Goal: Task Accomplishment & Management: Complete application form

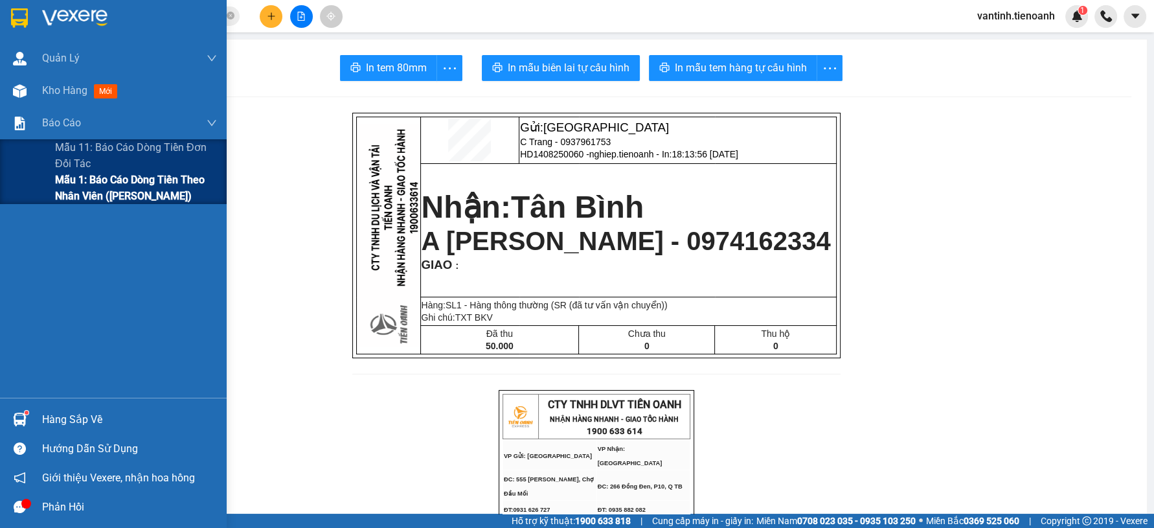
click at [75, 190] on span "Mẫu 1: Báo cáo dòng tiền theo nhân viên ([PERSON_NAME])" at bounding box center [136, 188] width 162 height 32
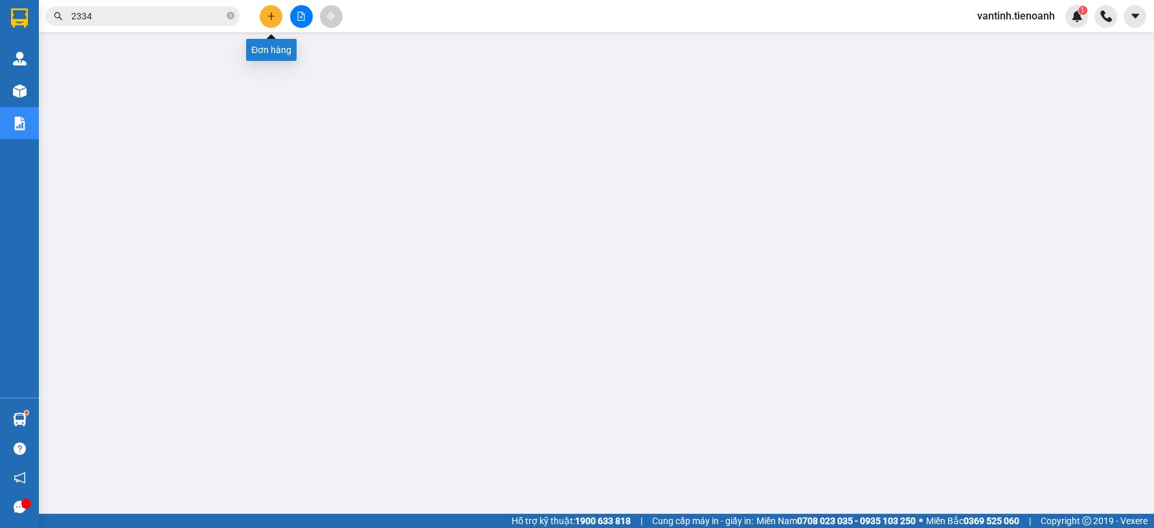
click at [273, 18] on icon "plus" at bounding box center [271, 16] width 9 height 9
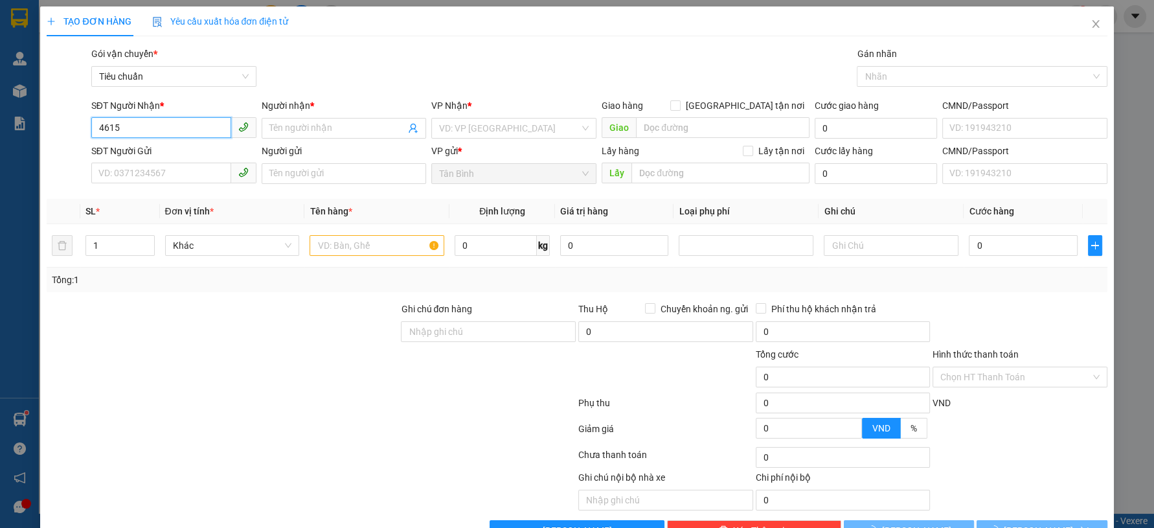
click at [158, 120] on input "4615" at bounding box center [161, 127] width 140 height 21
click at [167, 153] on div "0968864615 - [PERSON_NAME]" at bounding box center [172, 154] width 148 height 14
type input "0968864615"
type input "C Trang"
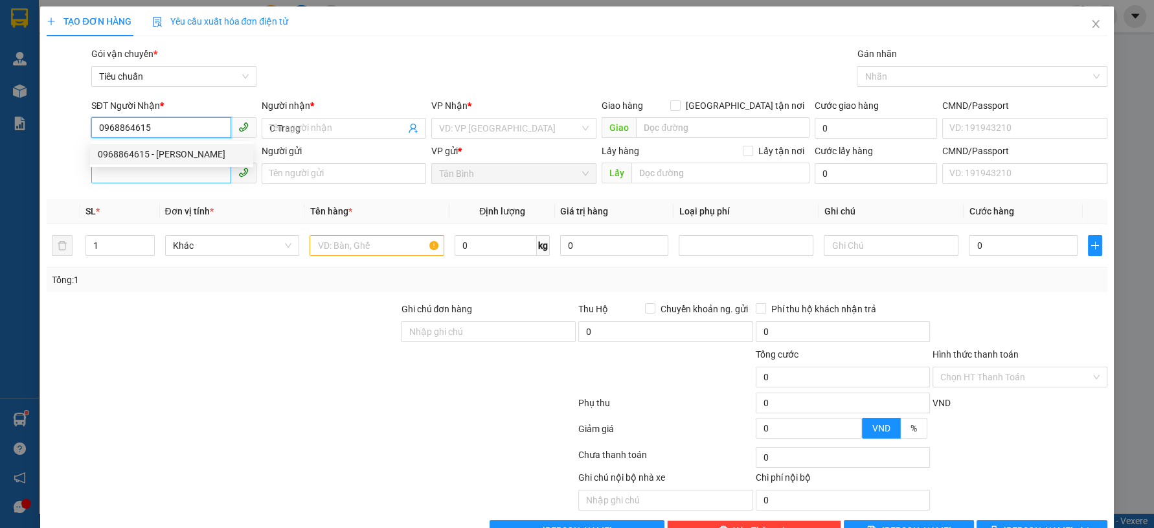
type input "0968864615"
click at [172, 175] on input "SĐT Người Gửi" at bounding box center [161, 173] width 140 height 21
type input "100.000"
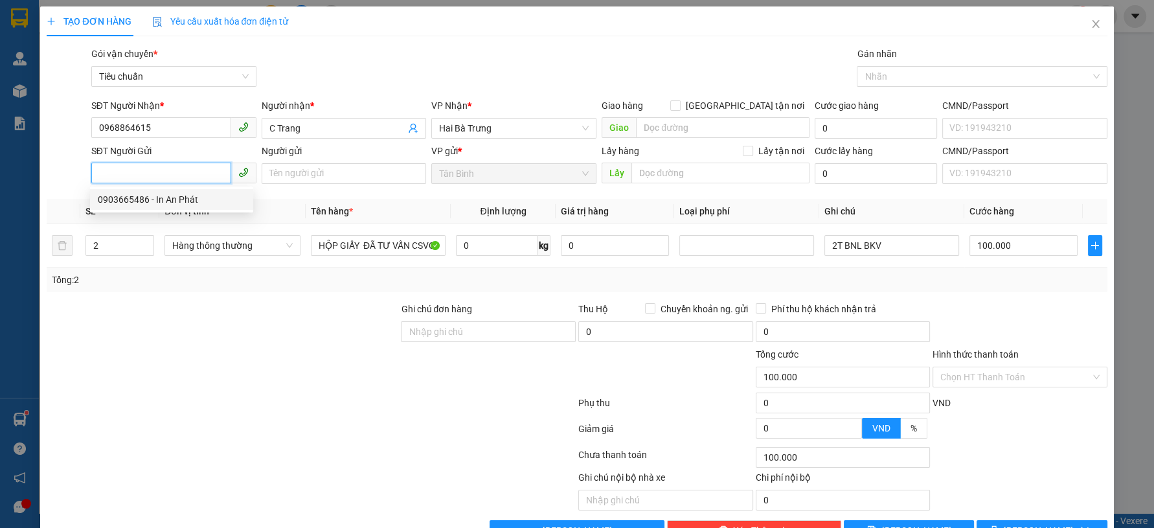
click at [194, 197] on div "0903665486 - In An Phát" at bounding box center [172, 199] width 148 height 14
type input "0903665486"
type input "In An Phát"
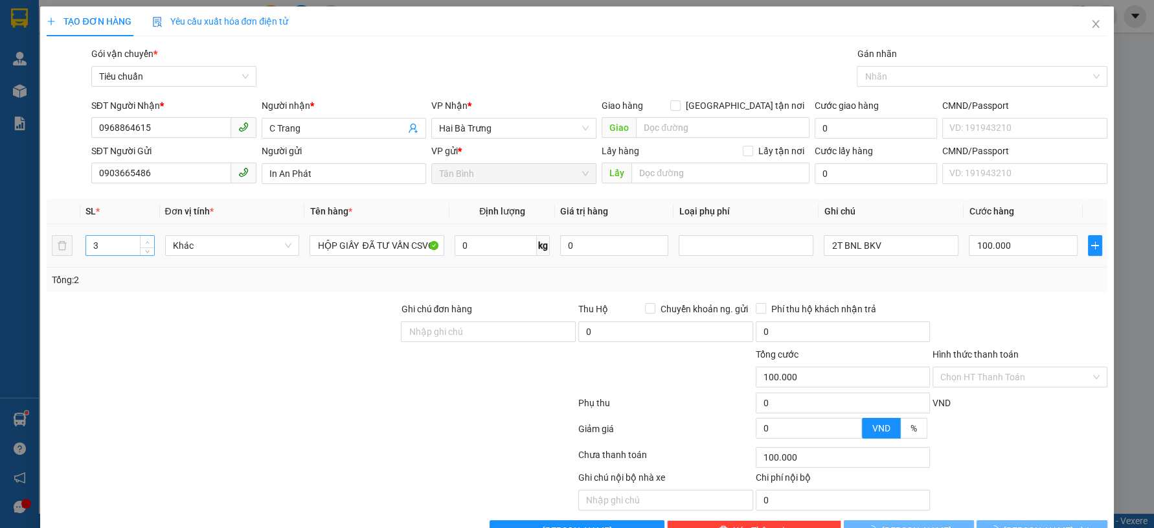
click at [147, 240] on icon "up" at bounding box center [147, 242] width 5 height 5
type input "6"
click at [148, 238] on span "up" at bounding box center [147, 242] width 8 height 8
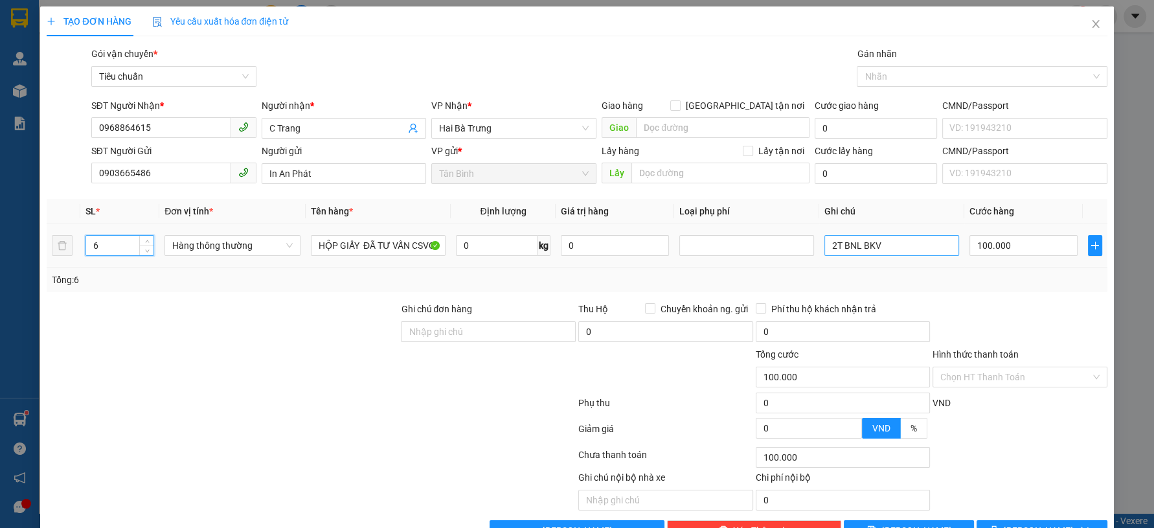
drag, startPoint x: 178, startPoint y: 340, endPoint x: 823, endPoint y: 249, distance: 651.6
click at [184, 338] on div at bounding box center [222, 324] width 354 height 45
type input "0"
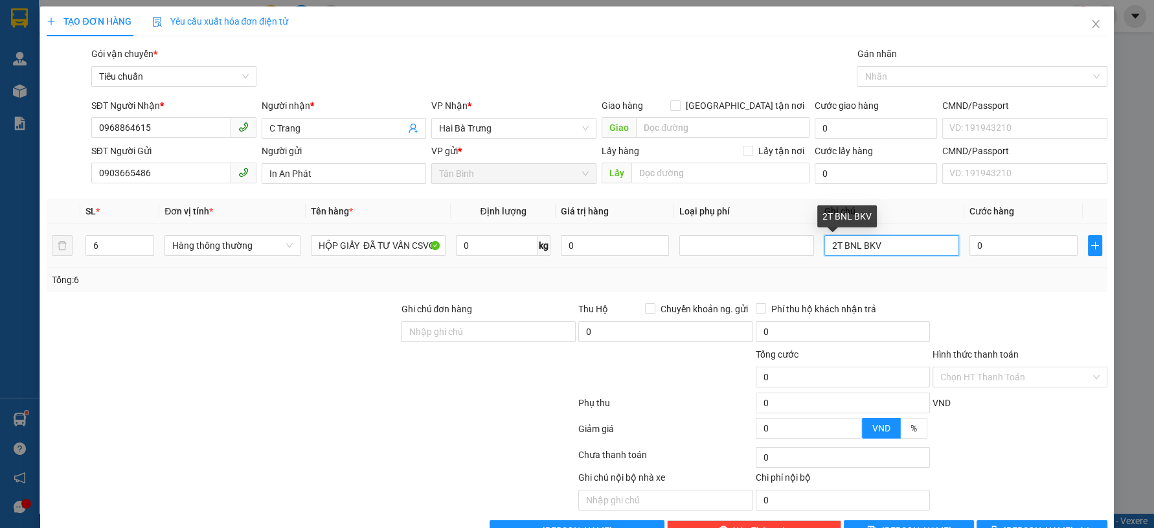
drag, startPoint x: 828, startPoint y: 245, endPoint x: 753, endPoint y: 262, distance: 76.5
click at [768, 260] on tr "6 Hàng thông thường HỘP GIẤY ĐÃ TƯ VẤN CSVC 0 kg 0 2T BNL BKV 0" at bounding box center [577, 245] width 1060 height 43
type input "6T BNL BKV"
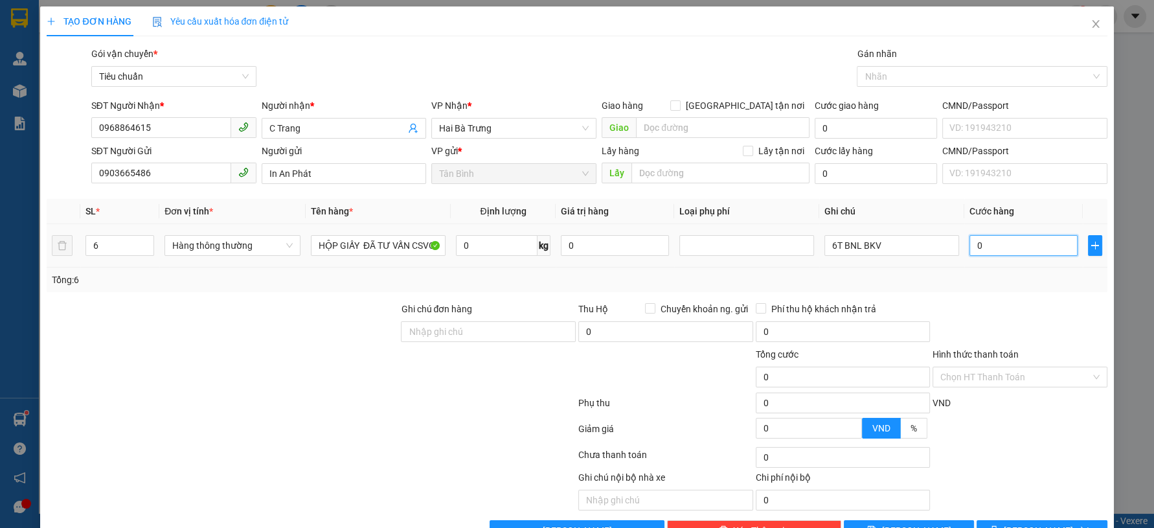
click at [1045, 249] on input "0" at bounding box center [1024, 245] width 108 height 21
type input "3"
type input "30"
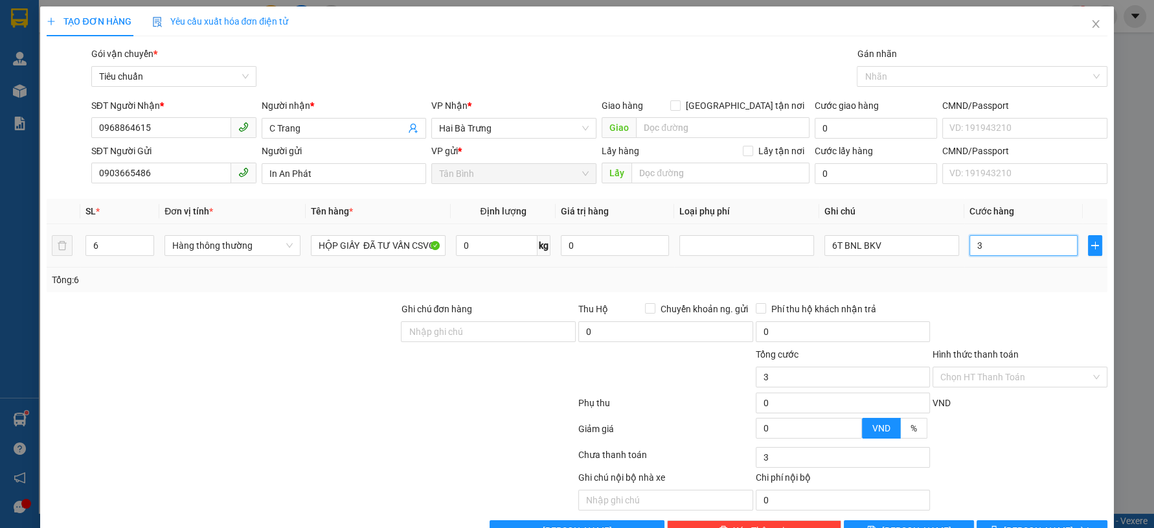
type input "30"
type input "300"
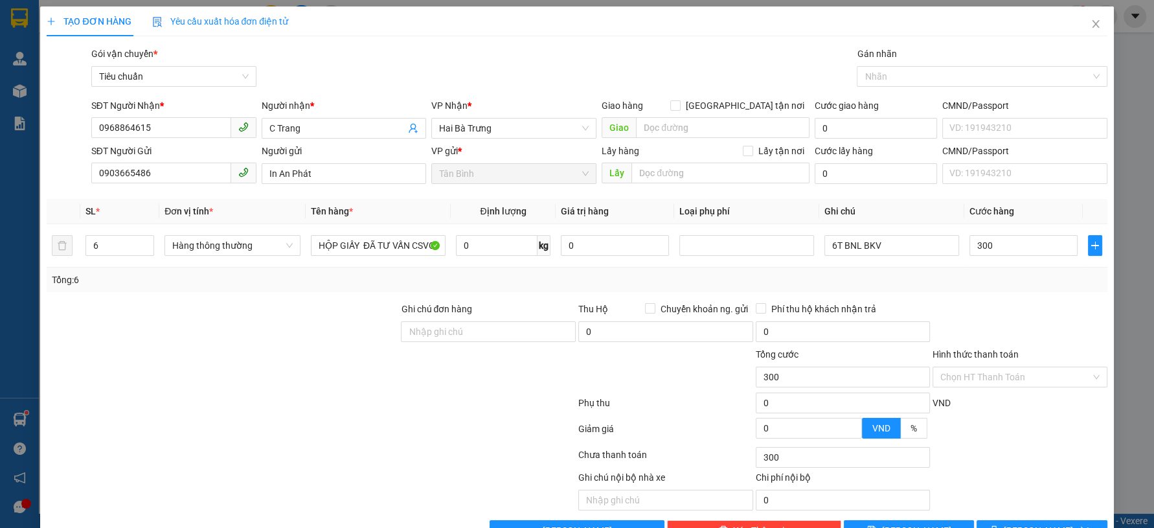
type input "300.000"
click at [1043, 310] on div at bounding box center [1019, 324] width 177 height 45
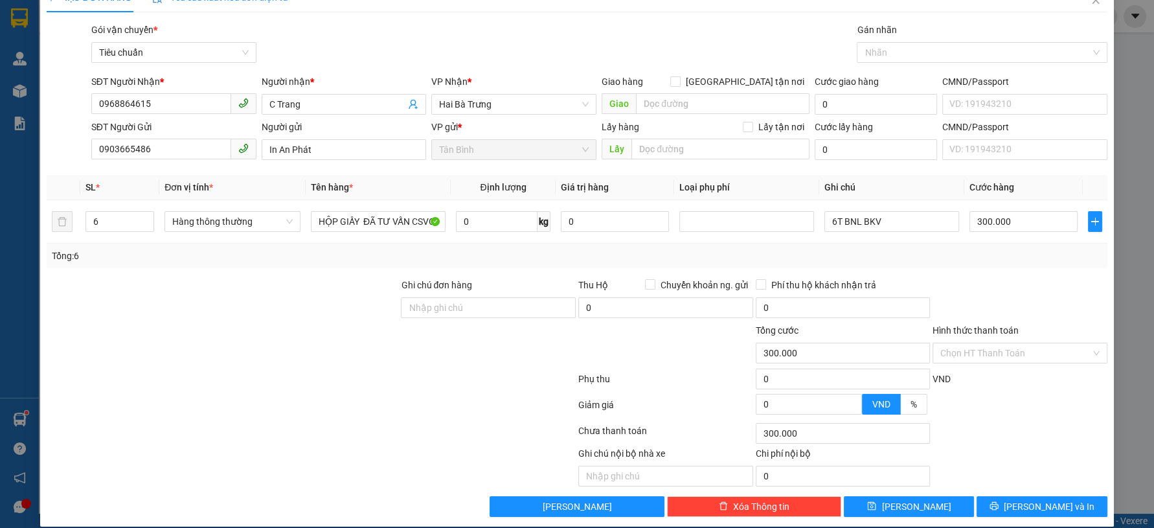
scroll to position [37, 0]
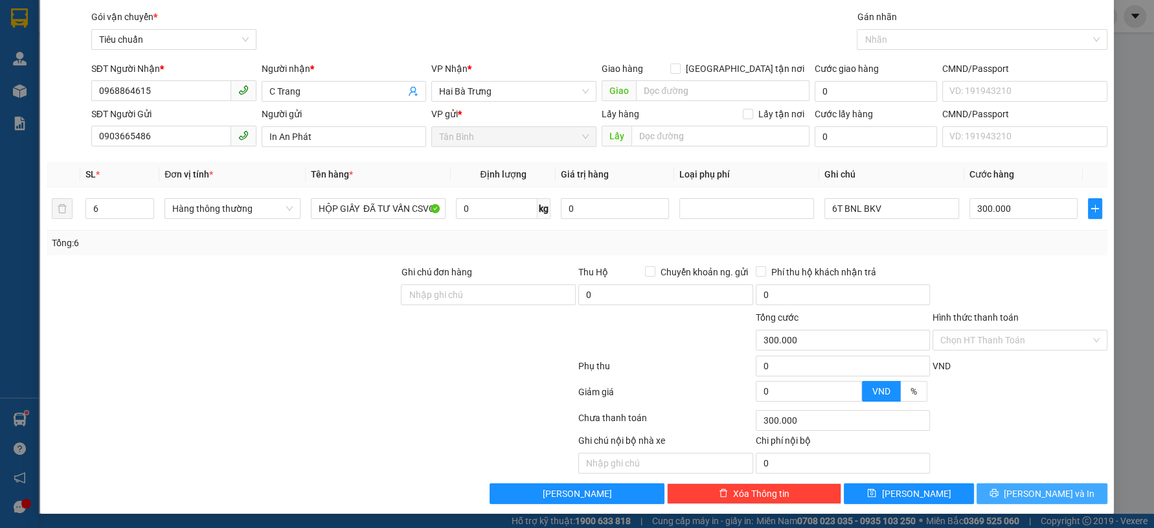
click at [1018, 486] on div "Transit Pickup Surcharge Ids Transit Deliver Surcharge Ids Transit Deliver Surc…" at bounding box center [577, 257] width 1060 height 494
click at [1016, 489] on button "[PERSON_NAME] và In" at bounding box center [1042, 493] width 130 height 21
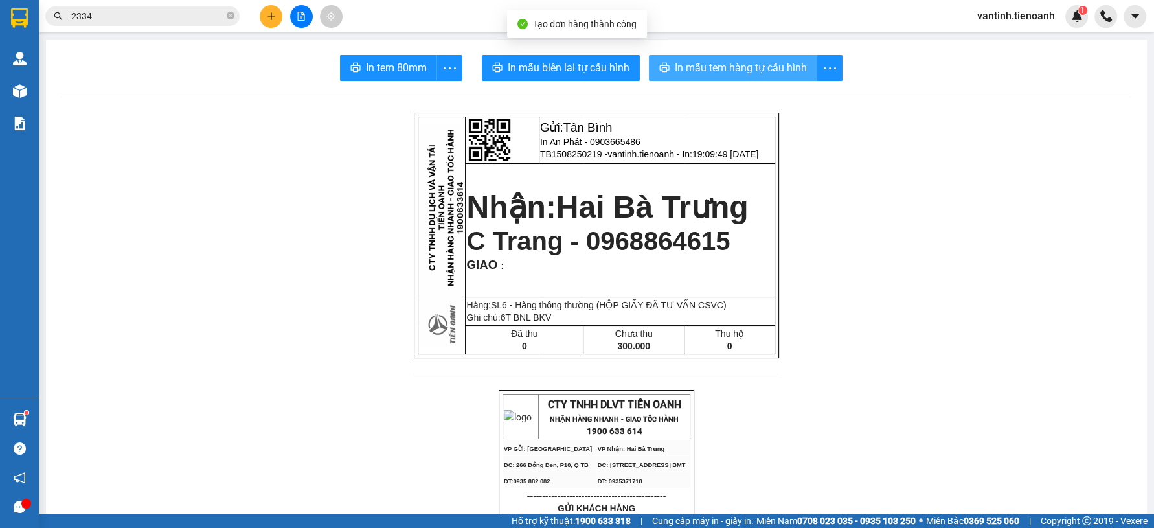
drag, startPoint x: 712, startPoint y: 52, endPoint x: 711, endPoint y: 68, distance: 16.3
click at [711, 68] on span "In mẫu tem hàng tự cấu hình" at bounding box center [741, 68] width 132 height 16
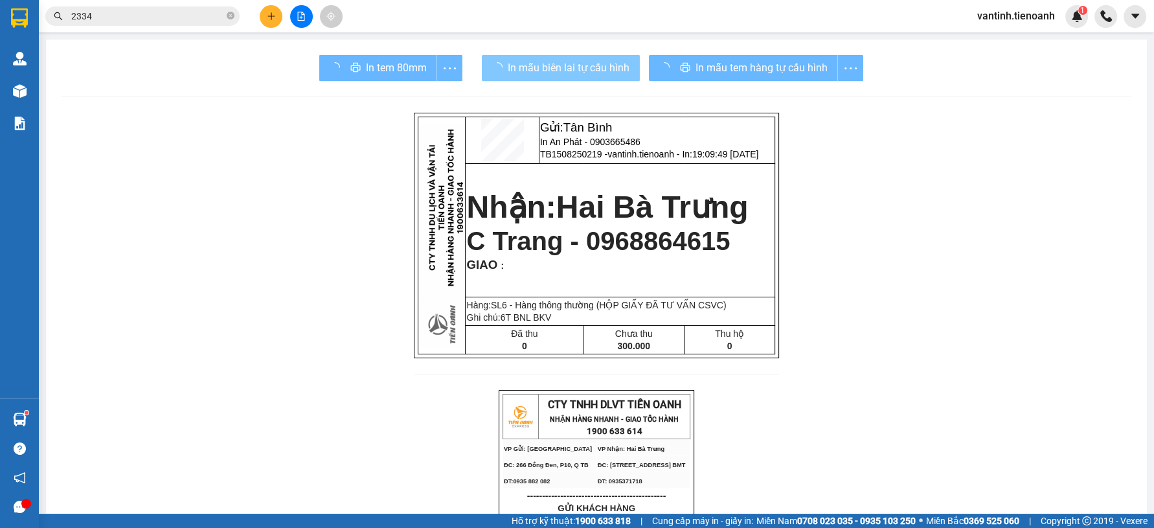
click at [571, 73] on span "In mẫu biên lai tự cấu hình" at bounding box center [569, 68] width 122 height 16
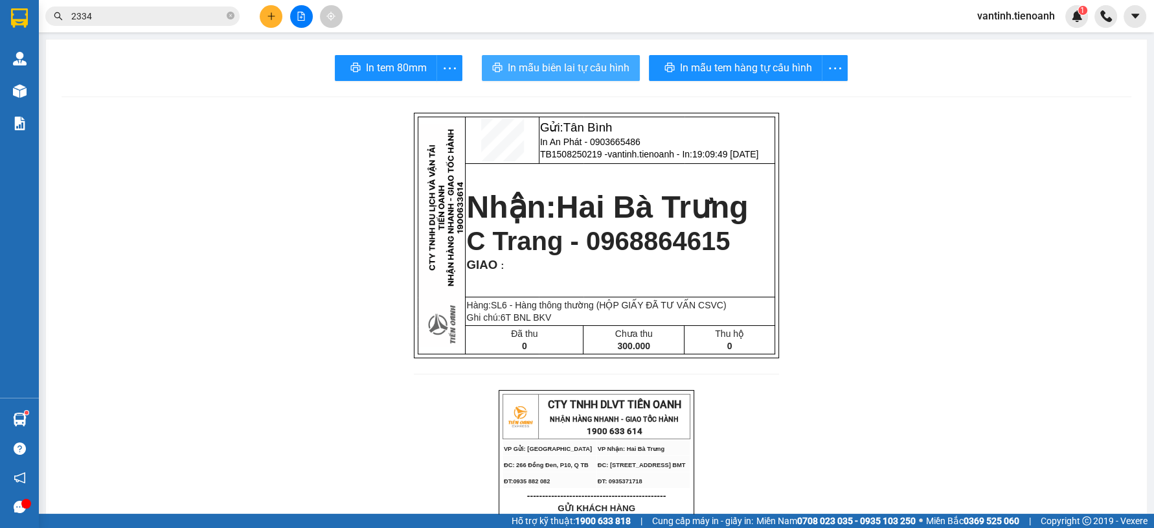
click at [572, 69] on span "In mẫu biên lai tự cấu hình" at bounding box center [569, 68] width 122 height 16
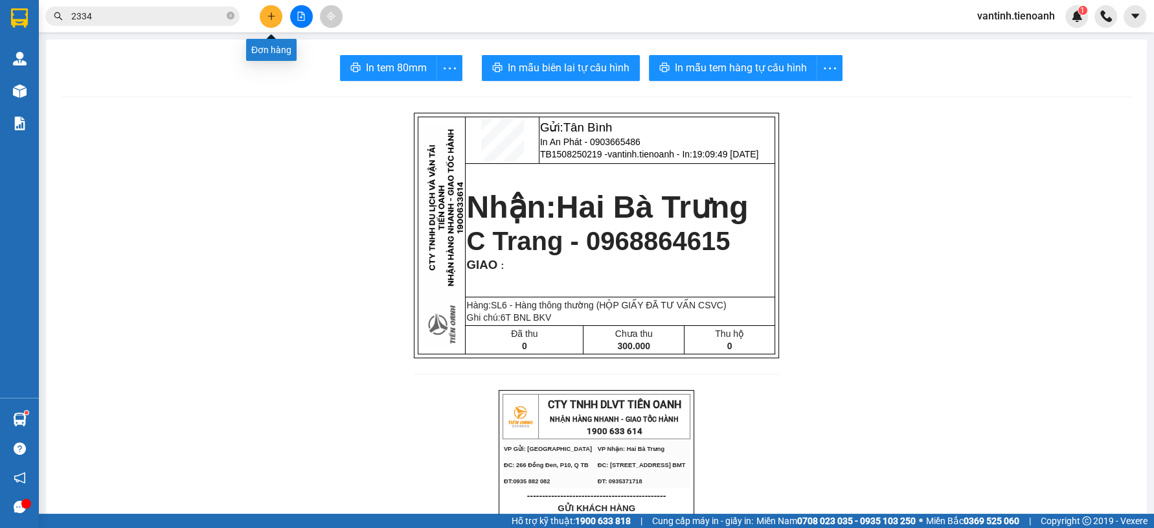
click at [273, 14] on icon "plus" at bounding box center [271, 16] width 9 height 9
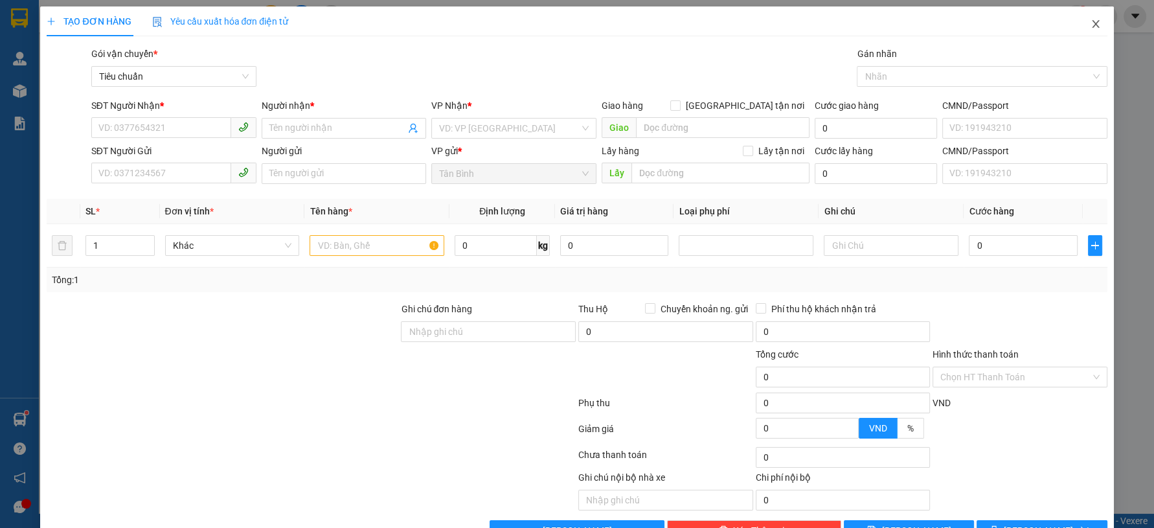
click at [1092, 22] on icon "close" at bounding box center [1095, 24] width 7 height 8
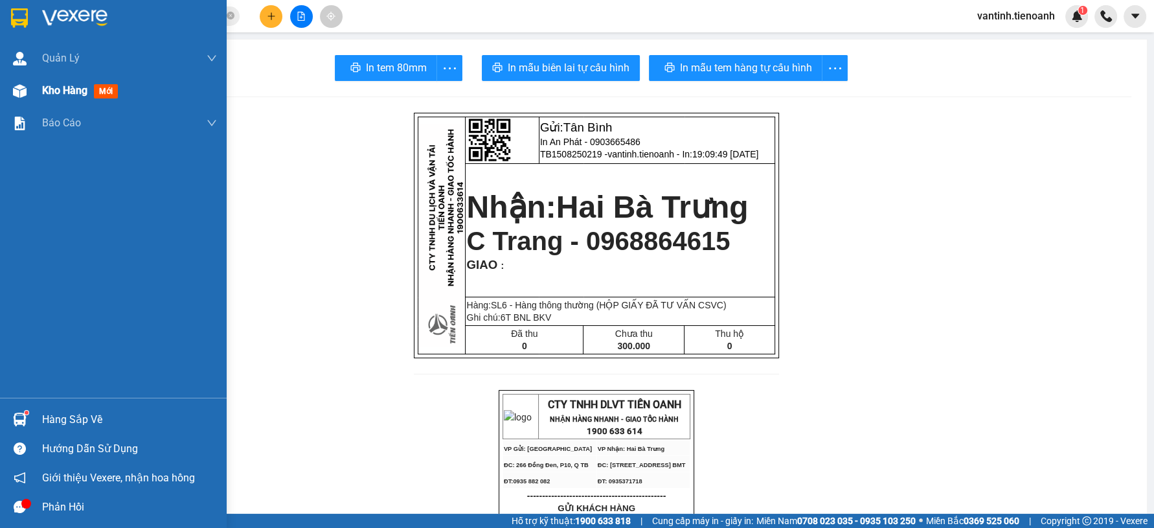
click at [45, 93] on span "Kho hàng" at bounding box center [64, 90] width 45 height 12
click at [47, 93] on span "Kho hàng" at bounding box center [64, 90] width 45 height 12
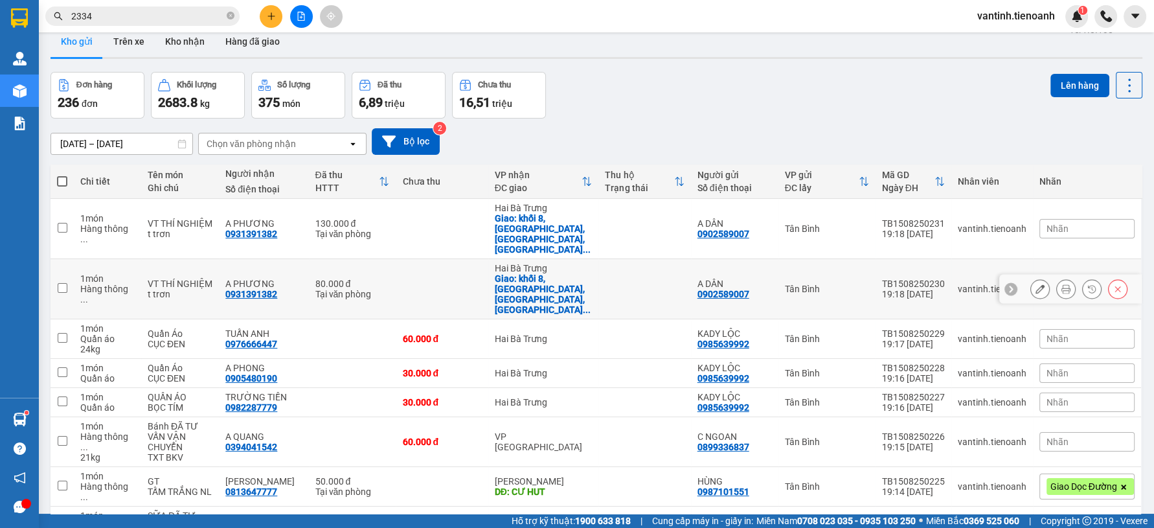
scroll to position [72, 0]
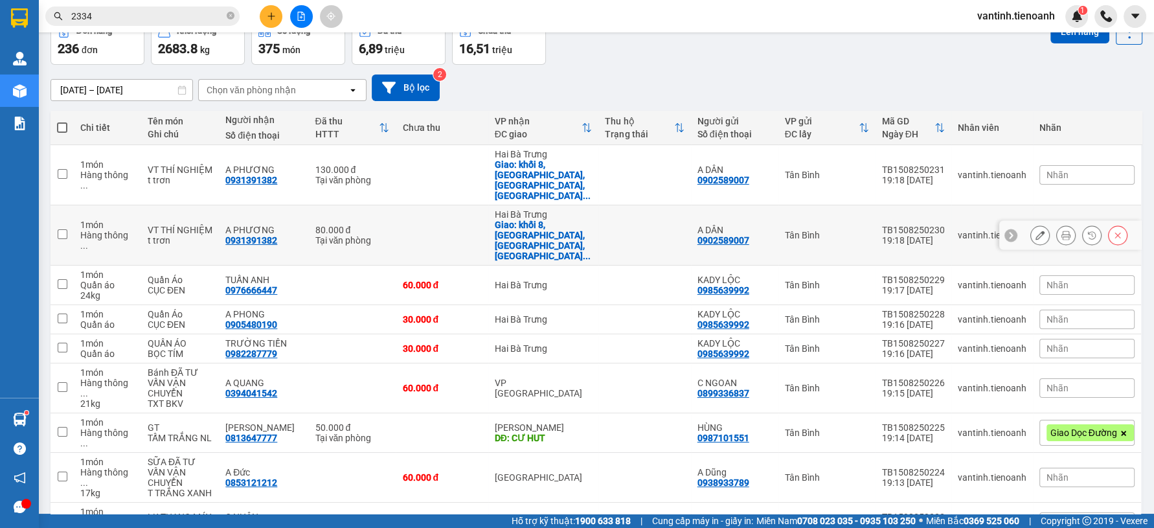
click at [1113, 231] on icon at bounding box center [1117, 235] width 9 height 9
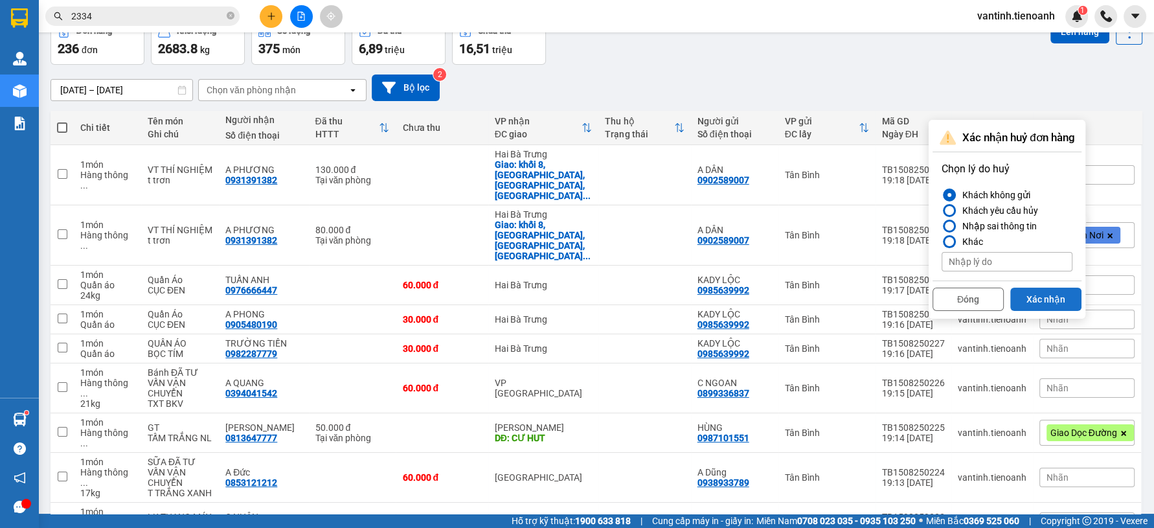
click at [1058, 292] on button "Xác nhận" at bounding box center [1045, 299] width 71 height 23
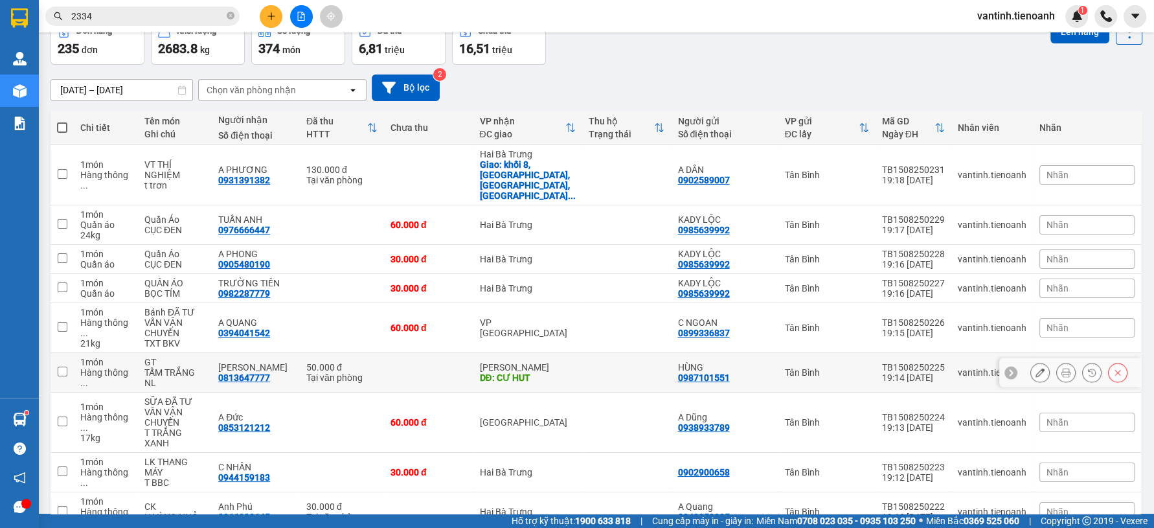
click at [505, 372] on div "DĐ: CƯ HUT" at bounding box center [527, 377] width 96 height 10
checkbox input "true"
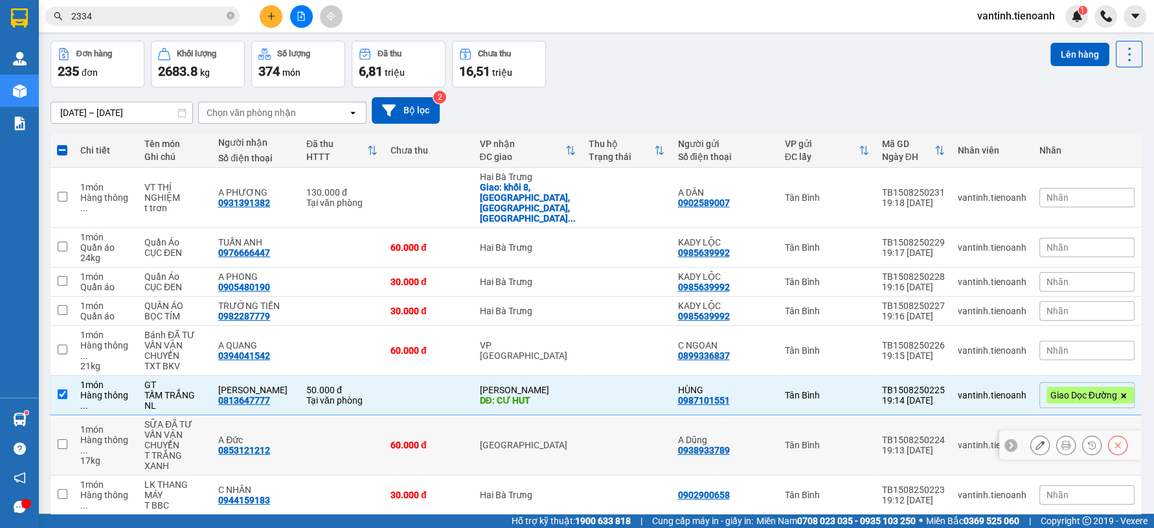
scroll to position [0, 0]
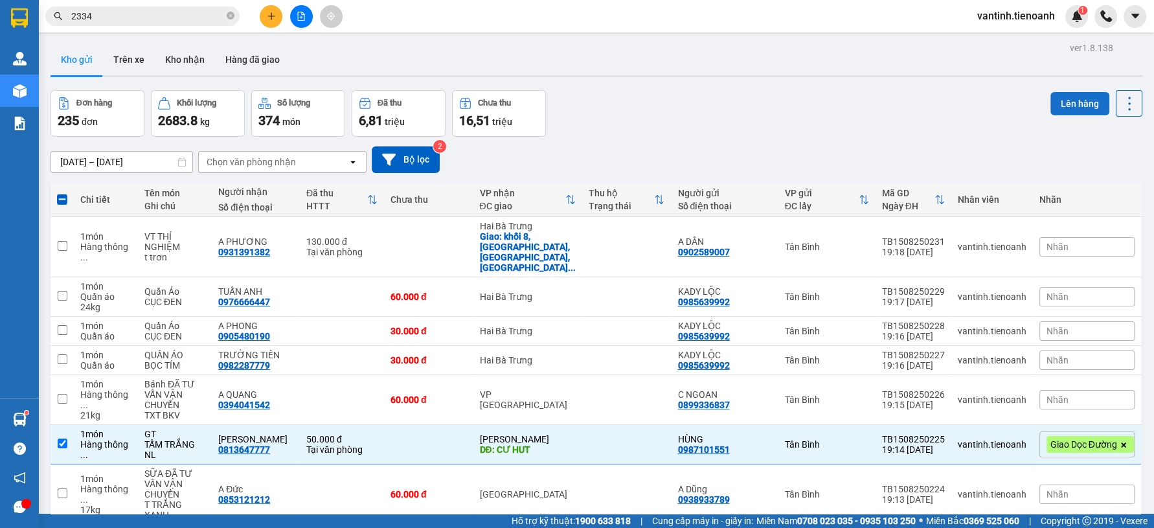
click at [1062, 106] on button "Lên hàng" at bounding box center [1080, 103] width 59 height 23
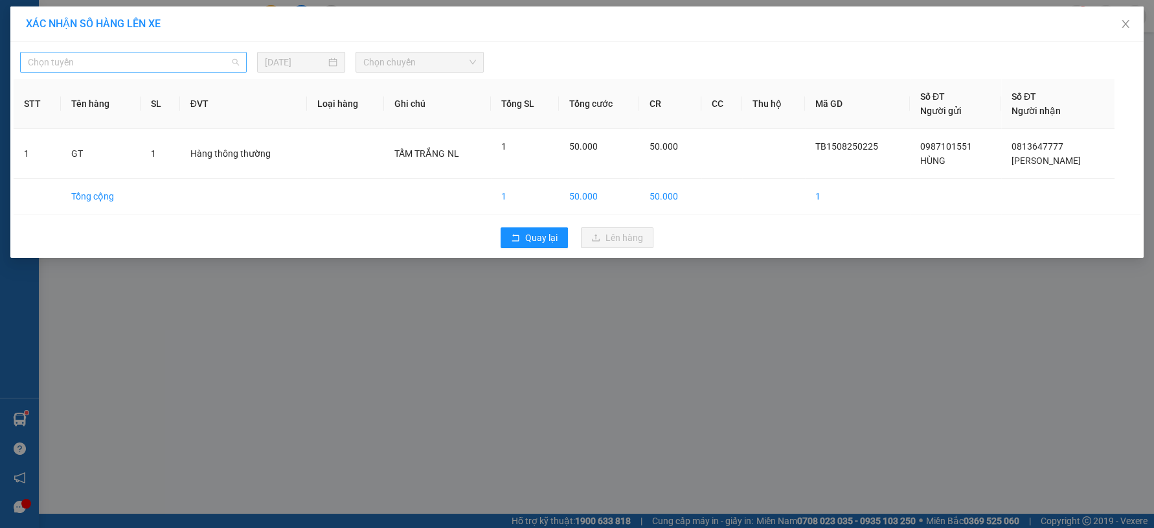
click at [187, 69] on span "Chọn tuyến" at bounding box center [133, 61] width 211 height 19
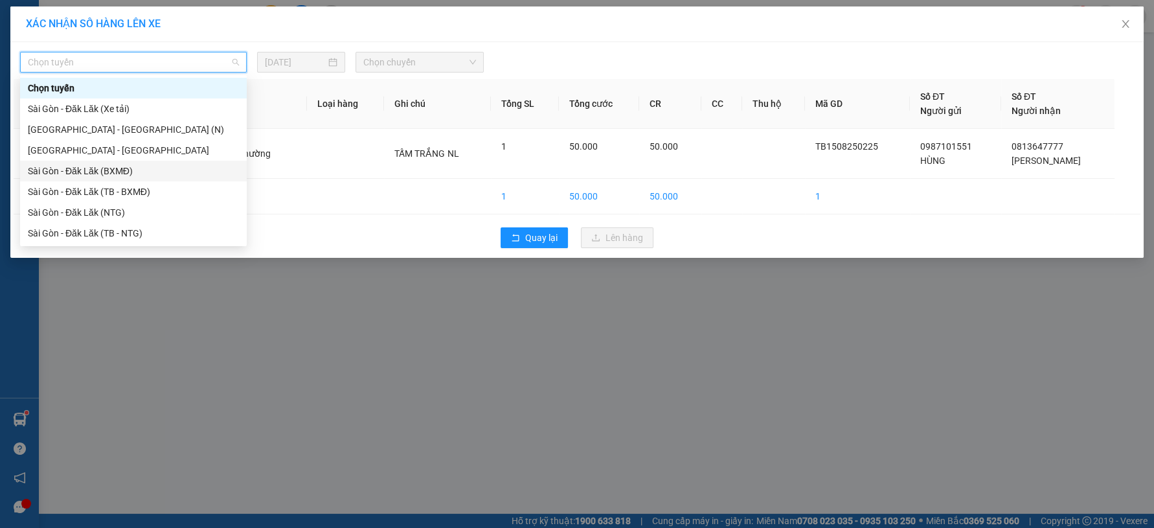
click at [160, 170] on div "Sài Gòn - Đăk Lăk (BXMĐ)" at bounding box center [133, 171] width 211 height 14
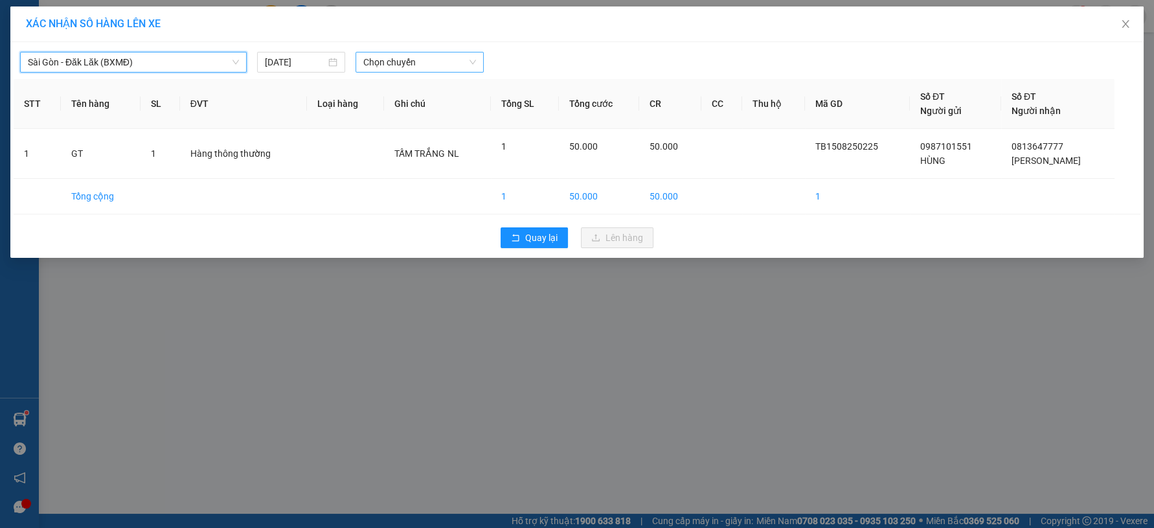
click at [387, 53] on span "Chọn chuyến" at bounding box center [419, 61] width 112 height 19
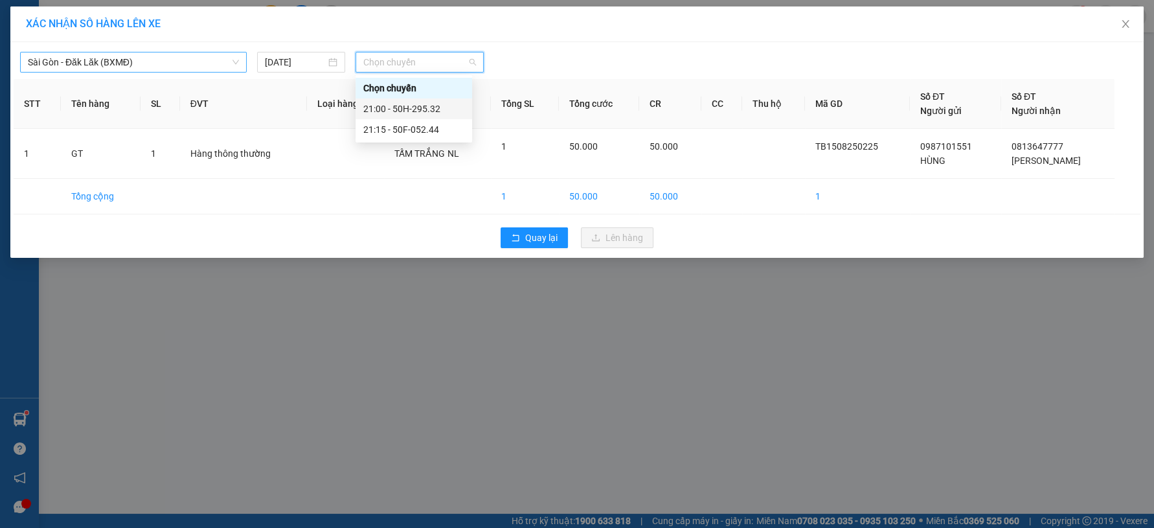
click at [195, 64] on span "Sài Gòn - Đăk Lăk (BXMĐ)" at bounding box center [133, 61] width 211 height 19
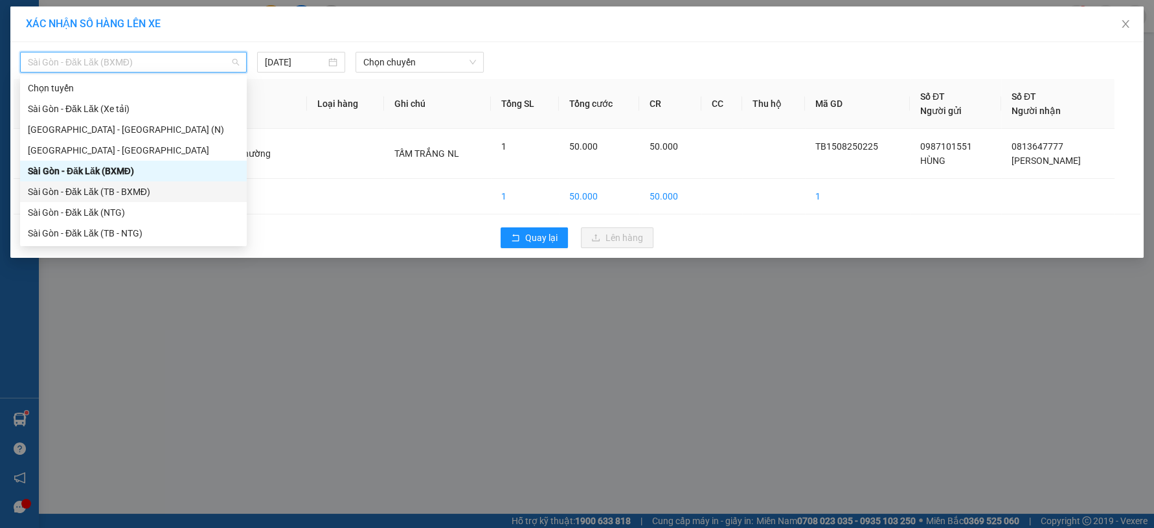
click at [131, 191] on div "Sài Gòn - Đăk Lăk (TB - BXMĐ)" at bounding box center [133, 192] width 211 height 14
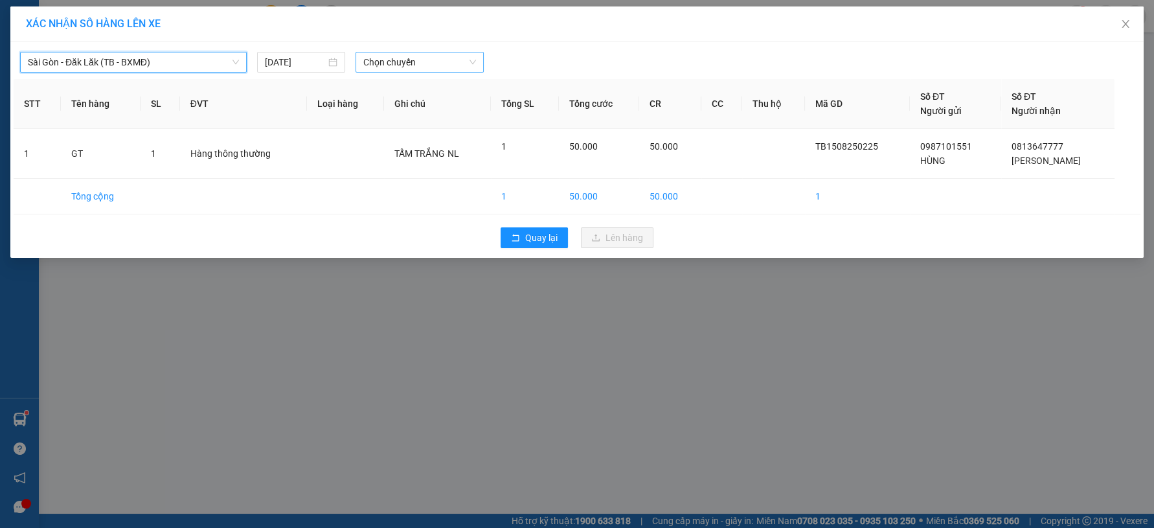
click at [398, 66] on span "Chọn chuyến" at bounding box center [419, 61] width 112 height 19
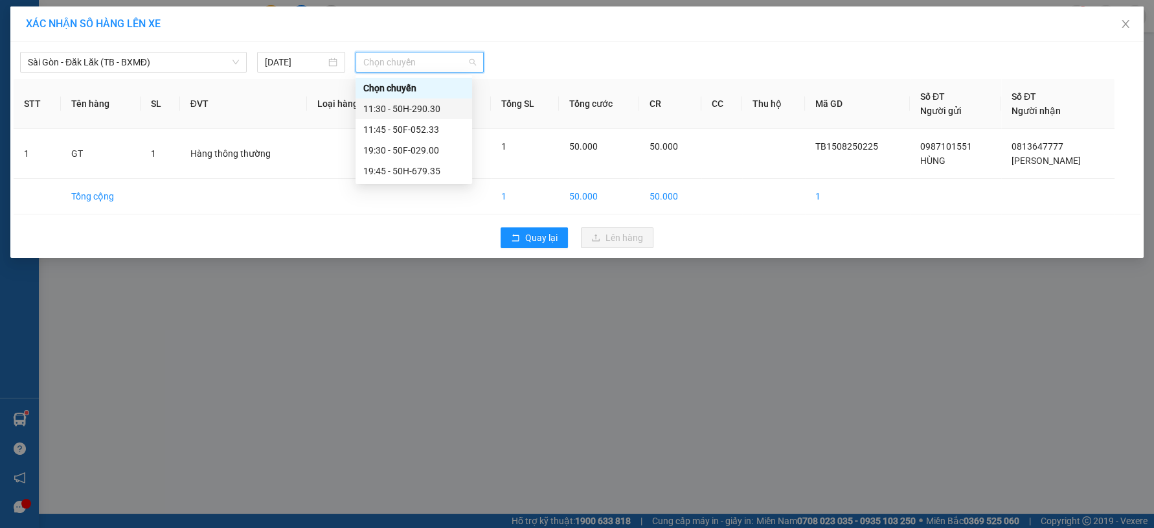
click at [418, 102] on div "11:30 - 50H-290.30" at bounding box center [413, 109] width 101 height 14
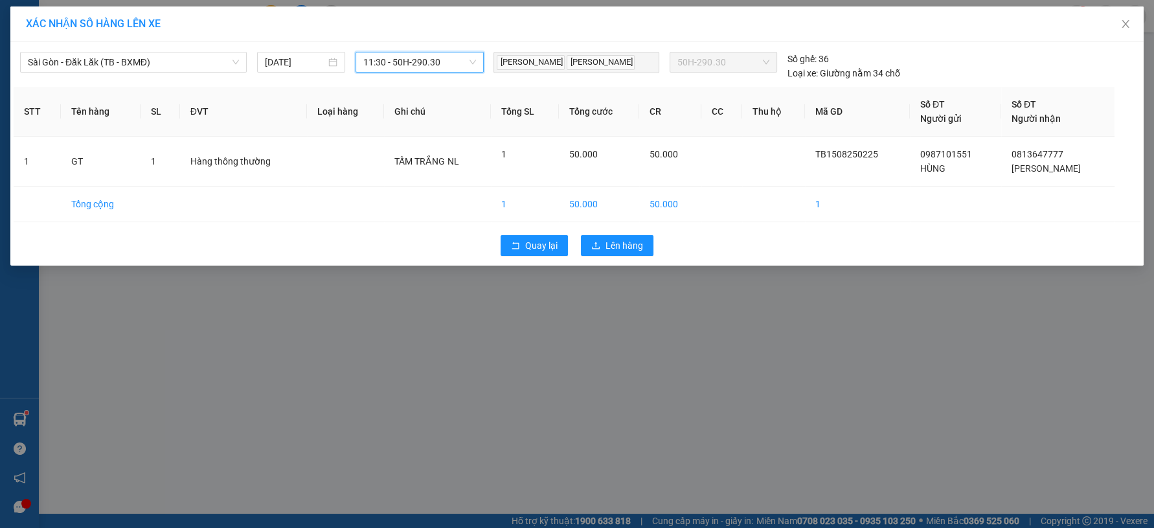
click at [420, 63] on span "11:30 - 50H-290.30" at bounding box center [419, 61] width 112 height 19
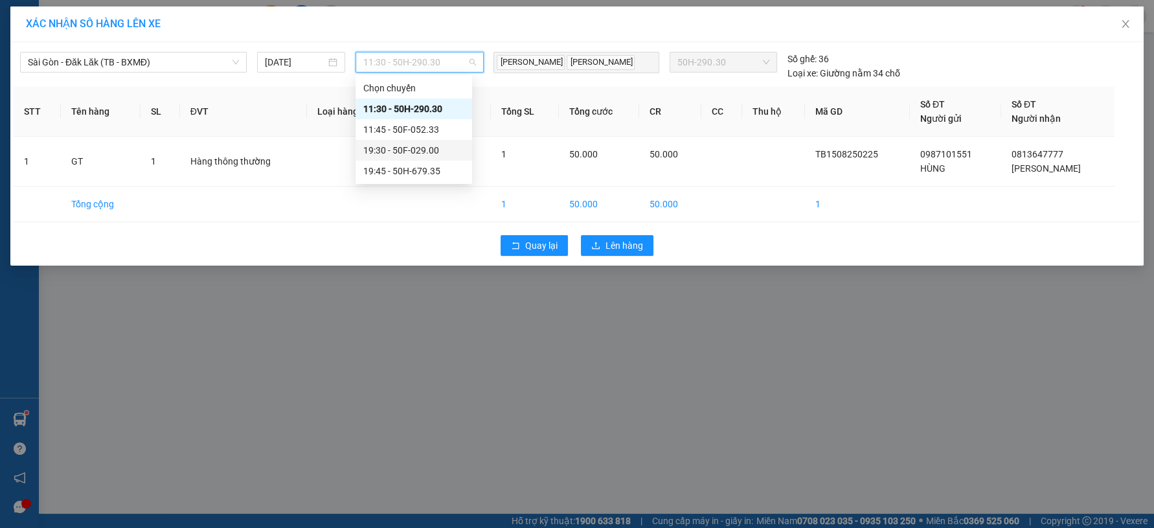
click at [418, 148] on div "19:30 - 50F-029.00" at bounding box center [413, 150] width 101 height 14
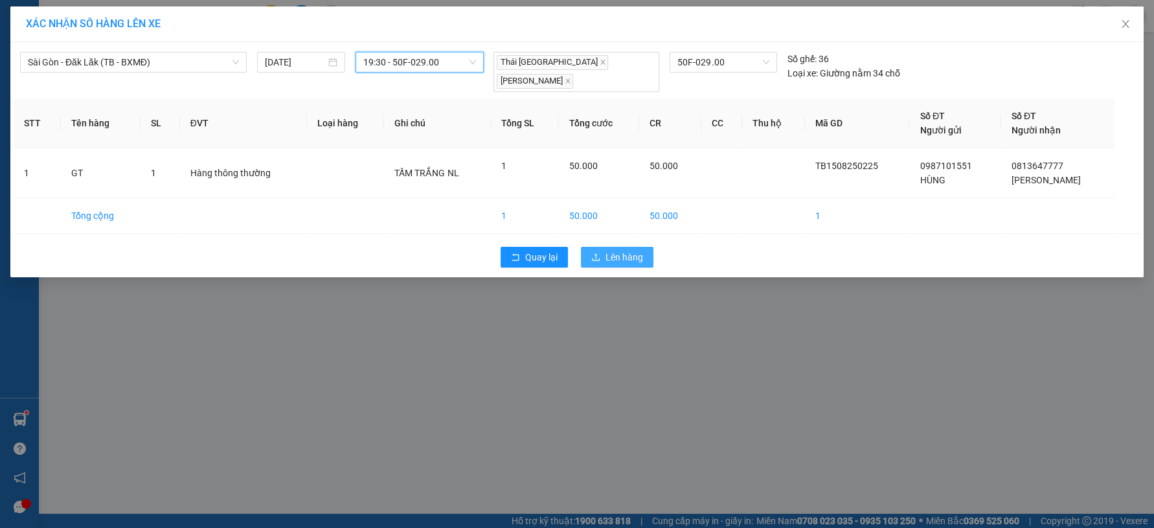
click at [628, 250] on span "Lên hàng" at bounding box center [625, 257] width 38 height 14
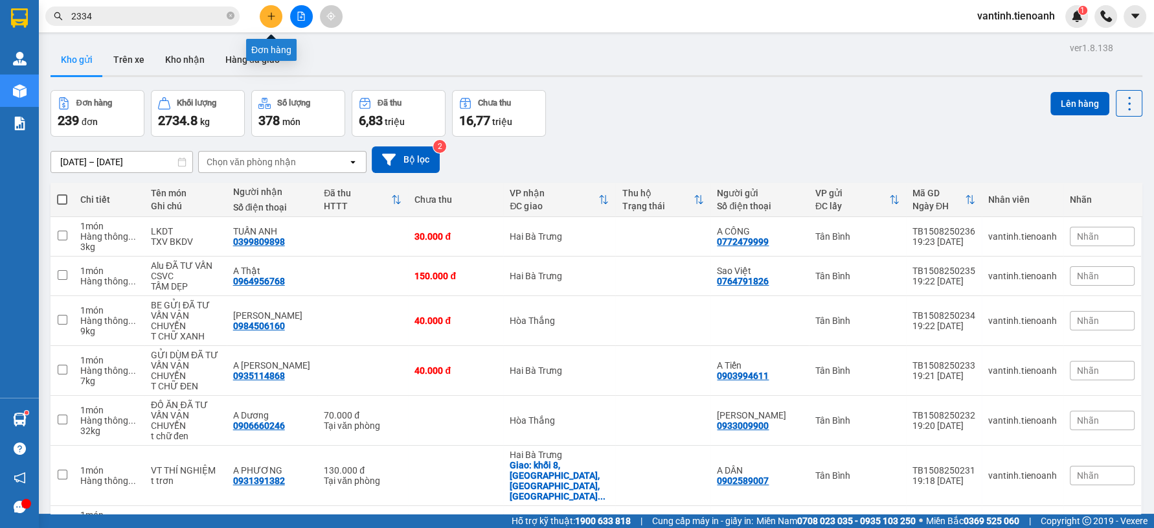
click at [272, 16] on icon "plus" at bounding box center [271, 16] width 9 height 9
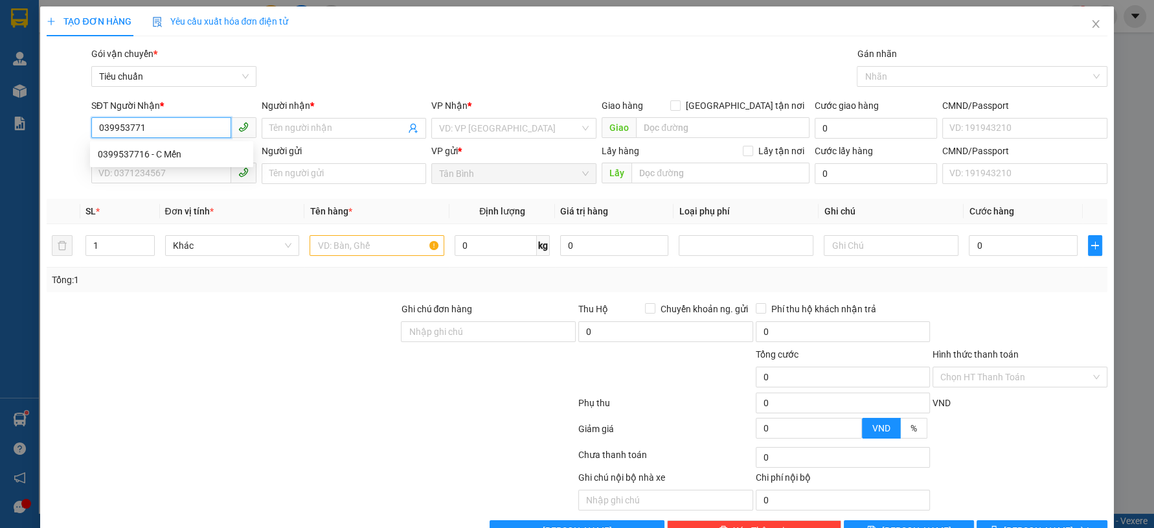
type input "0399537716"
click at [179, 157] on div "0399537716 - C Mến" at bounding box center [172, 154] width 148 height 14
type input "C Mến"
type input "0399537716"
type input "50.000"
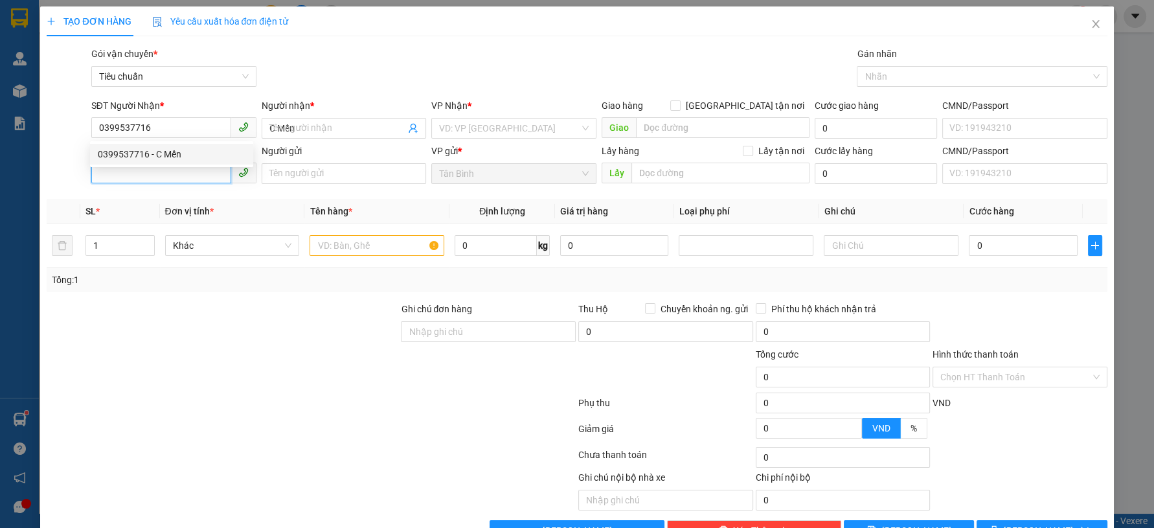
type input "50.000"
click at [196, 173] on input "SĐT Người Gửi" at bounding box center [161, 173] width 140 height 21
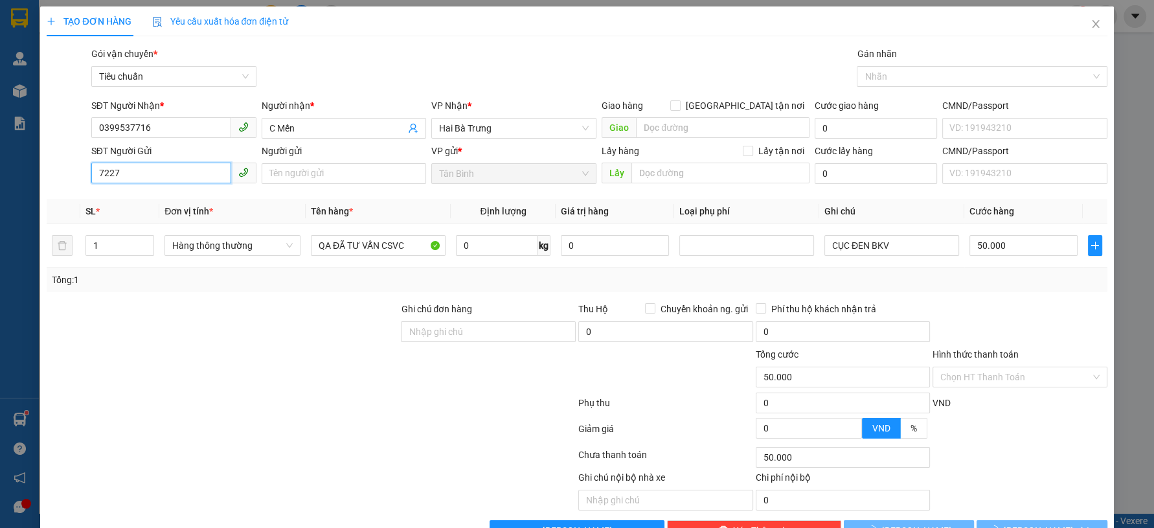
click at [180, 174] on input "7227" at bounding box center [161, 173] width 140 height 21
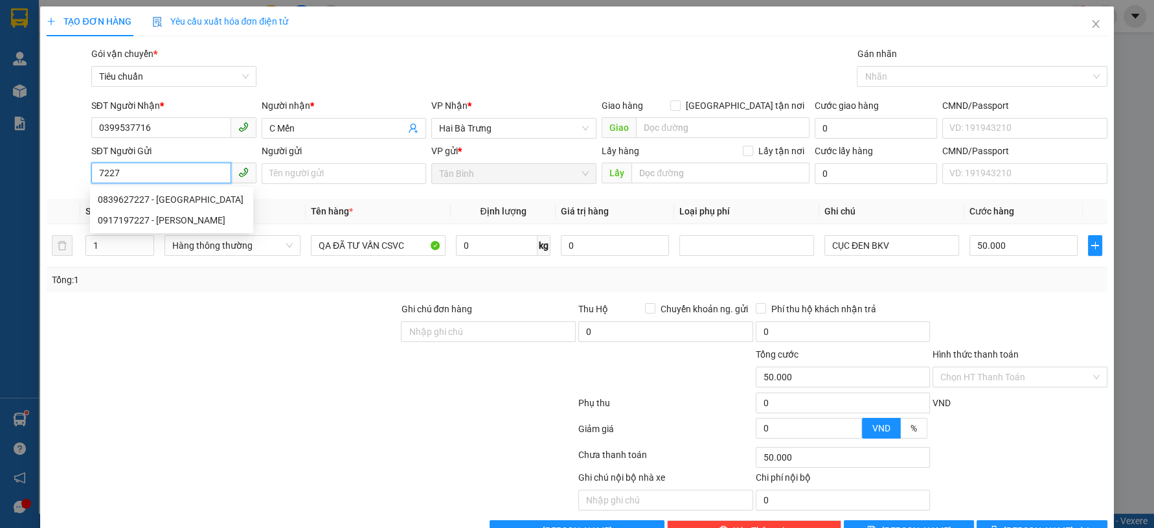
click at [158, 180] on input "7227" at bounding box center [161, 173] width 140 height 21
click at [174, 175] on input "7227" at bounding box center [161, 173] width 140 height 21
type input "0522727227"
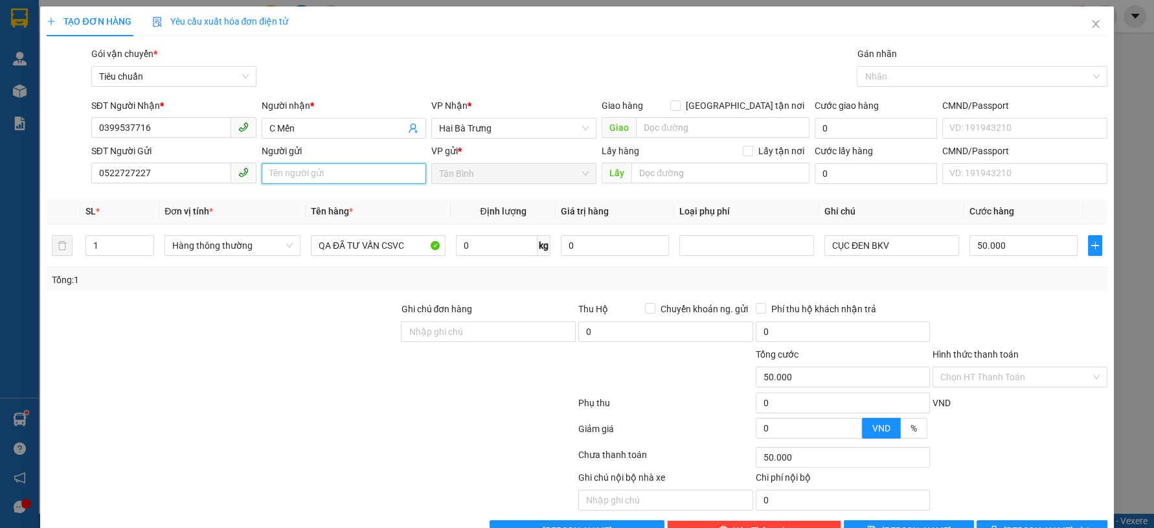
click at [275, 173] on input "Người gửi" at bounding box center [344, 173] width 165 height 21
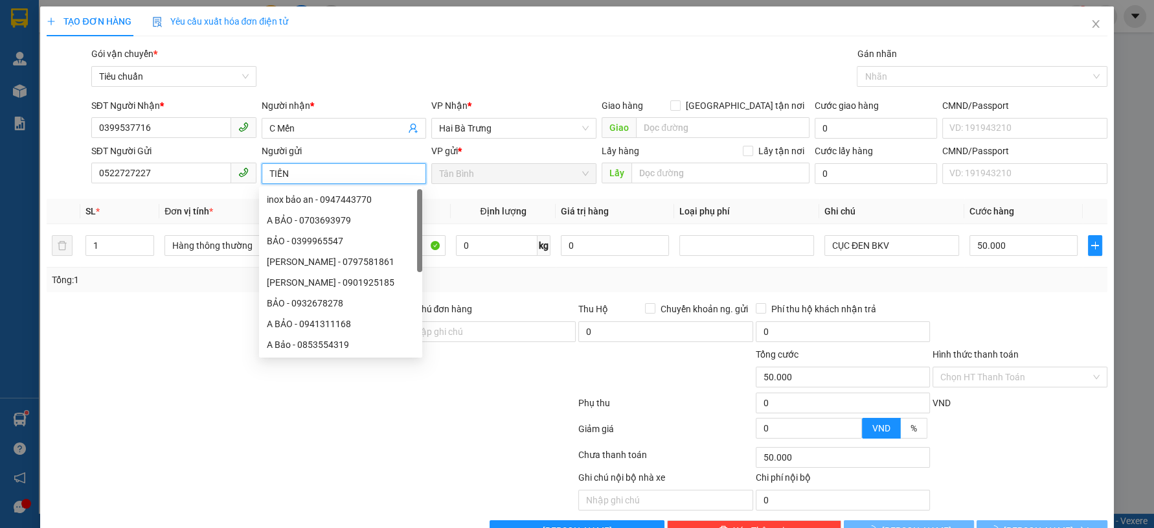
type input "TIẾN"
drag, startPoint x: 190, startPoint y: 315, endPoint x: 195, endPoint y: 298, distance: 18.2
click at [190, 313] on div at bounding box center [222, 324] width 354 height 45
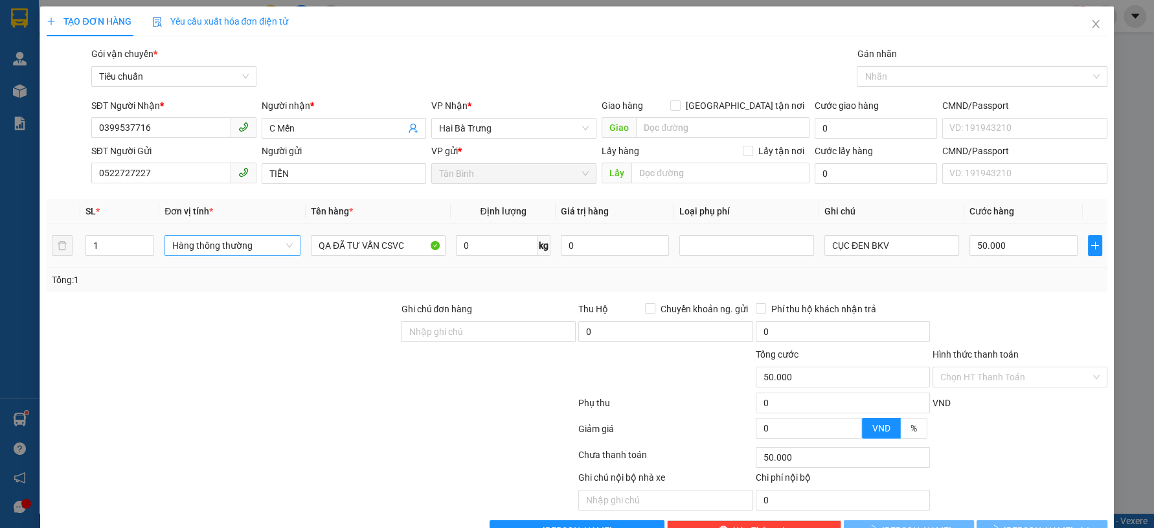
click at [223, 246] on span "Hàng thông thường" at bounding box center [232, 245] width 120 height 19
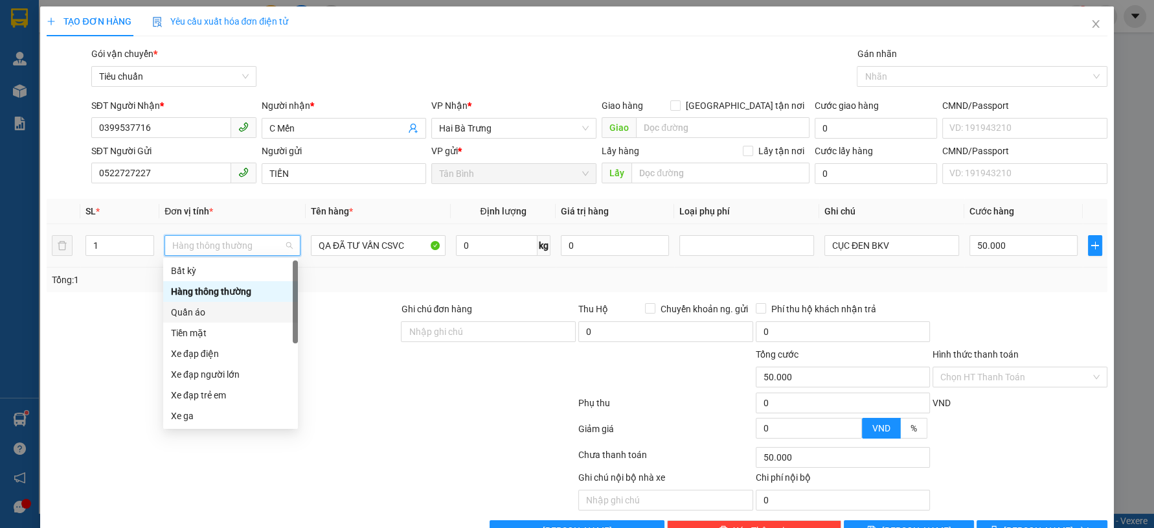
click at [201, 311] on div "Quần áo" at bounding box center [230, 312] width 119 height 14
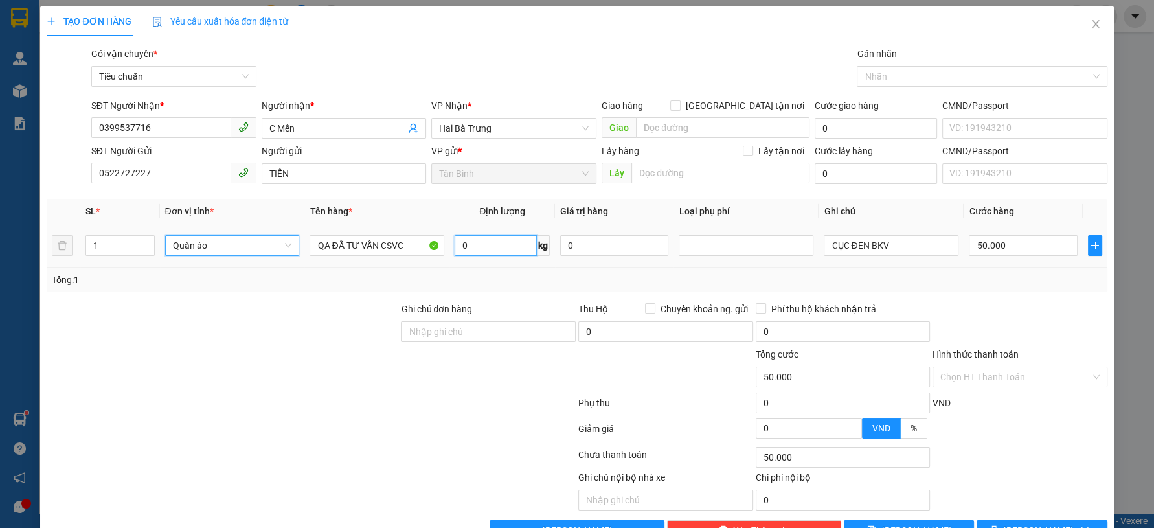
click at [483, 242] on input "0" at bounding box center [496, 245] width 82 height 21
type input "0"
type input "5"
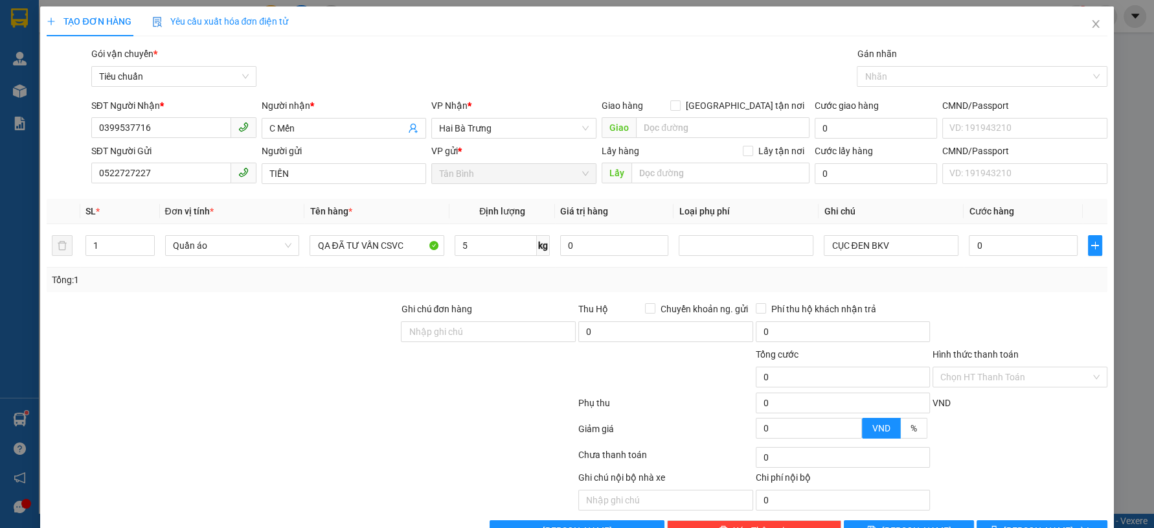
click at [238, 389] on div at bounding box center [222, 369] width 354 height 45
type input "40.000"
click at [904, 242] on input "CỤC ĐEN BKV" at bounding box center [891, 245] width 135 height 21
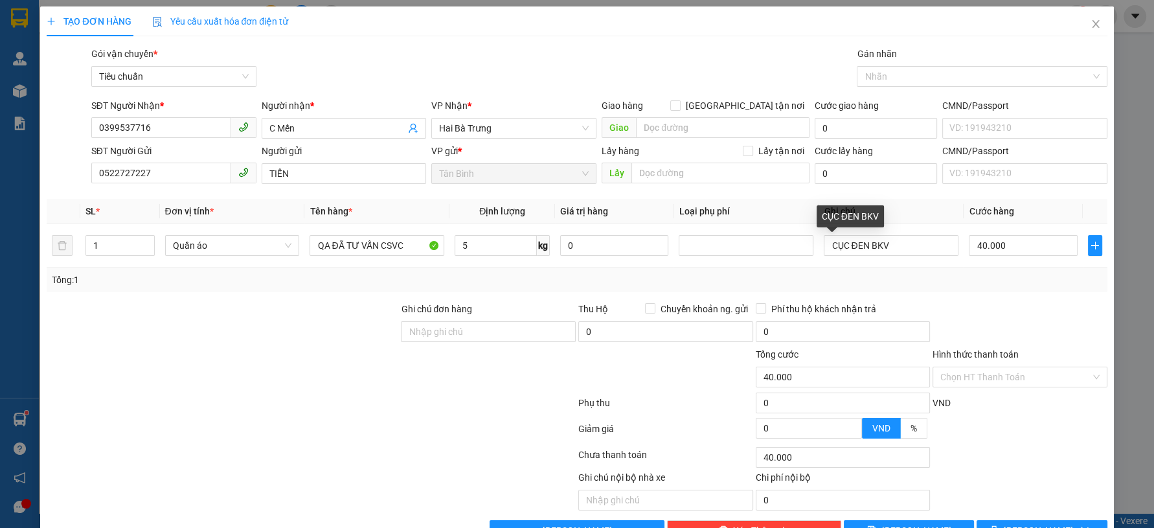
drag, startPoint x: 994, startPoint y: 282, endPoint x: 1026, endPoint y: 376, distance: 99.3
click at [994, 282] on div "Tổng: 1" at bounding box center [577, 280] width 1050 height 14
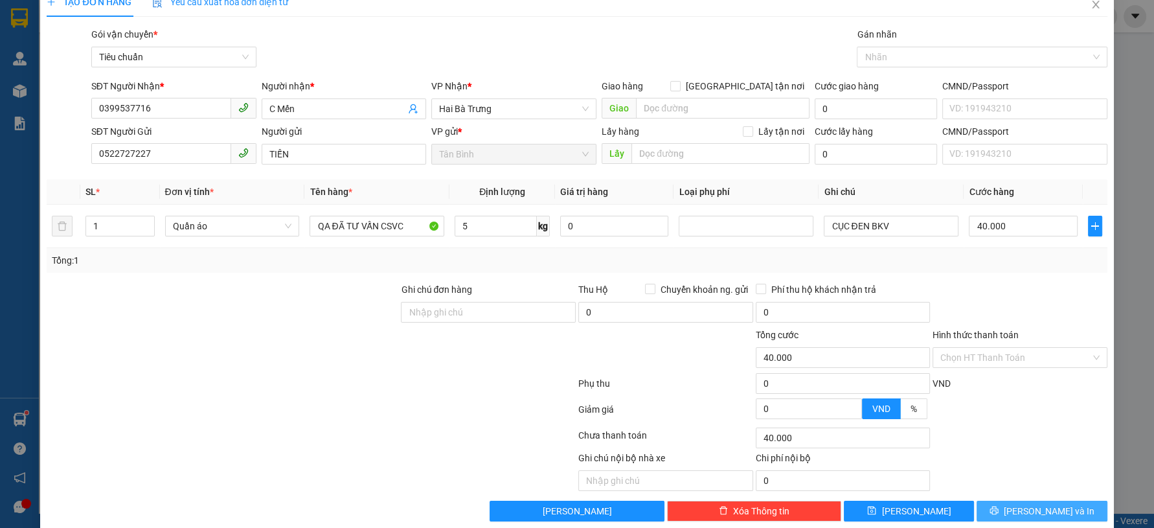
scroll to position [37, 0]
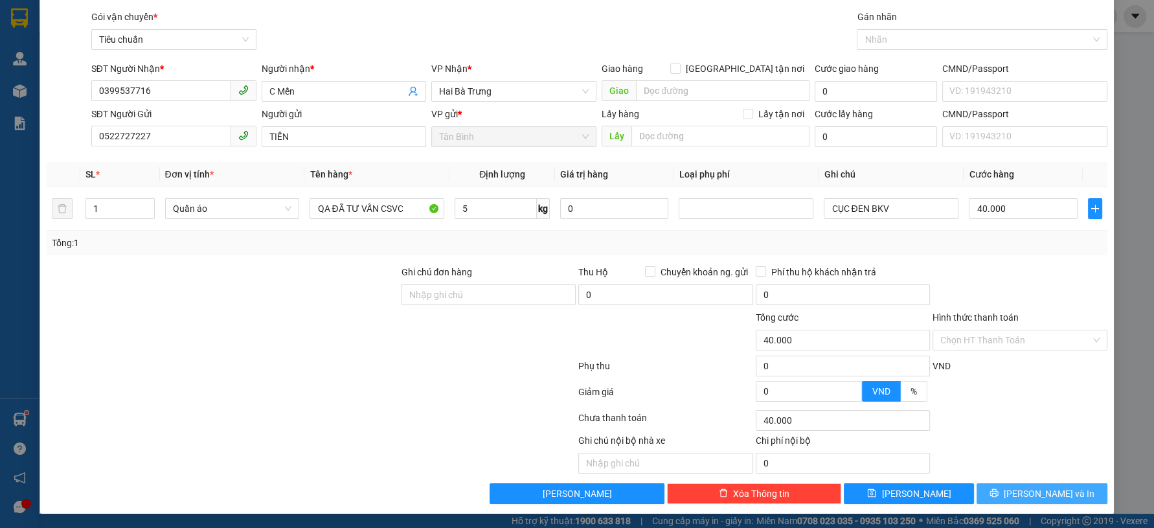
click at [1022, 497] on span "[PERSON_NAME] và In" at bounding box center [1049, 493] width 91 height 14
click at [997, 483] on button "[PERSON_NAME] và In" at bounding box center [1042, 493] width 130 height 21
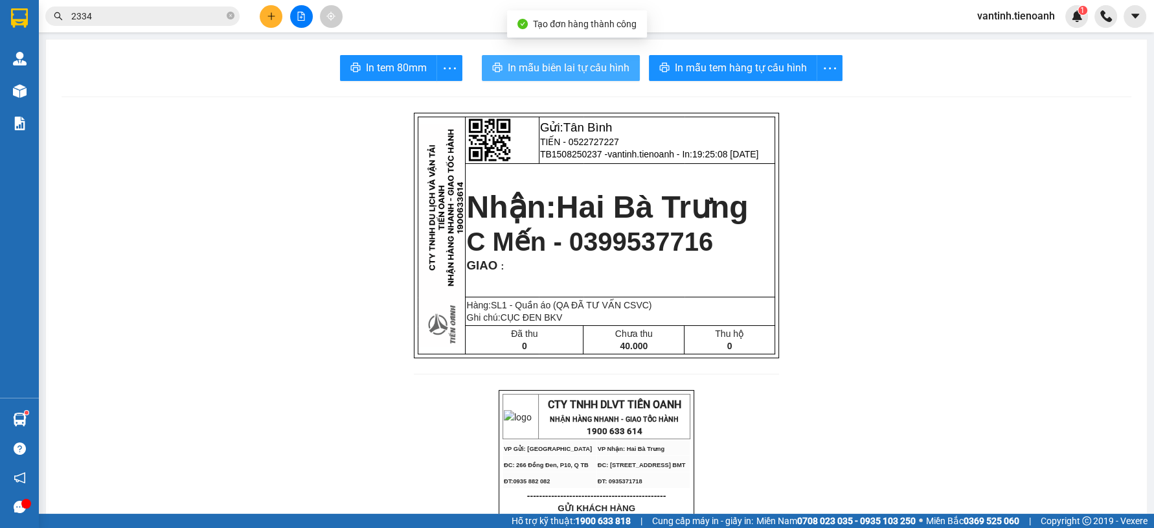
click at [597, 65] on span "In mẫu biên lai tự cấu hình" at bounding box center [569, 68] width 122 height 16
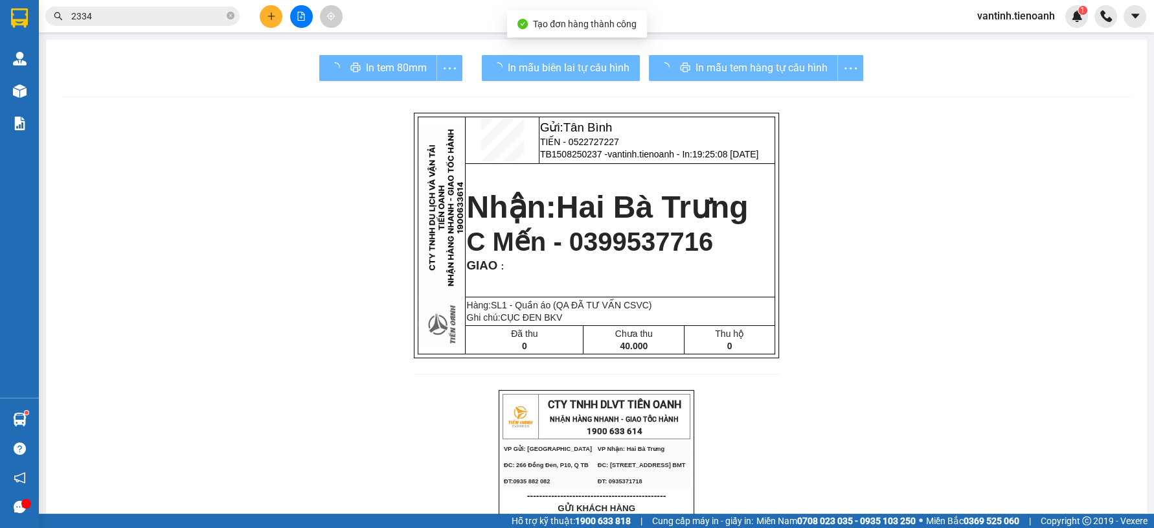
drag, startPoint x: 872, startPoint y: 455, endPoint x: 858, endPoint y: 378, distance: 77.7
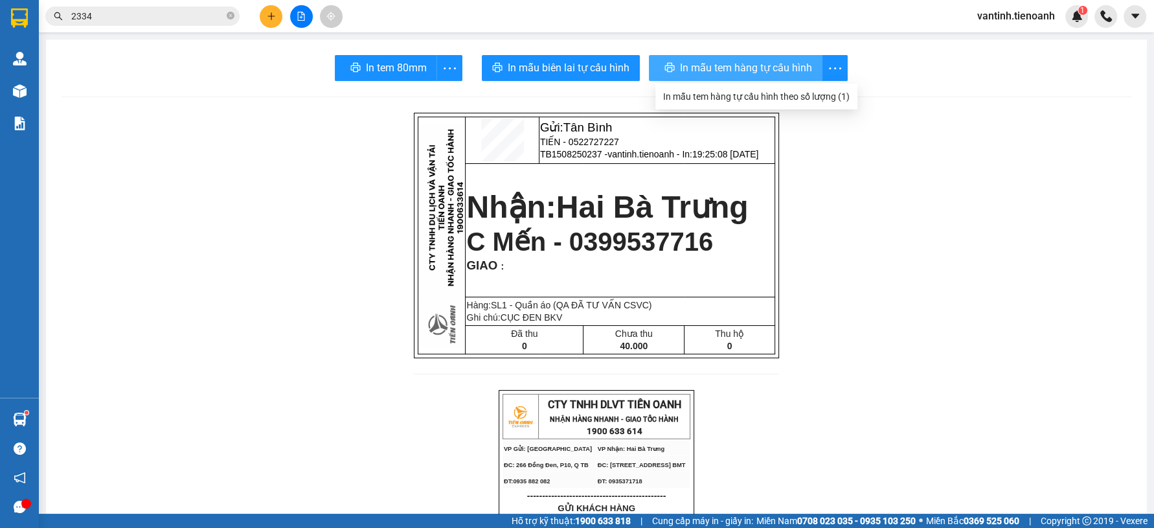
click at [778, 62] on span "In mẫu tem hàng tự cấu hình" at bounding box center [746, 68] width 132 height 16
click at [778, 62] on span "In mẫu tem hàng tự cấu hình" at bounding box center [741, 68] width 132 height 16
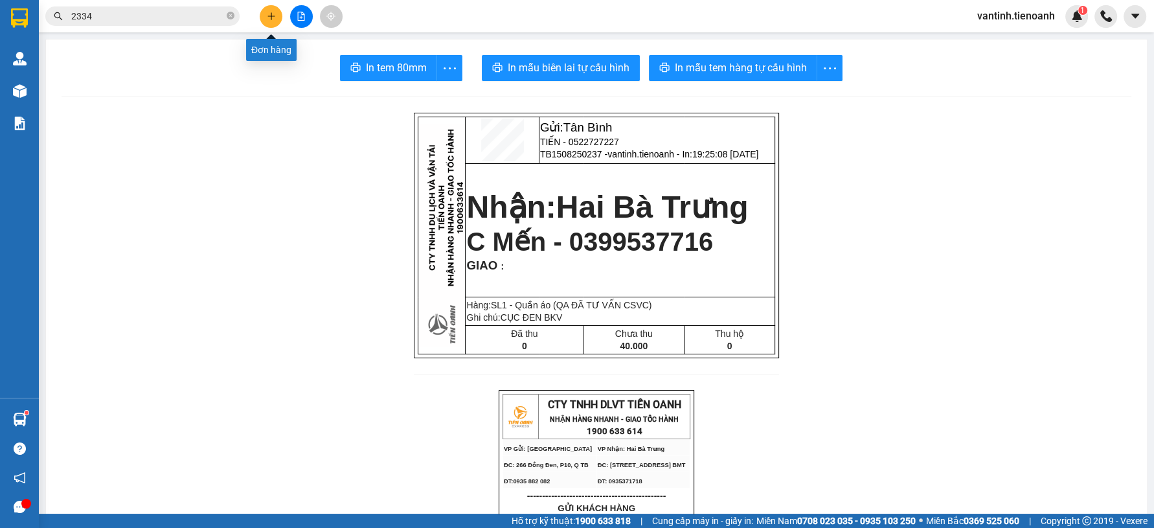
click at [266, 14] on button at bounding box center [271, 16] width 23 height 23
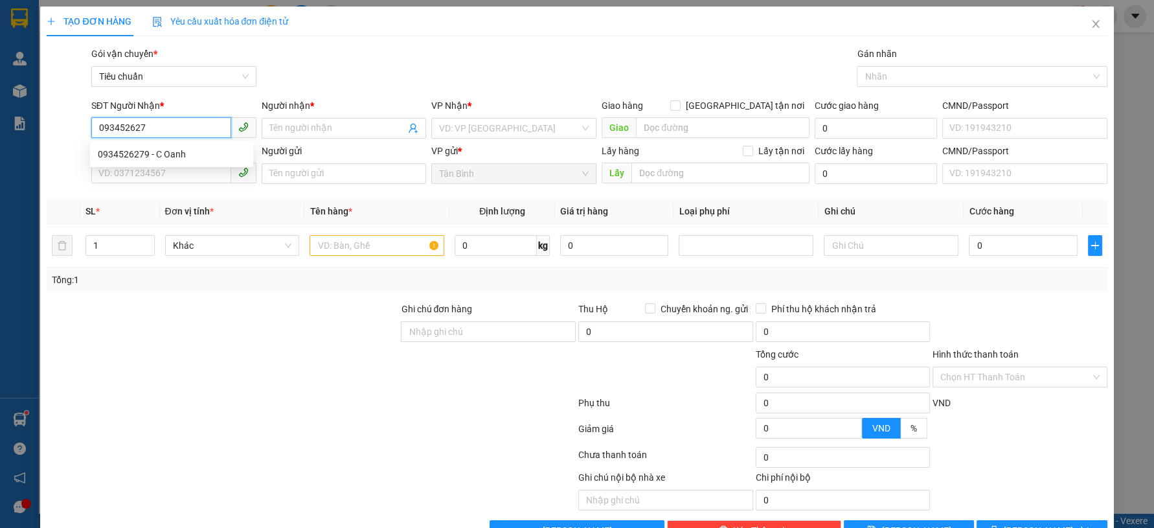
type input "0934526279"
click at [197, 156] on div "0934526279 - C Oanh" at bounding box center [172, 154] width 148 height 14
type input "C Oanh"
type input "0934526279"
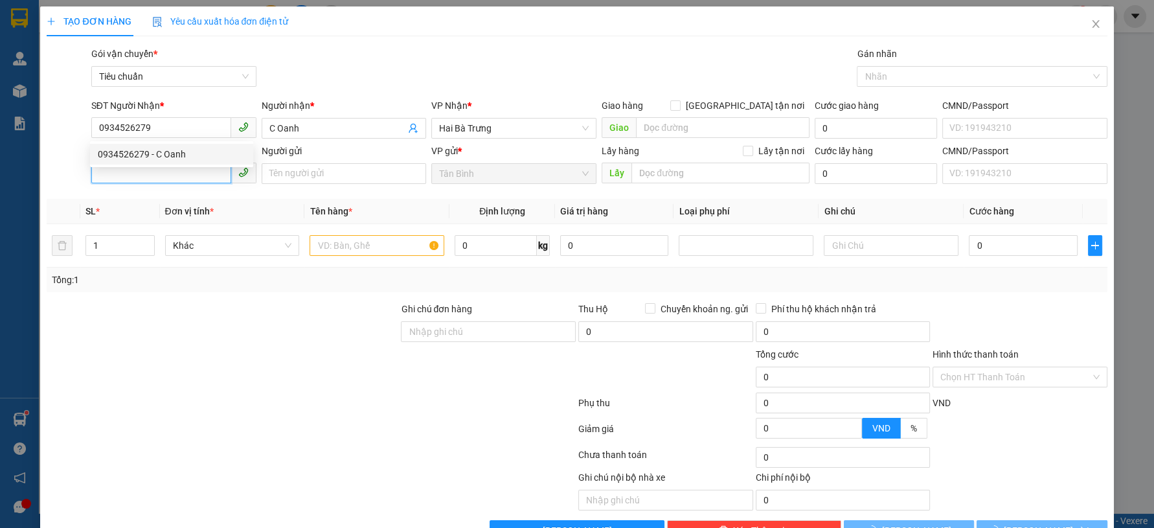
click at [189, 177] on input "SĐT Người Gửi" at bounding box center [161, 173] width 140 height 21
type input "120.000"
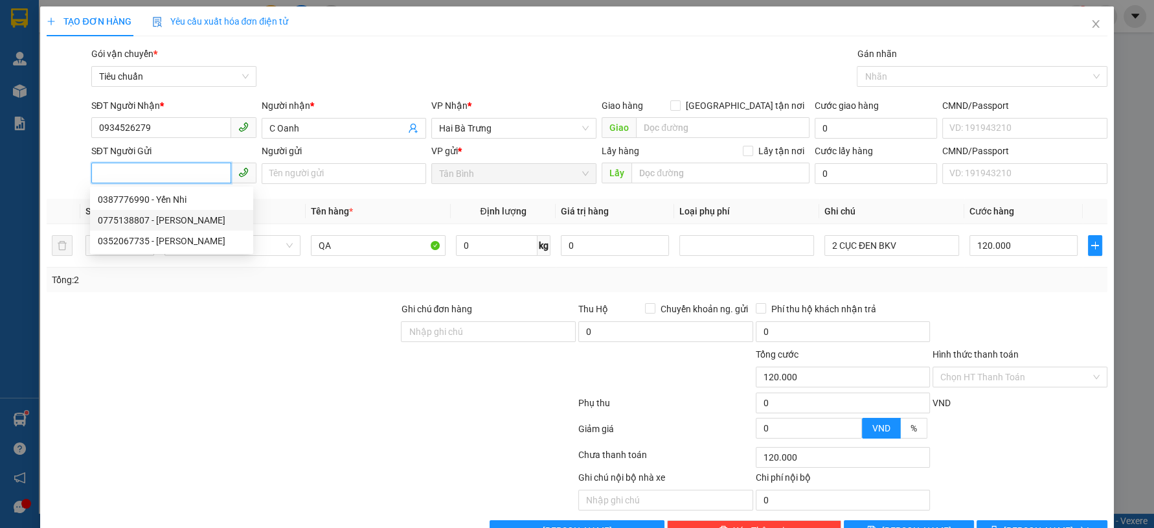
click at [165, 220] on div "0775138807 - [PERSON_NAME]" at bounding box center [172, 220] width 148 height 14
type input "0775138807"
type input "[PERSON_NAME]"
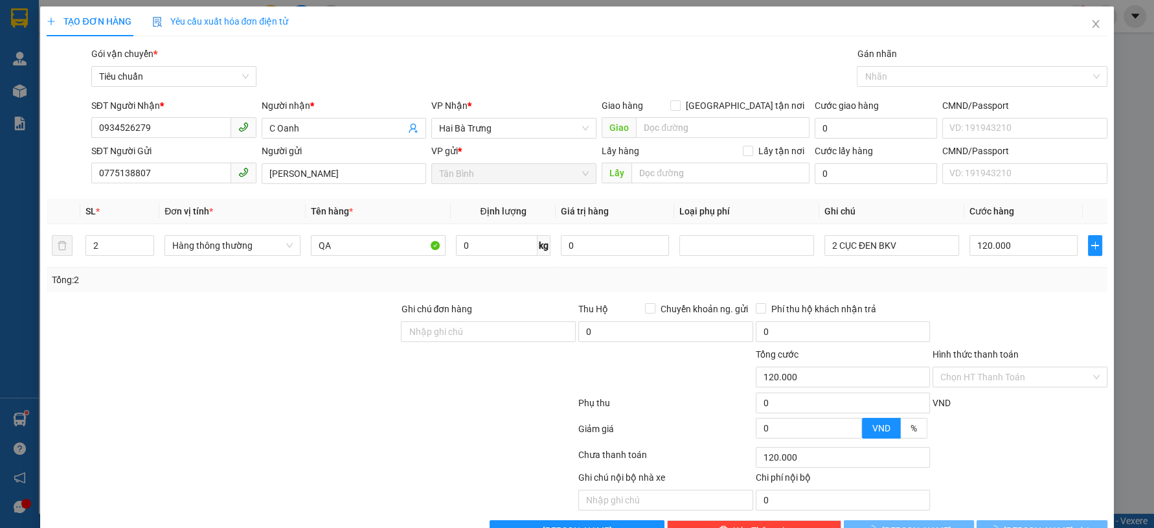
click at [231, 323] on div at bounding box center [222, 324] width 354 height 45
type input "200.000"
type input "1"
click at [150, 249] on span "Decrease Value" at bounding box center [146, 250] width 14 height 12
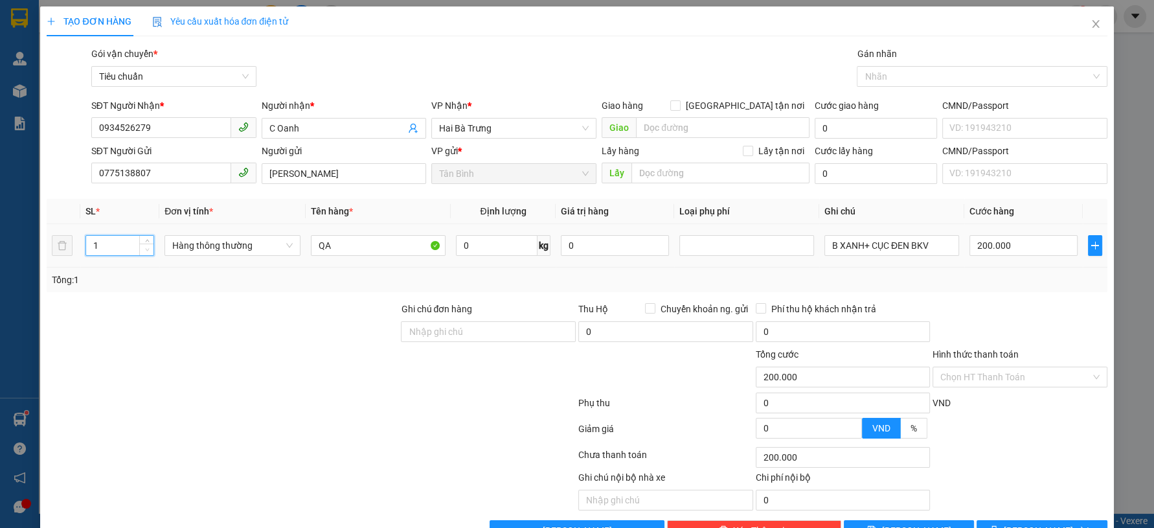
click at [149, 249] on span "down" at bounding box center [147, 250] width 8 height 8
drag, startPoint x: 269, startPoint y: 247, endPoint x: 264, endPoint y: 256, distance: 10.8
click at [269, 249] on span "Hàng thông thường" at bounding box center [232, 245] width 120 height 19
type input "0"
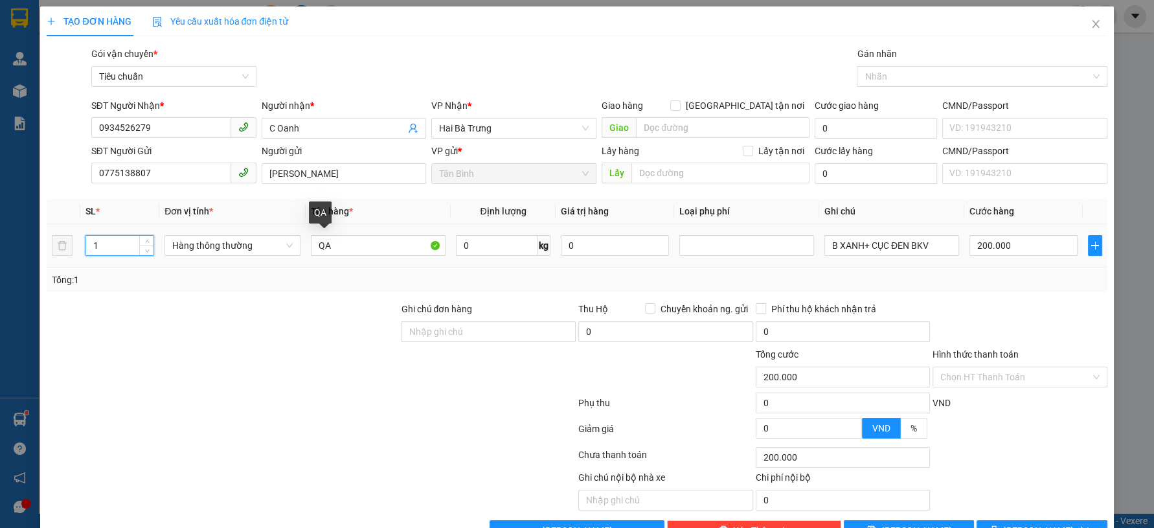
type input "0"
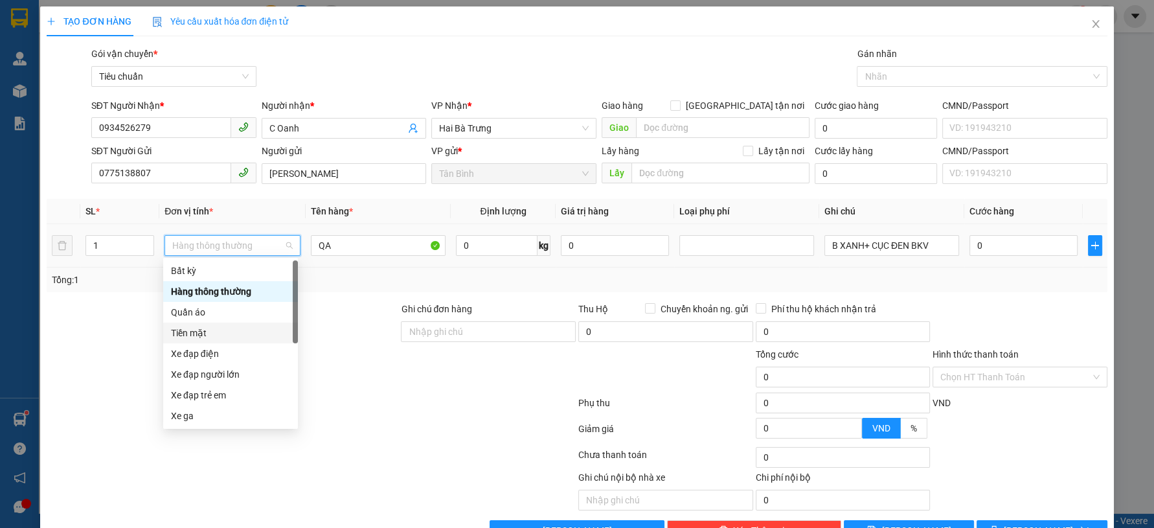
drag, startPoint x: 264, startPoint y: 256, endPoint x: 197, endPoint y: 317, distance: 90.3
click at [194, 317] on div "Bất kỳ Hàng thông thường Quần áo Tiền mặt Xe đạp điện Xe đạp người lớn Xe đạp t…" at bounding box center [230, 363] width 135 height 207
click at [258, 251] on span "Hàng thông thường" at bounding box center [232, 245] width 120 height 19
click at [227, 307] on div "Quần áo" at bounding box center [230, 312] width 119 height 14
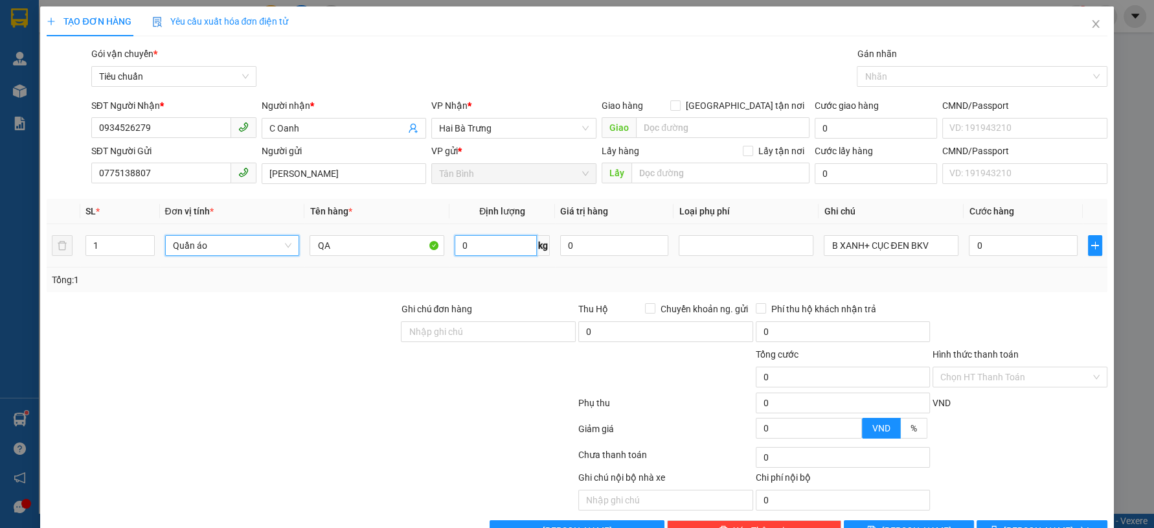
click at [491, 249] on input "0" at bounding box center [496, 245] width 82 height 21
type input "55"
click at [124, 387] on div at bounding box center [222, 369] width 354 height 45
type input "110.000"
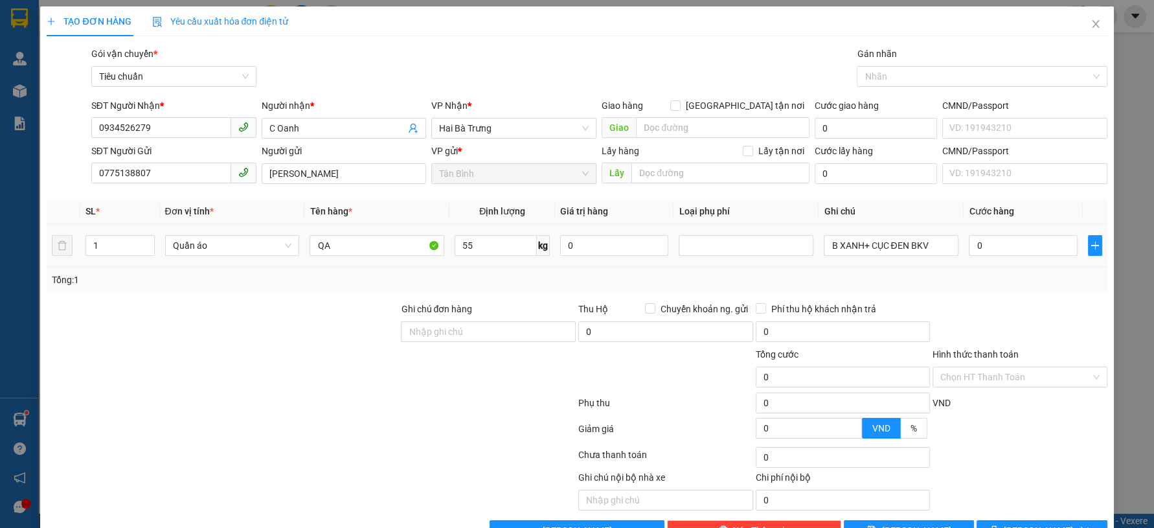
type input "110.000"
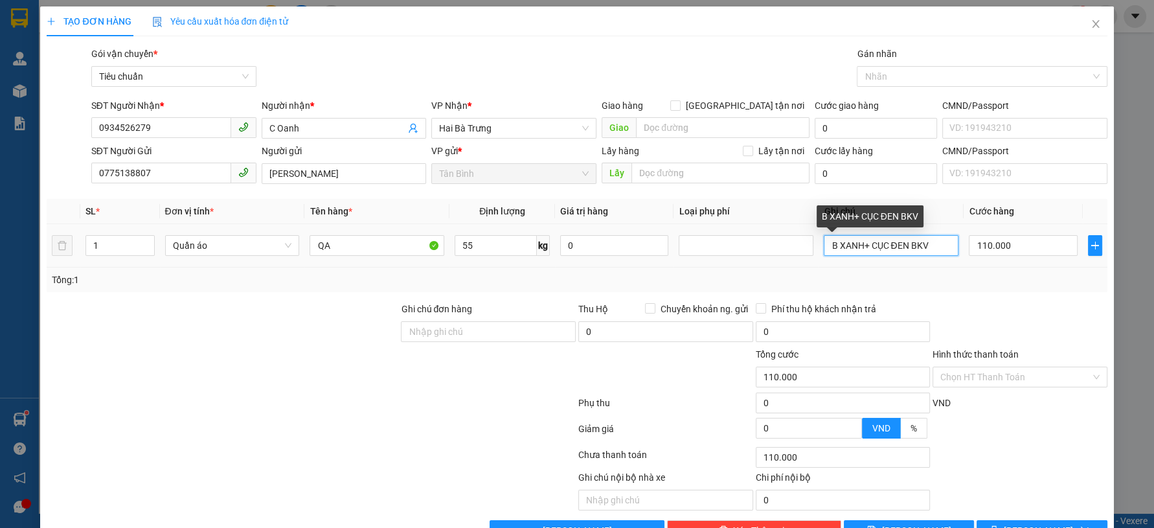
click at [860, 249] on input "B XANH+ CỤC ĐEN BKV" at bounding box center [891, 245] width 135 height 21
drag, startPoint x: 861, startPoint y: 249, endPoint x: 766, endPoint y: 262, distance: 96.8
click at [766, 262] on tr "1 Quần áo QA 55 kg 0 B XANH+ CỤC ĐEN BKV 110.000" at bounding box center [577, 245] width 1060 height 43
type input "CỤC ĐEN BKV"
click at [986, 266] on td "110.000" at bounding box center [1023, 245] width 119 height 43
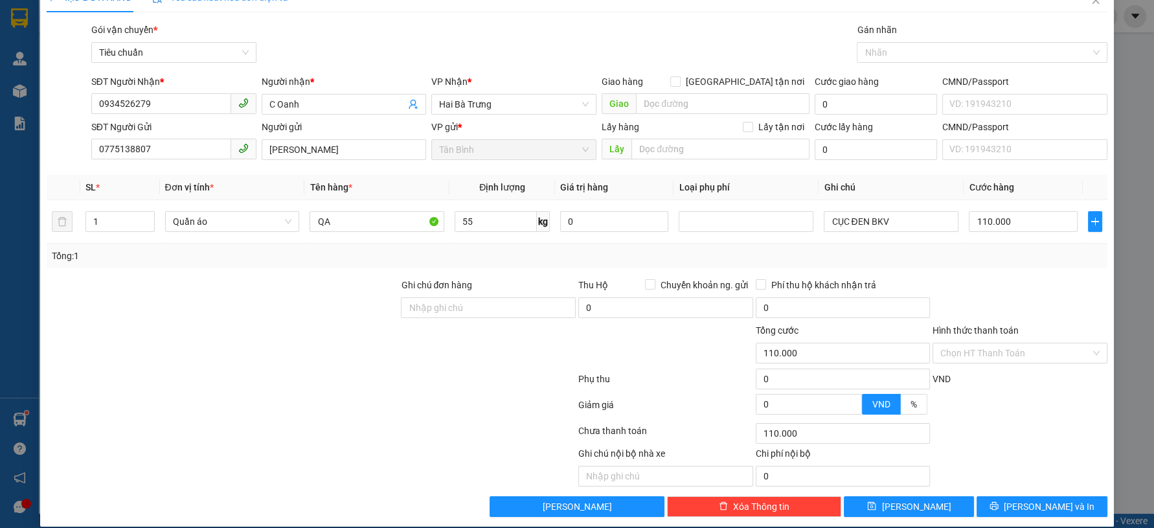
scroll to position [37, 0]
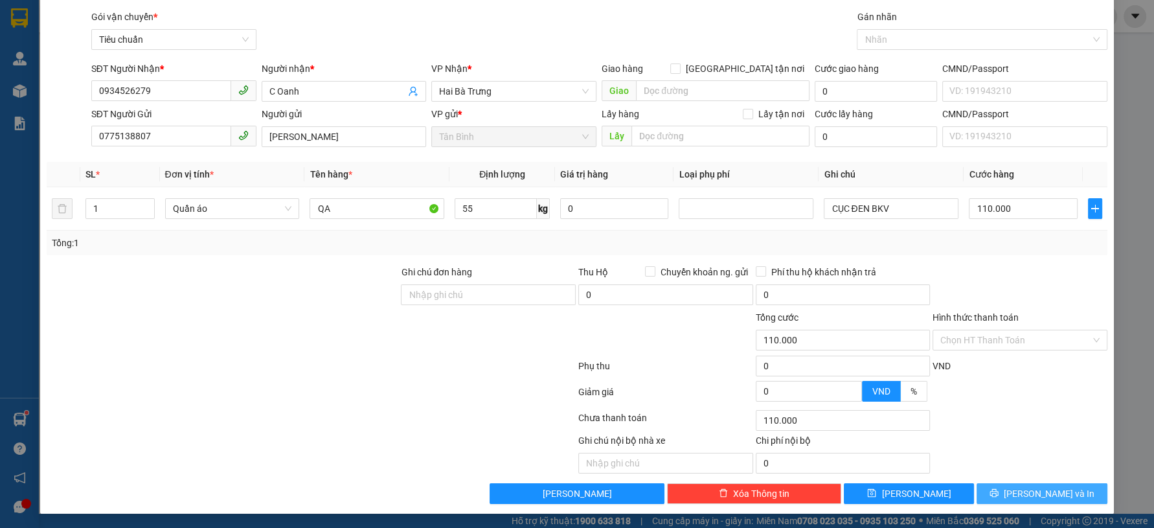
click at [1006, 488] on button "[PERSON_NAME] và In" at bounding box center [1042, 493] width 130 height 21
click at [1005, 488] on button "[PERSON_NAME] và In" at bounding box center [1042, 493] width 130 height 21
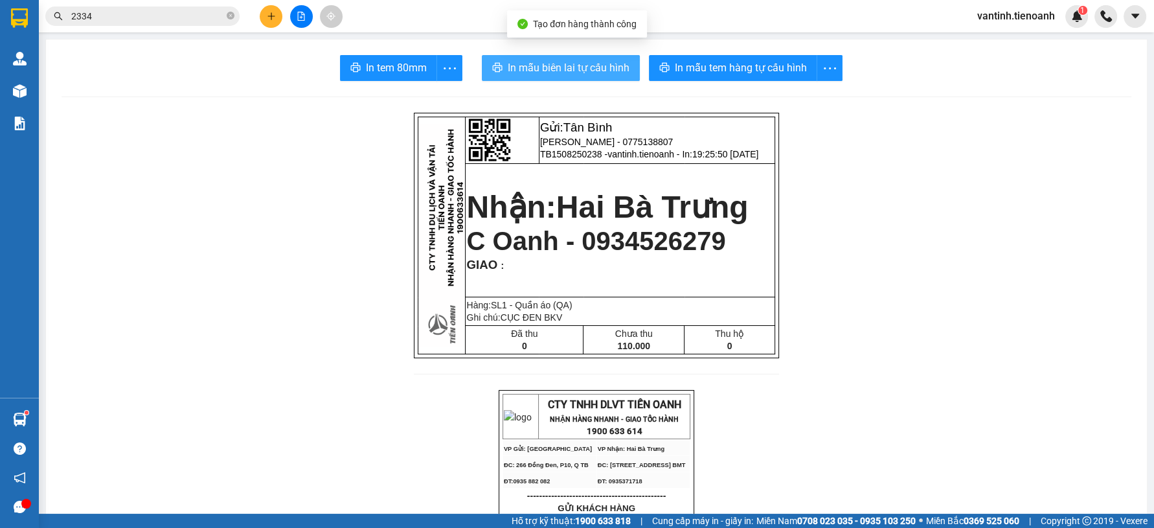
click at [603, 71] on span "In mẫu biên lai tự cấu hình" at bounding box center [569, 68] width 122 height 16
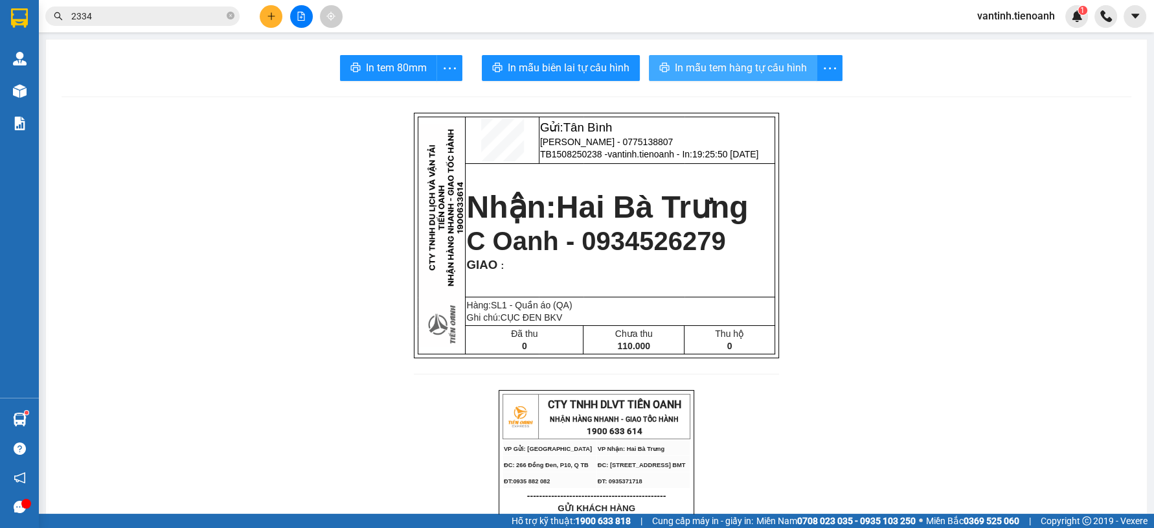
click at [740, 67] on span "In mẫu tem hàng tự cấu hình" at bounding box center [741, 68] width 132 height 16
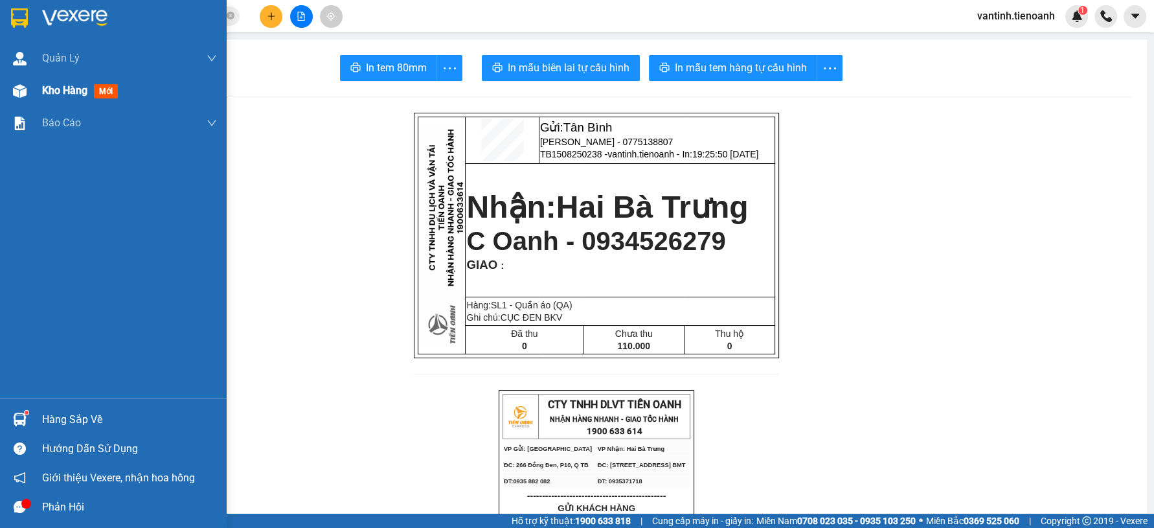
click at [74, 91] on span "Kho hàng" at bounding box center [64, 90] width 45 height 12
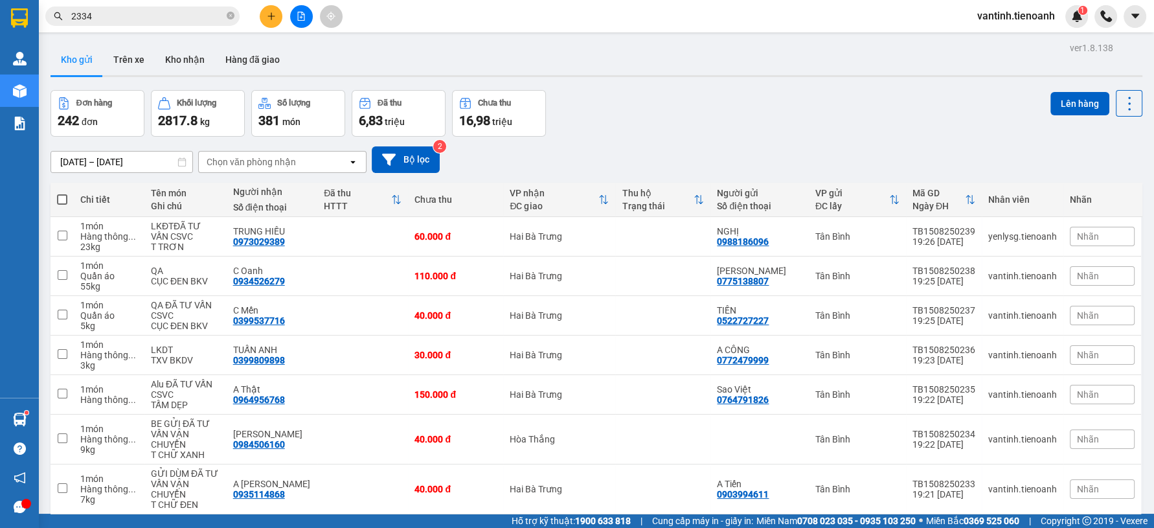
drag, startPoint x: 91, startPoint y: 63, endPoint x: 335, endPoint y: 166, distance: 264.4
click at [335, 166] on div "Chọn văn phòng nhận" at bounding box center [273, 162] width 149 height 21
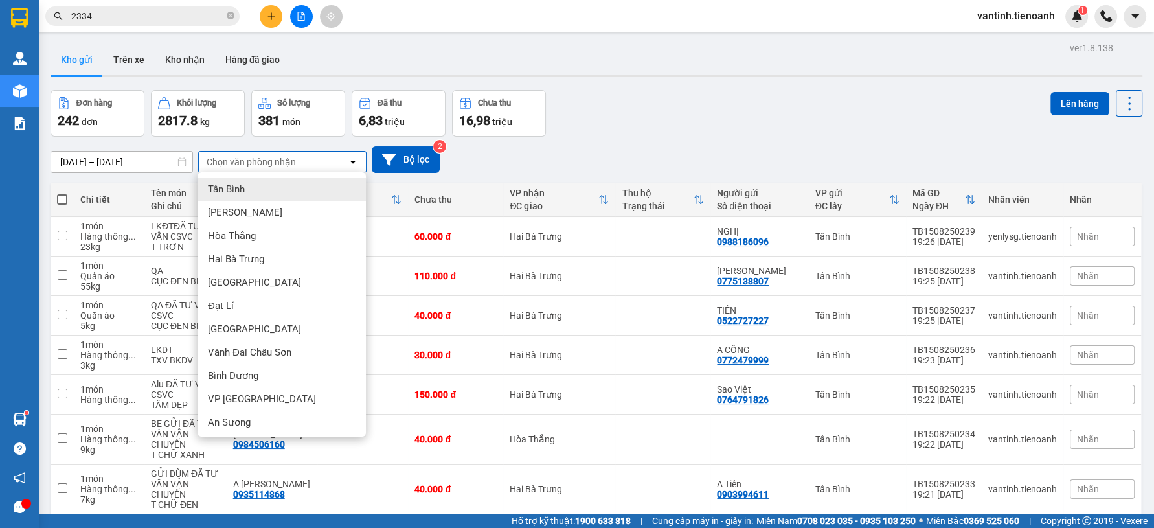
drag, startPoint x: 739, startPoint y: 150, endPoint x: 749, endPoint y: 150, distance: 9.7
click at [744, 150] on div "[DATE] – [DATE] Press the down arrow key to interact with the calendar and sele…" at bounding box center [597, 159] width 1092 height 27
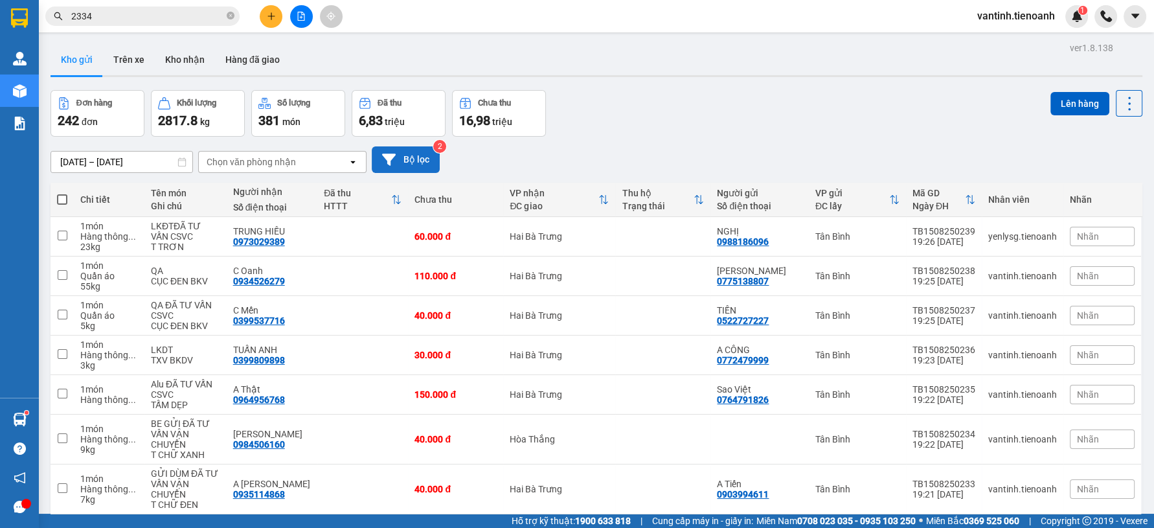
click at [413, 166] on button "Bộ lọc" at bounding box center [406, 159] width 68 height 27
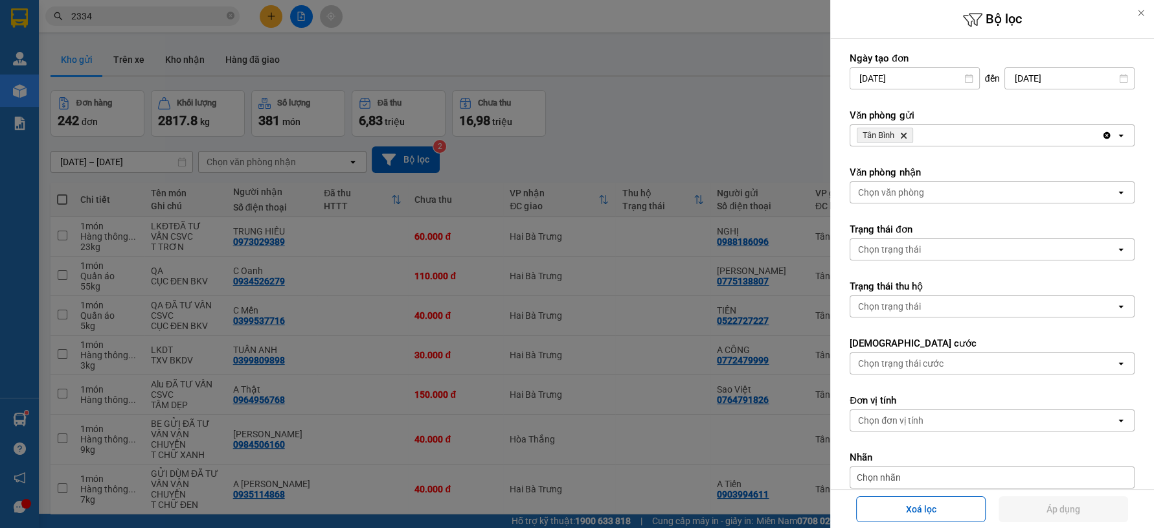
click at [895, 242] on div "Chọn trạng thái" at bounding box center [983, 249] width 266 height 21
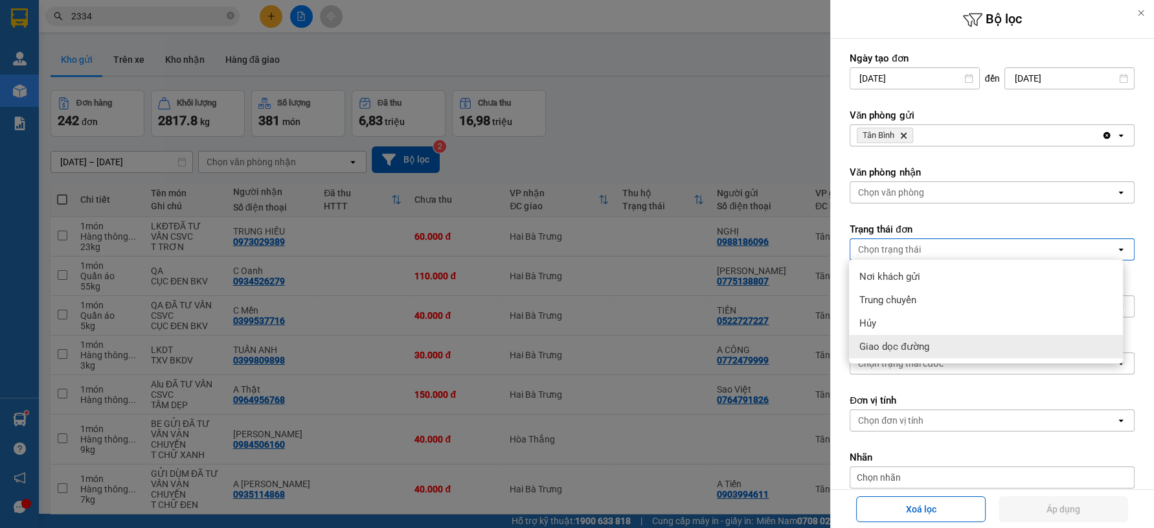
click at [910, 341] on span "Giao dọc đường" at bounding box center [894, 346] width 69 height 13
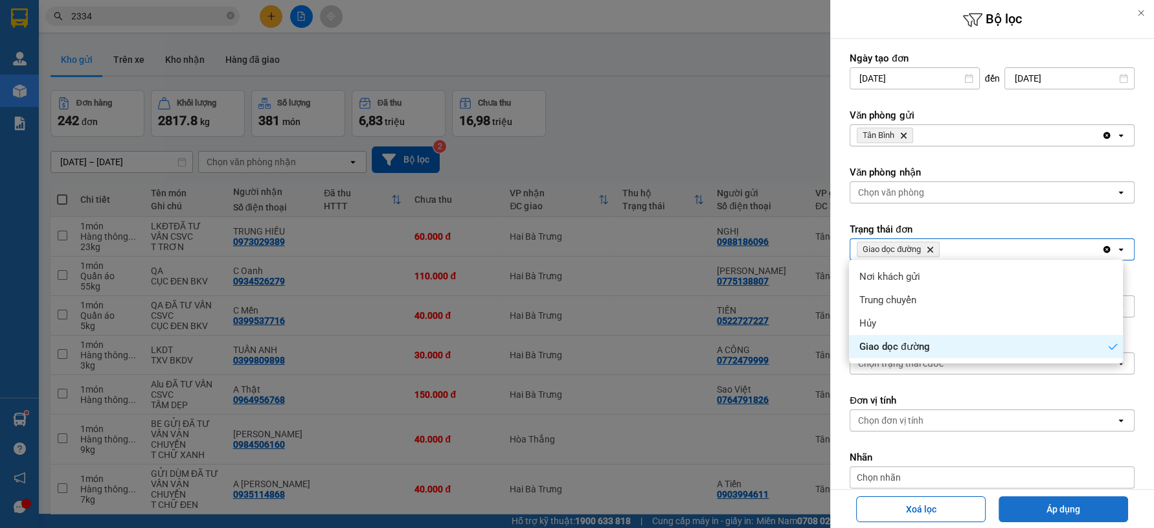
click at [1037, 508] on button "Áp dụng" at bounding box center [1064, 509] width 130 height 26
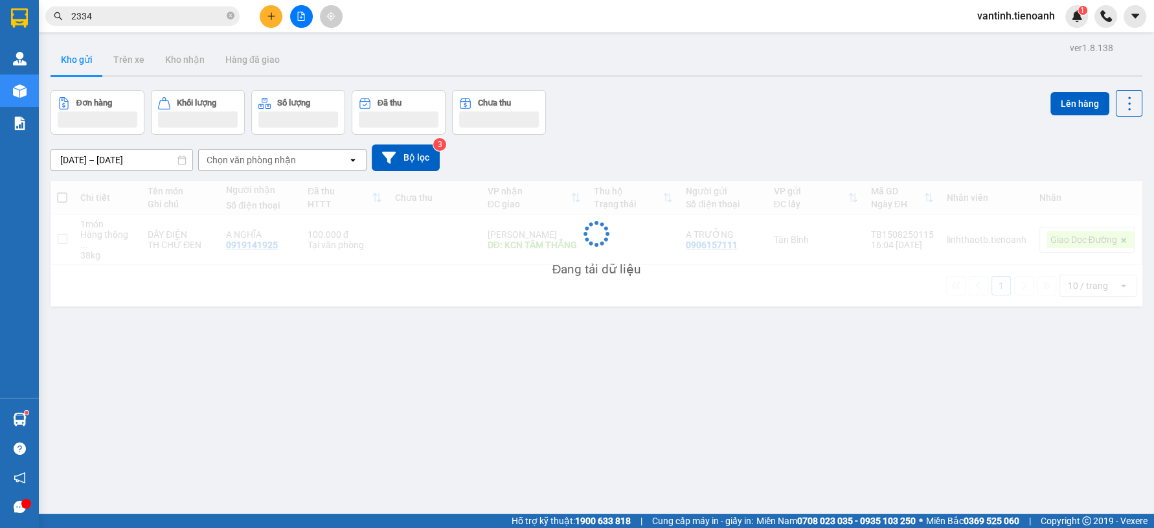
click at [718, 115] on div "Đơn hàng Khối lượng Số lượng Đã thu Chưa thu Lên hàng" at bounding box center [597, 112] width 1092 height 45
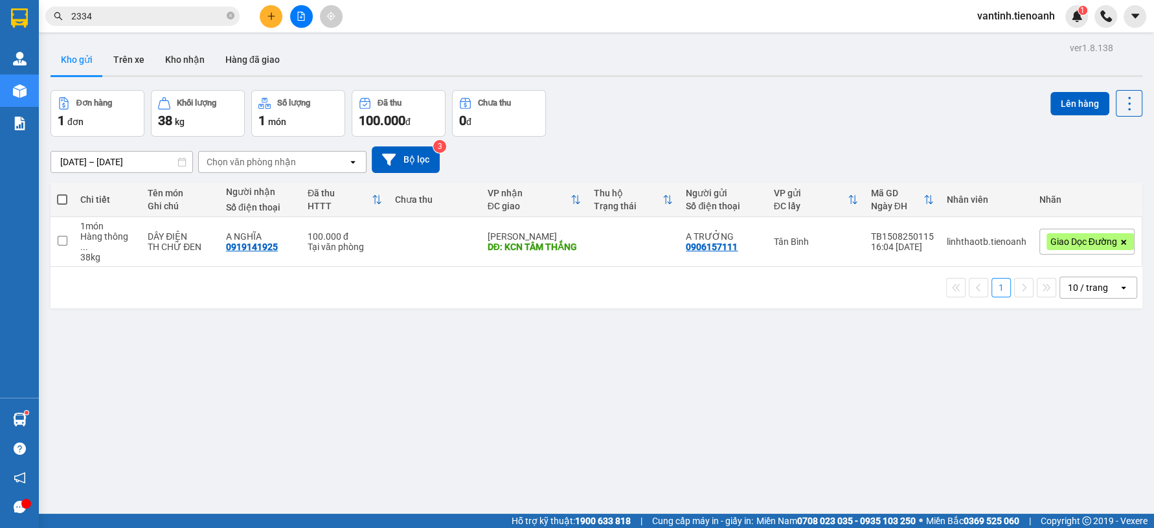
drag, startPoint x: 605, startPoint y: 314, endPoint x: 572, endPoint y: 325, distance: 34.6
click at [572, 325] on div "ver 1.8.138 Kho gửi Trên xe Kho nhận Hàng đã giao Đơn hàng 1 đơn Khối lượng 38 …" at bounding box center [596, 303] width 1102 height 528
click at [389, 240] on td at bounding box center [435, 242] width 92 height 50
checkbox input "true"
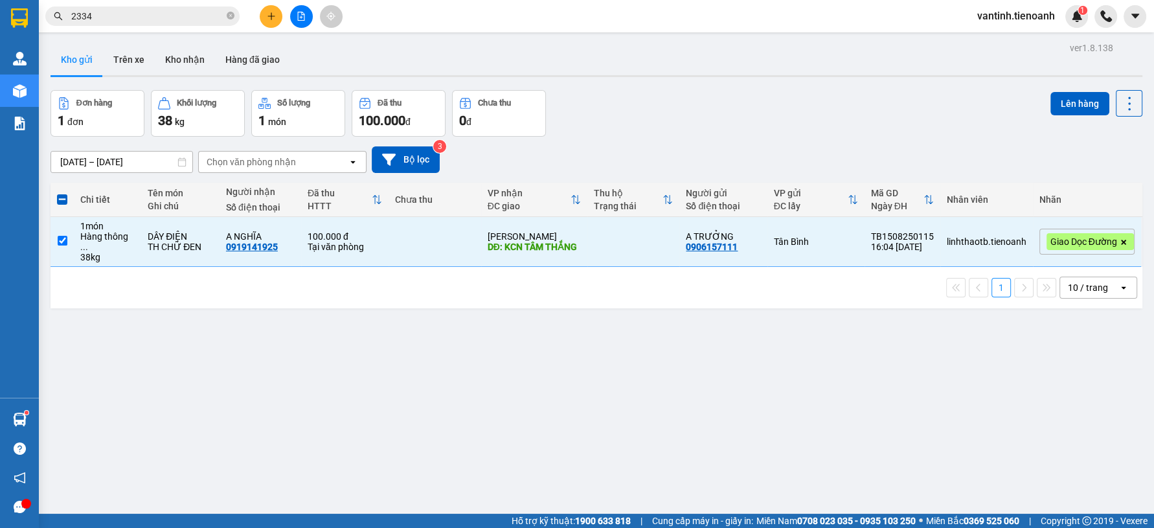
click at [398, 338] on div "ver 1.8.138 Kho gửi Trên xe Kho nhận Hàng đã giao Đơn hàng 1 đơn Khối lượng 38 …" at bounding box center [596, 303] width 1102 height 528
click at [416, 369] on div "ver 1.8.138 Kho gửi Trên xe Kho nhận Hàng đã giao Đơn hàng 1 đơn Khối lượng 38 …" at bounding box center [596, 303] width 1102 height 528
click at [427, 385] on div "ver 1.8.138 Kho gửi Trên xe Kho nhận Hàng đã giao Đơn hàng 1 đơn Khối lượng 38 …" at bounding box center [596, 303] width 1102 height 528
drag, startPoint x: 391, startPoint y: 367, endPoint x: 369, endPoint y: 371, distance: 23.0
click at [387, 367] on div "ver 1.8.138 Kho gửi Trên xe Kho nhận Hàng đã giao Đơn hàng 1 đơn Khối lượng 38 …" at bounding box center [596, 303] width 1102 height 528
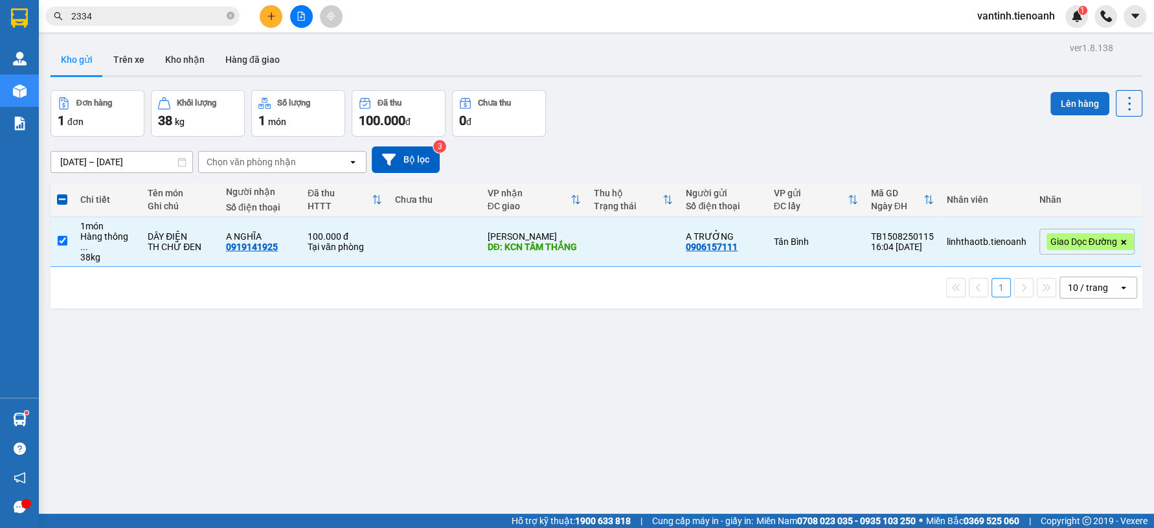
click at [1061, 101] on button "Lên hàng" at bounding box center [1080, 103] width 59 height 23
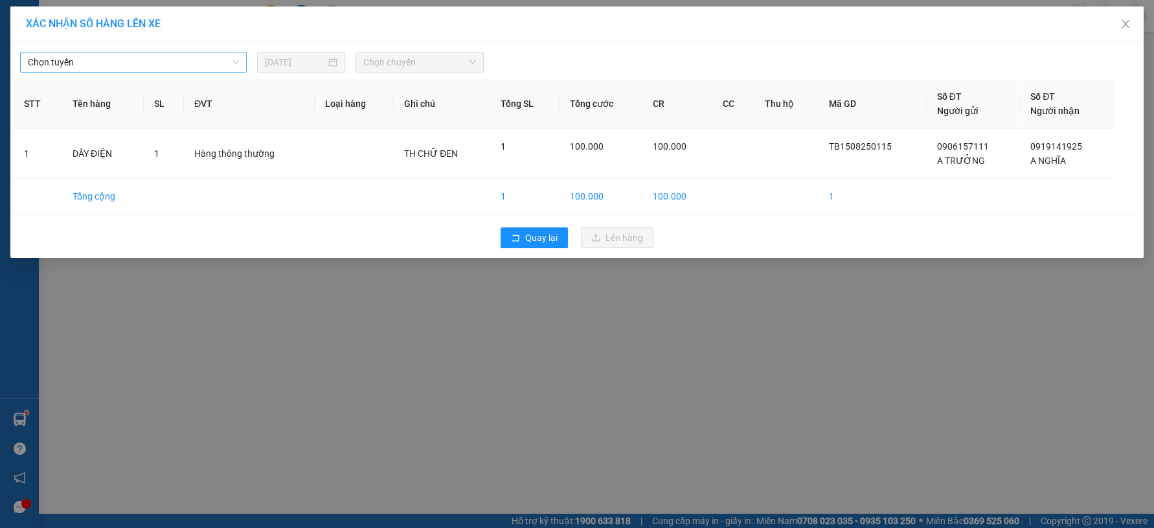
click at [175, 67] on span "Chọn tuyến" at bounding box center [133, 61] width 211 height 19
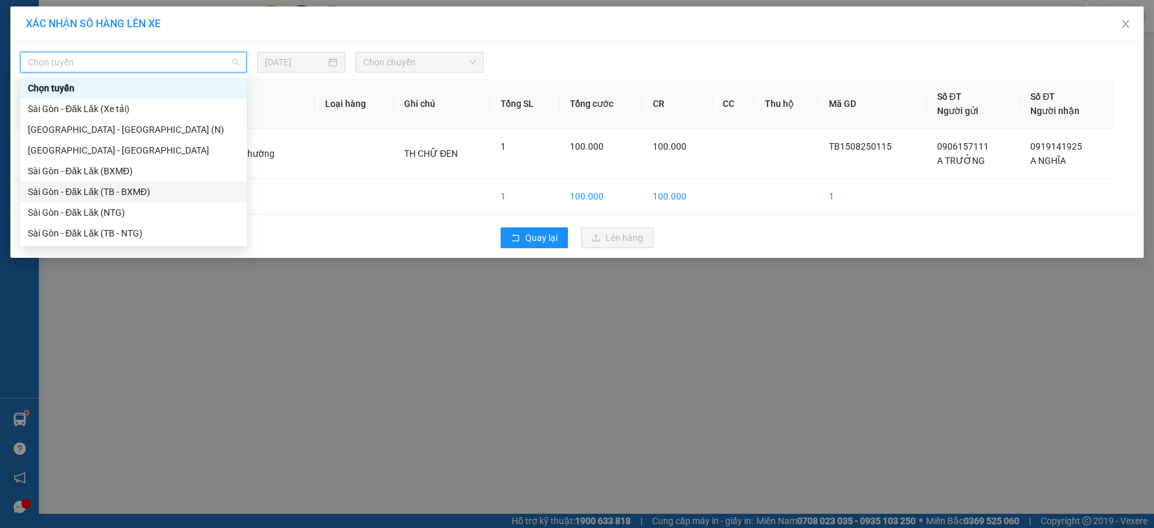
click at [141, 191] on div "Sài Gòn - Đăk Lăk (TB - BXMĐ)" at bounding box center [133, 192] width 211 height 14
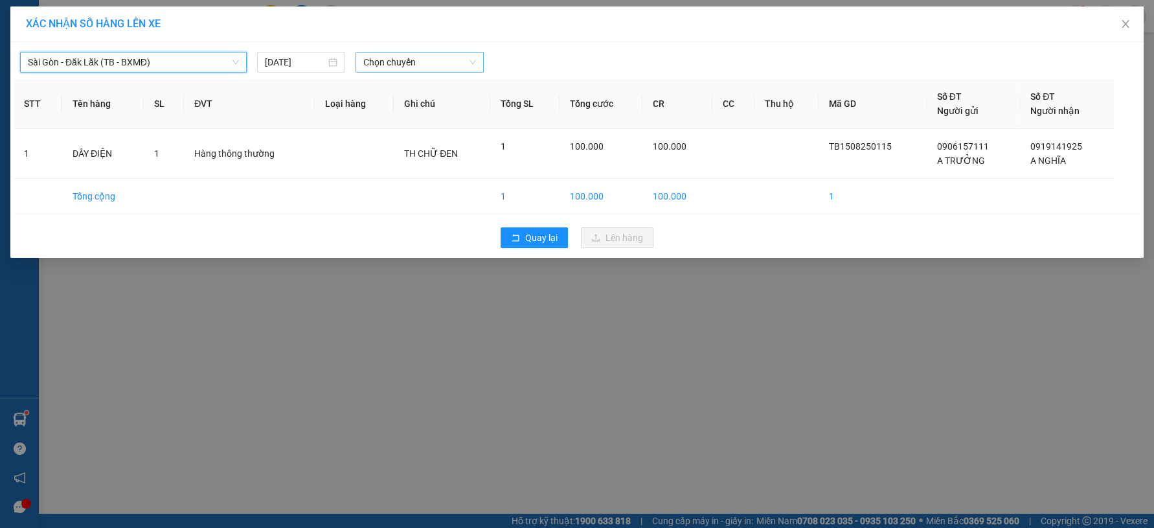
click at [405, 62] on span "Chọn chuyến" at bounding box center [419, 61] width 112 height 19
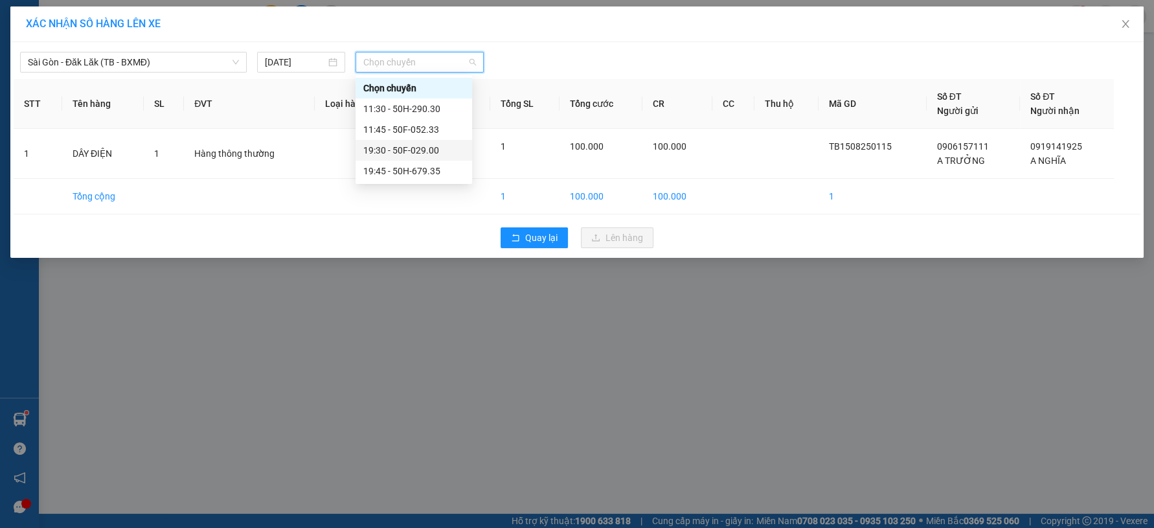
click at [406, 154] on div "19:30 - 50F-029.00" at bounding box center [413, 150] width 101 height 14
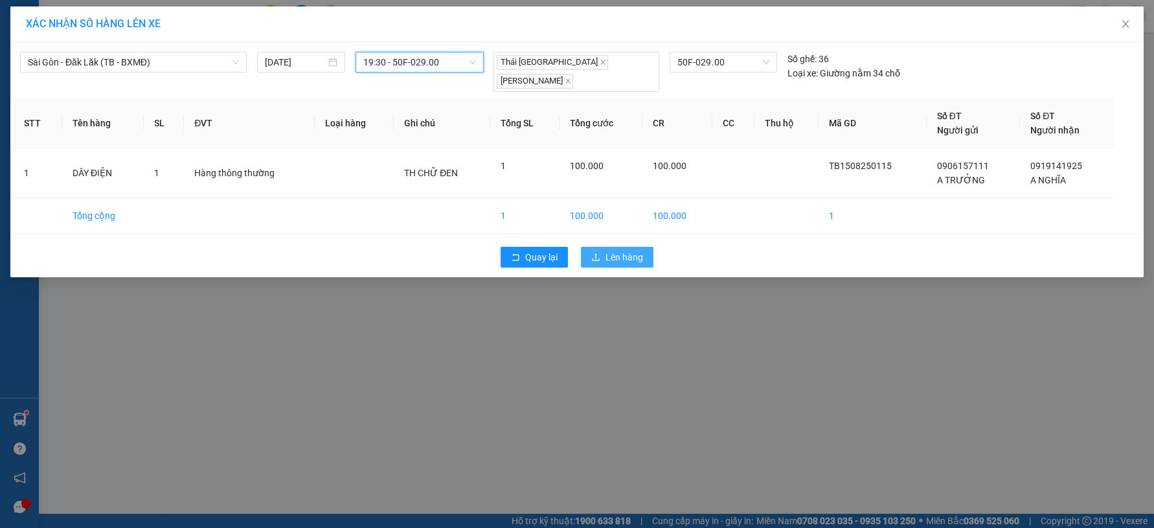
click at [597, 253] on icon "upload" at bounding box center [595, 257] width 9 height 9
click at [597, 251] on icon "loading" at bounding box center [596, 256] width 11 height 11
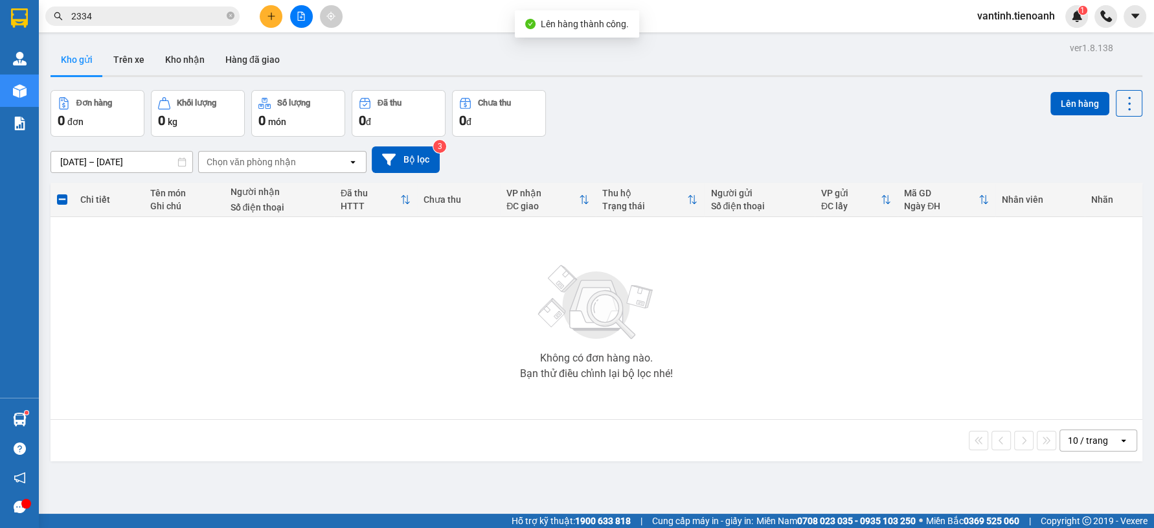
click at [725, 149] on div "[DATE] – [DATE] Press the down arrow key to interact with the calendar and sele…" at bounding box center [597, 159] width 1092 height 27
click at [275, 17] on icon "plus" at bounding box center [271, 16] width 9 height 9
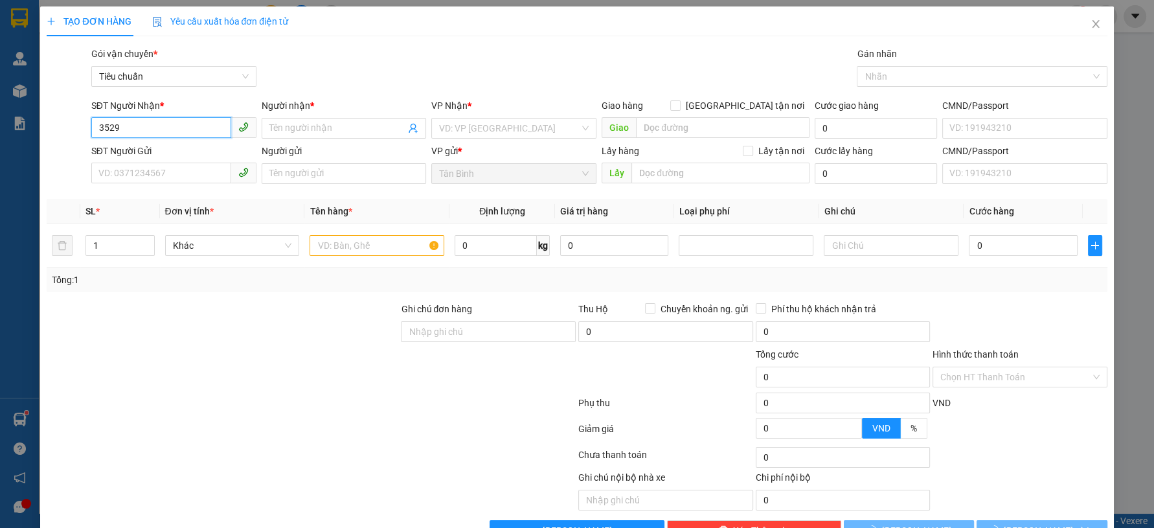
click at [179, 129] on input "3529" at bounding box center [161, 127] width 140 height 21
click at [179, 135] on input "3529" at bounding box center [161, 127] width 140 height 21
click at [176, 150] on div "0964523529 - [PERSON_NAME]" at bounding box center [172, 154] width 148 height 14
type input "0964523529"
type input "[PERSON_NAME]"
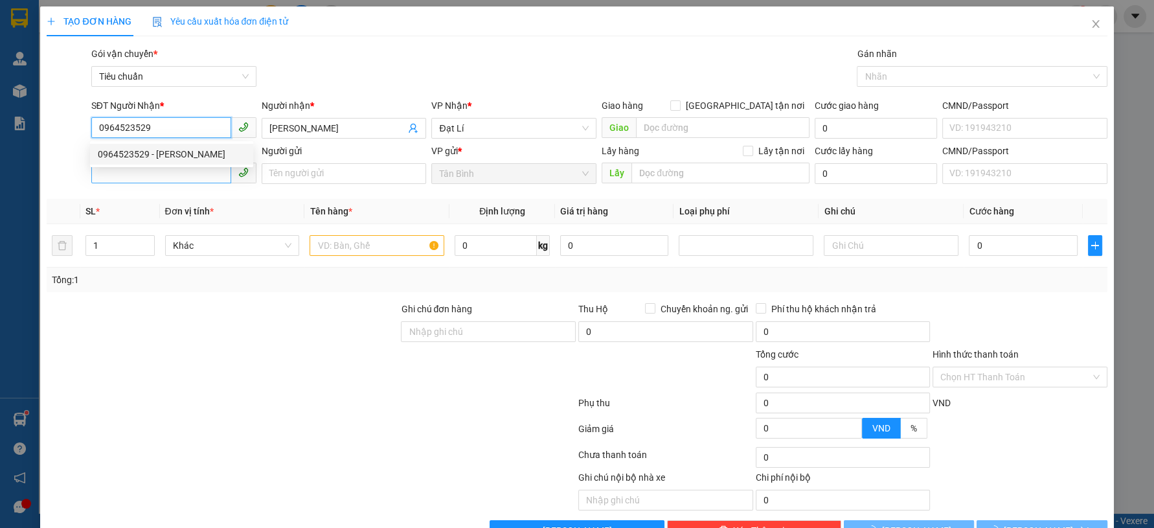
type input "0964523529"
click at [180, 174] on input "SĐT Người Gửi" at bounding box center [161, 173] width 140 height 21
type input "120.000"
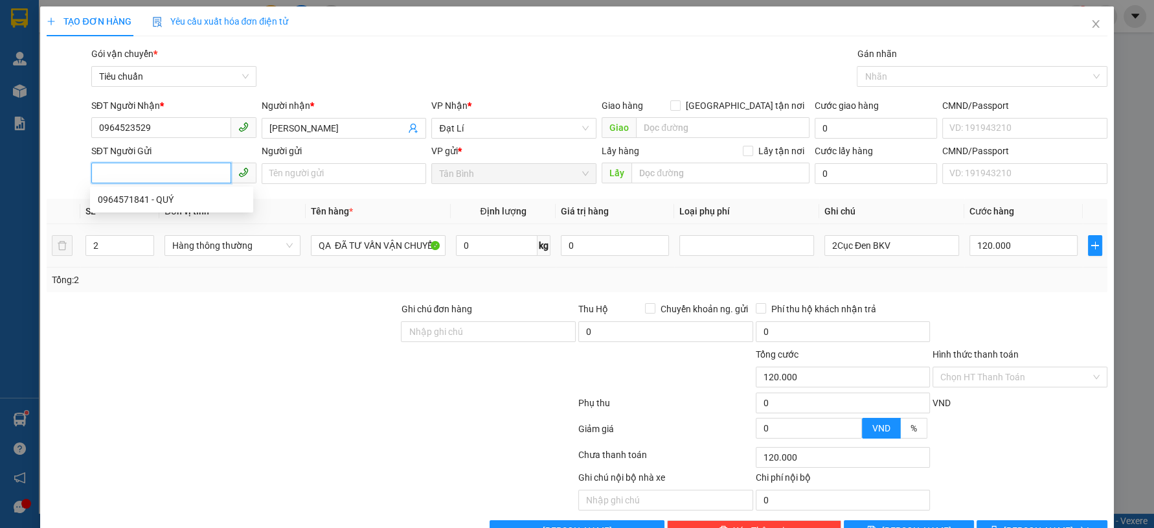
click at [188, 202] on div "0964571841 - QUÝ" at bounding box center [172, 199] width 148 height 14
type input "0964571841"
type input "QUÝ"
type input "1"
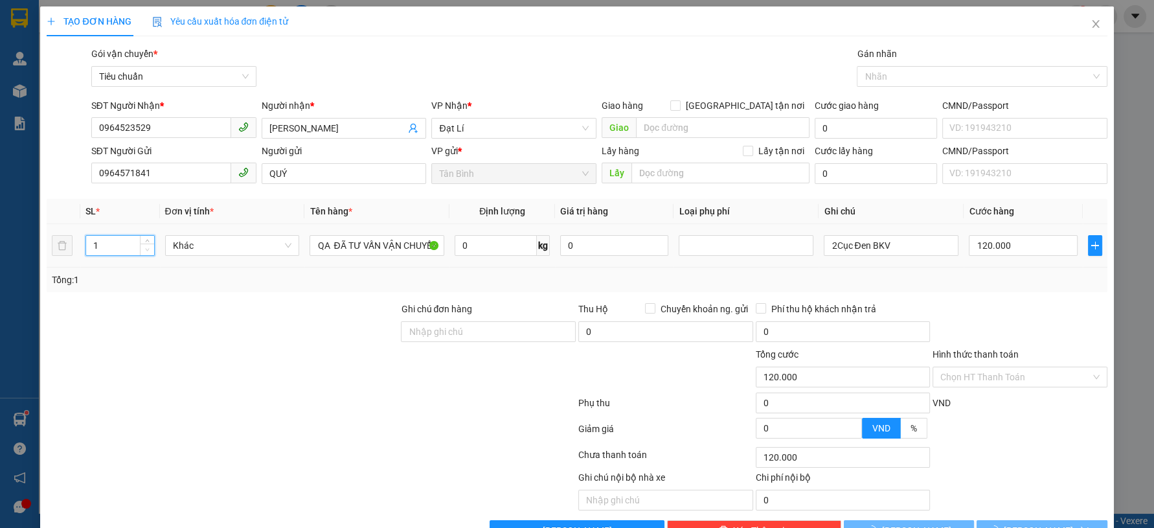
click at [143, 253] on span "Decrease Value" at bounding box center [147, 250] width 14 height 12
drag, startPoint x: 178, startPoint y: 302, endPoint x: 249, endPoint y: 236, distance: 96.7
click at [182, 299] on div "Transit Pickup Surcharge Ids Transit Deliver Surcharge Ids Transit Deliver Surc…" at bounding box center [577, 294] width 1060 height 494
type input "0"
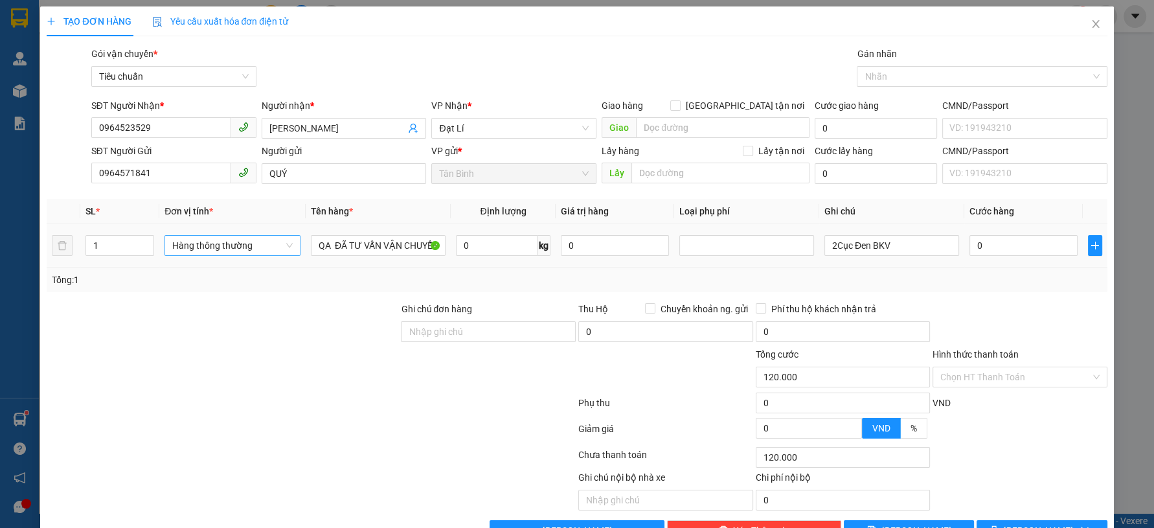
type input "0"
click at [247, 239] on span "Hàng thông thường" at bounding box center [232, 245] width 120 height 19
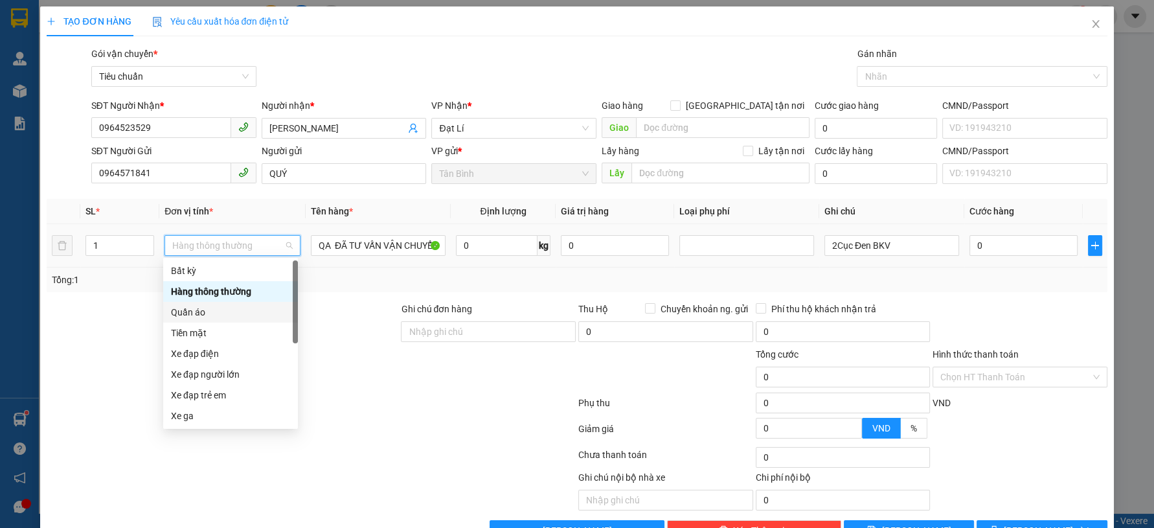
drag, startPoint x: 189, startPoint y: 317, endPoint x: 200, endPoint y: 313, distance: 11.9
click at [188, 317] on div "Quần áo" at bounding box center [230, 312] width 119 height 14
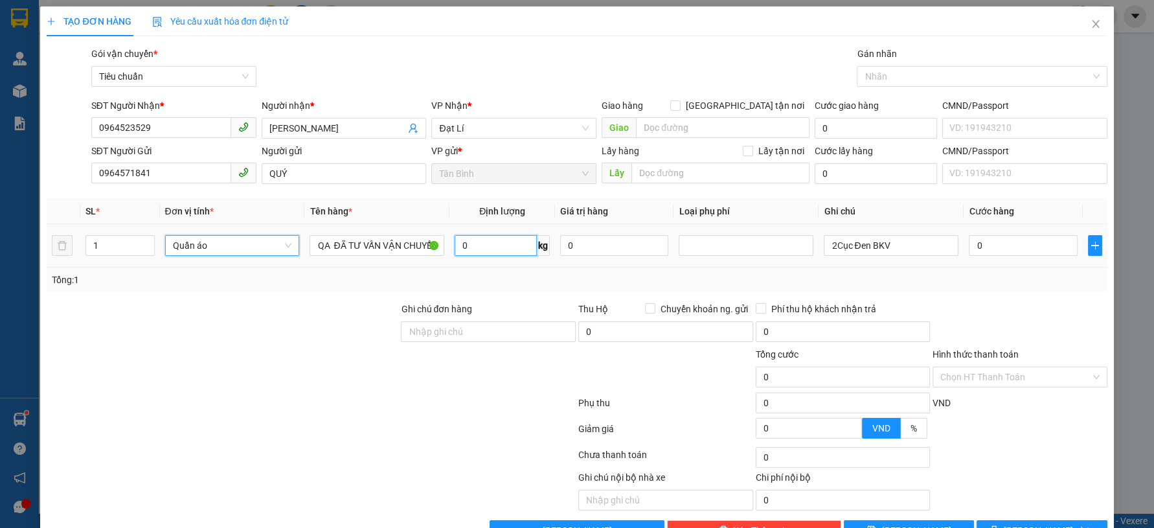
click at [488, 245] on input "0" at bounding box center [496, 245] width 82 height 21
type input "40"
click at [249, 374] on div at bounding box center [222, 369] width 354 height 45
type input "80.000"
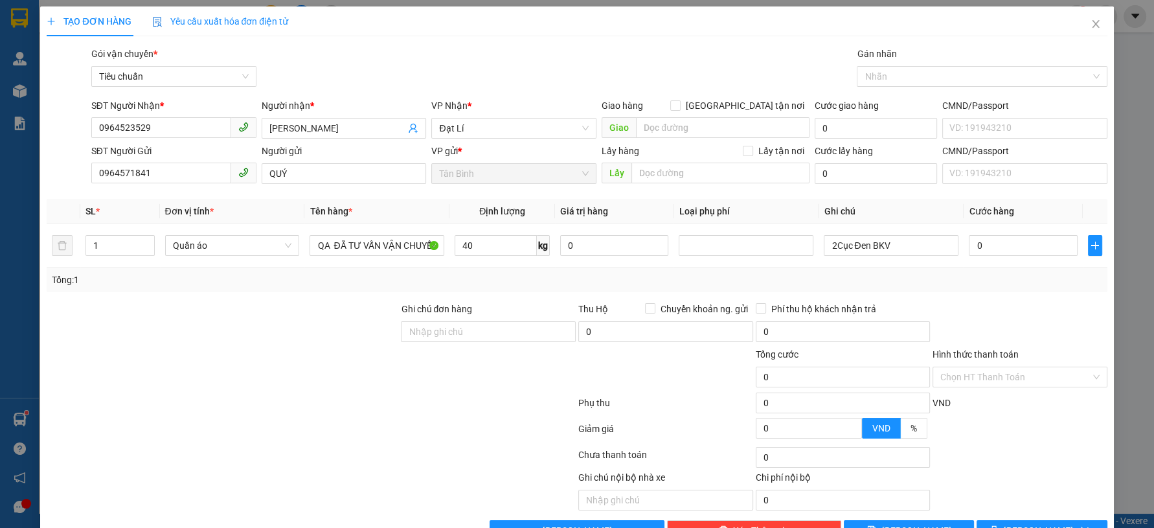
type input "80.000"
drag, startPoint x: 828, startPoint y: 243, endPoint x: 796, endPoint y: 262, distance: 37.8
click at [801, 260] on tr "1 Quần áo QA ĐÃ TƯ VẤN VẬN CHUYỂN 40 kg 0 2Cục Đen BKV 80.000" at bounding box center [577, 245] width 1060 height 43
type input "Cục Đen BKV"
click at [1008, 302] on div at bounding box center [1019, 324] width 177 height 45
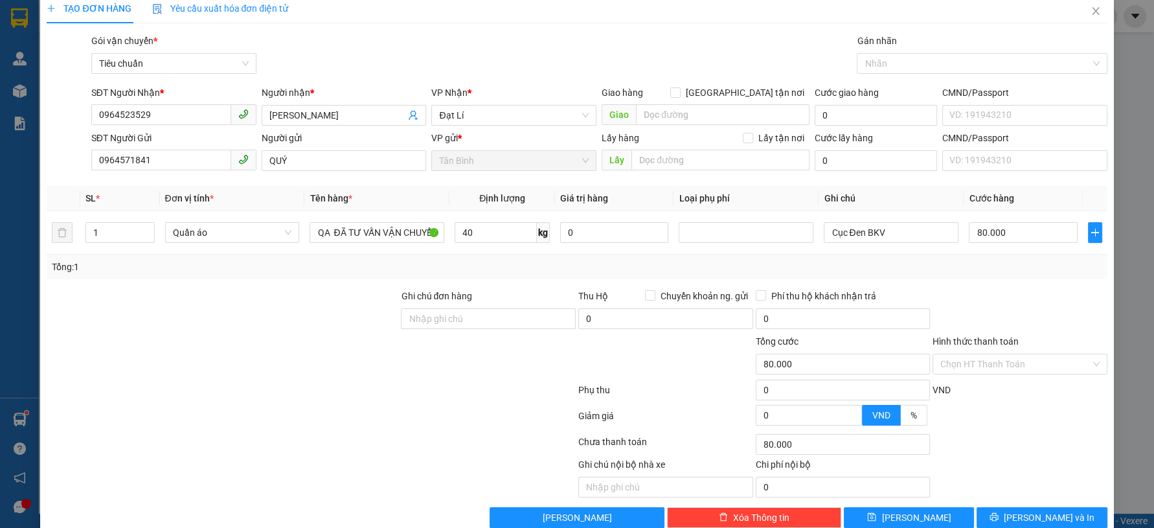
scroll to position [37, 0]
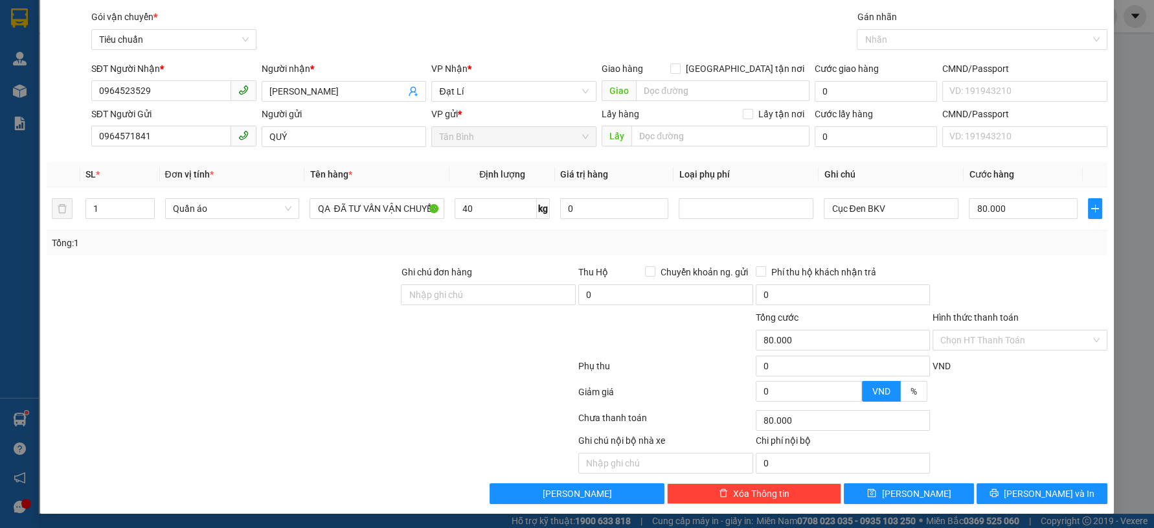
click at [1005, 481] on div "Transit Pickup Surcharge Ids Transit Deliver Surcharge Ids Transit Deliver Surc…" at bounding box center [577, 257] width 1060 height 494
click at [1003, 486] on button "[PERSON_NAME] và In" at bounding box center [1042, 493] width 130 height 21
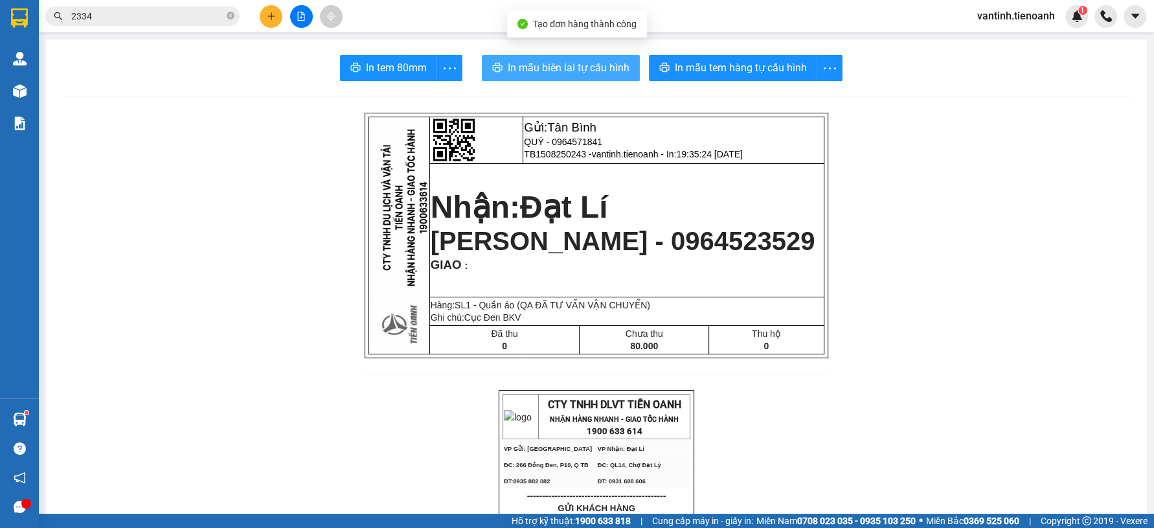
click at [555, 72] on span "In mẫu biên lai tự cấu hình" at bounding box center [569, 68] width 122 height 16
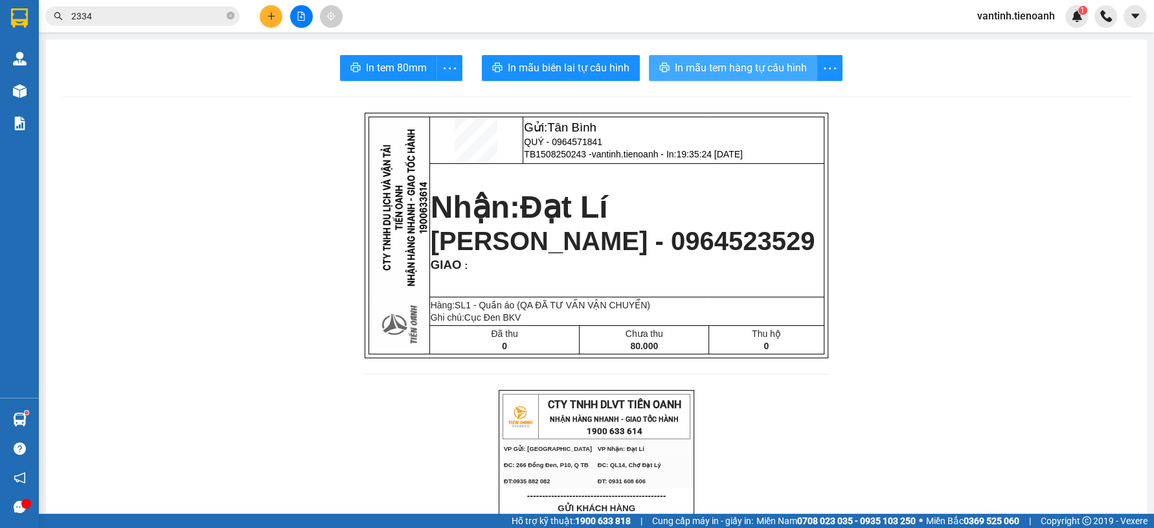
click at [707, 71] on span "In mẫu tem hàng tự cấu hình" at bounding box center [741, 68] width 132 height 16
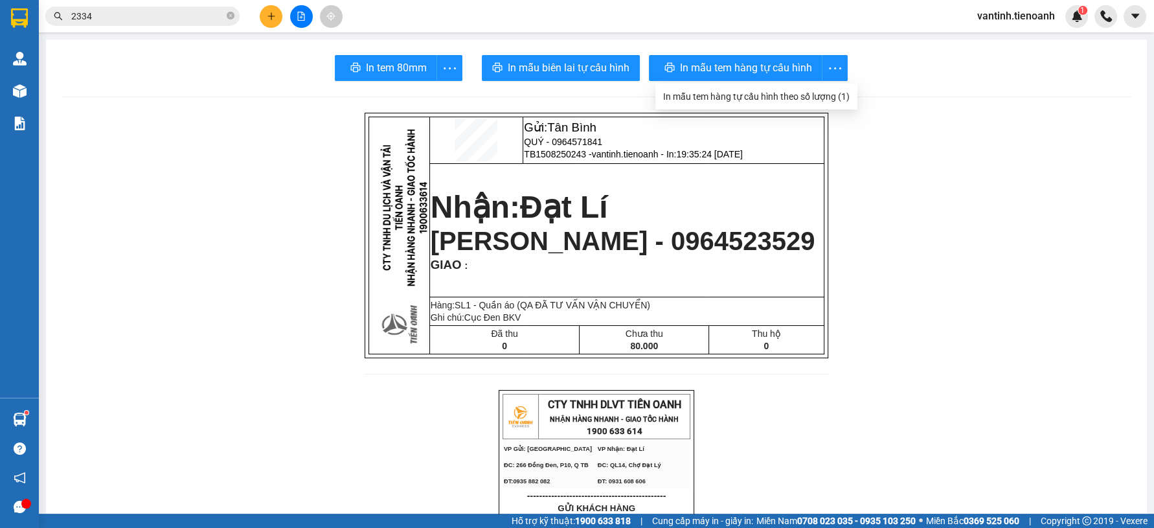
click at [230, 17] on icon "close-circle" at bounding box center [231, 16] width 8 height 8
click at [277, 17] on button at bounding box center [271, 16] width 23 height 23
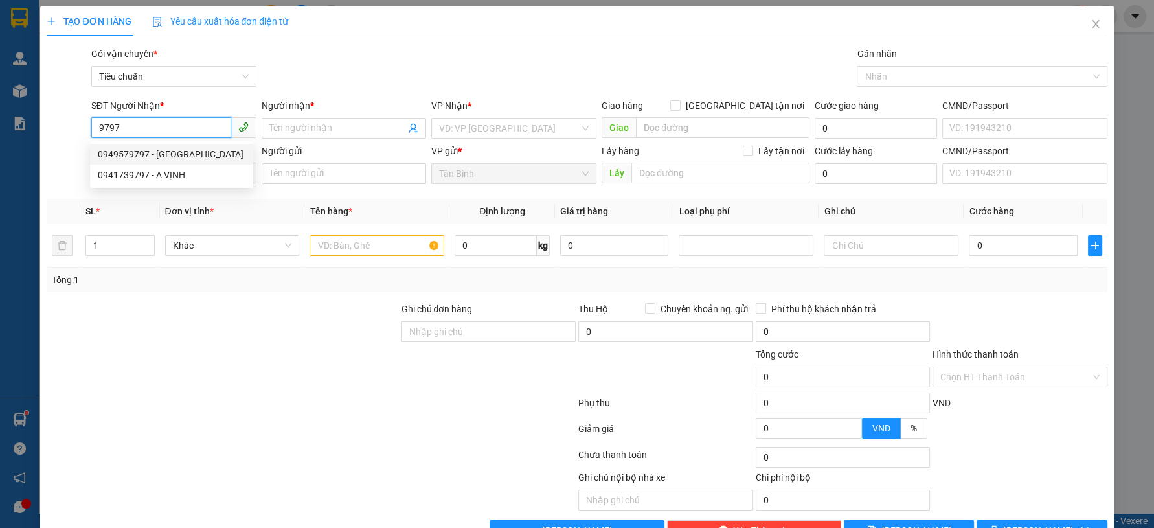
click at [161, 151] on div "0949579797 - [GEOGRAPHIC_DATA]" at bounding box center [172, 154] width 148 height 14
type input "0949579797"
type input "[PERSON_NAME]"
type input "0949579797"
type input "30.000"
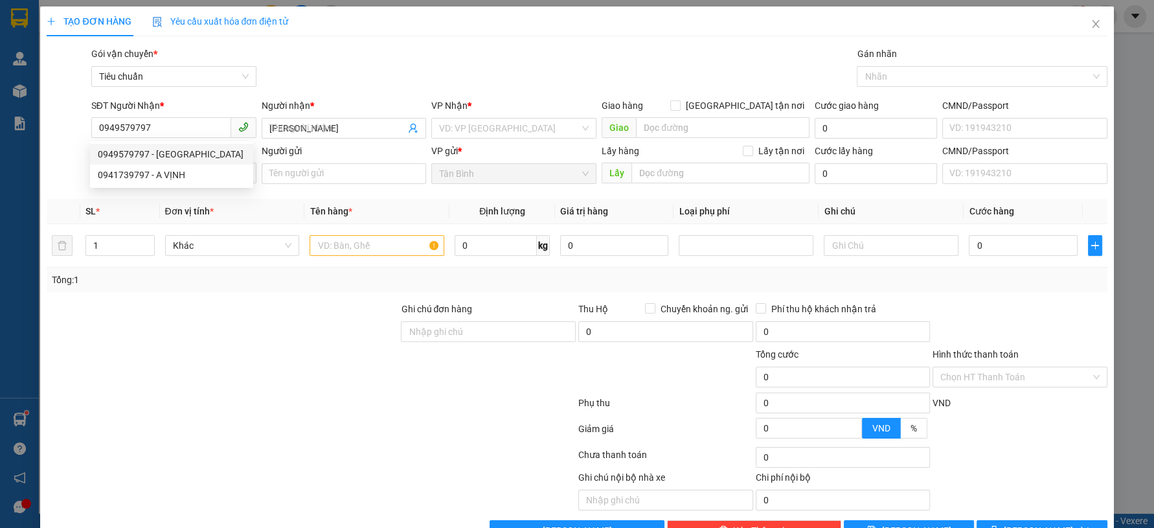
type input "30.000"
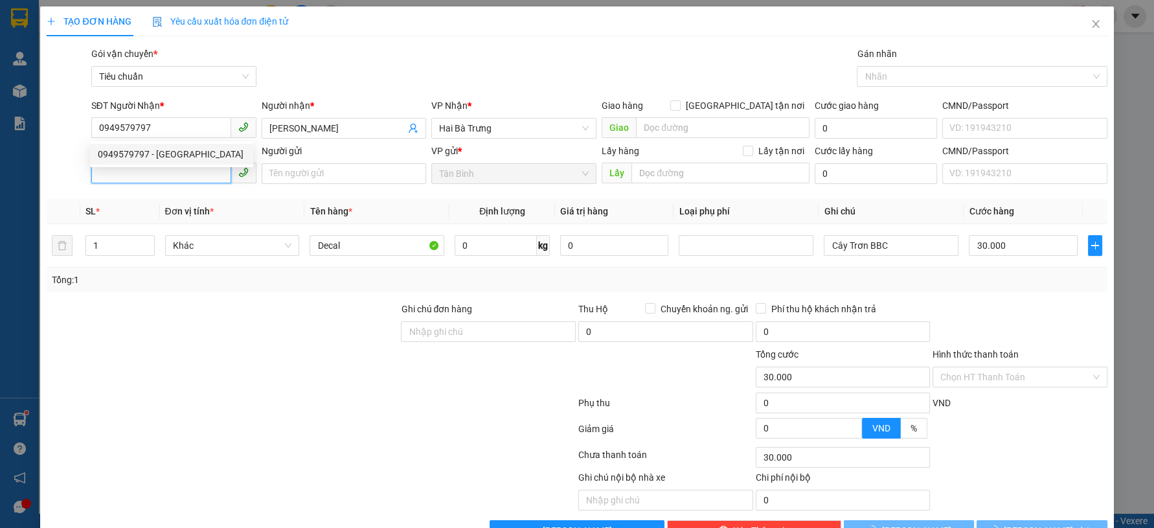
click at [160, 176] on input "SĐT Người Gửi" at bounding box center [161, 173] width 140 height 21
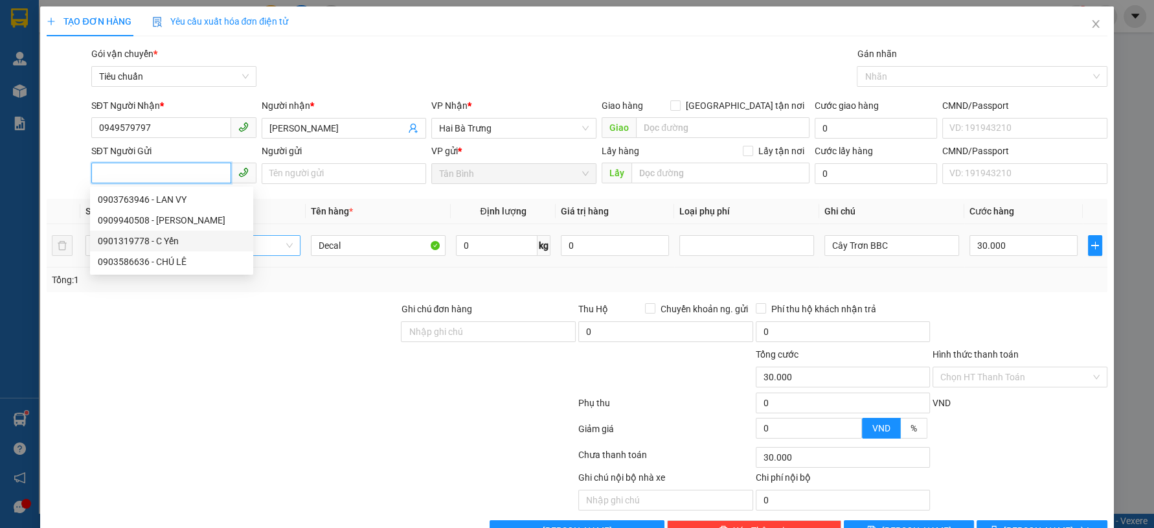
drag, startPoint x: 180, startPoint y: 240, endPoint x: 195, endPoint y: 244, distance: 15.4
click at [181, 240] on div "0901319778 - C Yến" at bounding box center [172, 241] width 148 height 14
type input "0901319778"
type input "C Yến"
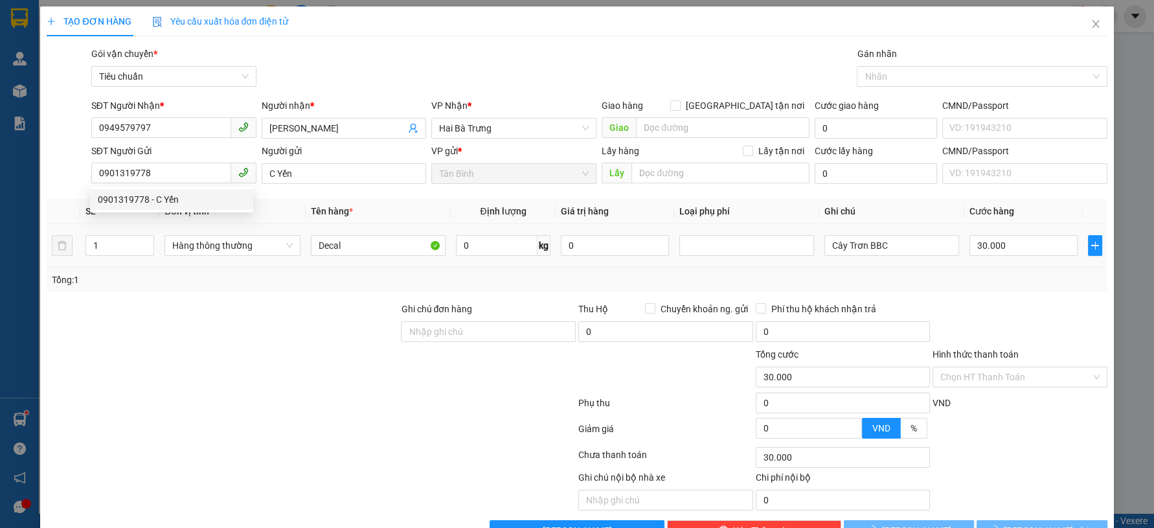
drag, startPoint x: 265, startPoint y: 322, endPoint x: 613, endPoint y: 297, distance: 348.7
click at [266, 322] on div at bounding box center [222, 324] width 354 height 45
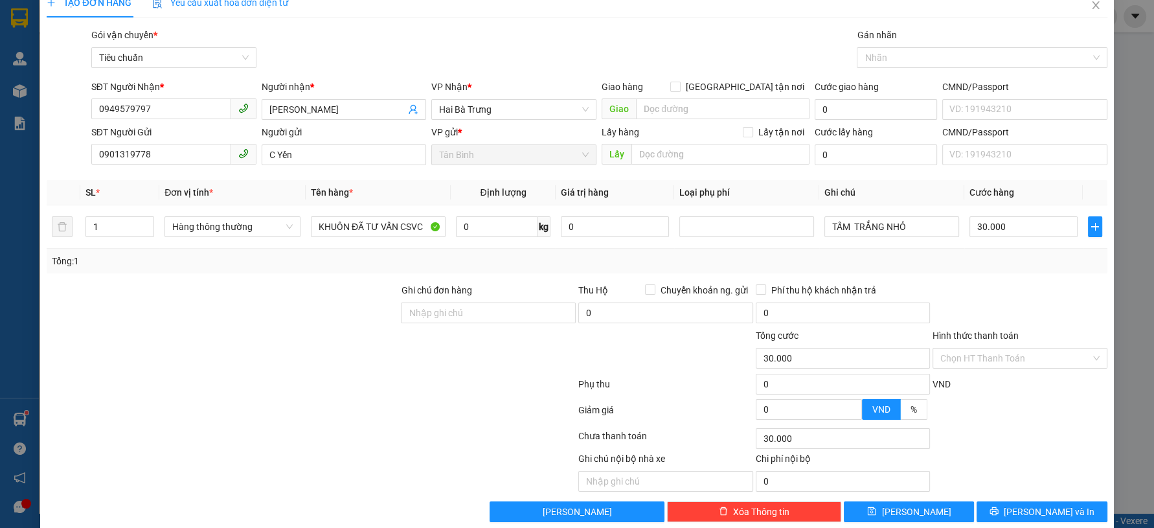
scroll to position [37, 0]
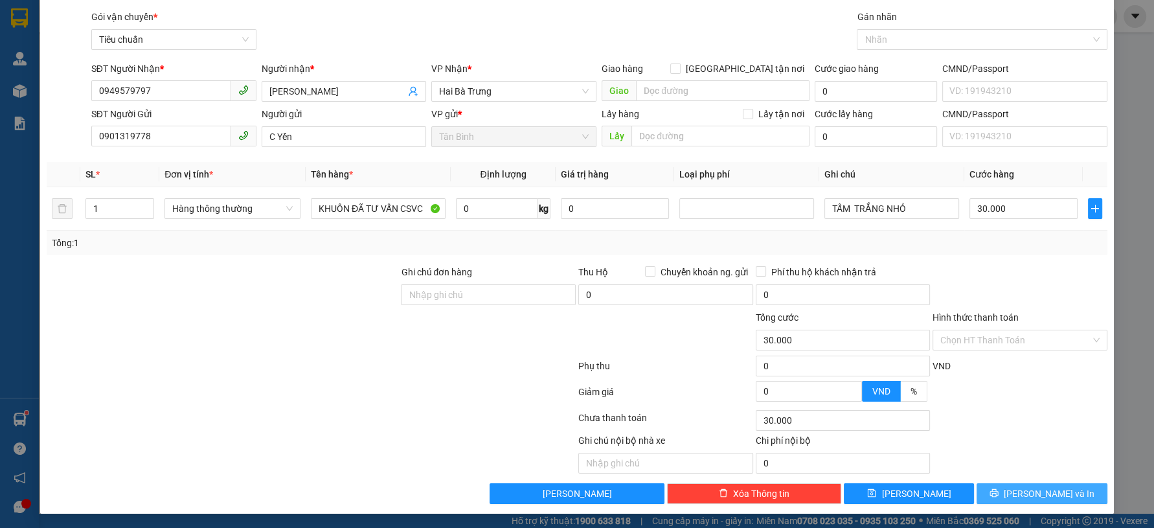
click at [1003, 492] on button "[PERSON_NAME] và In" at bounding box center [1042, 493] width 130 height 21
drag, startPoint x: 1003, startPoint y: 494, endPoint x: 972, endPoint y: 466, distance: 41.8
click at [981, 483] on button "[PERSON_NAME] và In" at bounding box center [1042, 493] width 130 height 21
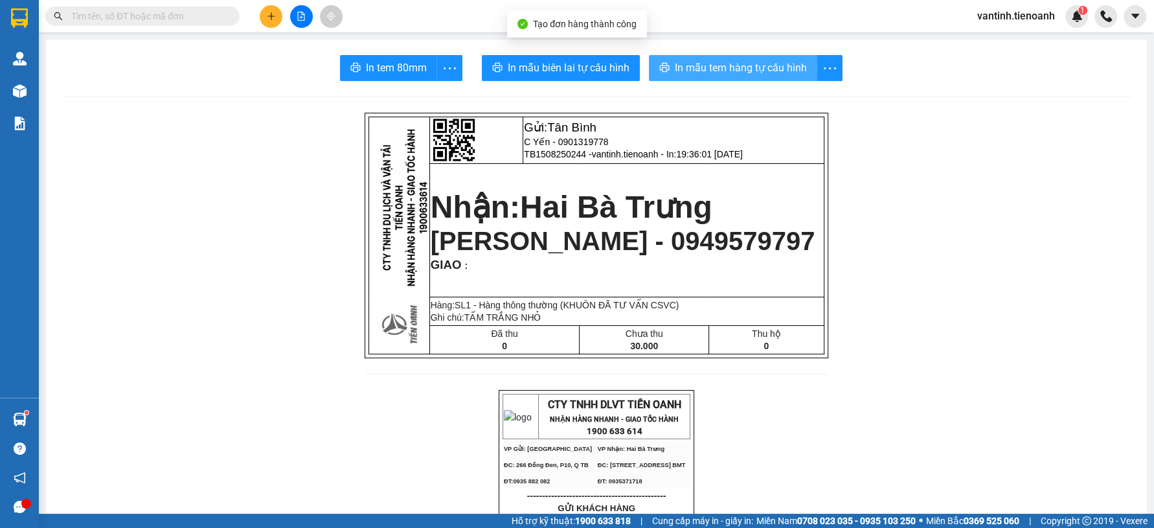
click at [679, 73] on span "In mẫu tem hàng tự cấu hình" at bounding box center [741, 68] width 132 height 16
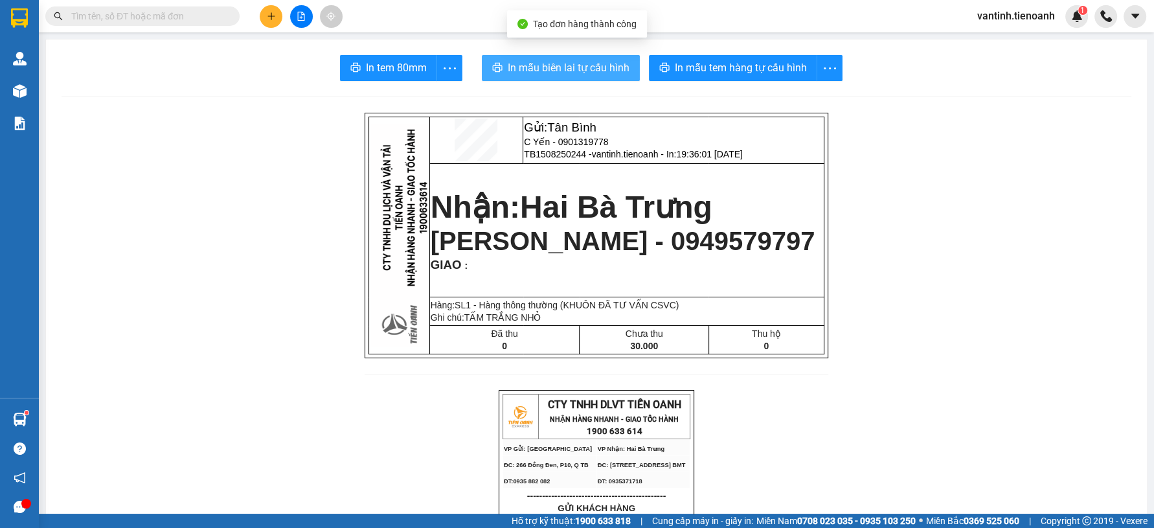
click at [587, 74] on span "In mẫu biên lai tự cấu hình" at bounding box center [569, 68] width 122 height 16
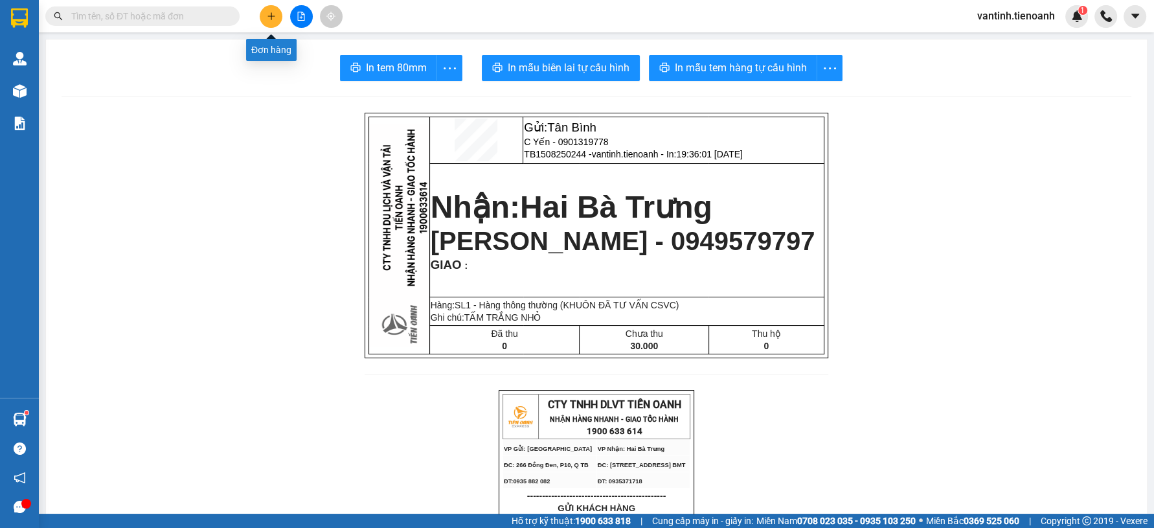
click at [275, 17] on icon "plus" at bounding box center [271, 16] width 9 height 9
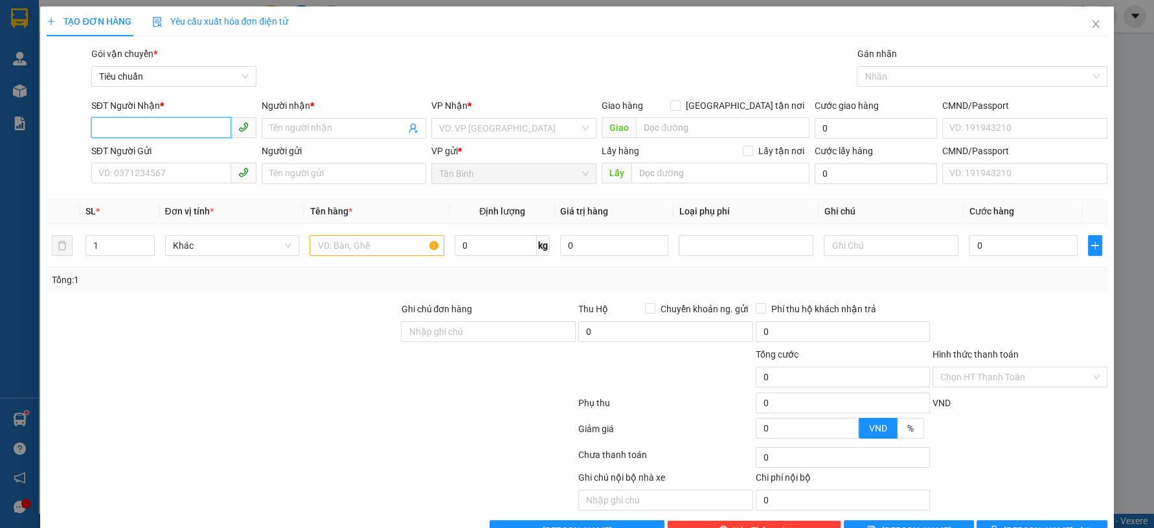
click at [193, 130] on input "SĐT Người Nhận *" at bounding box center [161, 127] width 140 height 21
click at [162, 121] on input "0911914848" at bounding box center [161, 127] width 140 height 21
type input "0911914848"
click at [298, 126] on input "Người nhận *" at bounding box center [337, 128] width 137 height 14
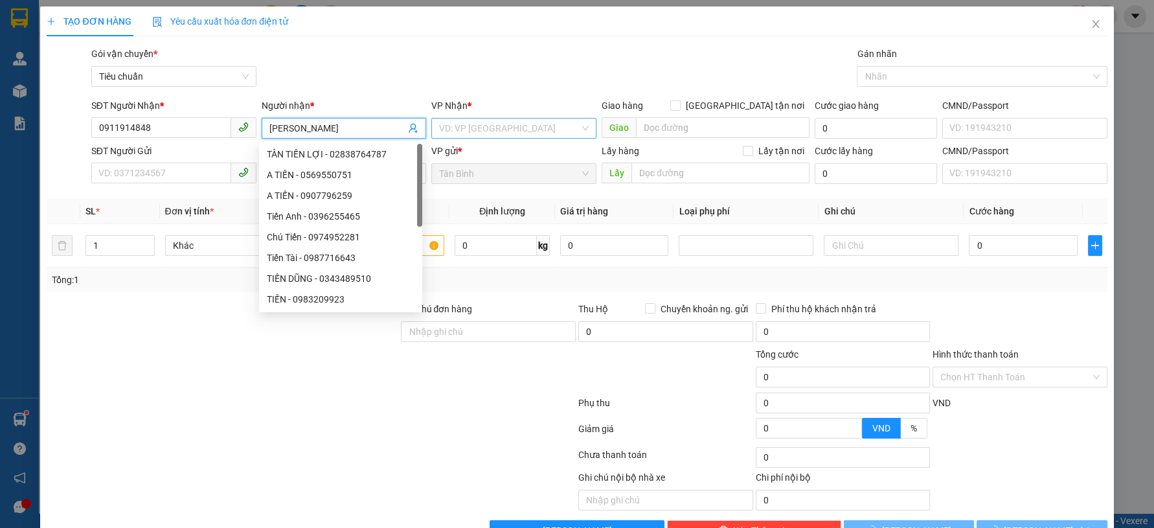
type input "[PERSON_NAME]"
click at [441, 122] on input "search" at bounding box center [509, 128] width 141 height 19
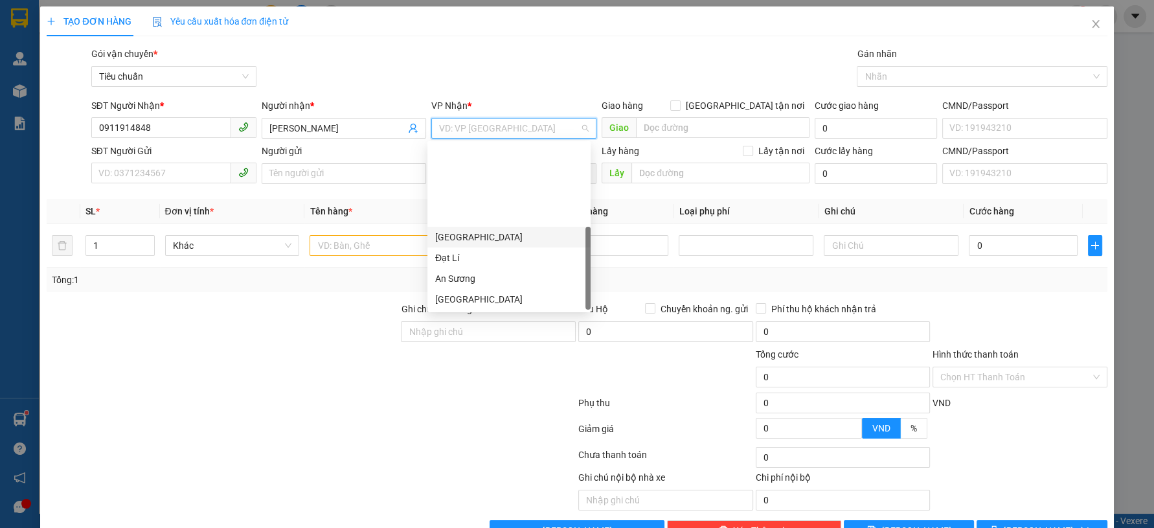
scroll to position [103, 0]
click at [488, 217] on div "Hai Bà Trưng" at bounding box center [509, 217] width 148 height 14
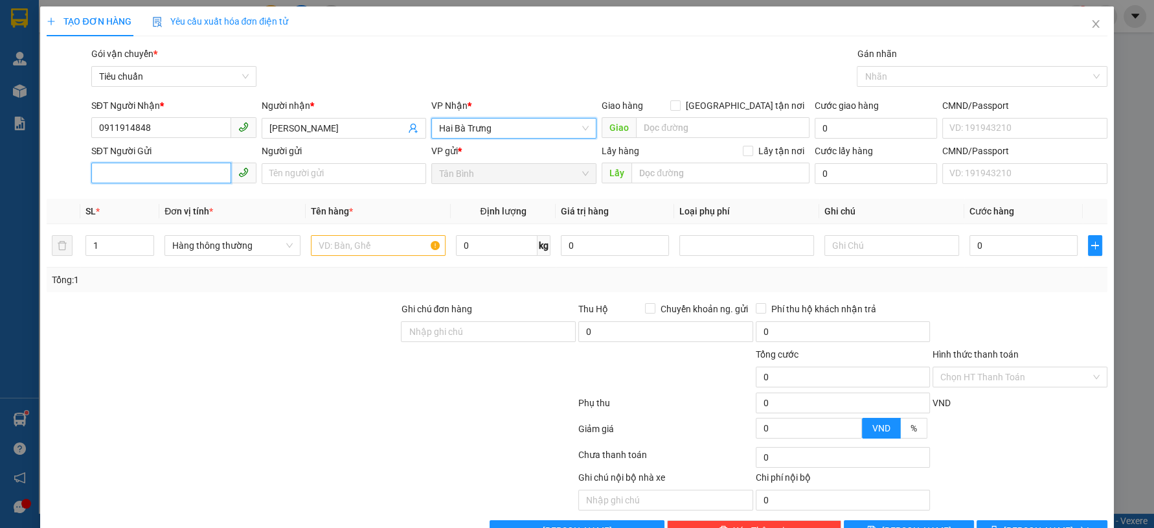
click at [109, 169] on input "SĐT Người Gửi" at bounding box center [161, 173] width 140 height 21
click at [122, 132] on input "0911914848" at bounding box center [161, 127] width 140 height 21
type input "0911814848"
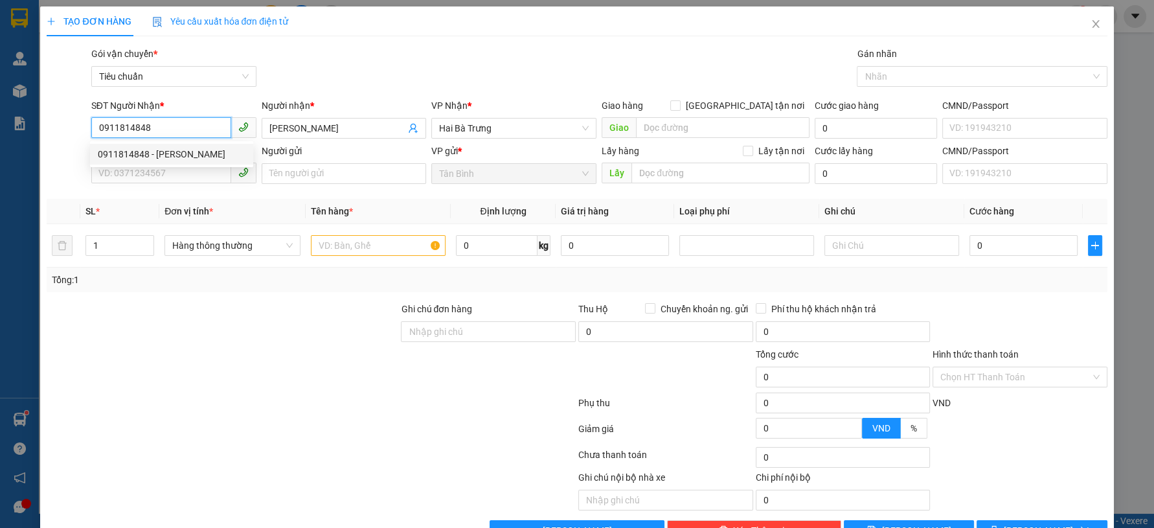
click at [183, 126] on input "0911814848" at bounding box center [161, 127] width 140 height 21
click at [168, 157] on div "0911814848 - [PERSON_NAME]" at bounding box center [172, 154] width 148 height 14
type input "[PERSON_NAME]"
type input "241668098"
type input "30.000"
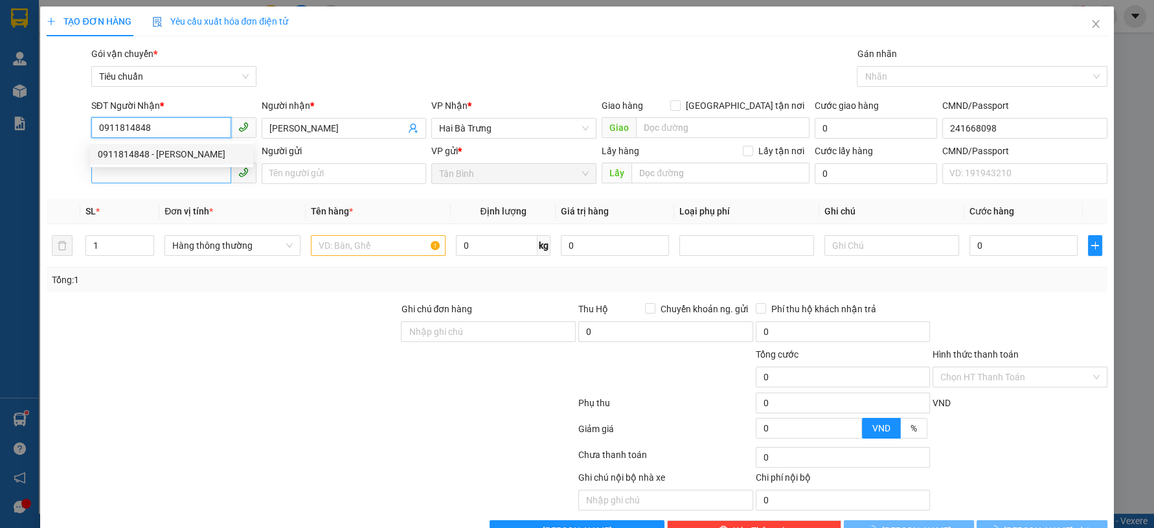
type input "30.000"
type input "0911814848"
click at [174, 177] on input "SĐT Người Gửi" at bounding box center [161, 173] width 140 height 21
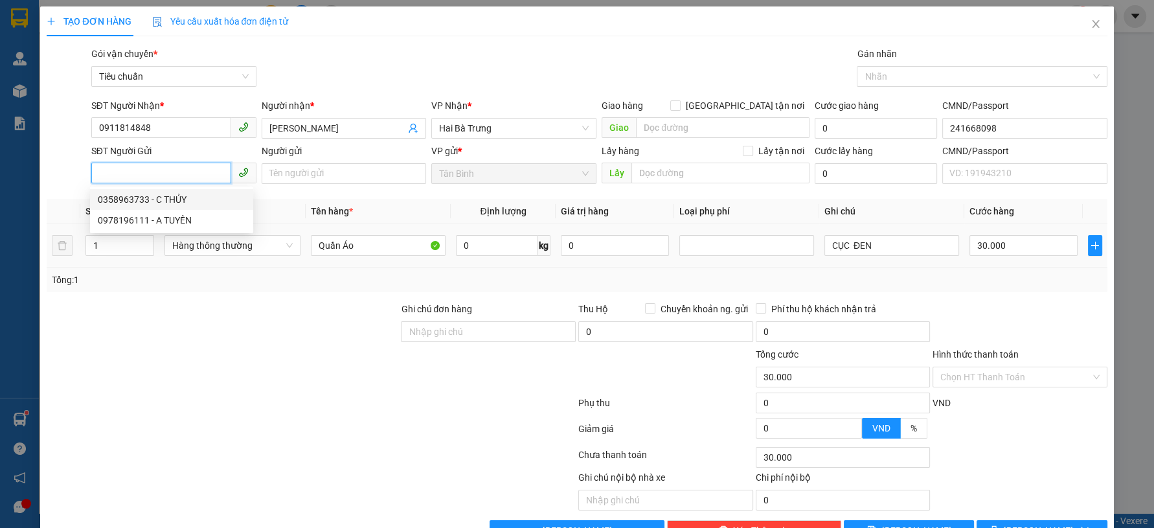
drag, startPoint x: 182, startPoint y: 199, endPoint x: 228, endPoint y: 256, distance: 73.2
click at [185, 199] on div "0358963733 - C THỦY" at bounding box center [172, 199] width 148 height 14
type input "0358963733"
type input "C THỦY"
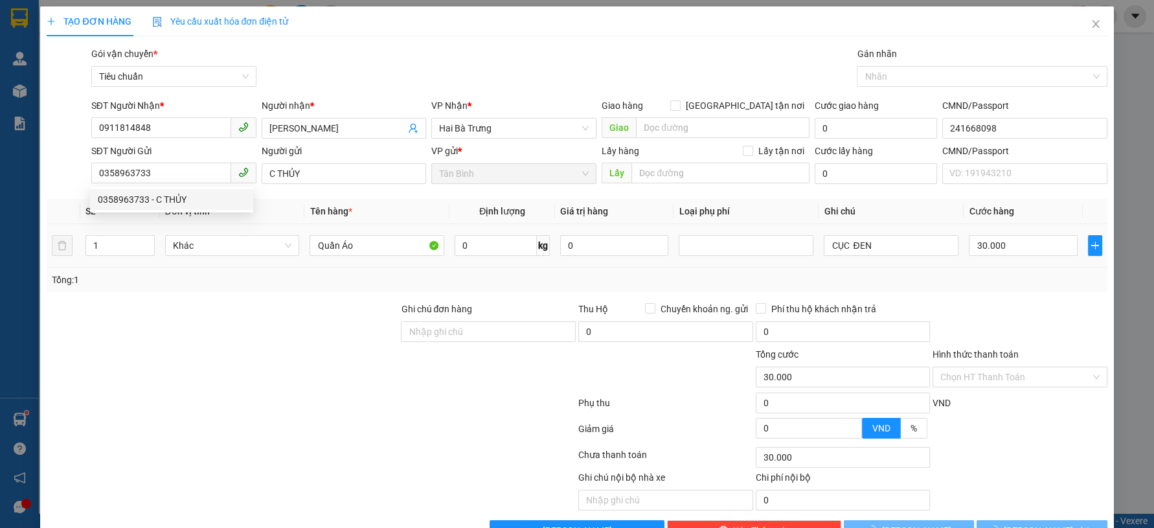
click at [229, 323] on div at bounding box center [222, 324] width 354 height 45
drag, startPoint x: 262, startPoint y: 247, endPoint x: 259, endPoint y: 253, distance: 6.7
click at [262, 249] on span "Hàng thông thường" at bounding box center [232, 245] width 120 height 19
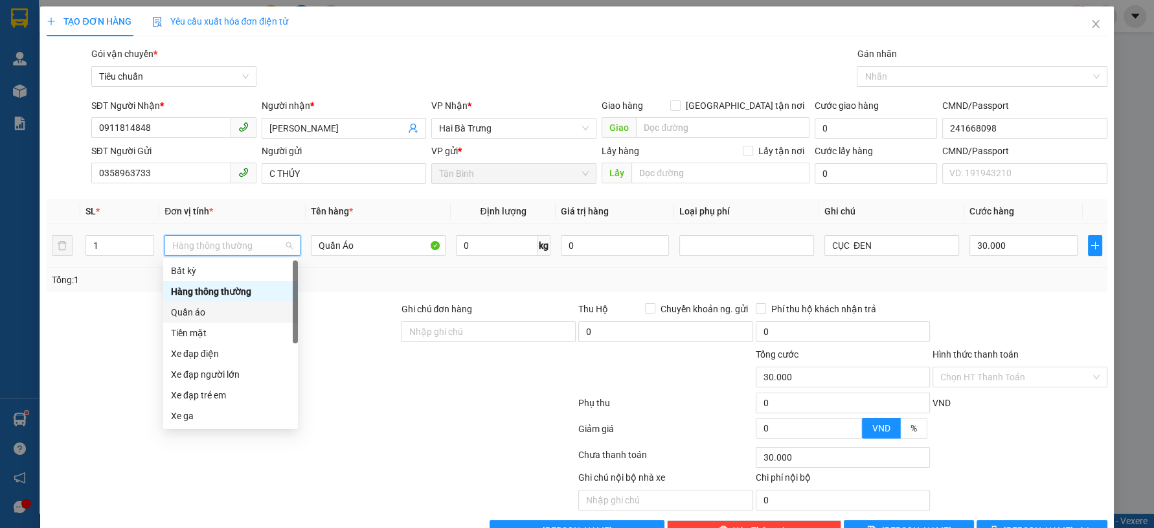
drag, startPoint x: 205, startPoint y: 314, endPoint x: 264, endPoint y: 306, distance: 60.2
click at [207, 315] on div "Quần áo" at bounding box center [230, 312] width 119 height 14
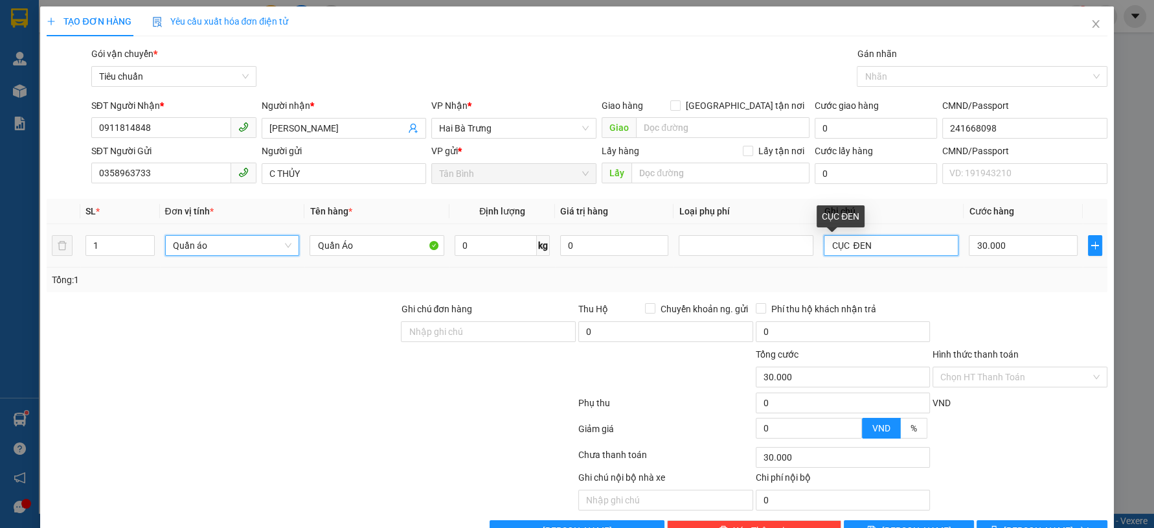
click at [889, 250] on input "CỤC ĐEN" at bounding box center [891, 245] width 135 height 21
type input "0"
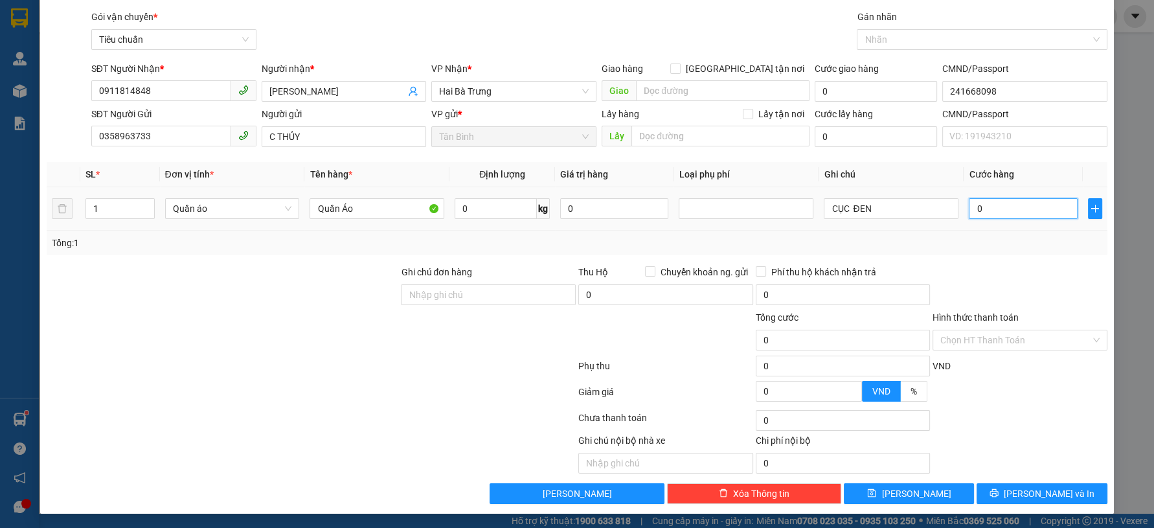
click at [1009, 207] on input "0" at bounding box center [1023, 208] width 108 height 21
type input "3"
type input "30"
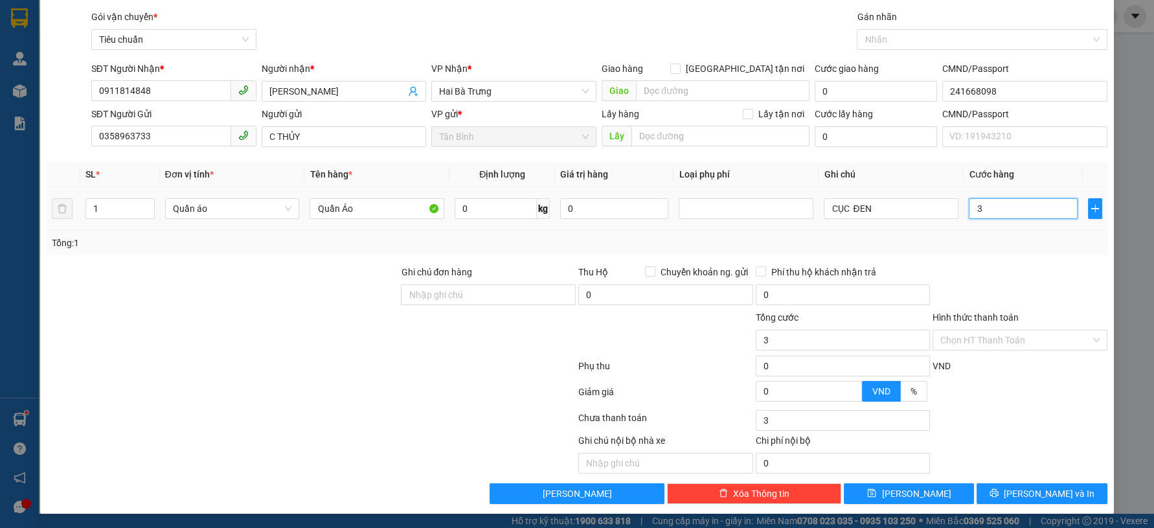
type input "30"
type input "30.000"
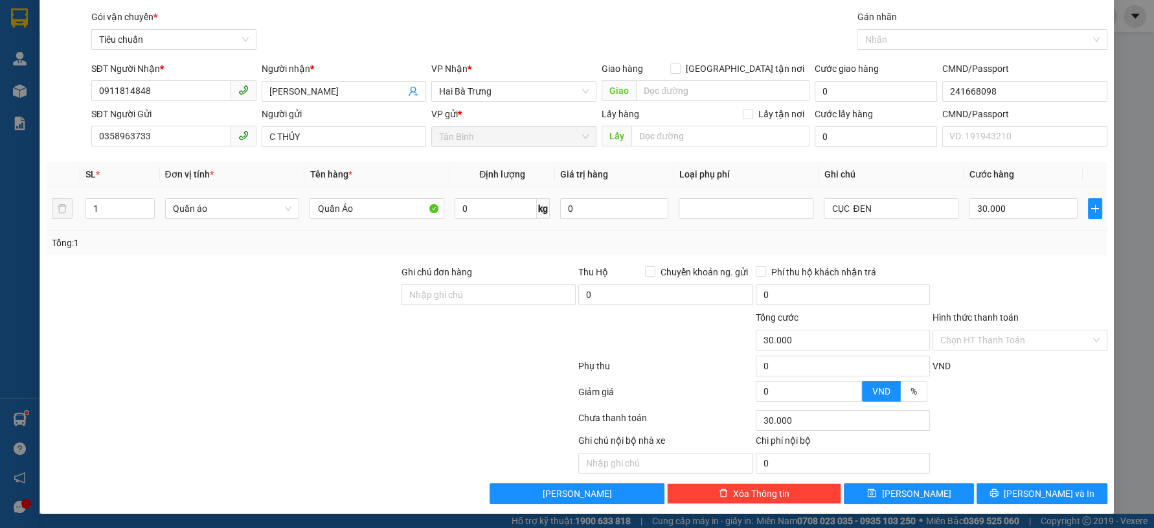
click at [998, 244] on div "Tổng: 1" at bounding box center [577, 243] width 1050 height 14
click at [999, 489] on icon "printer" at bounding box center [994, 492] width 9 height 9
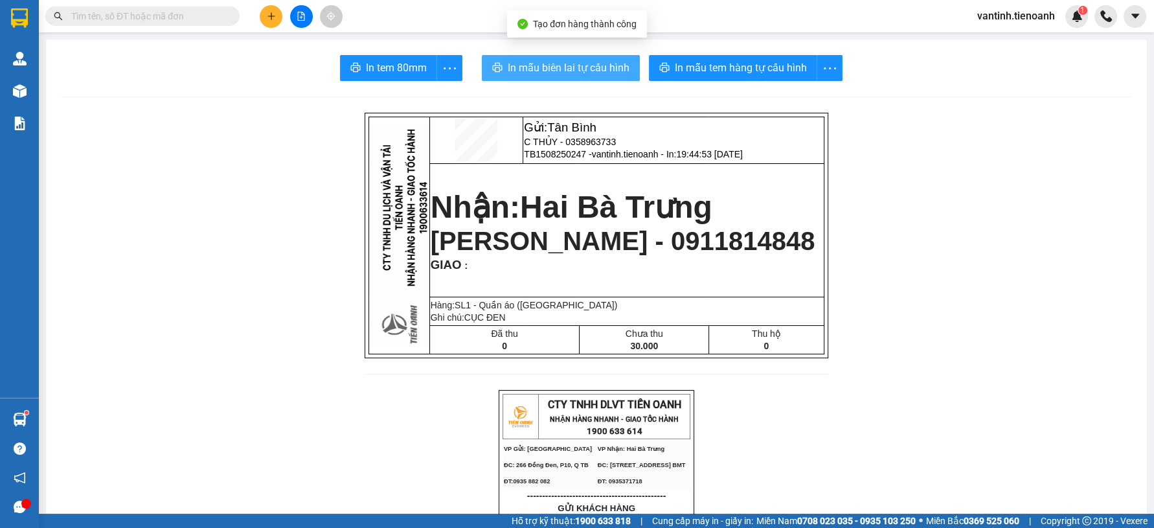
click at [560, 67] on span "In mẫu biên lai tự cấu hình" at bounding box center [569, 68] width 122 height 16
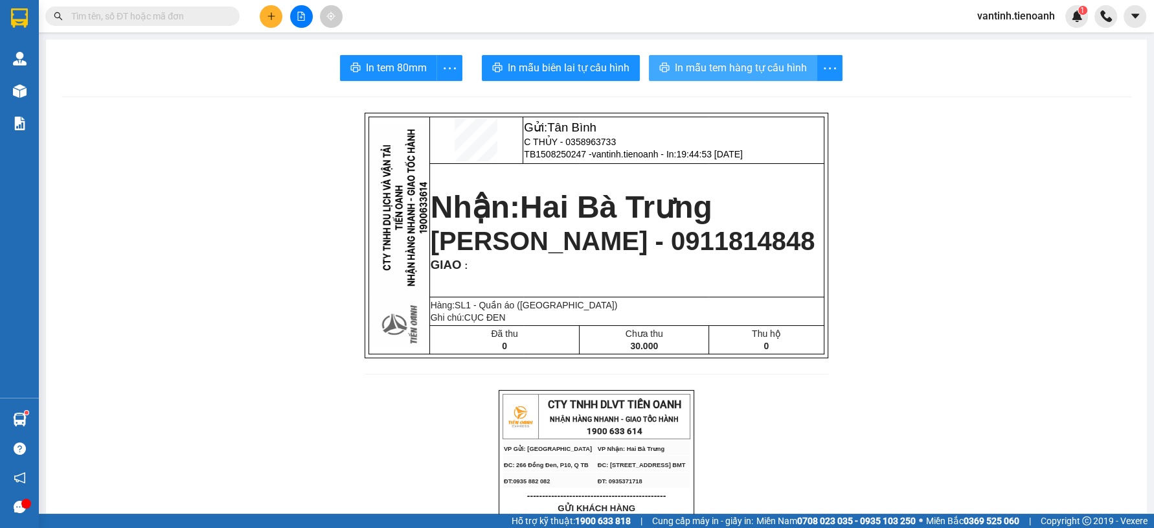
click at [748, 74] on span "In mẫu tem hàng tự cấu hình" at bounding box center [741, 68] width 132 height 16
click at [275, 17] on button at bounding box center [271, 16] width 23 height 23
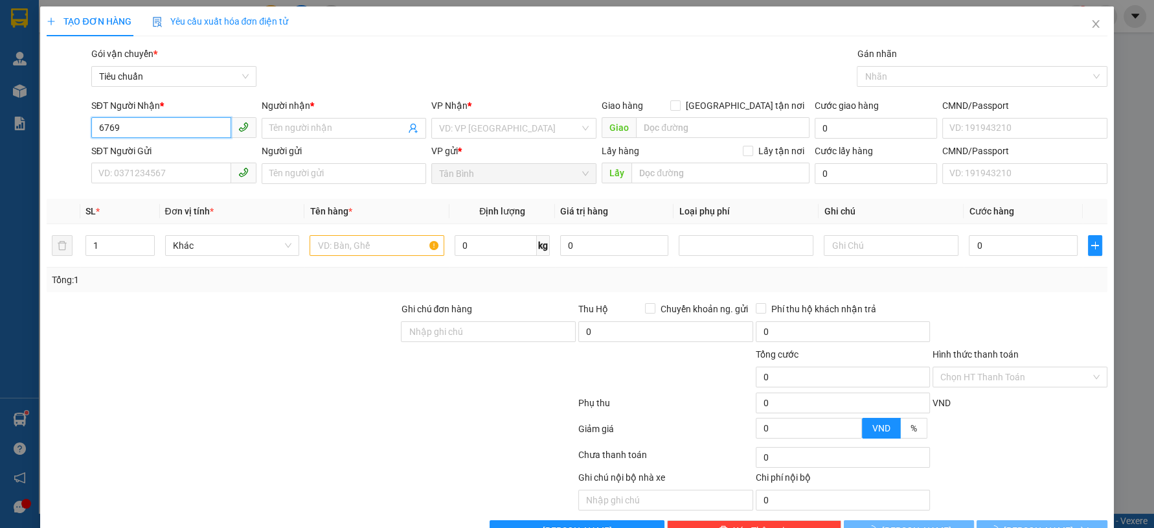
click at [177, 127] on input "6769" at bounding box center [161, 127] width 140 height 21
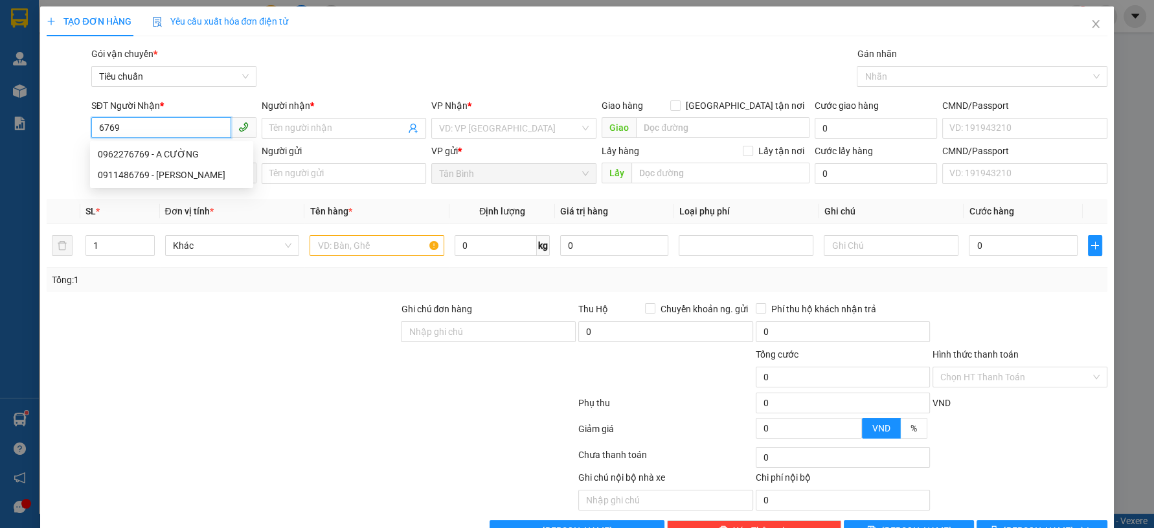
click at [152, 130] on input "6769" at bounding box center [161, 127] width 140 height 21
click at [176, 153] on div "0962276769 - A CƯỜNG" at bounding box center [172, 154] width 148 height 14
type input "0962276769"
type input "A CƯỜNG"
type input "30.000"
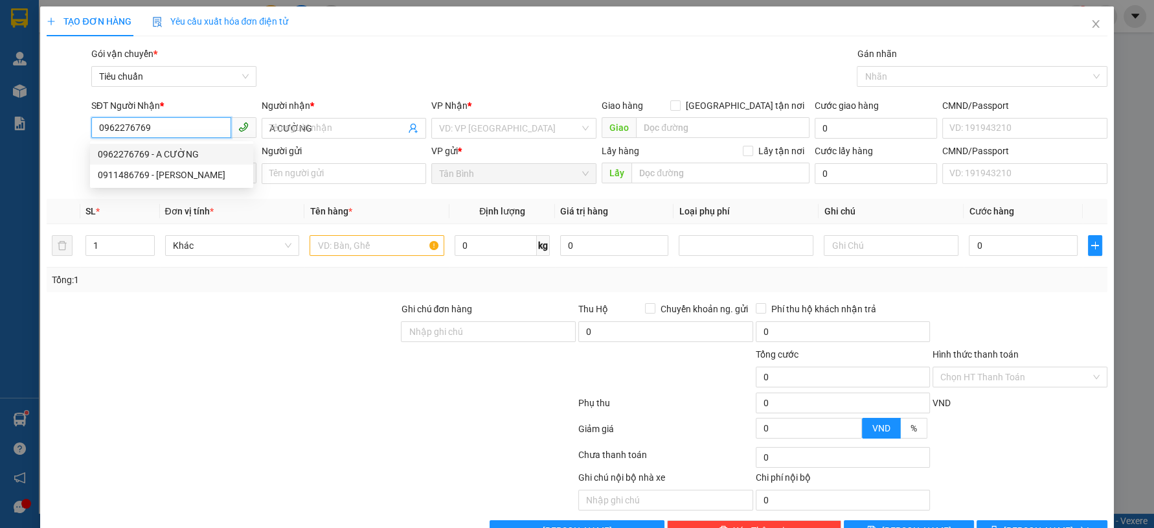
type input "30.000"
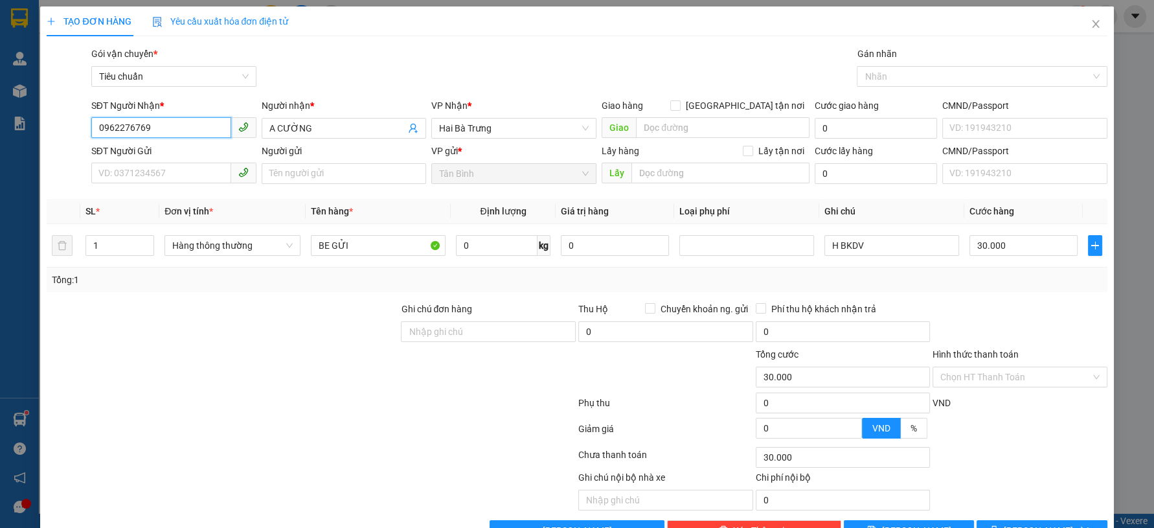
click at [192, 183] on span at bounding box center [173, 173] width 165 height 21
type input "0962276769"
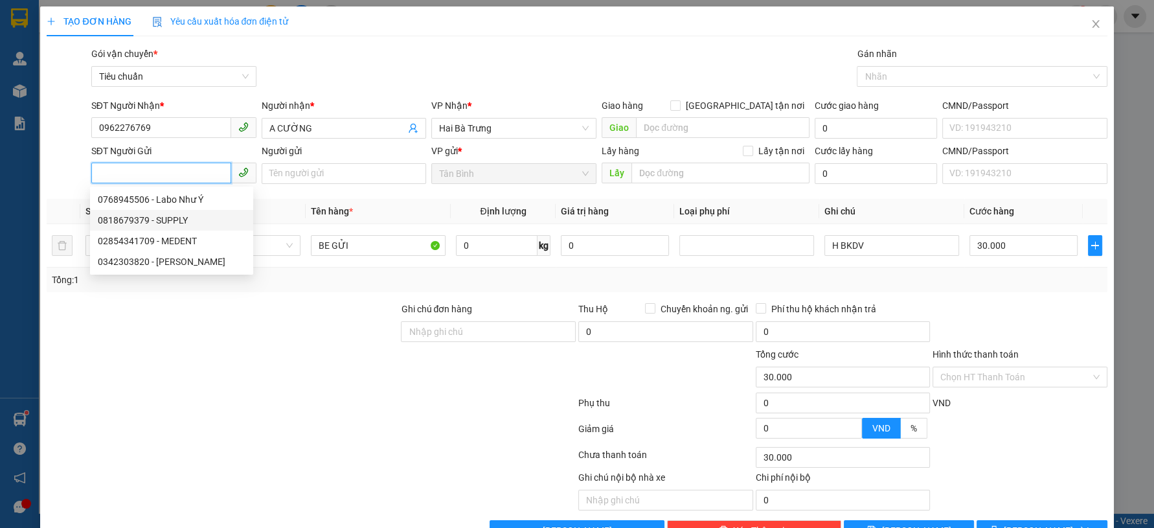
drag, startPoint x: 191, startPoint y: 217, endPoint x: 238, endPoint y: 325, distance: 117.8
click at [192, 217] on div "0818679379 - SUPPLY" at bounding box center [172, 220] width 148 height 14
type input "0818679379"
type input "SUPPLY"
type input "50.000"
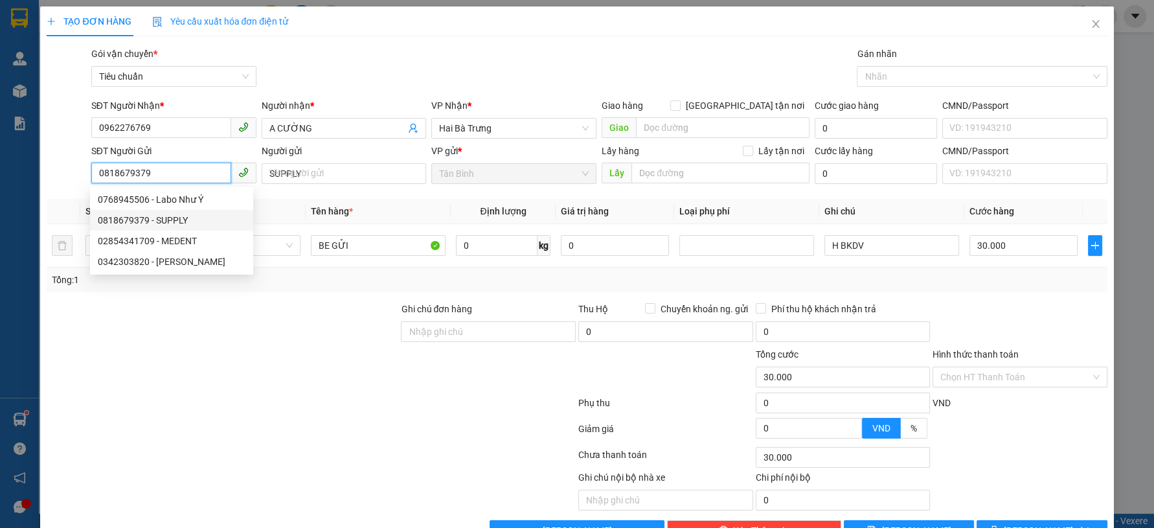
type input "50.000"
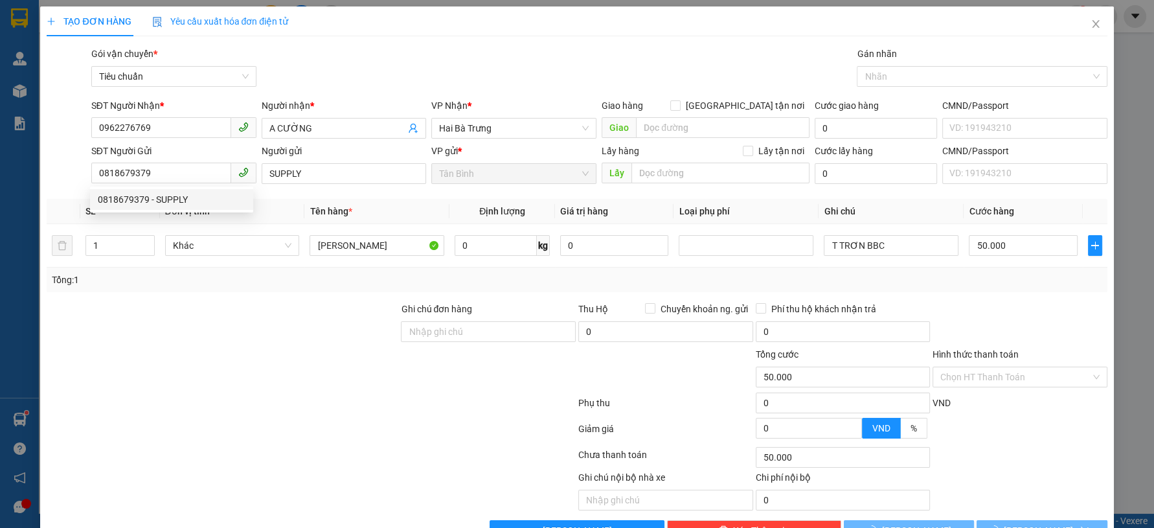
click at [230, 348] on form "Ghi chú đơn hàng Thu Hộ Chuyển khoản ng. gửi 0 Phí thu hộ khách nhận trả 0 Tổng…" at bounding box center [577, 373] width 1060 height 142
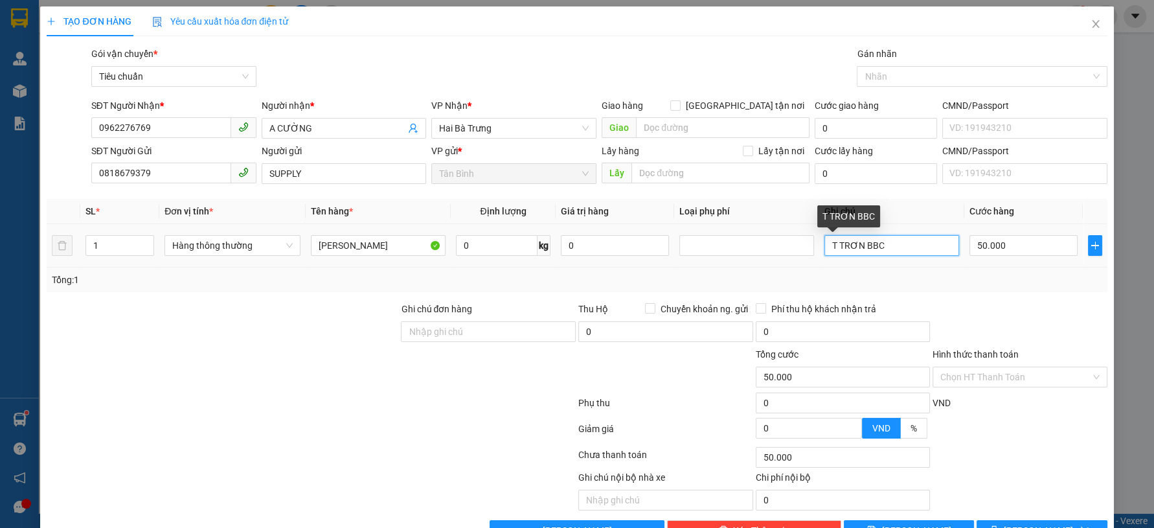
drag, startPoint x: 827, startPoint y: 249, endPoint x: 796, endPoint y: 256, distance: 31.9
click at [797, 256] on tr "1 Hàng thông thường THẠCH CAO 0 kg 0 T TRƠN BBC 50.000" at bounding box center [577, 245] width 1060 height 43
type input "H TRƠN BBC"
click at [1029, 289] on div "Tổng: 1" at bounding box center [577, 280] width 1060 height 25
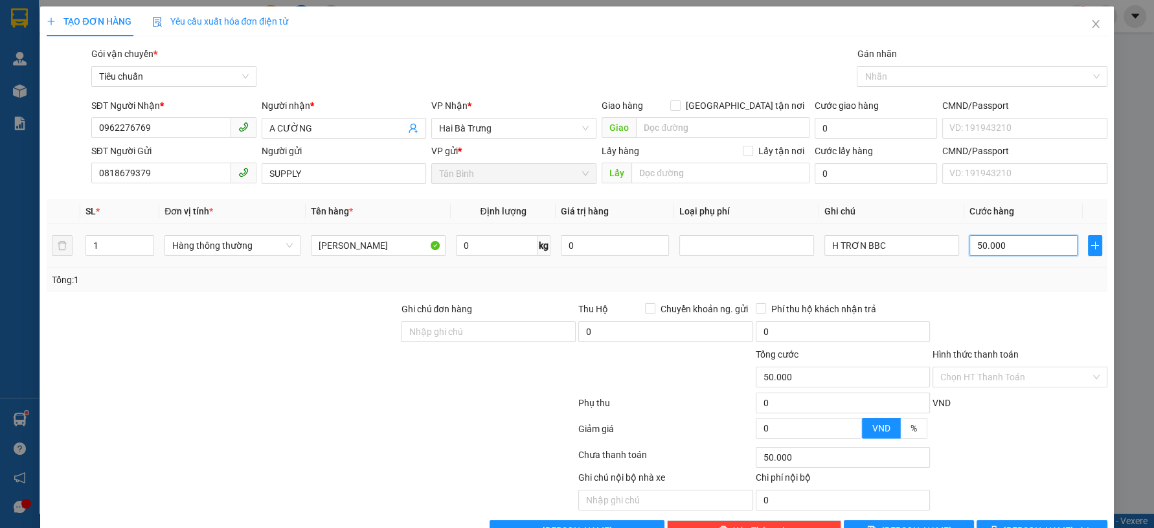
click at [1018, 251] on input "50.000" at bounding box center [1024, 245] width 108 height 21
type input "3"
type input "30"
type input "30.000"
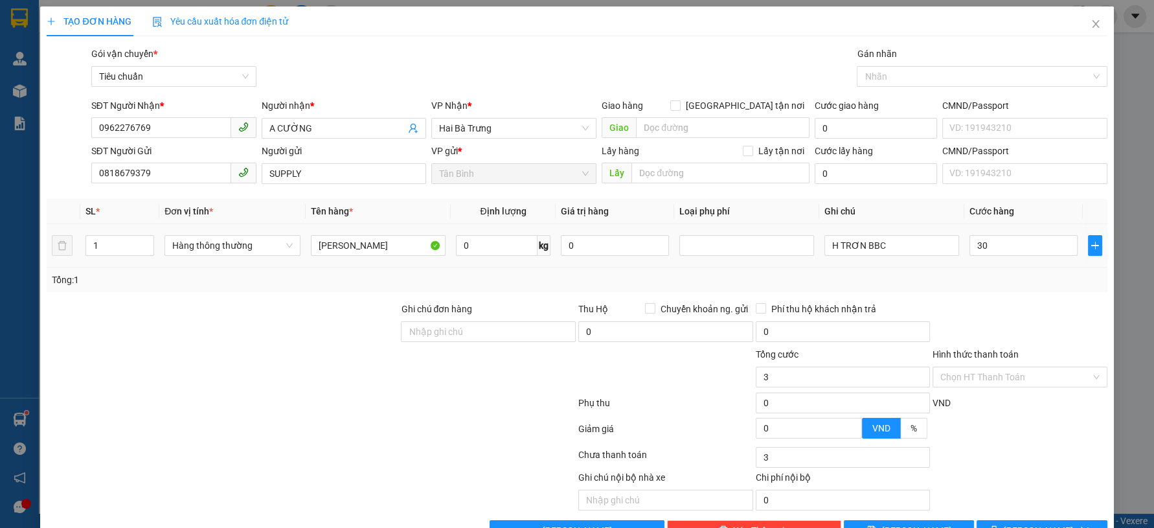
type input "30.000"
drag, startPoint x: 1011, startPoint y: 280, endPoint x: 1043, endPoint y: 349, distance: 75.9
click at [1014, 288] on div "Tổng: 1" at bounding box center [577, 280] width 1060 height 25
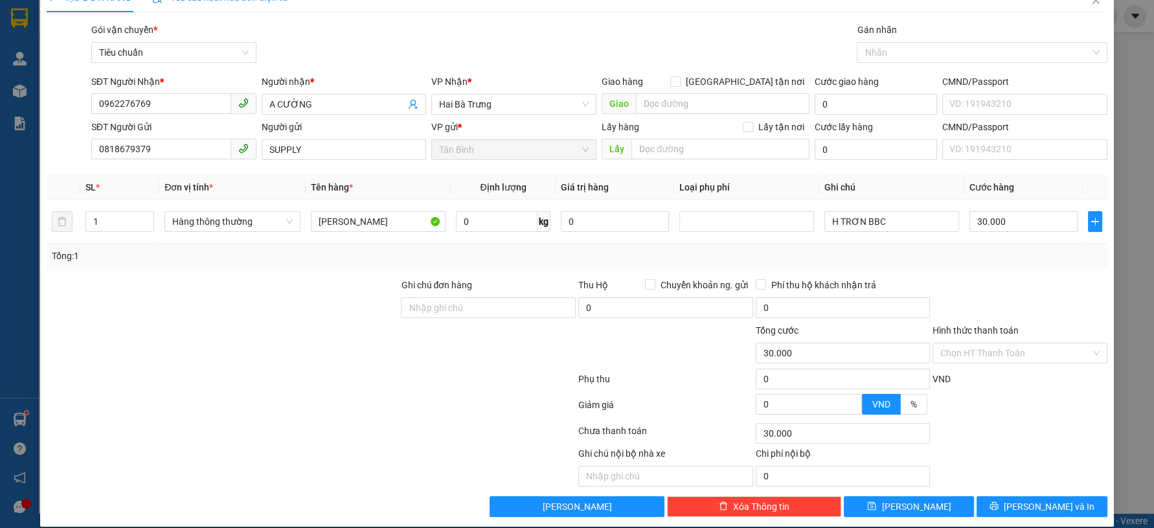
scroll to position [37, 0]
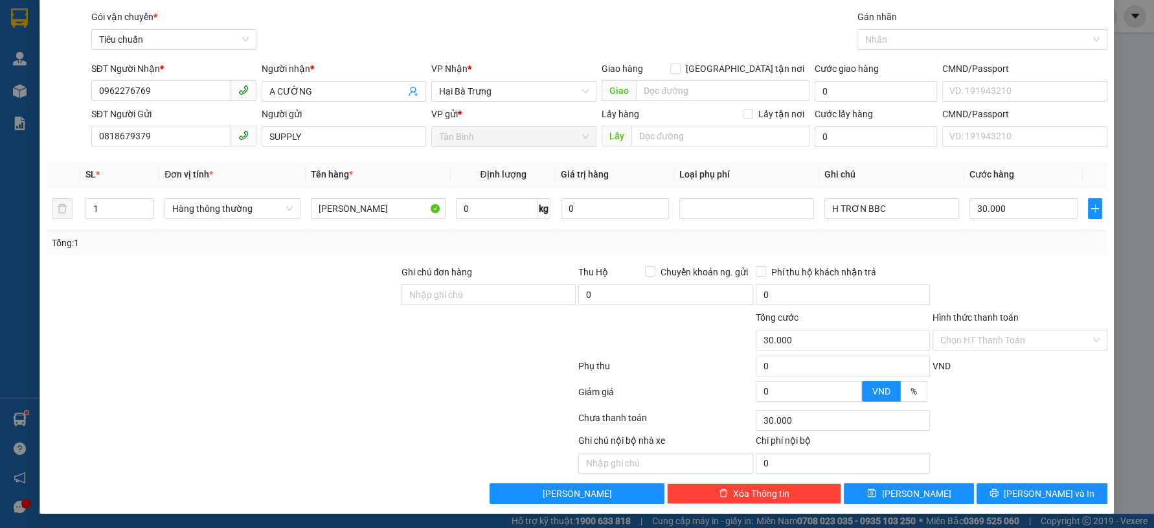
click at [1014, 477] on div "Transit Pickup Surcharge Ids Transit Deliver Surcharge Ids Transit Deliver Surc…" at bounding box center [577, 257] width 1060 height 494
drag, startPoint x: 1009, startPoint y: 483, endPoint x: 1005, endPoint y: 491, distance: 9.0
click at [1009, 486] on button "[PERSON_NAME] và In" at bounding box center [1042, 493] width 130 height 21
click at [999, 497] on button "[PERSON_NAME] và In" at bounding box center [1042, 493] width 130 height 21
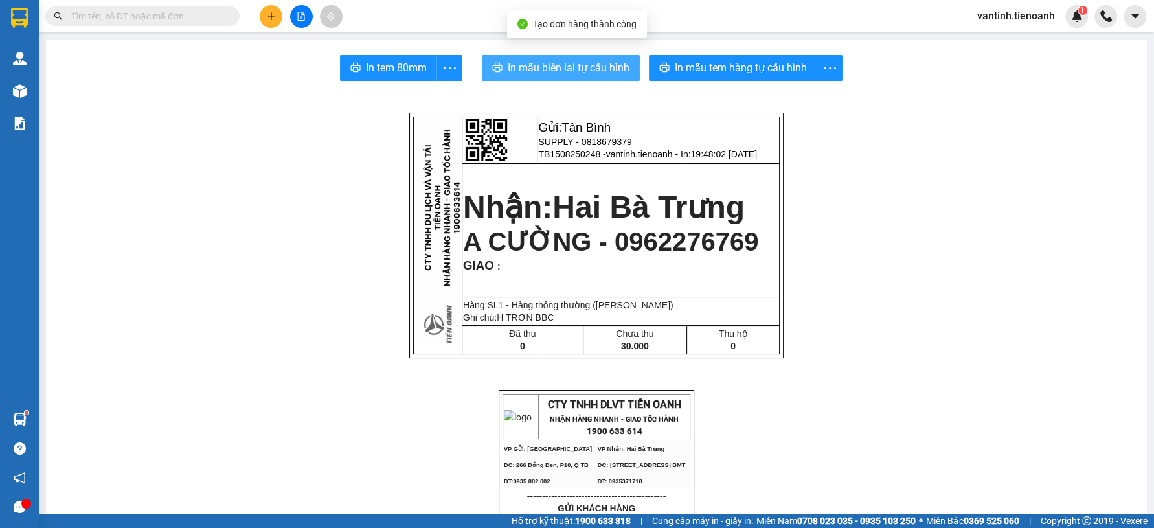
click at [540, 70] on span "In mẫu biên lai tự cấu hình" at bounding box center [569, 68] width 122 height 16
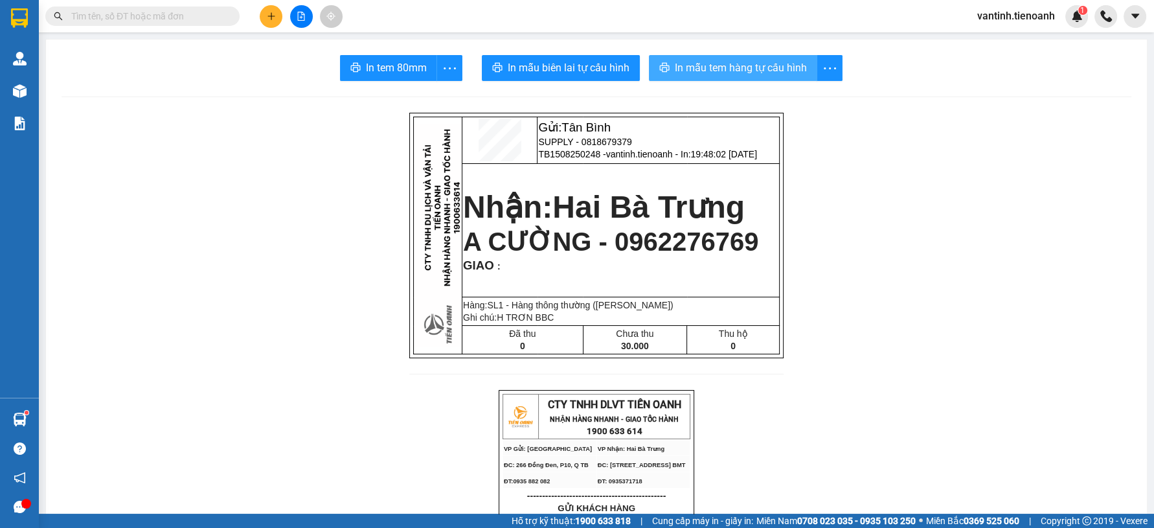
click at [782, 70] on span "In mẫu tem hàng tự cấu hình" at bounding box center [741, 68] width 132 height 16
click at [778, 71] on span "In mẫu tem hàng tự cấu hình" at bounding box center [741, 68] width 132 height 16
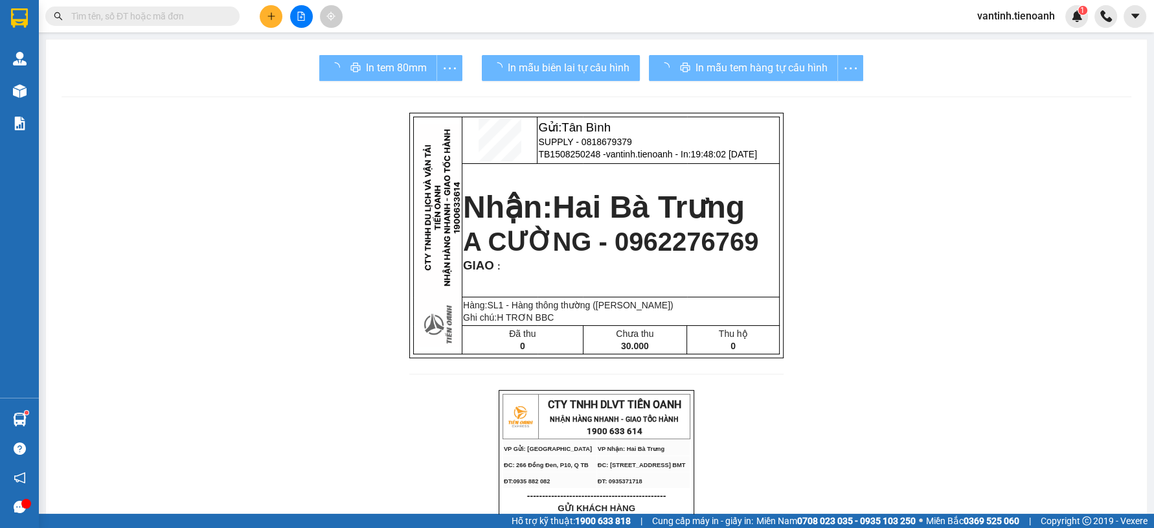
drag, startPoint x: 842, startPoint y: 443, endPoint x: 684, endPoint y: 249, distance: 250.5
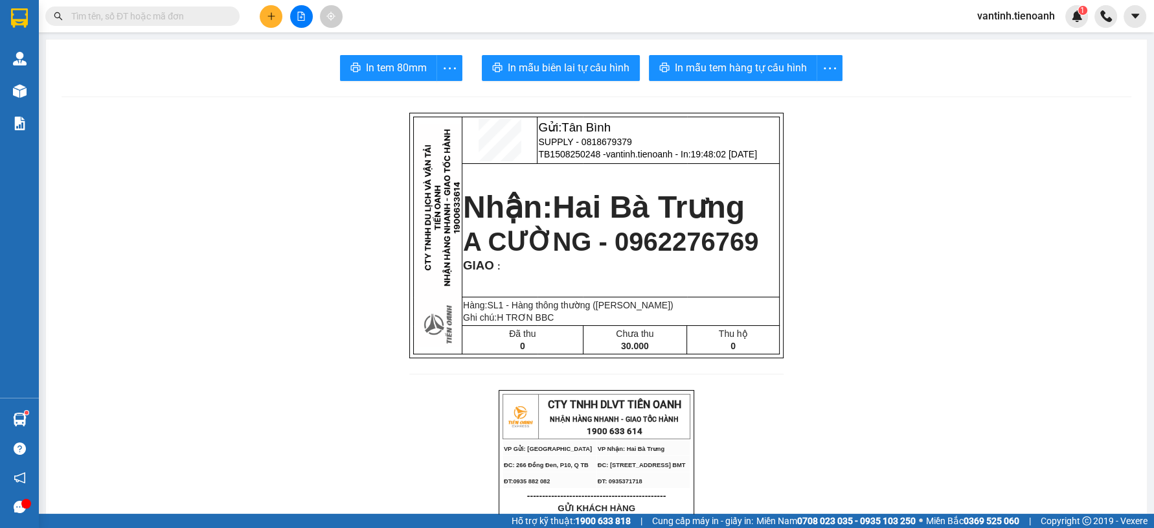
click at [264, 15] on button at bounding box center [271, 16] width 23 height 23
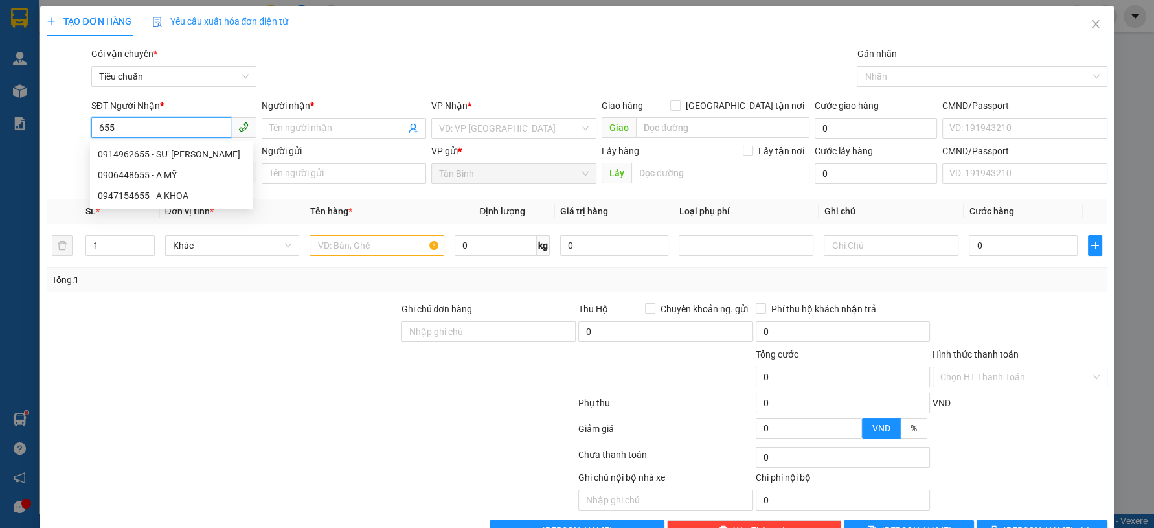
drag, startPoint x: 141, startPoint y: 127, endPoint x: 159, endPoint y: 157, distance: 34.9
click at [141, 128] on input "655" at bounding box center [161, 127] width 140 height 21
click at [168, 176] on div "0906448655 - A MỸ" at bounding box center [172, 175] width 148 height 14
type input "0906448655"
type input "A MỸ"
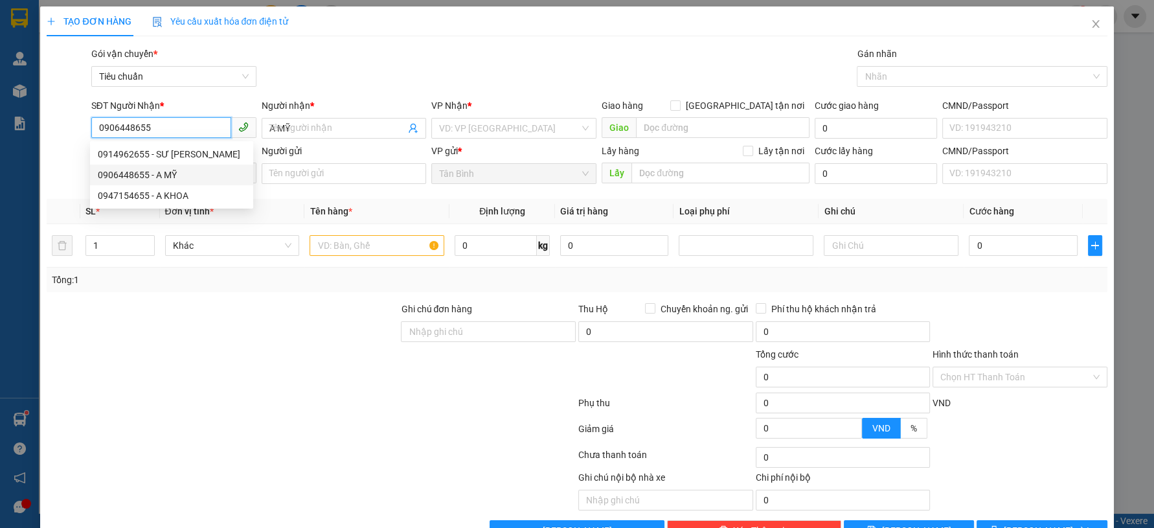
type input "0906448655"
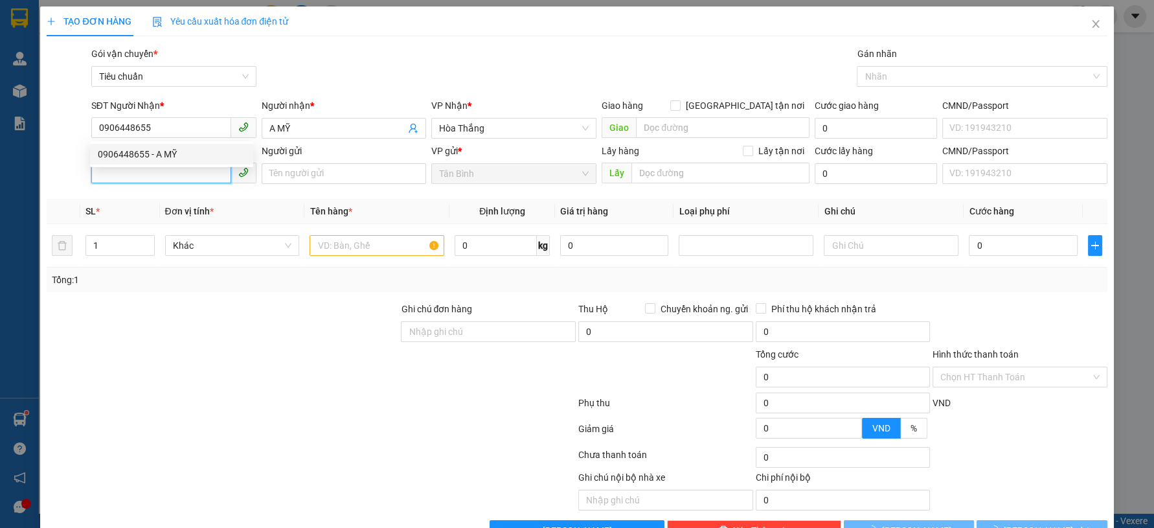
click at [145, 168] on input "SĐT Người Gửi" at bounding box center [161, 173] width 140 height 21
type input "70.000"
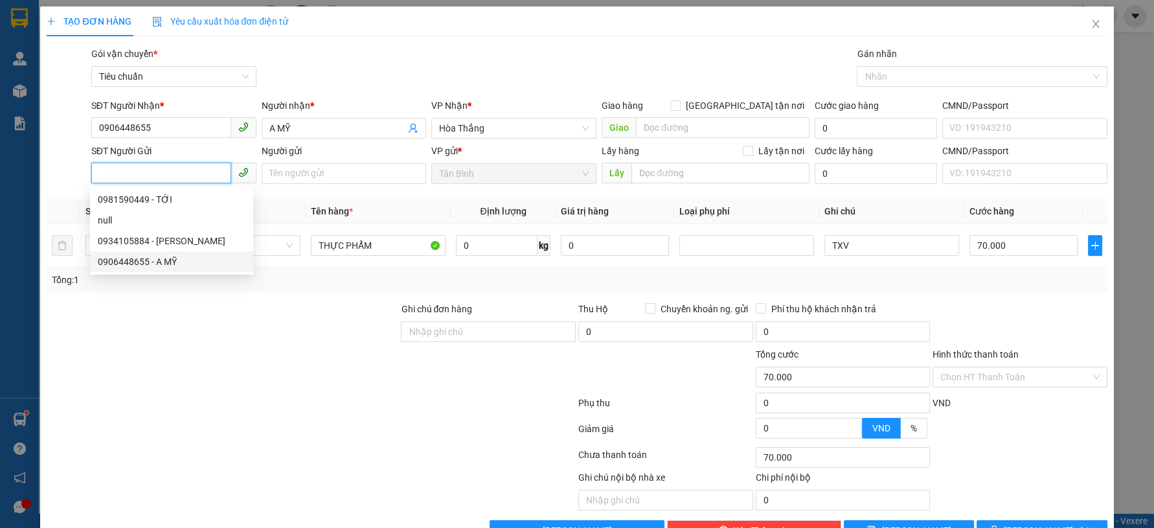
drag, startPoint x: 170, startPoint y: 266, endPoint x: 186, endPoint y: 266, distance: 15.5
click at [172, 266] on div "0906448655 - A MỸ" at bounding box center [172, 262] width 148 height 14
type input "0906448655"
type input "A MỸ"
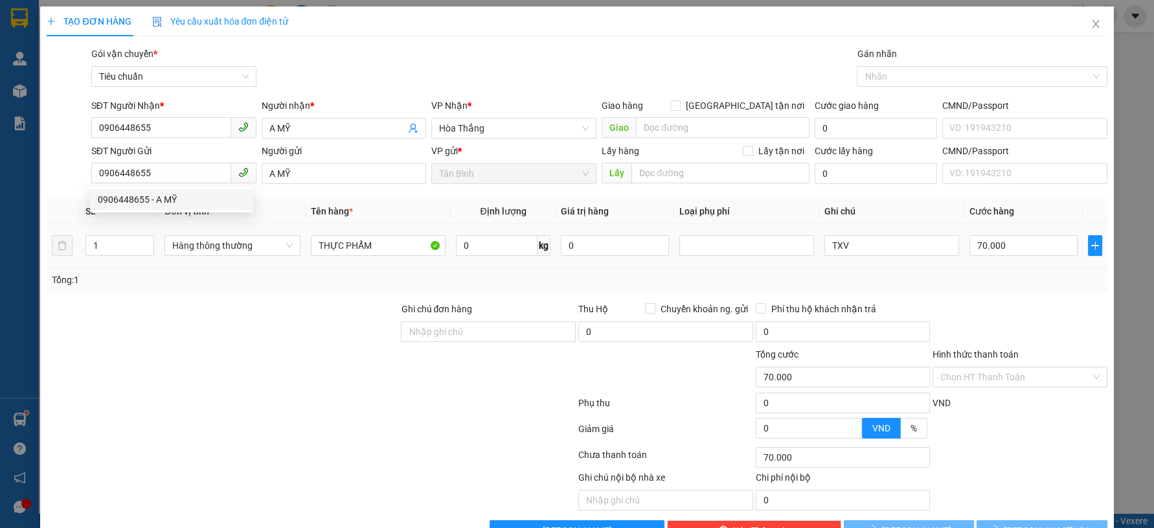
click at [235, 277] on div "Tổng: 1" at bounding box center [249, 280] width 394 height 14
click at [472, 249] on input "0" at bounding box center [497, 245] width 82 height 21
click at [271, 367] on div at bounding box center [222, 369] width 354 height 45
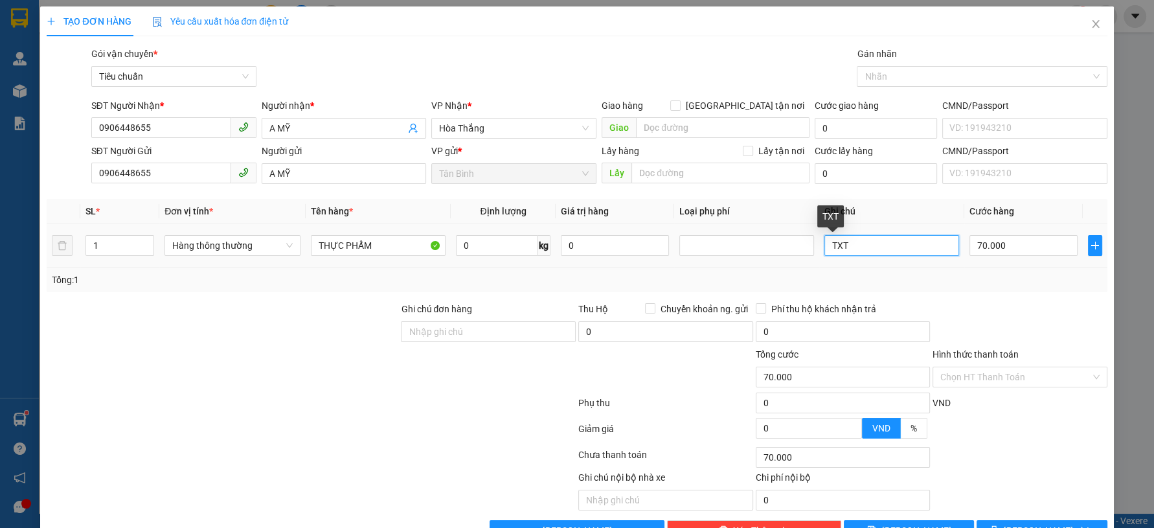
drag, startPoint x: 843, startPoint y: 248, endPoint x: 835, endPoint y: 252, distance: 9.3
click at [835, 252] on input "TXT" at bounding box center [892, 245] width 135 height 21
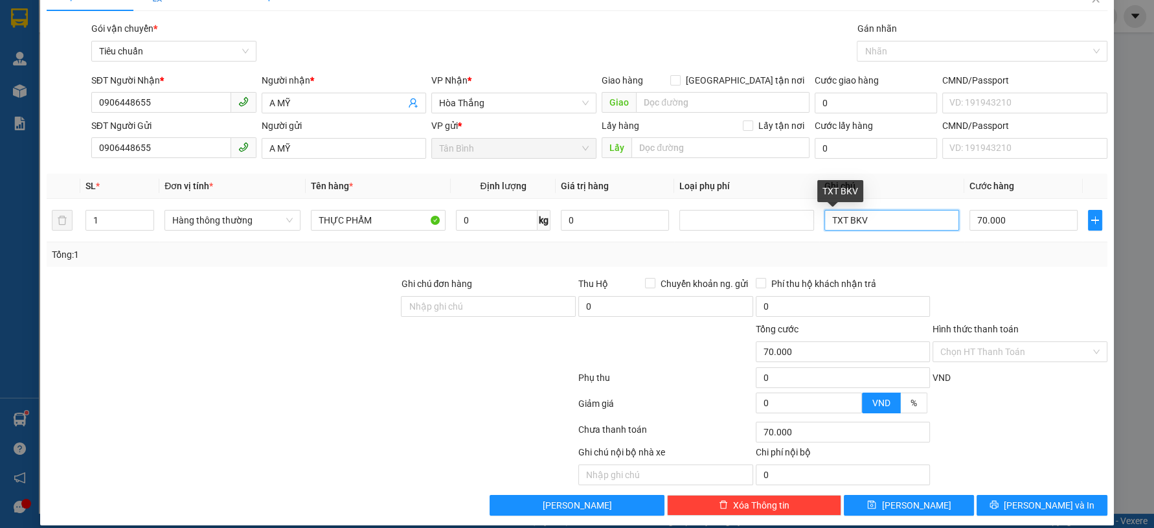
scroll to position [37, 0]
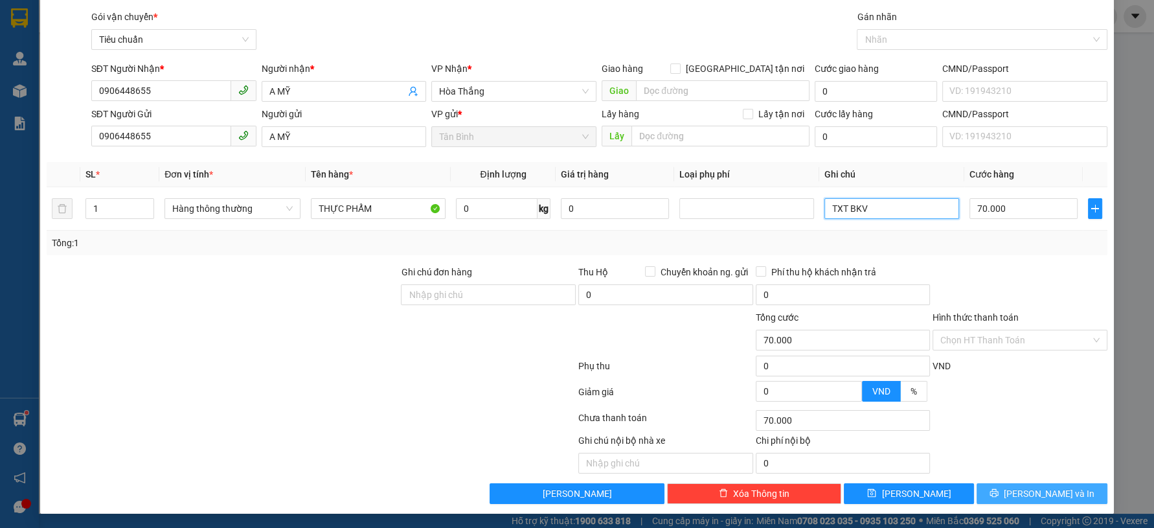
type input "TXT BKV"
click at [1042, 486] on span "[PERSON_NAME] và In" at bounding box center [1049, 493] width 91 height 14
click at [1040, 487] on span "[PERSON_NAME] và In" at bounding box center [1049, 493] width 91 height 14
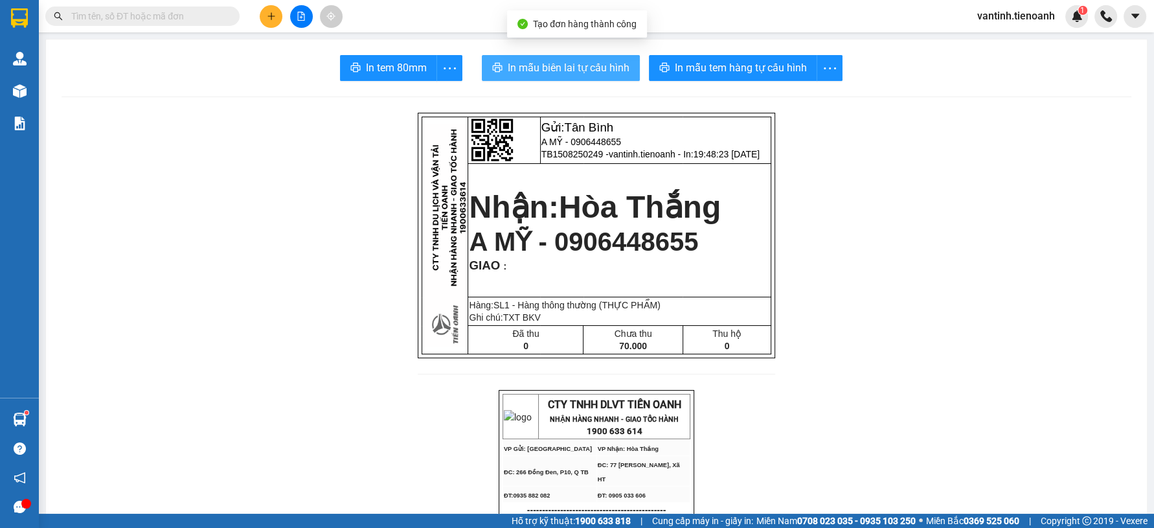
click at [579, 73] on span "In mẫu biên lai tự cấu hình" at bounding box center [569, 68] width 122 height 16
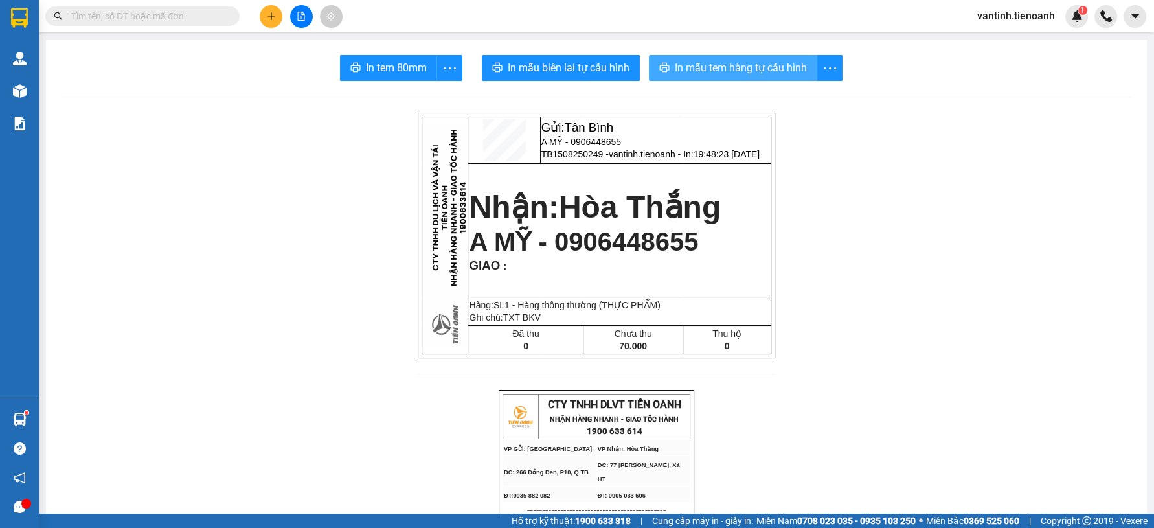
click at [747, 76] on button "In mẫu tem hàng tự cấu hình" at bounding box center [733, 68] width 168 height 26
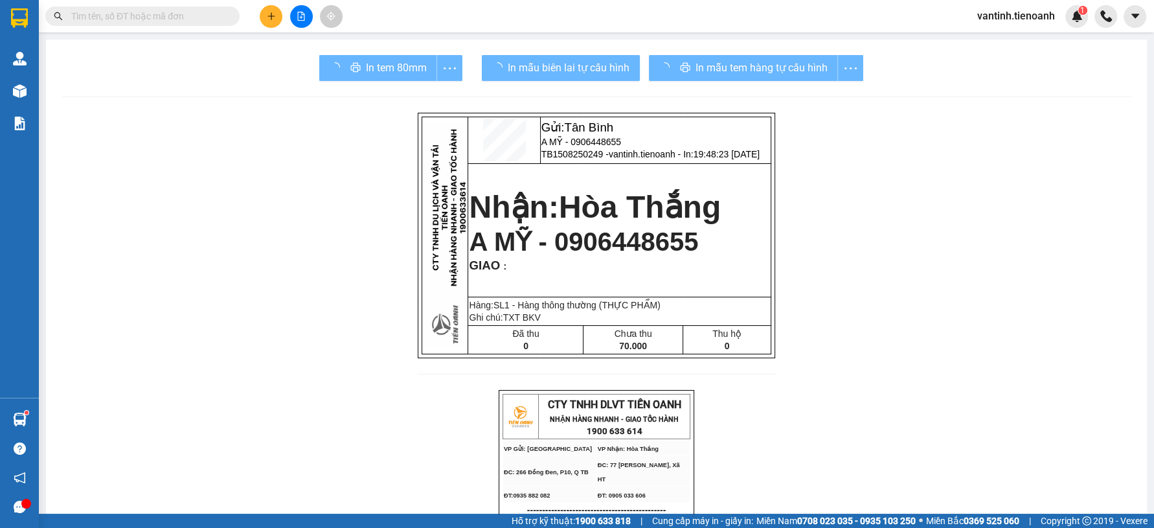
drag, startPoint x: 959, startPoint y: 367, endPoint x: 928, endPoint y: 352, distance: 34.2
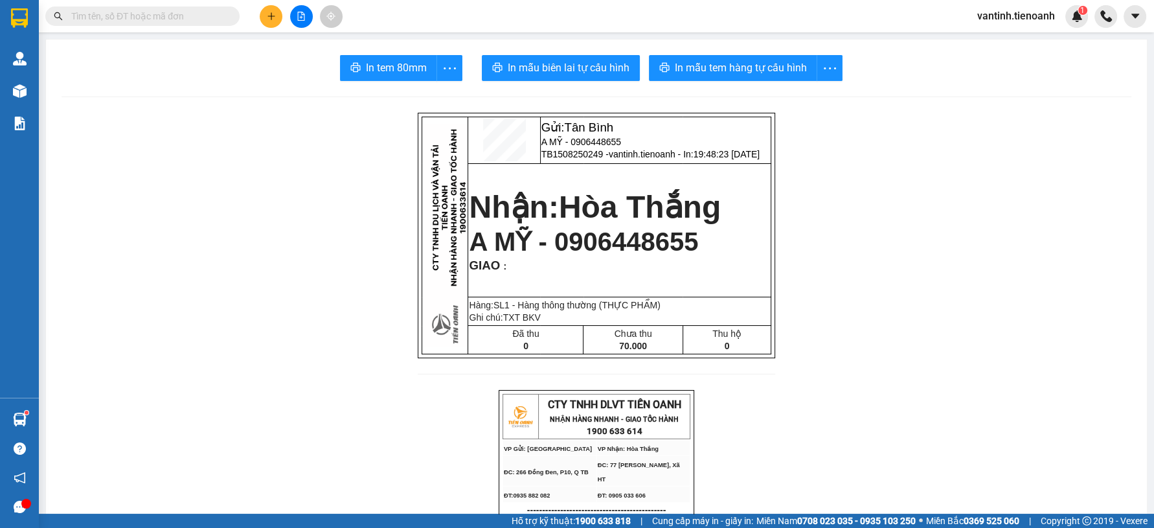
drag, startPoint x: 250, startPoint y: 261, endPoint x: 256, endPoint y: 229, distance: 33.0
click at [271, 16] on icon "plus" at bounding box center [271, 16] width 9 height 9
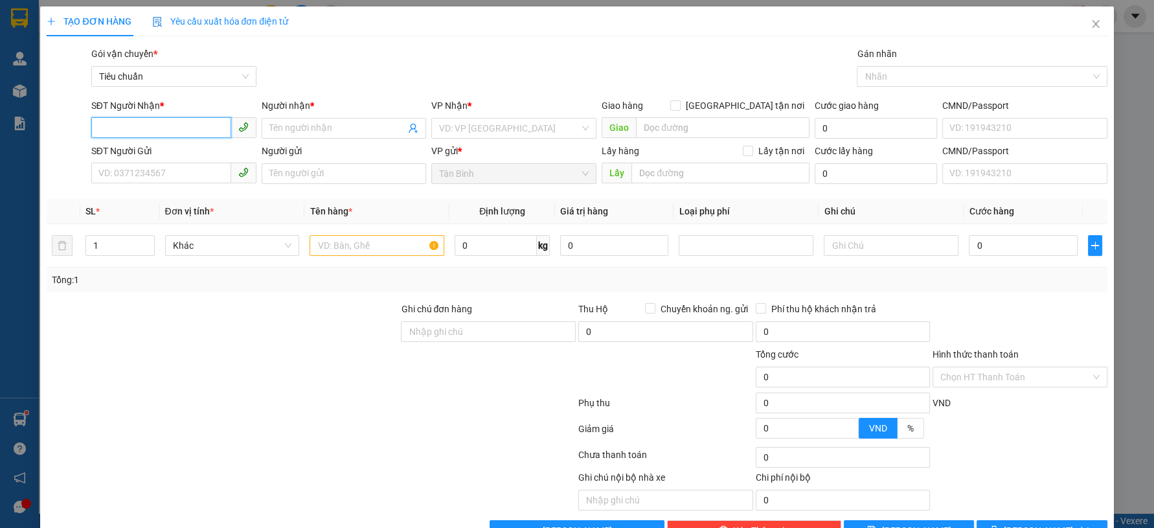
click at [187, 130] on input "SĐT Người Nhận *" at bounding box center [161, 127] width 140 height 21
click at [179, 150] on div "0328768079 - [PERSON_NAME]" at bounding box center [172, 154] width 148 height 14
type input "0328768079"
type input "C Quyên"
type input "CHỢ ĐOÀN KẾT"
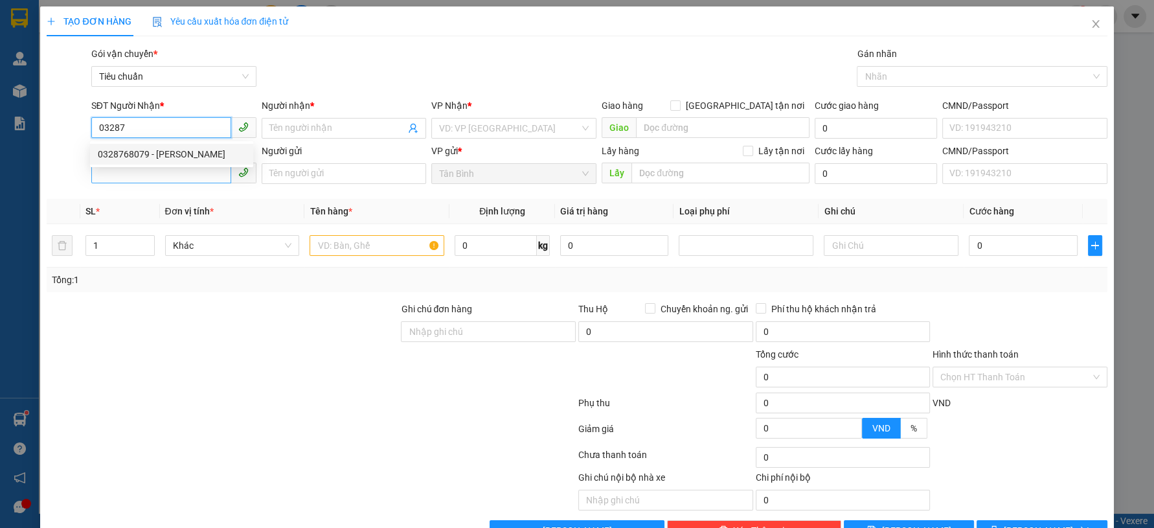
type input "192116962"
type input "90.000"
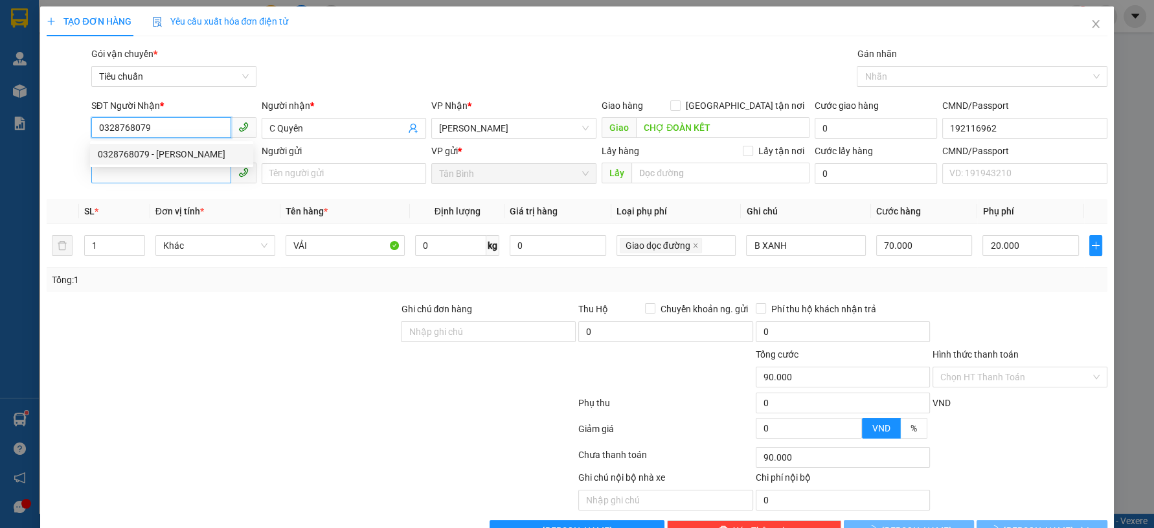
type input "0328768079"
click at [181, 178] on input "SĐT Người Gửi" at bounding box center [161, 173] width 140 height 21
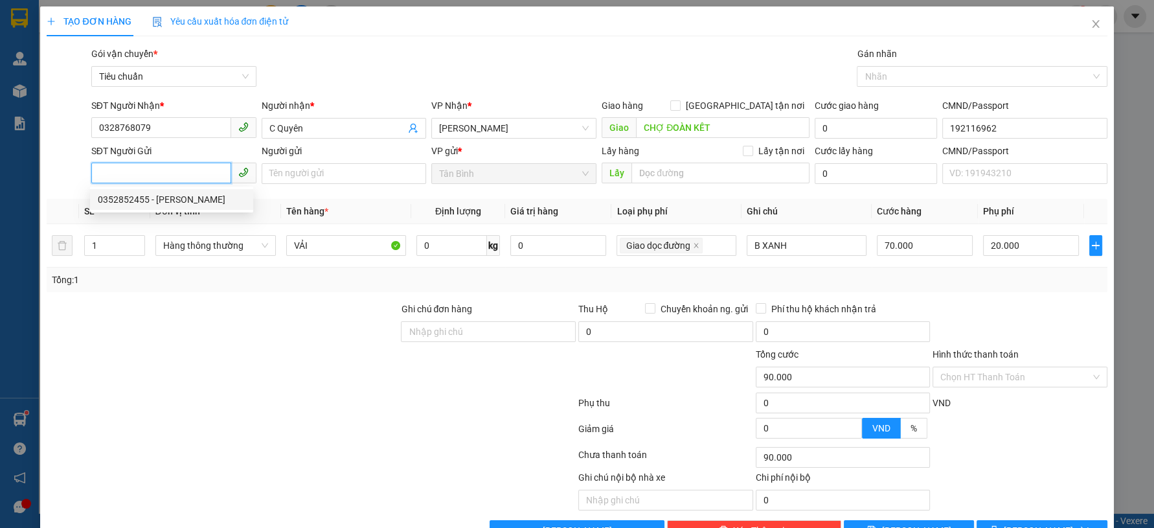
click at [194, 196] on div "0352852455 - [PERSON_NAME]" at bounding box center [172, 199] width 148 height 14
type input "0352852455"
type input "[PERSON_NAME]"
type input "123465789"
drag, startPoint x: 211, startPoint y: 248, endPoint x: 207, endPoint y: 256, distance: 9.0
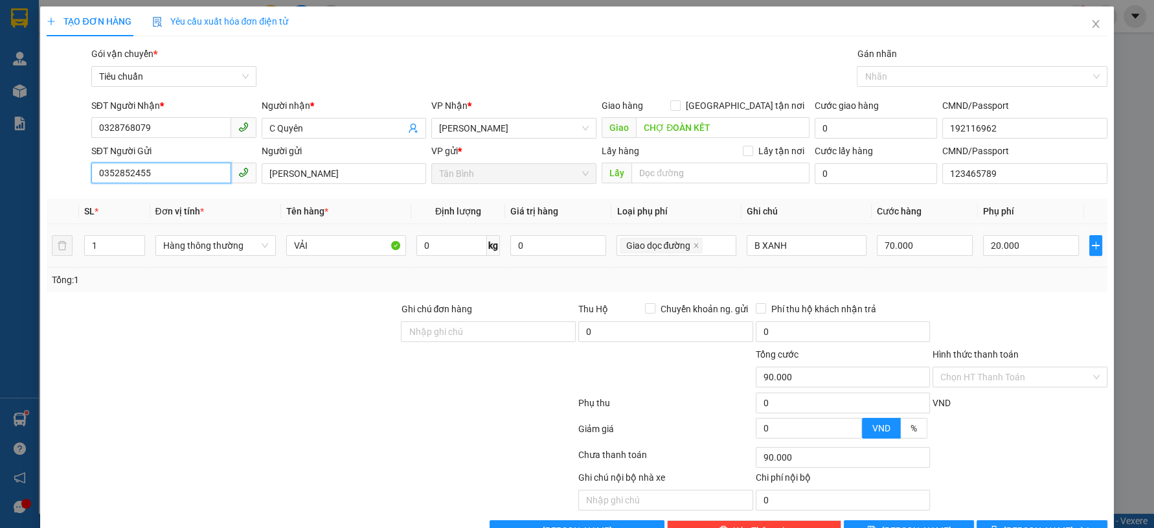
click at [211, 249] on span "Hàng thông thường" at bounding box center [215, 245] width 105 height 19
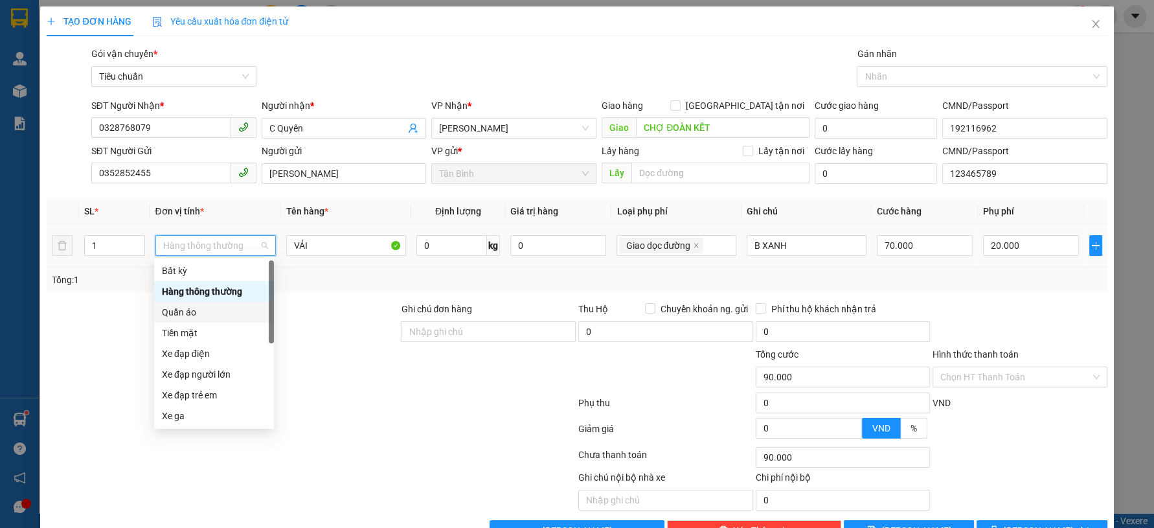
drag, startPoint x: 190, startPoint y: 313, endPoint x: 335, endPoint y: 290, distance: 146.2
click at [193, 313] on div "Quần áo" at bounding box center [214, 312] width 104 height 14
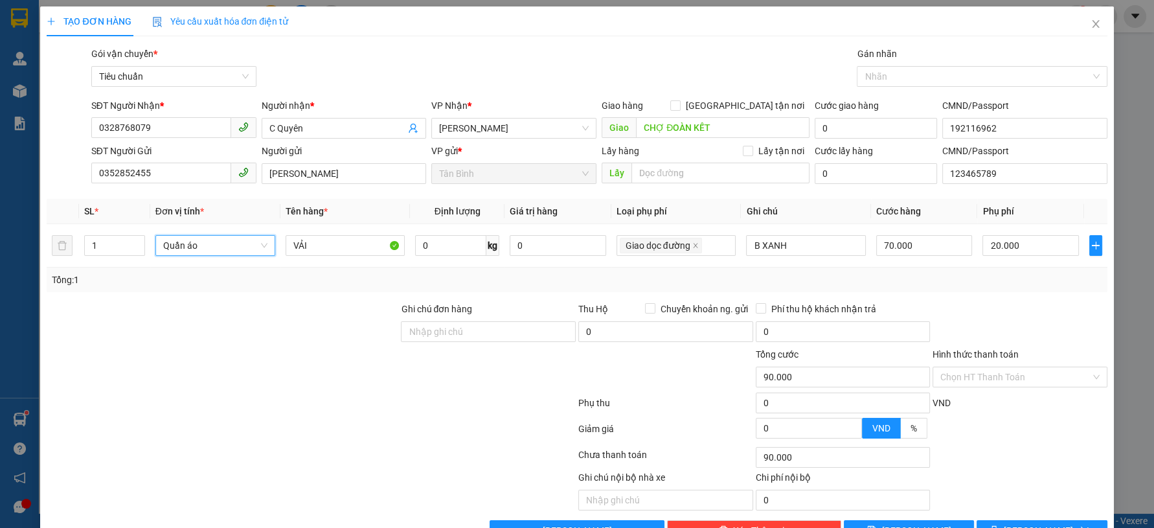
click at [340, 290] on div "Tổng: 1" at bounding box center [577, 280] width 1060 height 25
type input "20.000"
type input "0"
click at [448, 249] on input "0" at bounding box center [450, 245] width 71 height 21
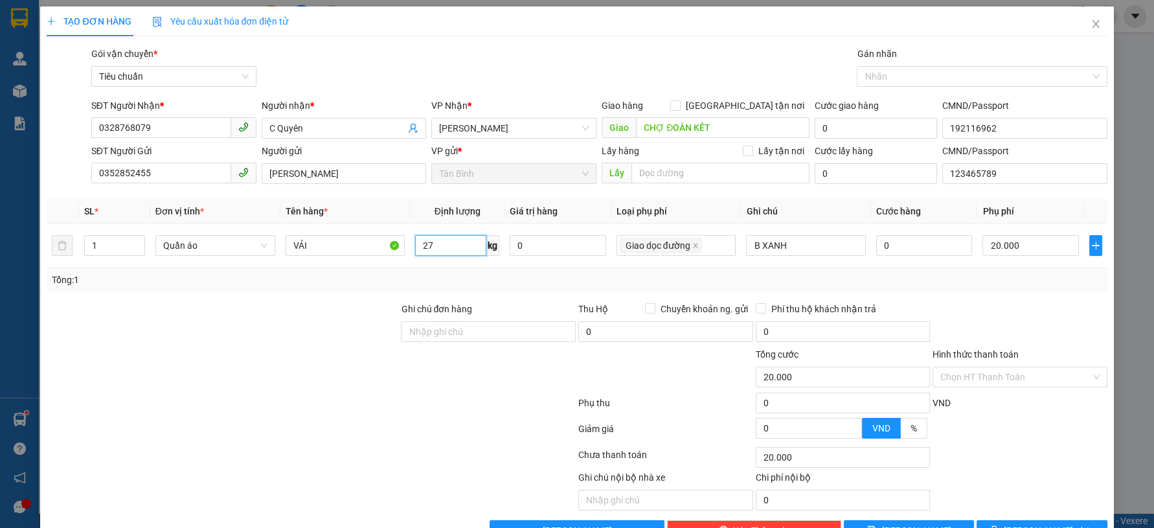
type input "27"
click at [256, 351] on div at bounding box center [222, 369] width 354 height 45
type input "85.000"
type input "65.000"
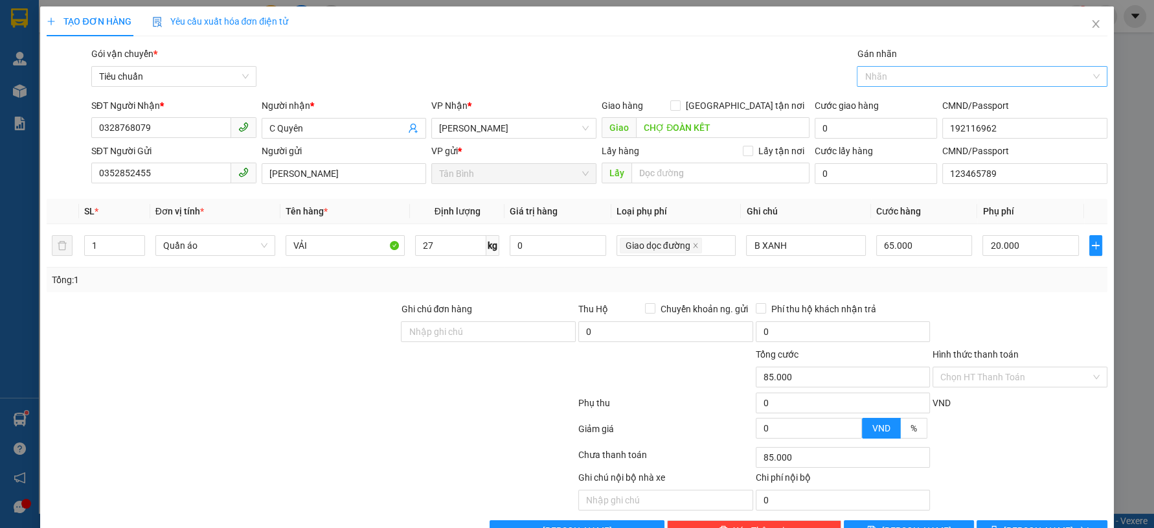
click at [902, 70] on div at bounding box center [975, 77] width 231 height 16
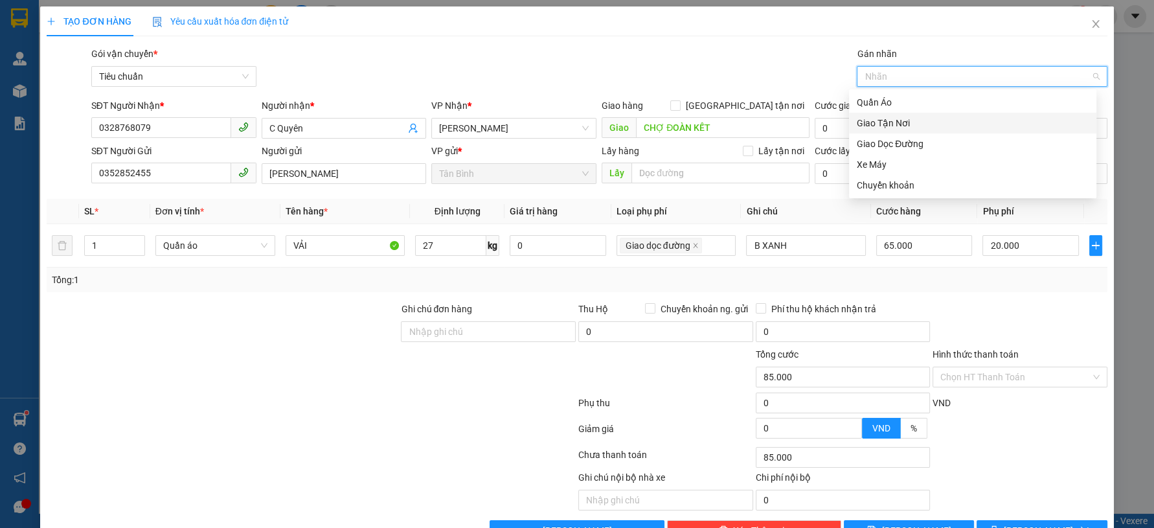
click at [902, 122] on div "Giao Tận Nơi" at bounding box center [973, 123] width 232 height 14
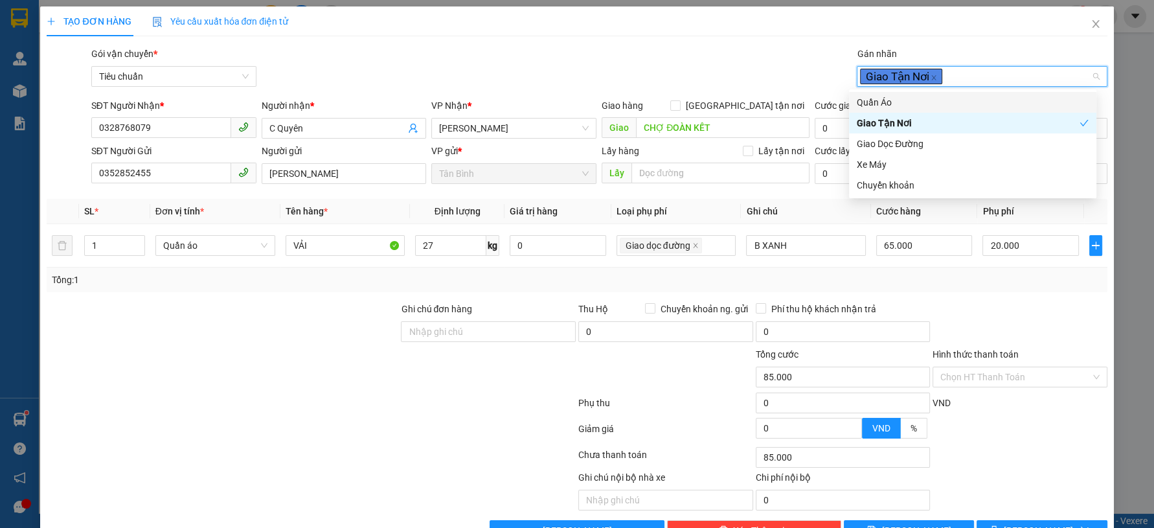
drag, startPoint x: 749, startPoint y: 80, endPoint x: 757, endPoint y: 80, distance: 7.8
click at [751, 80] on div "Gói vận chuyển * Tiêu chuẩn Gán nhãn Giao Tận Nơi" at bounding box center [599, 69] width 1021 height 45
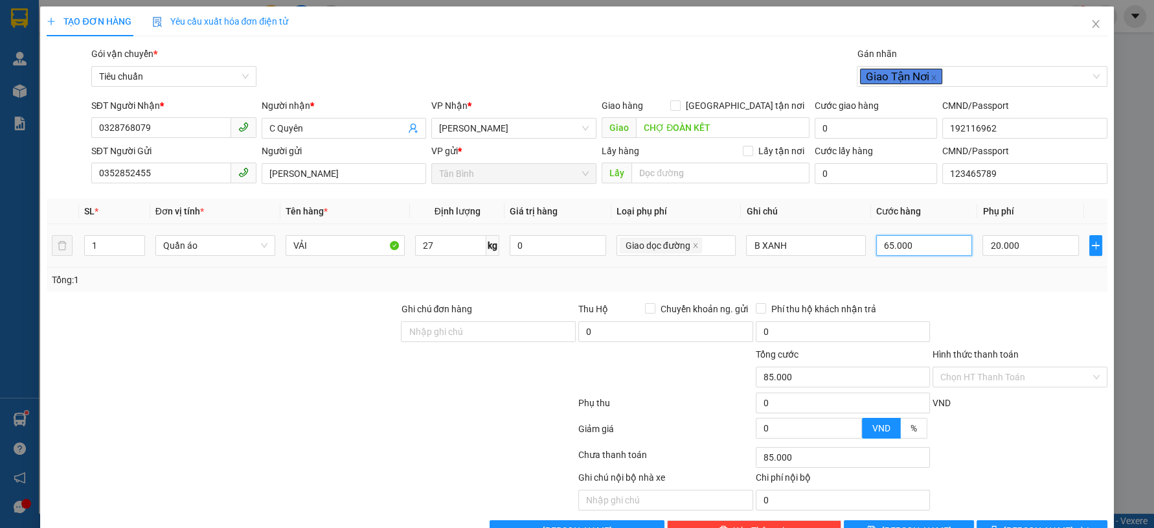
click at [918, 252] on input "65.000" at bounding box center [924, 245] width 96 height 21
type input "20.007"
type input "7"
type input "20.070"
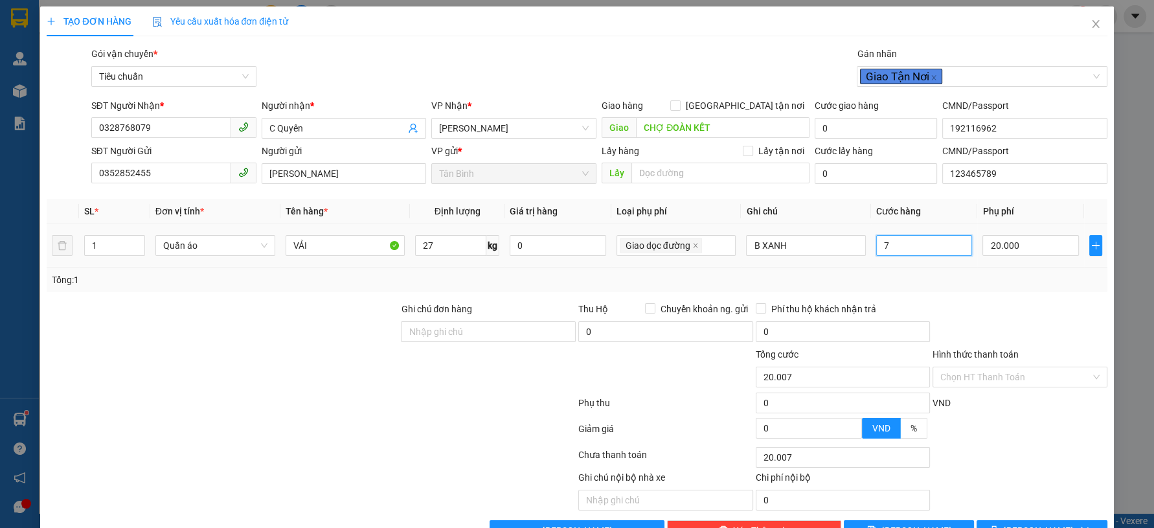
type input "20.070"
type input "70"
type input "90.000"
type input "70.000"
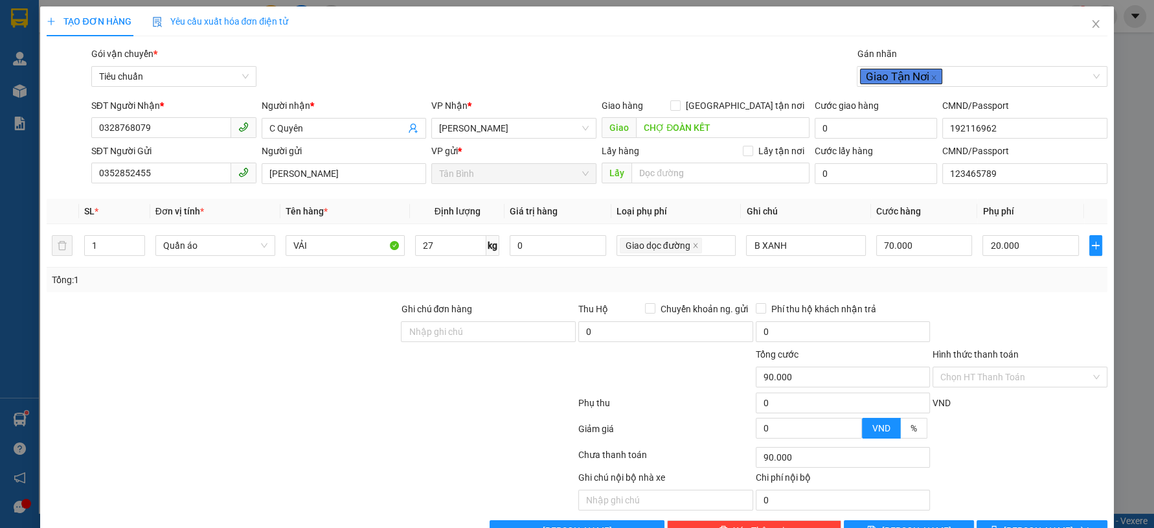
click at [954, 290] on div "Tổng: 1" at bounding box center [577, 280] width 1060 height 25
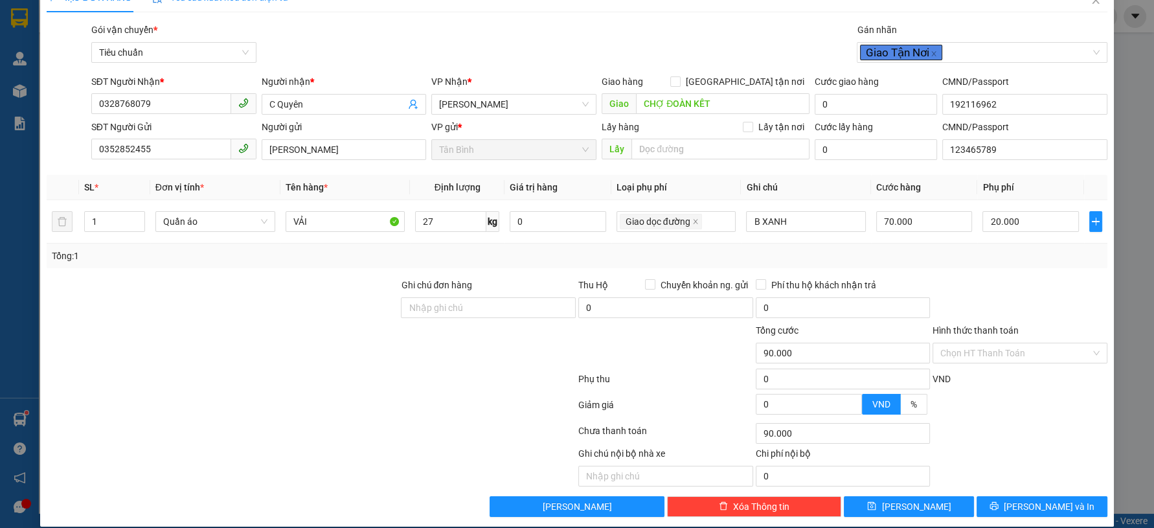
scroll to position [37, 0]
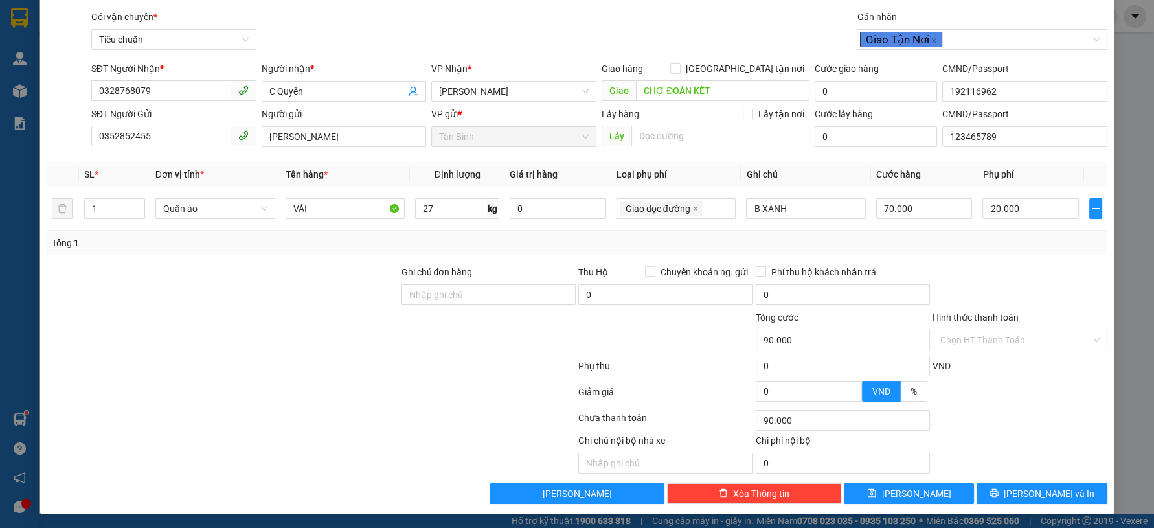
click at [994, 280] on div at bounding box center [1019, 287] width 177 height 45
drag, startPoint x: 1003, startPoint y: 343, endPoint x: 997, endPoint y: 349, distance: 8.2
click at [1001, 343] on input "Hình thức thanh toán" at bounding box center [1015, 339] width 150 height 19
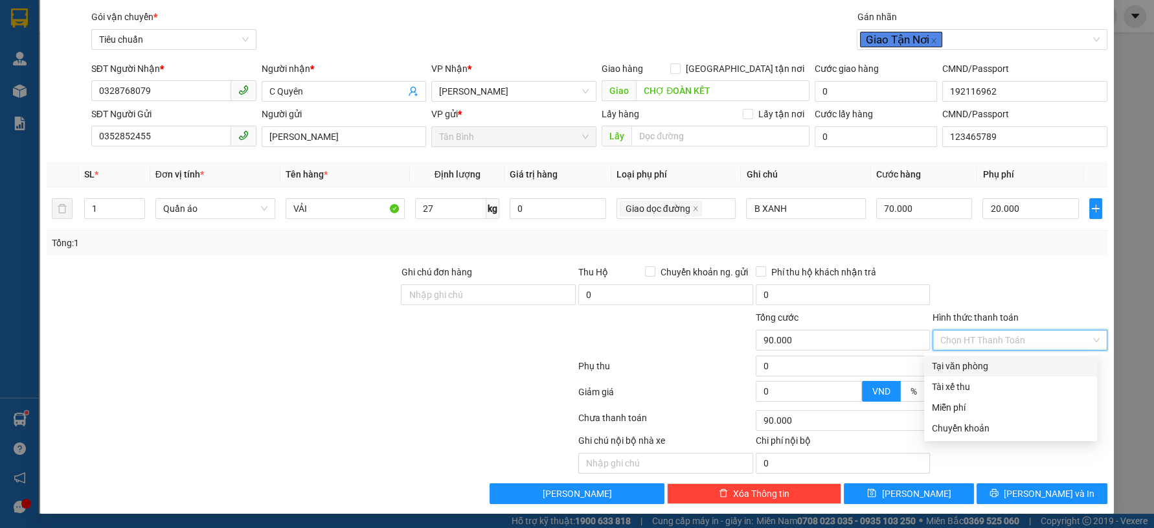
click at [979, 365] on div "Tại văn phòng" at bounding box center [1010, 366] width 157 height 14
type input "0"
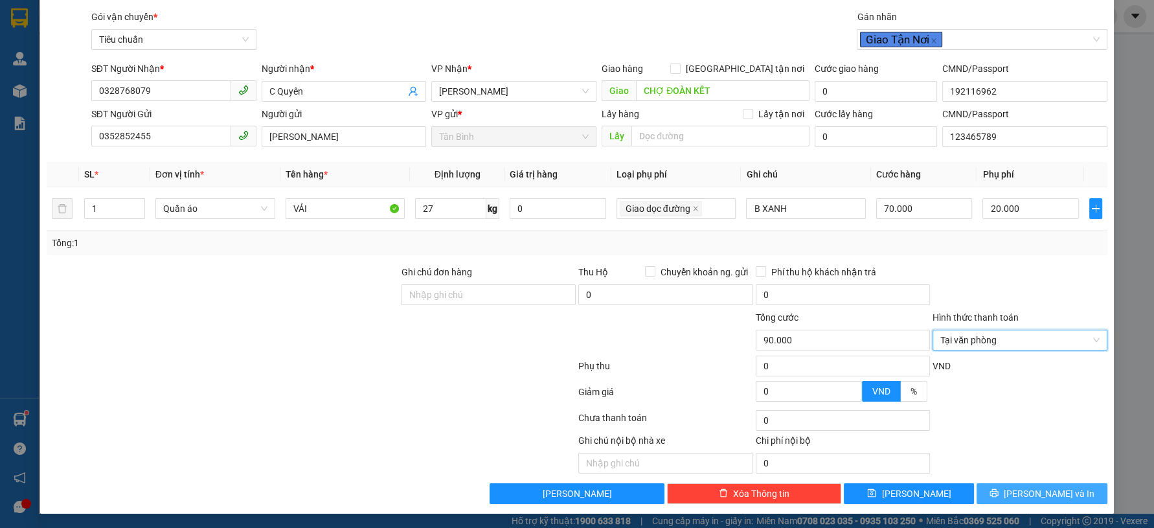
click at [999, 488] on icon "printer" at bounding box center [994, 492] width 9 height 9
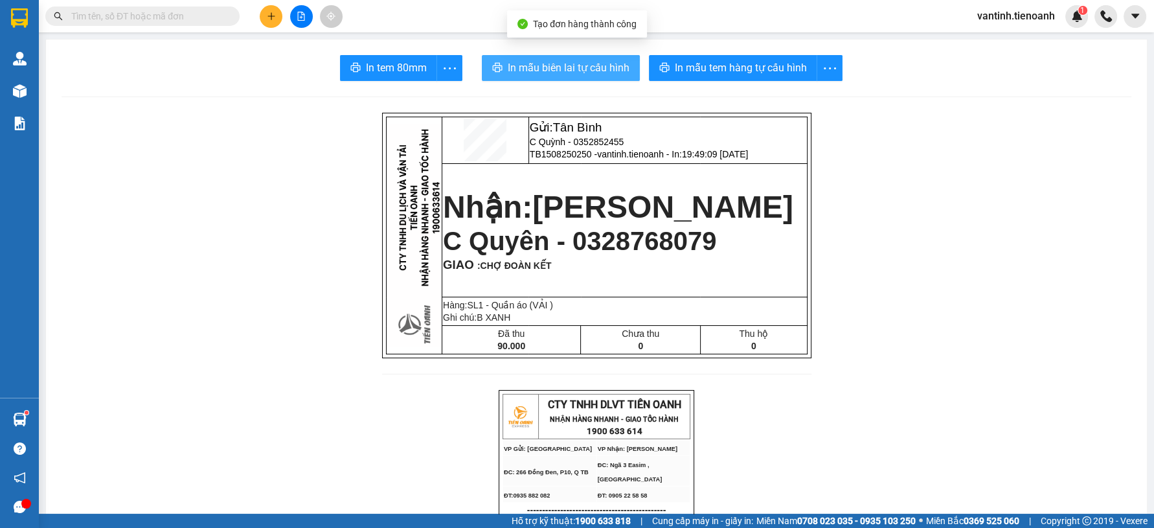
click at [588, 69] on span "In mẫu biên lai tự cấu hình" at bounding box center [569, 68] width 122 height 16
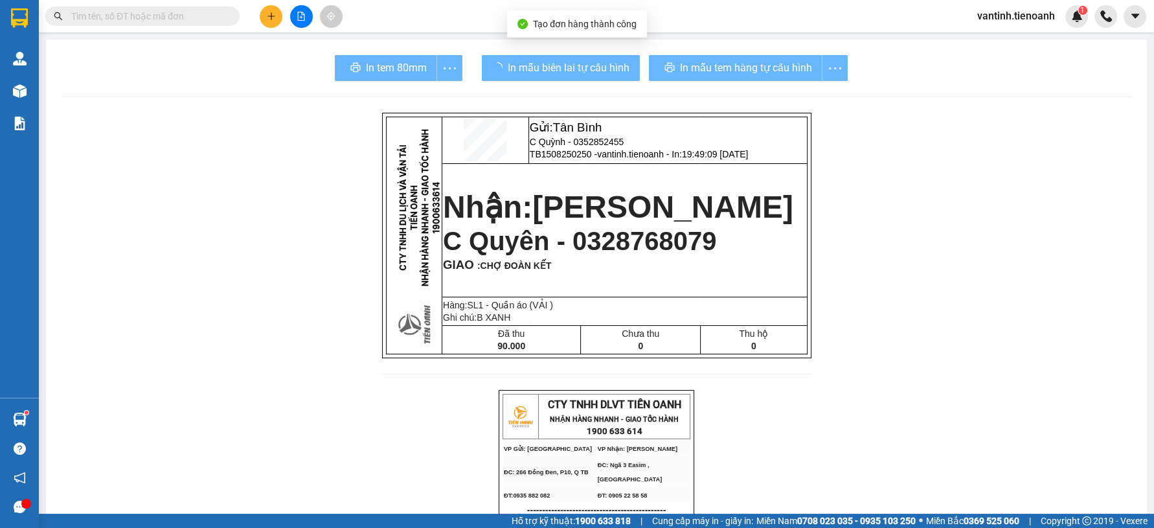
drag, startPoint x: 883, startPoint y: 453, endPoint x: 878, endPoint y: 444, distance: 10.8
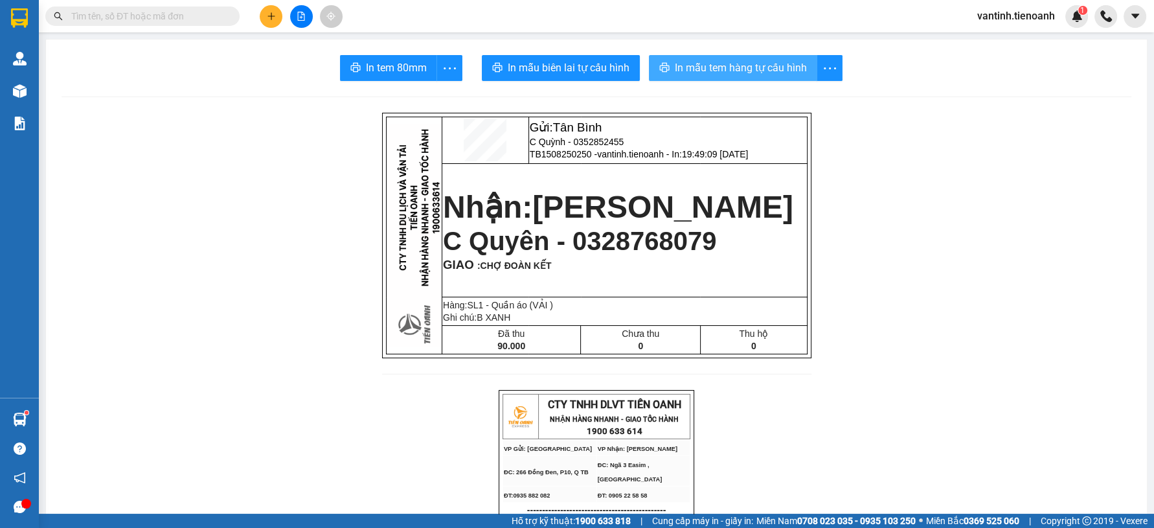
click at [750, 62] on span "In mẫu tem hàng tự cấu hình" at bounding box center [741, 68] width 132 height 16
click at [750, 63] on span "In mẫu tem hàng tự cấu hình" at bounding box center [741, 68] width 132 height 16
click at [267, 17] on icon "plus" at bounding box center [271, 16] width 9 height 9
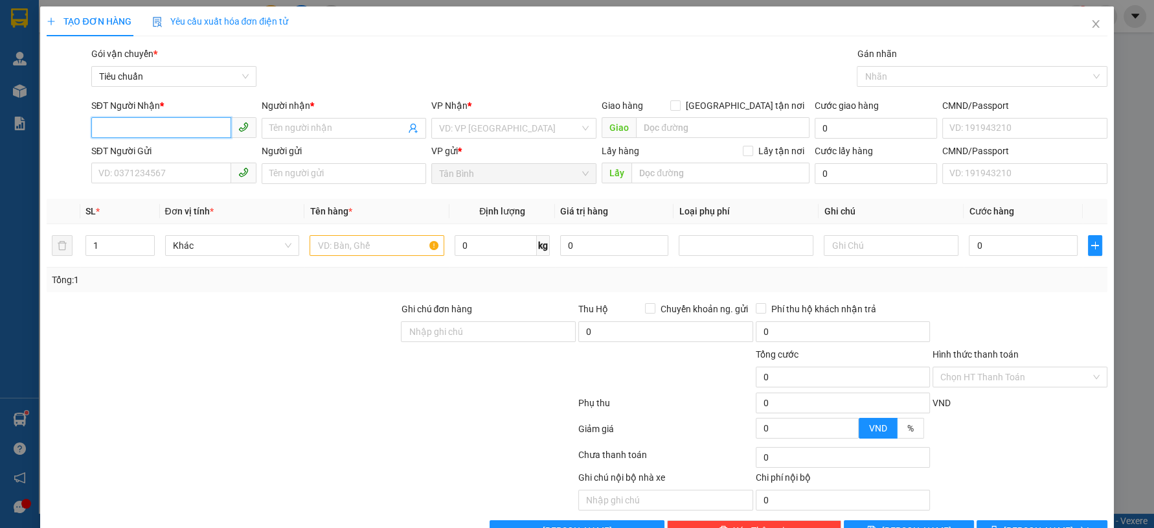
click at [163, 129] on input "SĐT Người Nhận *" at bounding box center [161, 127] width 140 height 21
type input "0374747639"
click at [201, 154] on div "0374747639 - [PERSON_NAME]" at bounding box center [172, 154] width 148 height 14
type input "HỒNG NGOC"
type input "40.000"
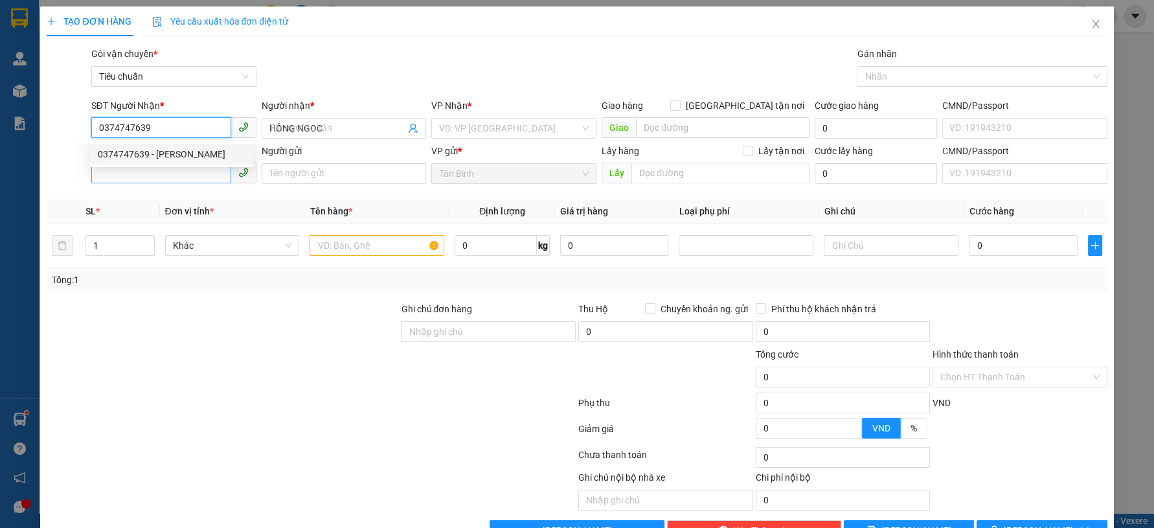
type input "40.000"
type input "0374747639"
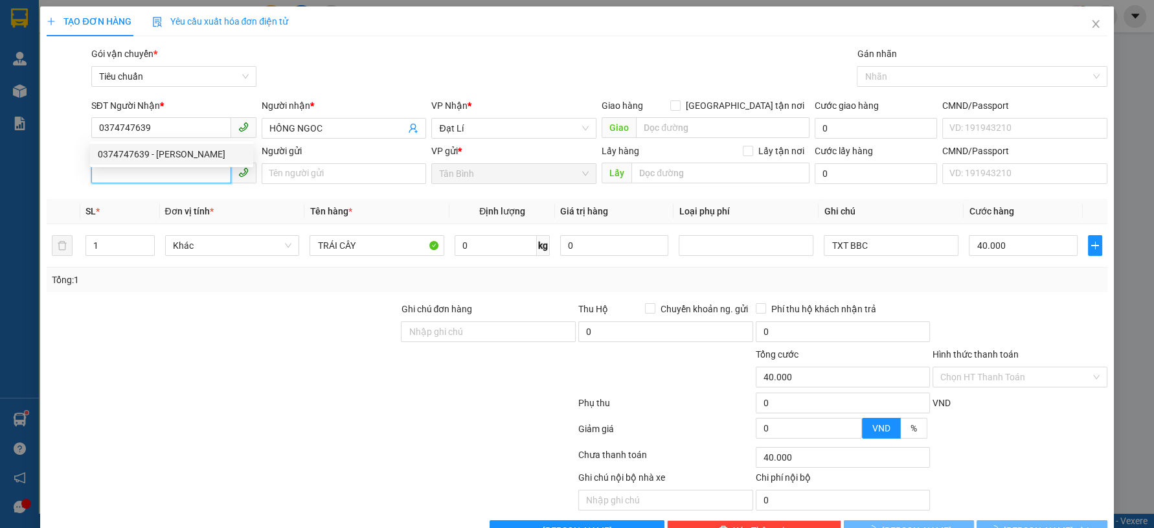
click at [184, 178] on input "SĐT Người Gửi" at bounding box center [161, 173] width 140 height 21
click at [185, 173] on input "SĐT Người Gửi" at bounding box center [161, 173] width 140 height 21
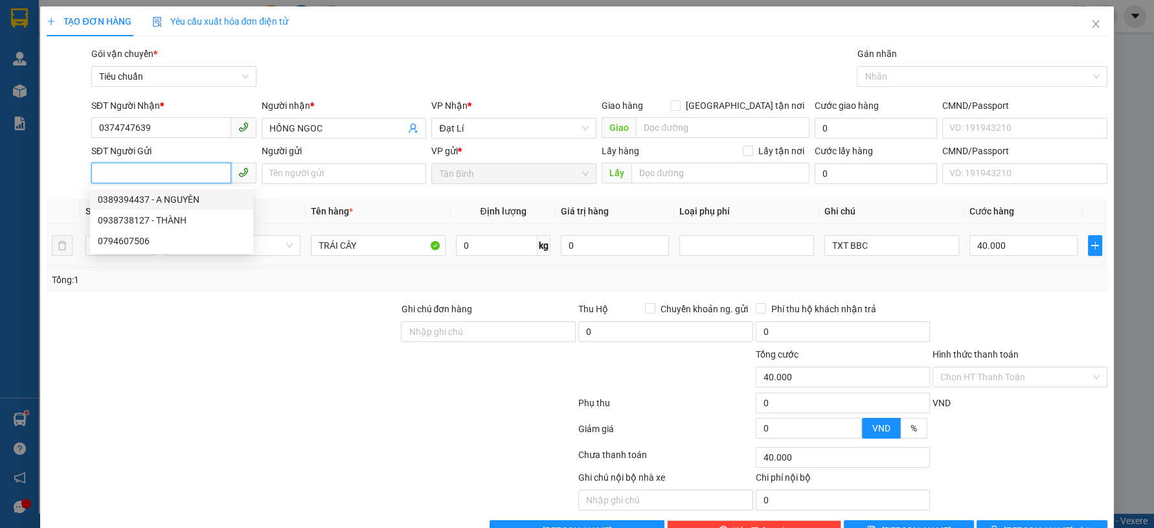
drag, startPoint x: 194, startPoint y: 198, endPoint x: 235, endPoint y: 266, distance: 79.6
click at [194, 198] on div "0389394437 - A NGUYÊN" at bounding box center [172, 199] width 148 height 14
type input "0389394437"
type input "A NGUYÊN"
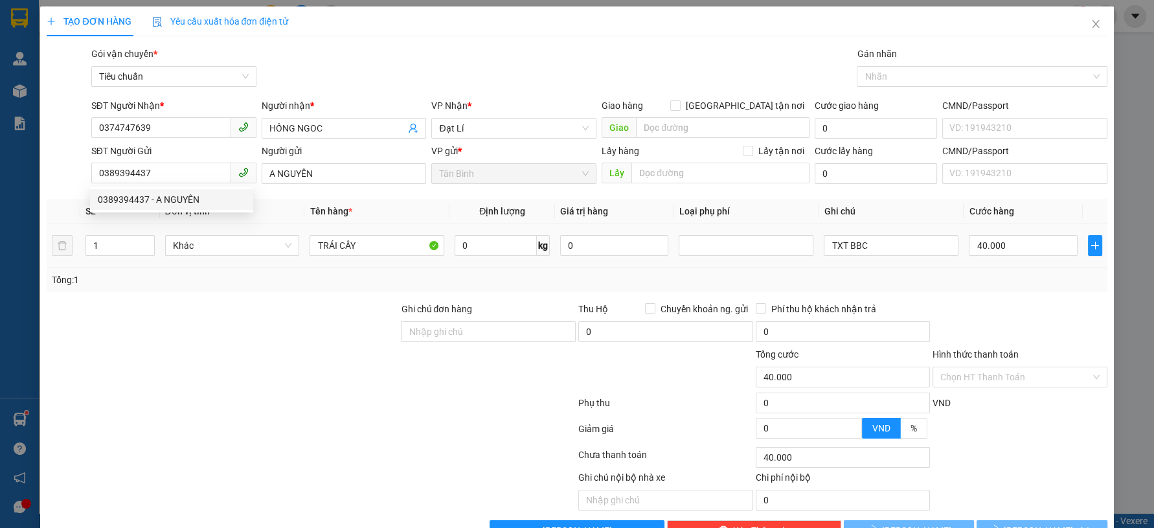
drag, startPoint x: 229, startPoint y: 302, endPoint x: 207, endPoint y: 284, distance: 28.9
click at [224, 297] on div "Transit Pickup Surcharge Ids Transit Deliver Surcharge Ids Transit Deliver Surc…" at bounding box center [577, 294] width 1060 height 494
type input "2"
click at [148, 240] on icon "up" at bounding box center [147, 242] width 5 height 5
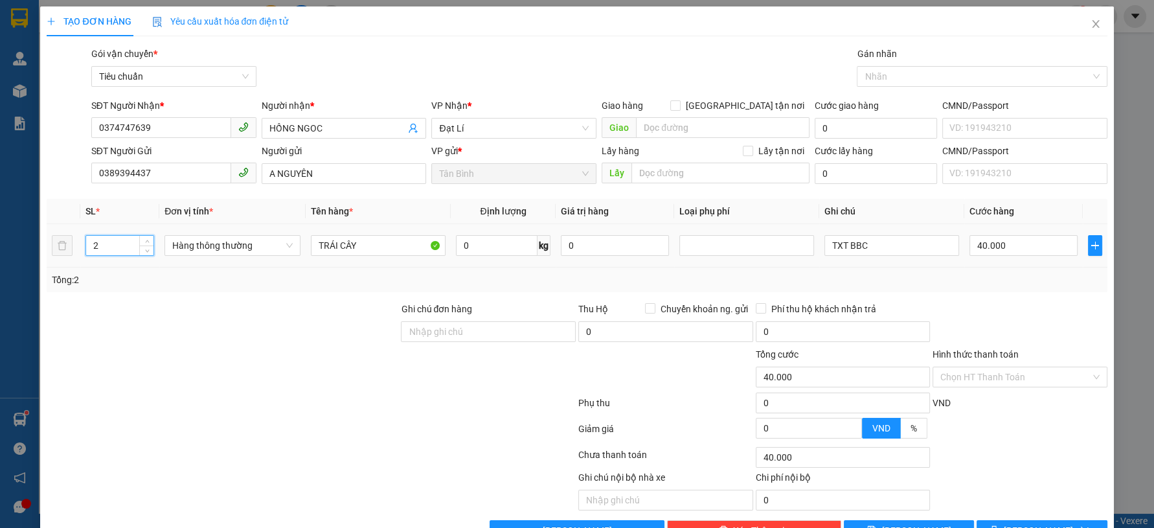
click at [180, 305] on div at bounding box center [222, 324] width 354 height 45
type input "0"
click at [486, 245] on input "0" at bounding box center [497, 245] width 82 height 21
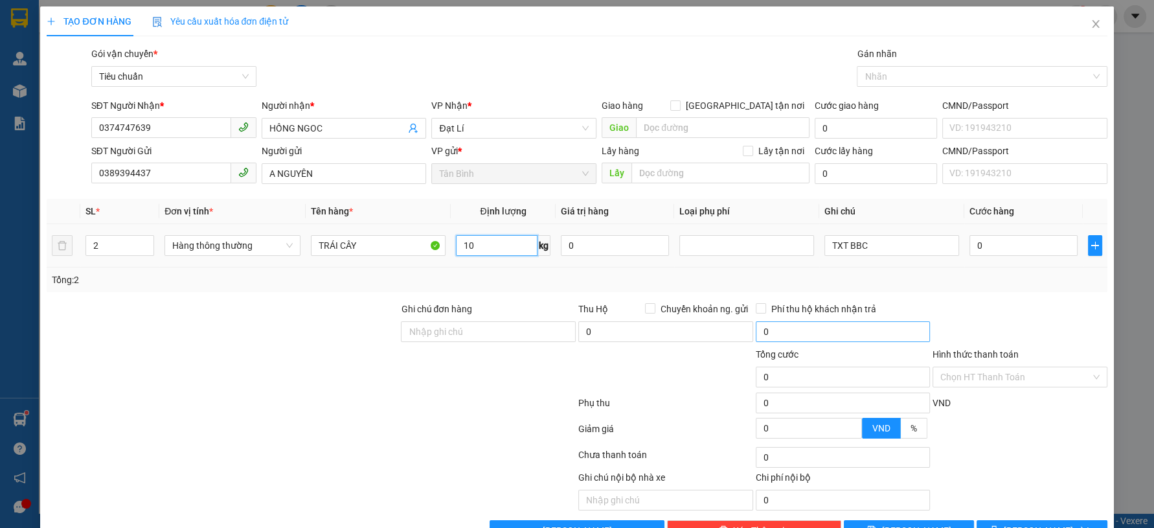
type input "10"
click at [44, 369] on div "TẠO ĐƠN HÀNG Yêu cầu xuất hóa đơn điện tử Transit Pickup Surcharge Ids Transit …" at bounding box center [576, 278] width 1073 height 544
type input "40.000"
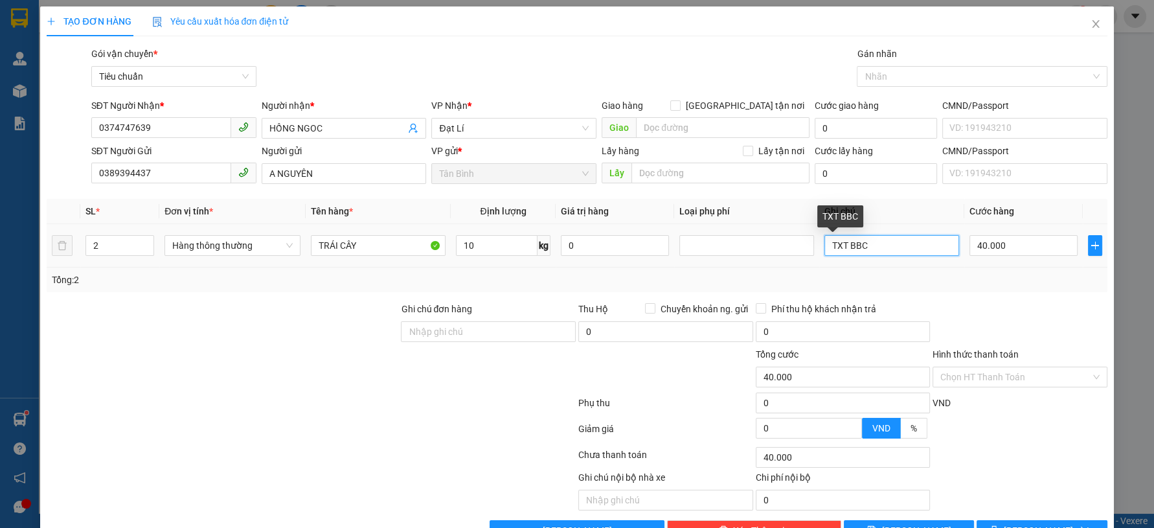
drag, startPoint x: 861, startPoint y: 245, endPoint x: 847, endPoint y: 250, distance: 15.0
click at [844, 251] on input "TXT BBC" at bounding box center [892, 245] width 135 height 21
click at [880, 245] on input "TXT BBC" at bounding box center [892, 245] width 135 height 21
click at [878, 246] on input "TXT BBC" at bounding box center [892, 245] width 135 height 21
click at [876, 246] on input "TXT BBC" at bounding box center [892, 245] width 135 height 21
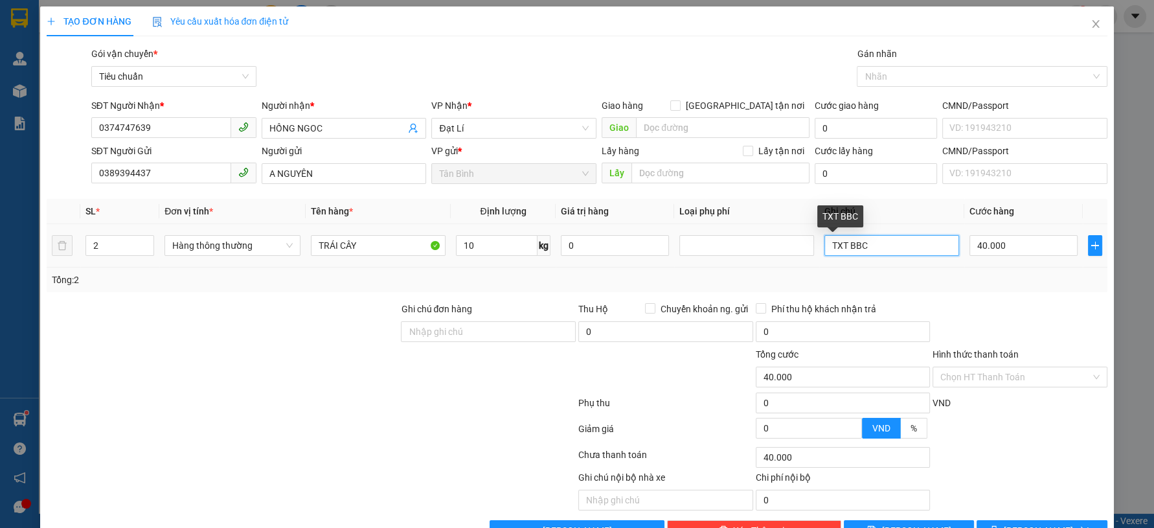
click at [876, 246] on input "TXT BBC" at bounding box center [892, 245] width 135 height 21
click at [876, 247] on input "TXT BBC" at bounding box center [892, 245] width 135 height 21
type input "TXT BBC + T CHỮ ĐỎ BBC"
type input "8"
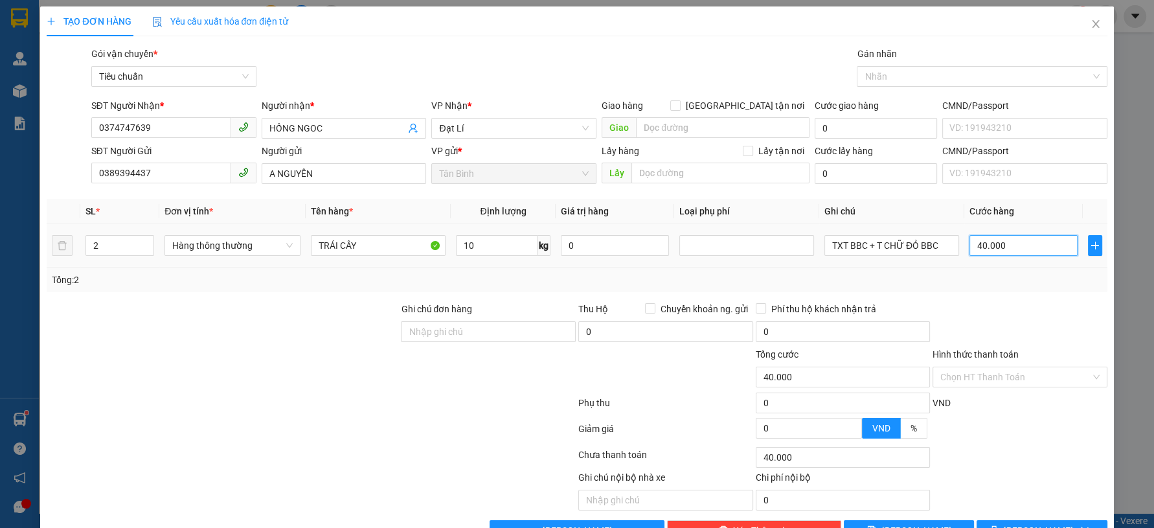
type input "8"
type input "80"
type input "80.000"
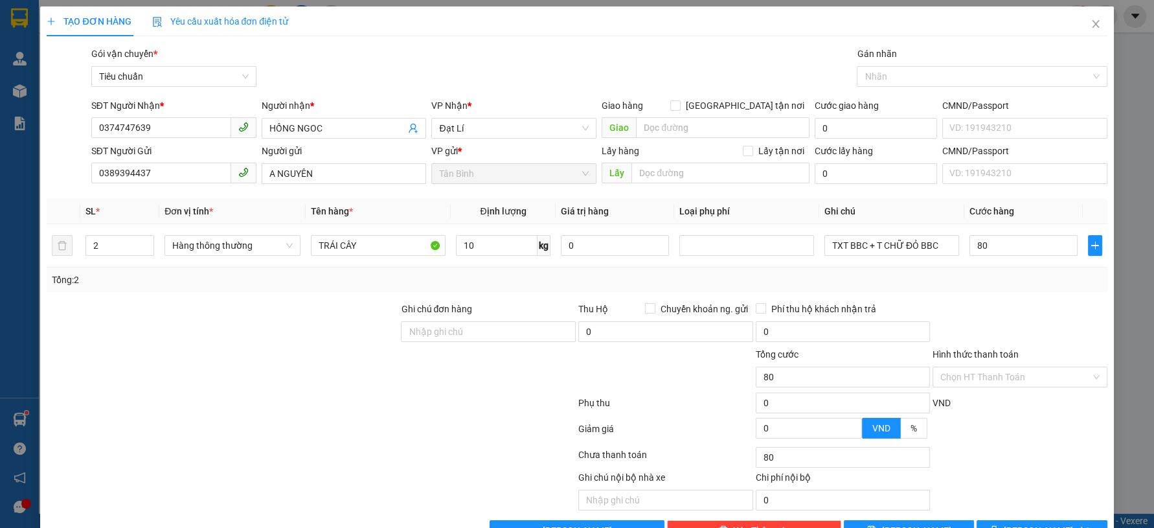
type input "80.000"
drag, startPoint x: 1001, startPoint y: 302, endPoint x: 1011, endPoint y: 312, distance: 13.3
click at [1003, 302] on div at bounding box center [1019, 324] width 177 height 45
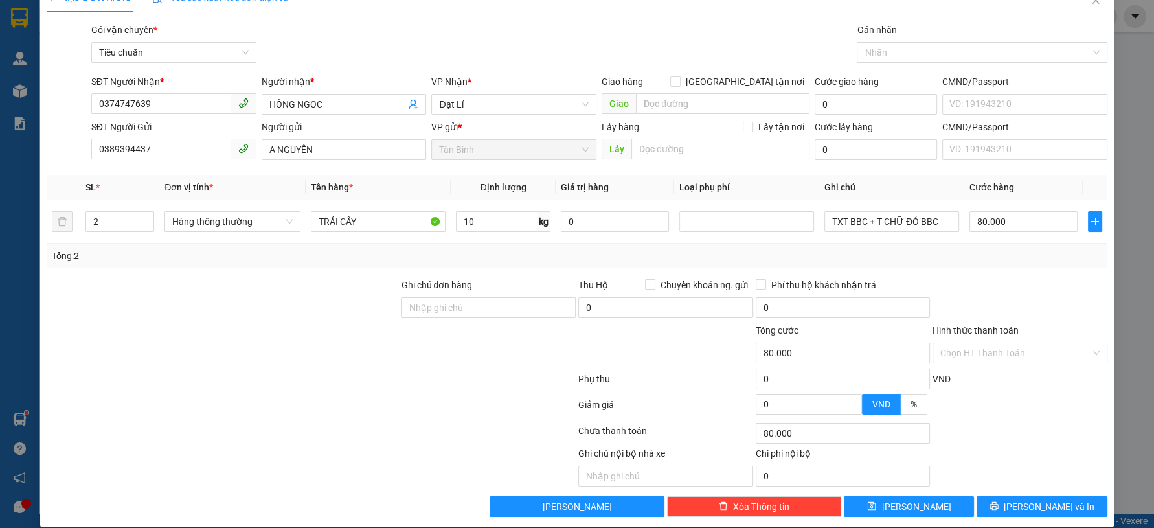
scroll to position [37, 0]
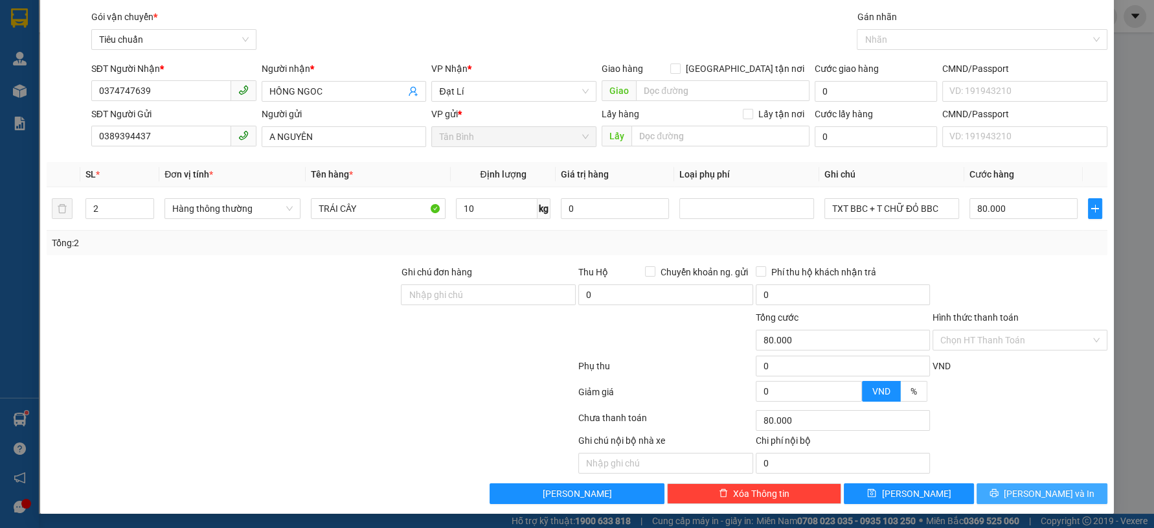
click at [1025, 489] on div "Transit Pickup Surcharge Ids Transit Deliver Surcharge Ids Transit Deliver Surc…" at bounding box center [577, 257] width 1060 height 494
click at [1025, 490] on span "[PERSON_NAME] và In" at bounding box center [1049, 493] width 91 height 14
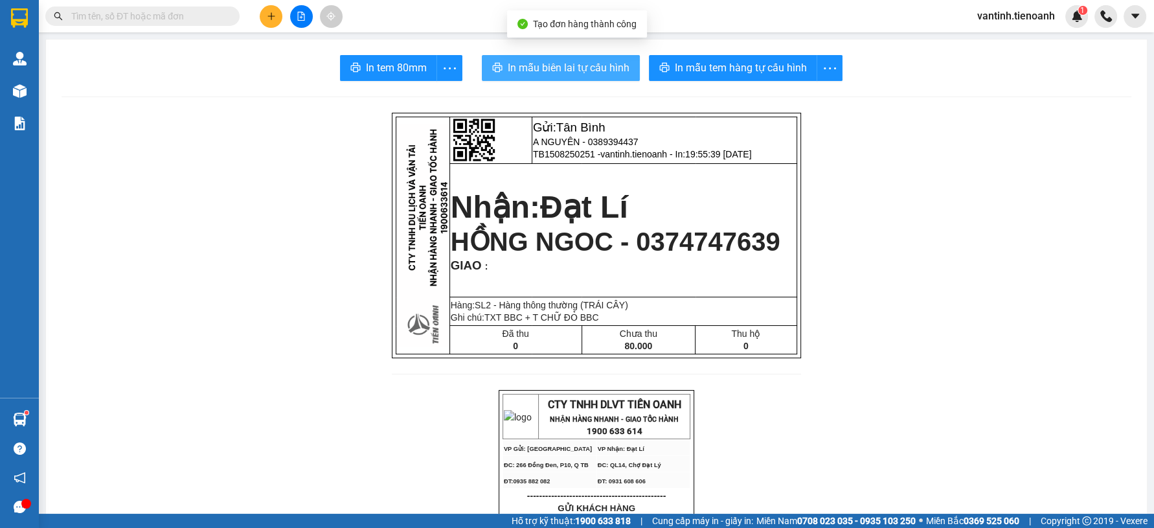
click at [568, 71] on span "In mẫu biên lai tự cấu hình" at bounding box center [569, 68] width 122 height 16
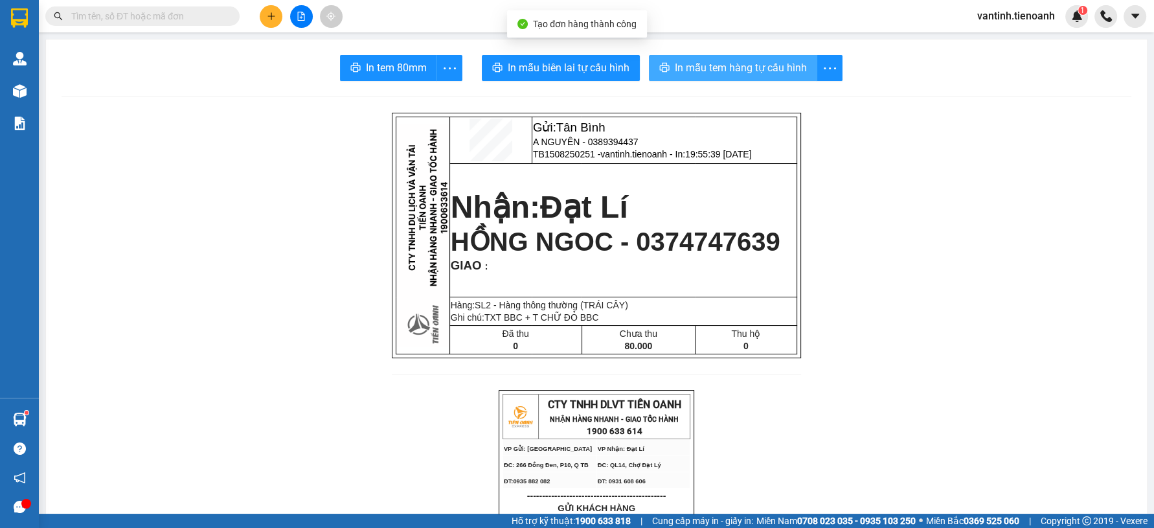
click at [704, 65] on span "In mẫu tem hàng tự cấu hình" at bounding box center [741, 68] width 132 height 16
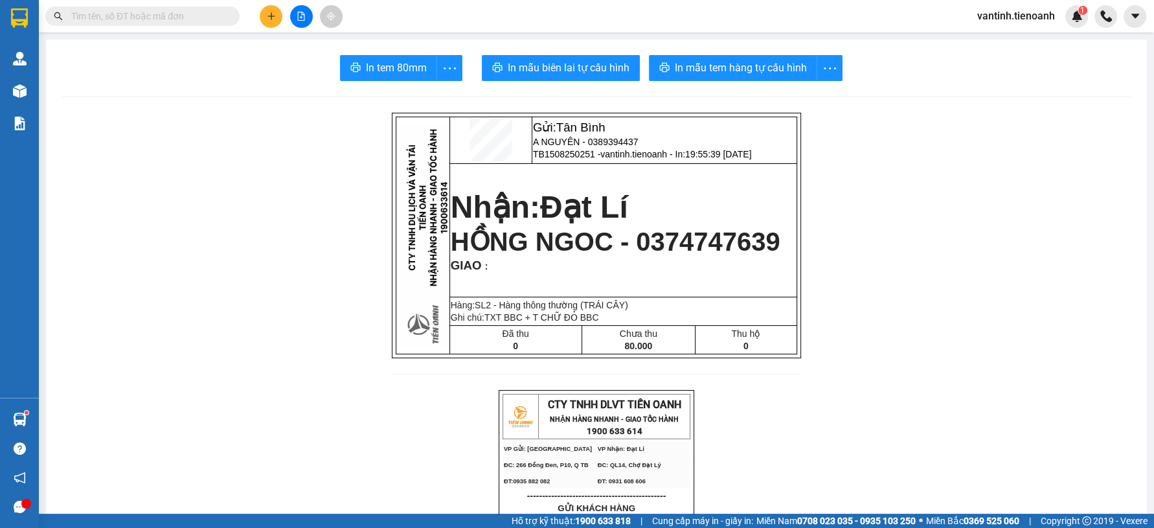
drag, startPoint x: 306, startPoint y: 168, endPoint x: 298, endPoint y: 122, distance: 46.6
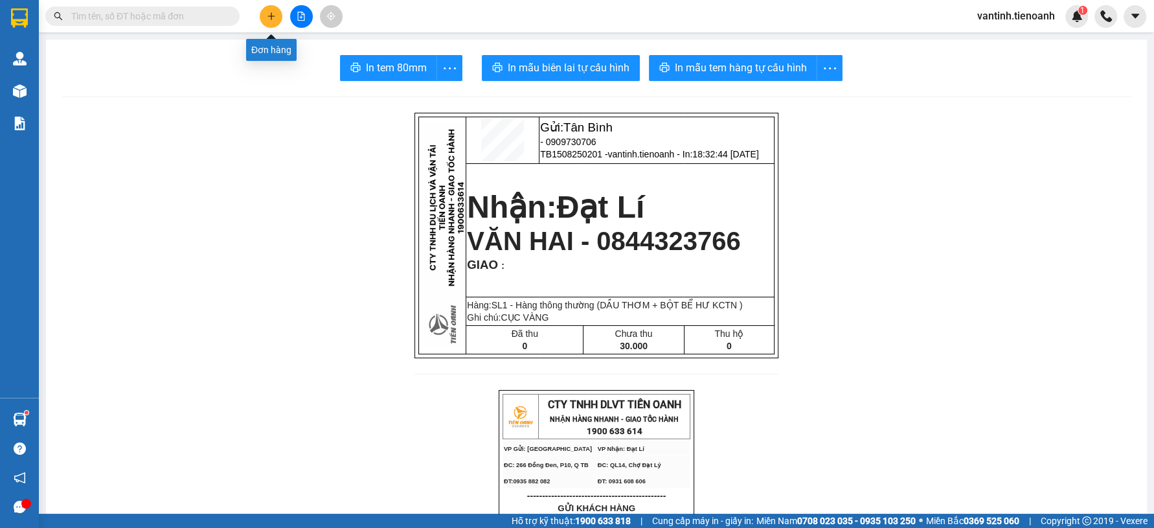
click at [272, 17] on icon "plus" at bounding box center [271, 16] width 9 height 9
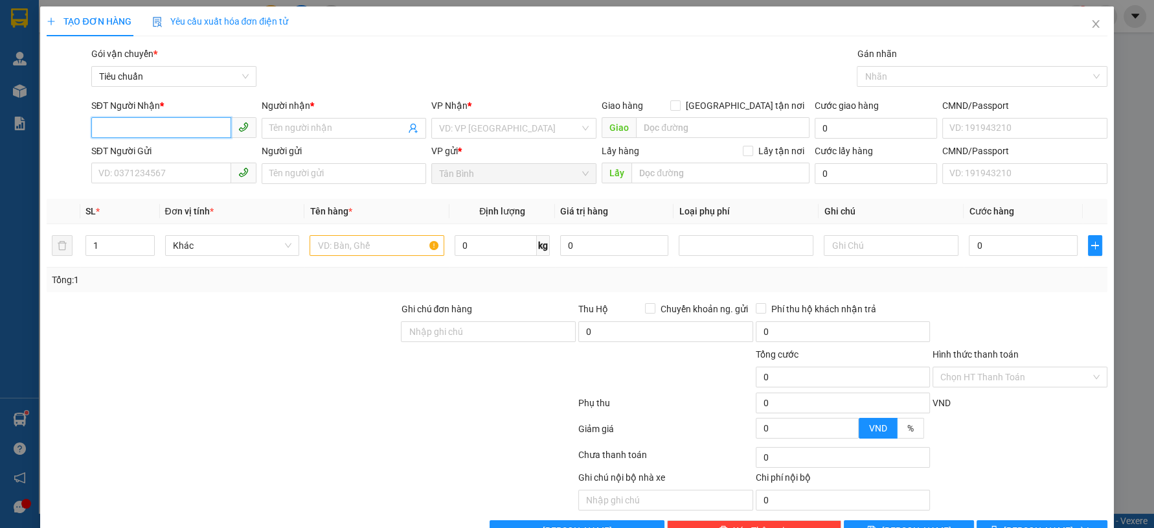
click at [199, 133] on input "SĐT Người Nhận *" at bounding box center [161, 127] width 140 height 21
type input "0335435970"
click at [308, 129] on input "Người nhận *" at bounding box center [337, 128] width 137 height 14
click at [298, 126] on input "Người nhận *" at bounding box center [337, 128] width 137 height 14
type input "C THÚY"
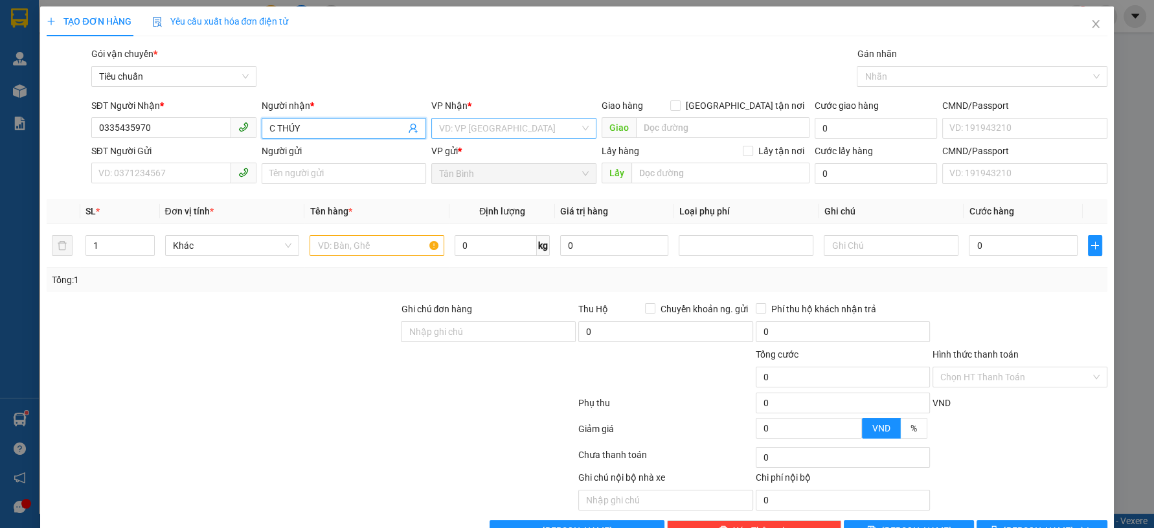
click at [464, 119] on input "search" at bounding box center [509, 128] width 141 height 19
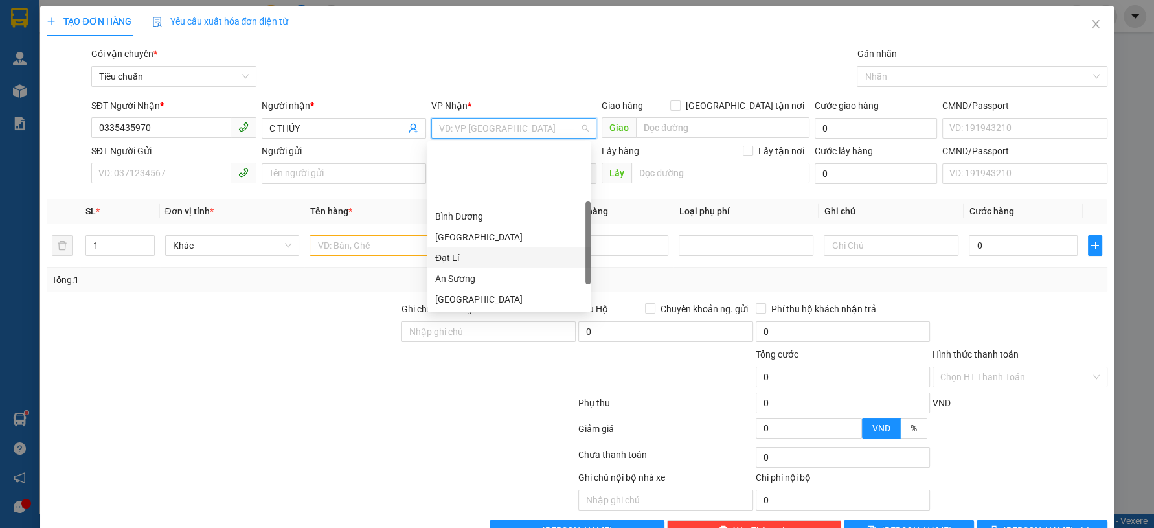
scroll to position [103, 0]
click at [485, 195] on div "[GEOGRAPHIC_DATA]" at bounding box center [509, 196] width 148 height 14
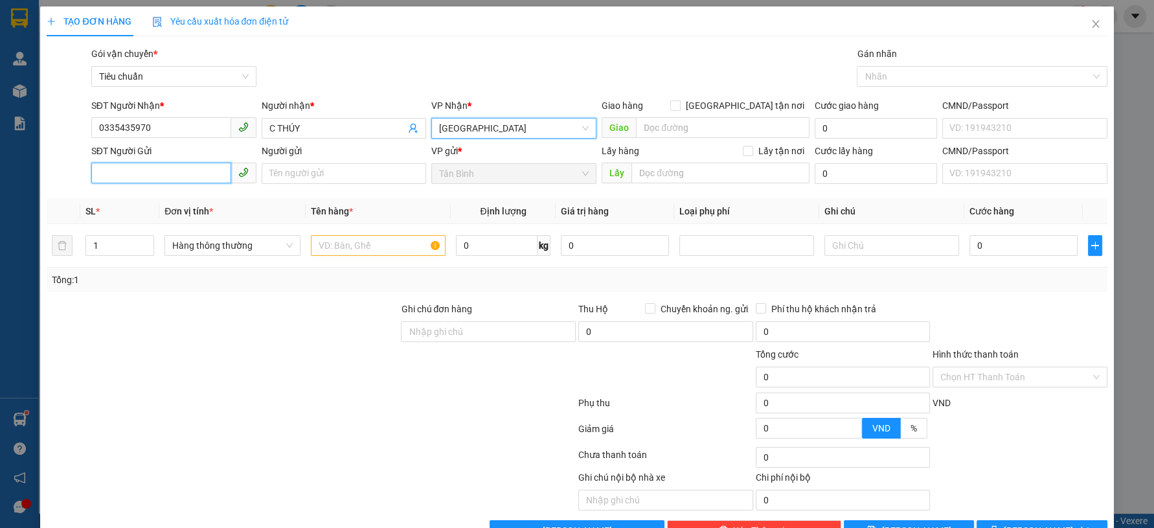
click at [168, 173] on input "SĐT Người Gửi" at bounding box center [161, 173] width 140 height 21
type input "0976406732"
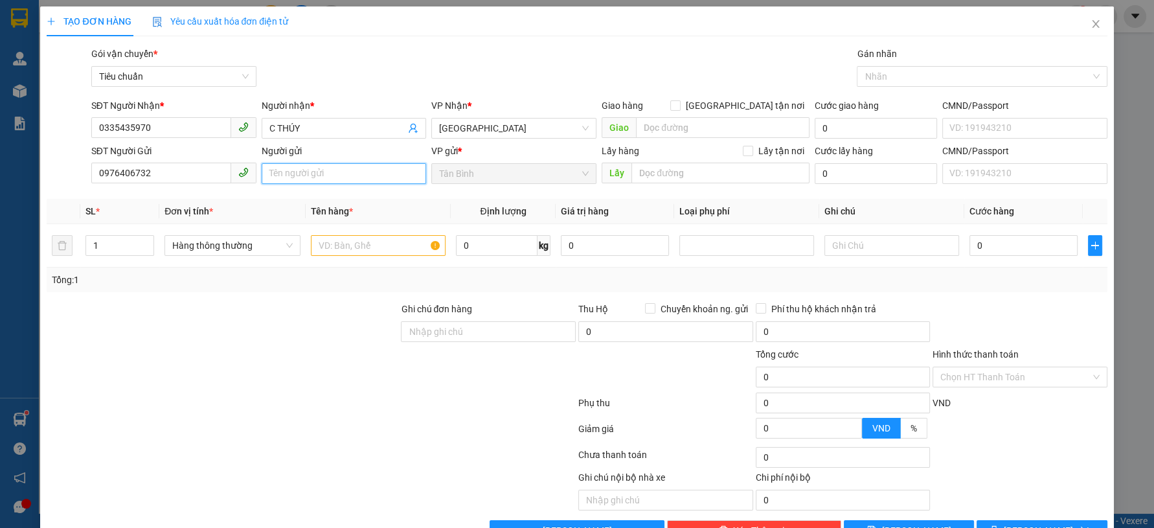
click at [271, 172] on input "Người gửi" at bounding box center [344, 173] width 165 height 21
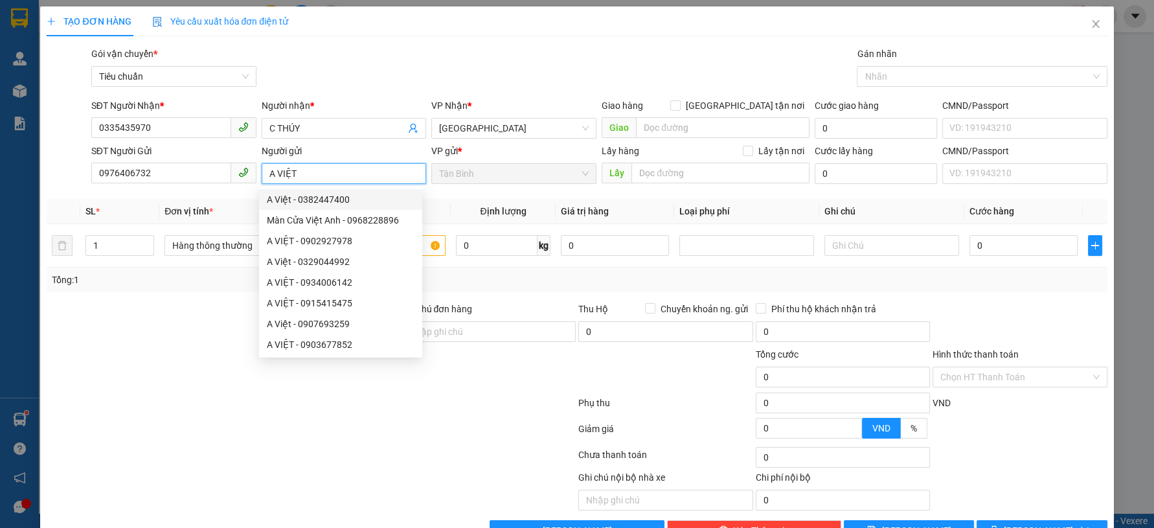
type input "A VIỆT"
click at [380, 57] on div "Gói vận chuyển * Tiêu chuẩn Gán nhãn Nhãn" at bounding box center [599, 69] width 1021 height 45
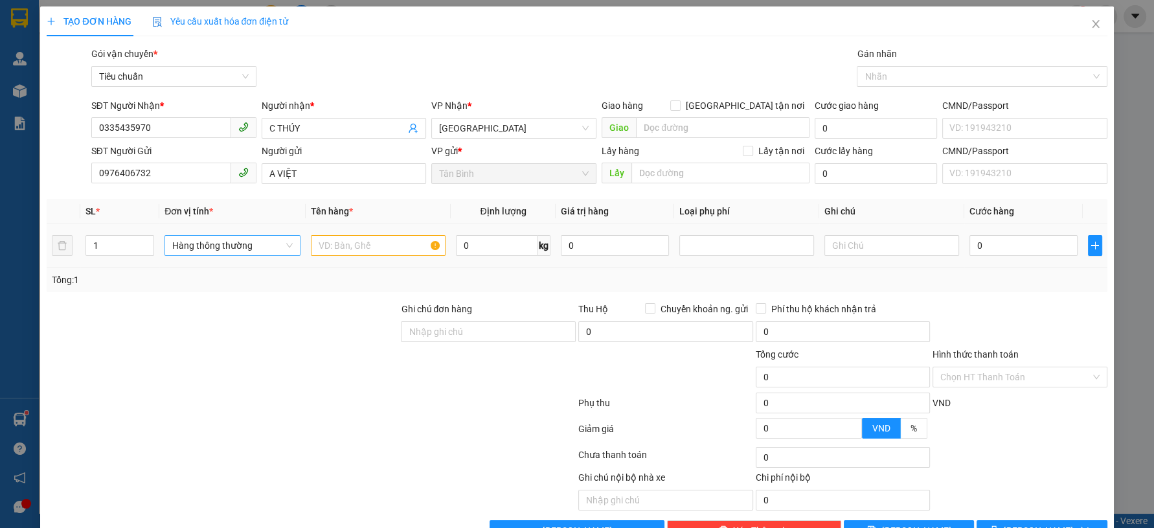
click at [209, 240] on span "Hàng thông thường" at bounding box center [232, 245] width 120 height 19
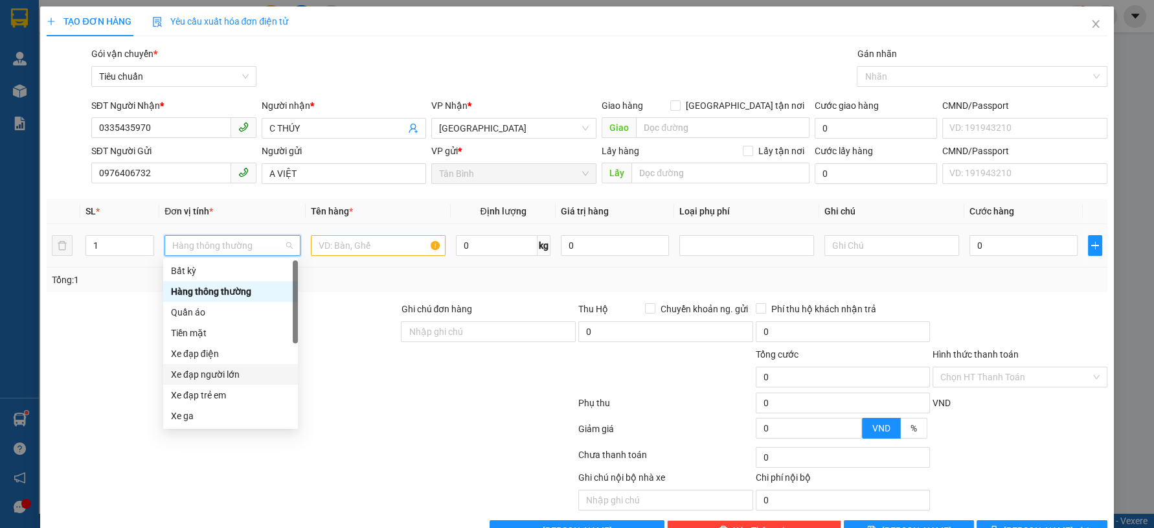
scroll to position [62, 0]
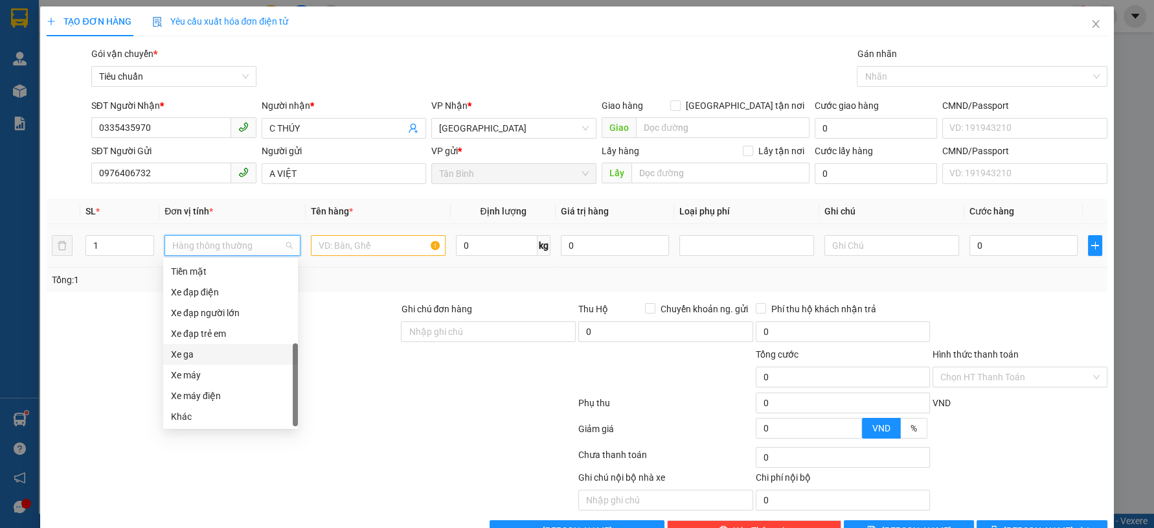
click at [208, 355] on div "Xe ga" at bounding box center [230, 354] width 119 height 14
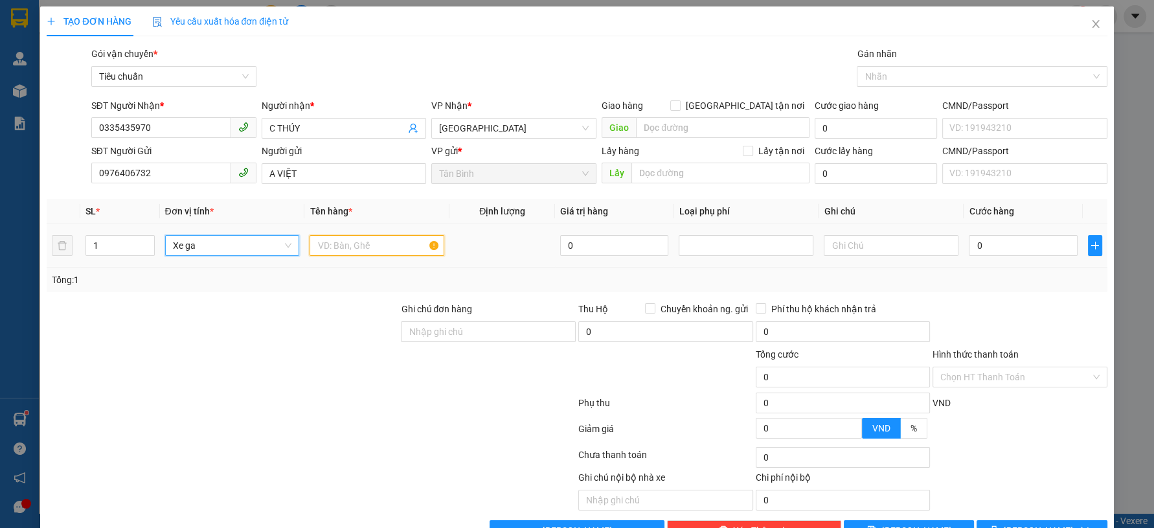
click at [352, 245] on input "text" at bounding box center [377, 245] width 135 height 21
type input "400.000"
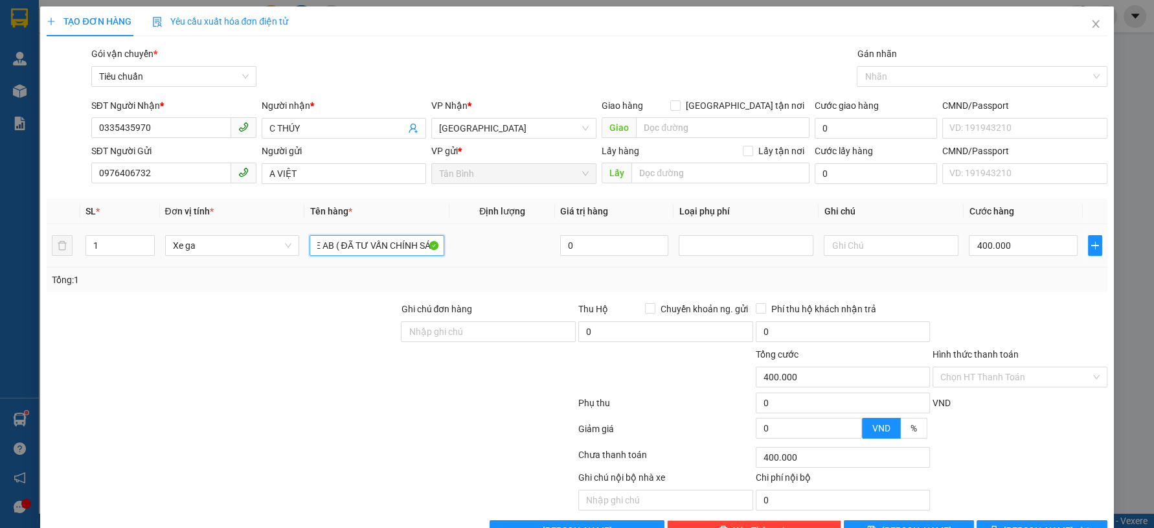
scroll to position [0, 17]
type input "XE AB ( ĐÃ TƯ VẤN CHÍNH SÁCH"
click at [884, 240] on input "text" at bounding box center [891, 245] width 135 height 21
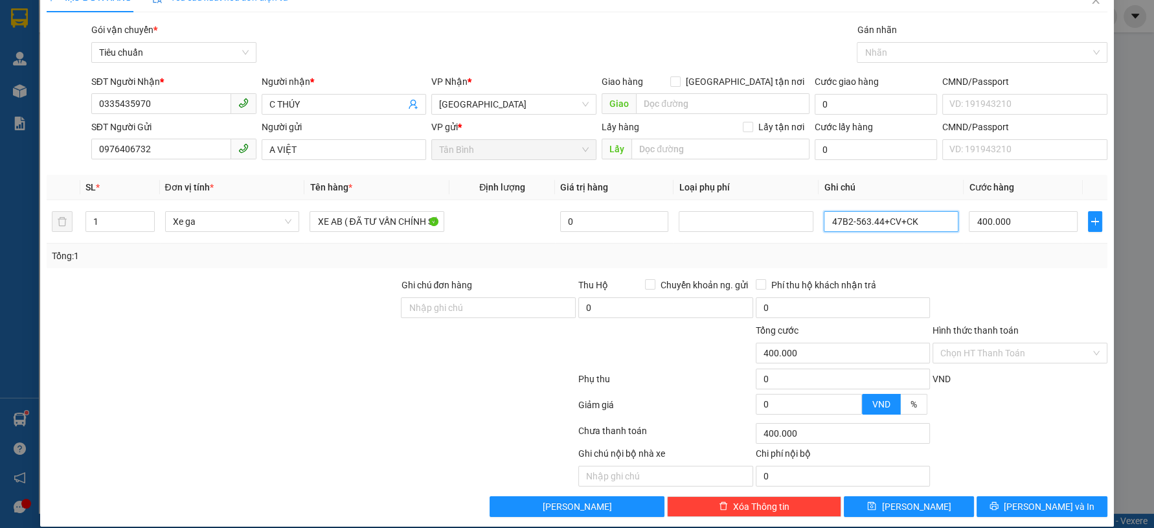
scroll to position [37, 0]
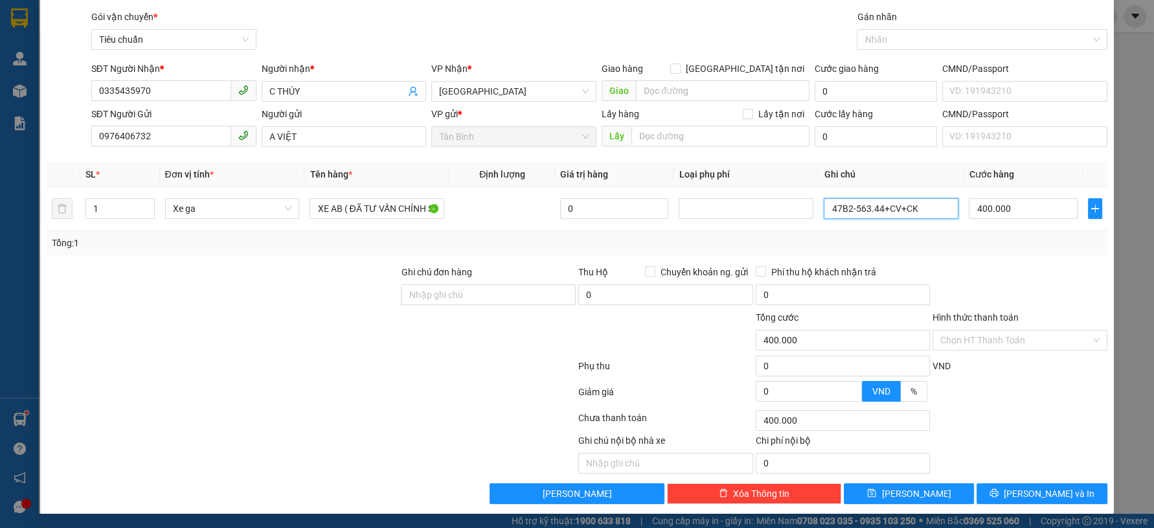
type input "47B2-563.44+CV+CK"
click at [1013, 269] on div at bounding box center [1019, 287] width 177 height 45
click at [972, 289] on div at bounding box center [1019, 287] width 177 height 45
drag, startPoint x: 1007, startPoint y: 337, endPoint x: 987, endPoint y: 350, distance: 23.0
click at [1003, 339] on input "Hình thức thanh toán" at bounding box center [1015, 339] width 150 height 19
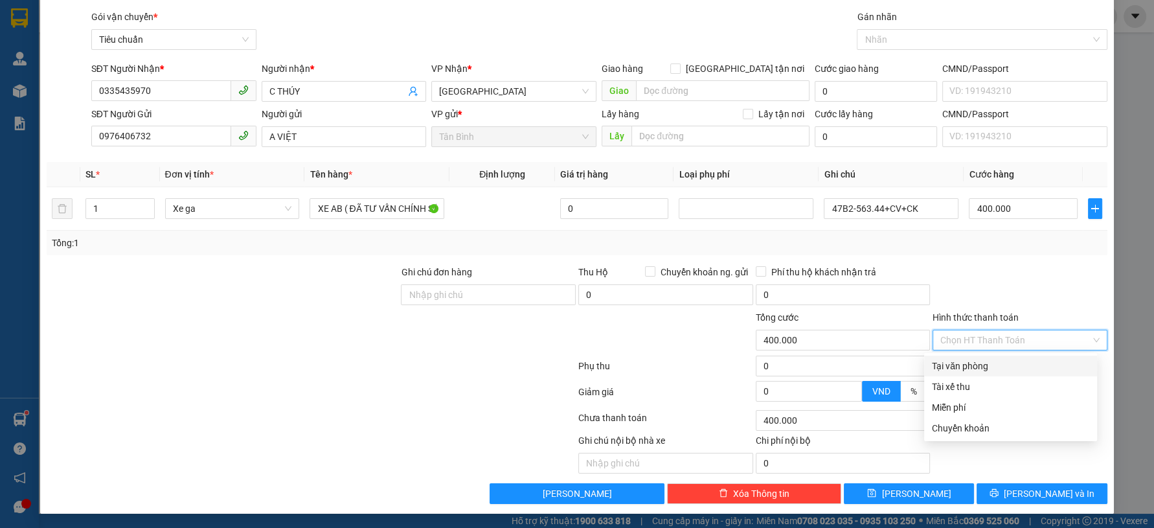
drag, startPoint x: 961, startPoint y: 363, endPoint x: 974, endPoint y: 367, distance: 13.1
click at [963, 363] on div "Tại văn phòng" at bounding box center [1010, 366] width 157 height 14
type input "0"
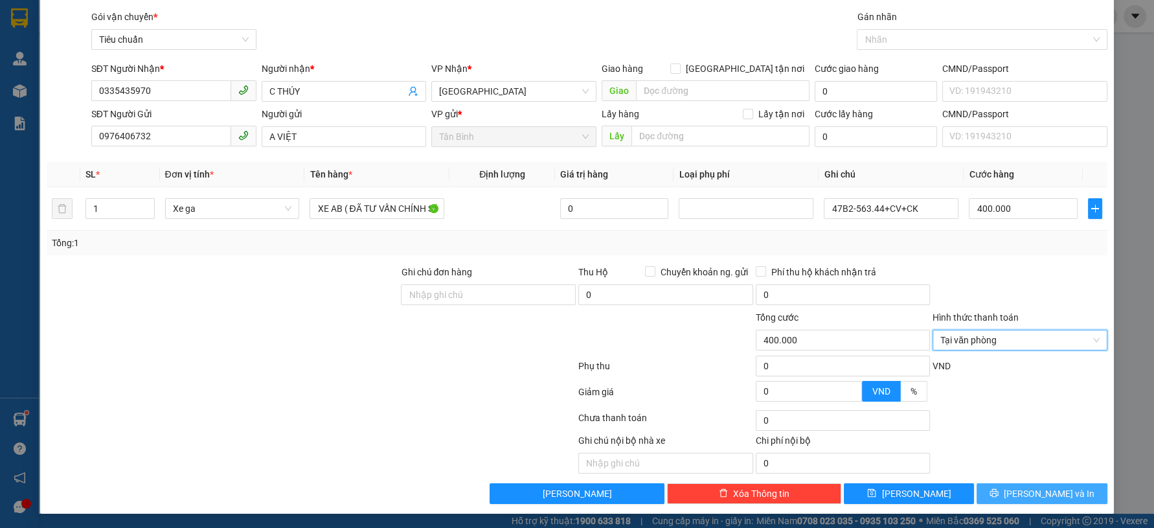
click at [992, 497] on button "[PERSON_NAME] và In" at bounding box center [1042, 493] width 130 height 21
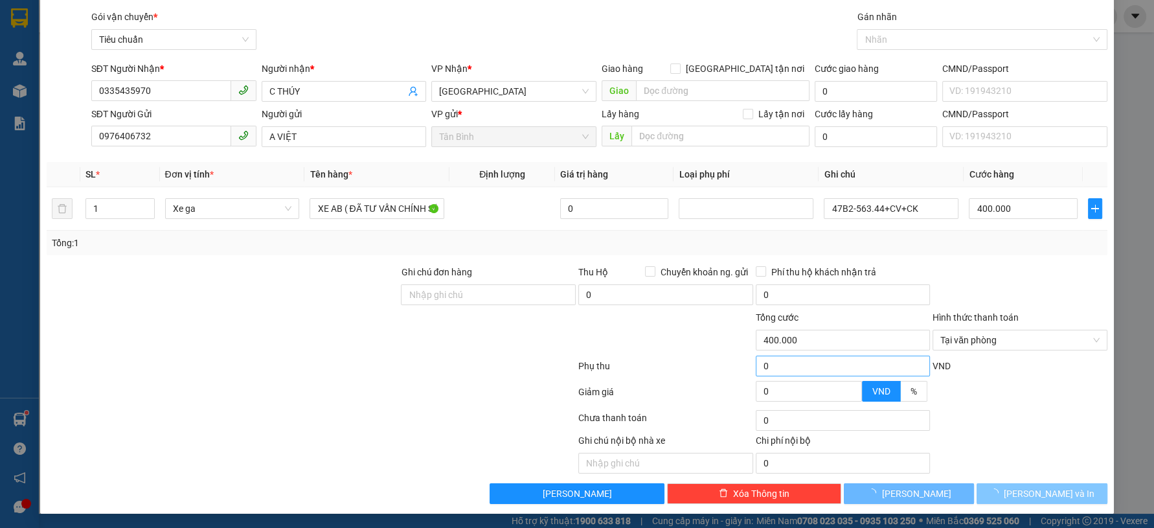
drag, startPoint x: 992, startPoint y: 496, endPoint x: 784, endPoint y: 363, distance: 247.2
click at [992, 492] on button "[PERSON_NAME] và In" at bounding box center [1042, 493] width 130 height 21
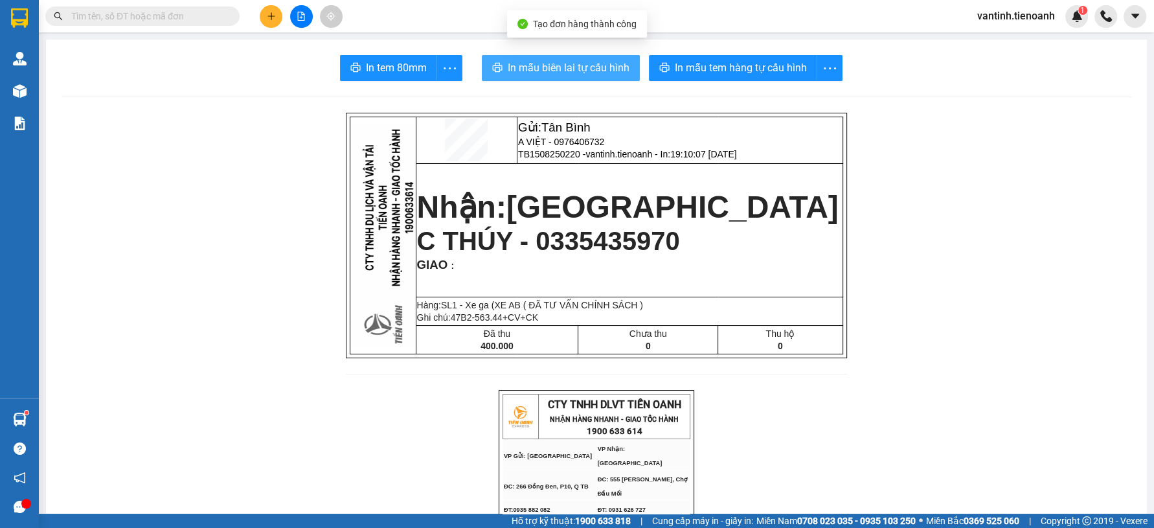
click at [558, 60] on span "In mẫu biên lai tự cấu hình" at bounding box center [569, 68] width 122 height 16
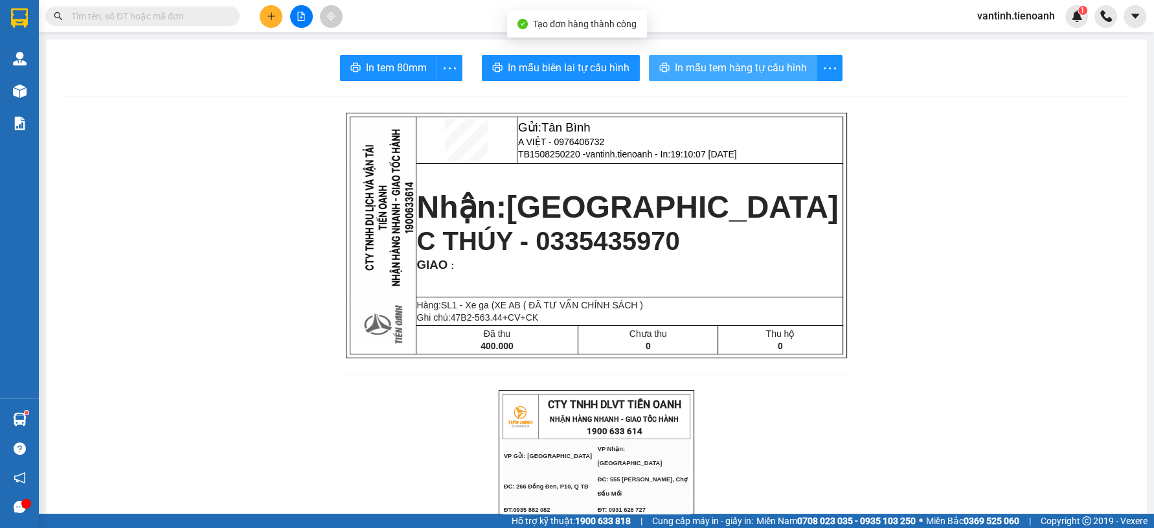
click at [764, 70] on div "In mẫu tem hàng tự cấu hình" at bounding box center [746, 68] width 194 height 26
click at [764, 70] on span "In mẫu tem hàng tự cấu hình" at bounding box center [741, 68] width 132 height 16
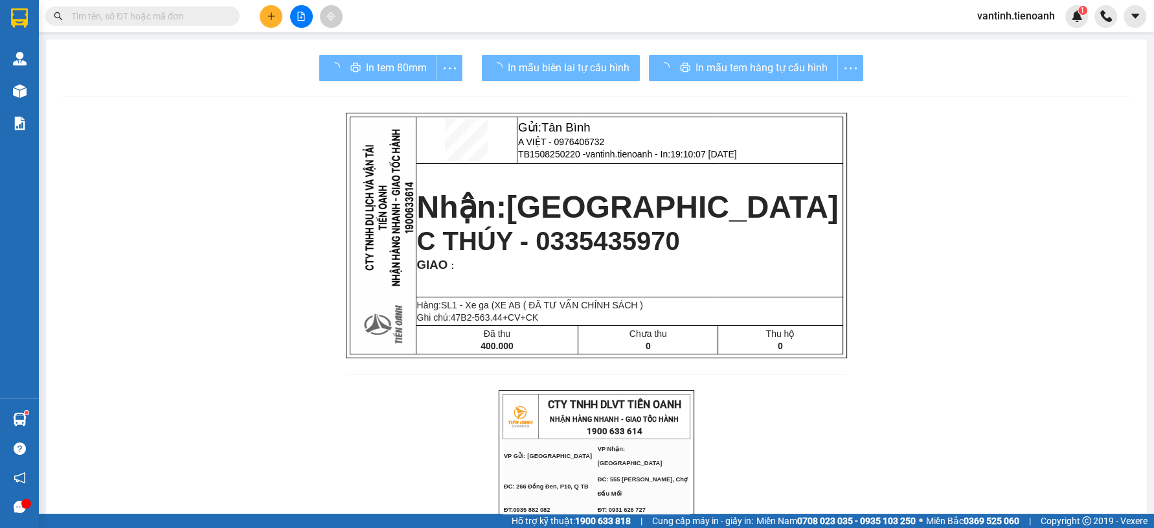
drag, startPoint x: 862, startPoint y: 455, endPoint x: 711, endPoint y: 295, distance: 219.9
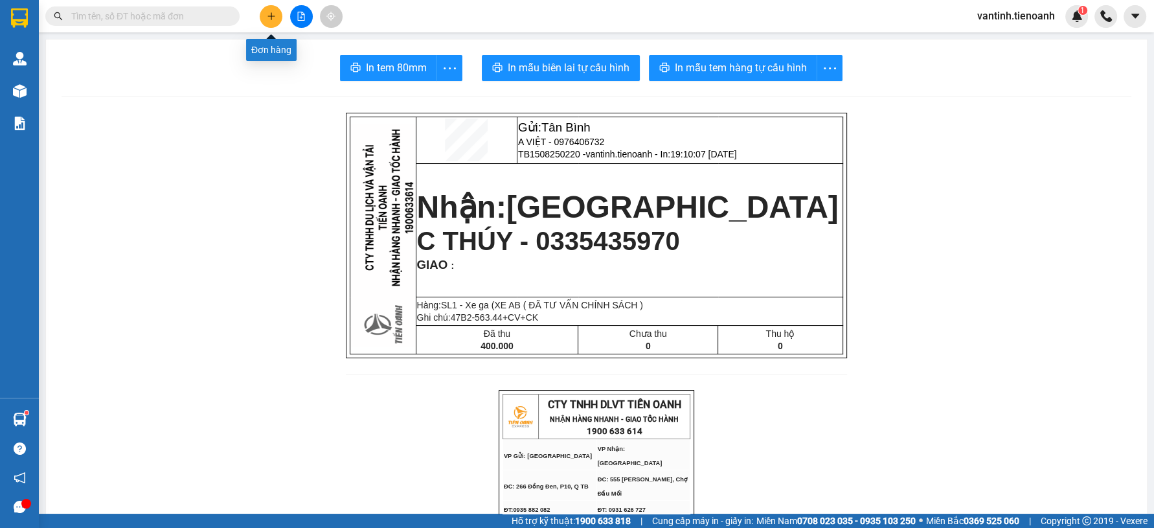
click at [268, 18] on icon "plus" at bounding box center [271, 16] width 9 height 9
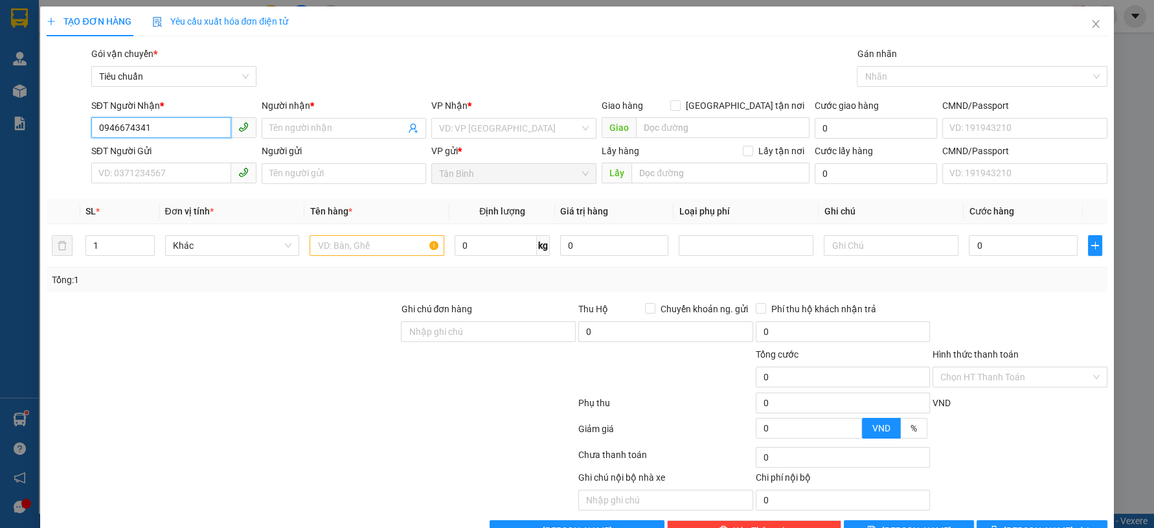
click at [181, 127] on input "0946674341" at bounding box center [161, 127] width 140 height 21
type input "0946674341"
click at [314, 126] on input "Người nhận *" at bounding box center [337, 128] width 137 height 14
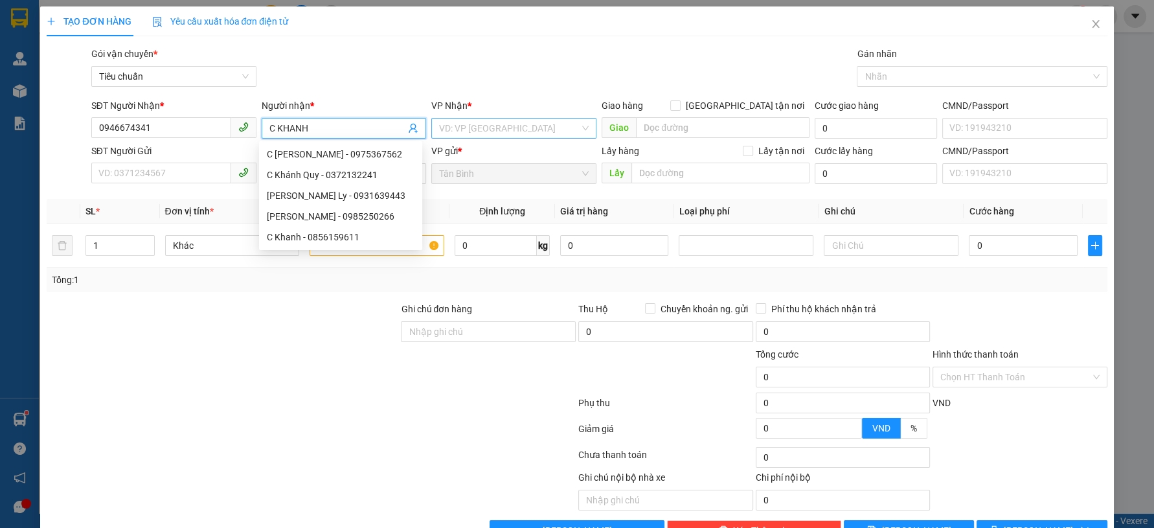
type input "C KHANH"
click at [488, 128] on input "search" at bounding box center [509, 128] width 141 height 19
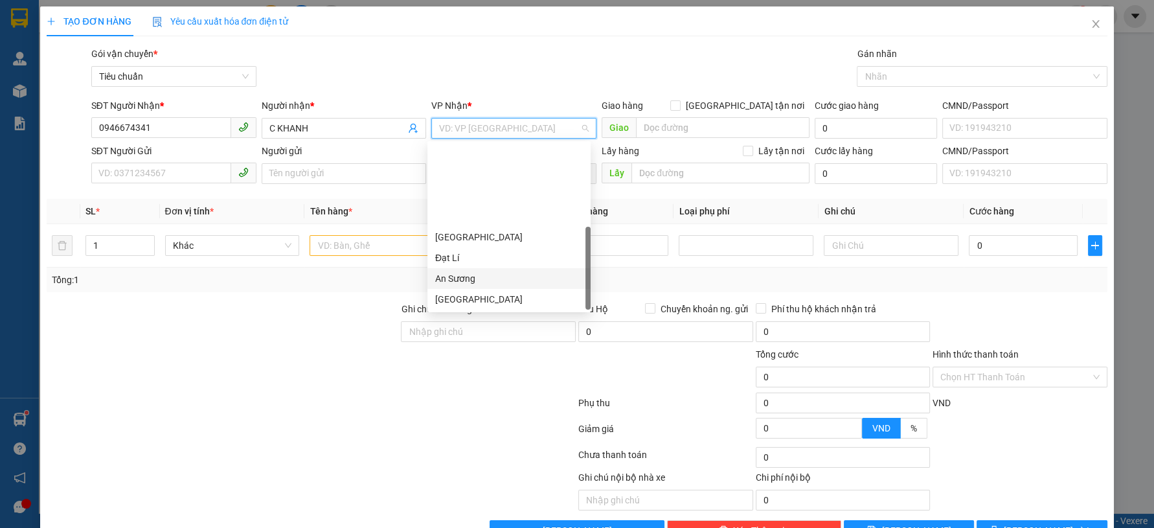
scroll to position [103, 0]
click at [492, 193] on div "[GEOGRAPHIC_DATA]" at bounding box center [509, 196] width 148 height 14
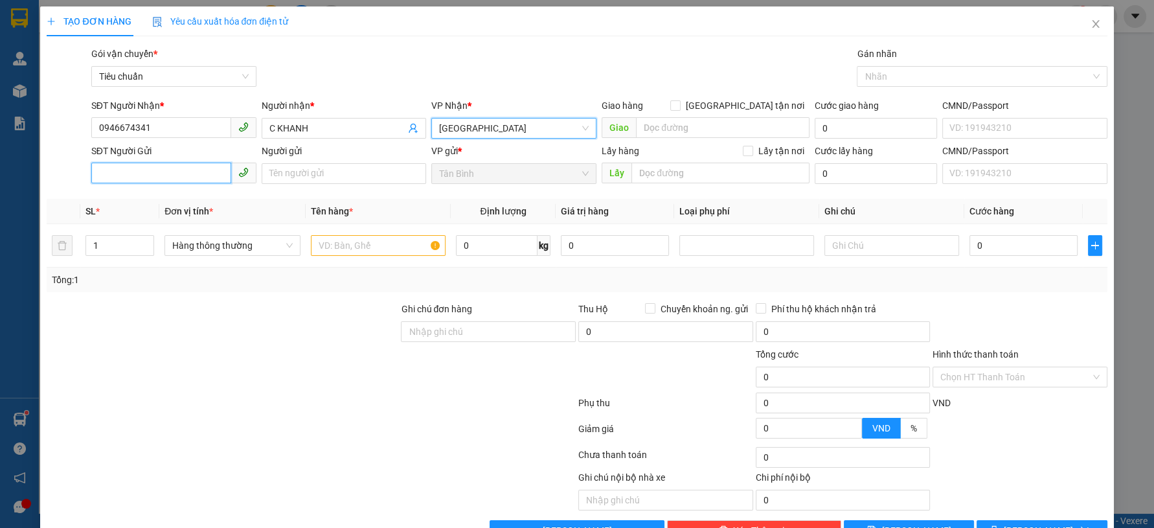
click at [190, 182] on input "SĐT Người Gửi" at bounding box center [161, 173] width 140 height 21
drag, startPoint x: 168, startPoint y: 174, endPoint x: 219, endPoint y: 175, distance: 51.2
click at [174, 174] on input "0976585727" at bounding box center [161, 173] width 140 height 21
type input "0976585727"
click at [347, 194] on div "Transit Pickup Surcharge Ids Transit Deliver Surcharge Ids Transit Deliver Surc…" at bounding box center [577, 294] width 1060 height 494
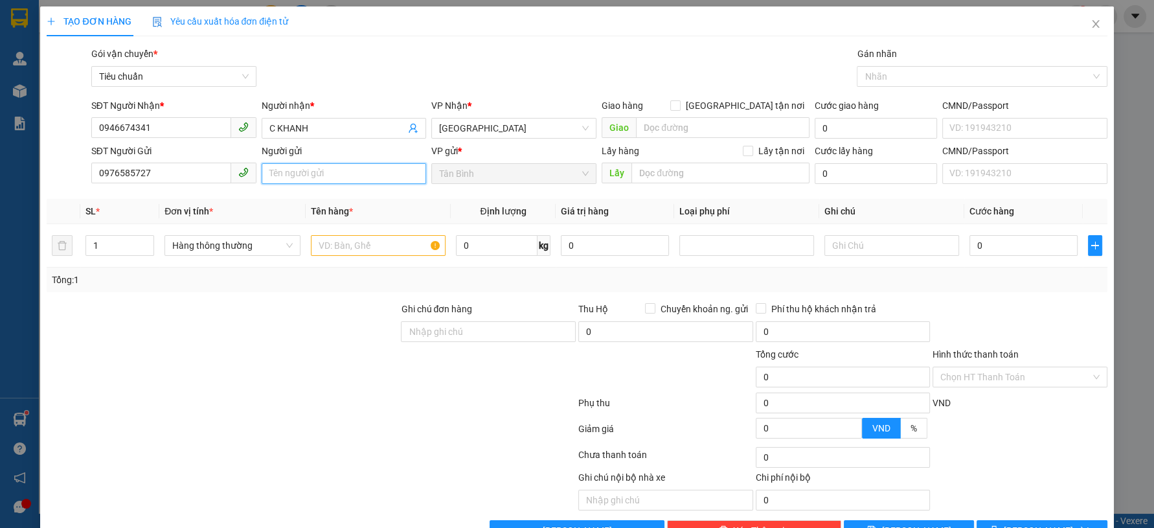
click at [337, 178] on input "Người gửi" at bounding box center [344, 173] width 165 height 21
type input "CTY [GEOGRAPHIC_DATA]"
click at [330, 255] on input "text" at bounding box center [378, 245] width 135 height 21
click at [332, 255] on input "text" at bounding box center [378, 245] width 135 height 21
type input "QA"
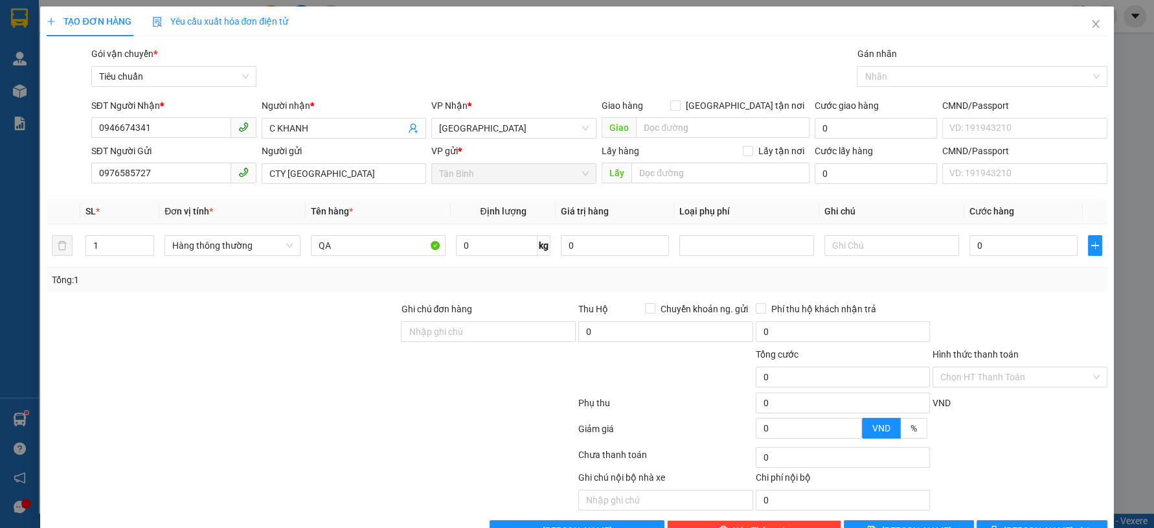
click at [271, 286] on div "Tổng: 1" at bounding box center [577, 280] width 1060 height 25
click at [225, 233] on div "Hàng thông thường" at bounding box center [233, 246] width 136 height 26
click at [219, 255] on div "Hàng thông thường" at bounding box center [233, 245] width 136 height 21
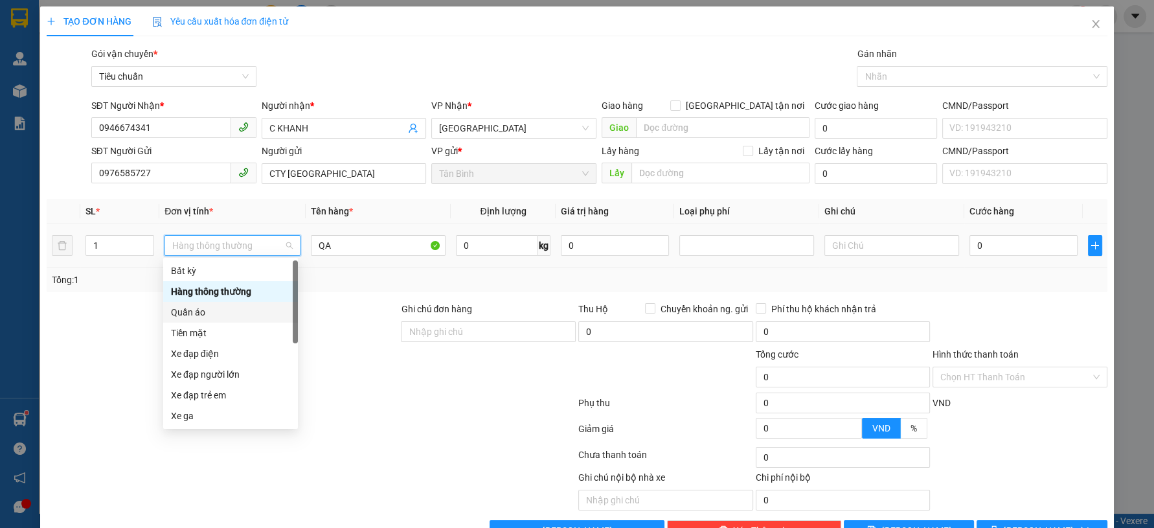
click at [198, 312] on div "Quần áo" at bounding box center [230, 312] width 119 height 14
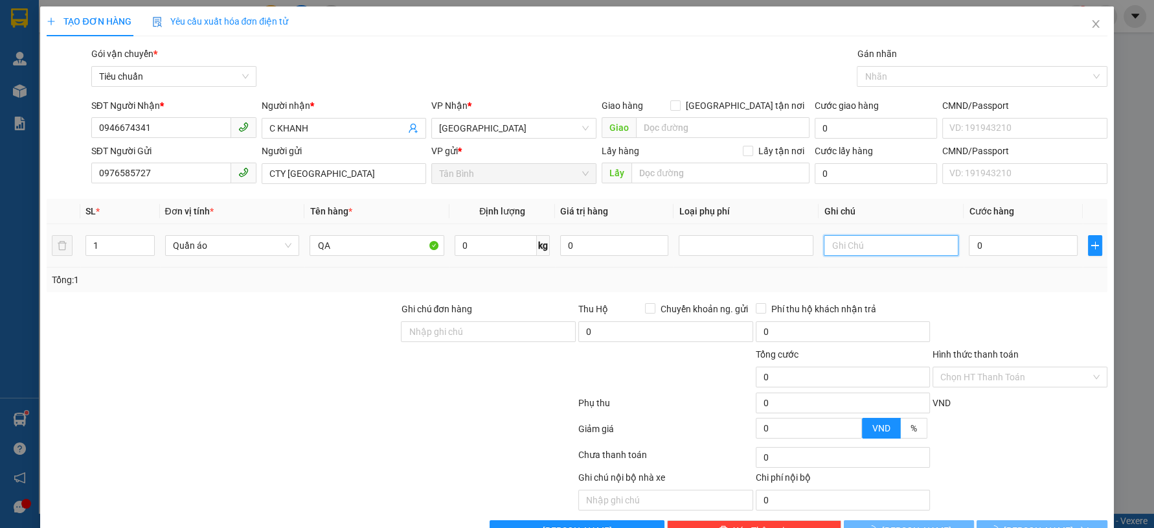
click at [876, 247] on input "text" at bounding box center [891, 245] width 135 height 21
type input "B XANH BBC"
type input "27"
click at [264, 367] on div at bounding box center [222, 369] width 354 height 45
type input "65.000"
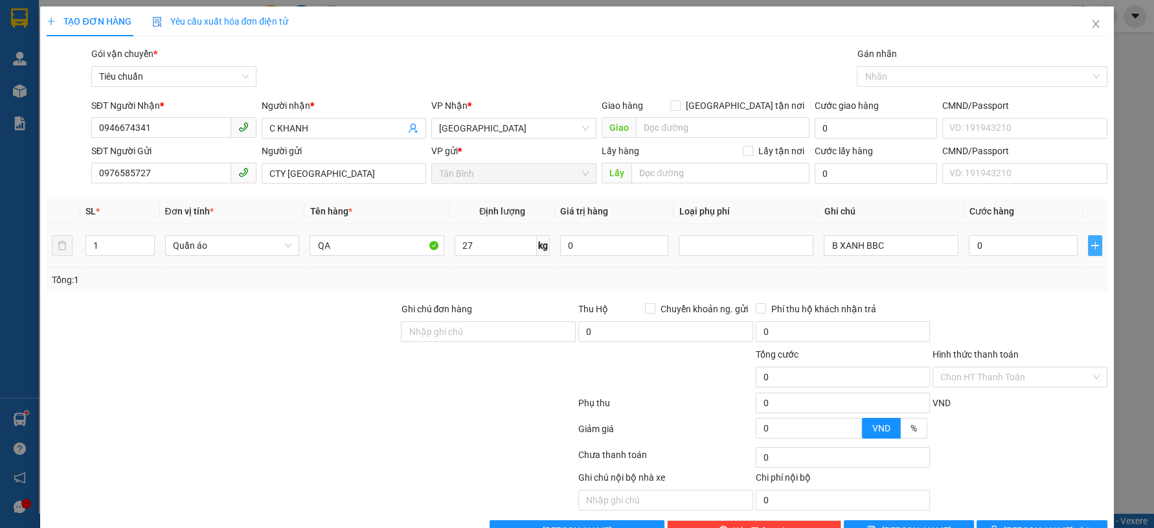
type input "65.000"
click at [1013, 241] on input "65.000" at bounding box center [1023, 245] width 108 height 21
type input "7"
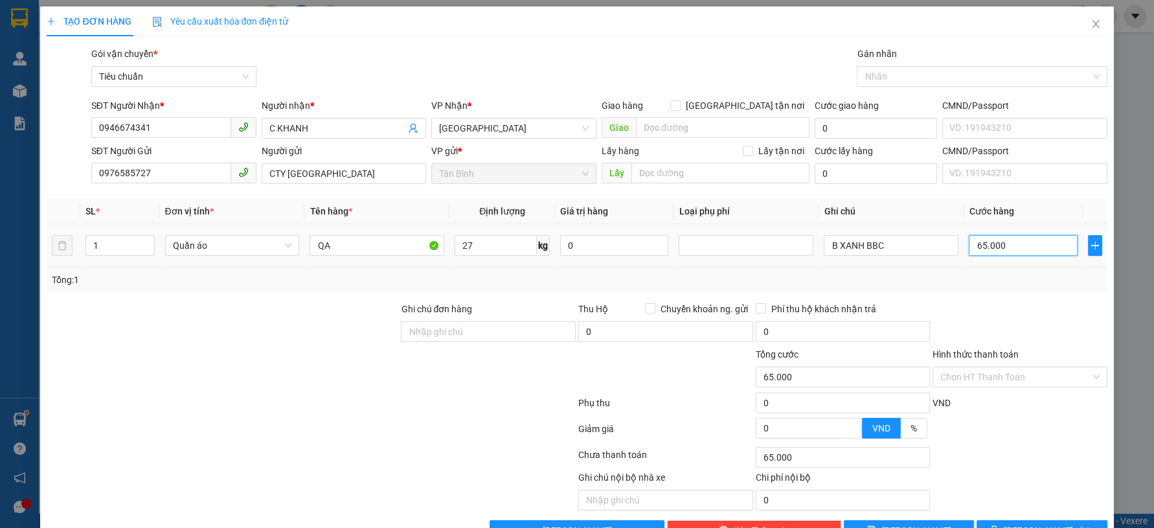
type input "7"
type input "70"
type input "70.000"
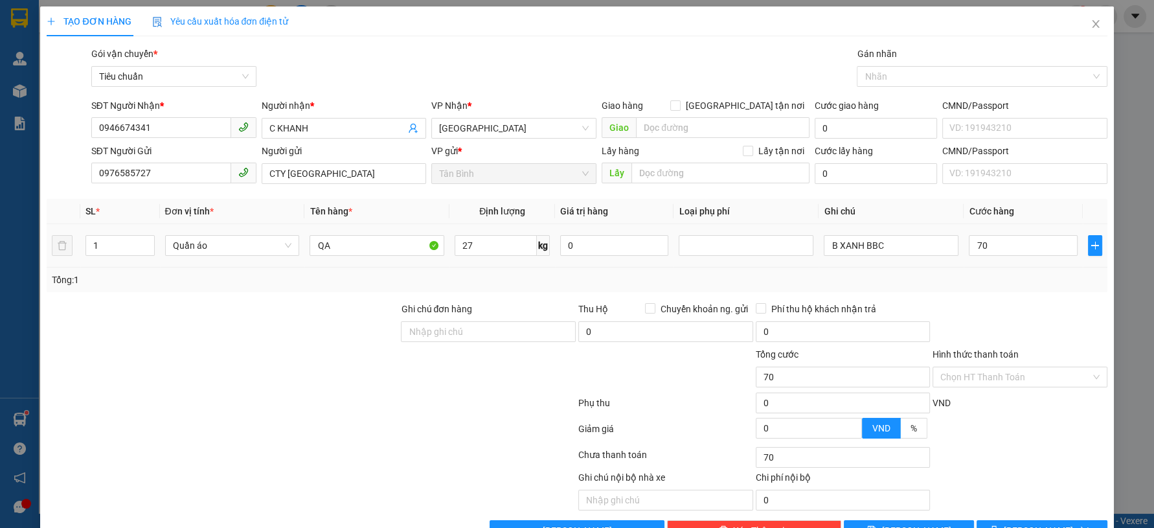
type input "70.000"
click at [1005, 300] on div "Transit Pickup Surcharge Ids Transit Deliver Surcharge Ids Transit Deliver Surc…" at bounding box center [577, 294] width 1060 height 494
drag, startPoint x: 996, startPoint y: 379, endPoint x: 990, endPoint y: 387, distance: 10.1
click at [990, 387] on div "Hình thức thanh toán Chọn HT Thanh Toán" at bounding box center [1020, 369] width 175 height 45
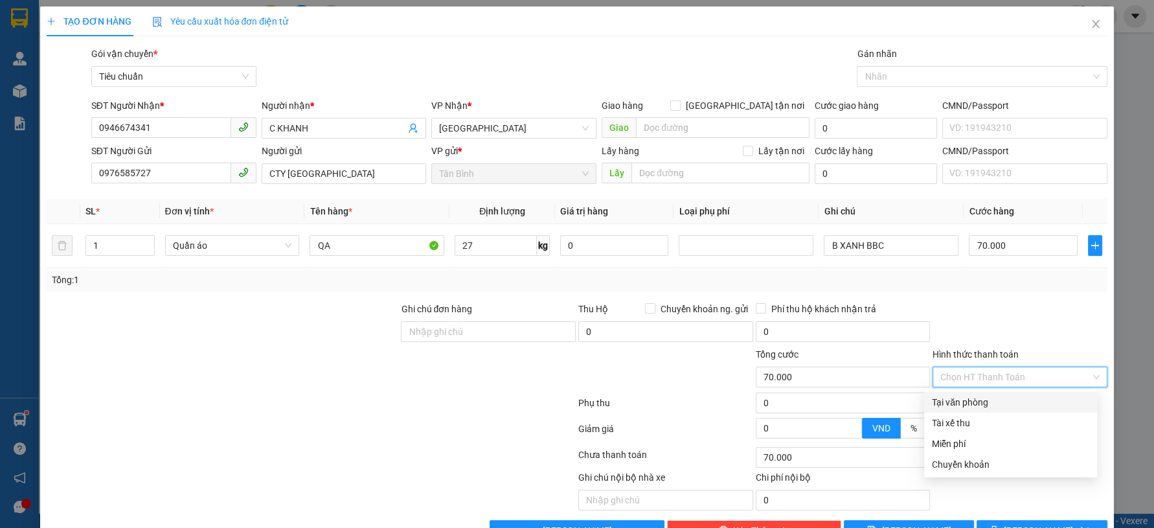
click at [976, 405] on div "Tại văn phòng" at bounding box center [1010, 402] width 157 height 14
type input "0"
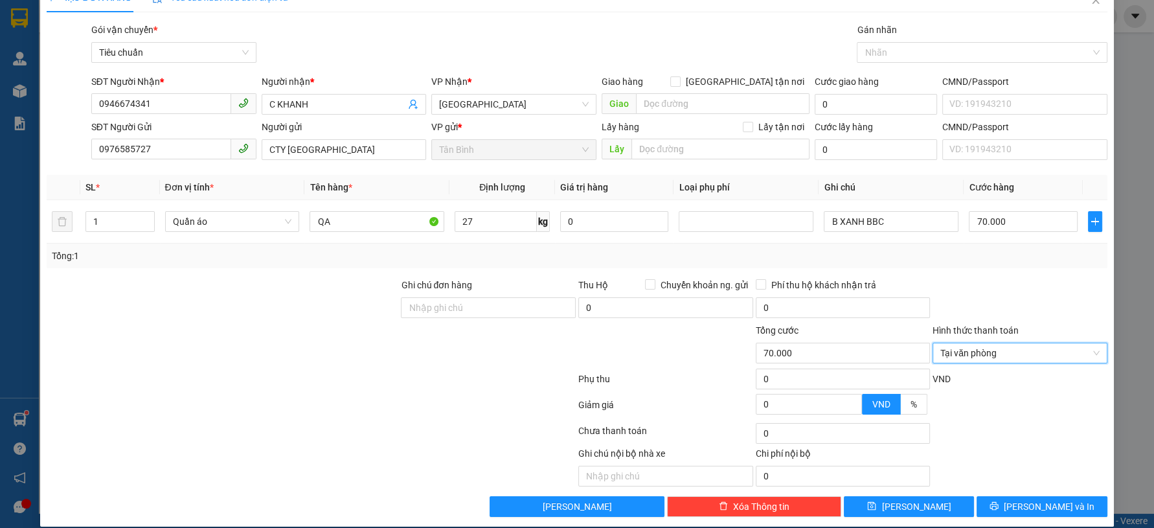
scroll to position [37, 0]
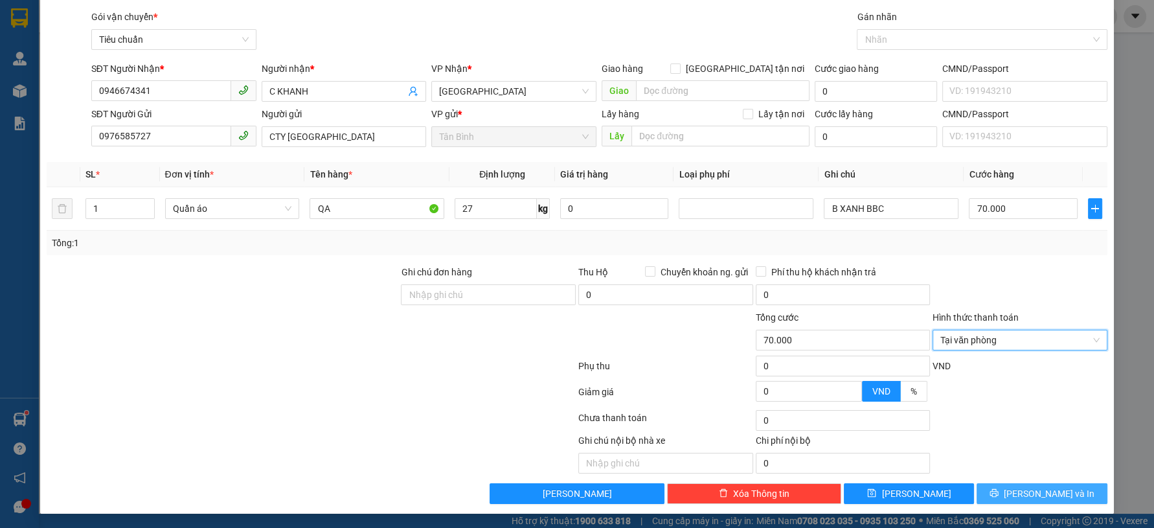
click at [998, 490] on icon "printer" at bounding box center [994, 493] width 8 height 8
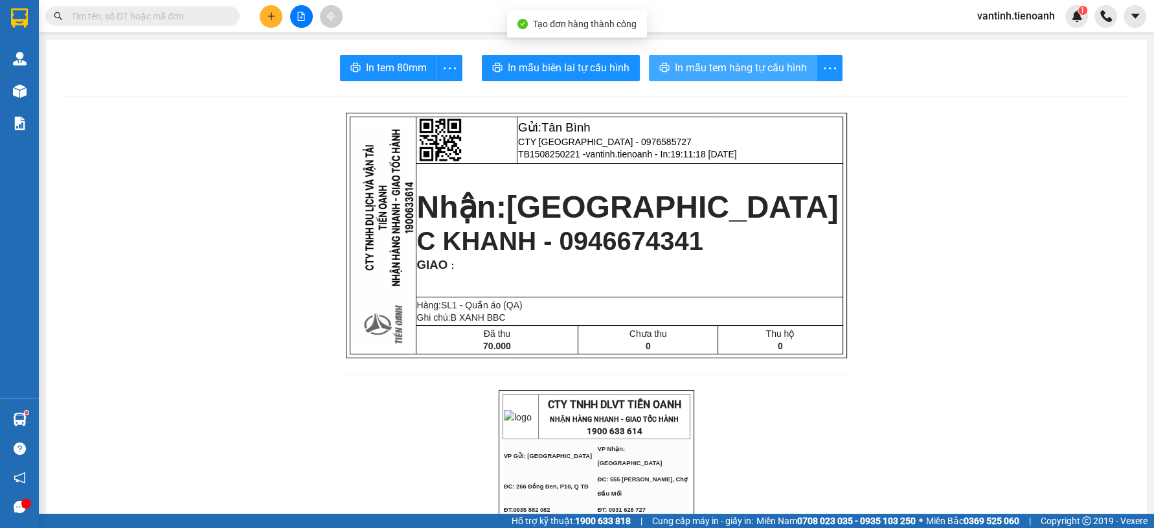
click at [724, 59] on button "In mẫu tem hàng tự cấu hình" at bounding box center [733, 68] width 168 height 26
click at [724, 60] on span "In mẫu tem hàng tự cấu hình" at bounding box center [741, 68] width 132 height 16
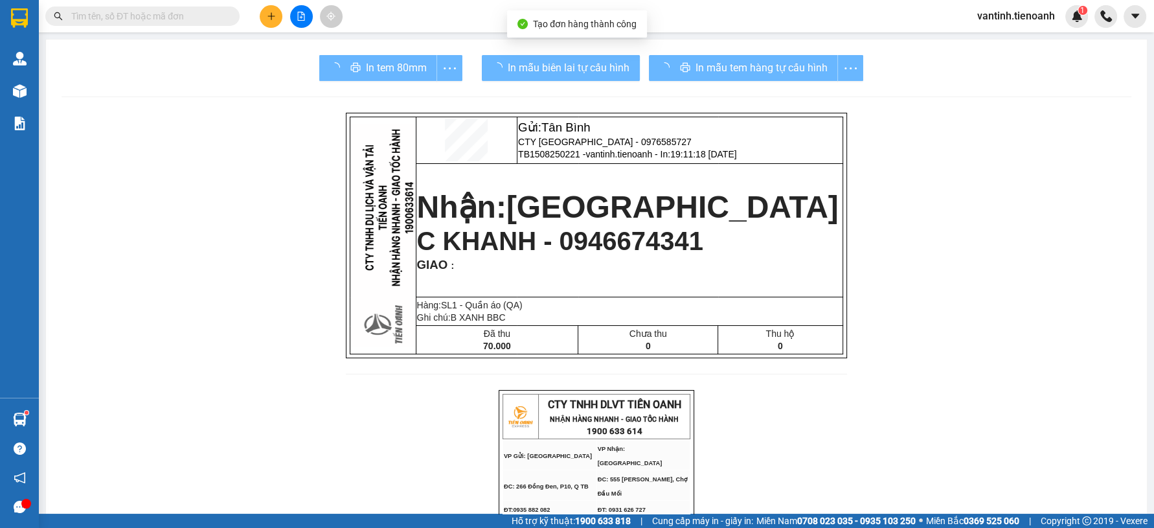
drag, startPoint x: 878, startPoint y: 456, endPoint x: 565, endPoint y: 207, distance: 400.6
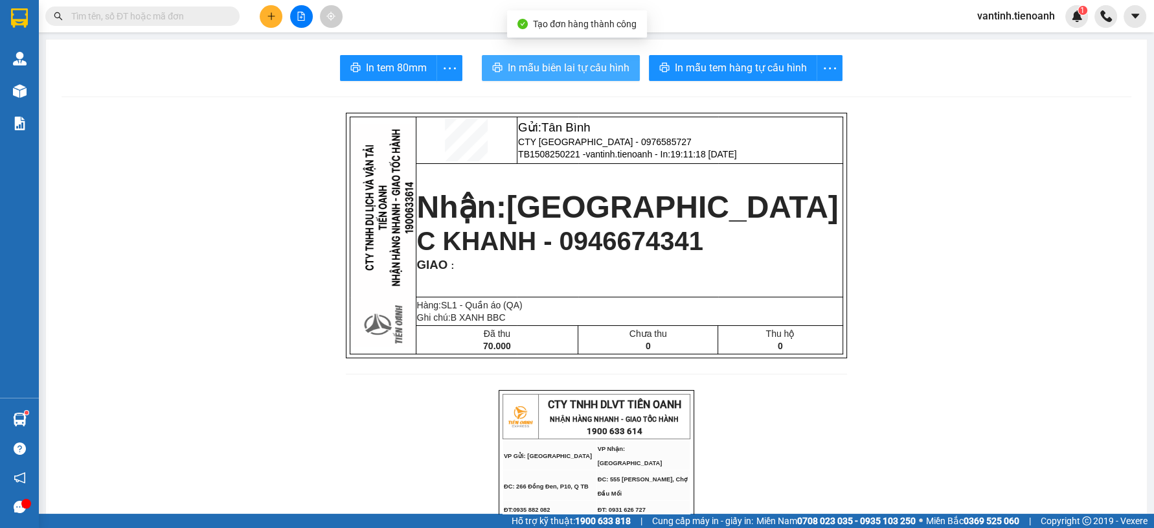
click at [536, 76] on button "In mẫu biên lai tự cấu hình" at bounding box center [561, 68] width 158 height 26
click at [538, 74] on span "In mẫu biên lai tự cấu hình" at bounding box center [569, 68] width 122 height 16
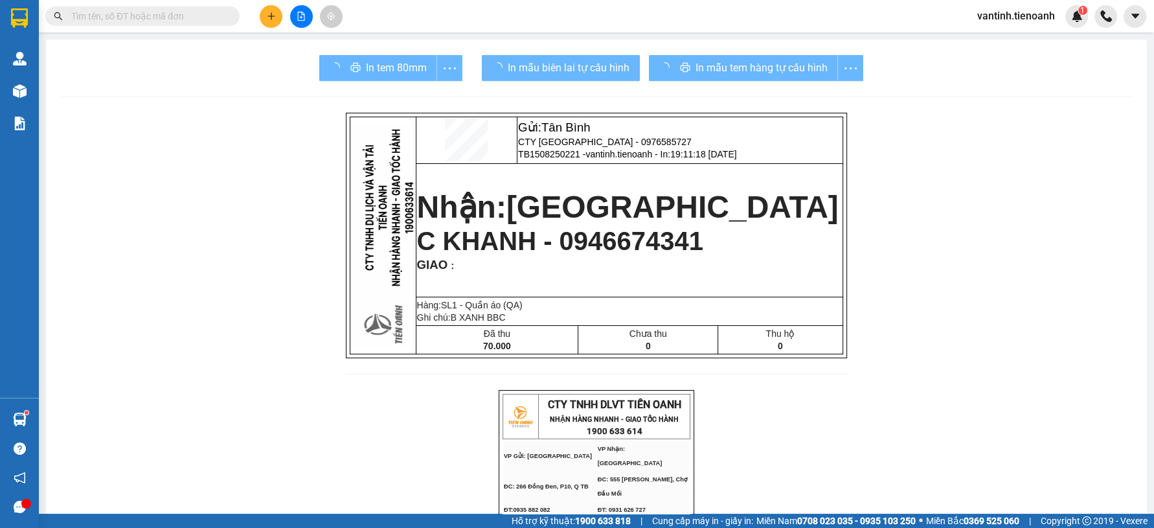
drag, startPoint x: 869, startPoint y: 466, endPoint x: 857, endPoint y: 461, distance: 13.0
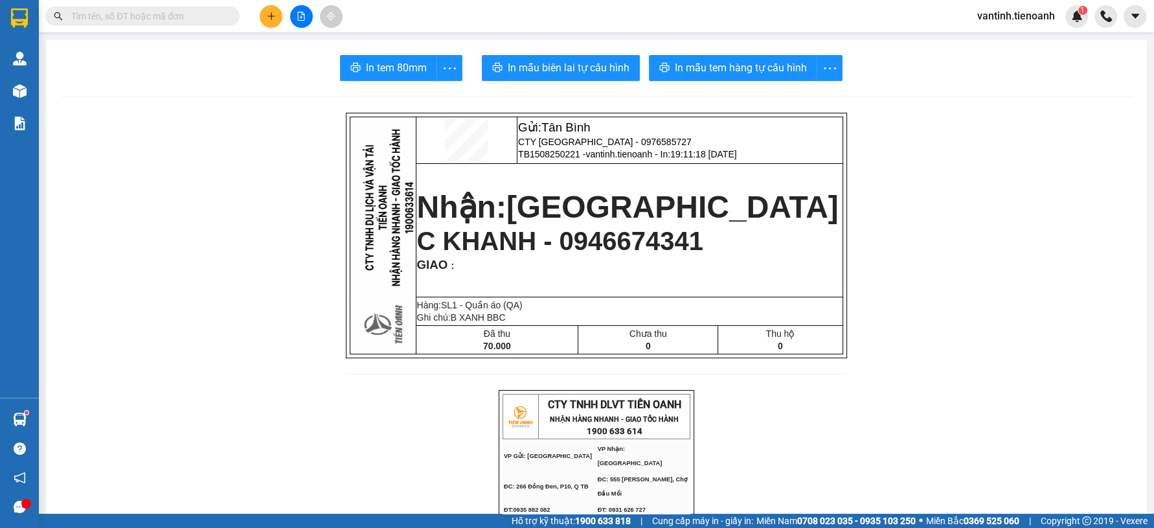
click at [256, 27] on div at bounding box center [301, 16] width 97 height 23
click at [263, 24] on button at bounding box center [271, 16] width 23 height 23
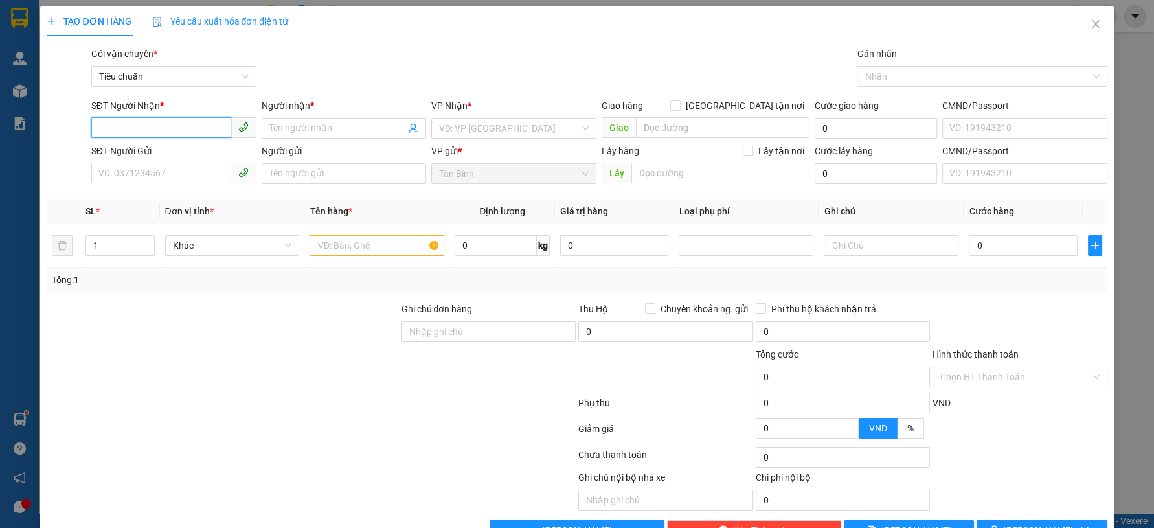
click at [160, 128] on input "SĐT Người Nhận *" at bounding box center [161, 127] width 140 height 21
click at [133, 144] on div "0366908645 - Anh Phú" at bounding box center [171, 154] width 163 height 21
type input "0366908645"
type input "Anh Phú"
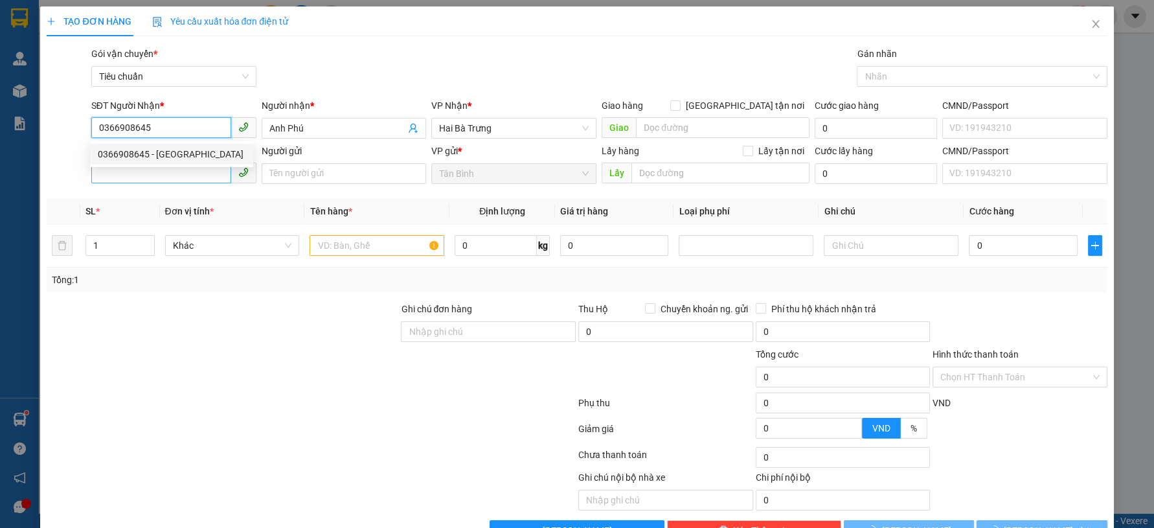
type input "0366908645"
click at [143, 177] on input "SĐT Người Gửi" at bounding box center [161, 173] width 140 height 21
type input "30.000"
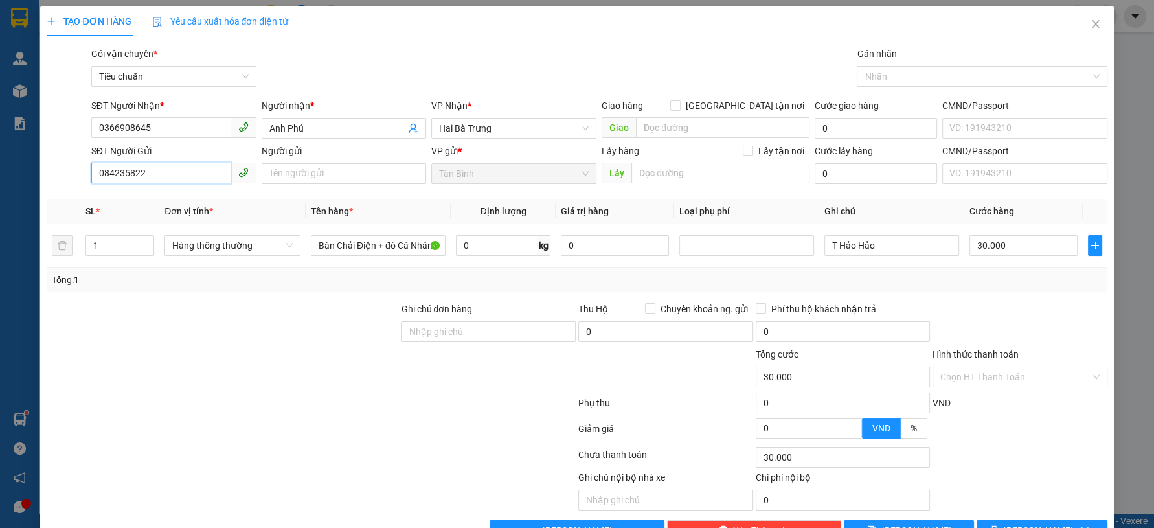
type input "0842358225"
click at [191, 199] on div "0842358225 - A Quang" at bounding box center [172, 199] width 148 height 14
type input "A Quang"
type input "0"
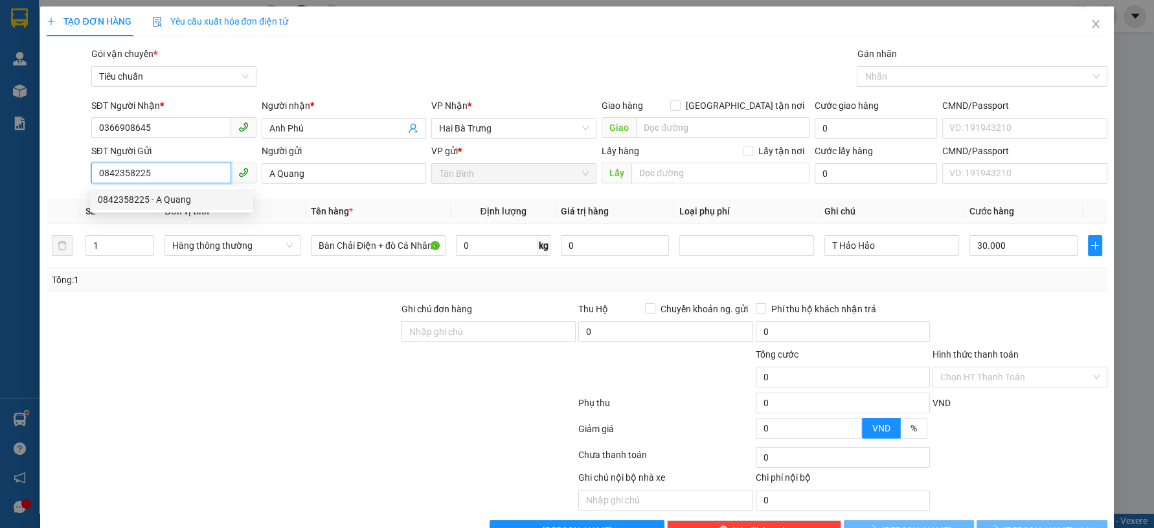
type input "0842358225"
click at [282, 339] on div at bounding box center [222, 324] width 354 height 45
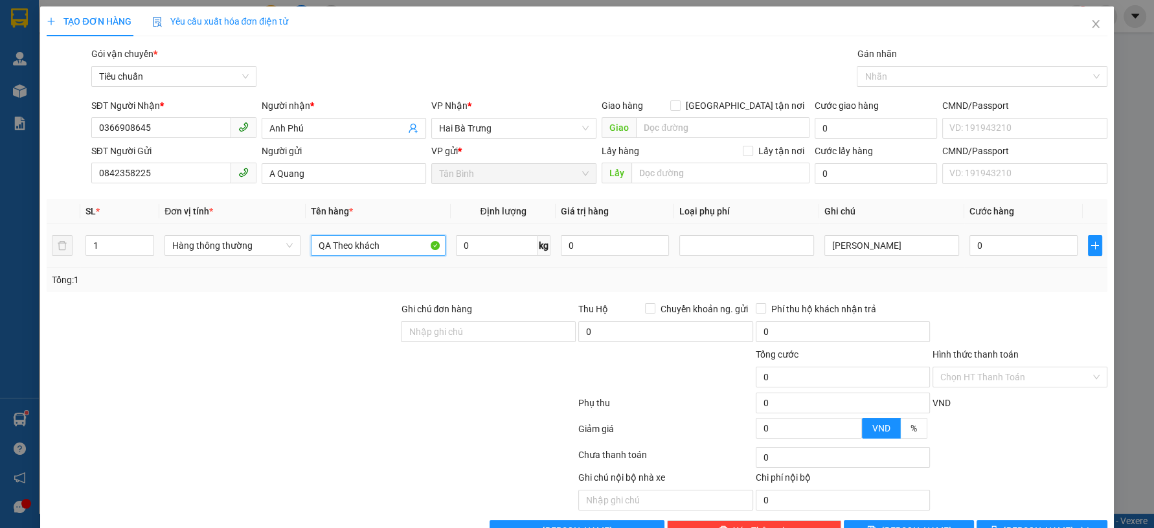
click at [358, 247] on input "QA Theo khách" at bounding box center [378, 245] width 135 height 21
click at [358, 246] on input "QA Theo khách" at bounding box center [378, 245] width 135 height 21
type input "T"
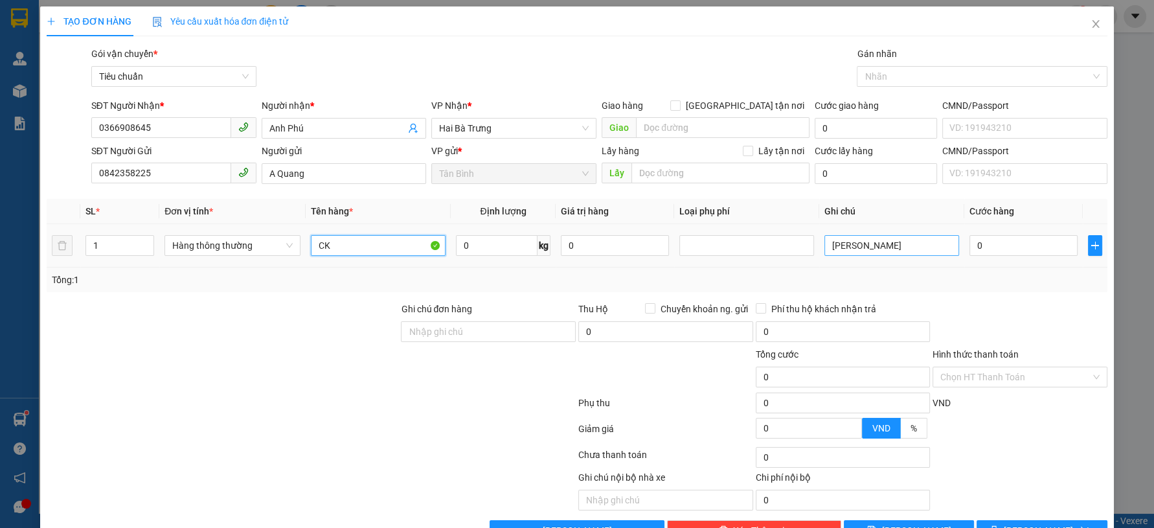
type input "CK"
drag, startPoint x: 869, startPoint y: 247, endPoint x: 800, endPoint y: 250, distance: 69.4
click at [800, 250] on tr "1 Hàng thông thường CK 0 kg 0 Túi Xanh 0" at bounding box center [577, 245] width 1060 height 43
type input "H VÀNG NHỎ"
click at [981, 238] on input "0" at bounding box center [1024, 245] width 108 height 21
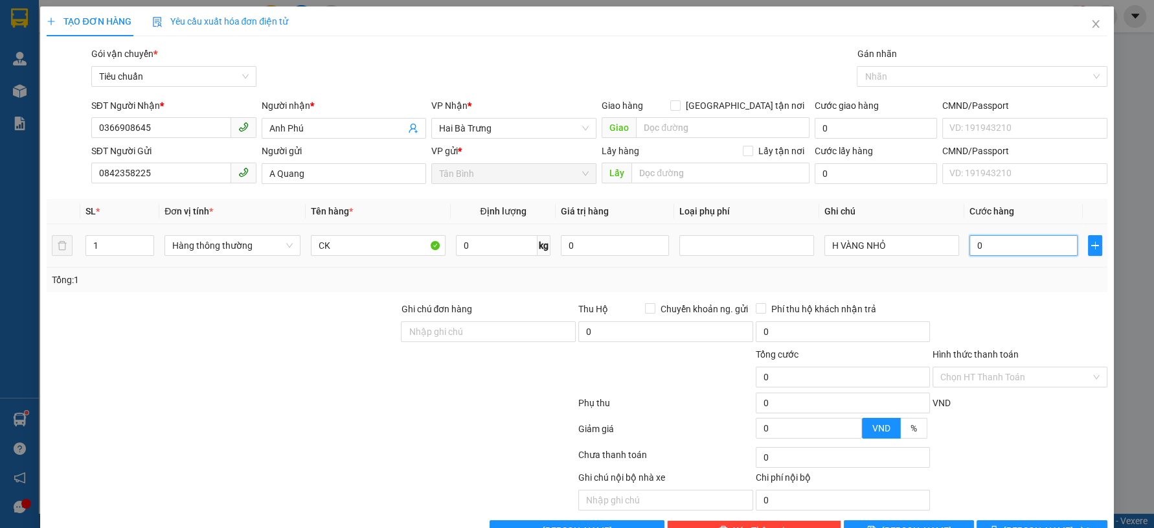
type input "3"
type input "30"
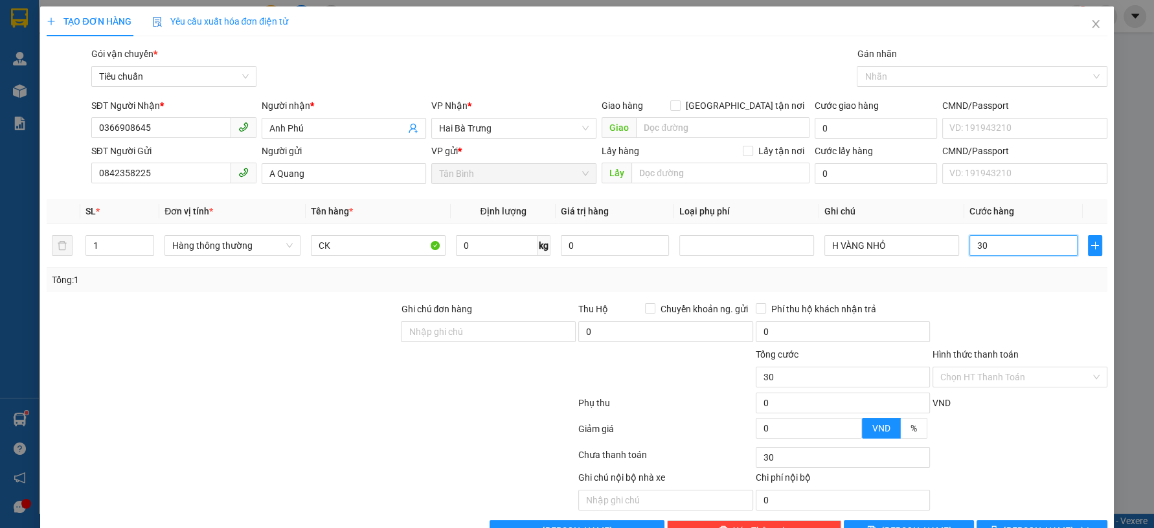
type input "30"
type input "30.000"
click at [971, 279] on div "Tổng: 1" at bounding box center [577, 280] width 1050 height 14
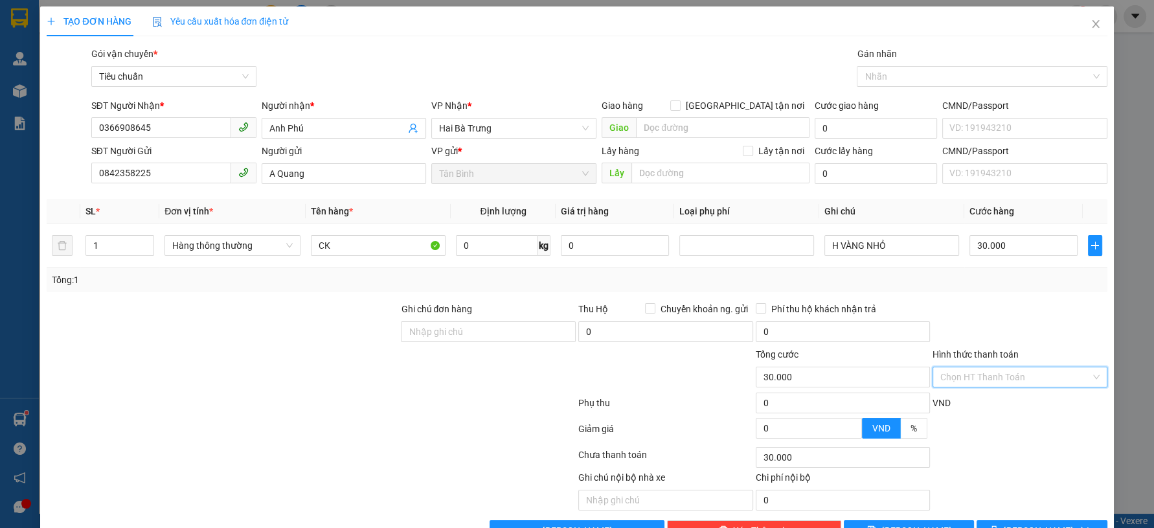
drag, startPoint x: 968, startPoint y: 368, endPoint x: 961, endPoint y: 400, distance: 33.3
click at [964, 389] on div "Transit Pickup Surcharge Ids Transit Deliver Surcharge Ids Transit Deliver Surc…" at bounding box center [577, 294] width 1060 height 494
click at [959, 402] on div "Tại văn phòng" at bounding box center [1010, 402] width 157 height 14
type input "0"
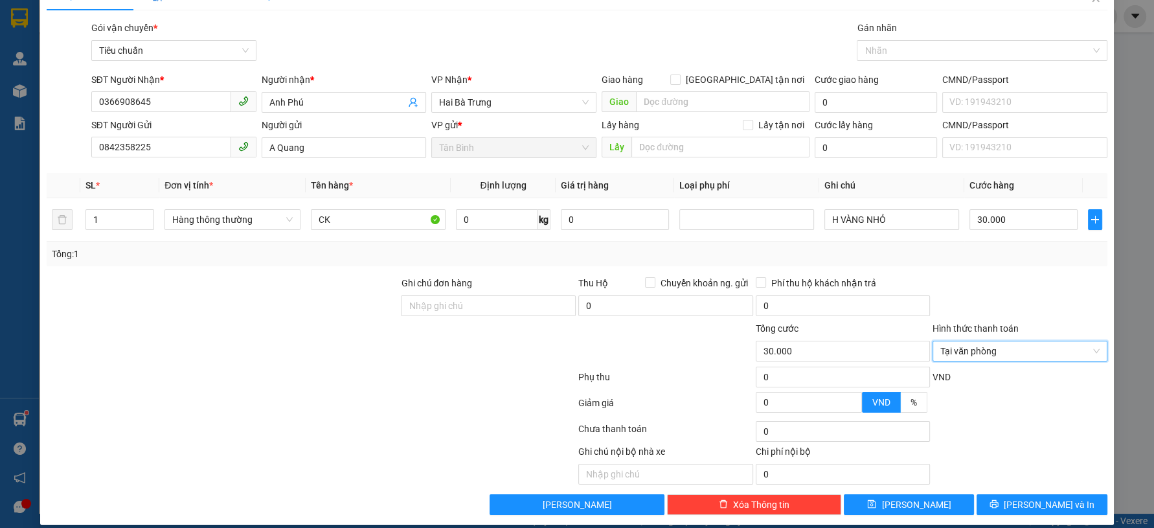
scroll to position [37, 0]
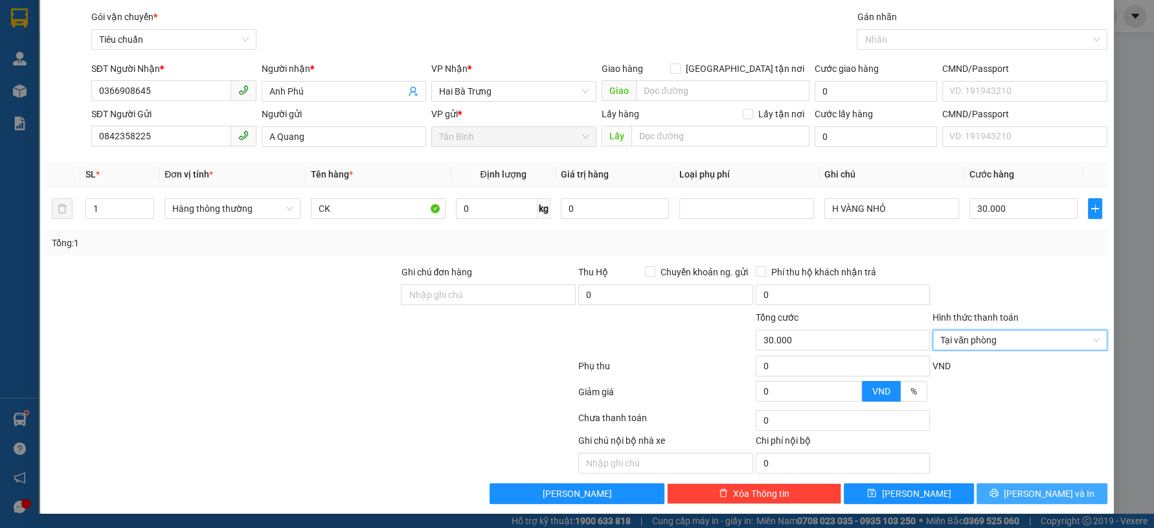
click at [1022, 492] on span "[PERSON_NAME] và In" at bounding box center [1049, 493] width 91 height 14
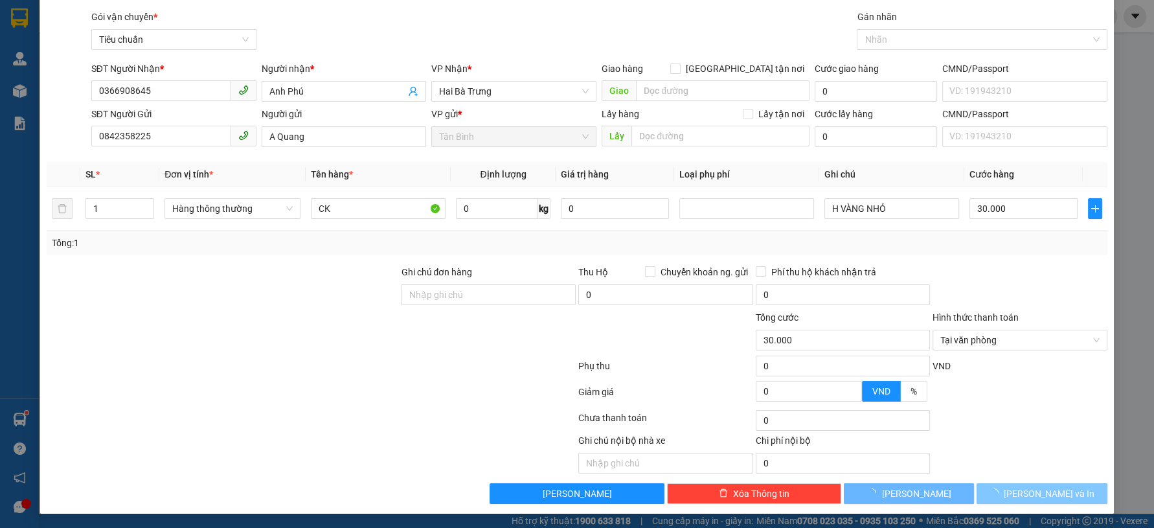
drag, startPoint x: 1020, startPoint y: 494, endPoint x: 999, endPoint y: 479, distance: 25.5
click at [1018, 496] on button "[PERSON_NAME] và In" at bounding box center [1042, 493] width 130 height 21
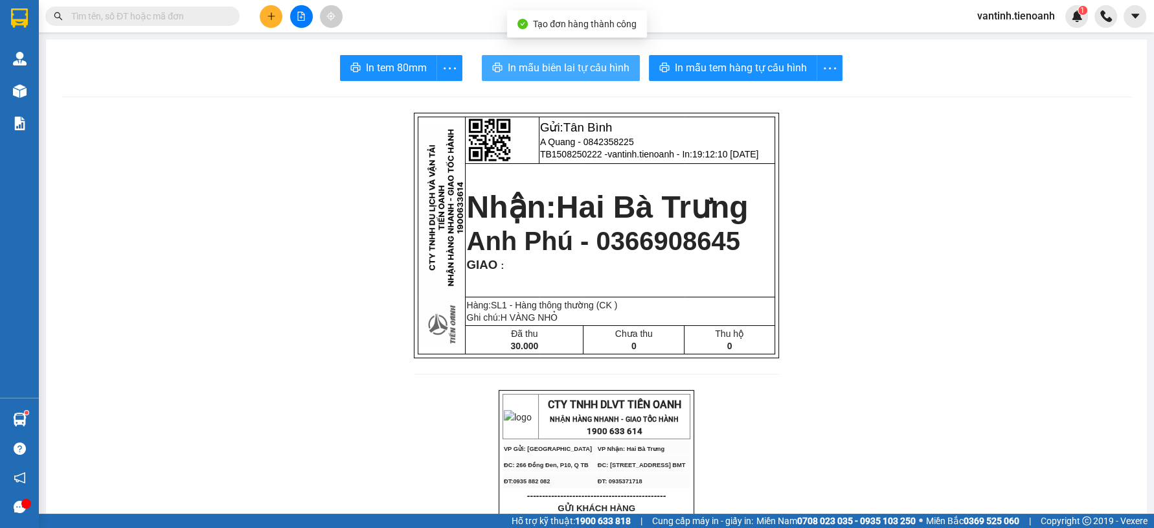
click at [608, 60] on button "In mẫu biên lai tự cấu hình" at bounding box center [561, 68] width 158 height 26
click at [608, 60] on span "In mẫu biên lai tự cấu hình" at bounding box center [569, 68] width 122 height 16
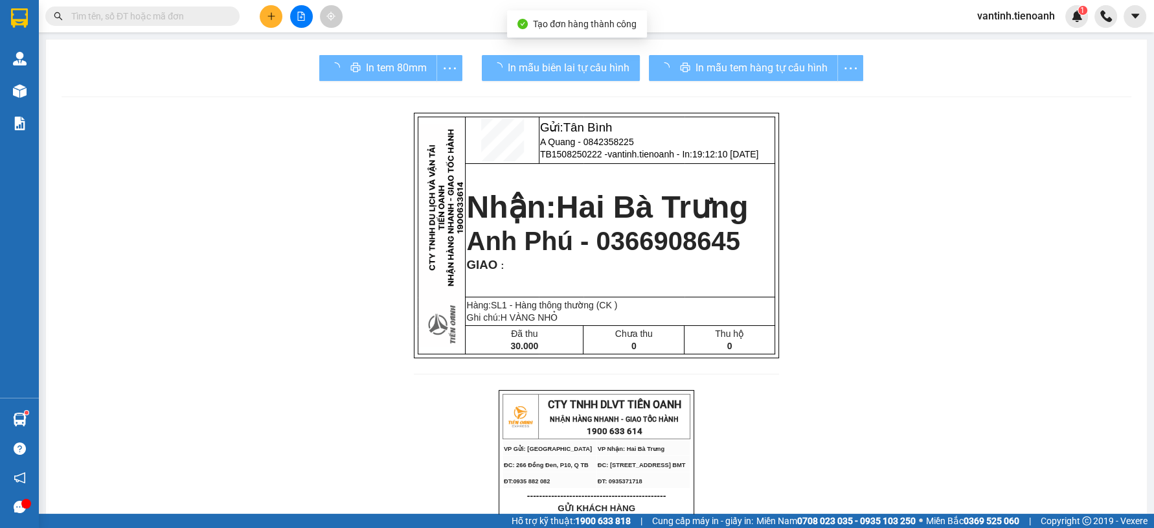
drag, startPoint x: 795, startPoint y: 40, endPoint x: 809, endPoint y: 393, distance: 353.9
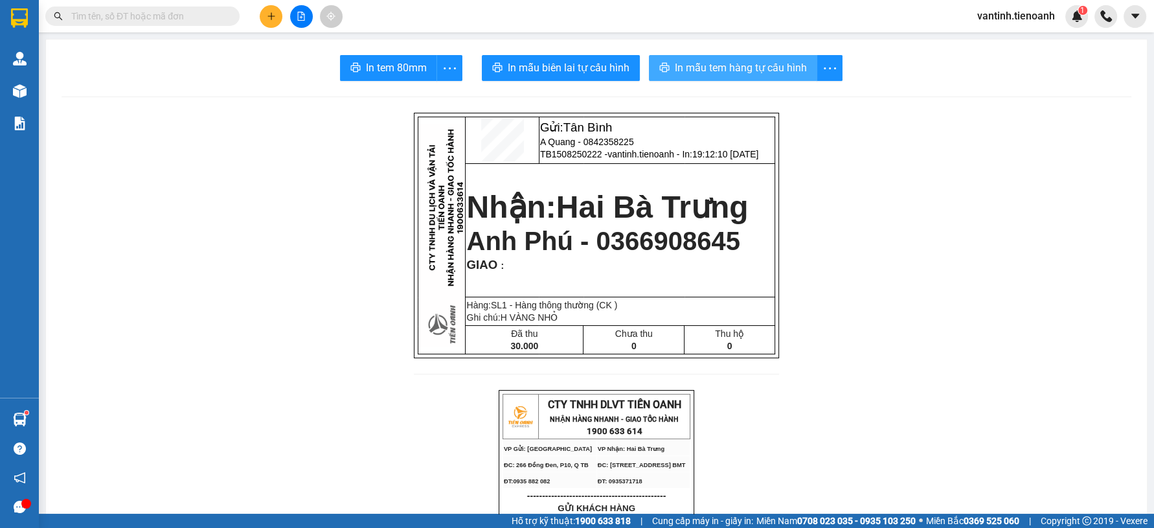
click at [735, 74] on span "In mẫu tem hàng tự cấu hình" at bounding box center [741, 68] width 132 height 16
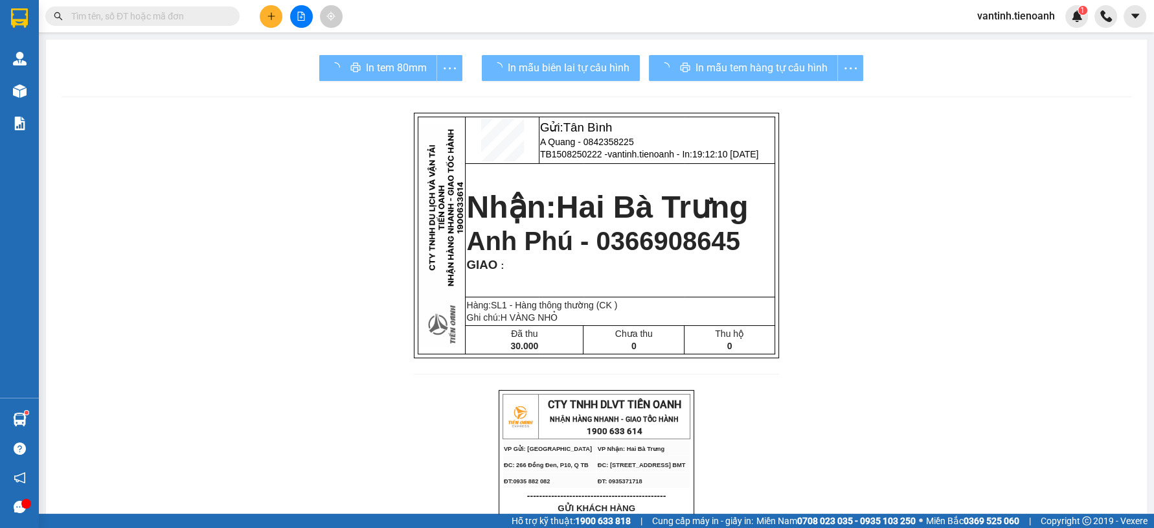
drag, startPoint x: 872, startPoint y: 461, endPoint x: 520, endPoint y: 234, distance: 419.3
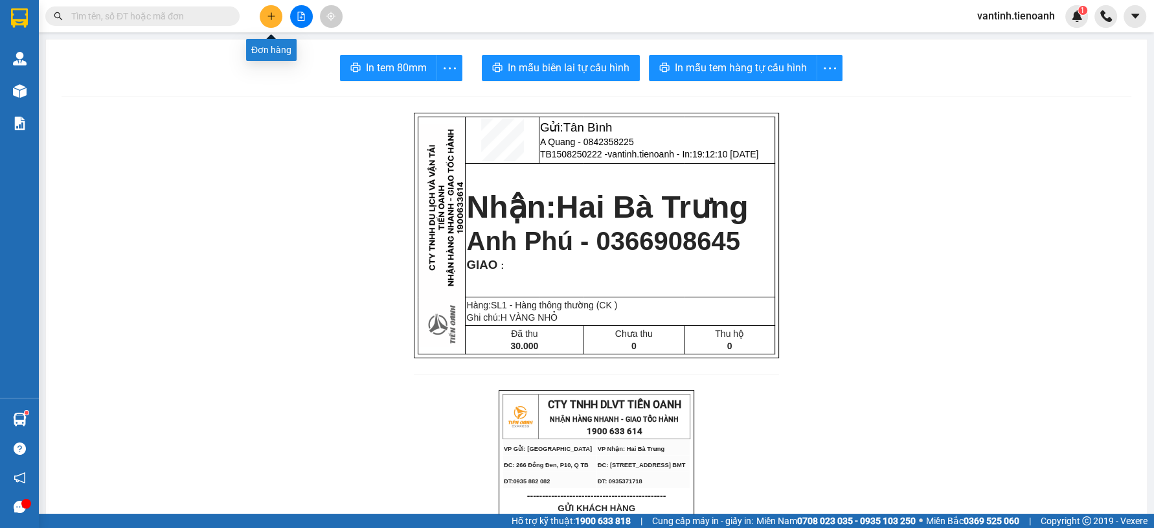
click at [260, 17] on button at bounding box center [271, 16] width 23 height 23
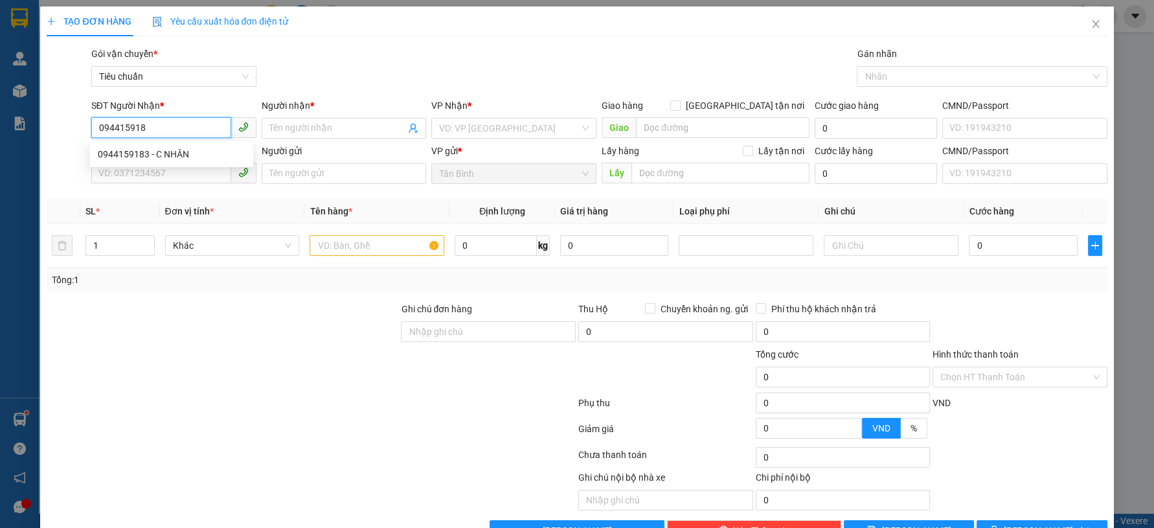
type input "0944159183"
click at [153, 154] on div "0944159183 - C NHÂN" at bounding box center [172, 154] width 148 height 14
type input "C NHÂN"
type input "0944159183"
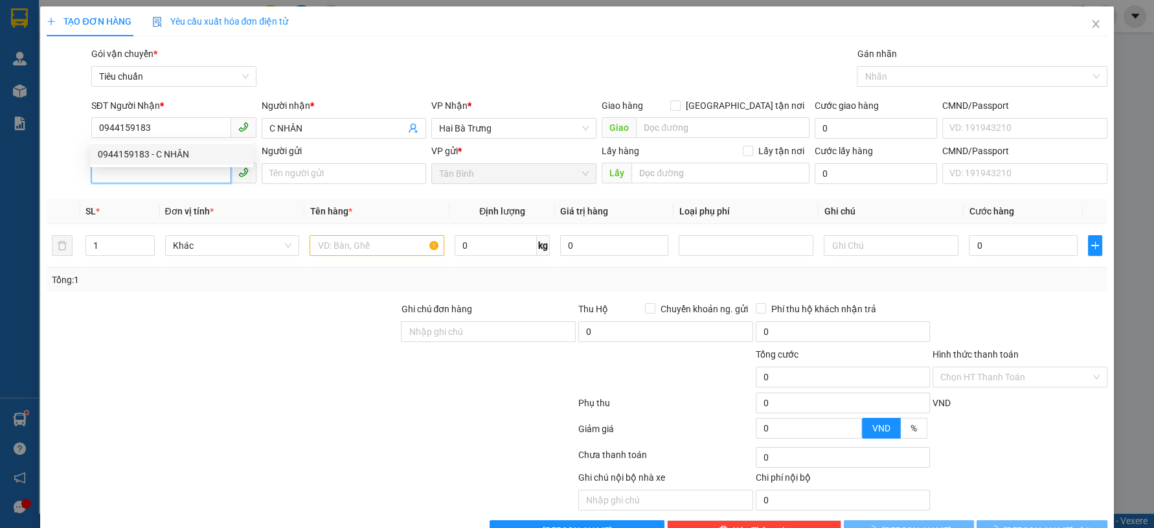
type input "30.000"
click at [159, 174] on input "SĐT Người Gửi" at bounding box center [161, 173] width 140 height 21
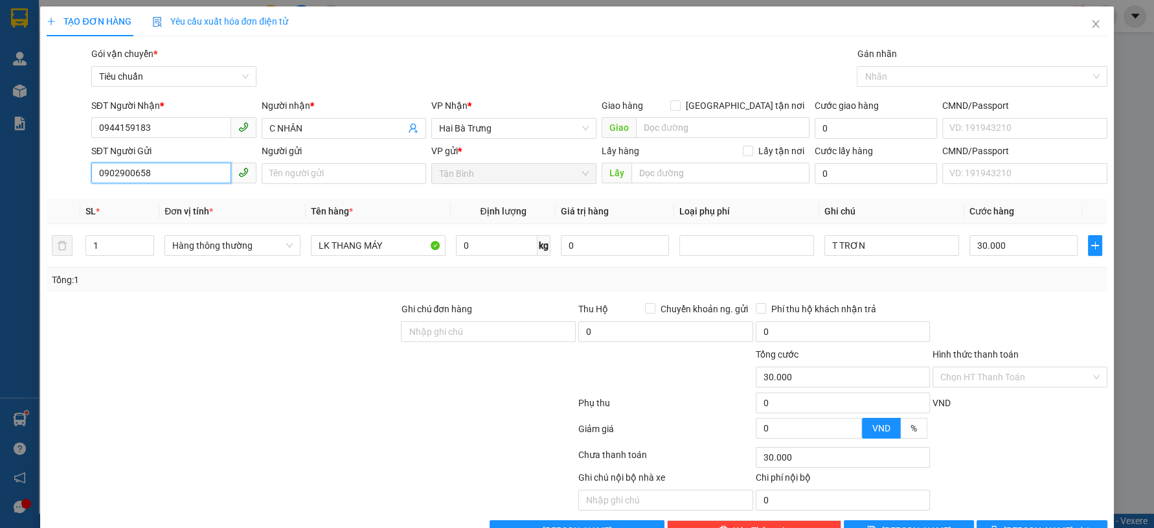
click at [203, 174] on input "0902900658" at bounding box center [161, 173] width 140 height 21
type input "0902900658"
drag, startPoint x: 317, startPoint y: 279, endPoint x: 738, endPoint y: 246, distance: 421.7
click at [327, 279] on div "Tổng: 1" at bounding box center [249, 280] width 394 height 14
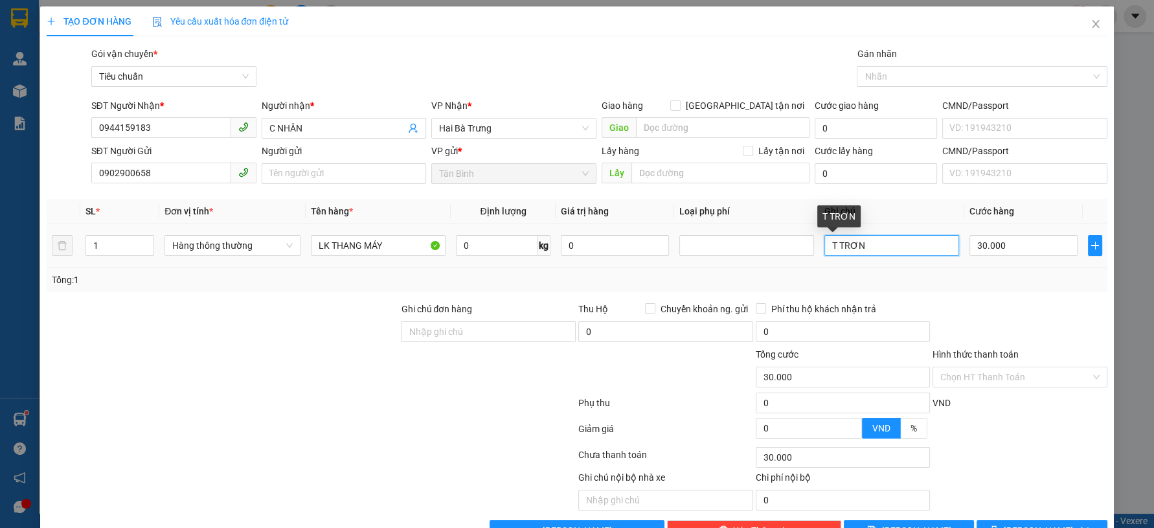
drag, startPoint x: 778, startPoint y: 261, endPoint x: 767, endPoint y: 262, distance: 11.0
click at [767, 262] on tr "1 Hàng thông thường LK THANG MÁY 0 kg 0 T TRƠN 30.000" at bounding box center [577, 245] width 1060 height 43
click at [1024, 520] on button "[PERSON_NAME] và In" at bounding box center [1042, 530] width 130 height 21
click at [1017, 481] on div "Transit Pickup Surcharge Ids Transit Deliver Surcharge Ids Transit Deliver Surc…" at bounding box center [577, 294] width 1060 height 494
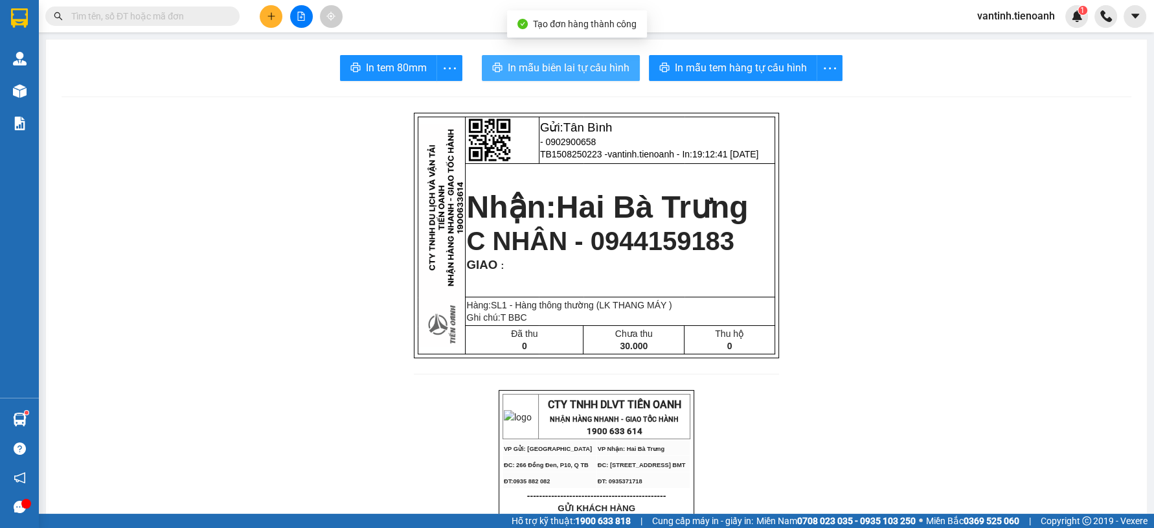
click at [604, 74] on span "In mẫu biên lai tự cấu hình" at bounding box center [569, 68] width 122 height 16
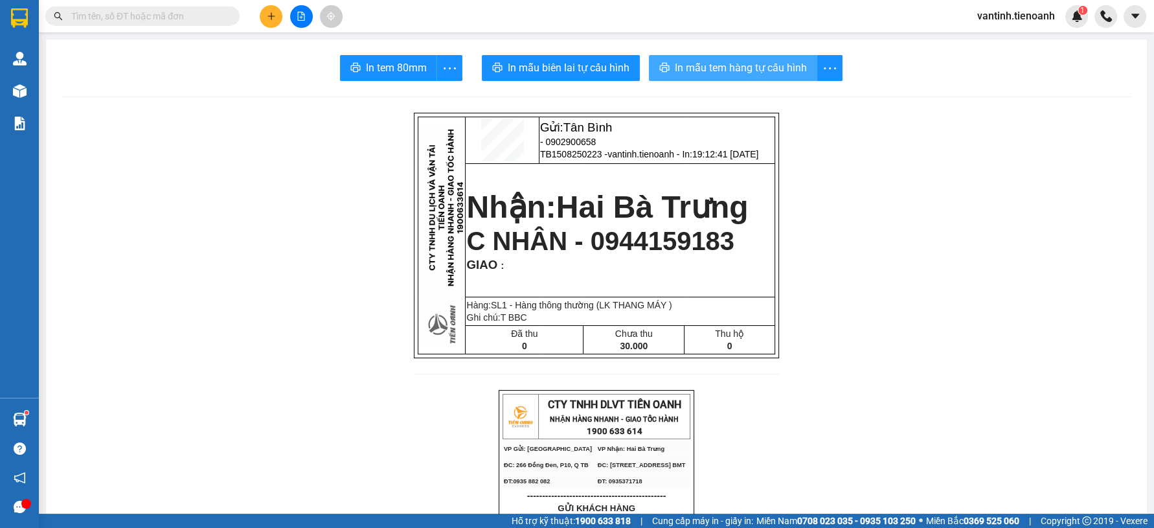
click at [732, 70] on span "In mẫu tem hàng tự cấu hình" at bounding box center [741, 68] width 132 height 16
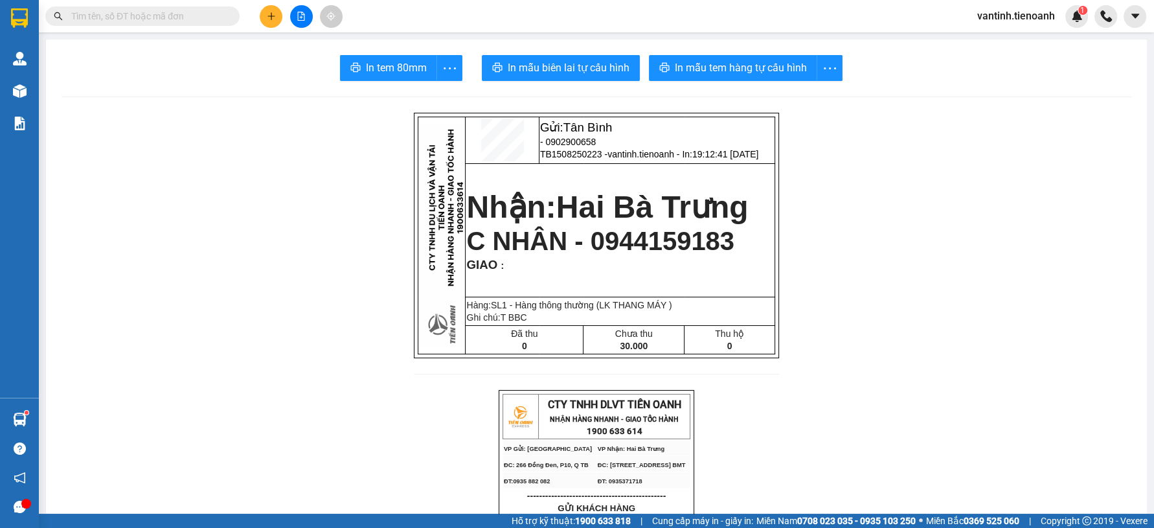
click at [271, 17] on icon "plus" at bounding box center [271, 15] width 1 height 7
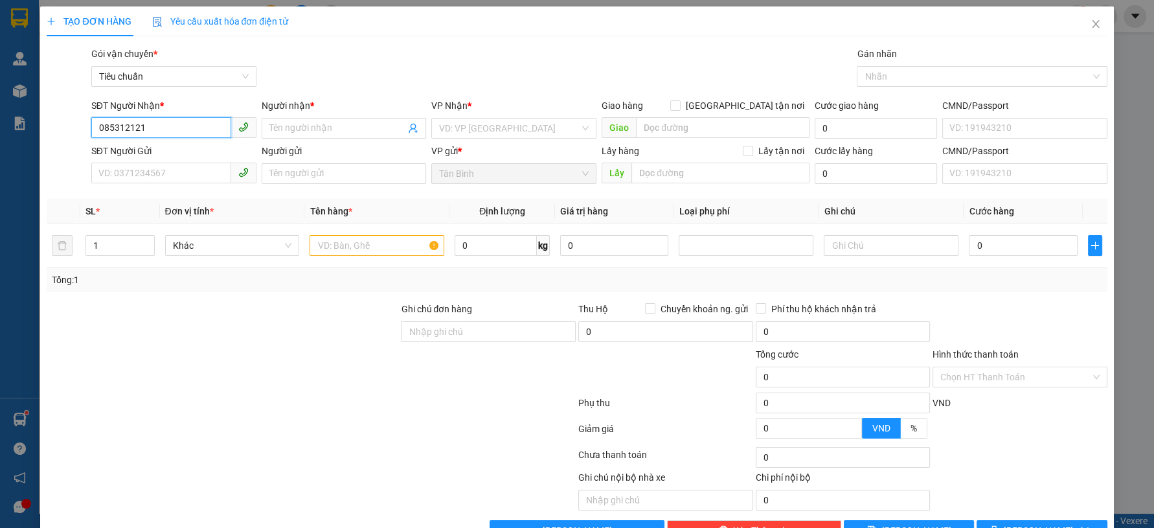
type input "0853121212"
click at [172, 155] on div "0853121212 - A Đức" at bounding box center [172, 154] width 148 height 14
type input "A Đức"
type input "123456789"
type input "0853121212"
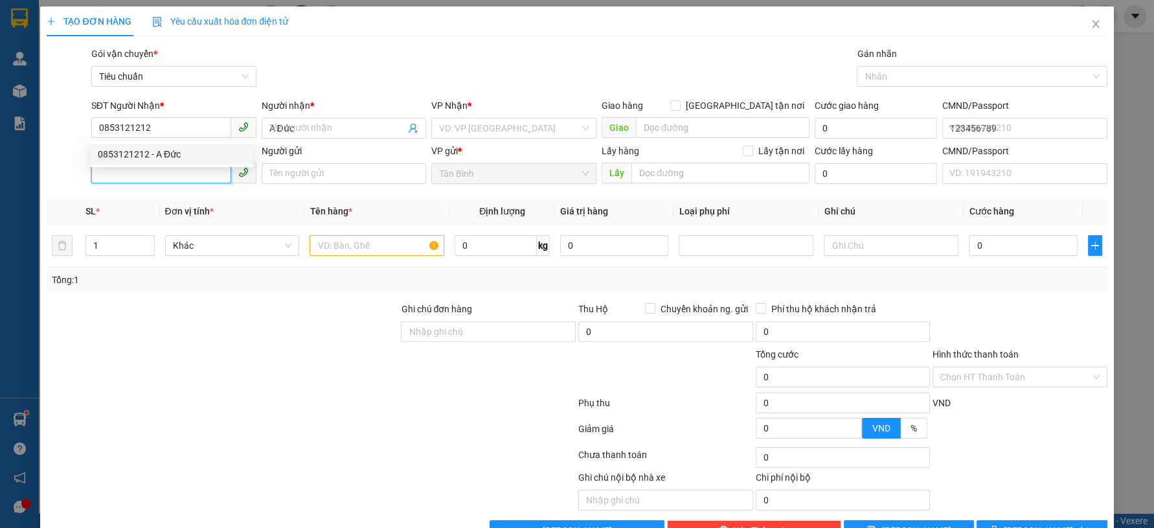
click at [180, 178] on input "SĐT Người Gửi" at bounding box center [161, 173] width 140 height 21
type input "70.000"
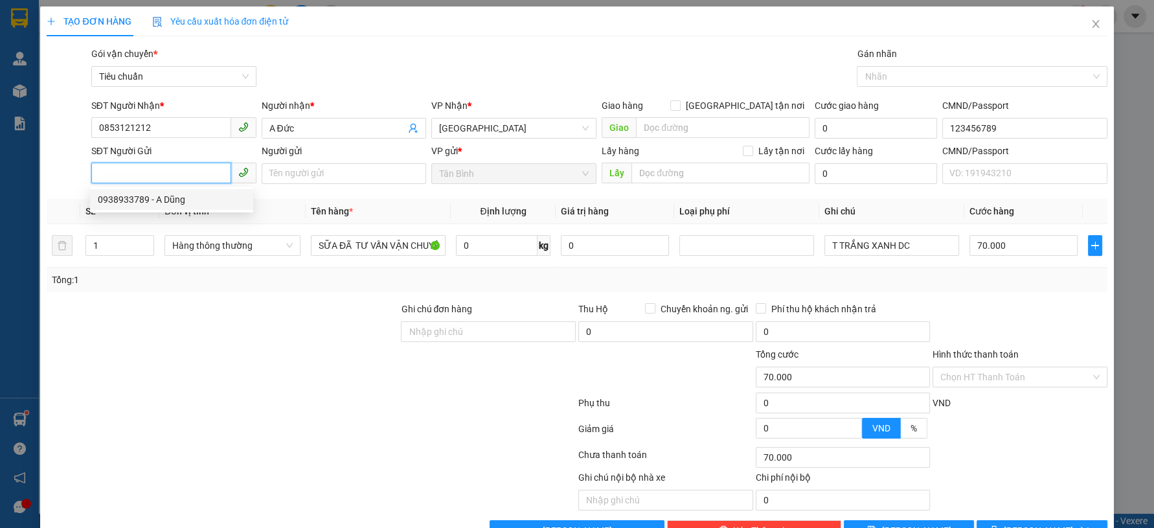
click at [190, 203] on div "0938933789 - A Dũng" at bounding box center [172, 199] width 148 height 14
type input "0938933789"
type input "A Dũng"
click at [288, 298] on div "Transit Pickup Surcharge Ids Transit Deliver Surcharge Ids Transit Deliver Surc…" at bounding box center [577, 294] width 1060 height 494
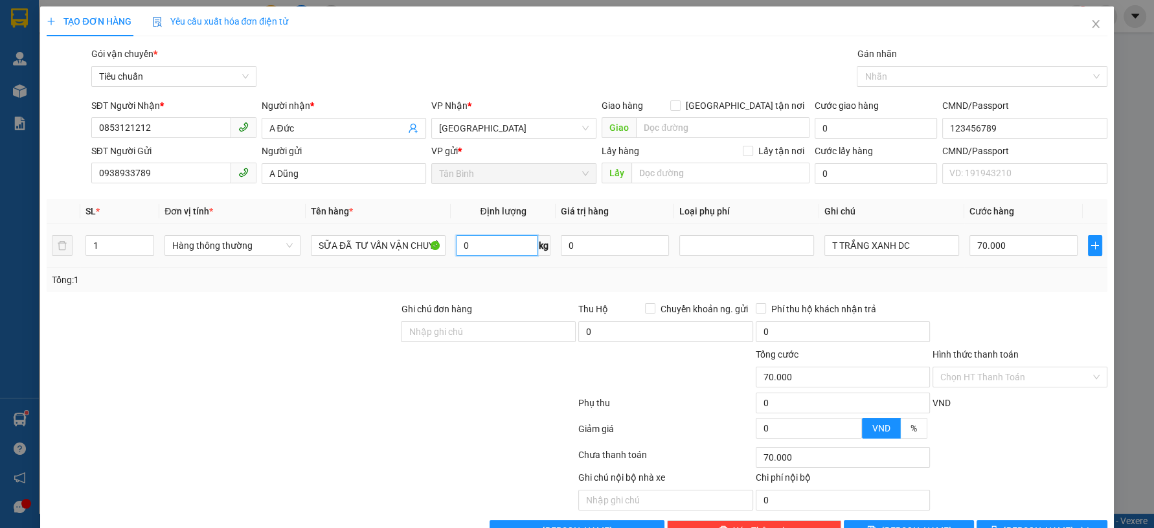
click at [497, 247] on input "0" at bounding box center [497, 245] width 82 height 21
type input "17"
drag, startPoint x: 866, startPoint y: 282, endPoint x: 893, endPoint y: 249, distance: 42.4
click at [870, 281] on div "Tổng: 1" at bounding box center [577, 280] width 1050 height 14
type input "55.000"
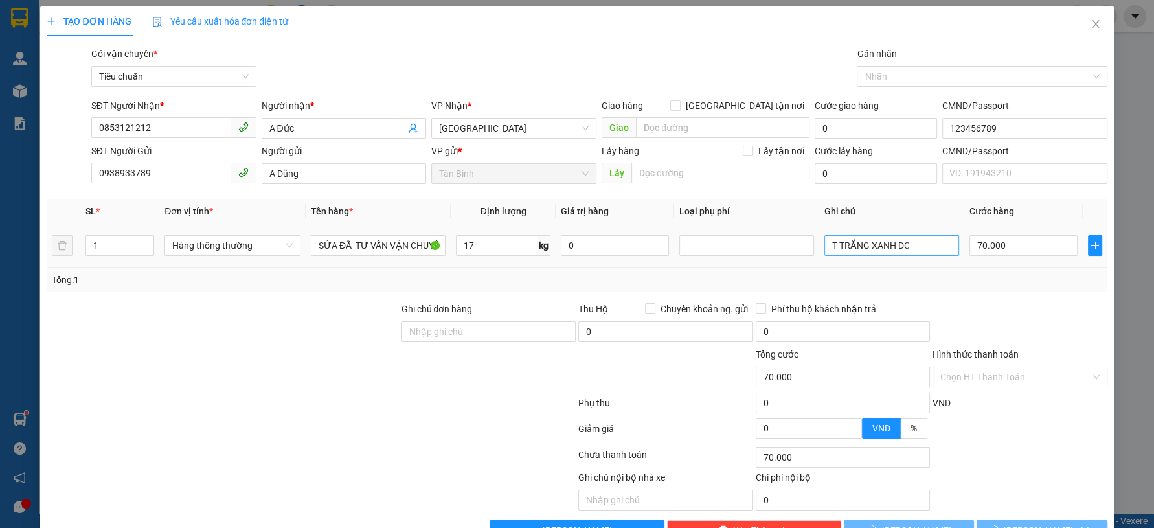
type input "55.000"
drag, startPoint x: 893, startPoint y: 249, endPoint x: 961, endPoint y: 251, distance: 68.7
click at [961, 251] on tr "1 Hàng thông thường SỮA ĐÃ TƯ VẤN VẬN CHUYỂN 17 kg 0 T TRẮNG XANH DC 55.000" at bounding box center [577, 245] width 1060 height 43
type input "T TRẮNG XANH"
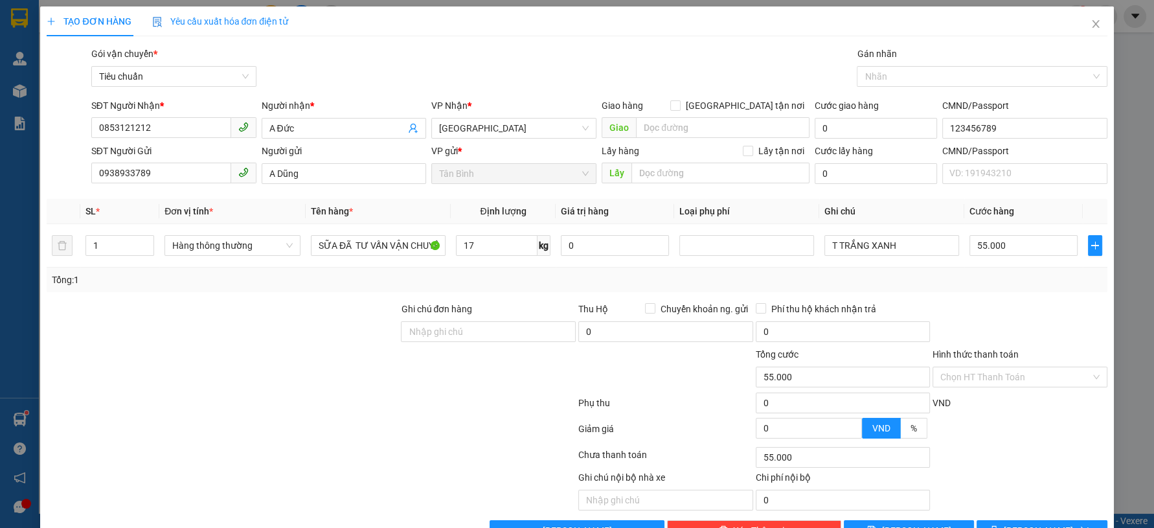
click at [1005, 299] on div "Transit Pickup Surcharge Ids Transit Deliver Surcharge Ids Transit Deliver Surc…" at bounding box center [577, 294] width 1060 height 494
drag, startPoint x: 1007, startPoint y: 236, endPoint x: 1006, endPoint y: 242, distance: 6.6
click at [1007, 238] on input "55.000" at bounding box center [1024, 245] width 108 height 21
type input "6"
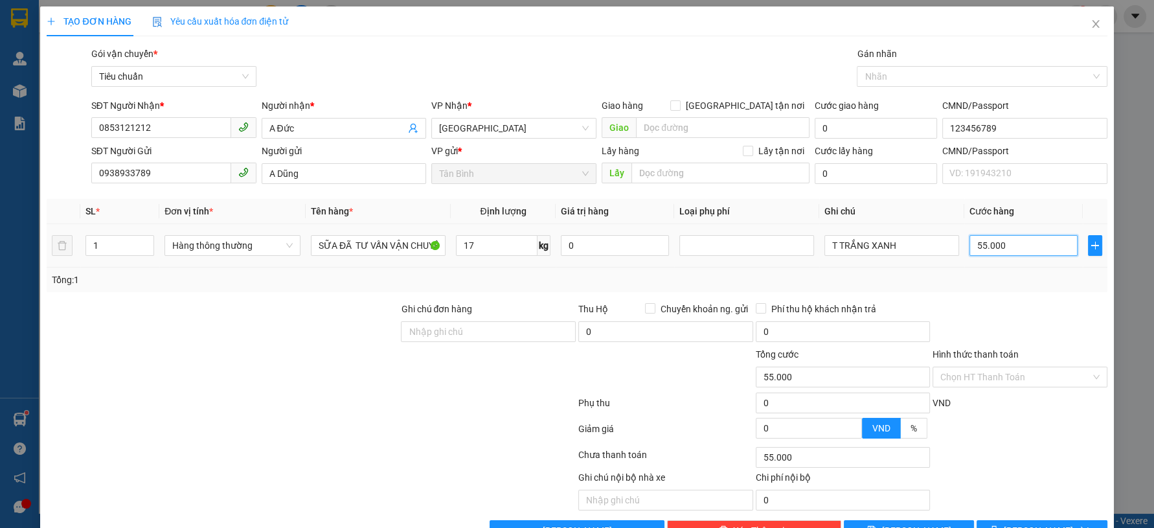
type input "6"
type input "60"
type input "60.000"
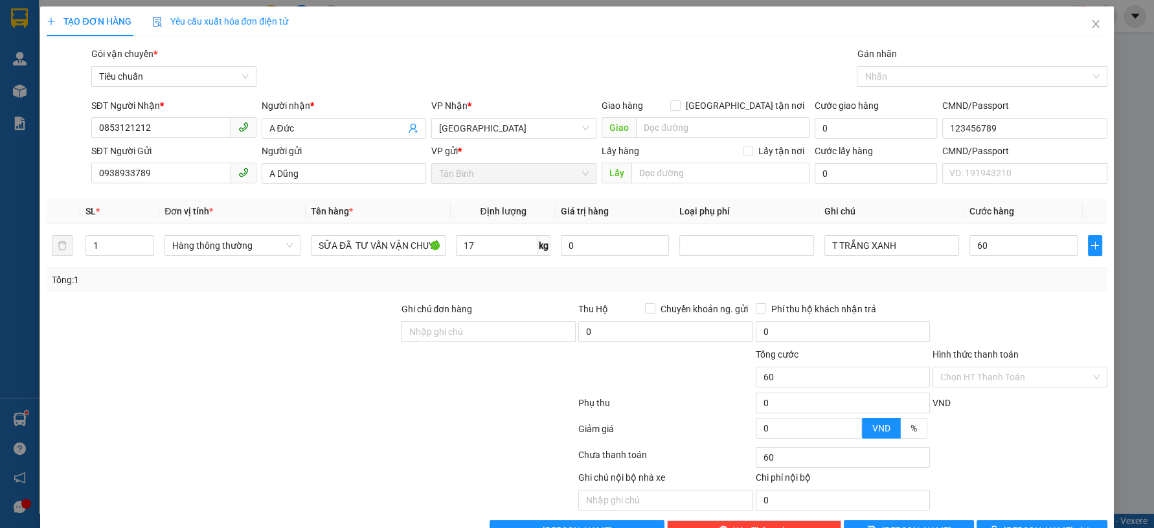
type input "60.000"
click at [994, 308] on div at bounding box center [1019, 324] width 177 height 45
click at [1000, 489] on div "Transit Pickup Surcharge Ids Transit Deliver Surcharge Ids Transit Deliver Surc…" at bounding box center [577, 294] width 1060 height 494
click at [1000, 520] on button "[PERSON_NAME] và In" at bounding box center [1042, 530] width 130 height 21
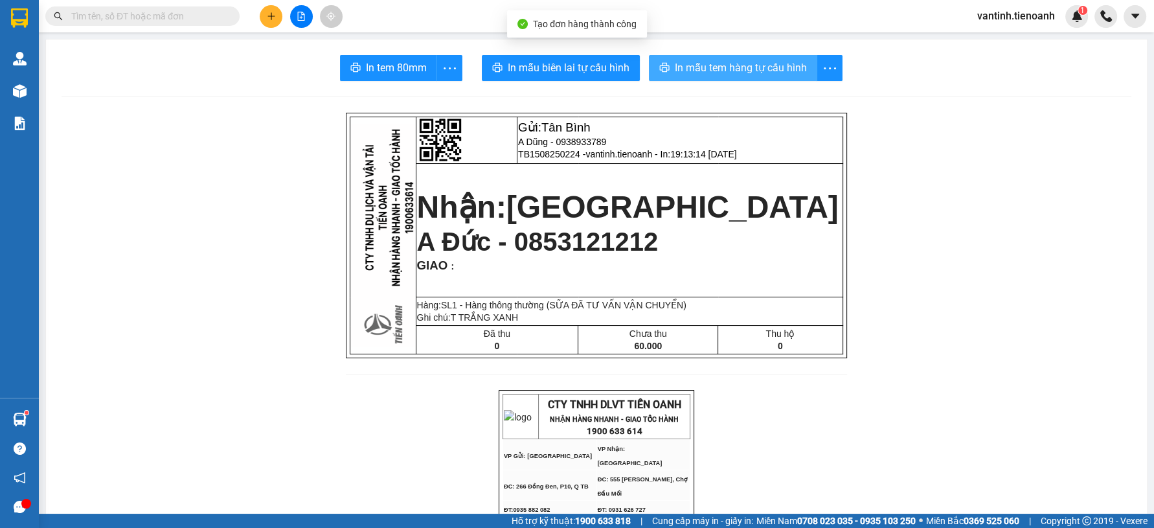
click at [765, 74] on span "In mẫu tem hàng tự cấu hình" at bounding box center [741, 68] width 132 height 16
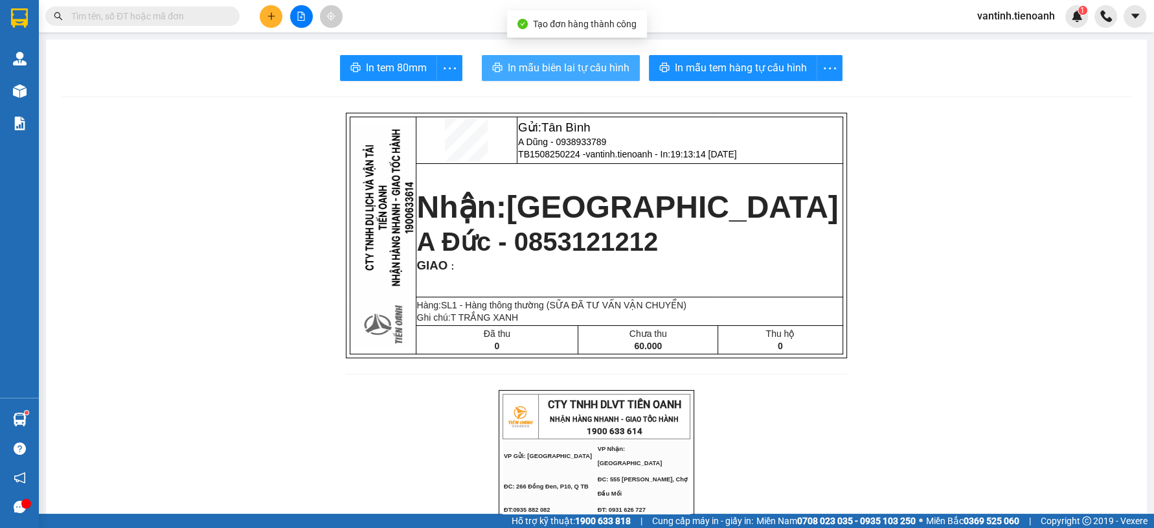
click at [565, 75] on span "In mẫu biên lai tự cấu hình" at bounding box center [569, 68] width 122 height 16
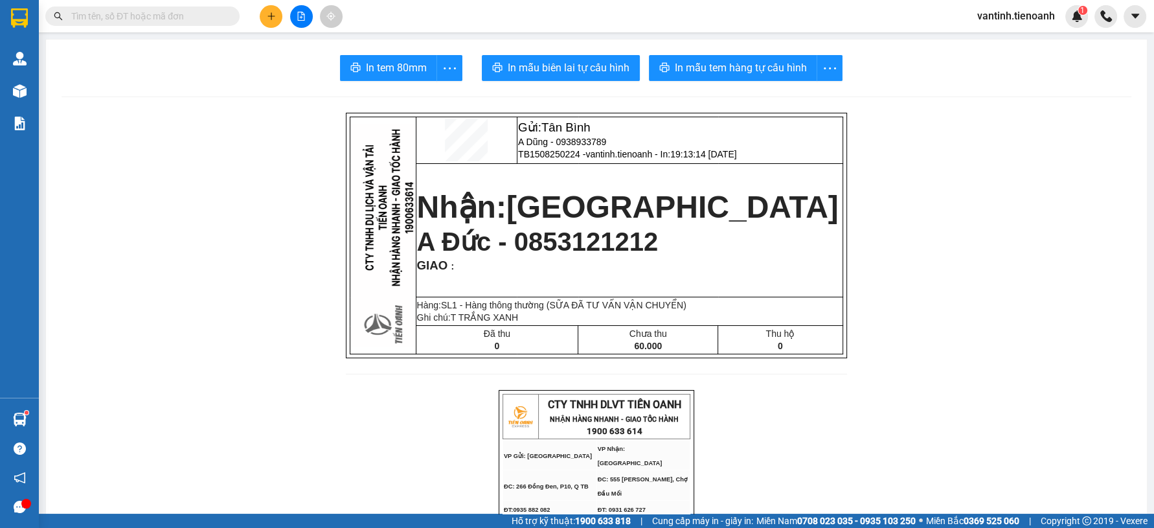
drag, startPoint x: 1100, startPoint y: 328, endPoint x: 1098, endPoint y: 321, distance: 7.6
drag, startPoint x: 265, startPoint y: 140, endPoint x: 257, endPoint y: 74, distance: 65.9
click at [275, 17] on button at bounding box center [271, 16] width 23 height 23
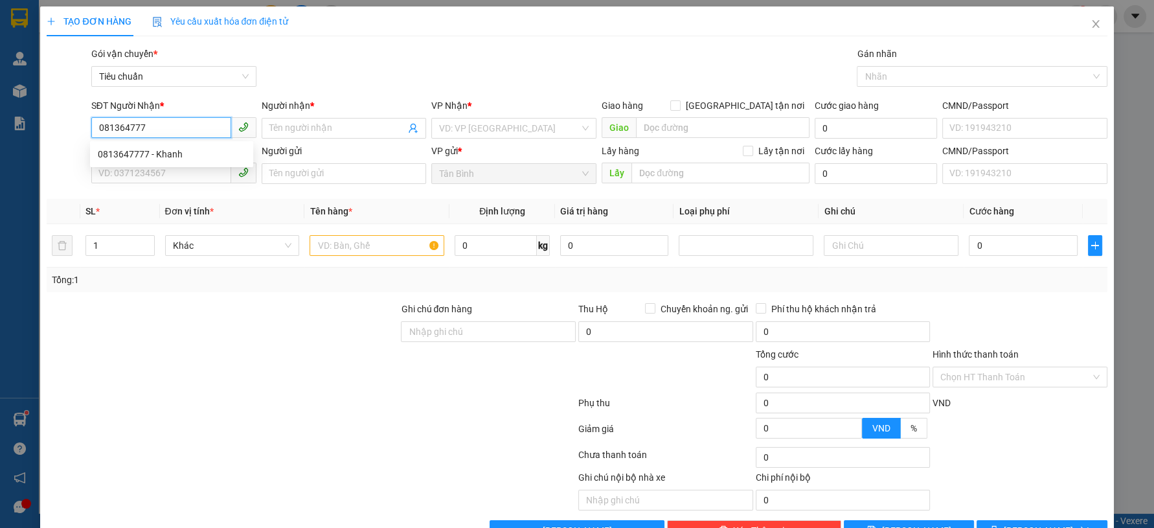
type input "0813647777"
click at [192, 156] on div "0813647777 - Khanh" at bounding box center [172, 154] width 148 height 14
type input "Khanh"
type input "123456789"
type input "30.000"
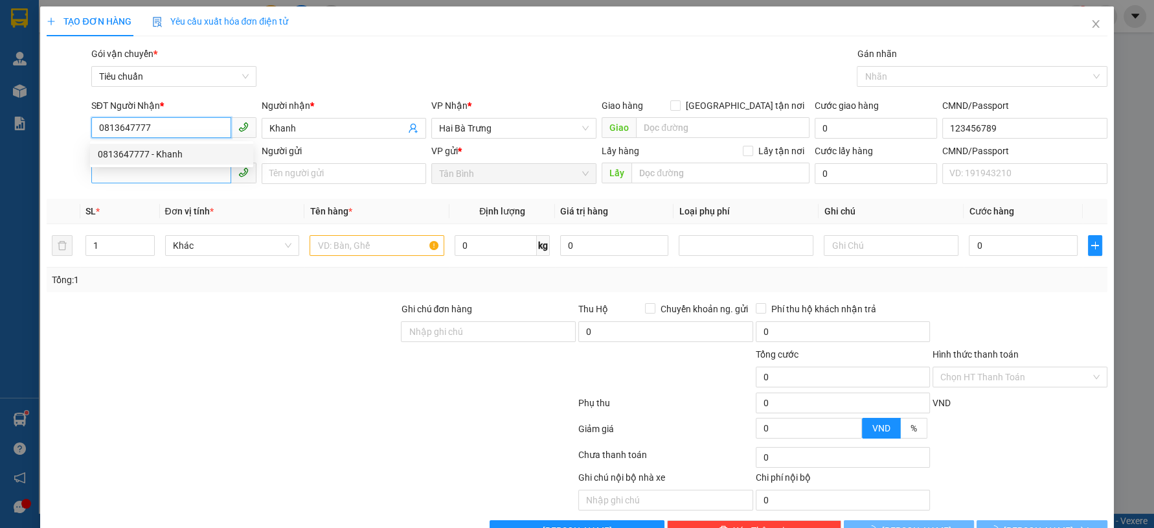
type input "30.000"
type input "0813647777"
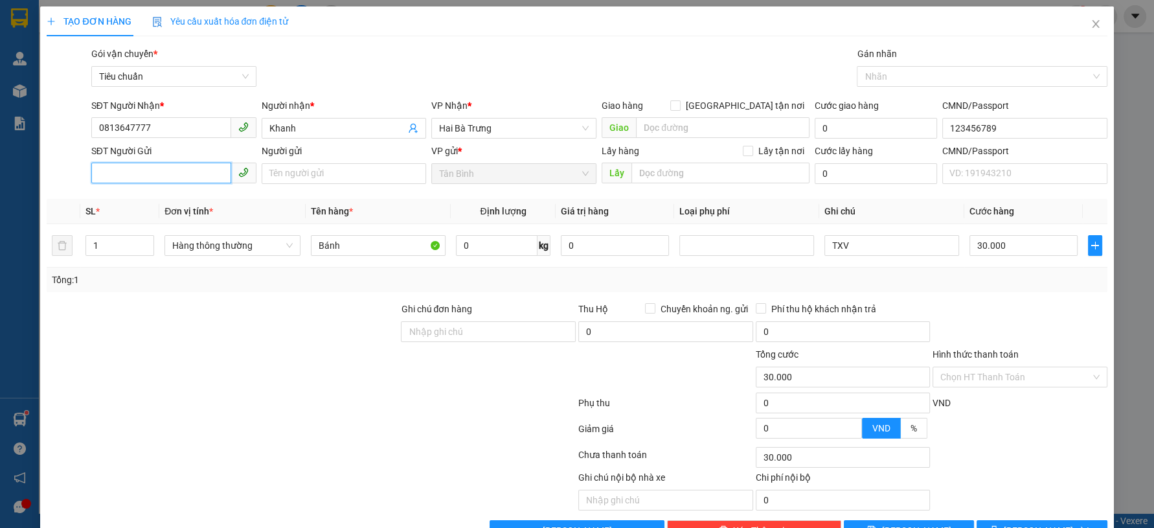
click at [182, 183] on span at bounding box center [173, 173] width 165 height 21
drag, startPoint x: 269, startPoint y: 130, endPoint x: 214, endPoint y: 144, distance: 57.5
click at [214, 144] on form "SĐT Người Nhận * 0813647777 Người nhận * Khanh VP Nhận * Hai Bà Trưng Giao hàng…" at bounding box center [577, 143] width 1060 height 91
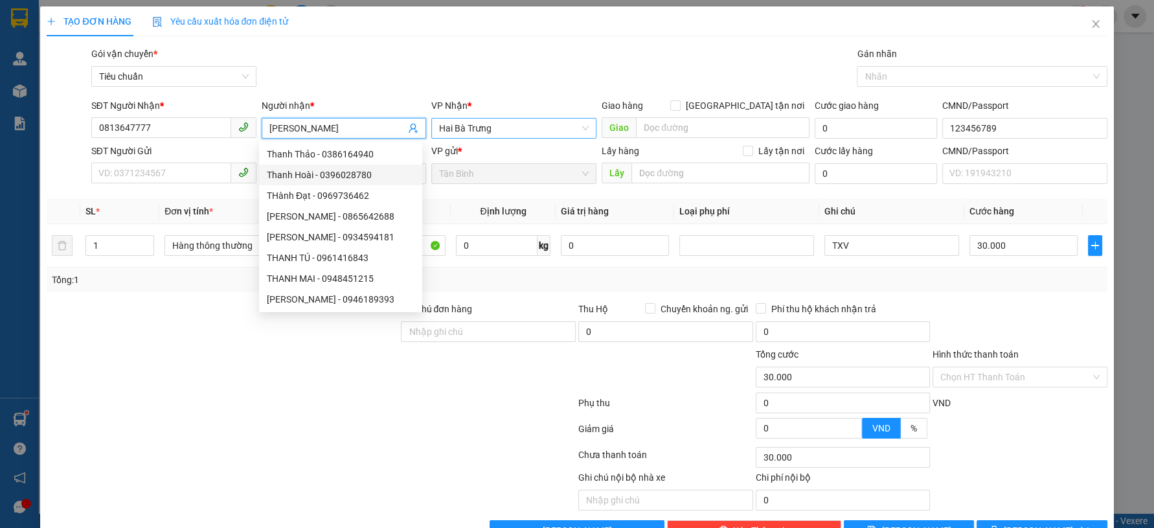
click at [555, 128] on span "Hai Bà Trưng" at bounding box center [514, 128] width 150 height 19
type input "[PERSON_NAME]"
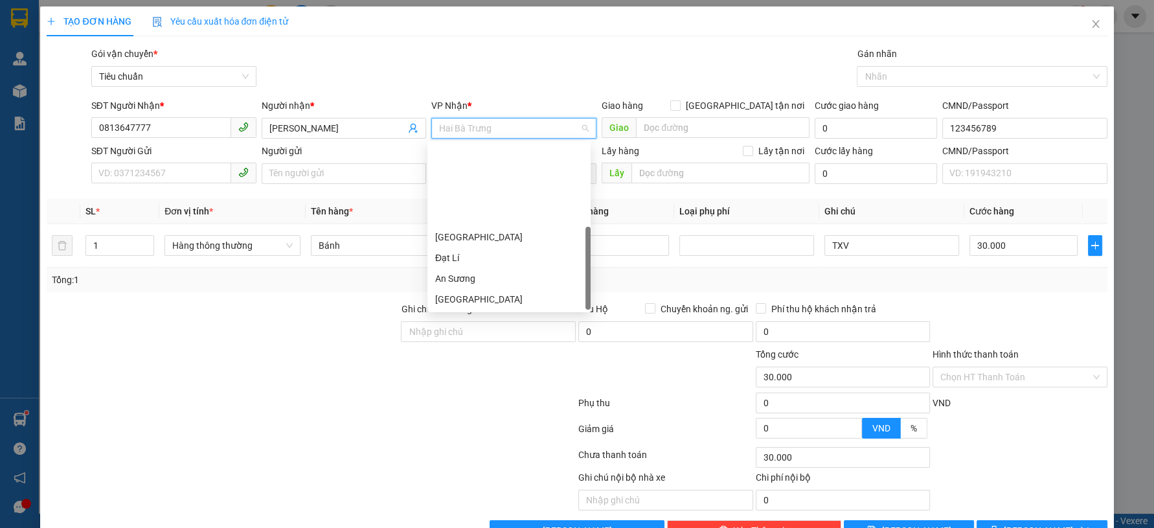
click at [474, 334] on div "[PERSON_NAME]" at bounding box center [509, 341] width 148 height 14
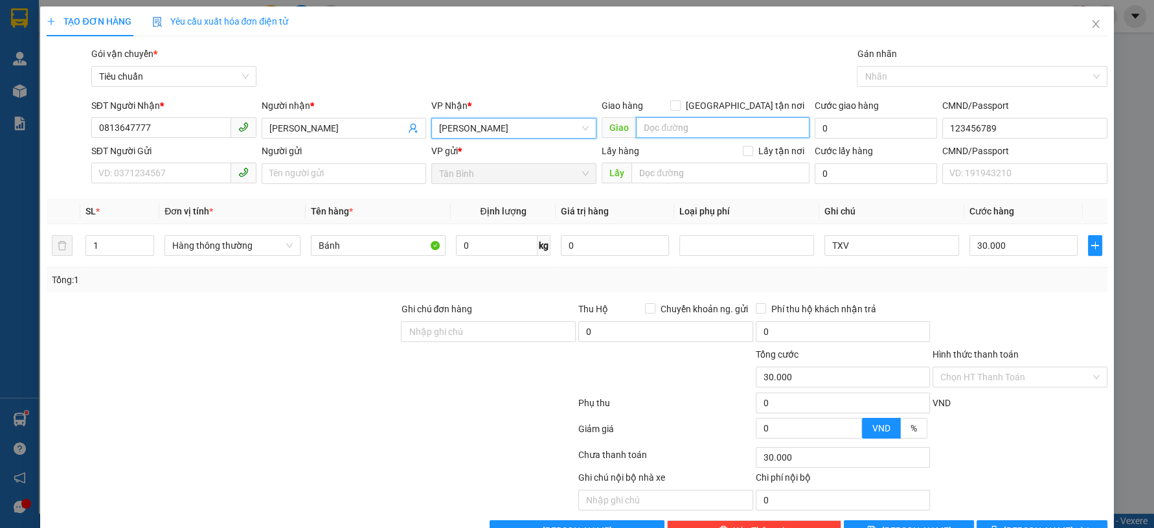
click at [653, 124] on input "search" at bounding box center [723, 127] width 174 height 21
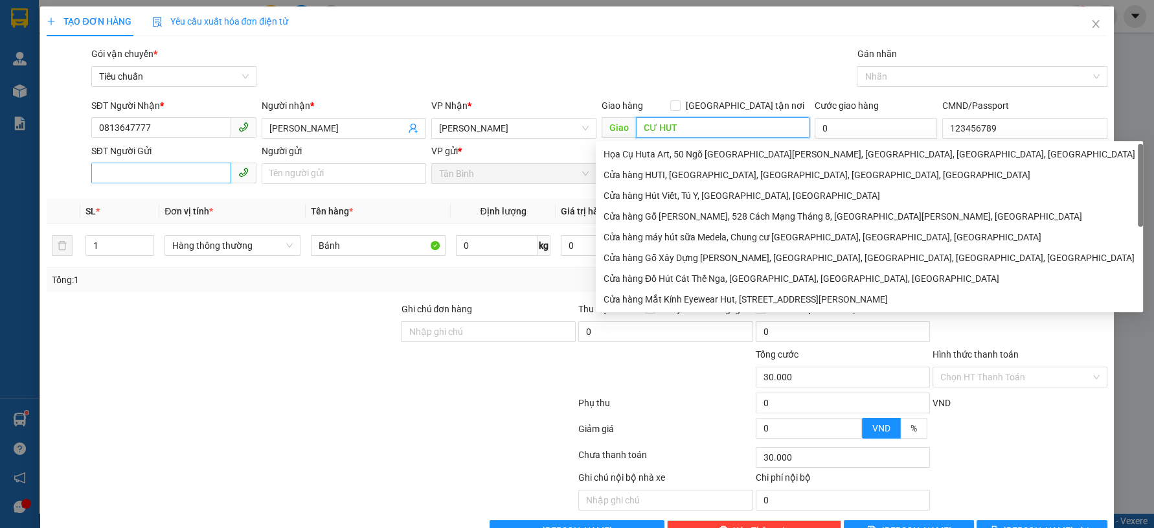
type input "CƯ HUT"
click at [190, 183] on input "SĐT Người Gửi" at bounding box center [161, 173] width 140 height 21
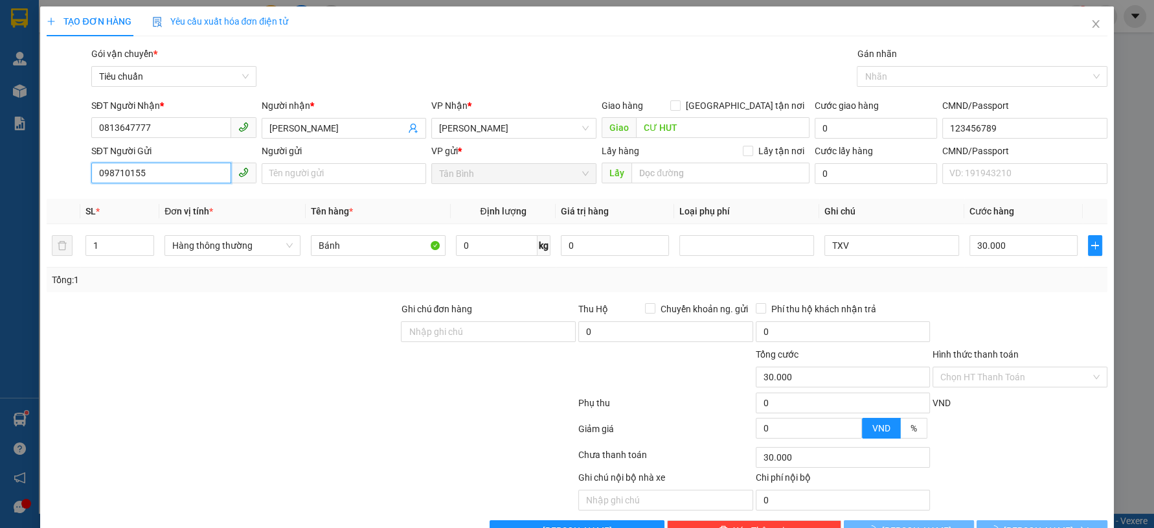
type input "0987101551"
click at [207, 209] on div "0987101551" at bounding box center [171, 199] width 163 height 21
type input "50.000"
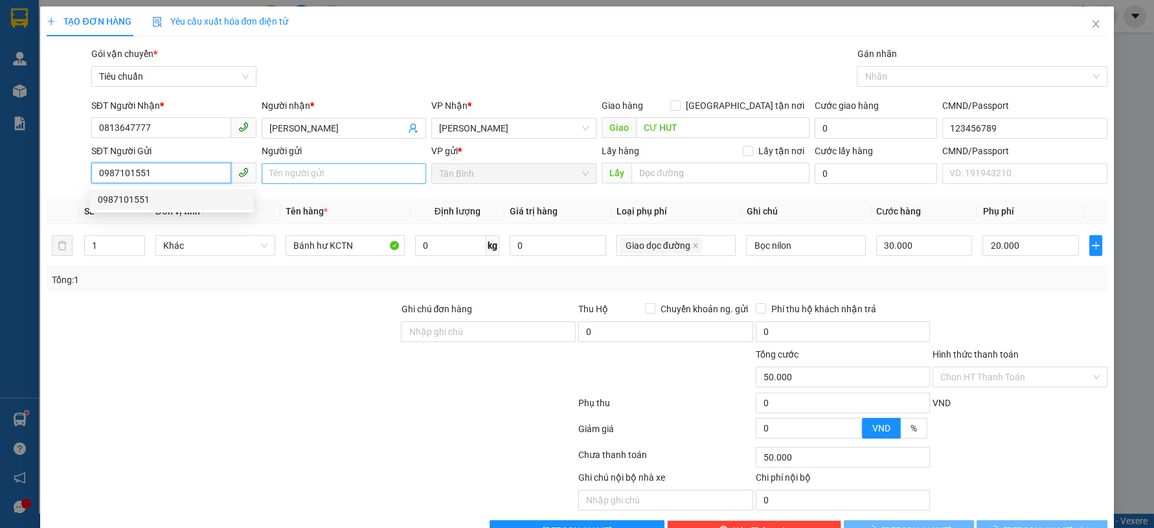
type input "0987101551"
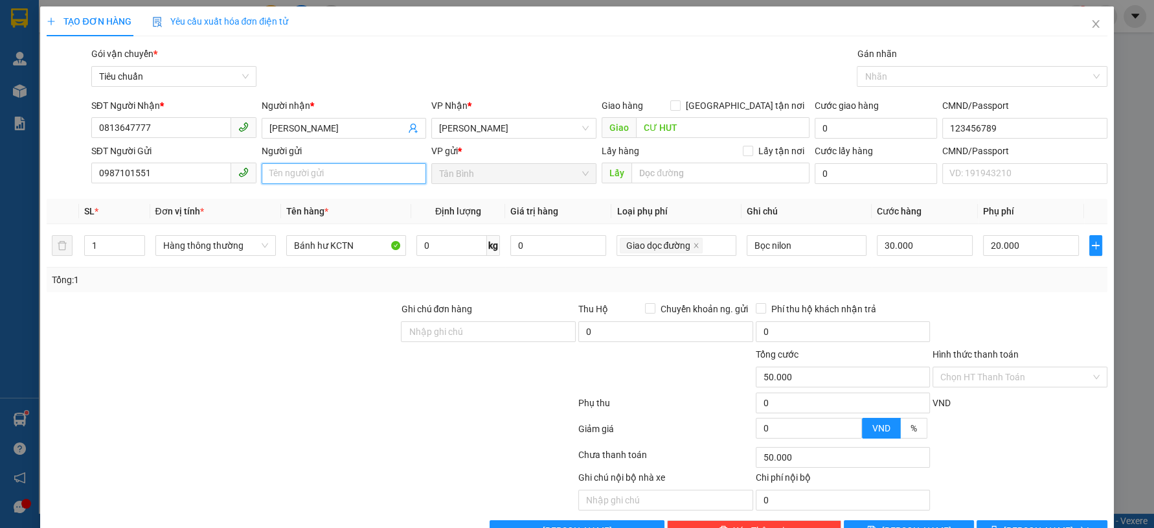
click at [288, 174] on input "Người gửi" at bounding box center [344, 173] width 165 height 21
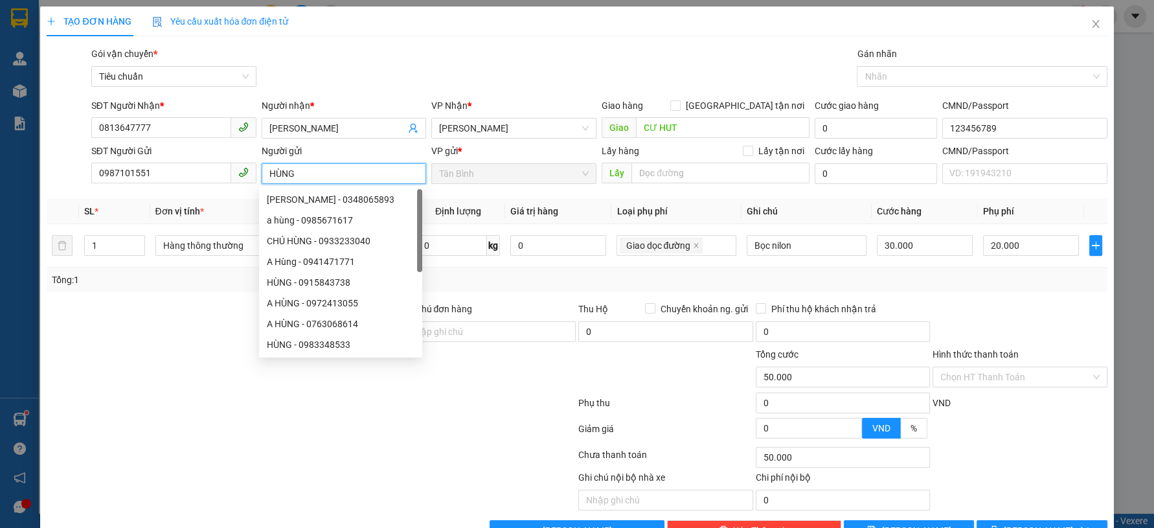
type input "HÙNG"
click at [413, 22] on div "TẠO ĐƠN HÀNG Yêu cầu xuất hóa đơn điện tử" at bounding box center [577, 21] width 1060 height 30
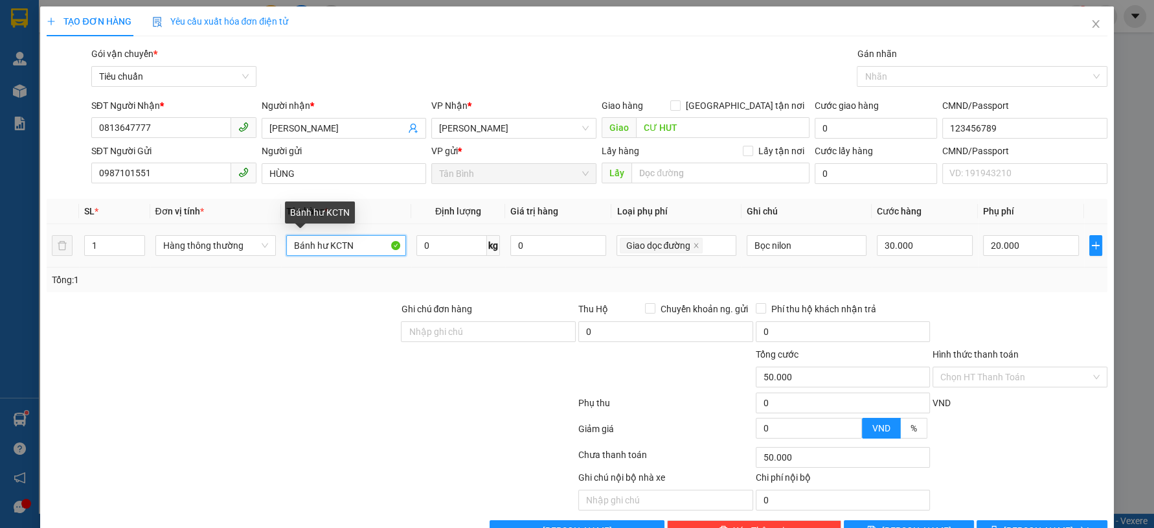
drag, startPoint x: 348, startPoint y: 243, endPoint x: 233, endPoint y: 258, distance: 116.3
click at [233, 258] on tr "1 Hàng thông thường Bánh hư KCTN 0 kg 0 Giao dọc đường Bọc nilon 30.000 20.000" at bounding box center [577, 245] width 1060 height 43
type input "GT"
click at [138, 383] on div at bounding box center [222, 369] width 354 height 45
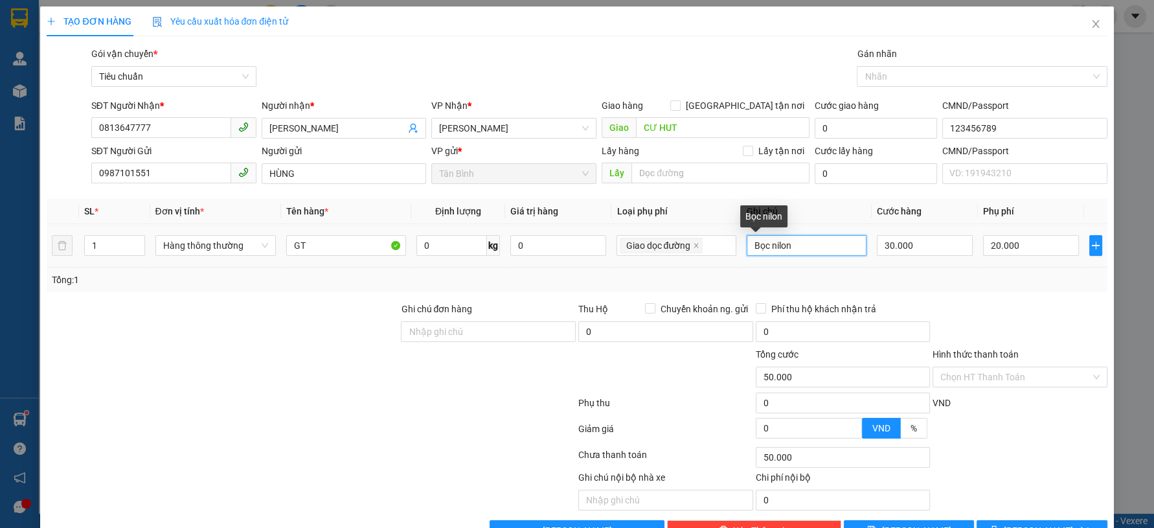
drag, startPoint x: 737, startPoint y: 249, endPoint x: 667, endPoint y: 264, distance: 72.3
click at [667, 264] on tr "1 Hàng thông thường GT 0 kg 0 Giao dọc đường Bọc nilon 30.000 20.000" at bounding box center [577, 245] width 1060 height 43
type input "TẤM TRẮNG NL"
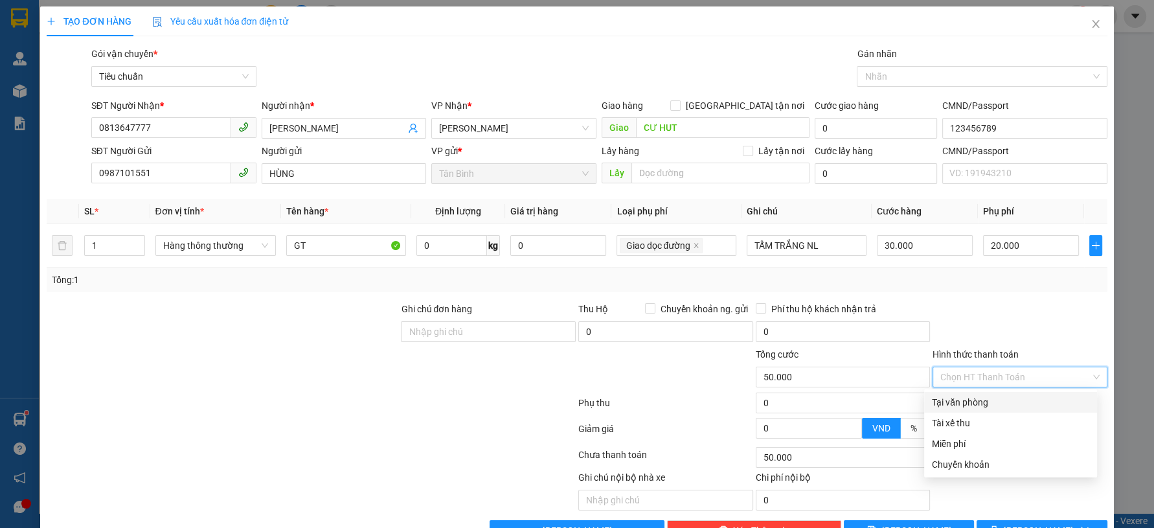
click at [994, 378] on input "Hình thức thanh toán" at bounding box center [1015, 376] width 150 height 19
click at [977, 403] on div "Tại văn phòng" at bounding box center [1010, 402] width 157 height 14
type input "0"
click at [904, 69] on div at bounding box center [975, 77] width 231 height 16
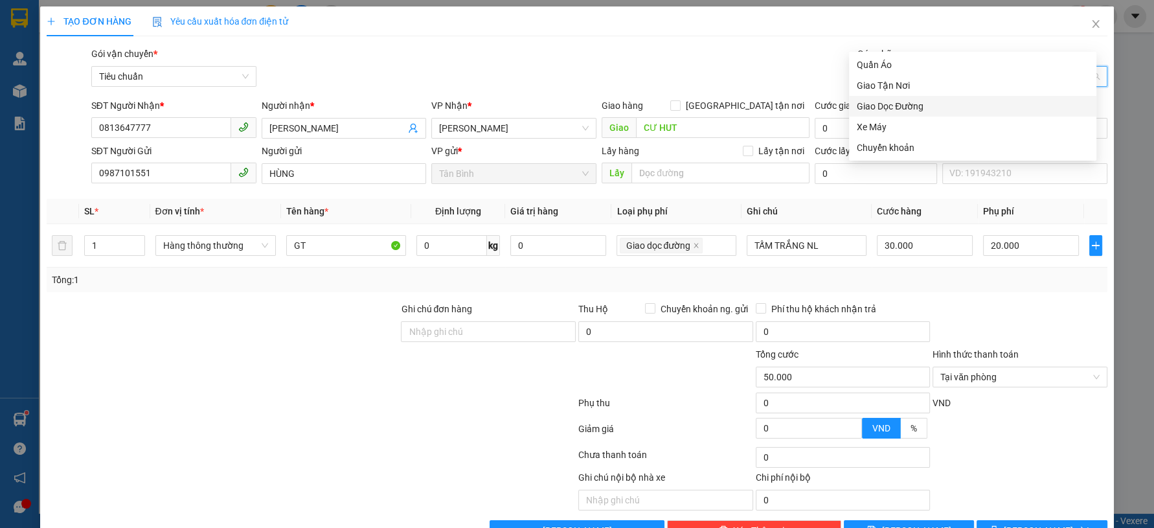
drag, startPoint x: 900, startPoint y: 101, endPoint x: 938, endPoint y: 150, distance: 61.9
click at [900, 102] on div "Giao Dọc Đường" at bounding box center [973, 106] width 232 height 14
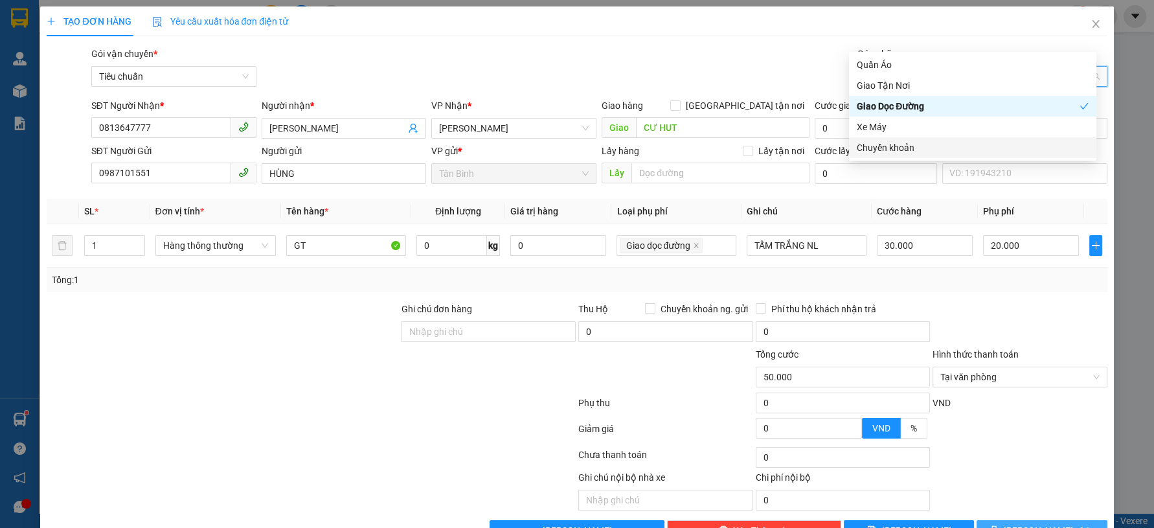
click at [1000, 520] on button "[PERSON_NAME] và In" at bounding box center [1042, 530] width 130 height 21
click at [996, 520] on button "[PERSON_NAME] và In" at bounding box center [1042, 530] width 130 height 21
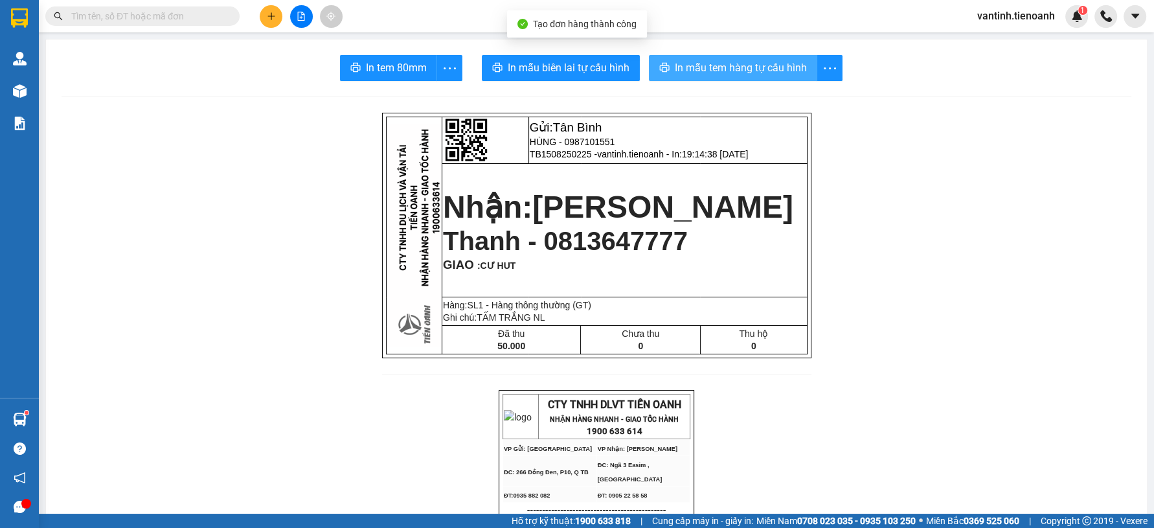
click at [667, 67] on button "In mẫu tem hàng tự cấu hình" at bounding box center [733, 68] width 168 height 26
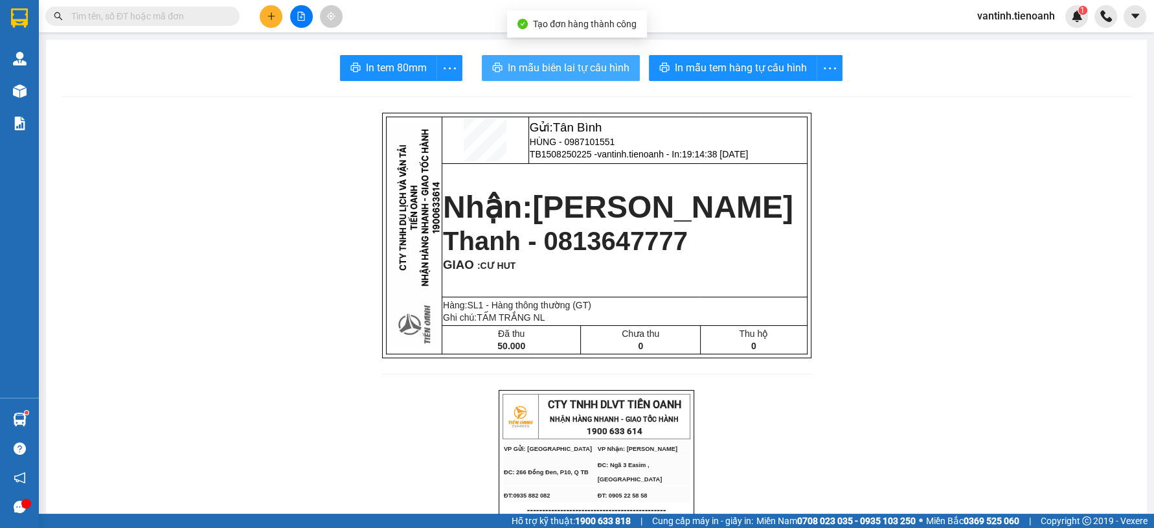
click at [567, 80] on button "In mẫu biên lai tự cấu hình" at bounding box center [561, 68] width 158 height 26
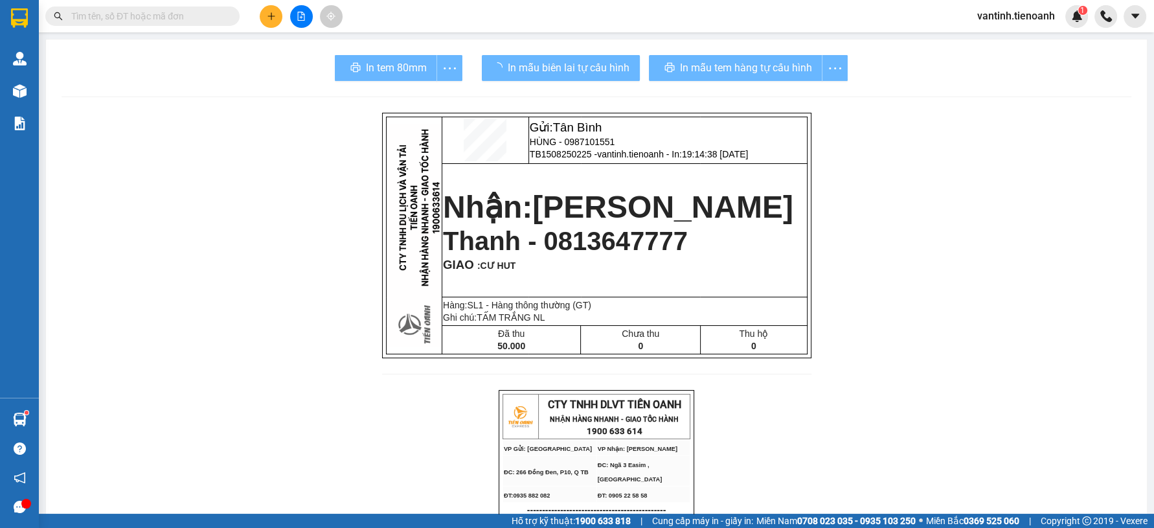
drag, startPoint x: 866, startPoint y: 462, endPoint x: 816, endPoint y: 376, distance: 99.5
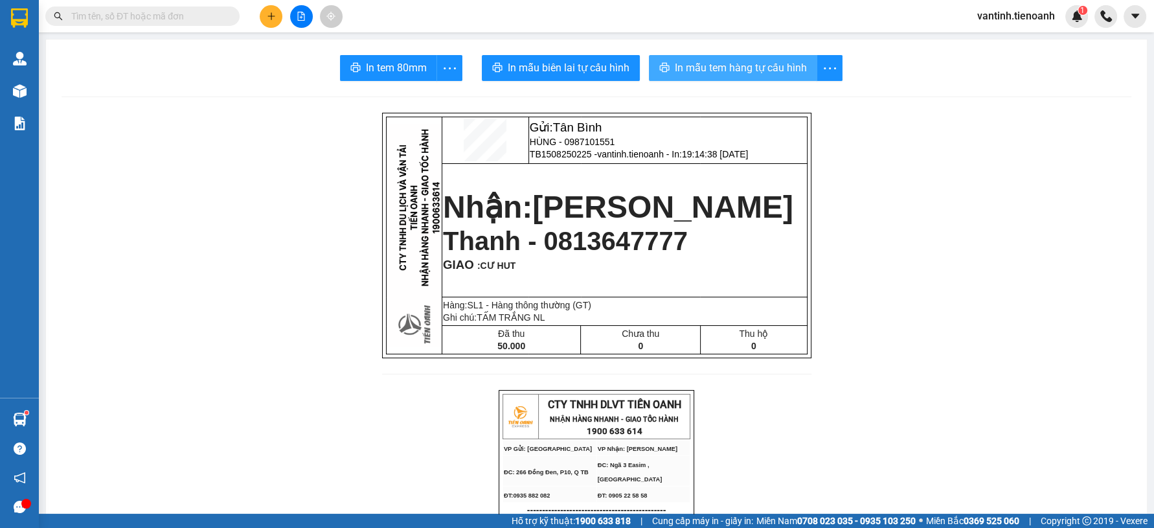
click at [694, 58] on button "In mẫu tem hàng tự cấu hình" at bounding box center [733, 68] width 168 height 26
click at [696, 58] on button "In mẫu tem hàng tự cấu hình" at bounding box center [733, 68] width 168 height 26
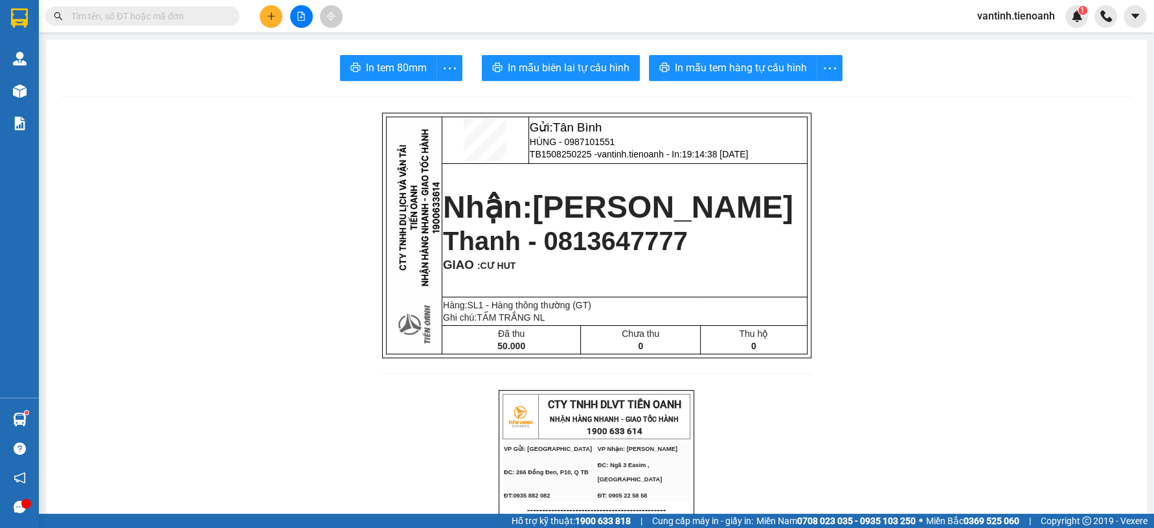
click at [273, 23] on button at bounding box center [271, 16] width 23 height 23
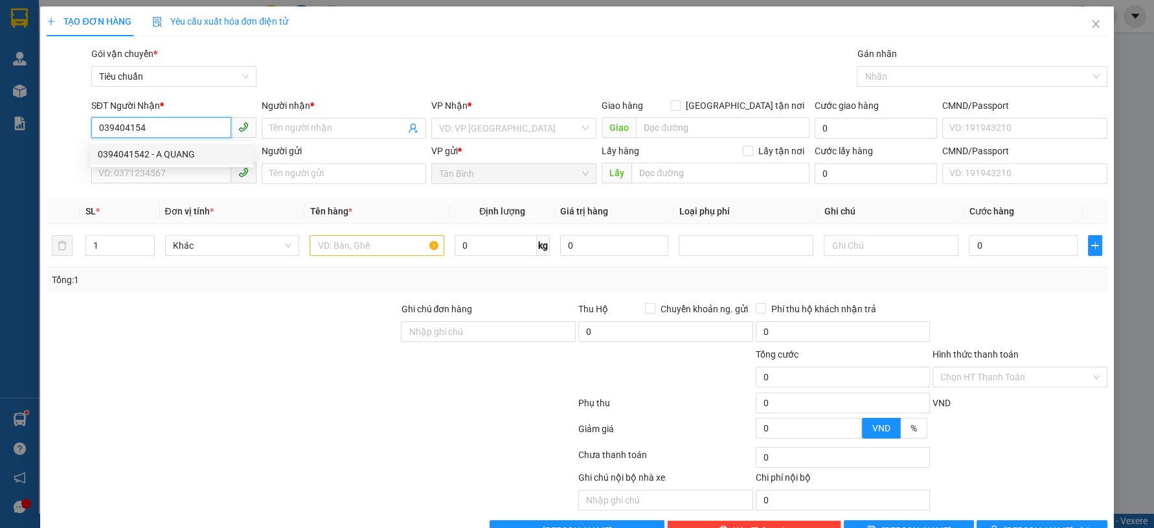
click at [157, 156] on div "0394041542 - A QUANG" at bounding box center [172, 154] width 148 height 14
type input "0394041542"
type input "A QUANG"
type input "0394041542"
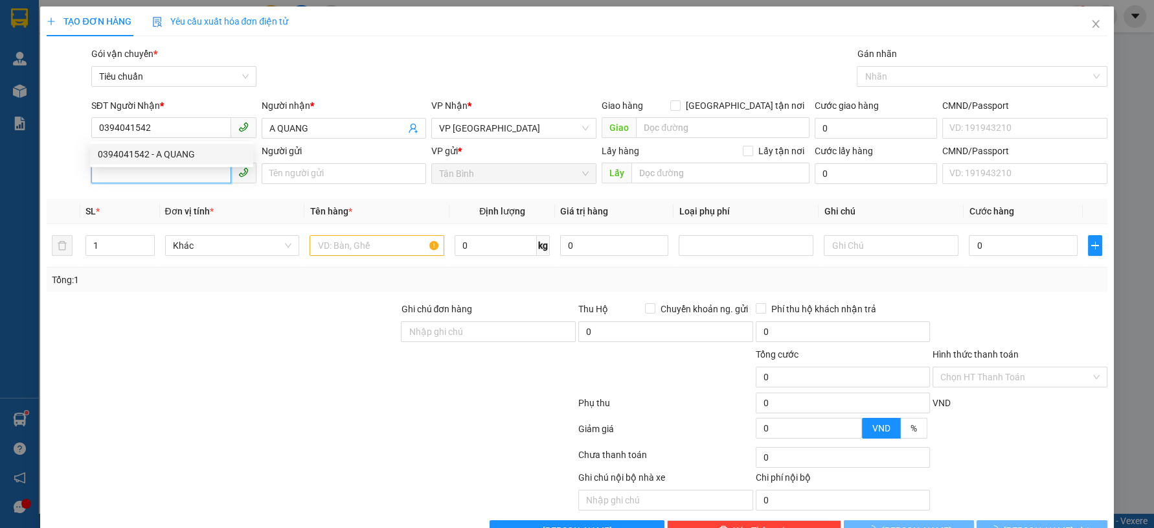
click at [179, 173] on input "SĐT Người Gửi" at bounding box center [161, 173] width 140 height 21
type input "70.000"
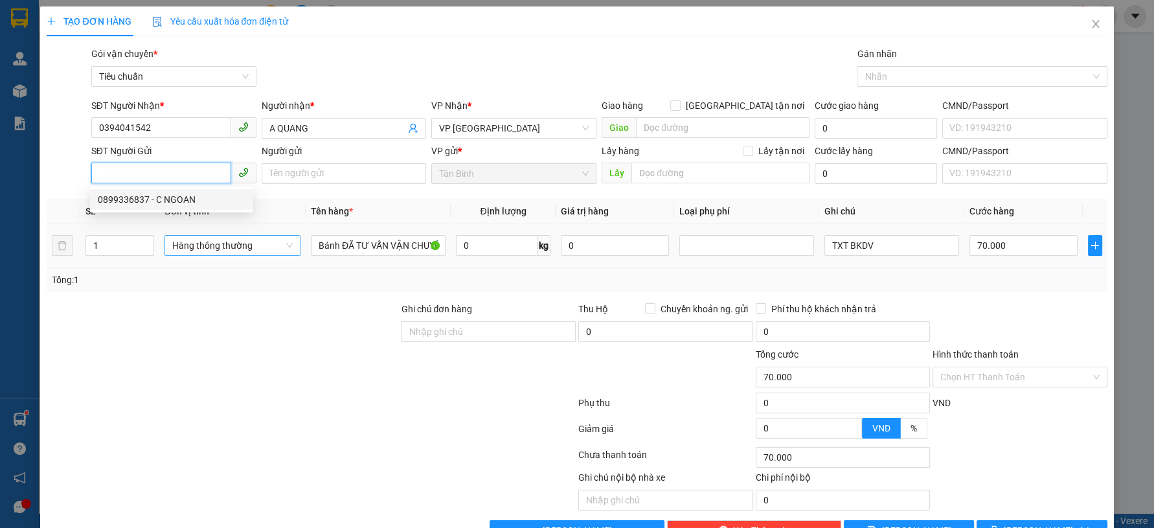
drag, startPoint x: 183, startPoint y: 201, endPoint x: 204, endPoint y: 238, distance: 42.9
click at [185, 200] on div "0899336837 - C NGOAN" at bounding box center [172, 199] width 148 height 14
type input "0899336837"
type input "C NGOAN"
click at [199, 310] on div at bounding box center [222, 324] width 354 height 45
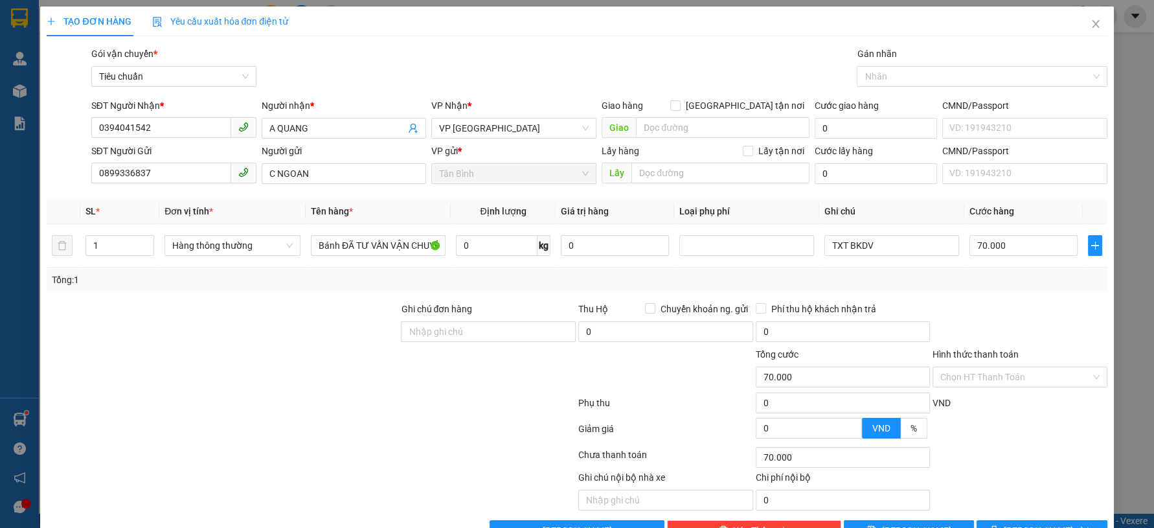
click at [225, 303] on div at bounding box center [222, 324] width 354 height 45
click at [479, 241] on input "0" at bounding box center [497, 245] width 82 height 21
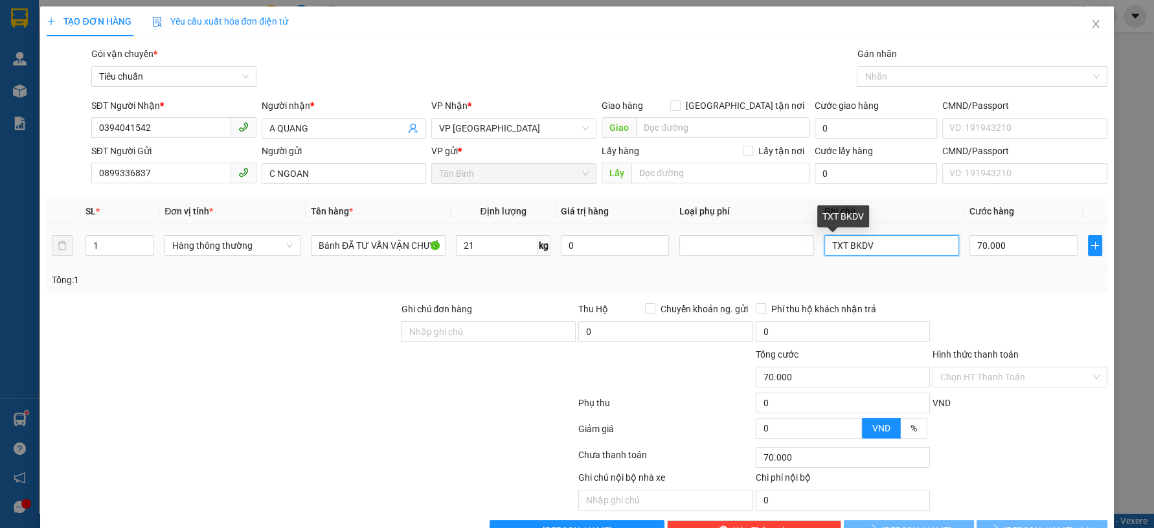
drag, startPoint x: 854, startPoint y: 252, endPoint x: 965, endPoint y: 258, distance: 110.9
click at [965, 258] on tr "1 Hàng thông thường Bánh ĐÃ TƯ VẤN VẬN CHUYỂN 21 kg 0 TXT BKDV 70.000" at bounding box center [577, 245] width 1060 height 43
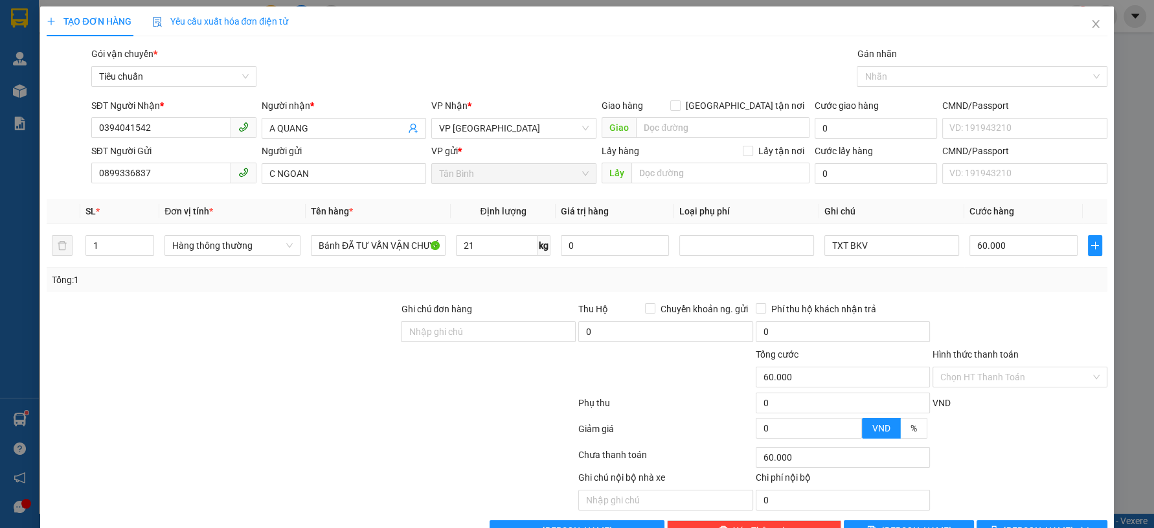
click at [978, 280] on div "Tổng: 1" at bounding box center [577, 280] width 1050 height 14
click at [998, 526] on icon "printer" at bounding box center [994, 530] width 8 height 8
drag, startPoint x: 1013, startPoint y: 492, endPoint x: 998, endPoint y: 476, distance: 21.5
click at [1001, 523] on icon "loading" at bounding box center [994, 529] width 13 height 13
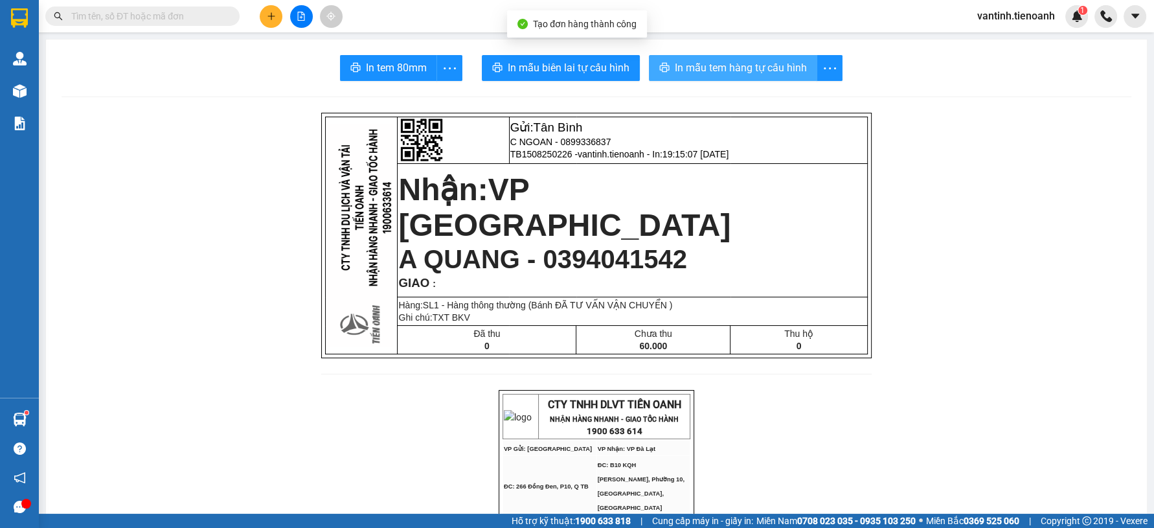
click at [766, 63] on span "In mẫu tem hàng tự cấu hình" at bounding box center [741, 68] width 132 height 16
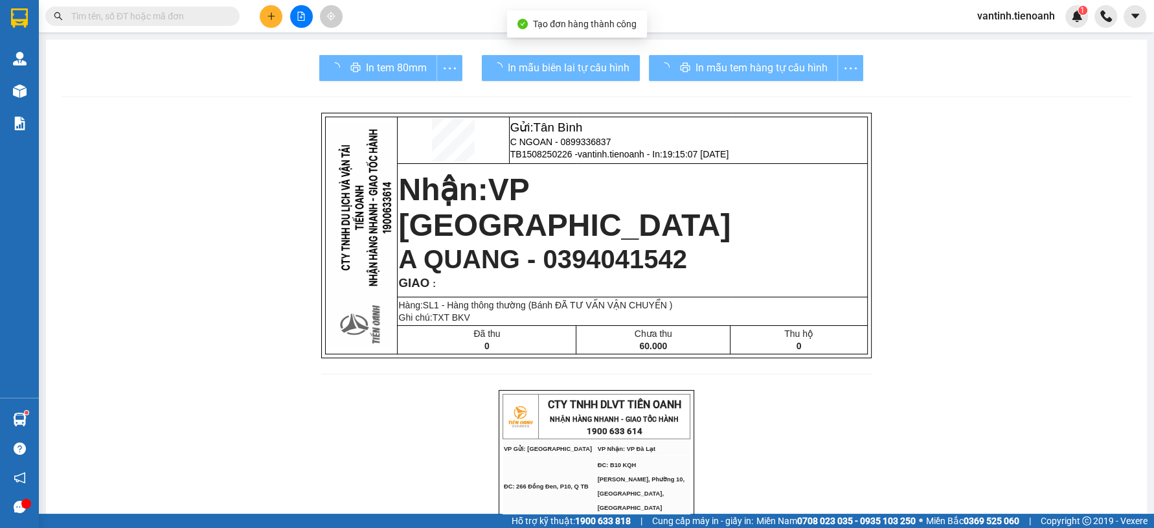
click at [576, 60] on span "In mẫu biên lai tự cấu hình" at bounding box center [569, 68] width 122 height 16
drag, startPoint x: 767, startPoint y: 91, endPoint x: 578, endPoint y: 61, distance: 191.5
click at [576, 61] on span "In mẫu biên lai tự cấu hình" at bounding box center [569, 68] width 122 height 16
click at [579, 61] on span "In mẫu biên lai tự cấu hình" at bounding box center [569, 68] width 122 height 16
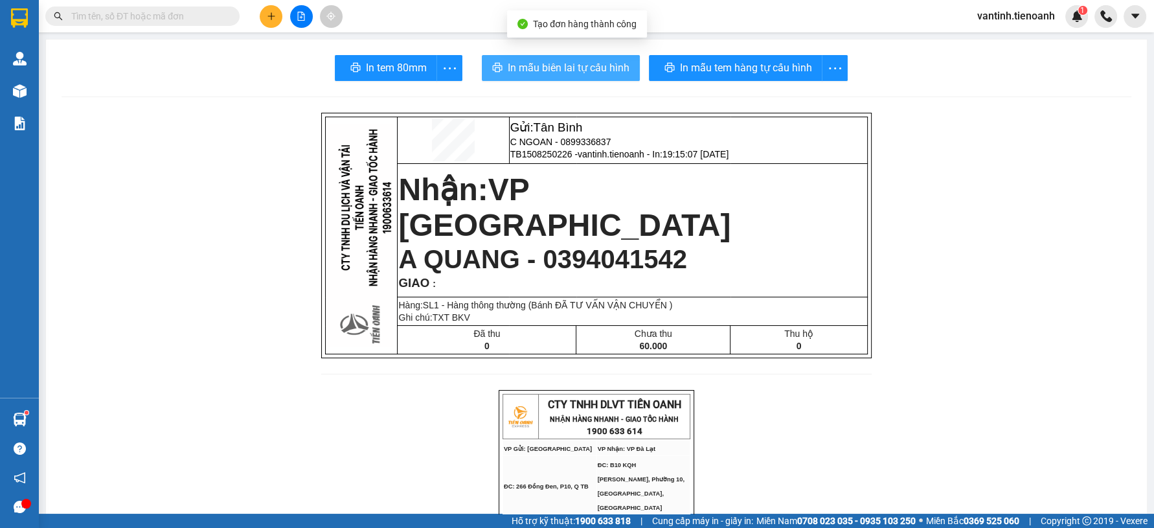
click at [579, 62] on span "In mẫu biên lai tự cấu hình" at bounding box center [569, 68] width 122 height 16
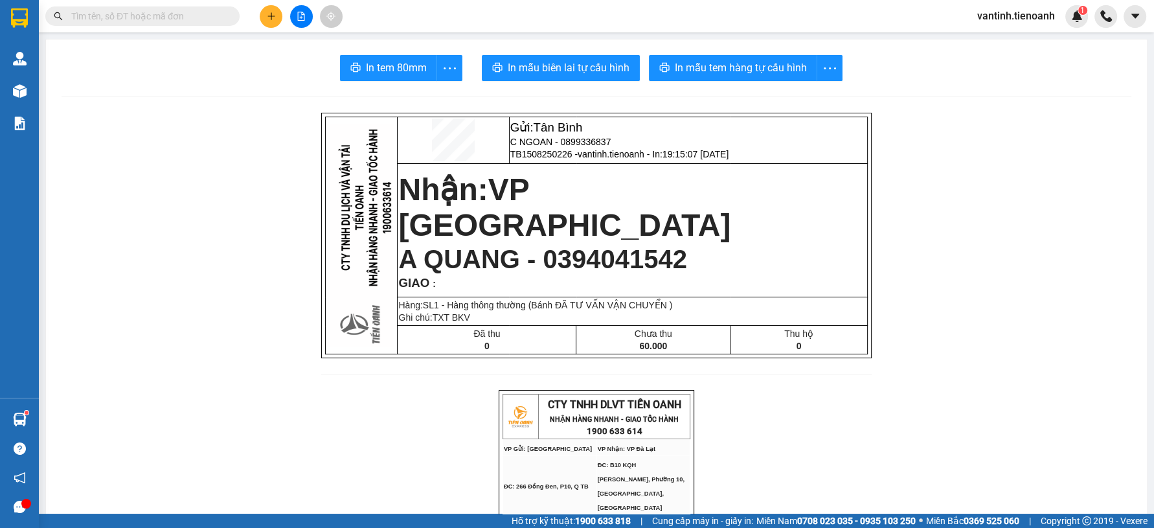
click at [173, 19] on input "text" at bounding box center [147, 16] width 153 height 14
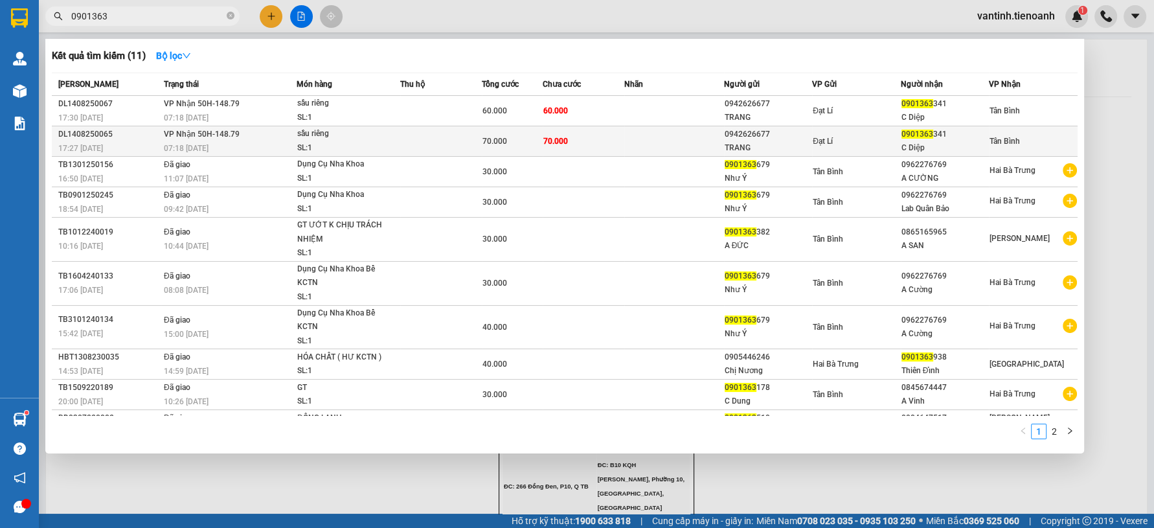
type input "0901363"
click at [459, 139] on td at bounding box center [441, 141] width 82 height 30
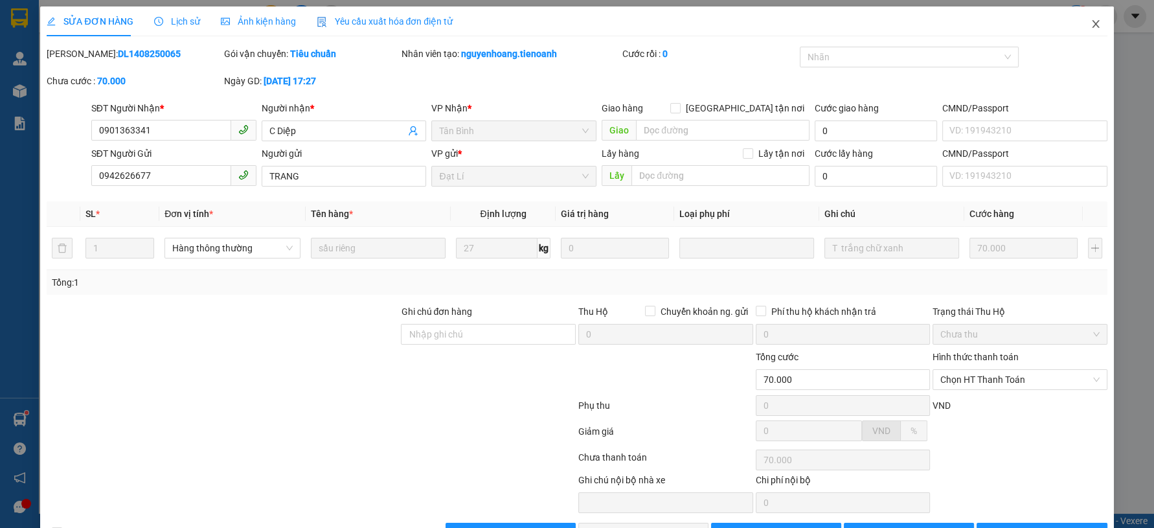
drag, startPoint x: 1080, startPoint y: 20, endPoint x: 1069, endPoint y: 18, distance: 11.2
click at [1091, 21] on icon "close" at bounding box center [1096, 24] width 10 height 10
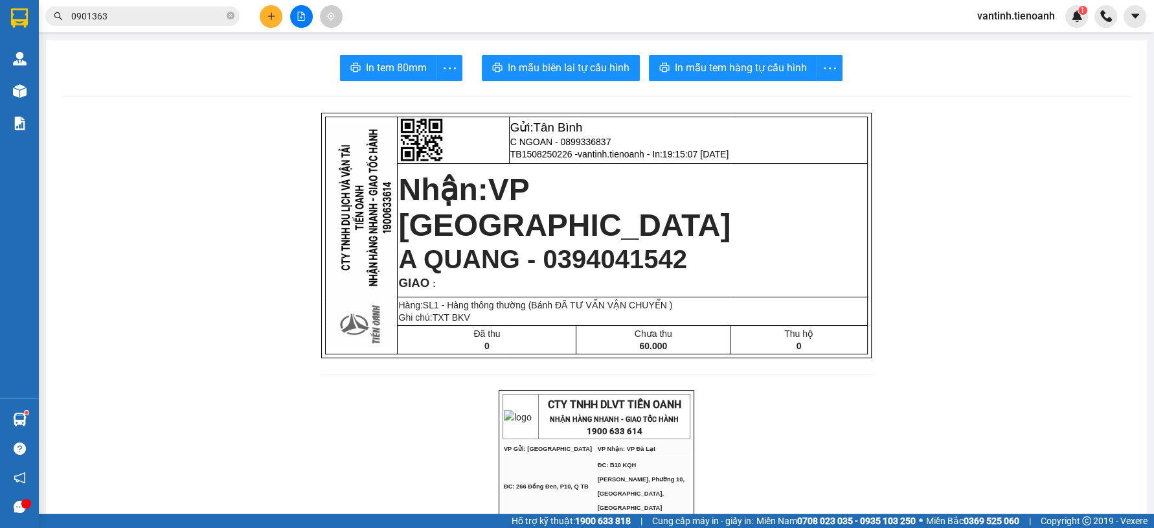
click at [202, 13] on input "0901363" at bounding box center [147, 16] width 153 height 14
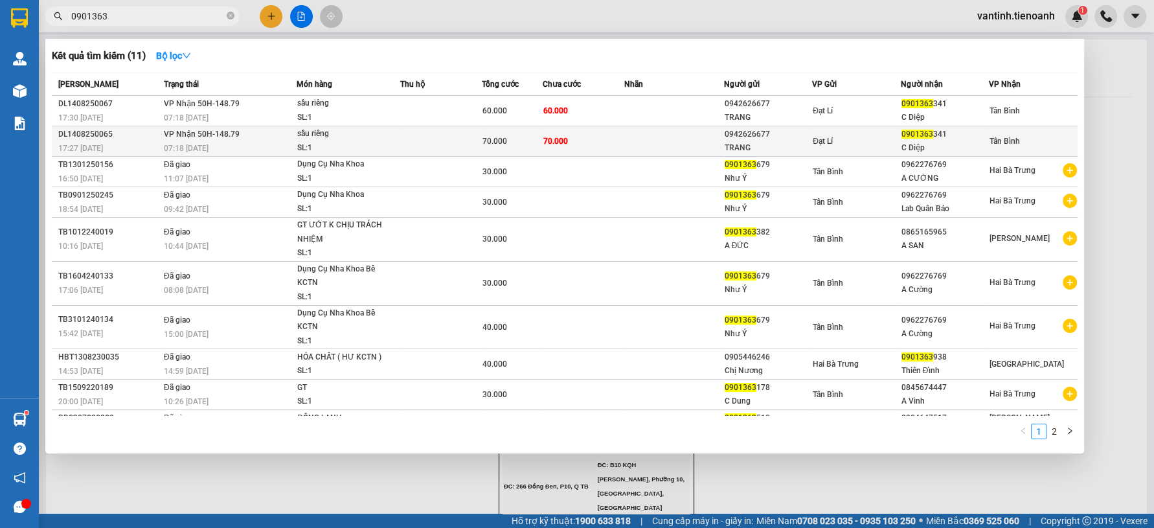
click at [400, 131] on td at bounding box center [441, 141] width 82 height 30
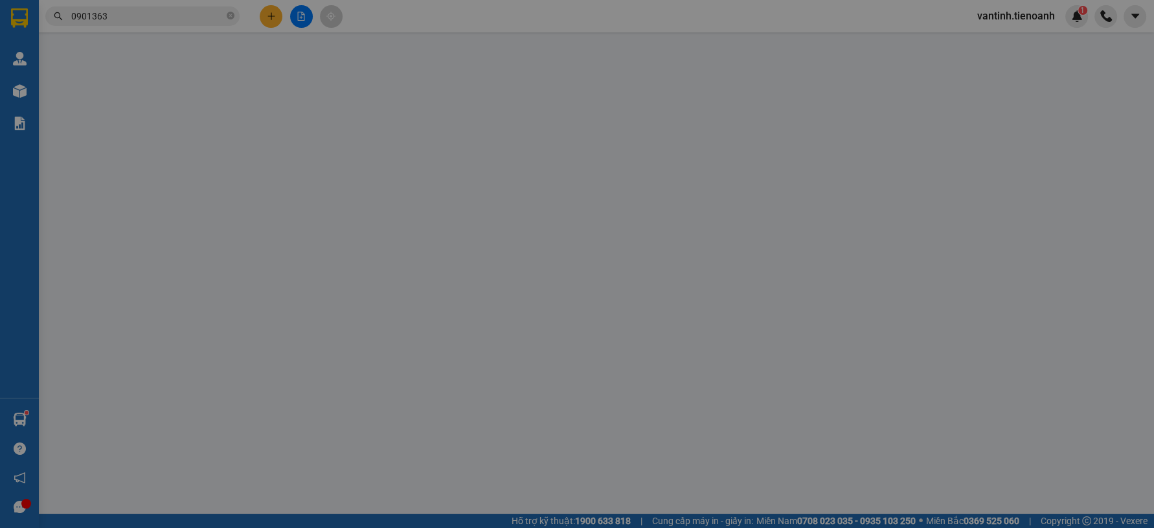
type input "0901363341"
type input "C Diệp"
type input "0942626677"
type input "TRANG"
type input "70.000"
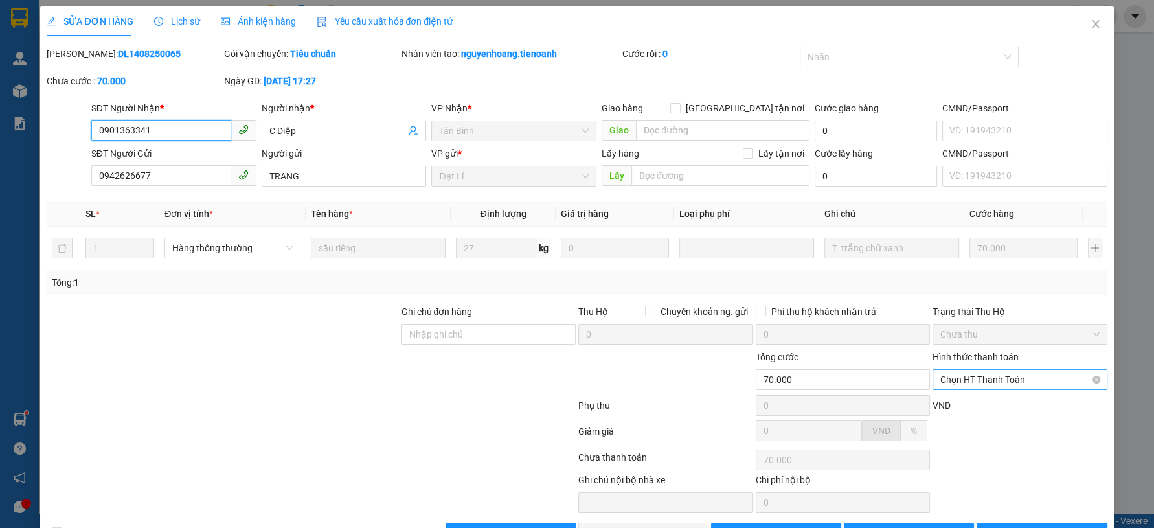
click at [979, 370] on span "Chọn HT Thanh Toán" at bounding box center [1019, 379] width 159 height 19
click at [962, 398] on div "Tại văn phòng" at bounding box center [1010, 405] width 157 height 14
type input "0"
click at [670, 523] on button "Lưu và Giao hàng" at bounding box center [643, 533] width 130 height 21
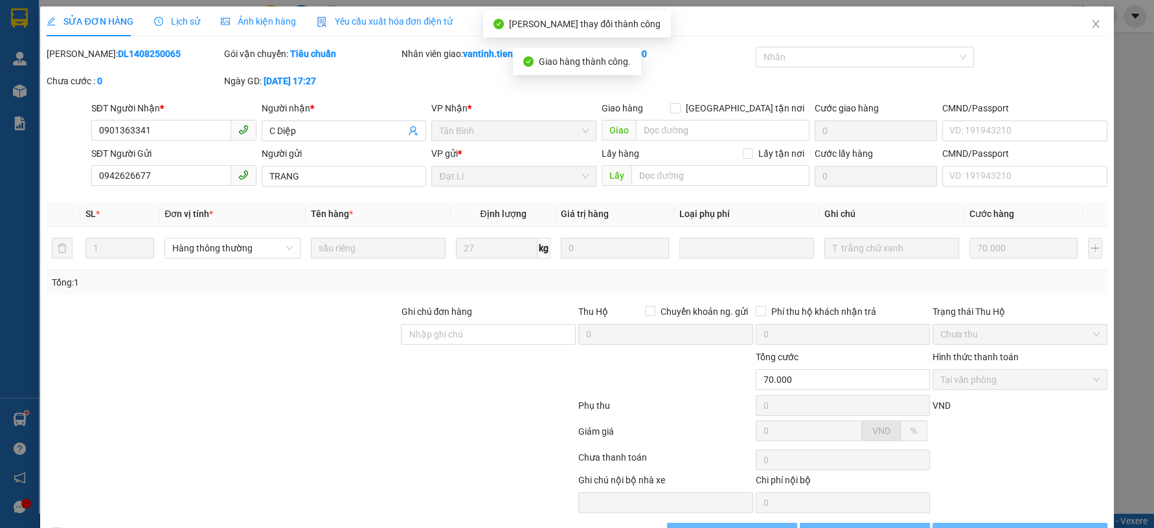
click at [1013, 526] on span "[PERSON_NAME] và In" at bounding box center [1027, 533] width 91 height 14
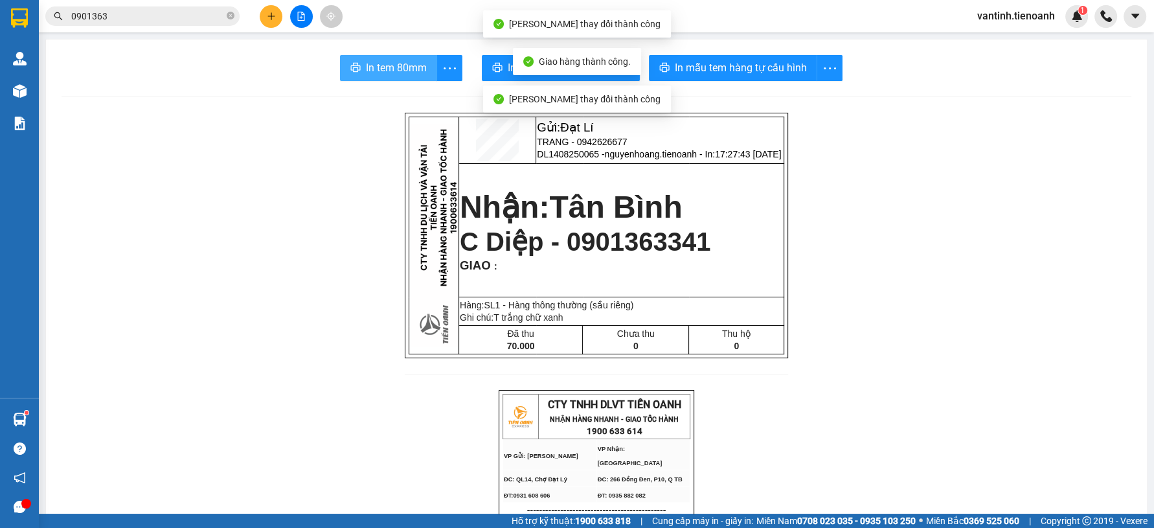
click at [403, 63] on span "In tem 80mm" at bounding box center [396, 68] width 61 height 16
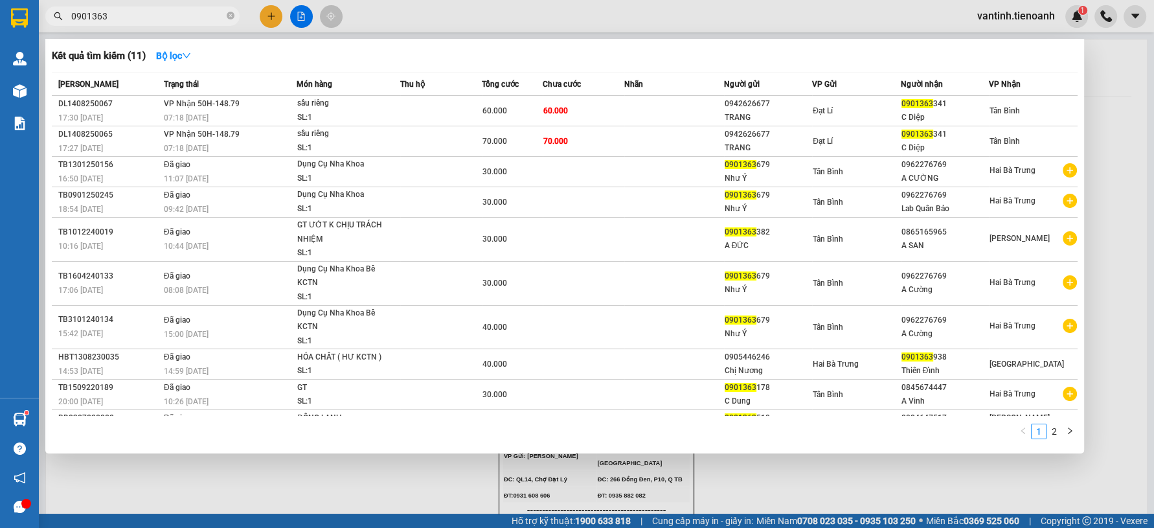
drag, startPoint x: 150, startPoint y: 16, endPoint x: 236, endPoint y: 65, distance: 99.0
click at [152, 16] on input "0901363" at bounding box center [147, 16] width 153 height 14
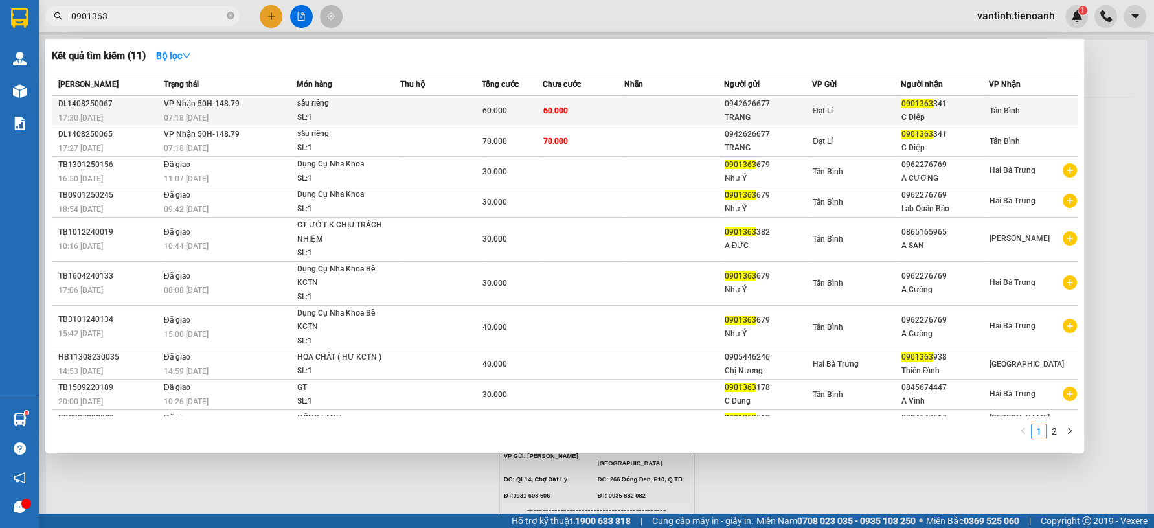
drag, startPoint x: 265, startPoint y: 95, endPoint x: 264, endPoint y: 108, distance: 13.6
click at [264, 108] on table "Mã ĐH Trạng thái Món hàng Thu hộ Tổng cước Chưa cước Nhãn Người gửi VP Gửi Ngườ…" at bounding box center [565, 257] width 1026 height 368
click at [264, 108] on td "VP Nhận 50H-148.79 07:18 - 15/08" at bounding box center [229, 111] width 136 height 30
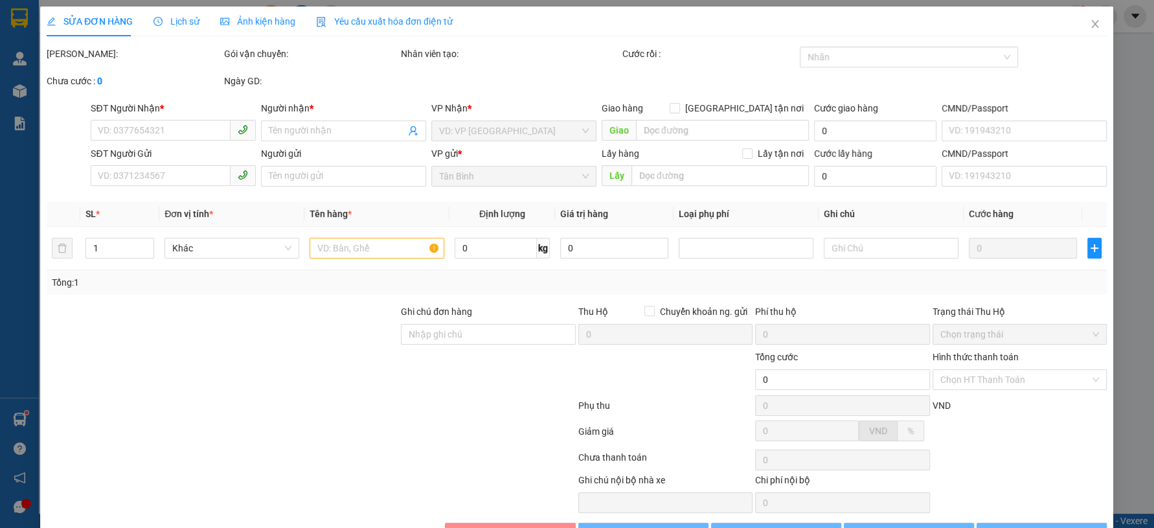
type input "0901363341"
type input "C Diệp"
type input "0942626677"
type input "TRANG"
type input "60.000"
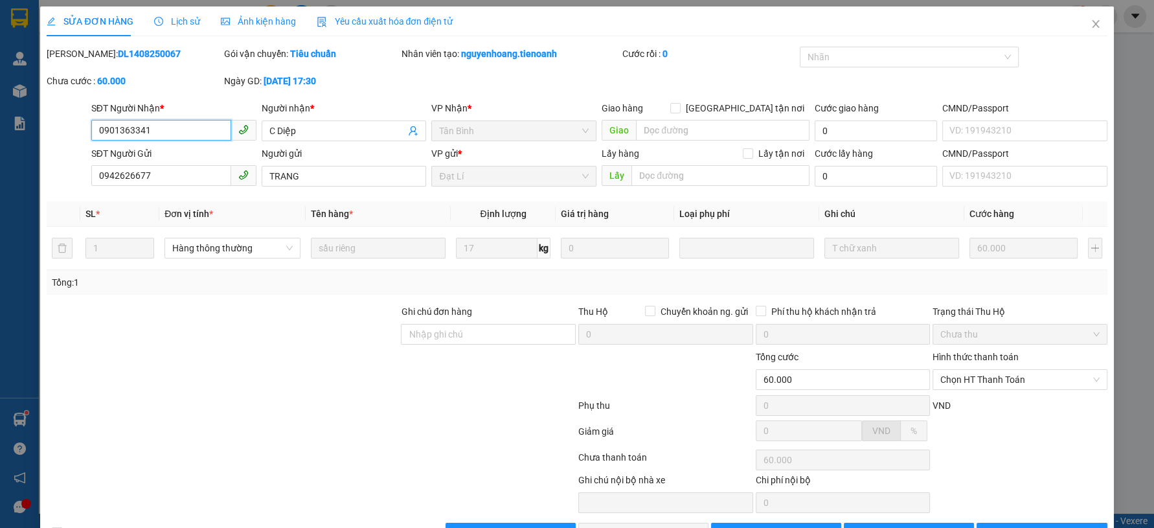
drag, startPoint x: 964, startPoint y: 343, endPoint x: 959, endPoint y: 351, distance: 9.9
click at [964, 370] on span "Chọn HT Thanh Toán" at bounding box center [1019, 379] width 159 height 19
click at [951, 398] on div "Tại văn phòng" at bounding box center [1010, 405] width 157 height 14
type input "0"
click at [652, 526] on span "Lưu và Giao hàng" at bounding box center [665, 533] width 124 height 14
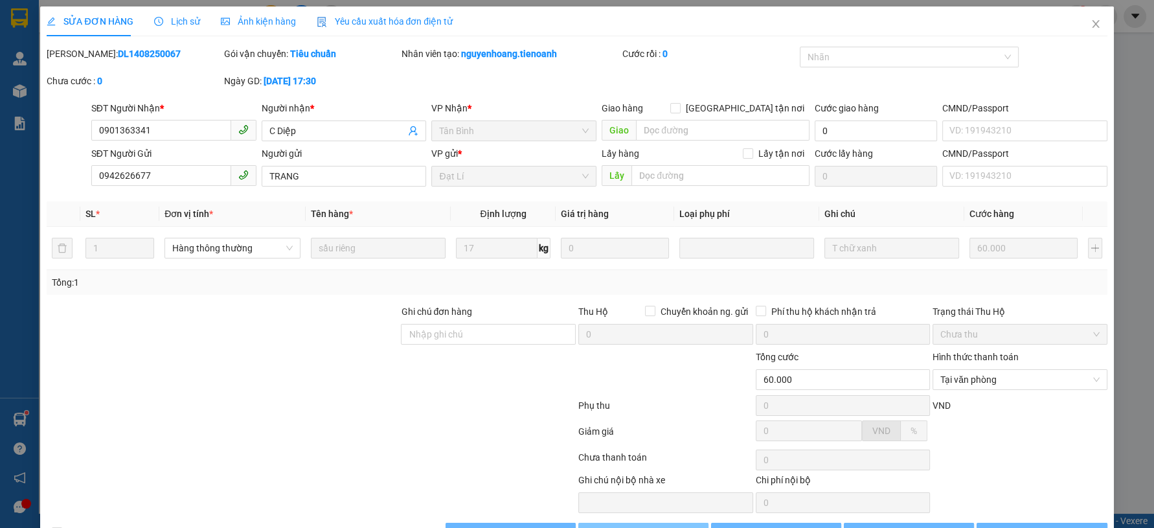
click at [652, 526] on span "Lưu và Giao hàng" at bounding box center [665, 533] width 124 height 14
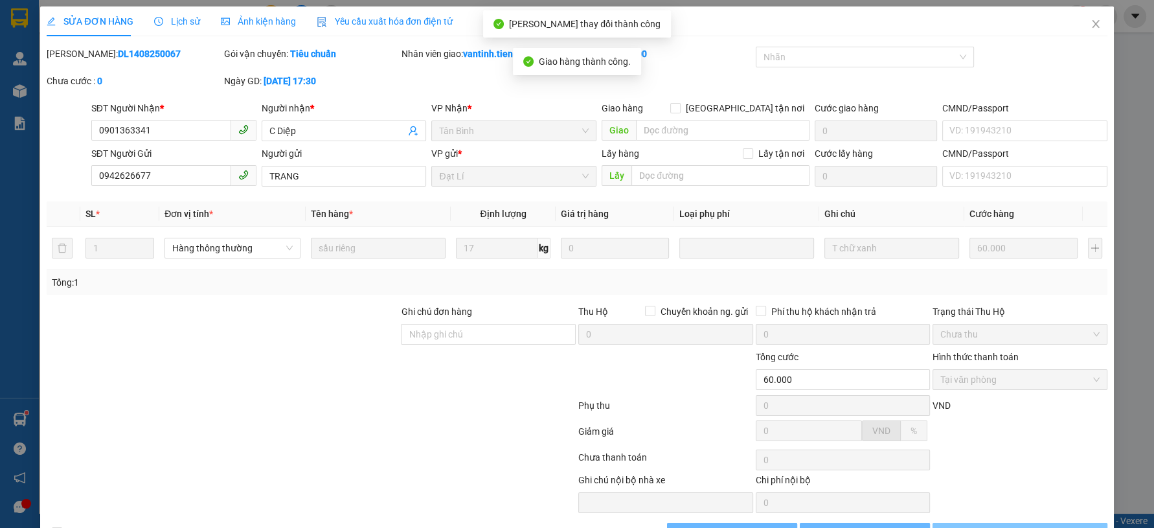
click at [1013, 526] on span "[PERSON_NAME] và In" at bounding box center [1027, 533] width 91 height 14
click at [1014, 526] on span "[PERSON_NAME] và In" at bounding box center [1027, 533] width 91 height 14
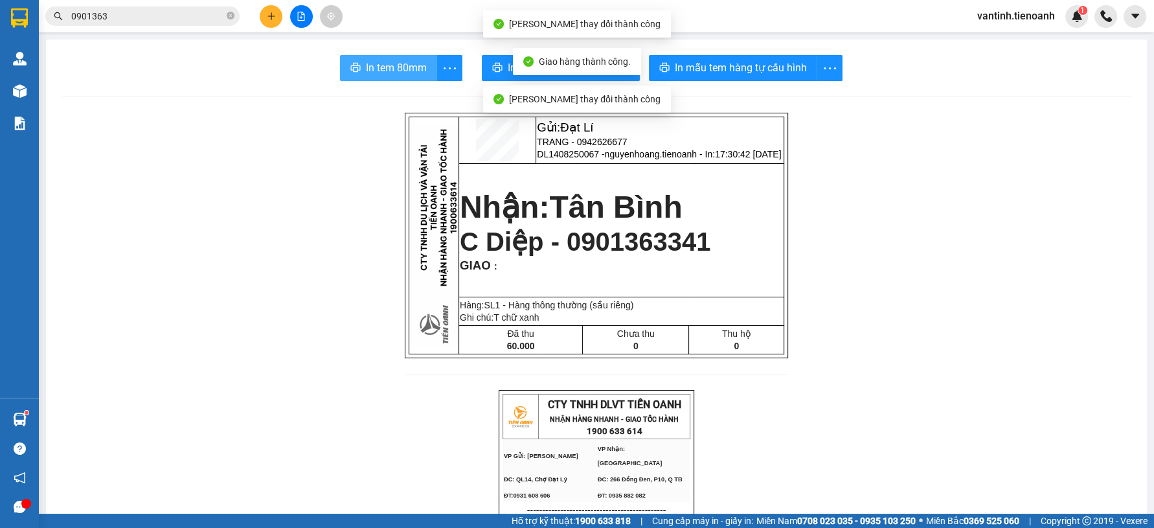
click at [386, 67] on span "In tem 80mm" at bounding box center [396, 68] width 61 height 16
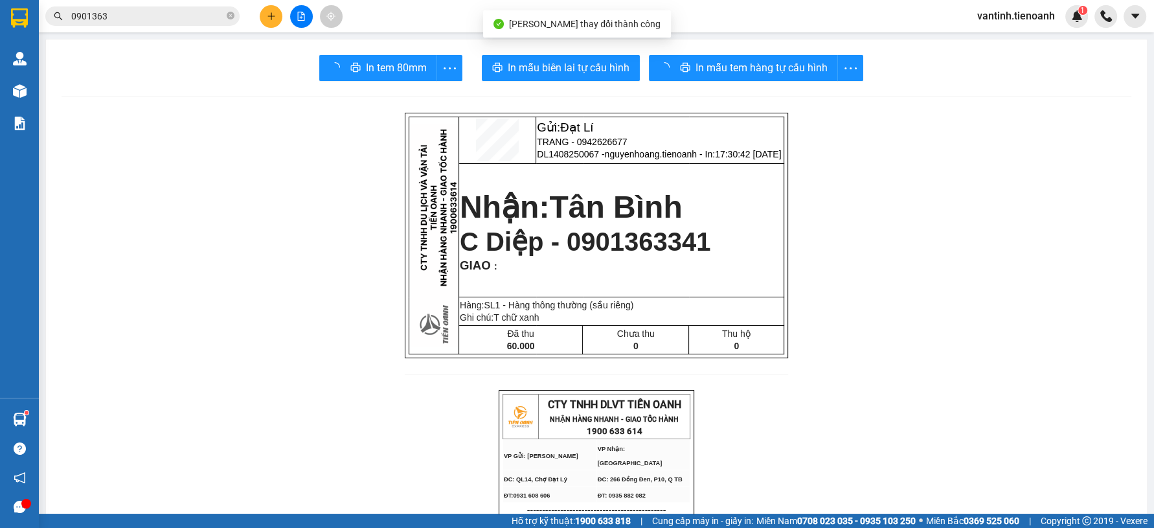
drag, startPoint x: 1119, startPoint y: 312, endPoint x: 1099, endPoint y: 306, distance: 21.4
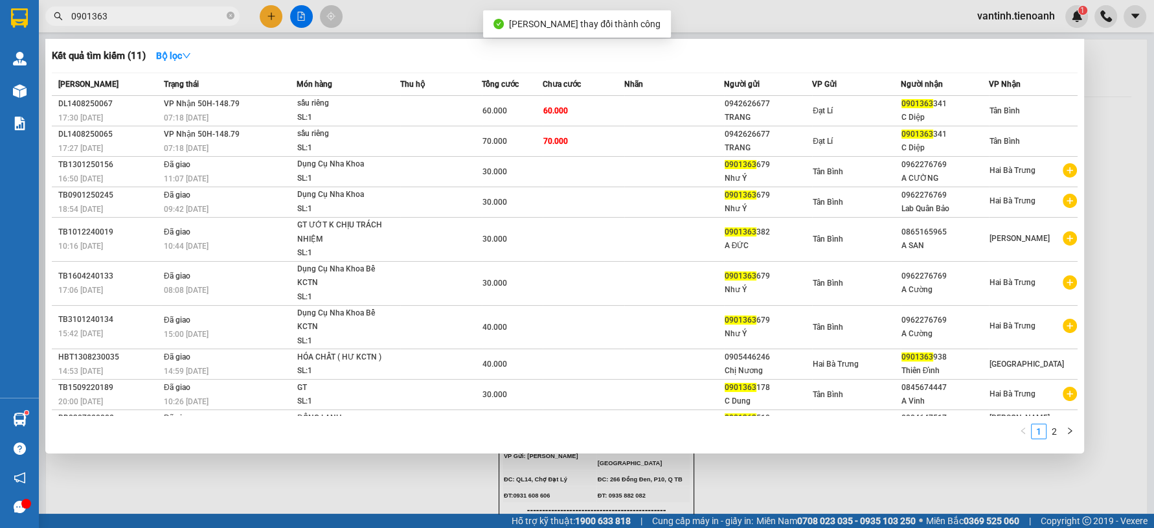
click at [192, 12] on input "0901363" at bounding box center [147, 16] width 153 height 14
click at [282, 17] on div at bounding box center [577, 264] width 1154 height 528
click at [278, 17] on button at bounding box center [271, 16] width 23 height 23
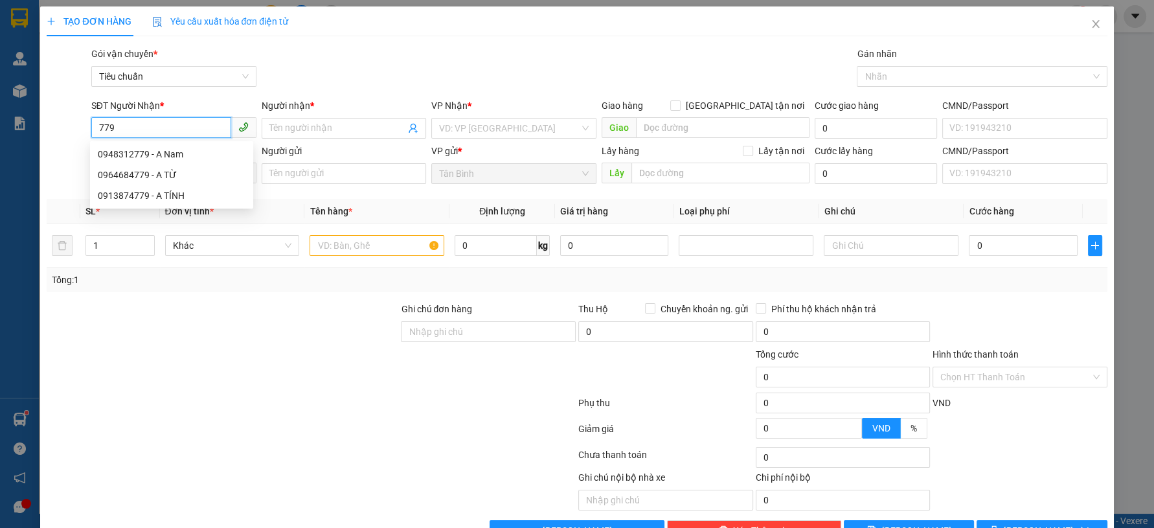
drag, startPoint x: 159, startPoint y: 129, endPoint x: 166, endPoint y: 137, distance: 10.1
click at [161, 129] on input "779" at bounding box center [161, 127] width 140 height 21
click at [155, 113] on div "SĐT Người Nhận *" at bounding box center [173, 107] width 165 height 19
click at [154, 118] on input "779" at bounding box center [161, 127] width 140 height 21
click at [154, 117] on input "779" at bounding box center [161, 127] width 140 height 21
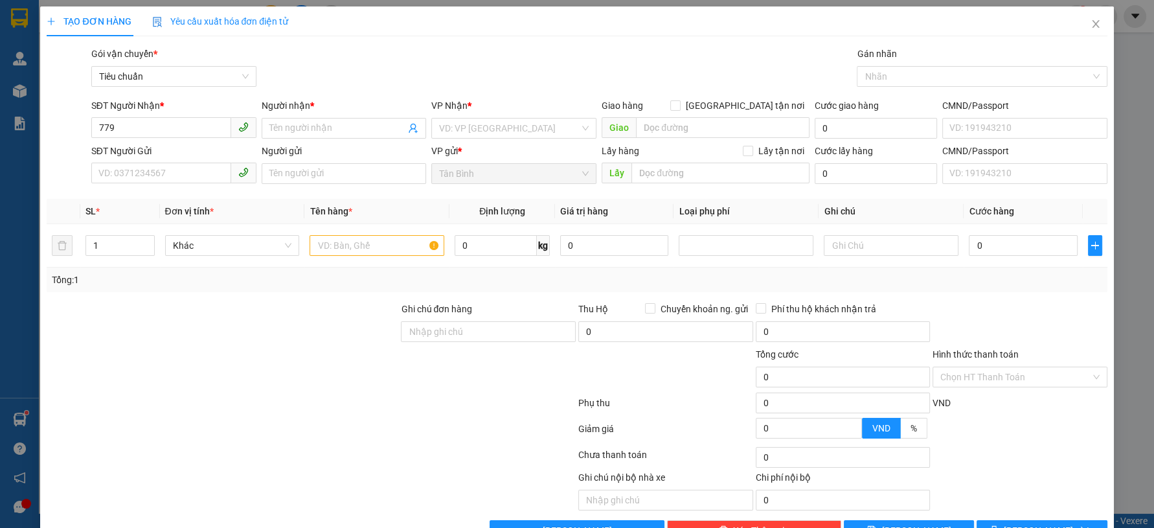
click at [166, 113] on div "SĐT Người Nhận *" at bounding box center [173, 107] width 165 height 19
click at [164, 124] on input "779" at bounding box center [161, 127] width 140 height 21
click at [170, 135] on input "7779" at bounding box center [161, 127] width 140 height 21
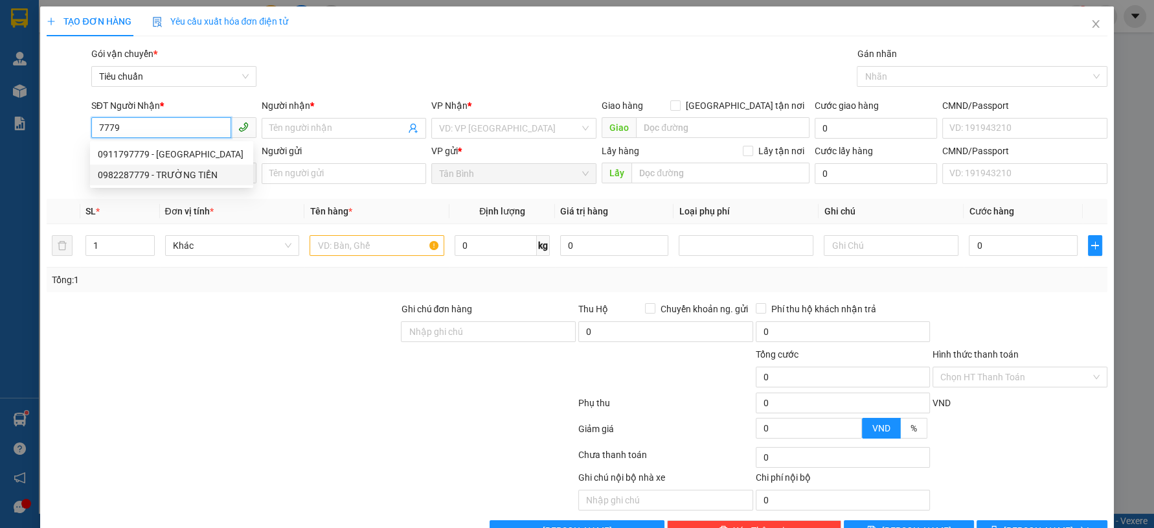
click at [176, 178] on div "0982287779 - TRƯỜNG TIỀN" at bounding box center [172, 175] width 148 height 14
type input "0982287779"
type input "TRƯỜNG TIỀN"
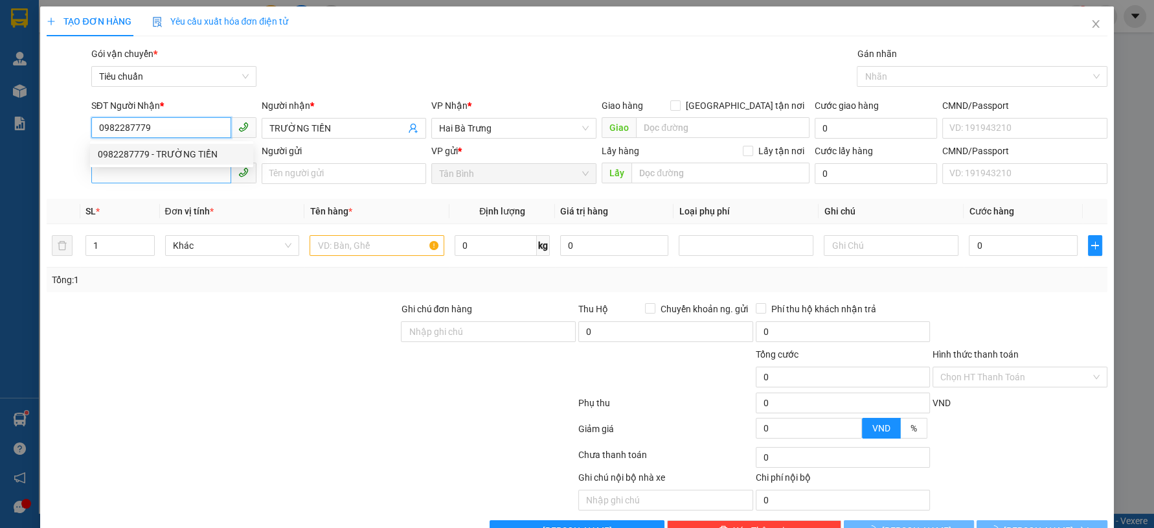
type input "0982287779"
click at [170, 176] on input "SĐT Người Gửi" at bounding box center [161, 173] width 140 height 21
type input "30.000"
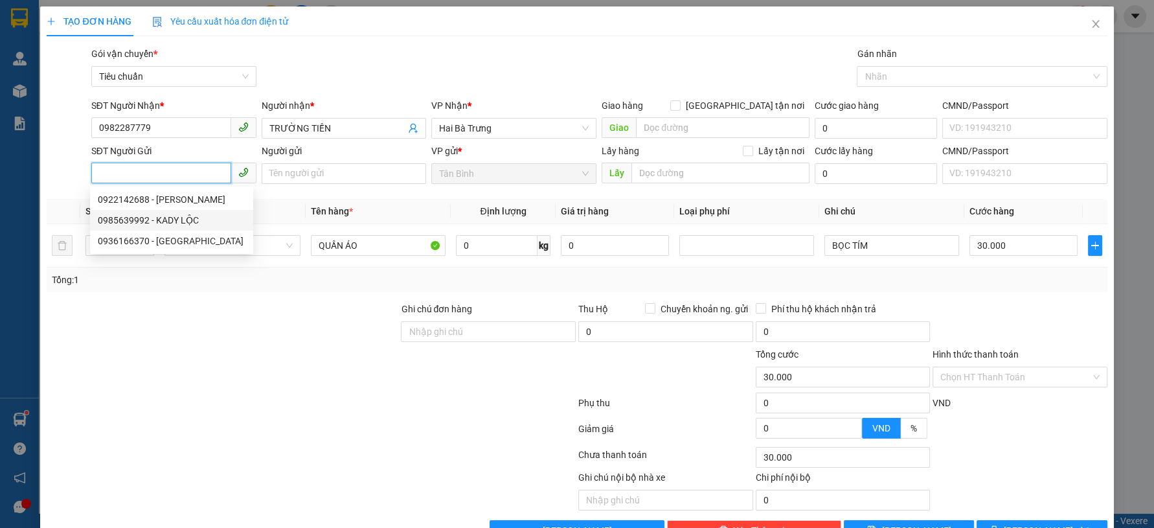
click at [190, 222] on div "0985639992 - KADY LỘC" at bounding box center [172, 220] width 148 height 14
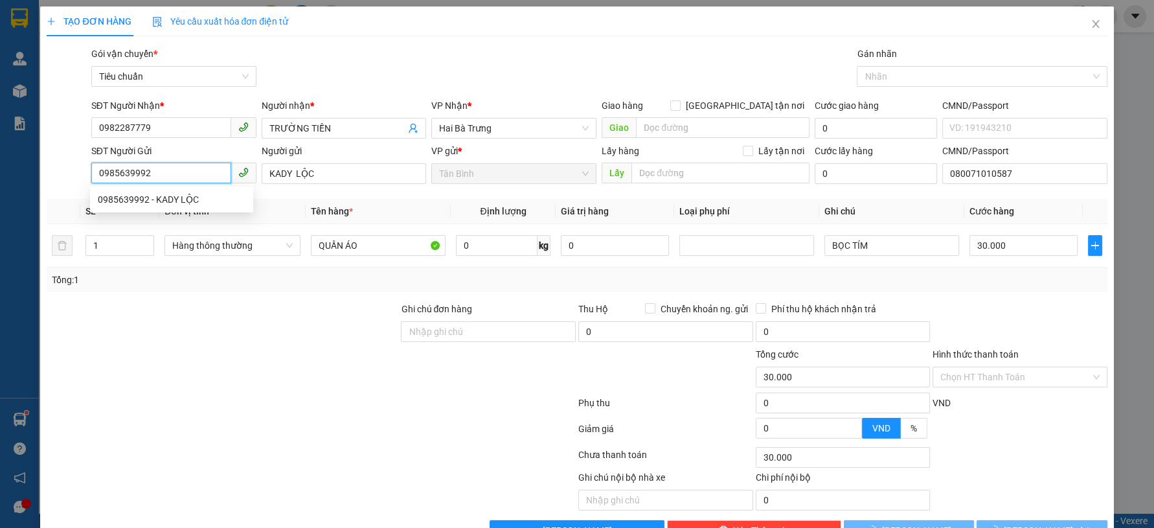
type input "0985639992"
type input "KADY LỘC"
type input "080071010587"
click at [232, 310] on div at bounding box center [222, 324] width 354 height 45
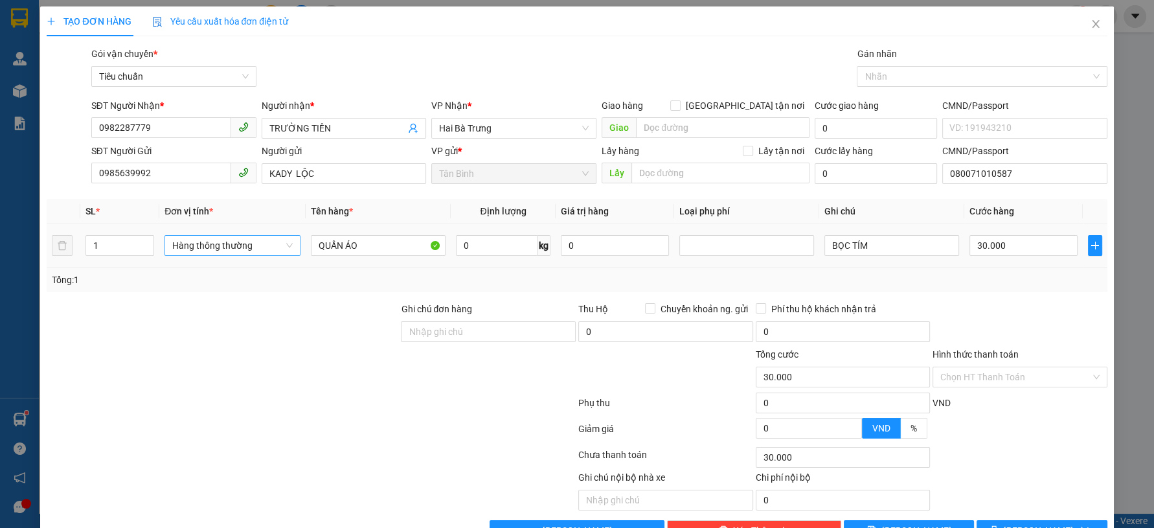
click at [223, 249] on span "Hàng thông thường" at bounding box center [232, 245] width 120 height 19
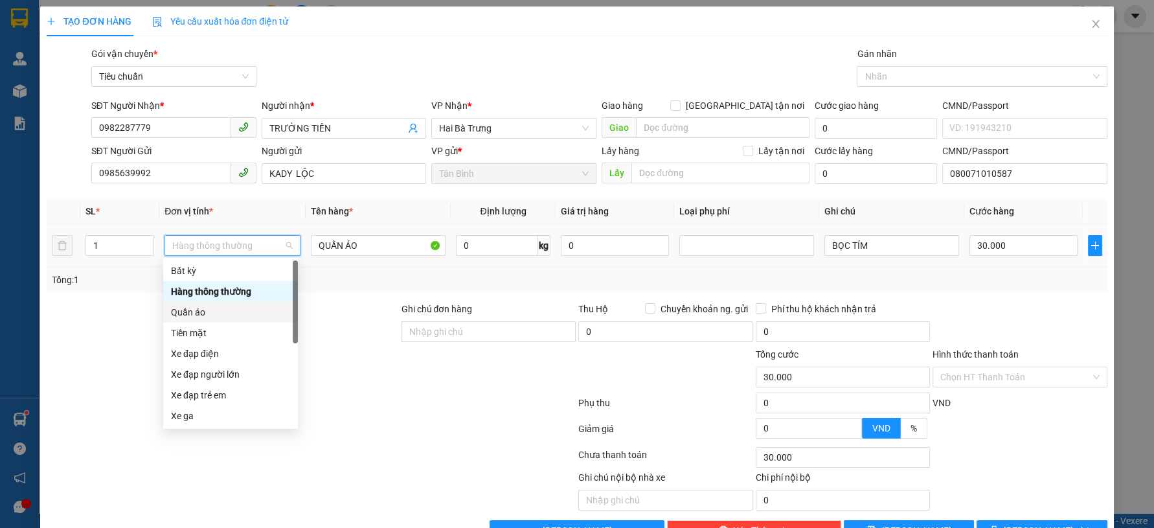
click at [209, 316] on div "Quần áo" at bounding box center [230, 312] width 119 height 14
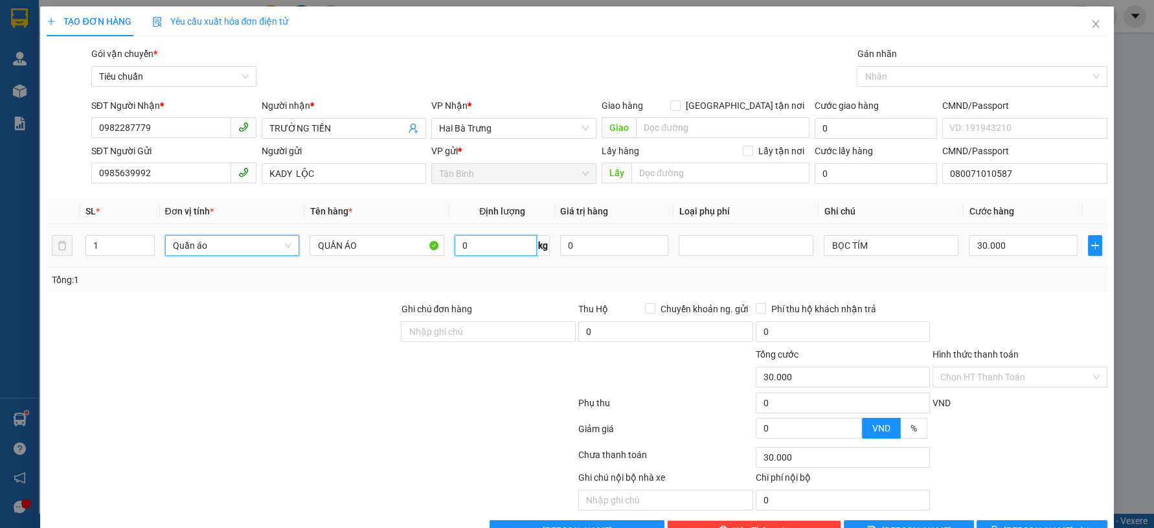
click at [486, 249] on input "0" at bounding box center [496, 245] width 82 height 21
type input "0"
click at [1026, 330] on div at bounding box center [1019, 324] width 177 height 45
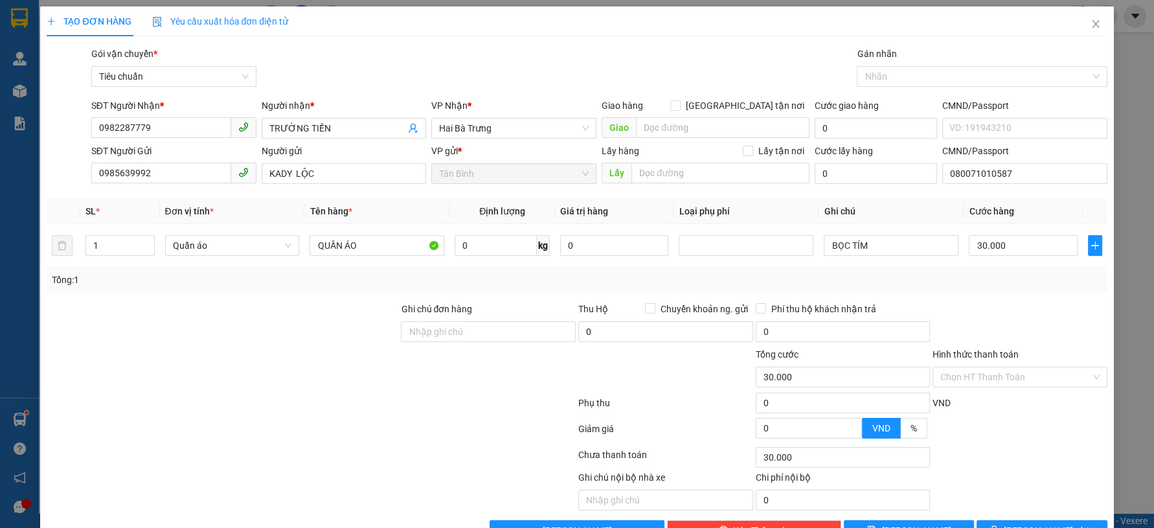
click at [1036, 505] on div "TẠO ĐƠN HÀNG Yêu cầu xuất hóa đơn điện tử Transit Pickup Surcharge Ids Transit …" at bounding box center [576, 278] width 1073 height 544
drag, startPoint x: 1036, startPoint y: 505, endPoint x: 1028, endPoint y: 498, distance: 10.6
click at [1035, 504] on div "TẠO ĐƠN HÀNG Yêu cầu xuất hóa đơn điện tử Transit Pickup Surcharge Ids Transit …" at bounding box center [576, 278] width 1073 height 544
click at [1025, 523] on span "[PERSON_NAME] và In" at bounding box center [1049, 530] width 91 height 14
click at [1023, 523] on span "[PERSON_NAME] và In" at bounding box center [1049, 530] width 91 height 14
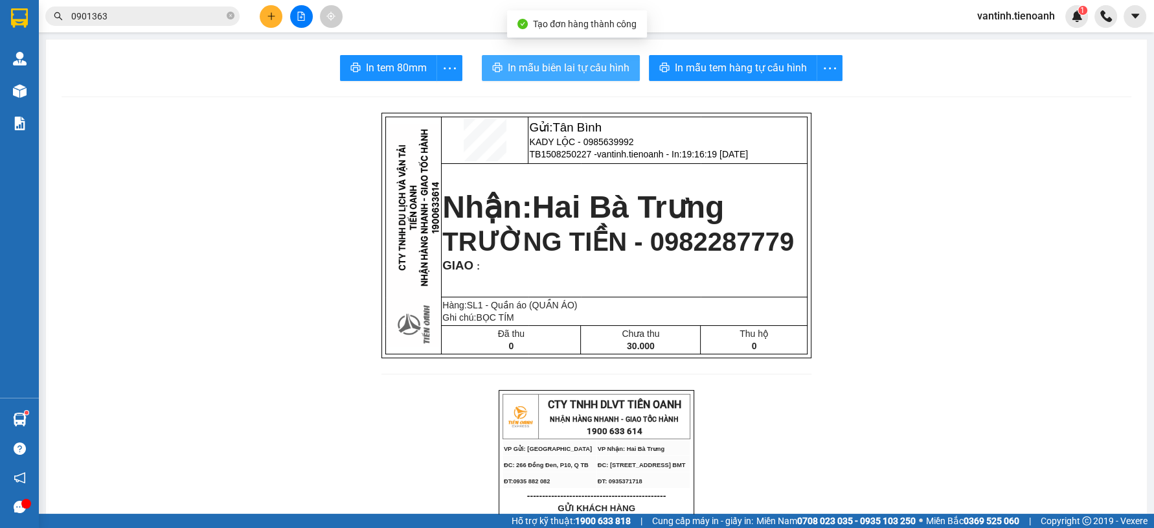
click at [604, 73] on span "In mẫu biên lai tự cấu hình" at bounding box center [569, 68] width 122 height 16
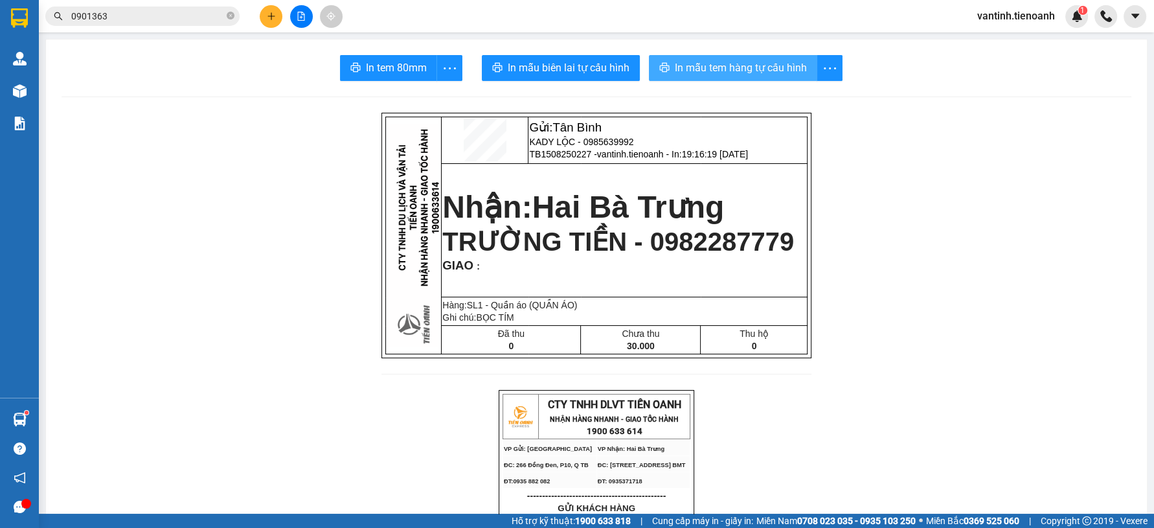
click at [691, 57] on button "In mẫu tem hàng tự cấu hình" at bounding box center [733, 68] width 168 height 26
click at [694, 60] on span "In mẫu tem hàng tự cấu hình" at bounding box center [741, 68] width 132 height 16
drag, startPoint x: 353, startPoint y: 225, endPoint x: 275, endPoint y: 169, distance: 96.2
drag, startPoint x: 185, startPoint y: 151, endPoint x: 179, endPoint y: 113, distance: 38.8
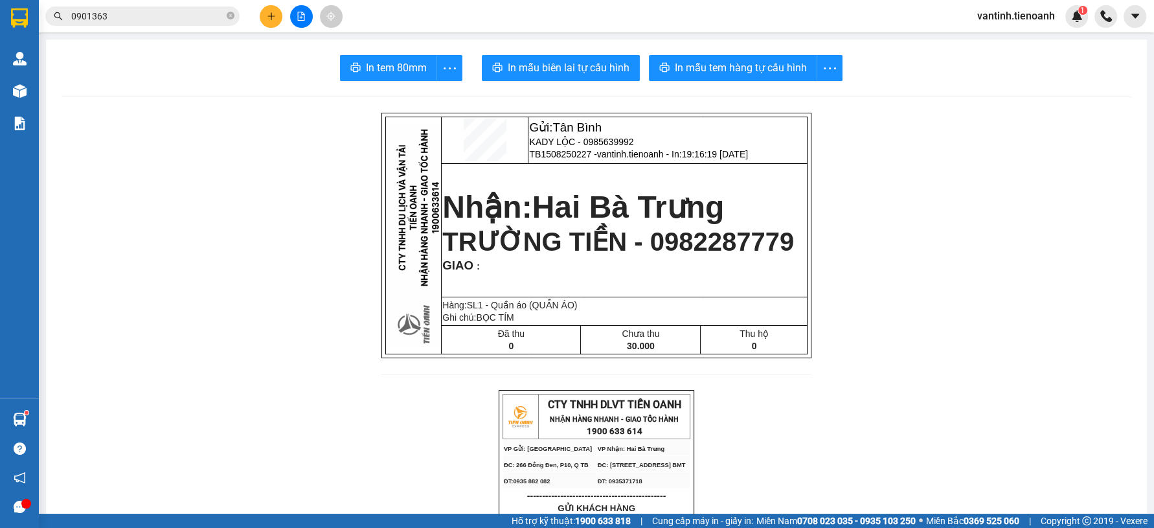
click at [233, 16] on icon "close-circle" at bounding box center [231, 16] width 8 height 8
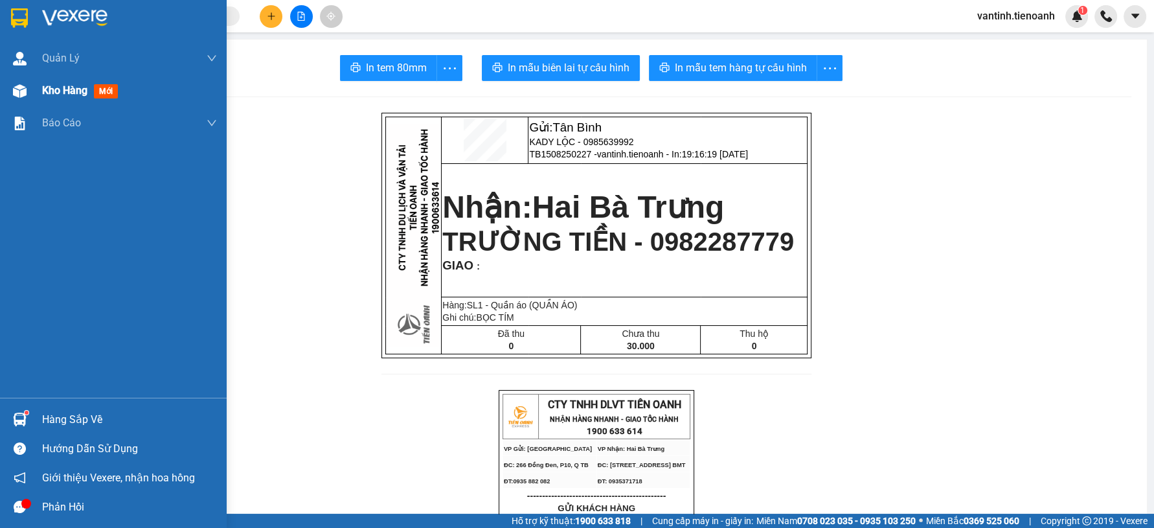
click at [51, 84] on span "Kho hàng" at bounding box center [64, 90] width 45 height 12
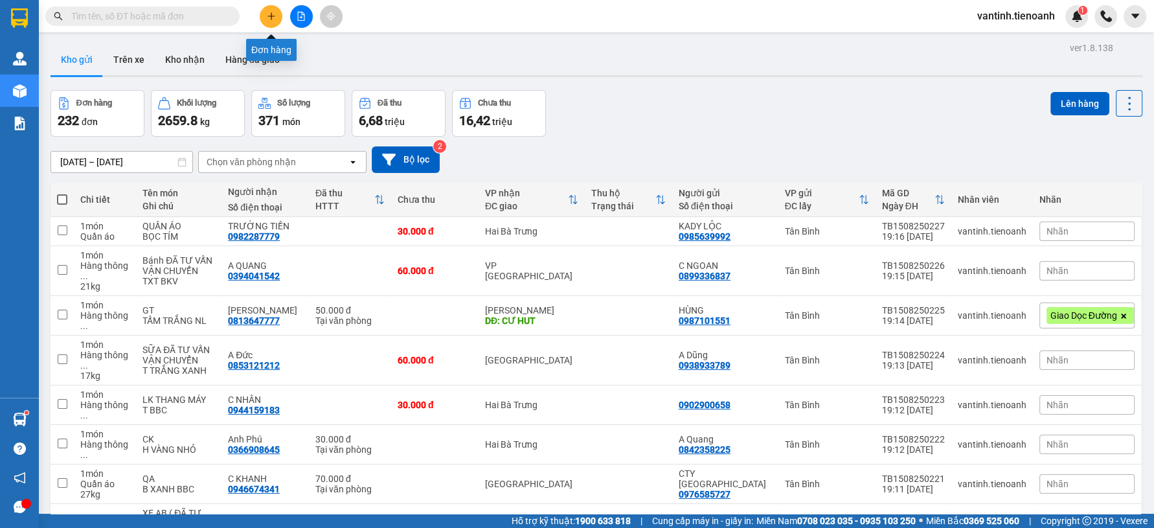
click at [271, 17] on icon "plus" at bounding box center [271, 15] width 1 height 7
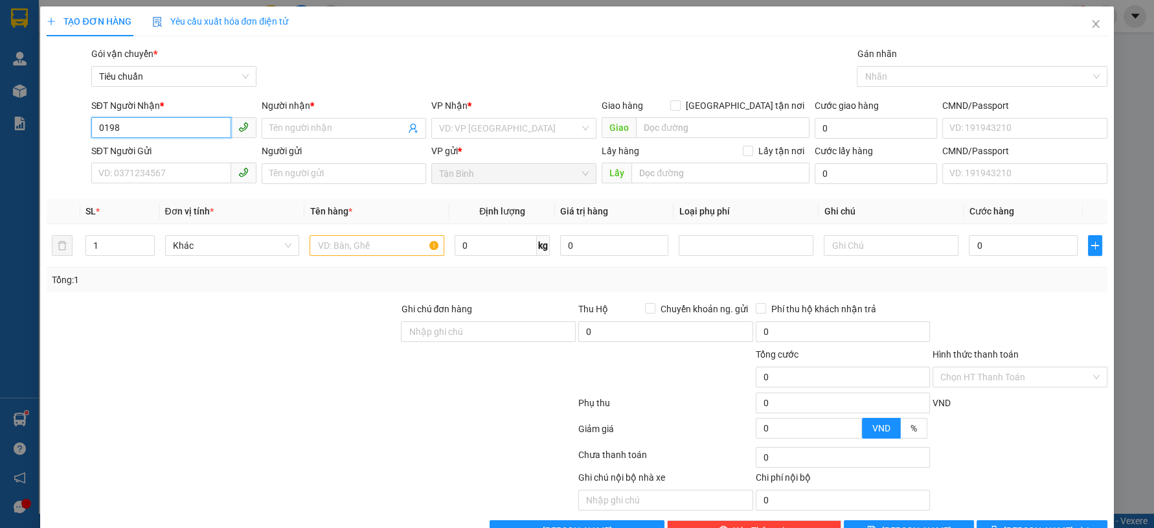
click at [163, 128] on input "0198" at bounding box center [161, 127] width 140 height 21
click at [174, 138] on span "0190" at bounding box center [173, 128] width 165 height 21
drag, startPoint x: 181, startPoint y: 160, endPoint x: 181, endPoint y: 169, distance: 9.1
click at [183, 159] on div "0905480190 - A PHONG" at bounding box center [172, 154] width 148 height 14
type input "0905480190"
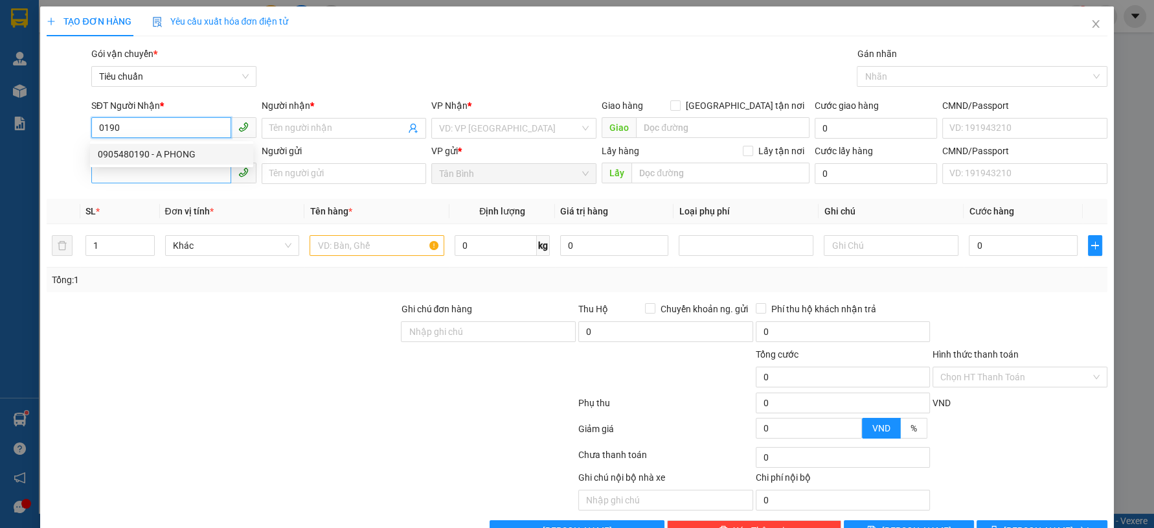
type input "A PHONG"
type input "241829215"
type input "40.000"
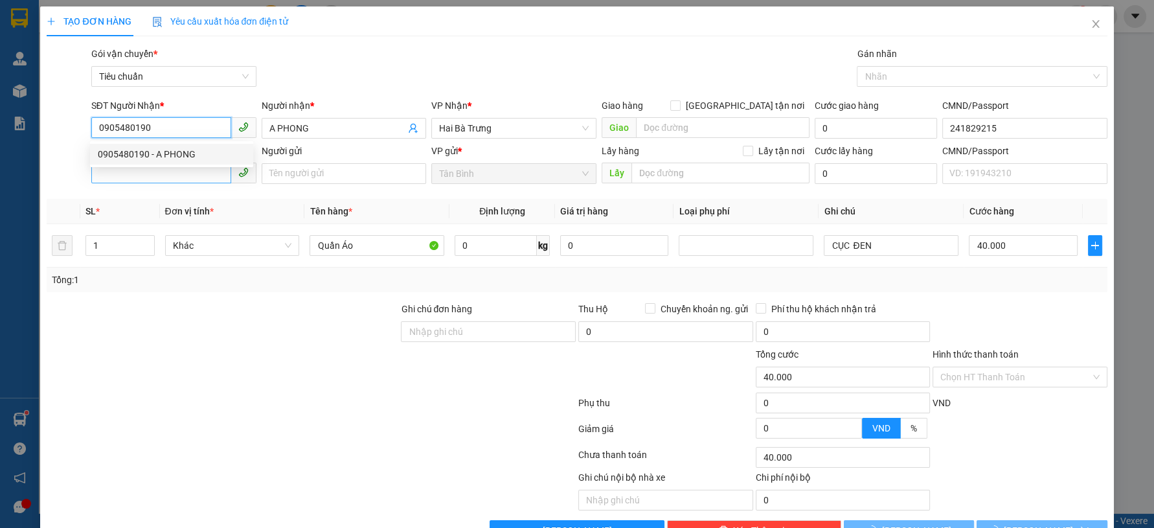
type input "0905480190"
click at [177, 181] on input "SĐT Người Gửi" at bounding box center [161, 173] width 140 height 21
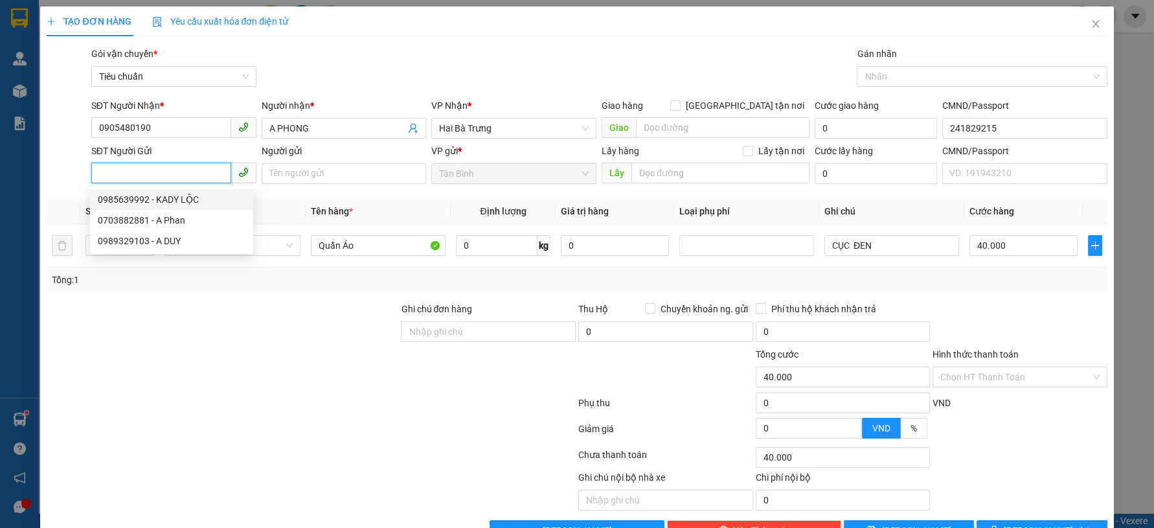
click at [190, 201] on div "0985639992 - KADY LỘC" at bounding box center [172, 199] width 148 height 14
type input "0985639992"
type input "KADY LỘC"
type input "080071010587"
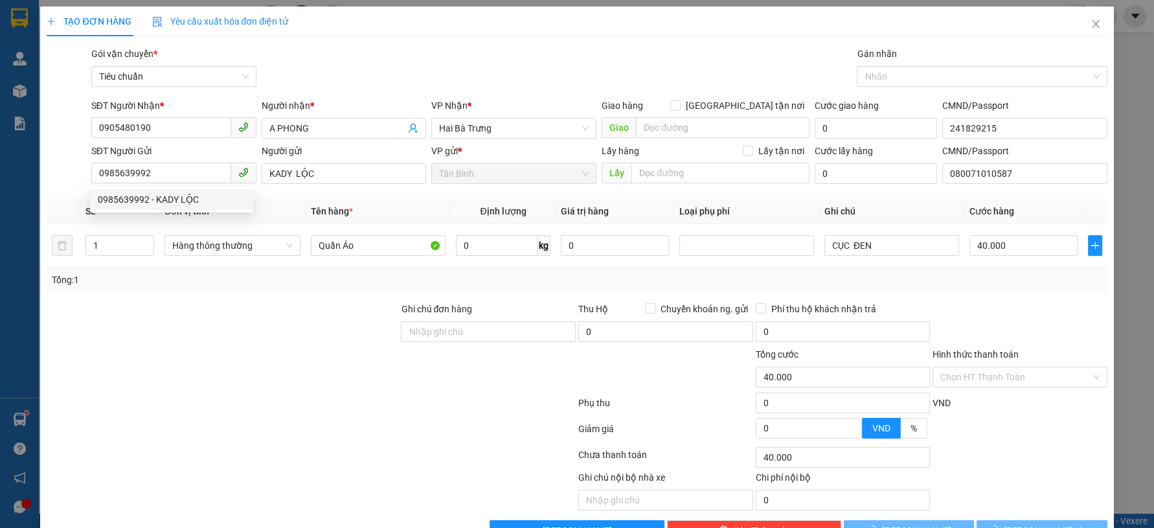
drag, startPoint x: 248, startPoint y: 327, endPoint x: 248, endPoint y: 279, distance: 47.9
click at [251, 322] on div at bounding box center [222, 324] width 354 height 45
click at [231, 249] on span "Hàng thông thường" at bounding box center [232, 245] width 120 height 19
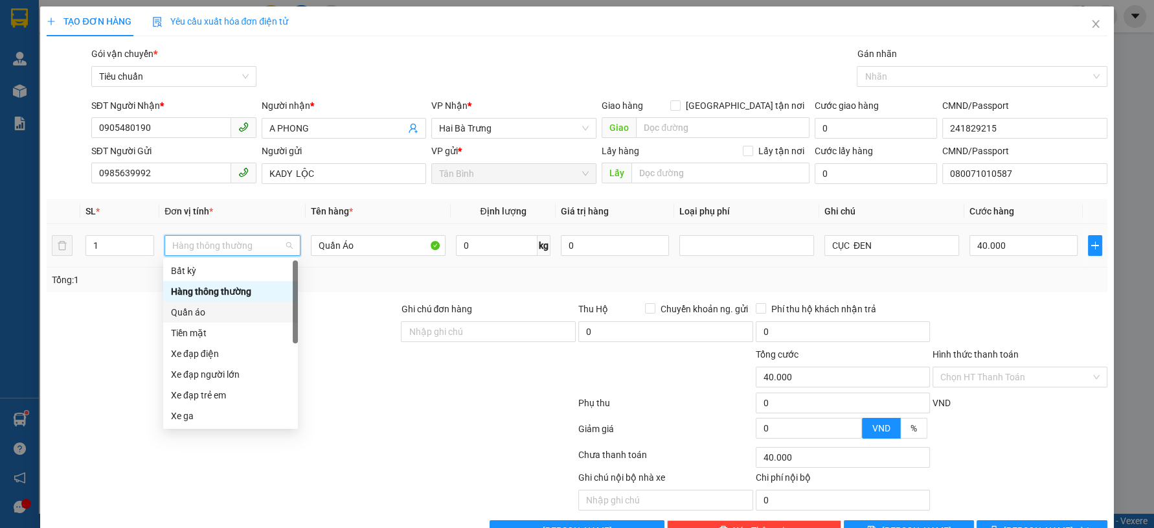
click at [209, 315] on div "Quần áo" at bounding box center [230, 312] width 119 height 14
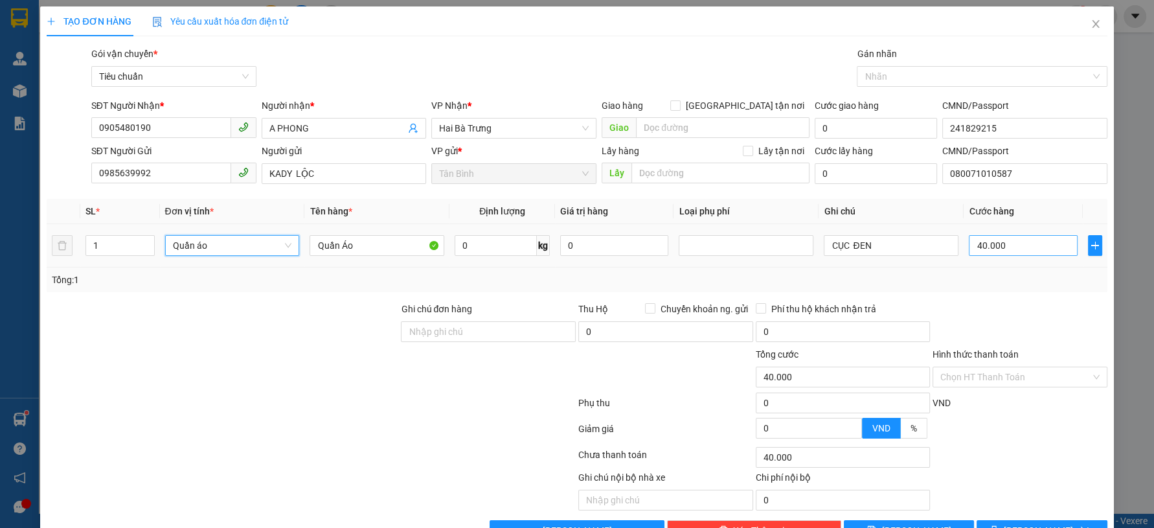
drag, startPoint x: 1023, startPoint y: 288, endPoint x: 1028, endPoint y: 247, distance: 41.1
click at [1023, 286] on div "Tổng: 1" at bounding box center [577, 280] width 1060 height 25
type input "0"
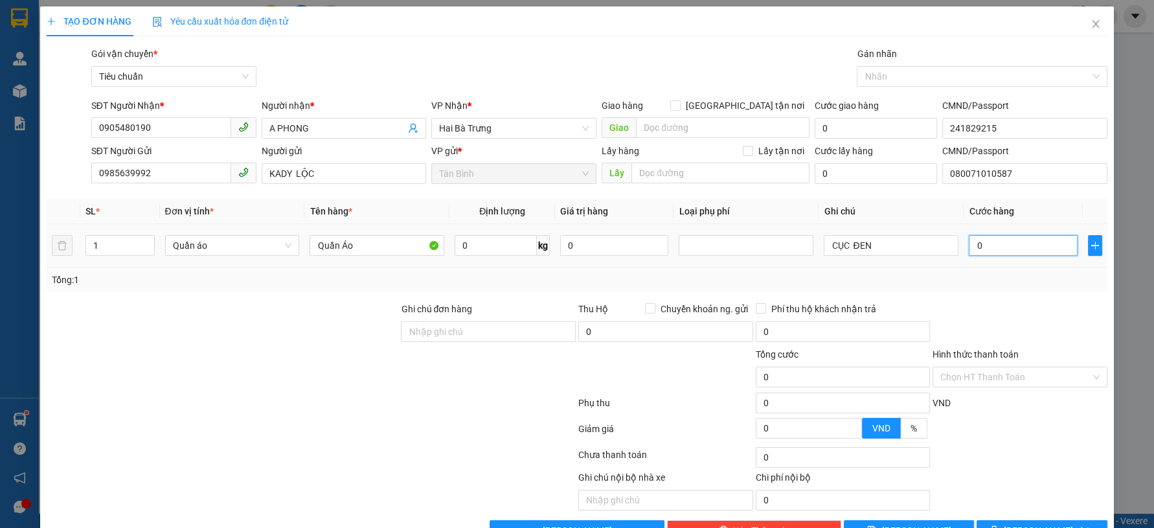
type input "3"
type input "30"
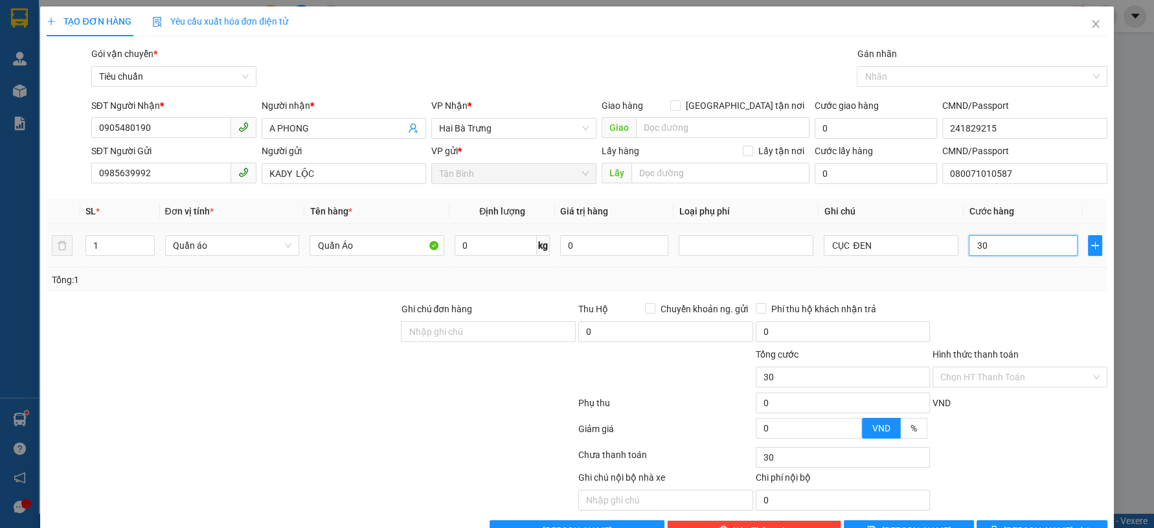
type input "30"
type input "30.000"
drag, startPoint x: 1014, startPoint y: 286, endPoint x: 1039, endPoint y: 329, distance: 49.7
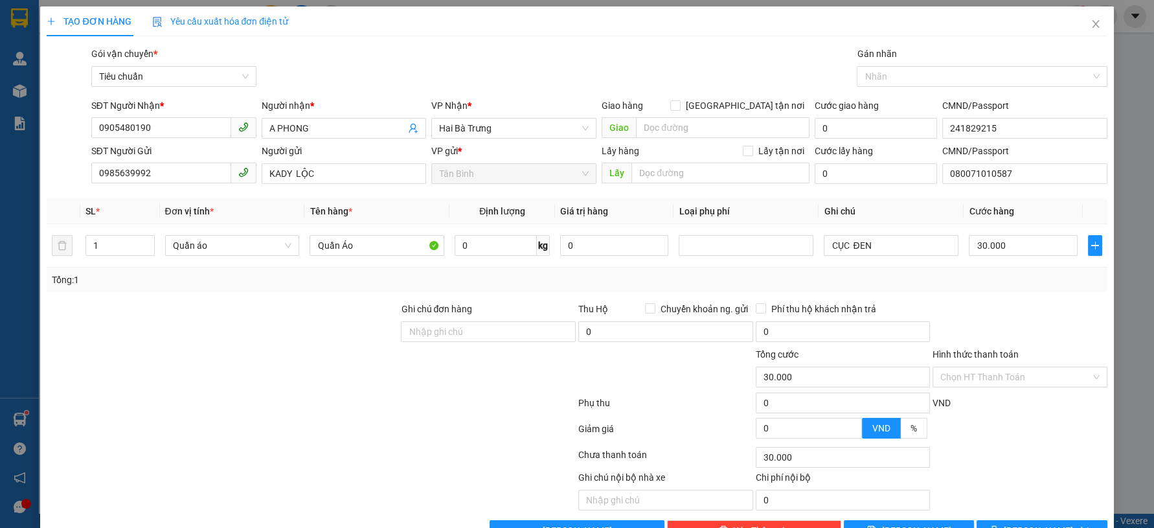
click at [1016, 291] on div "Transit Pickup Surcharge Ids Transit Deliver Surcharge Ids Transit Deliver Surc…" at bounding box center [577, 294] width 1060 height 494
drag, startPoint x: 1043, startPoint y: 479, endPoint x: 1036, endPoint y: 489, distance: 12.6
click at [1042, 481] on div "Transit Pickup Surcharge Ids Transit Deliver Surcharge Ids Transit Deliver Surc…" at bounding box center [577, 294] width 1060 height 494
click at [1034, 523] on span "[PERSON_NAME] và In" at bounding box center [1049, 530] width 91 height 14
drag, startPoint x: 1031, startPoint y: 492, endPoint x: 1020, endPoint y: 486, distance: 12.2
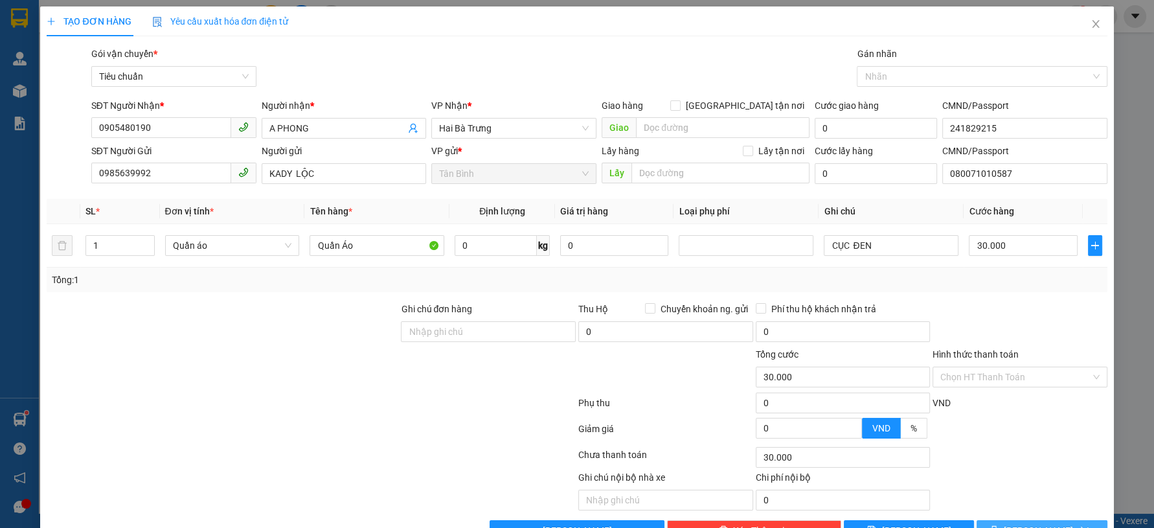
click at [1026, 523] on span "[PERSON_NAME] và In" at bounding box center [1049, 530] width 91 height 14
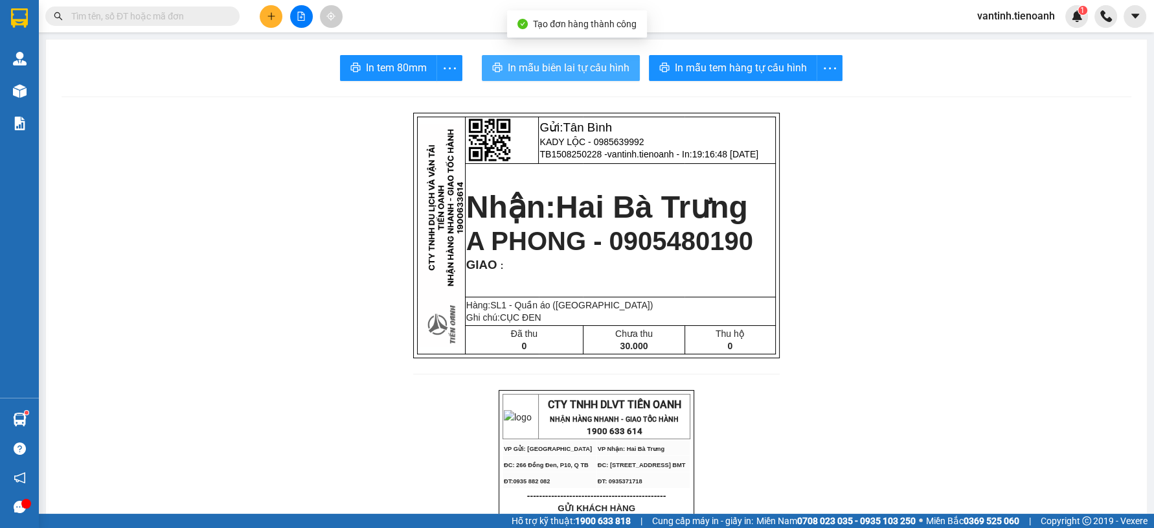
click at [602, 55] on button "In mẫu biên lai tự cấu hình" at bounding box center [561, 68] width 158 height 26
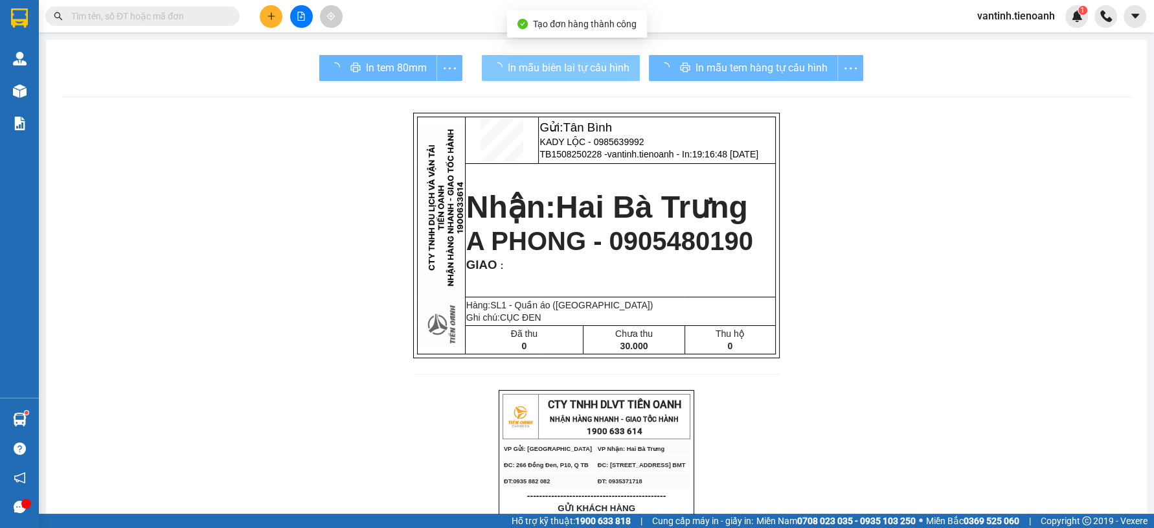
click at [740, 60] on div "In mẫu tem hàng tự cấu hình" at bounding box center [756, 68] width 214 height 26
click at [740, 60] on span "In mẫu tem hàng tự cấu hình" at bounding box center [762, 68] width 132 height 16
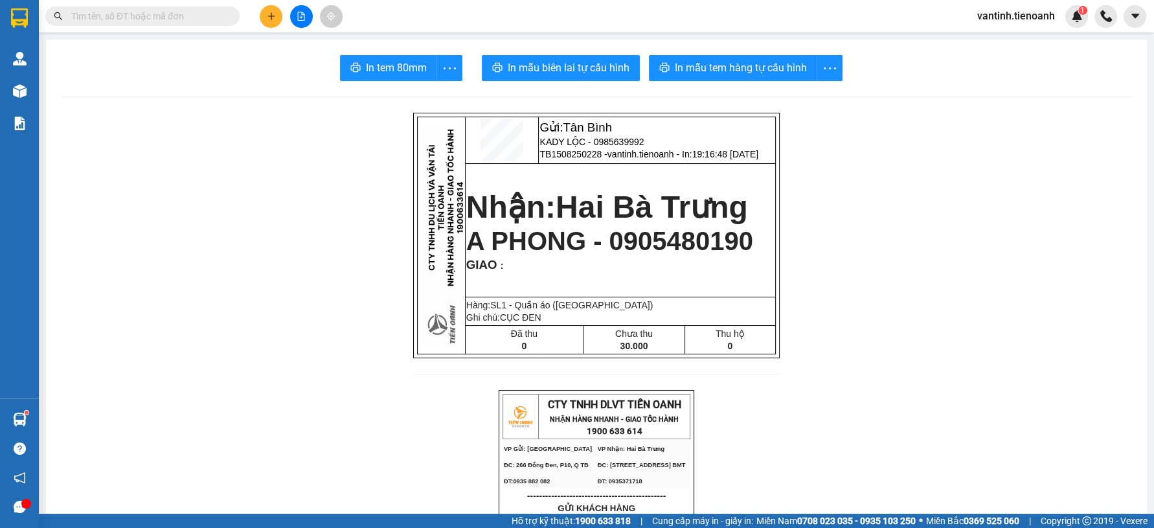
click at [275, 17] on button at bounding box center [271, 16] width 23 height 23
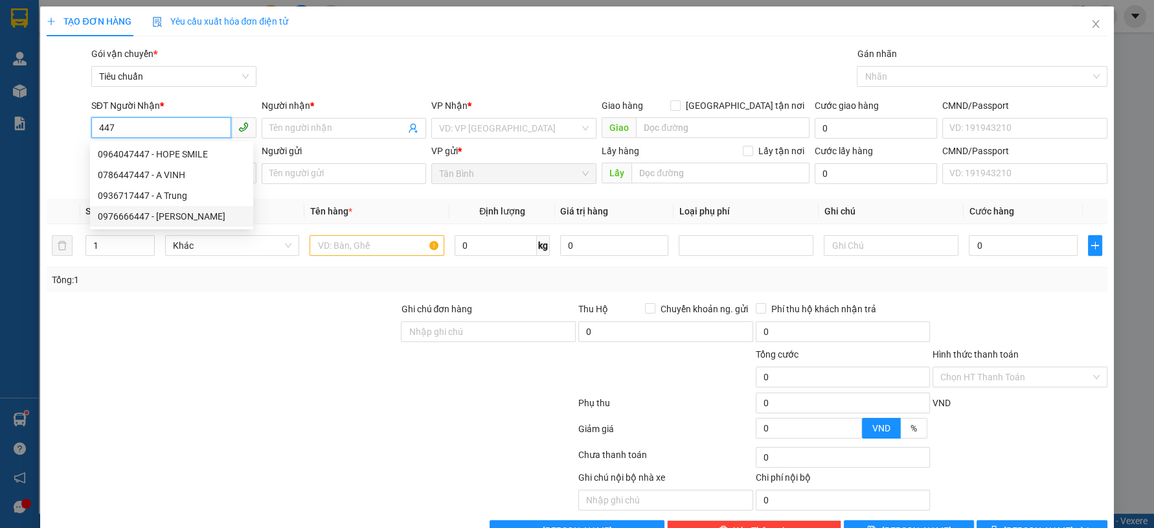
drag, startPoint x: 179, startPoint y: 214, endPoint x: 145, endPoint y: 156, distance: 67.1
click at [179, 214] on div "0976666447 - TUẤN ANH" at bounding box center [172, 216] width 148 height 14
type input "0976666447"
type input "TUẤN ANH"
type input "50.000"
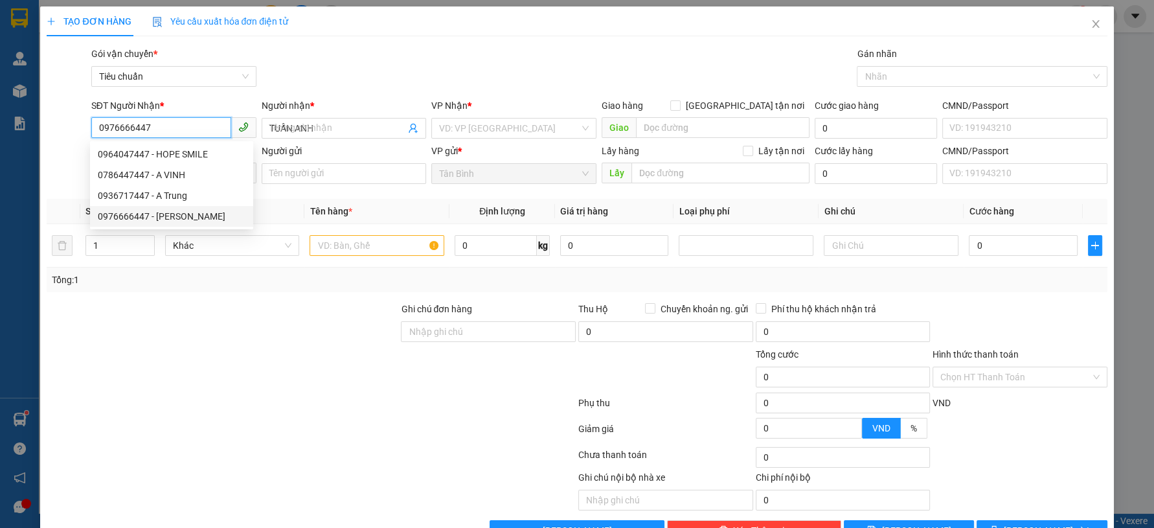
type input "50.000"
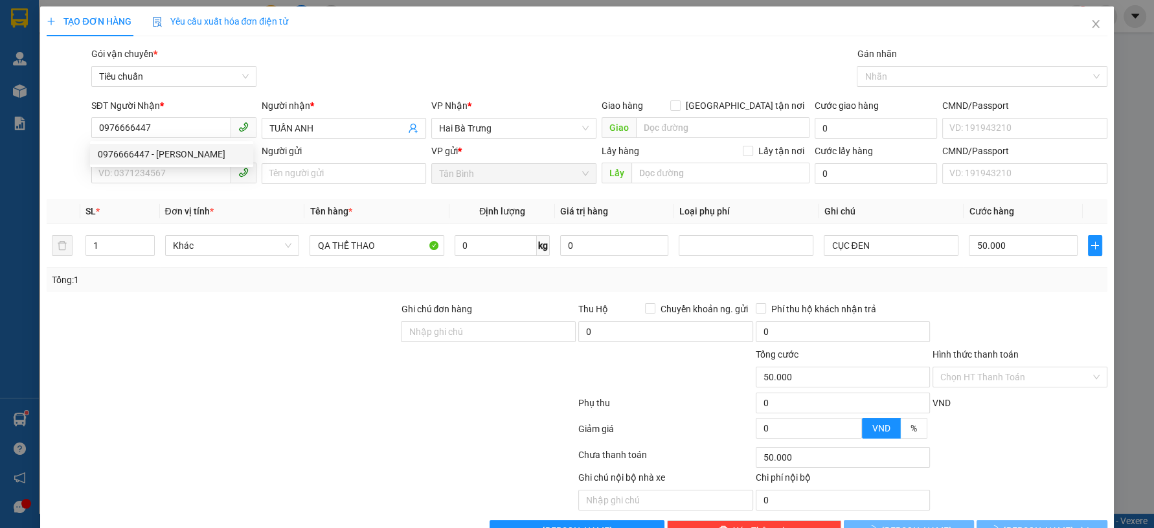
click at [146, 156] on div "SĐT Người Gửi" at bounding box center [173, 151] width 165 height 14
click at [146, 163] on input "SĐT Người Gửi" at bounding box center [161, 173] width 140 height 21
click at [137, 172] on input "SĐT Người Gửi" at bounding box center [161, 173] width 140 height 21
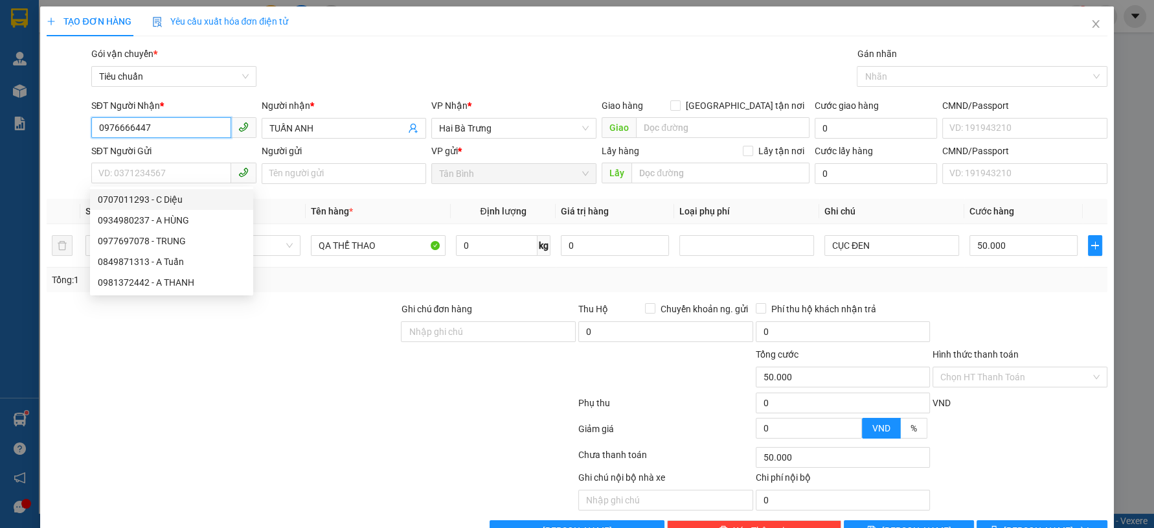
click at [171, 127] on input "0976666447" at bounding box center [161, 127] width 140 height 21
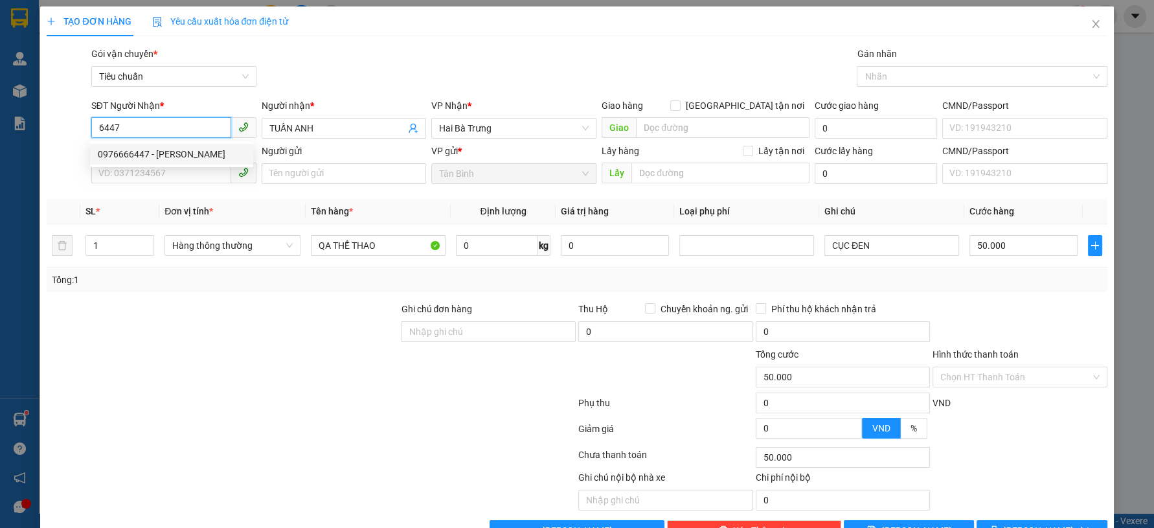
click at [164, 157] on div "0976666447 - TUẤN ANH" at bounding box center [172, 154] width 148 height 14
type input "0976666447"
type input "TUẤN ANH"
click at [152, 181] on input "SĐT Người Gửi" at bounding box center [161, 173] width 140 height 21
click at [157, 174] on input "SĐT Người Gửi" at bounding box center [161, 173] width 140 height 21
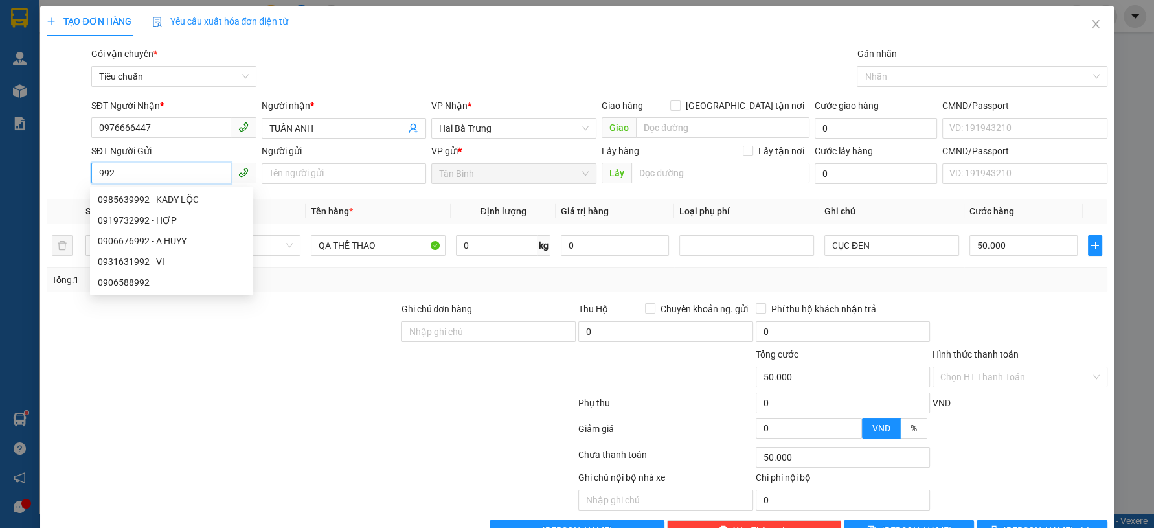
click at [176, 205] on div "0985639992 - KADY LỘC" at bounding box center [172, 199] width 148 height 14
type input "0985639992"
type input "KADY LỘC"
type input "080071010587"
type input "30.000"
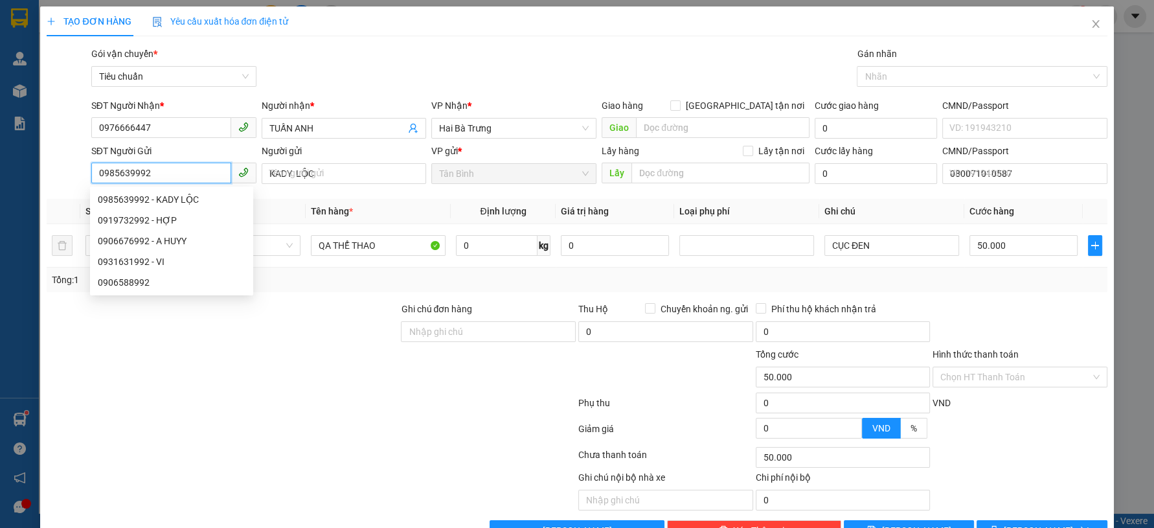
type input "30.000"
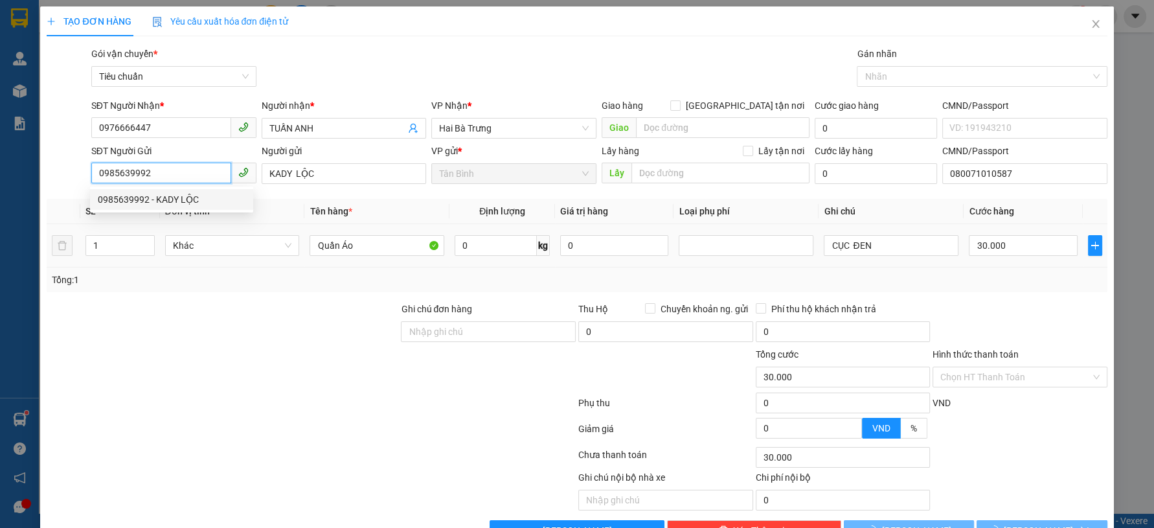
type input "0985639992"
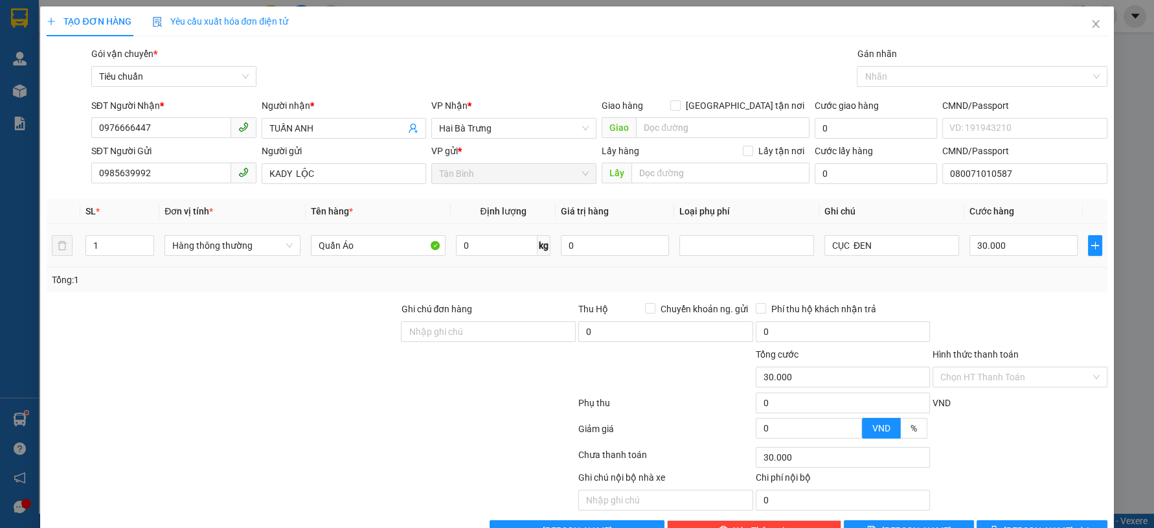
click at [238, 256] on div "Hàng thông thường" at bounding box center [233, 246] width 136 height 26
click at [249, 244] on span "Hàng thông thường" at bounding box center [232, 245] width 120 height 19
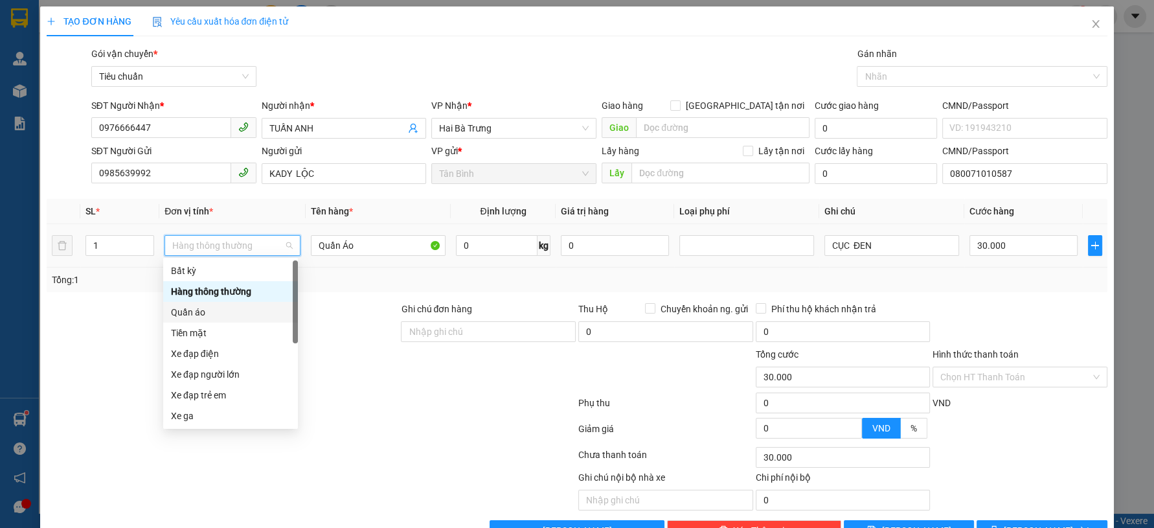
drag, startPoint x: 204, startPoint y: 313, endPoint x: 232, endPoint y: 309, distance: 28.2
click at [203, 314] on div "Quần áo" at bounding box center [230, 312] width 119 height 14
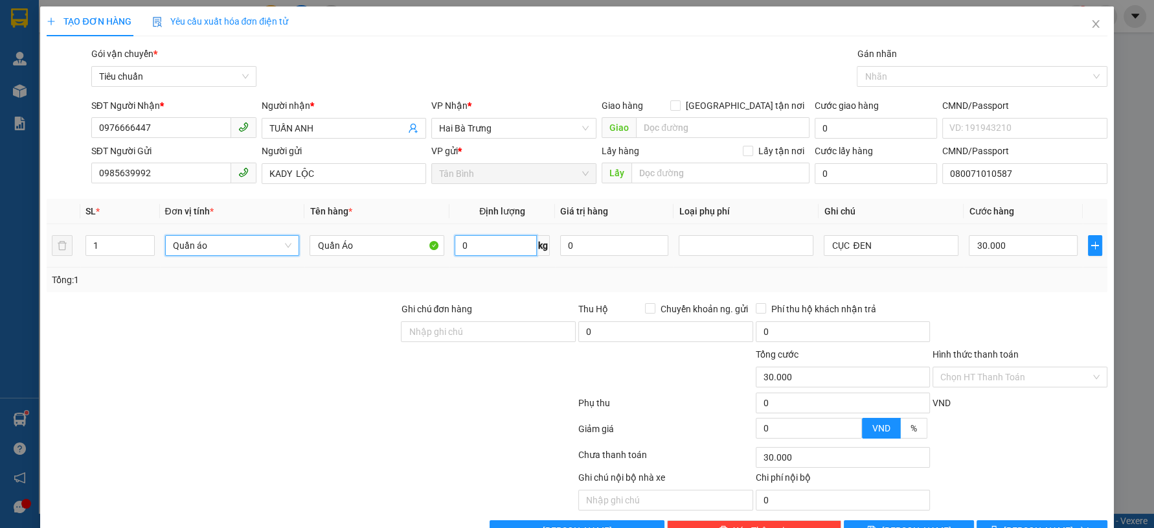
click at [494, 242] on input "0" at bounding box center [496, 245] width 82 height 21
click at [164, 389] on div at bounding box center [222, 369] width 354 height 45
click at [1005, 520] on button "[PERSON_NAME] và In" at bounding box center [1042, 530] width 130 height 21
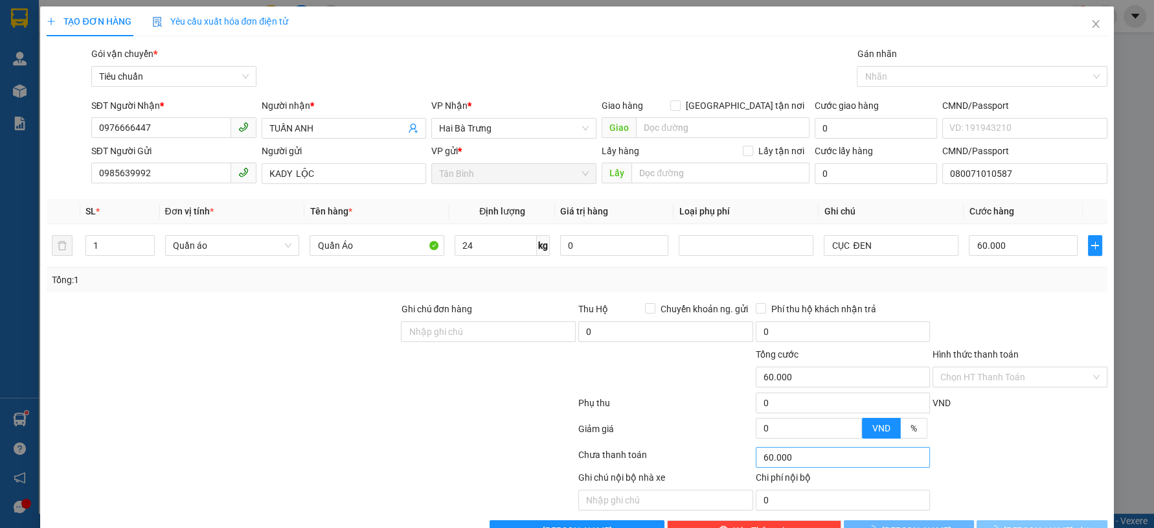
drag, startPoint x: 1001, startPoint y: 494, endPoint x: 875, endPoint y: 415, distance: 148.4
click at [986, 520] on button "[PERSON_NAME] và In" at bounding box center [1042, 530] width 130 height 21
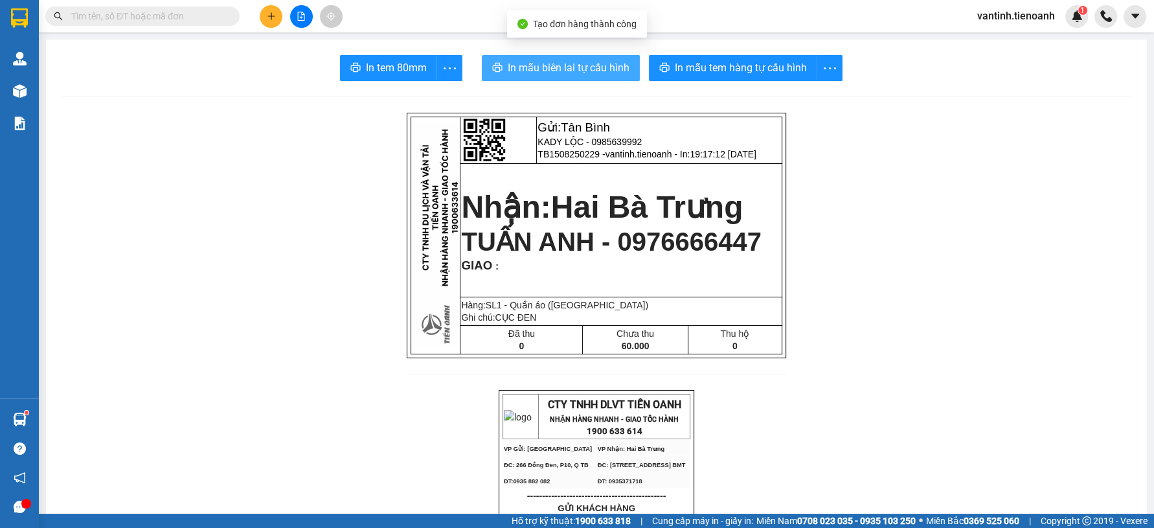
drag, startPoint x: 589, startPoint y: 52, endPoint x: 587, endPoint y: 69, distance: 17.5
click at [587, 69] on span "In mẫu biên lai tự cấu hình" at bounding box center [569, 68] width 122 height 16
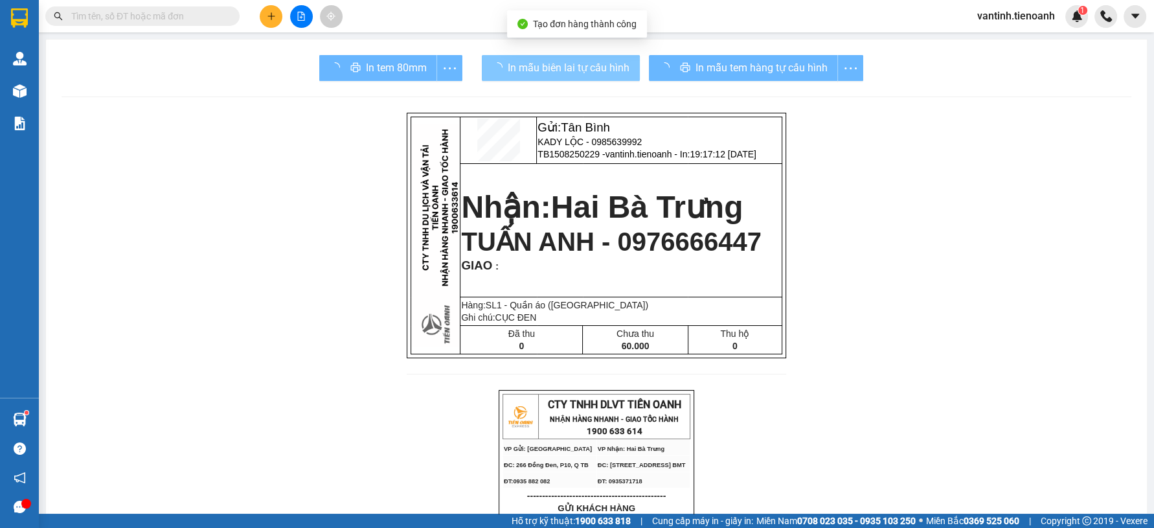
click at [733, 66] on div "In mẫu tem hàng tự cấu hình" at bounding box center [756, 68] width 214 height 26
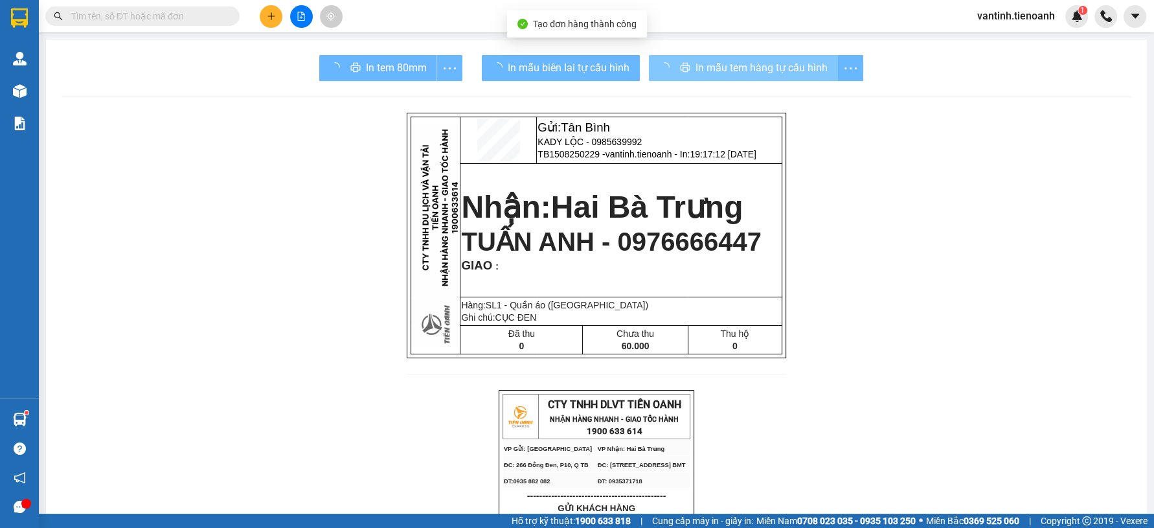
drag, startPoint x: 608, startPoint y: 56, endPoint x: 733, endPoint y: 67, distance: 125.4
click at [733, 67] on span "In mẫu tem hàng tự cấu hình" at bounding box center [762, 68] width 132 height 16
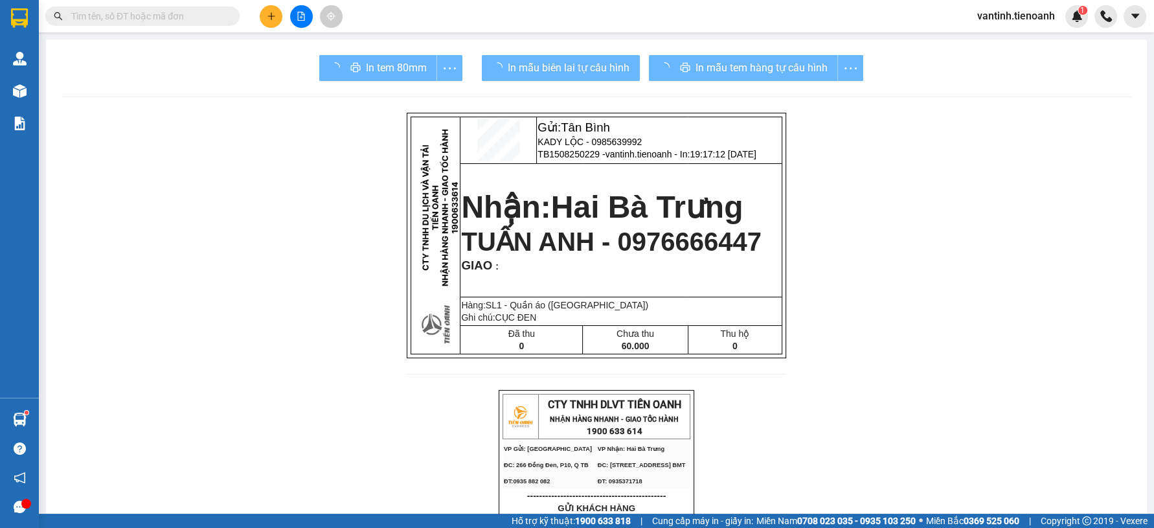
drag, startPoint x: 880, startPoint y: 459, endPoint x: 907, endPoint y: 437, distance: 35.4
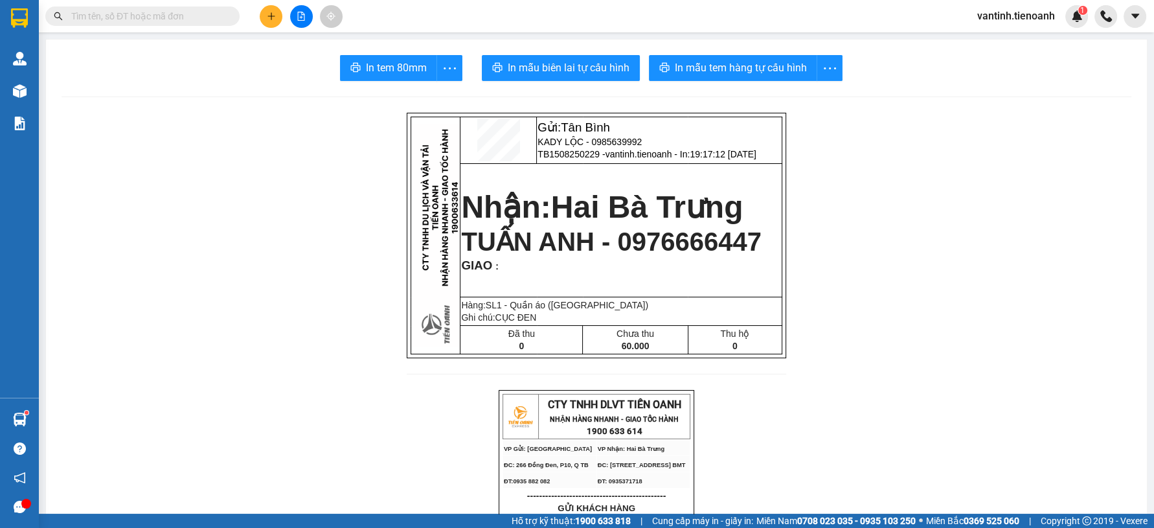
click at [142, 22] on input "text" at bounding box center [147, 16] width 153 height 14
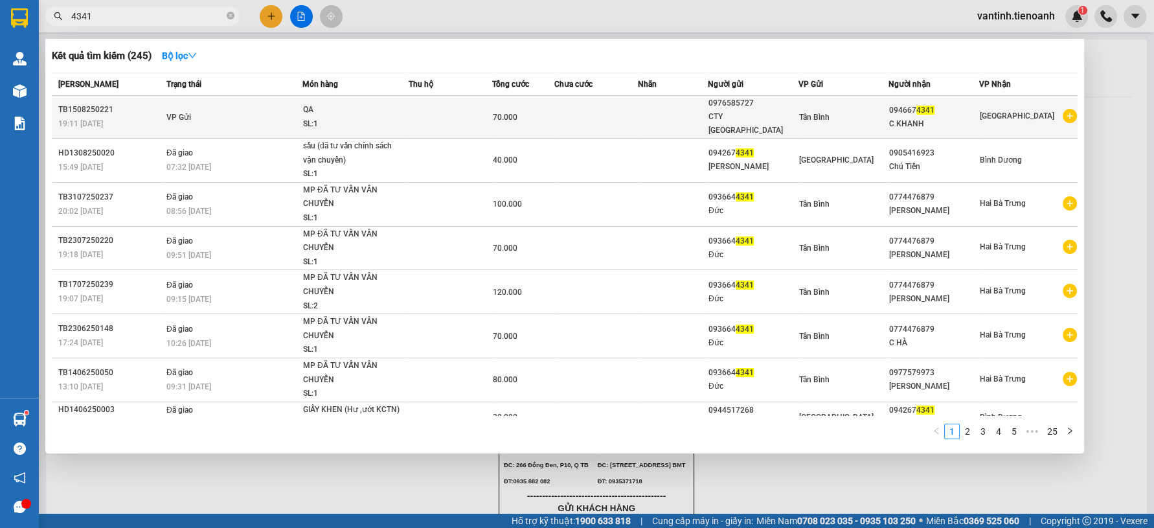
type input "4341"
click at [184, 113] on span "VP Gửi" at bounding box center [178, 117] width 25 height 9
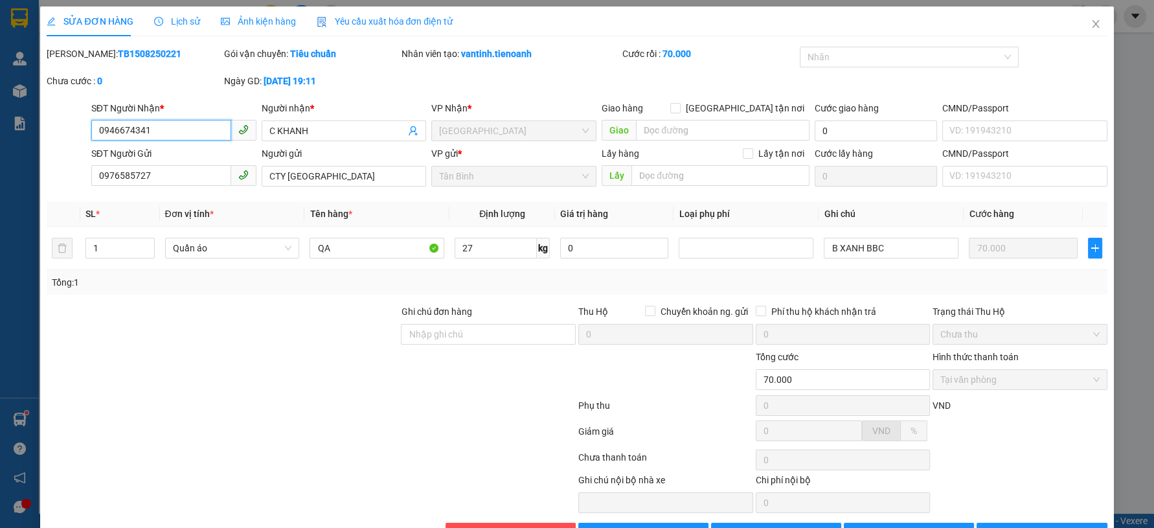
drag, startPoint x: 182, startPoint y: 126, endPoint x: 44, endPoint y: 141, distance: 138.8
click at [41, 141] on div "SỬA ĐƠN HÀNG Lịch sử Ảnh kiện hàng Yêu cầu xuất hóa đơn điện tử Total Paid Fee …" at bounding box center [576, 279] width 1073 height 547
type input "0942674341"
click at [1045, 526] on span "[PERSON_NAME] và In" at bounding box center [1049, 533] width 91 height 14
click at [1029, 526] on span "[PERSON_NAME] và In" at bounding box center [1049, 533] width 91 height 14
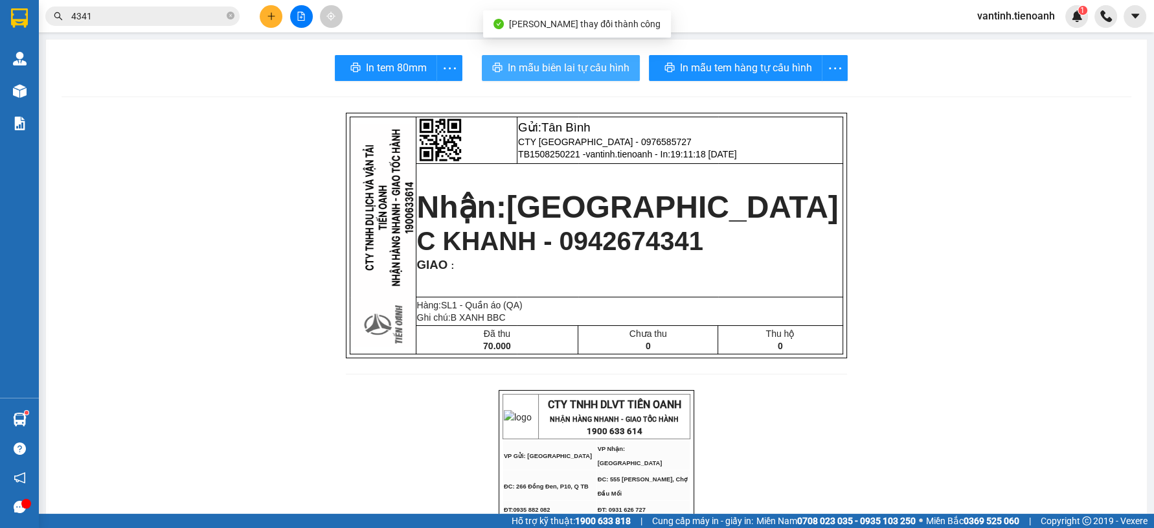
click at [591, 76] on button "In mẫu biên lai tự cấu hình" at bounding box center [561, 68] width 158 height 26
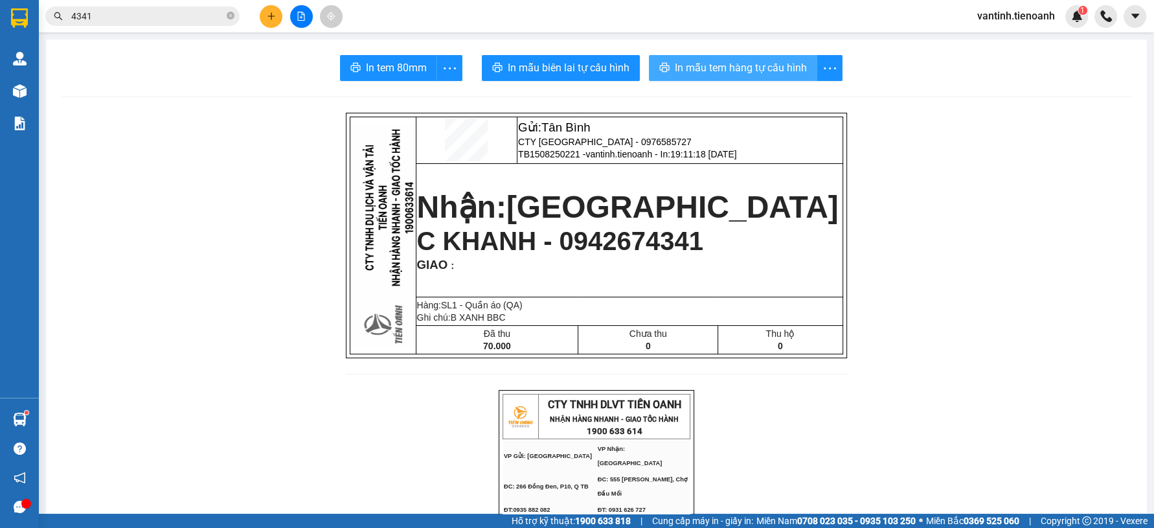
click at [760, 71] on span "In mẫu tem hàng tự cấu hình" at bounding box center [741, 68] width 132 height 16
click at [271, 17] on icon "plus" at bounding box center [271, 15] width 1 height 7
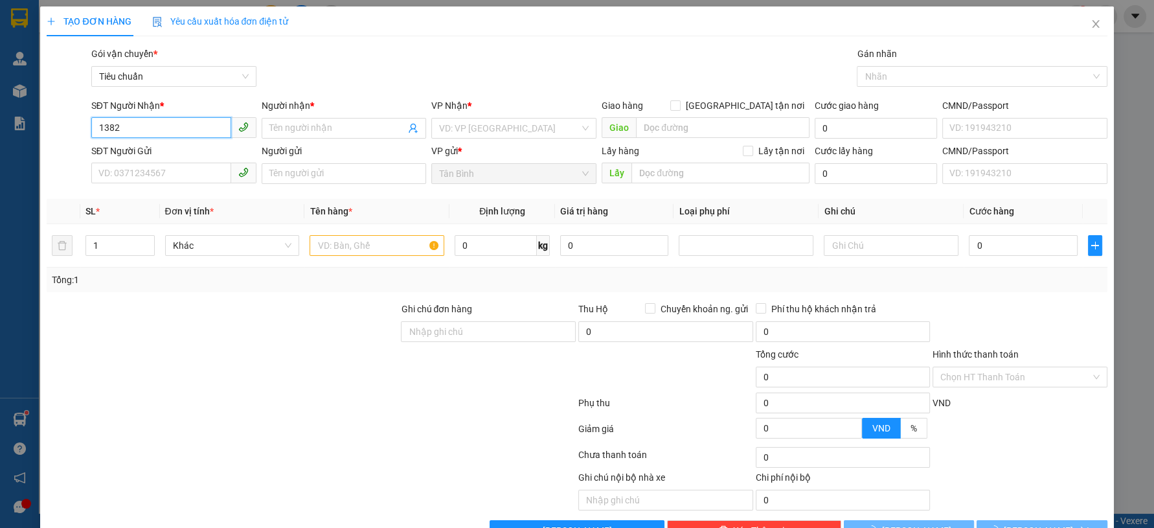
click at [168, 121] on input "1382" at bounding box center [161, 127] width 140 height 21
click at [173, 152] on div "0931391382 - A PHƯƠNG" at bounding box center [172, 154] width 148 height 14
type input "0931391382"
type input "A PHƯƠNG"
type input "TTKT Tiêu Chuẩn Đo Lường Chất Lượng 4"
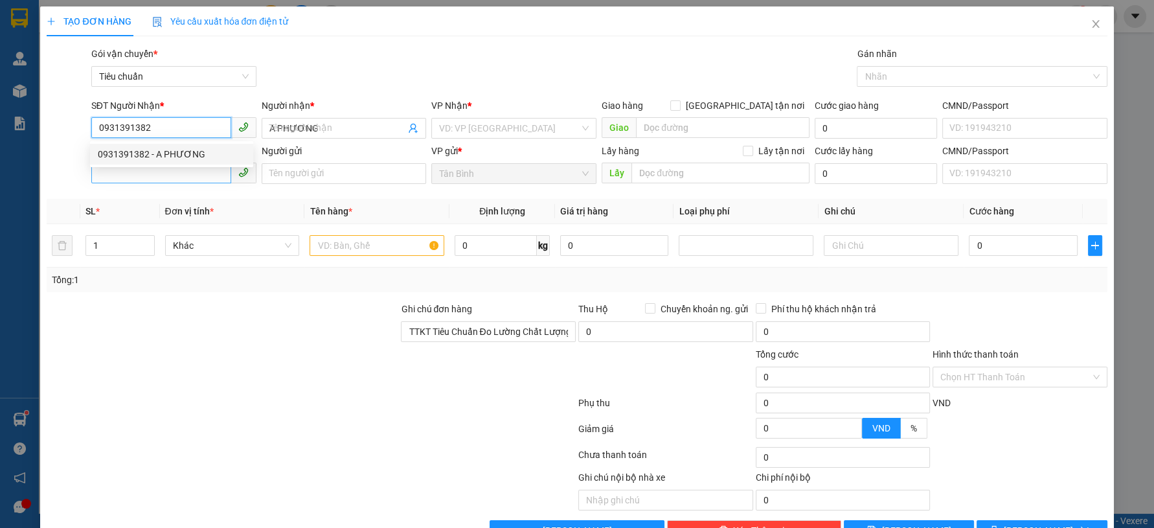
type input "0931391382"
type input "100.000"
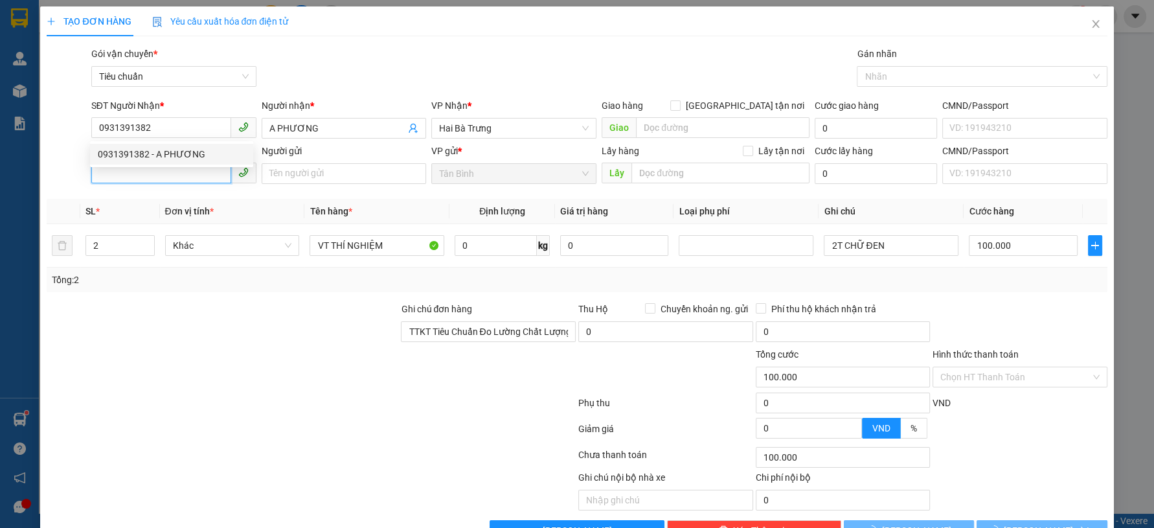
click at [170, 179] on input "SĐT Người Gửi" at bounding box center [161, 173] width 140 height 21
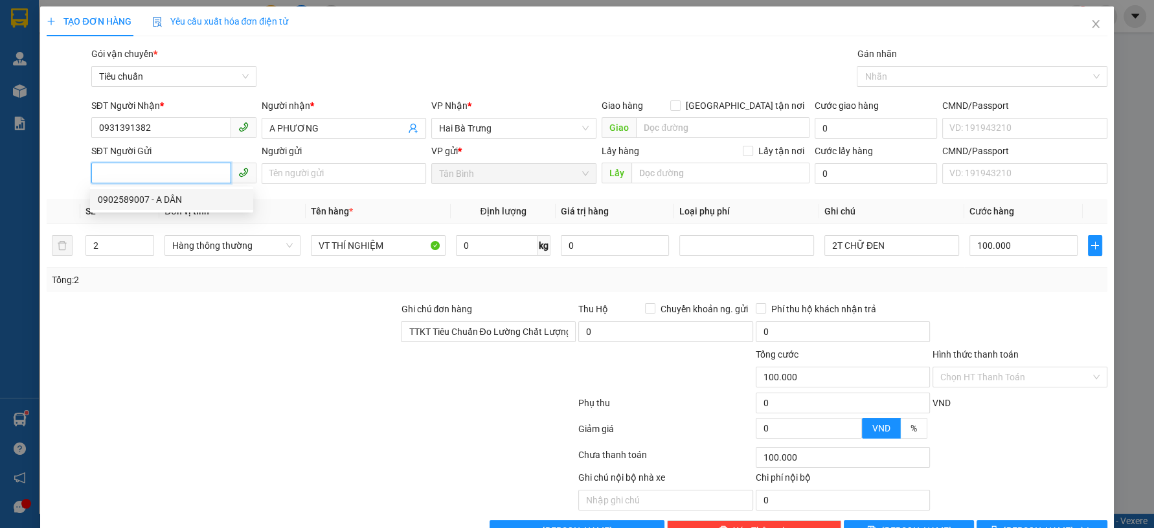
click at [196, 199] on div "0902589007 - A DÂN" at bounding box center [172, 199] width 148 height 14
type input "0902589007"
type input "A DÂN"
drag, startPoint x: 208, startPoint y: 341, endPoint x: 219, endPoint y: 308, distance: 34.8
click at [207, 341] on div at bounding box center [222, 324] width 354 height 45
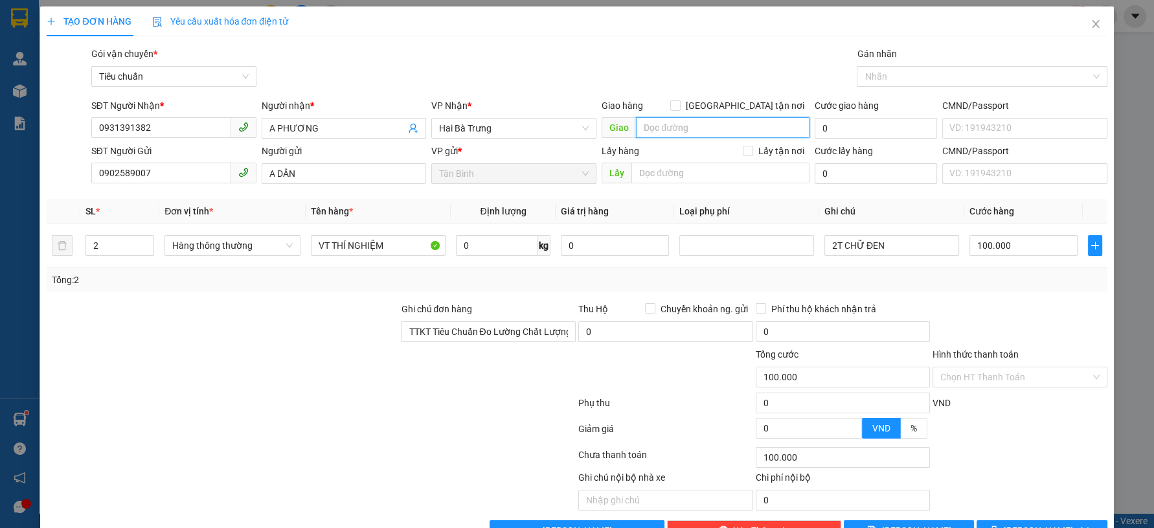
click at [654, 125] on input "search" at bounding box center [723, 127] width 174 height 21
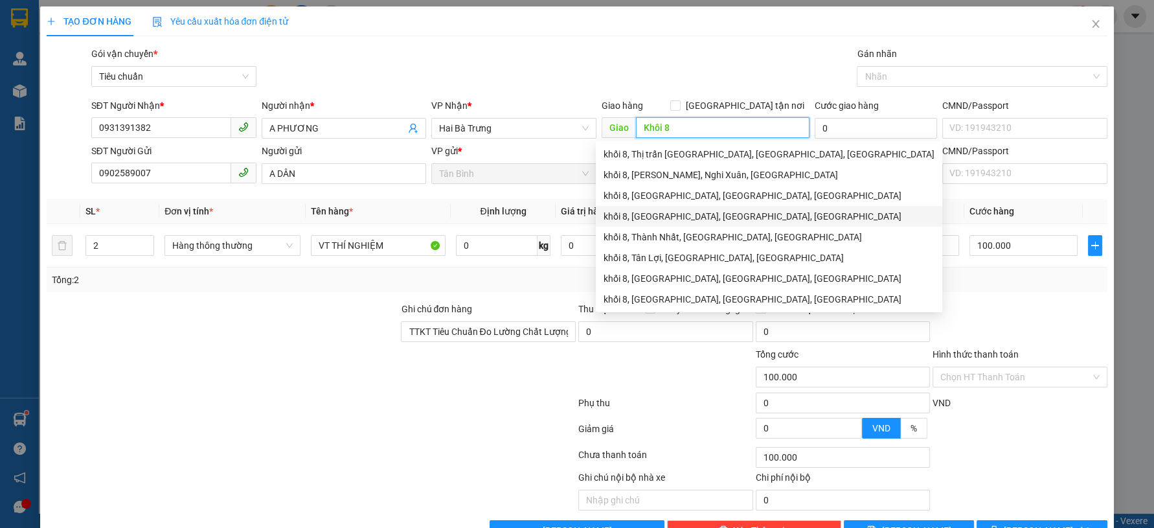
click at [654, 211] on div "khối 8, Tân An, Buôn Ma Thuột, Đắk Lắk" at bounding box center [769, 216] width 331 height 14
type input "khối 8, Tân An, Buôn Ma Thuột, Đắk Lắk"
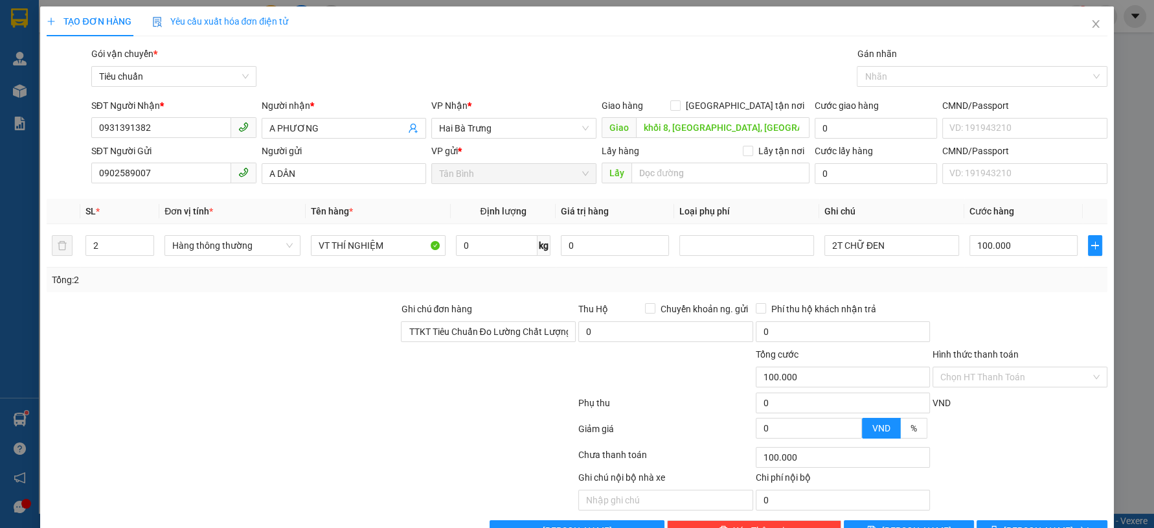
drag, startPoint x: 678, startPoint y: 65, endPoint x: 690, endPoint y: 67, distance: 12.4
click at [683, 67] on div "Gói vận chuyển * Tiêu chuẩn Gán nhãn Nhãn" at bounding box center [599, 69] width 1021 height 45
click at [746, 101] on span "[GEOGRAPHIC_DATA] tận nơi" at bounding box center [745, 105] width 129 height 14
click at [679, 101] on input "[GEOGRAPHIC_DATA] tận nơi" at bounding box center [674, 104] width 9 height 9
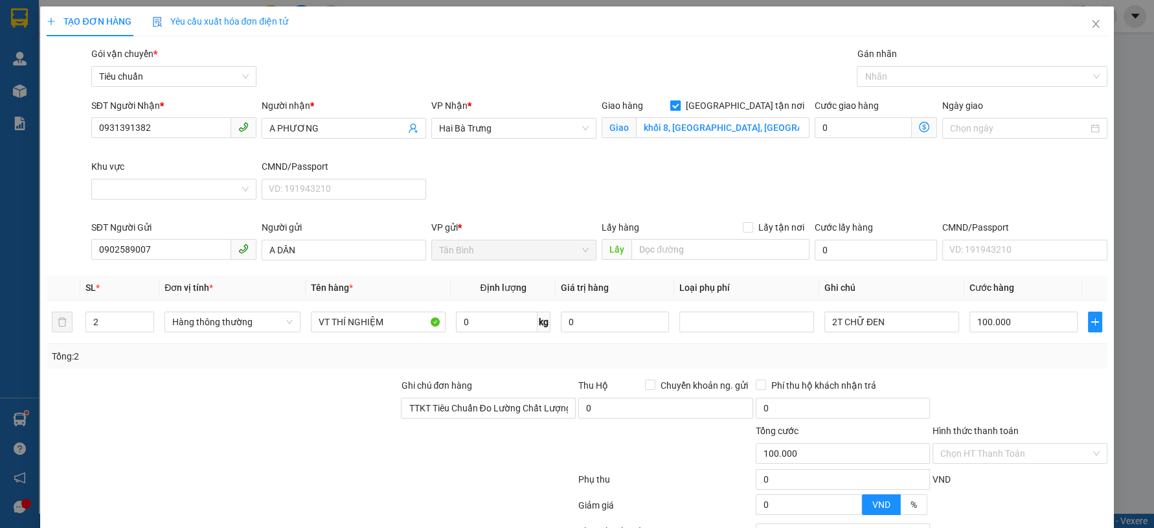
click at [744, 104] on span "[GEOGRAPHIC_DATA] tận nơi" at bounding box center [745, 105] width 129 height 14
click at [679, 104] on input "[GEOGRAPHIC_DATA] tận nơi" at bounding box center [674, 104] width 9 height 9
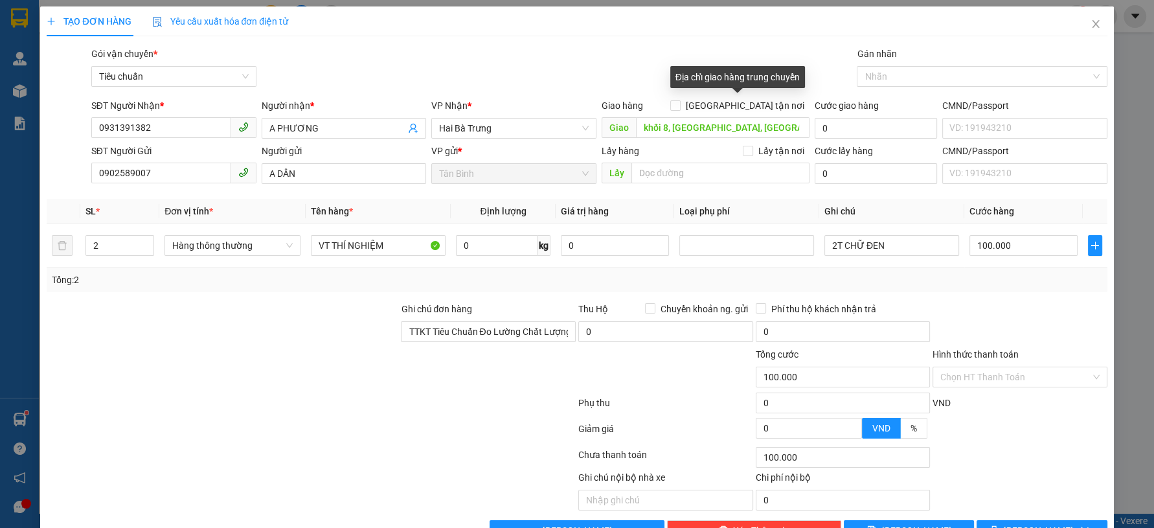
click at [728, 108] on div "Giao hàng Giao tận nơi" at bounding box center [706, 105] width 208 height 14
click at [744, 104] on span "[GEOGRAPHIC_DATA] tận nơi" at bounding box center [745, 105] width 129 height 14
click at [679, 104] on input "[GEOGRAPHIC_DATA] tận nơi" at bounding box center [674, 104] width 9 height 9
checkbox input "true"
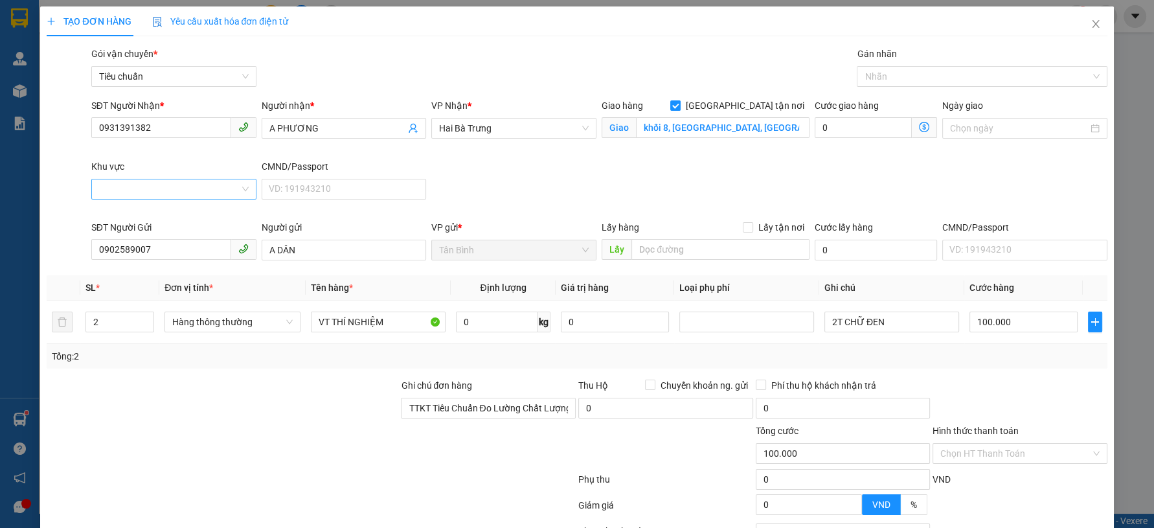
click at [244, 195] on div at bounding box center [173, 189] width 165 height 21
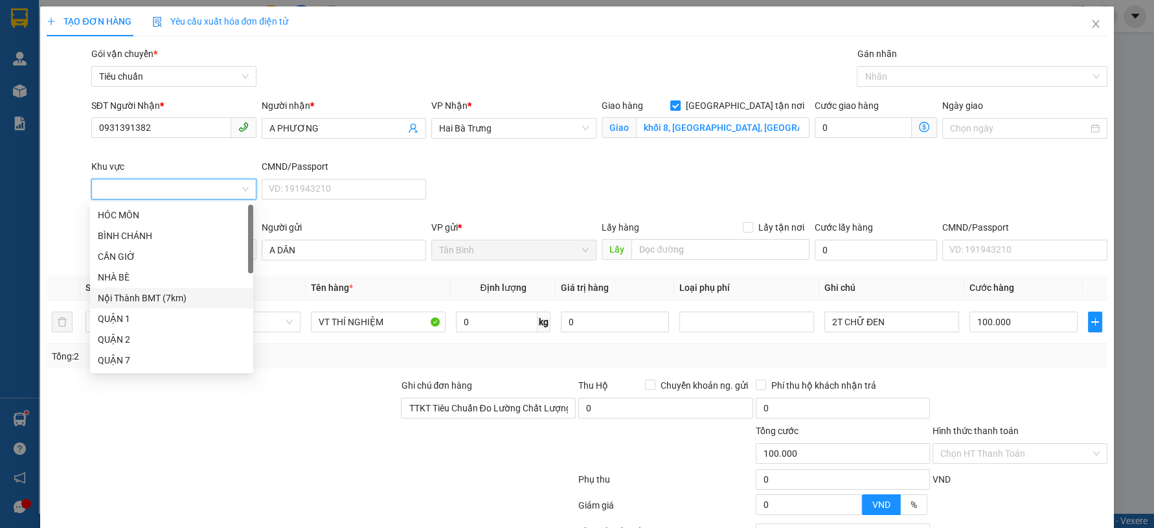
click at [186, 297] on div "Nội Thành BMT (7km)" at bounding box center [172, 298] width 148 height 14
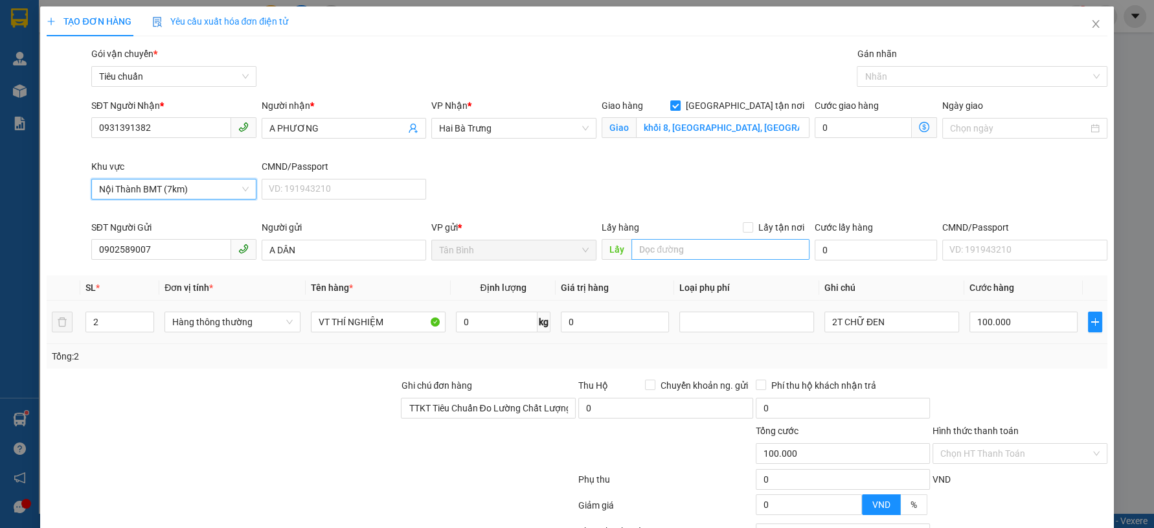
type input "180.000"
type input "80.000"
click at [864, 115] on div "Cước giao hàng" at bounding box center [876, 107] width 122 height 19
click at [864, 124] on input "80.000" at bounding box center [863, 127] width 97 height 21
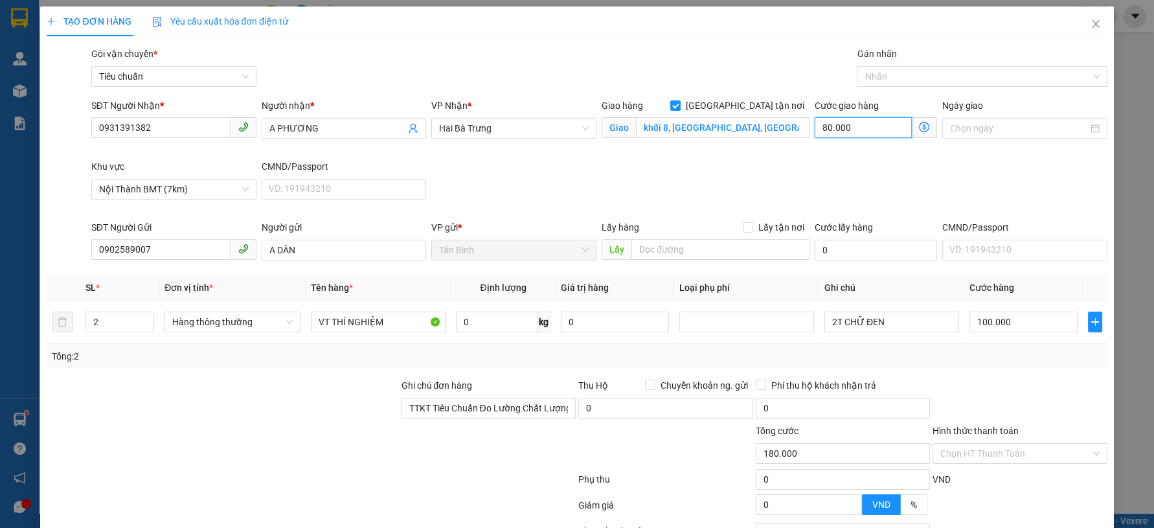
type input "100.001"
type input "1"
type input "100.010"
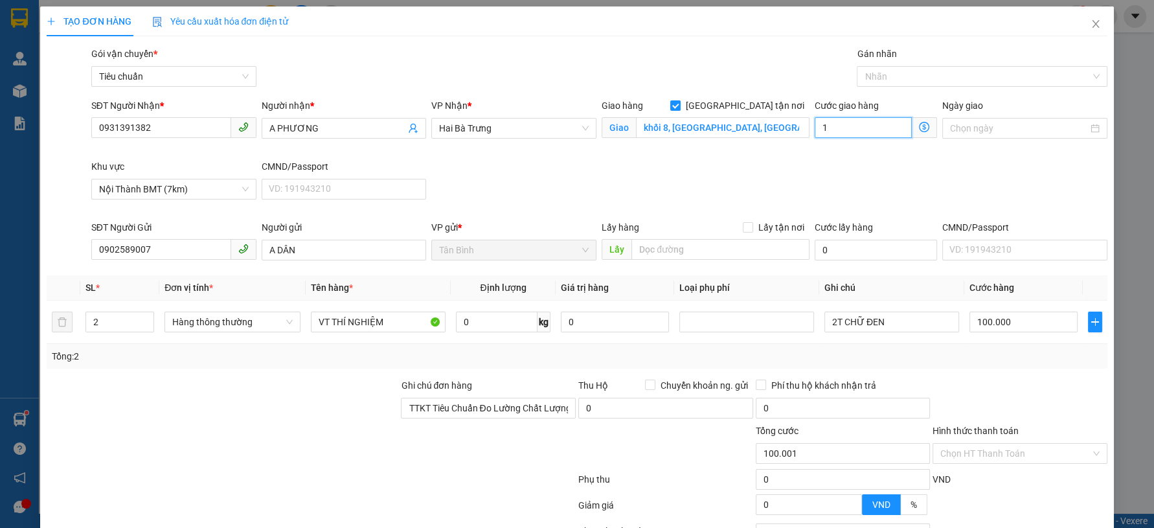
type input "10"
type input "100.100"
type input "100"
type input "200.000"
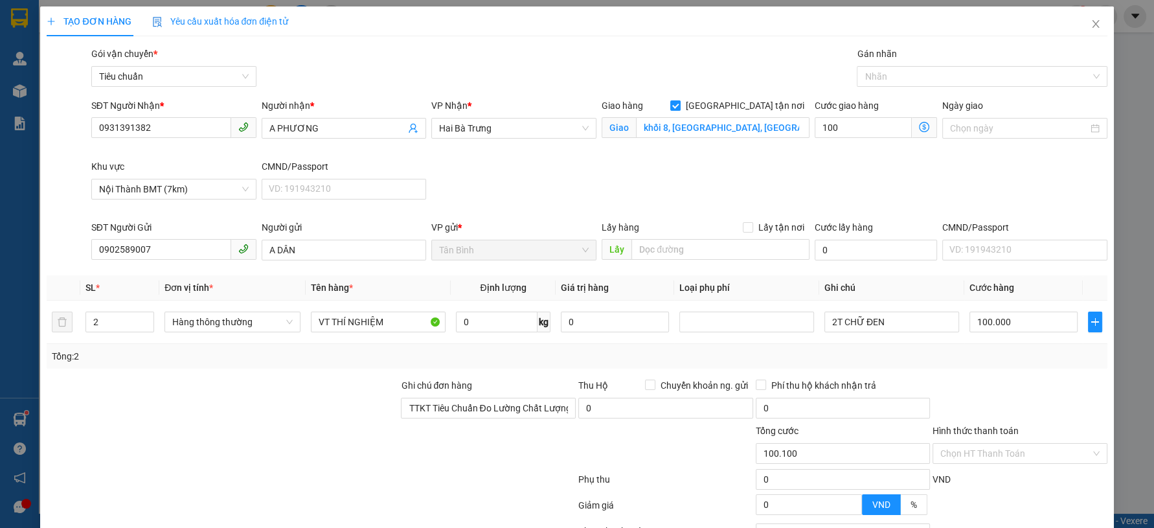
type input "200.000"
type input "100.000"
drag, startPoint x: 737, startPoint y: 190, endPoint x: 748, endPoint y: 187, distance: 11.3
click at [737, 190] on div "SĐT Người Nhận * 0931391382 Người nhận * A PHƯƠNG VP Nhận * Hai Bà Trưng Giao h…" at bounding box center [599, 159] width 1021 height 122
click at [929, 86] on div "Nhãn" at bounding box center [982, 76] width 250 height 21
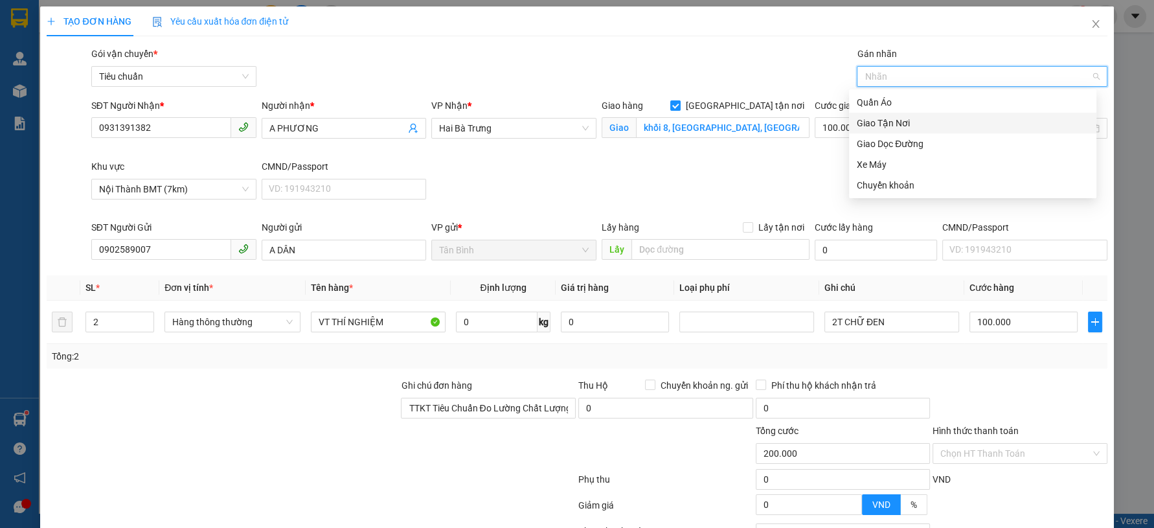
click at [924, 121] on div "Giao Tận Nơi" at bounding box center [973, 123] width 232 height 14
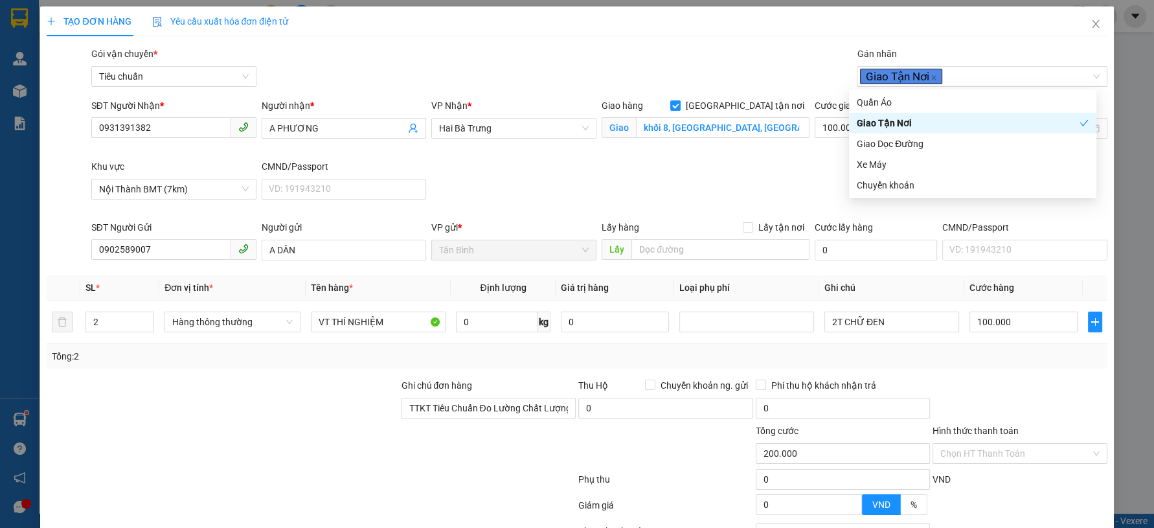
click at [710, 170] on div "SĐT Người Nhận * 0931391382 Người nhận * A PHƯƠNG VP Nhận * Hai Bà Trưng Giao h…" at bounding box center [599, 159] width 1021 height 122
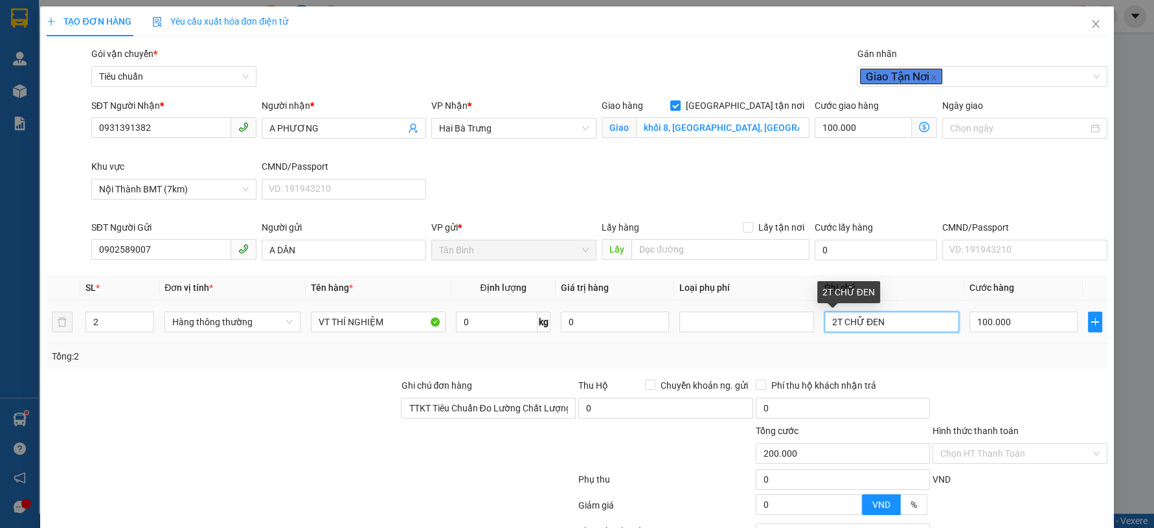
drag, startPoint x: 889, startPoint y: 211, endPoint x: 696, endPoint y: 225, distance: 192.9
click at [718, 301] on tr "2 Hàng thông thường VT THÍ NGHIỆM 0 kg 0 2T CHỮ ĐEN 100.000" at bounding box center [577, 322] width 1060 height 43
type input "t trơn"
type input "1"
click at [144, 323] on span "down" at bounding box center [147, 327] width 8 height 8
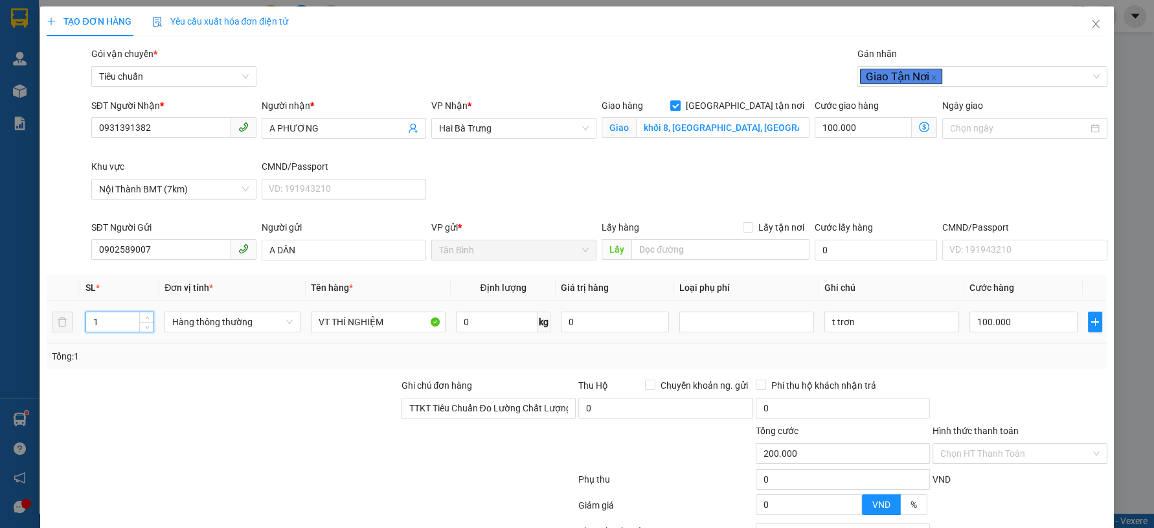
drag, startPoint x: 144, startPoint y: 214, endPoint x: 165, endPoint y: 254, distance: 44.6
click at [144, 309] on div "1" at bounding box center [119, 322] width 69 height 26
click at [168, 258] on div "Transit Pickup Surcharge Ids Transit Deliver Surcharge Ids Transit Deliver Surc…" at bounding box center [577, 332] width 1060 height 571
type input "100.000"
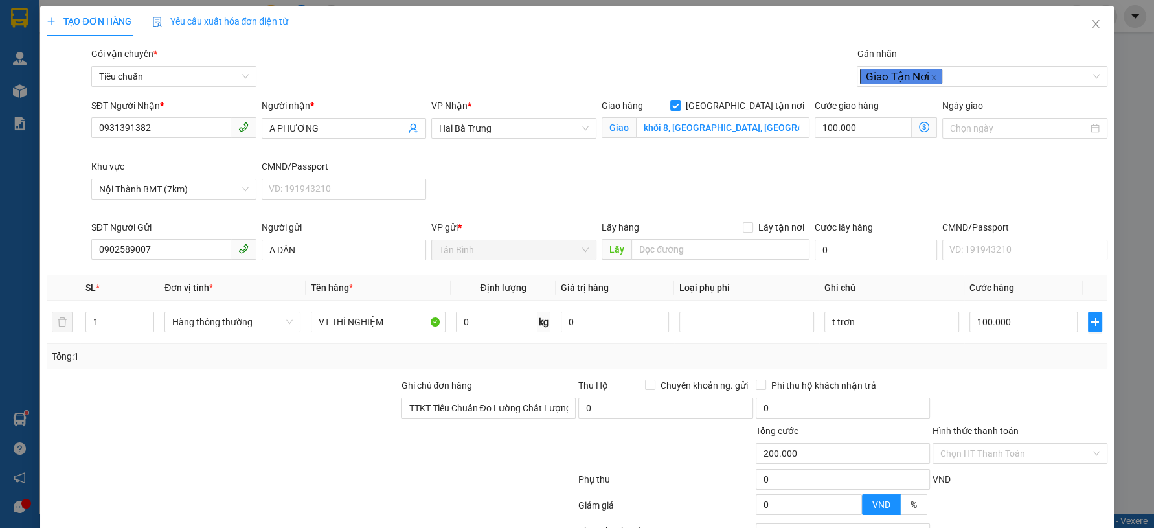
type input "0"
type input "50.000"
click at [1012, 312] on input "0" at bounding box center [1024, 322] width 108 height 21
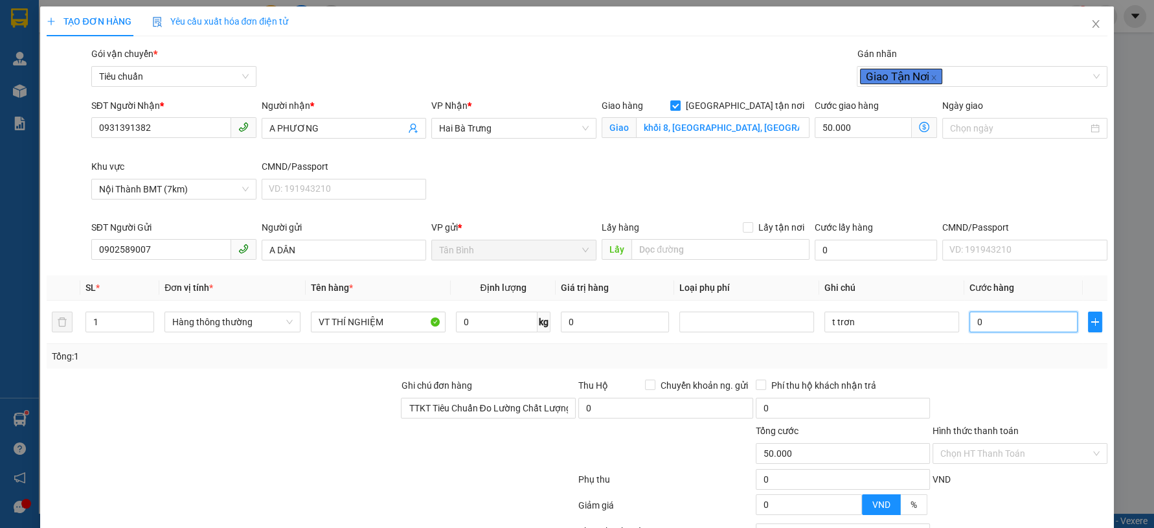
type input "50.003"
type input "3"
type input "50.030"
click at [957, 378] on div at bounding box center [1019, 400] width 177 height 45
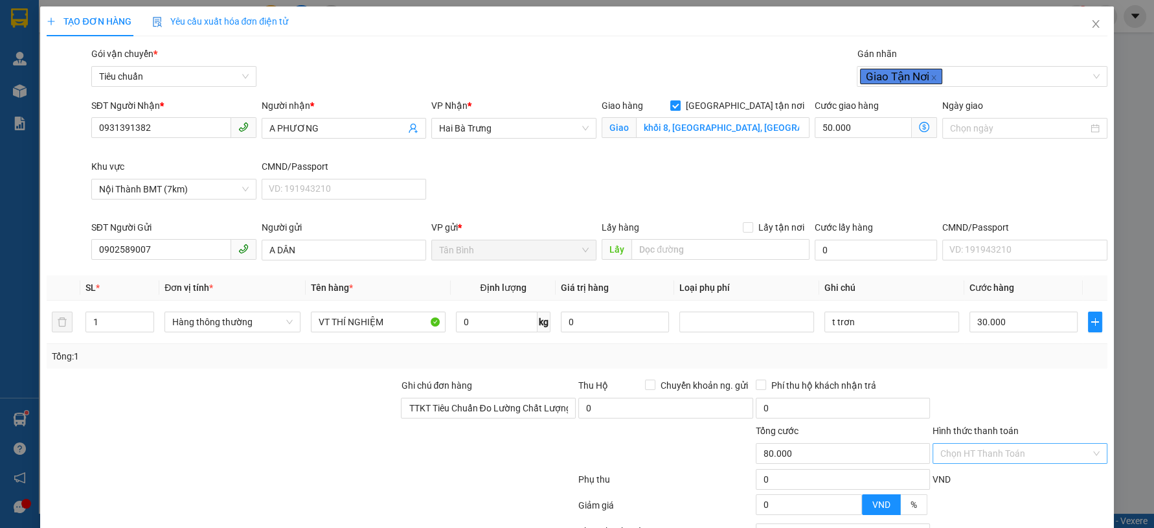
click at [1003, 444] on input "Hình thức thanh toán" at bounding box center [1015, 453] width 150 height 19
click at [970, 471] on div "Tại văn phòng" at bounding box center [1010, 478] width 157 height 14
drag, startPoint x: 1005, startPoint y: 494, endPoint x: 996, endPoint y: 487, distance: 12.0
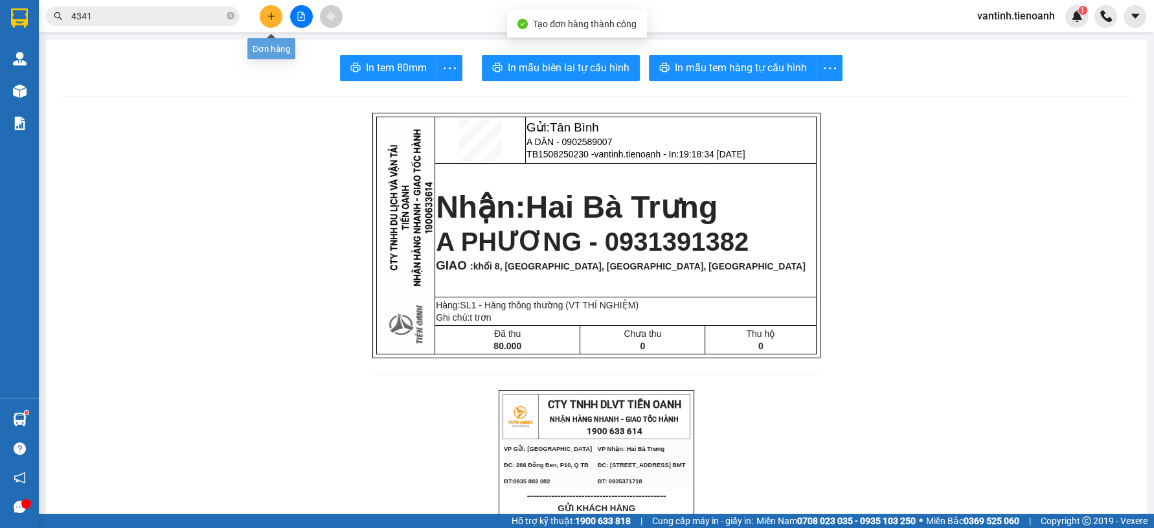
click at [271, 15] on icon "plus" at bounding box center [271, 15] width 1 height 7
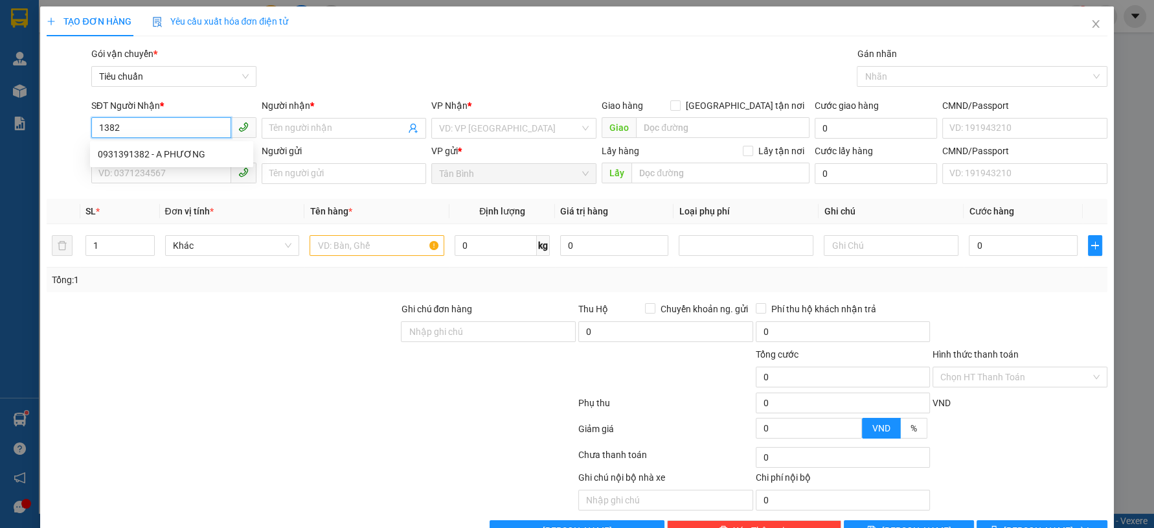
click at [174, 122] on input "1382" at bounding box center [161, 127] width 140 height 21
click at [194, 156] on div "0931391382 - A PHƯƠNG" at bounding box center [172, 154] width 148 height 14
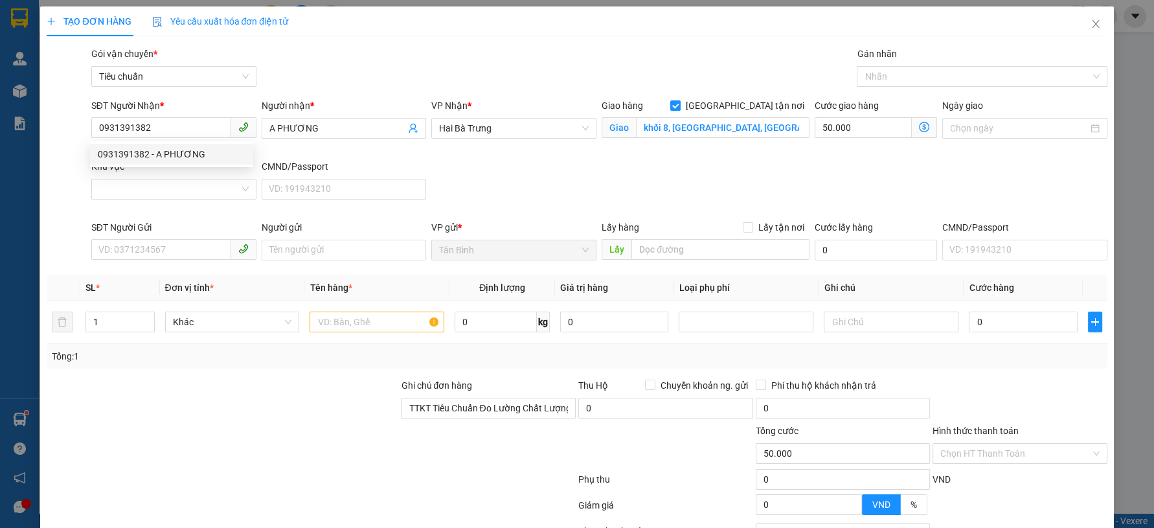
click at [178, 177] on div "Khu vực" at bounding box center [173, 168] width 165 height 19
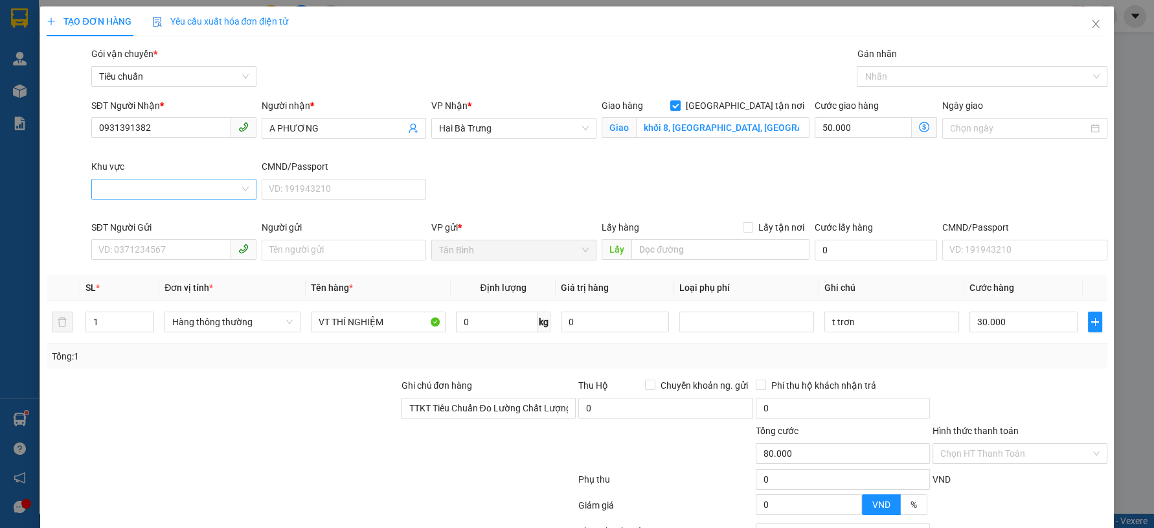
click at [175, 191] on input "Khu vực" at bounding box center [169, 188] width 141 height 19
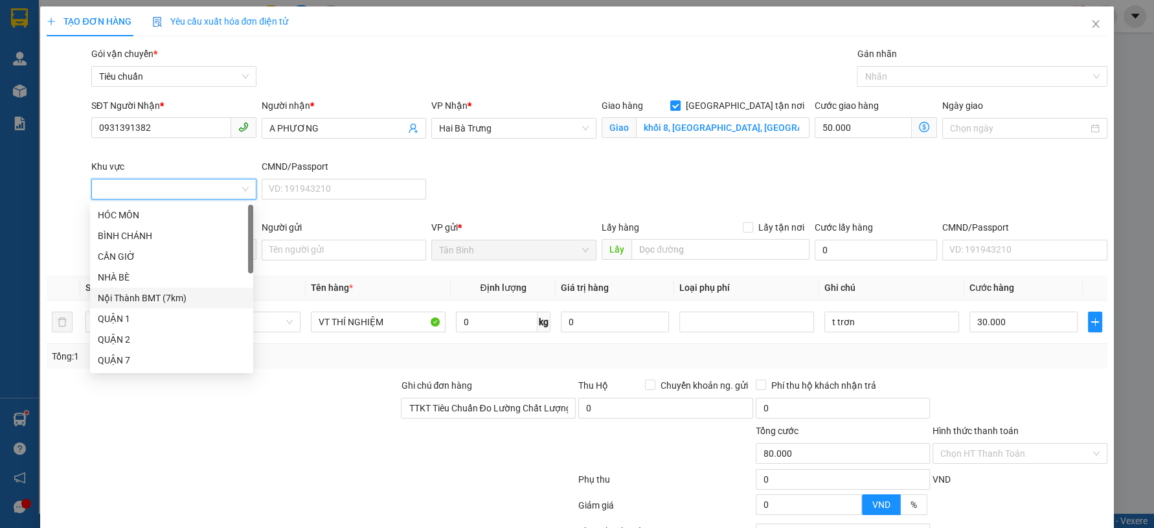
click at [168, 298] on div "Nội Thành BMT (7km)" at bounding box center [172, 298] width 148 height 14
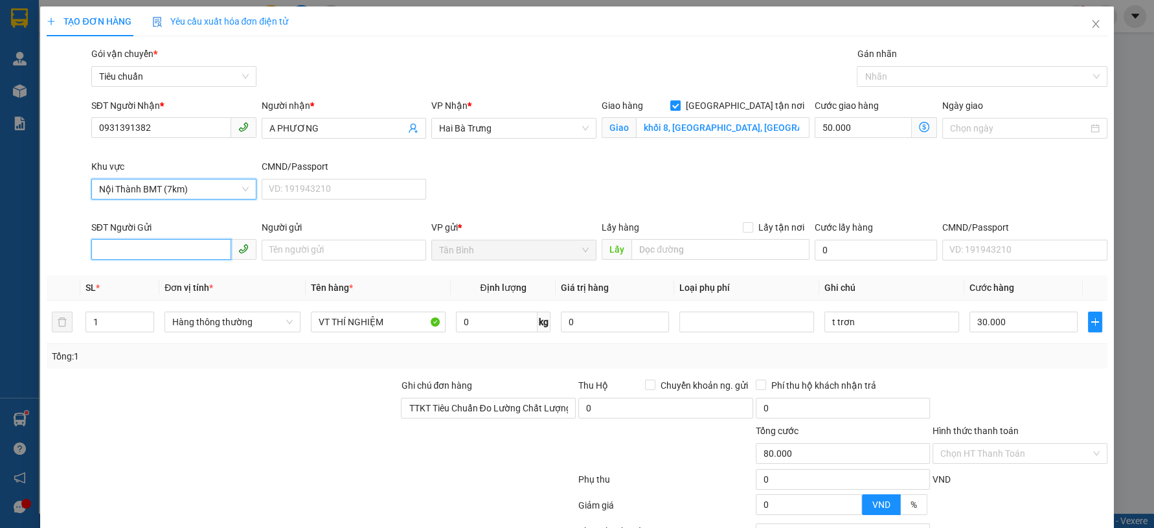
drag, startPoint x: 170, startPoint y: 249, endPoint x: 175, endPoint y: 260, distance: 11.3
click at [170, 251] on input "SĐT Người Gửi" at bounding box center [161, 249] width 140 height 21
click at [176, 275] on div "0902589007 - A DÂN" at bounding box center [172, 275] width 148 height 14
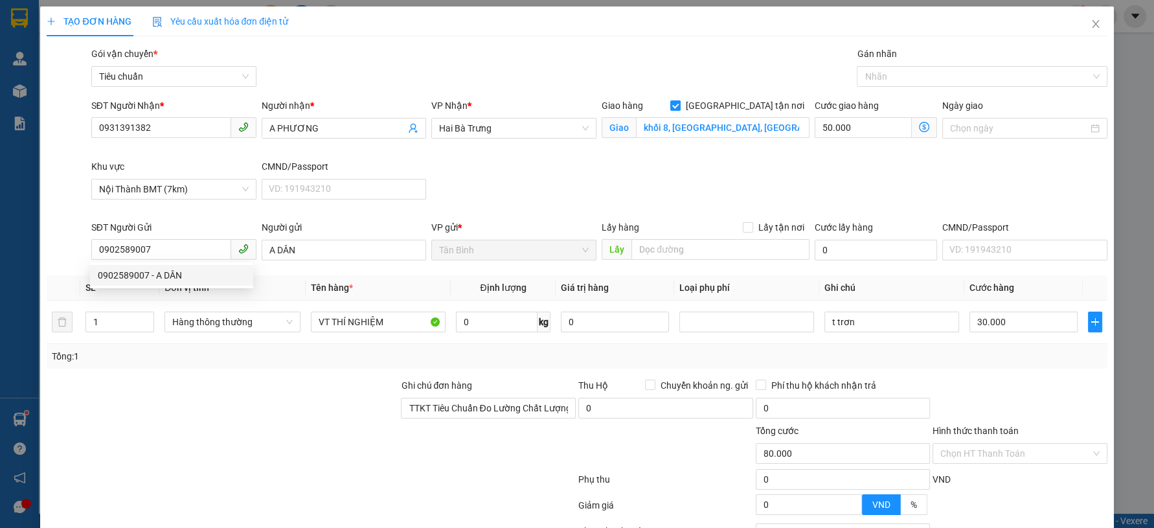
drag, startPoint x: 241, startPoint y: 394, endPoint x: 308, endPoint y: 361, distance: 74.4
click at [244, 394] on div at bounding box center [222, 400] width 354 height 45
click at [862, 117] on input "50.000" at bounding box center [863, 127] width 97 height 21
drag, startPoint x: 714, startPoint y: 85, endPoint x: 733, endPoint y: 85, distance: 18.8
click at [714, 98] on div "SĐT Người Nhận * 0931391382 Người nhận * A PHƯƠNG VP Nhận * Hai Bà Trưng Giao h…" at bounding box center [599, 159] width 1021 height 122
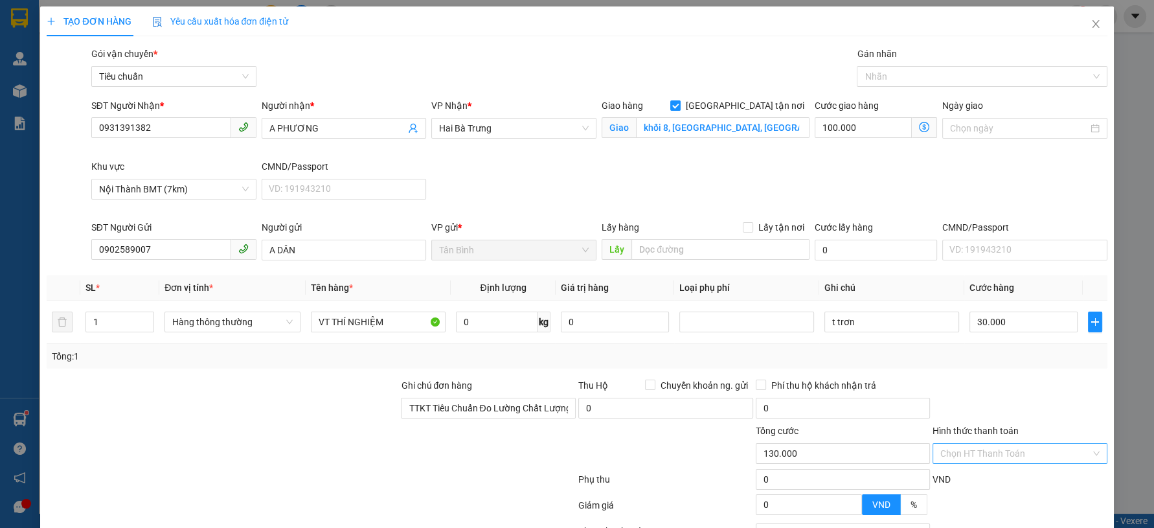
click at [959, 444] on input "Hình thức thanh toán" at bounding box center [1015, 453] width 150 height 19
click at [946, 471] on div "Tại văn phòng" at bounding box center [1010, 478] width 157 height 14
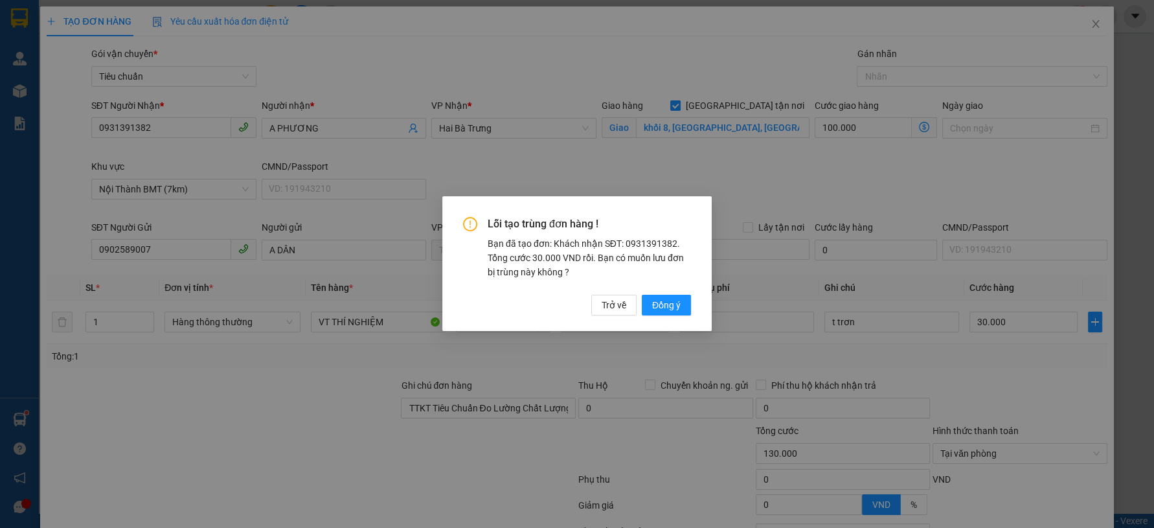
click at [1000, 488] on div "Lỗi tạo trùng đơn hàng ! Bạn đã tạo đơn: Khách nhận SĐT: 0931391382. Tổng cước …" at bounding box center [577, 264] width 1154 height 528
click at [659, 304] on span "Đồng ý" at bounding box center [666, 306] width 28 height 14
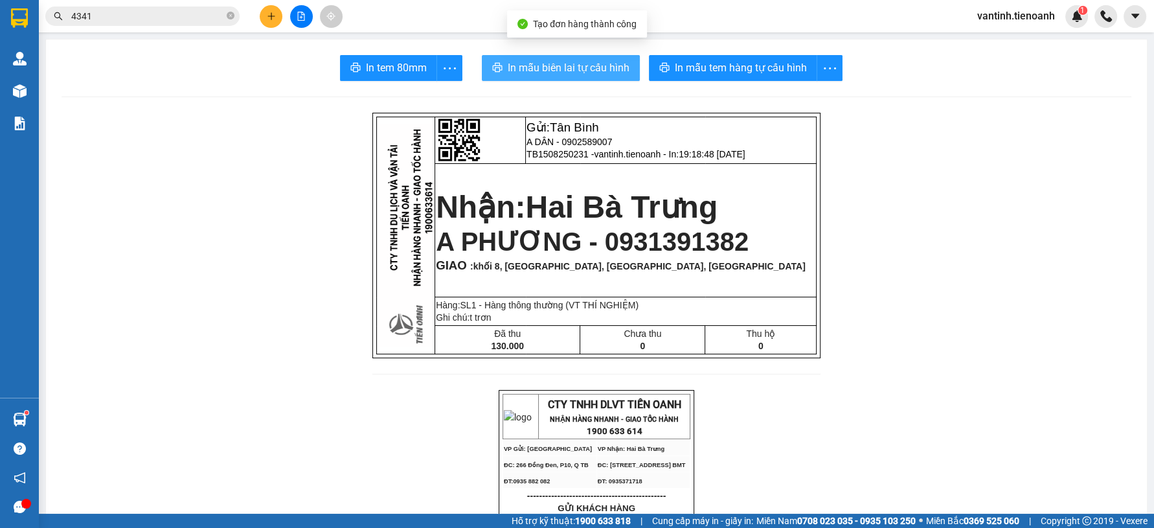
click at [592, 58] on button "In mẫu biên lai tự cấu hình" at bounding box center [561, 68] width 158 height 26
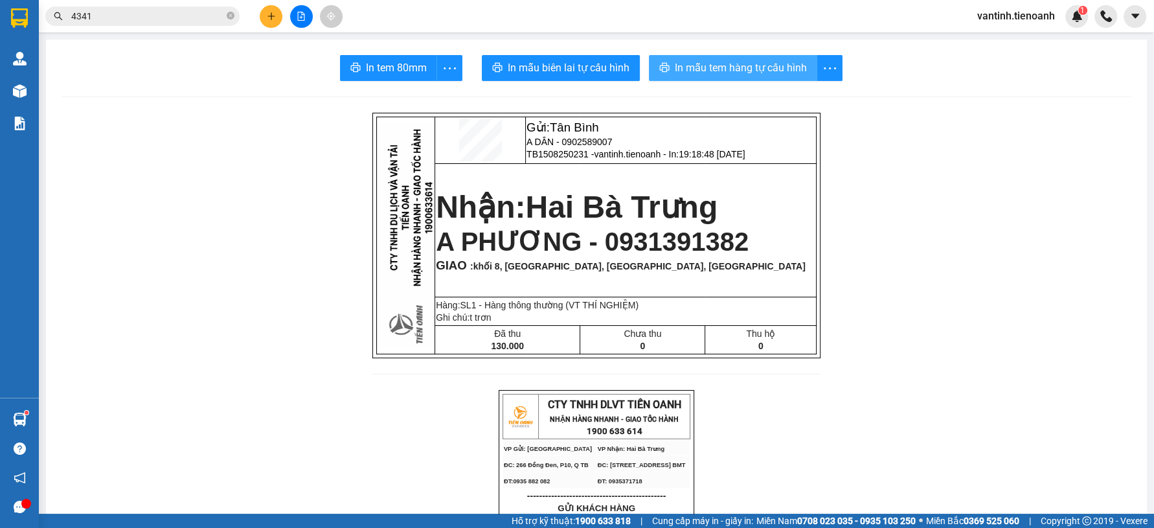
click at [755, 69] on span "In mẫu tem hàng tự cấu hình" at bounding box center [741, 68] width 132 height 16
click at [271, 18] on icon "plus" at bounding box center [271, 15] width 1 height 7
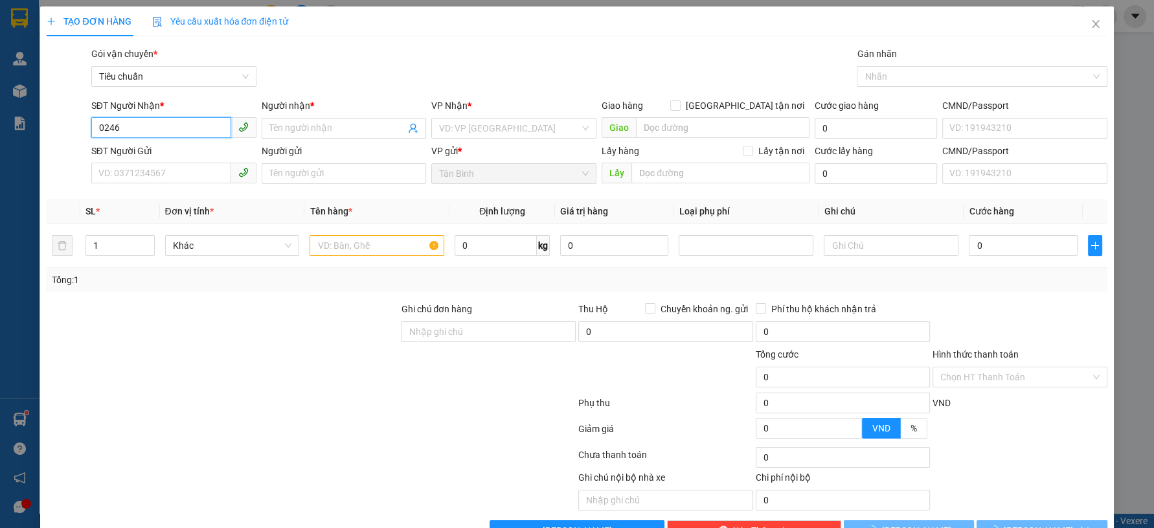
click at [157, 122] on input "0246" at bounding box center [161, 127] width 140 height 21
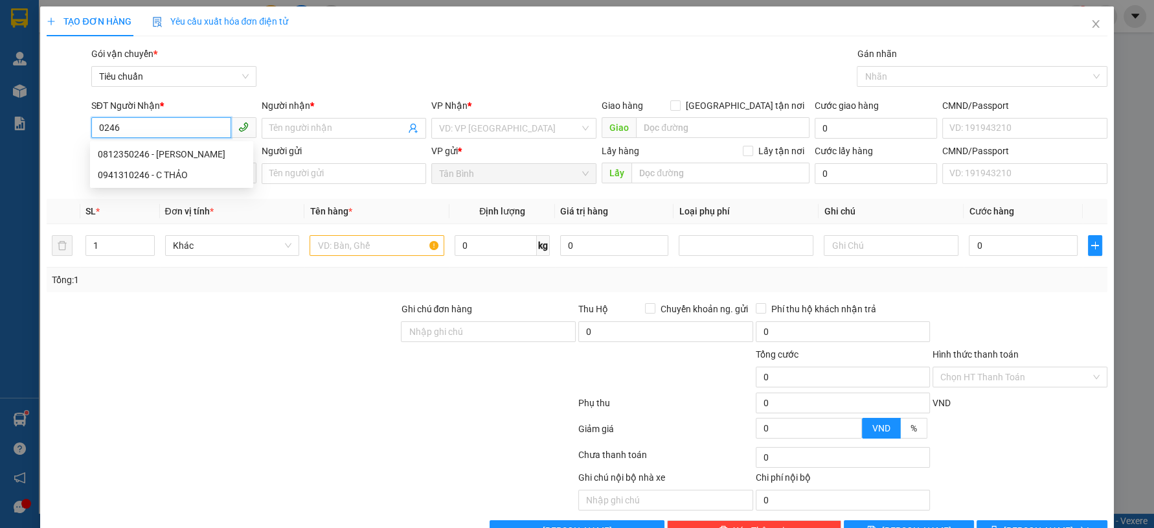
click at [159, 124] on input "0246" at bounding box center [161, 127] width 140 height 21
click at [201, 151] on div "0906660246 - A Dương" at bounding box center [172, 154] width 148 height 14
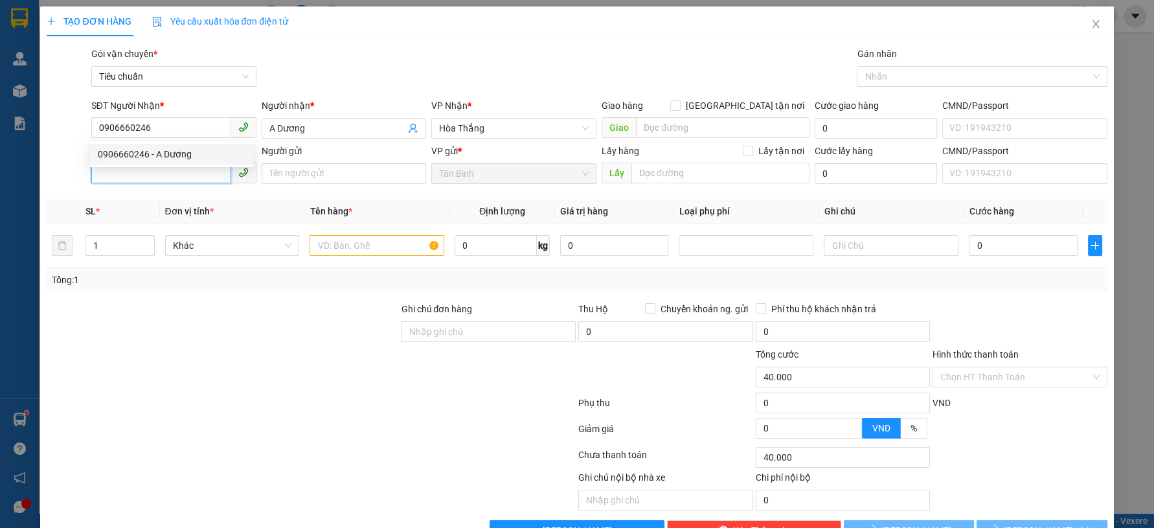
click at [199, 179] on input "SĐT Người Gửi" at bounding box center [161, 173] width 140 height 21
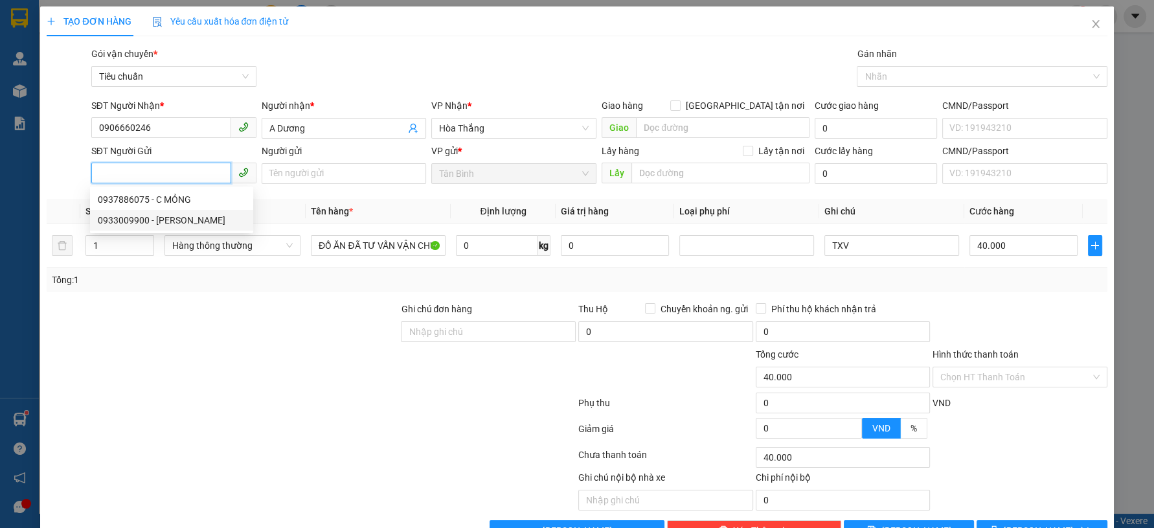
click at [183, 217] on div "0933009900 - Kim Vy" at bounding box center [172, 220] width 148 height 14
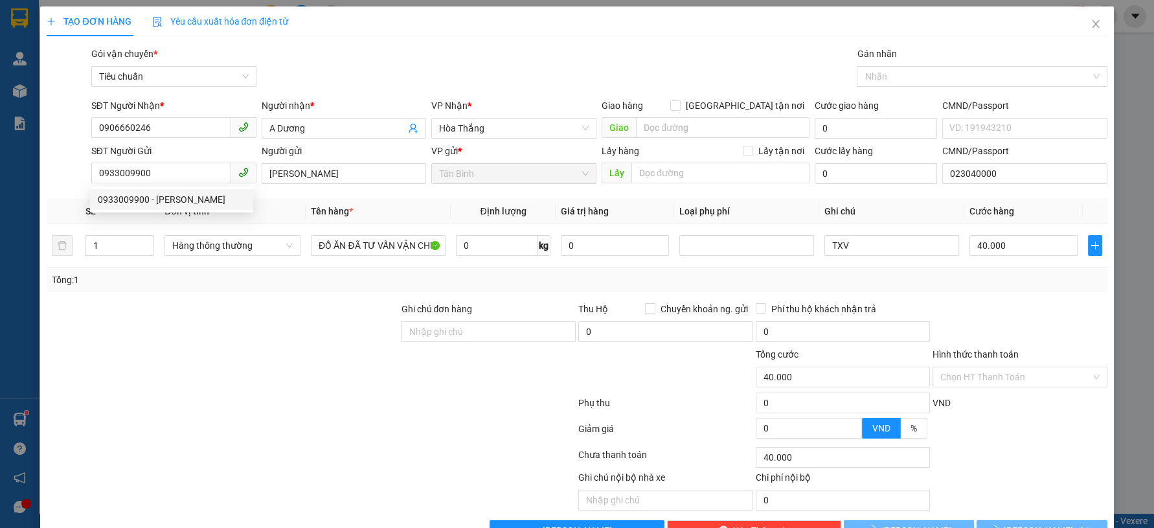
click at [256, 308] on div at bounding box center [222, 324] width 354 height 45
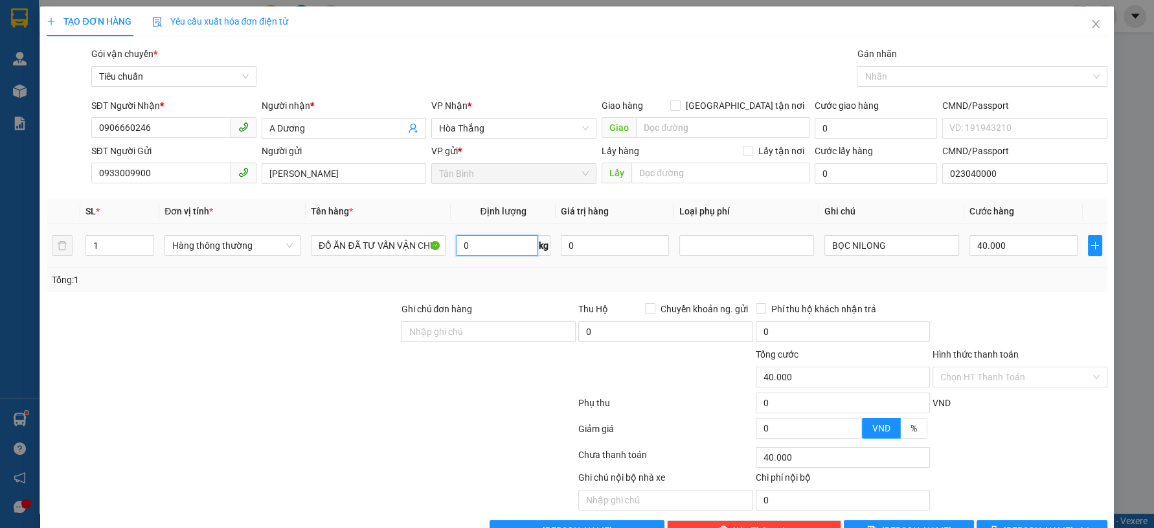
click at [473, 251] on input "0" at bounding box center [497, 245] width 82 height 21
drag, startPoint x: 268, startPoint y: 351, endPoint x: 258, endPoint y: 340, distance: 14.7
click at [268, 350] on div at bounding box center [222, 369] width 354 height 45
click at [487, 240] on input "0" at bounding box center [497, 245] width 82 height 21
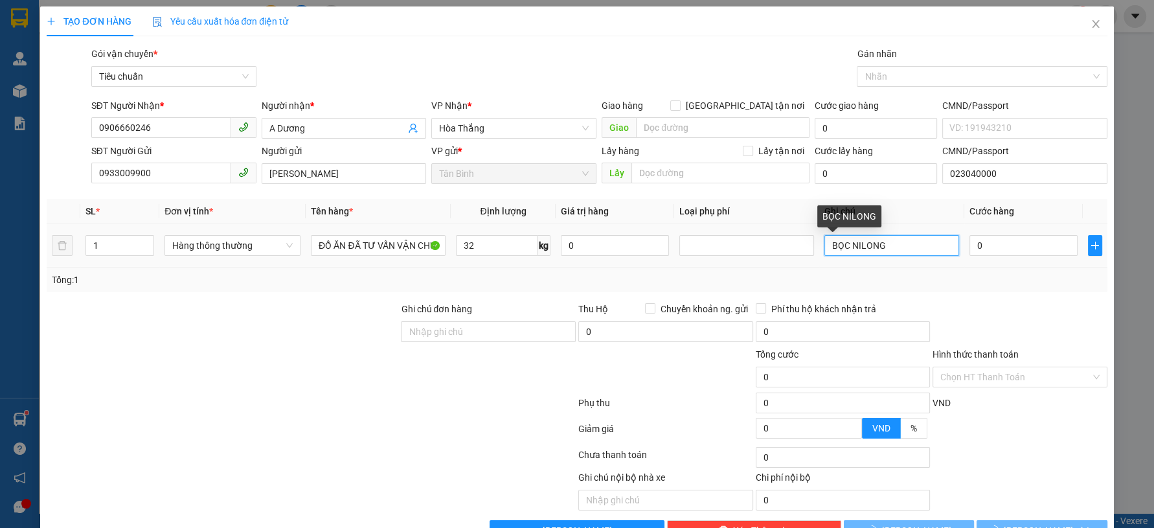
drag, startPoint x: 855, startPoint y: 251, endPoint x: 773, endPoint y: 264, distance: 82.6
click at [786, 262] on tr "1 Hàng thông thường ĐỒ ĂN ĐÃ TƯ VẤN VẬN CHUYỂN 32 kg 0 BỌC NILONG 0" at bounding box center [577, 245] width 1060 height 43
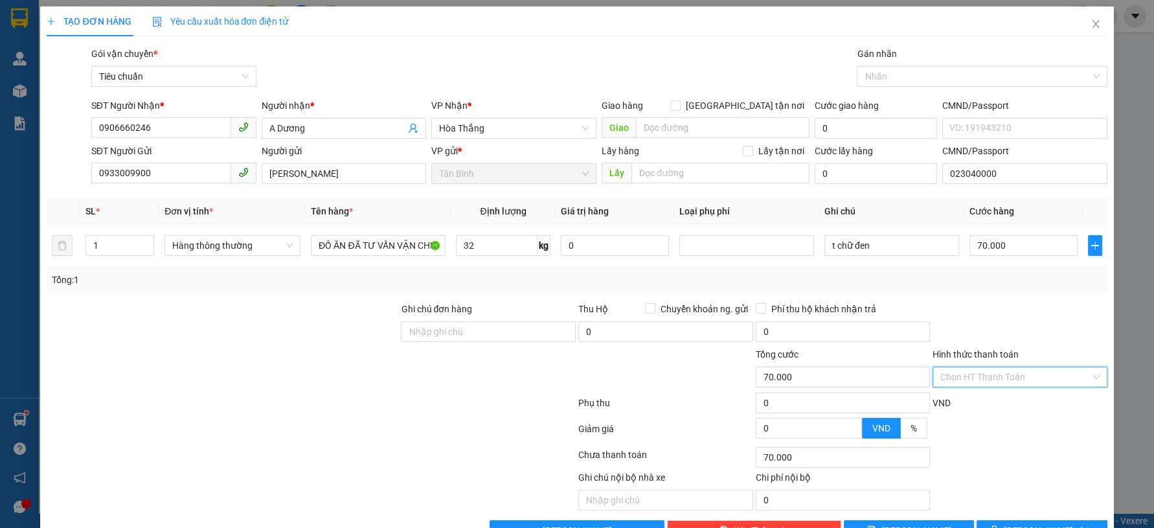
drag, startPoint x: 959, startPoint y: 334, endPoint x: 953, endPoint y: 356, distance: 23.4
click at [956, 367] on input "Hình thức thanh toán" at bounding box center [1015, 376] width 150 height 19
click at [951, 396] on div "Tại văn phòng" at bounding box center [1010, 403] width 157 height 14
click at [1008, 520] on button "[PERSON_NAME] và In" at bounding box center [1042, 530] width 130 height 21
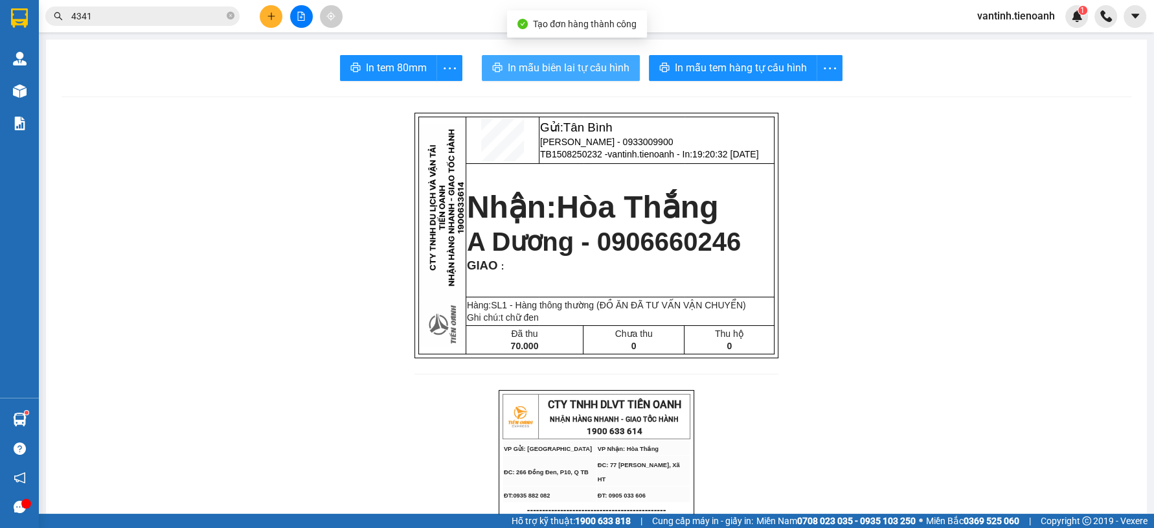
click at [599, 63] on span "In mẫu biên lai tự cấu hình" at bounding box center [569, 68] width 122 height 16
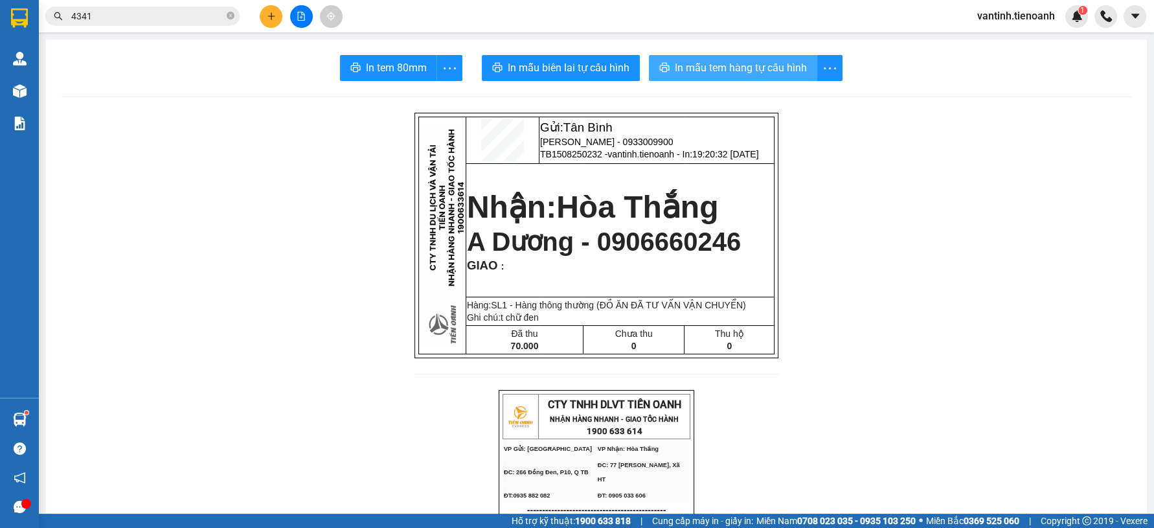
click at [771, 72] on span "In mẫu tem hàng tự cấu hình" at bounding box center [741, 68] width 132 height 16
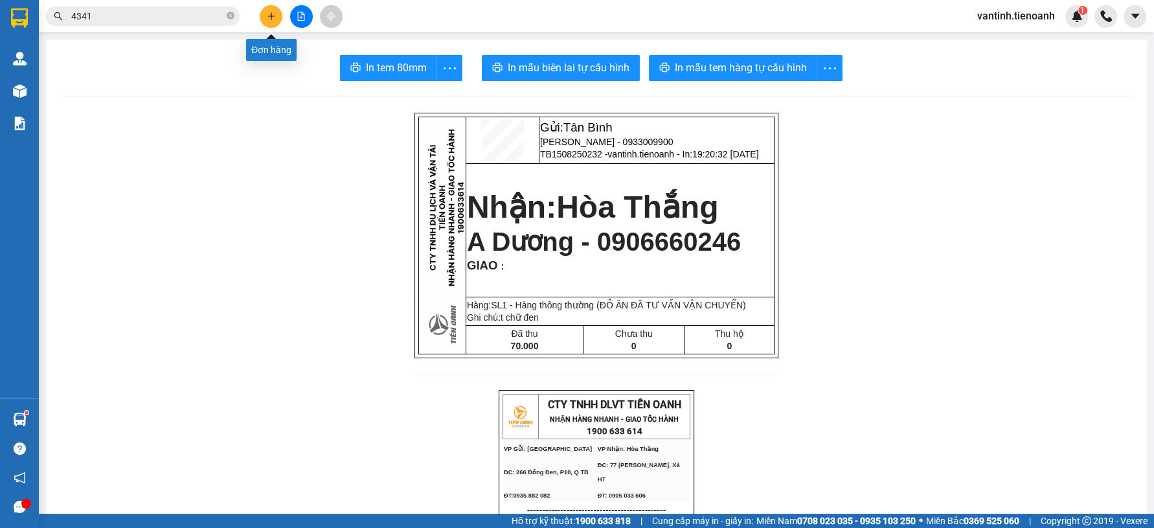
click at [273, 20] on icon "plus" at bounding box center [271, 16] width 9 height 9
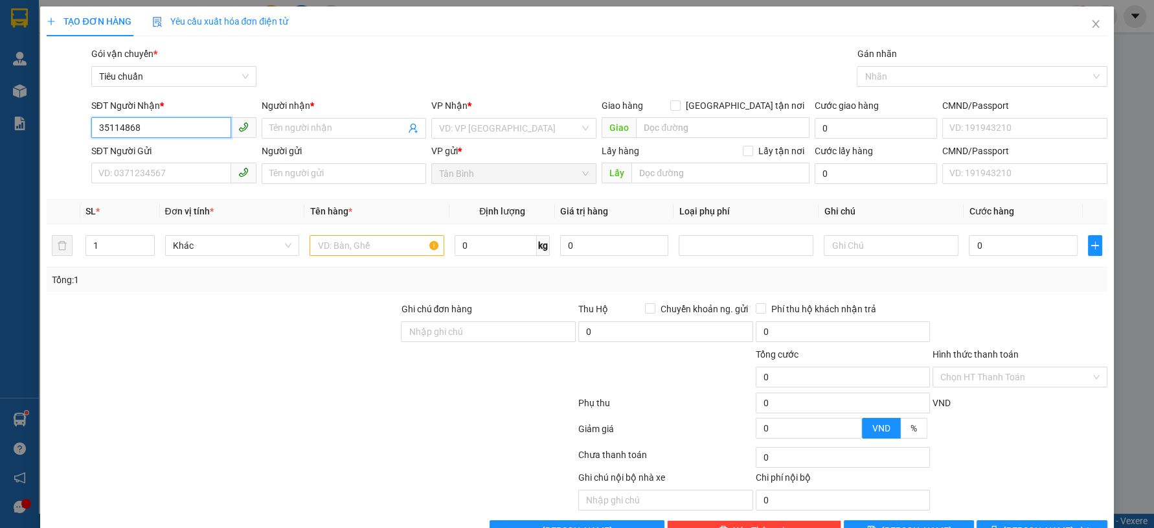
click at [91, 128] on input "35114868" at bounding box center [161, 127] width 140 height 21
click at [177, 139] on div "SĐT Người Nhận * 0935114868" at bounding box center [173, 120] width 165 height 45
click at [193, 157] on div "SĐT Người Gửi" at bounding box center [173, 151] width 165 height 14
click at [193, 163] on input "SĐT Người Gửi" at bounding box center [161, 173] width 140 height 21
click at [208, 116] on div "SĐT Người Nhận *" at bounding box center [173, 107] width 165 height 19
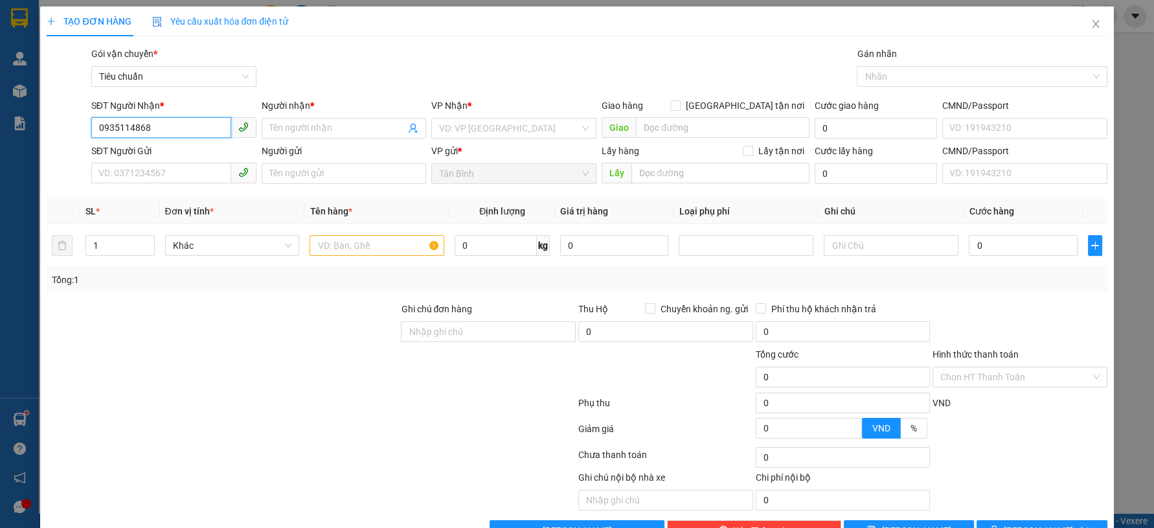
click at [199, 127] on input "0935114868" at bounding box center [161, 127] width 140 height 21
click at [203, 154] on div "0935114868 - A MINH PHONG" at bounding box center [172, 154] width 148 height 14
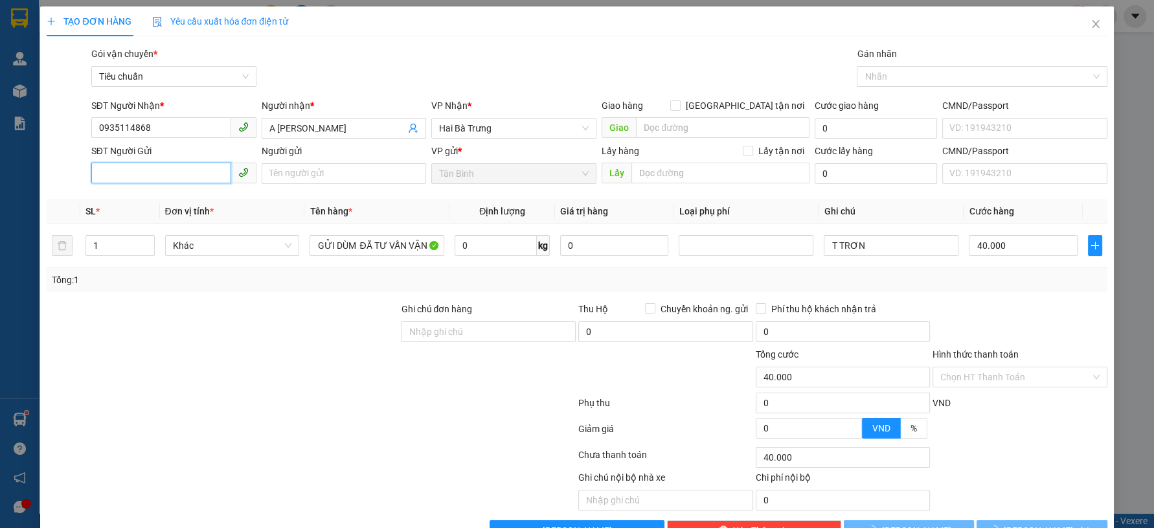
click at [188, 180] on input "SĐT Người Gửi" at bounding box center [161, 173] width 140 height 21
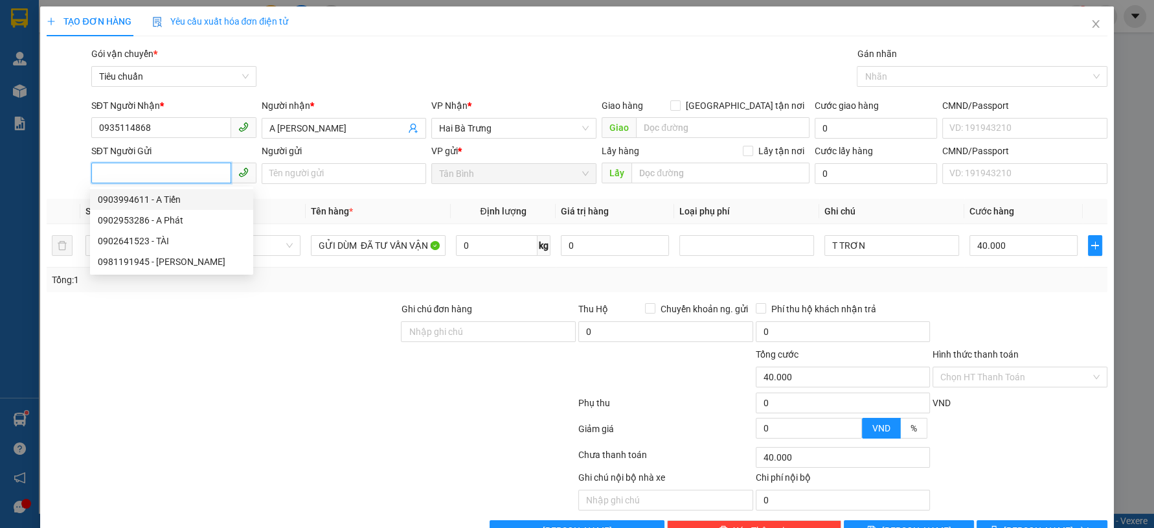
click at [187, 192] on div "0903994611 - A Tiến" at bounding box center [172, 199] width 148 height 14
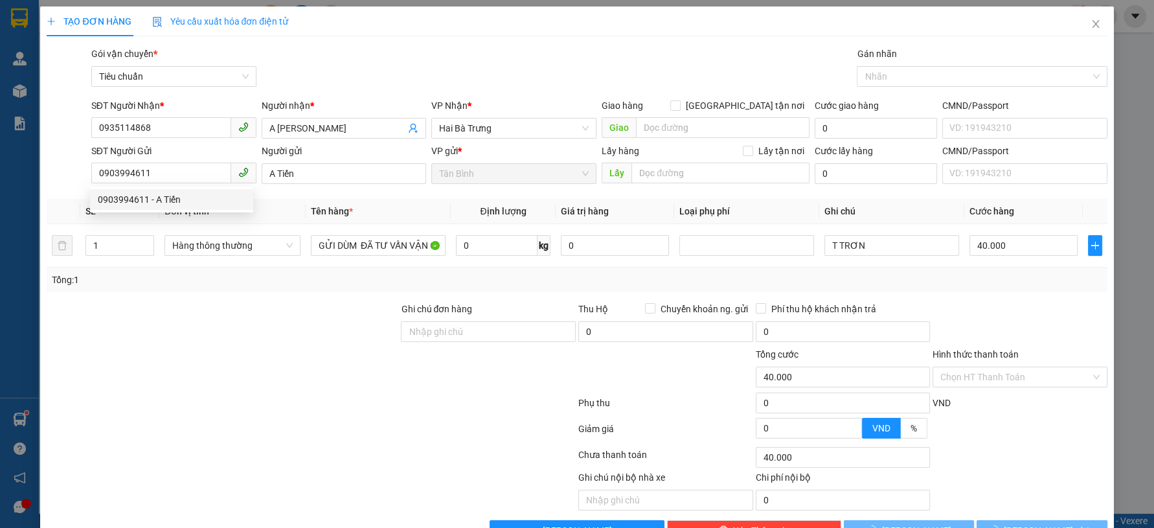
click at [266, 315] on div at bounding box center [222, 324] width 354 height 45
click at [481, 252] on input "0" at bounding box center [497, 245] width 82 height 21
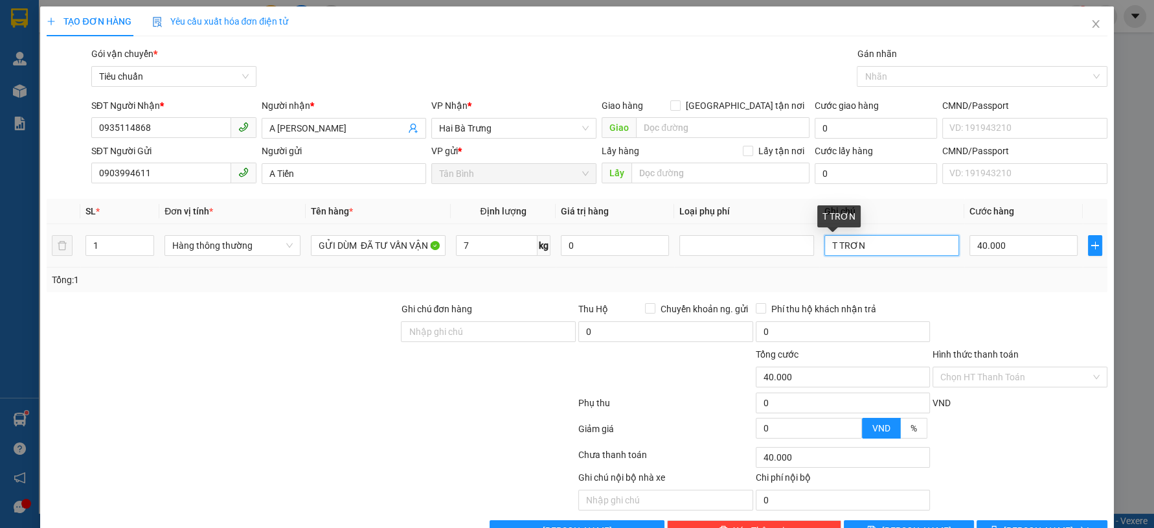
drag, startPoint x: 851, startPoint y: 247, endPoint x: 832, endPoint y: 247, distance: 19.4
click at [832, 247] on input "T TRƠN" at bounding box center [892, 245] width 135 height 21
click at [1005, 520] on button "[PERSON_NAME] và In" at bounding box center [1042, 530] width 130 height 21
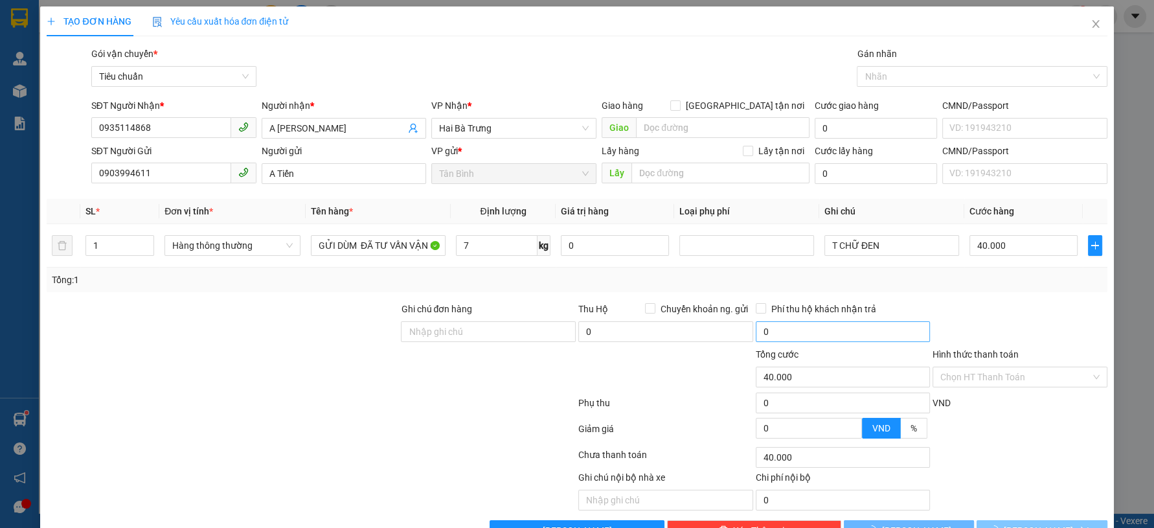
drag, startPoint x: 1005, startPoint y: 485, endPoint x: 847, endPoint y: 291, distance: 250.5
click at [1002, 520] on button "[PERSON_NAME] và In" at bounding box center [1042, 530] width 130 height 21
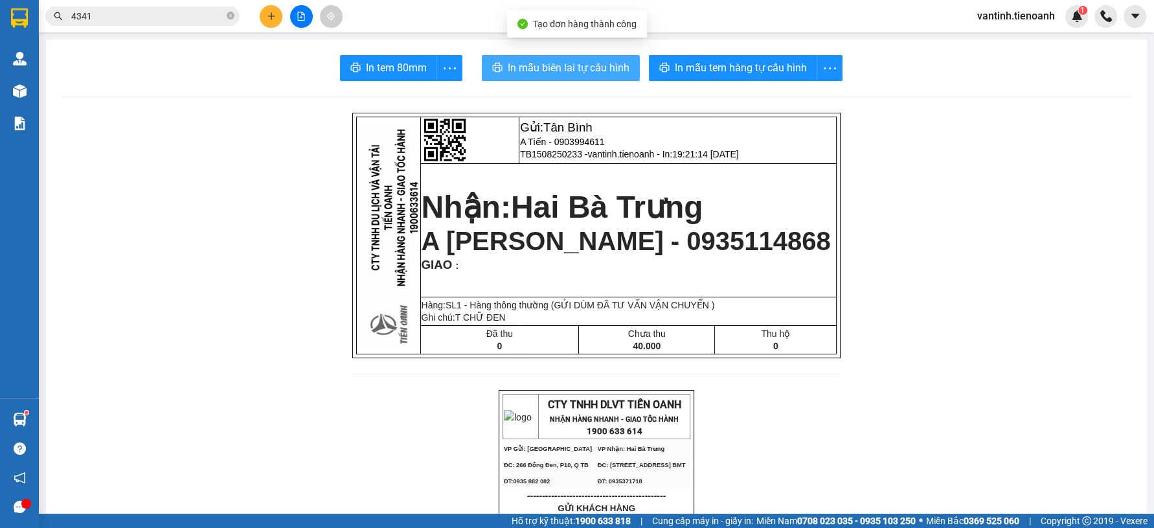
click at [604, 75] on span "In mẫu biên lai tự cấu hình" at bounding box center [569, 68] width 122 height 16
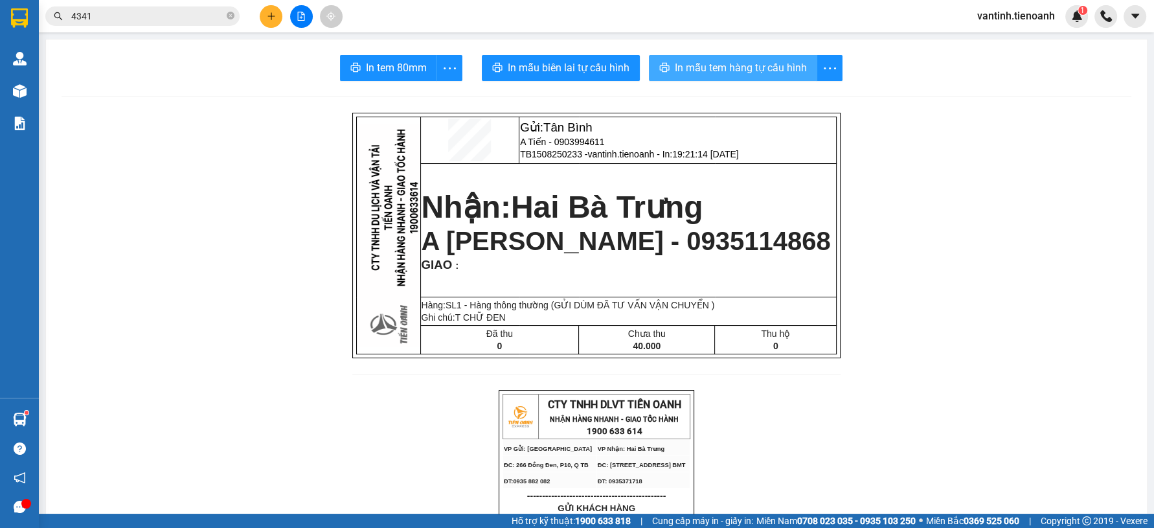
click at [723, 74] on span "In mẫu tem hàng tự cấu hình" at bounding box center [741, 68] width 132 height 16
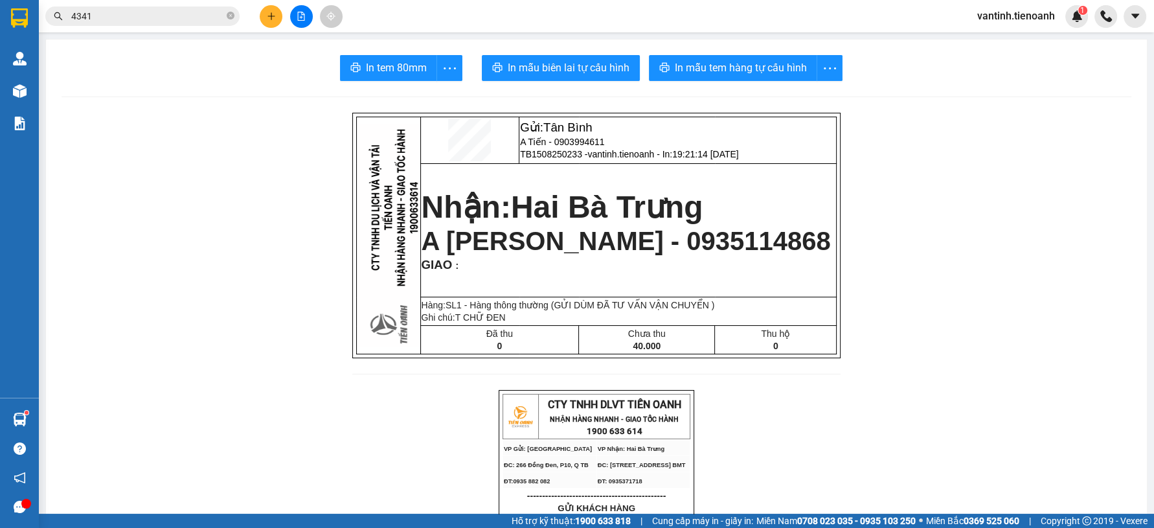
click at [275, 17] on button at bounding box center [271, 16] width 23 height 23
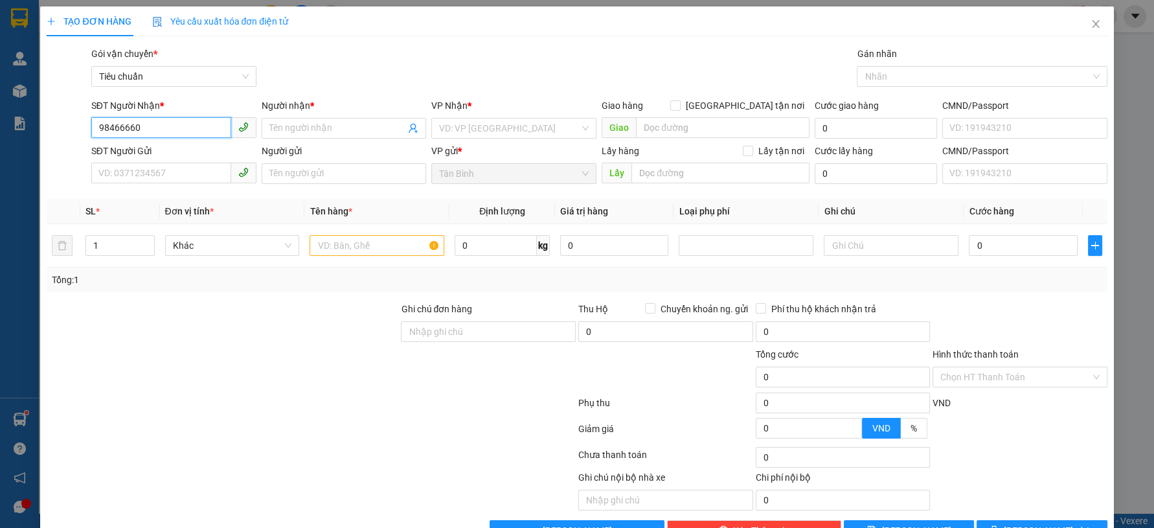
click at [124, 125] on input "98466660" at bounding box center [161, 127] width 140 height 21
click at [95, 126] on input "984666660" at bounding box center [161, 127] width 140 height 21
click at [174, 127] on input "0984666660" at bounding box center [161, 127] width 140 height 21
click at [182, 127] on input "0984666660" at bounding box center [161, 127] width 140 height 21
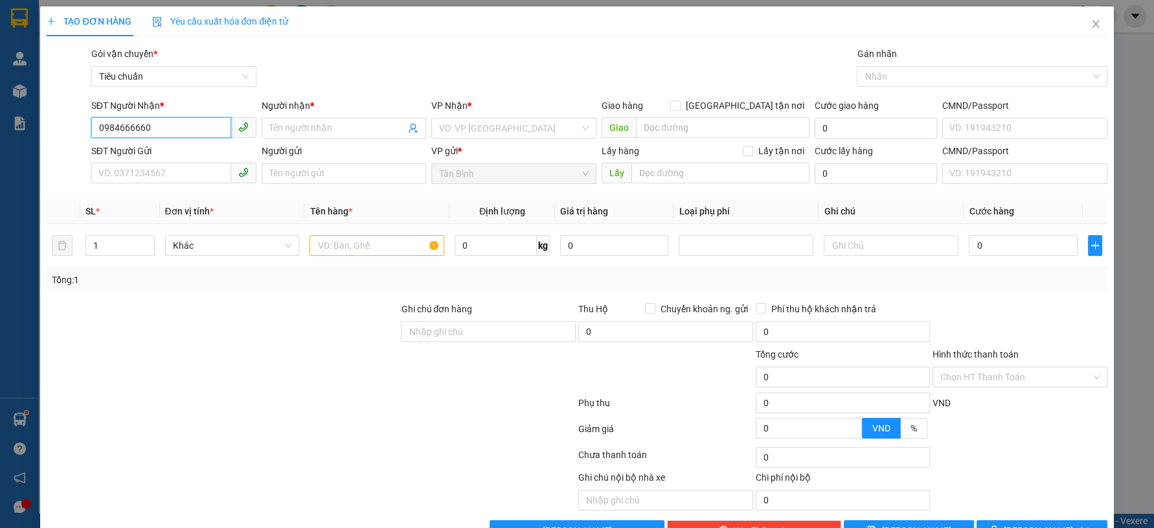
click at [179, 125] on input "0984666660" at bounding box center [161, 127] width 140 height 21
click at [178, 125] on input "0984666660" at bounding box center [161, 127] width 140 height 21
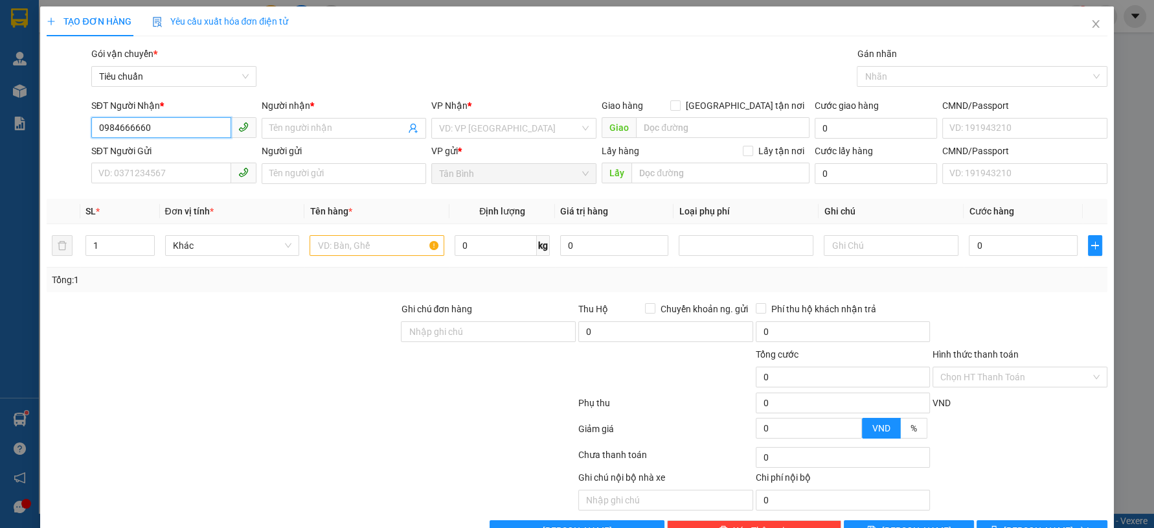
click at [180, 125] on input "0984666660" at bounding box center [161, 127] width 140 height 21
click at [181, 124] on input "0984666660" at bounding box center [161, 127] width 140 height 21
click at [117, 131] on input "0984666660" at bounding box center [161, 127] width 140 height 21
drag, startPoint x: 117, startPoint y: 131, endPoint x: 194, endPoint y: 138, distance: 76.7
click at [194, 138] on span "0984666660" at bounding box center [173, 128] width 165 height 21
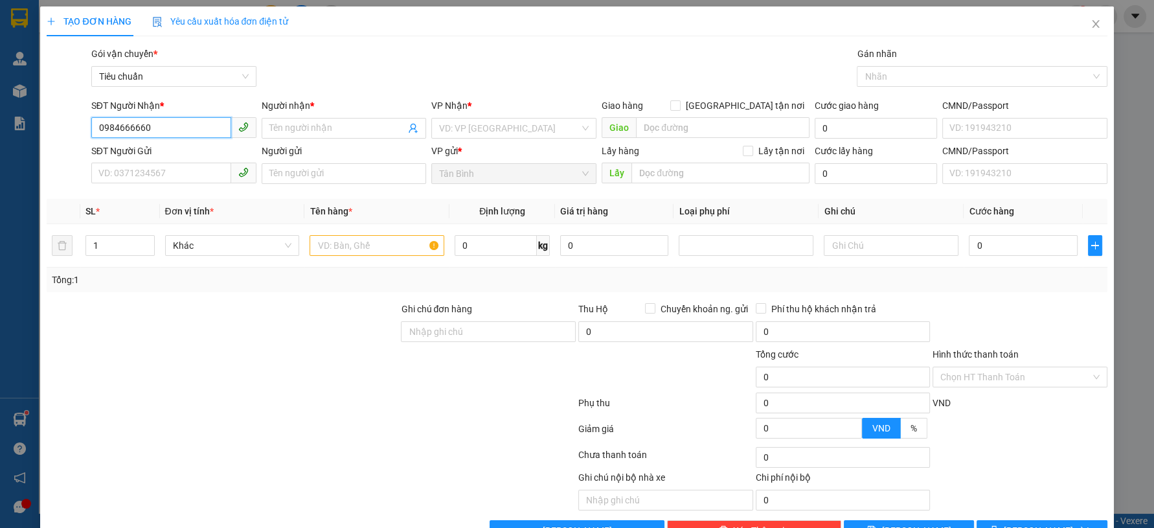
click at [194, 132] on input "0984666660" at bounding box center [161, 127] width 140 height 21
click at [176, 126] on input "0984506160" at bounding box center [161, 127] width 140 height 21
click at [191, 153] on div "0984506160 - Chú Hùng" at bounding box center [172, 154] width 148 height 14
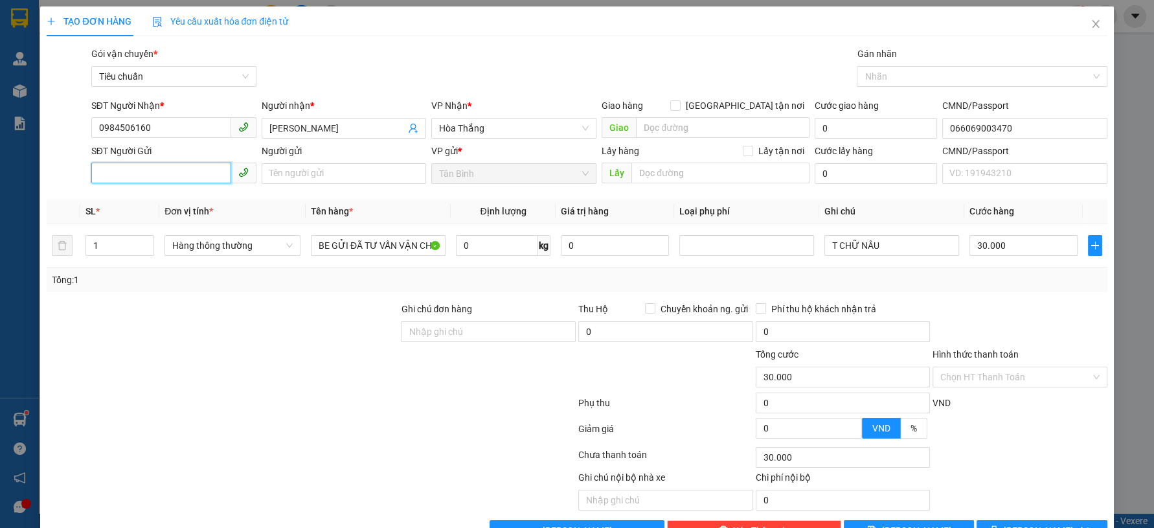
click at [190, 172] on input "SĐT Người Gửi" at bounding box center [161, 173] width 140 height 21
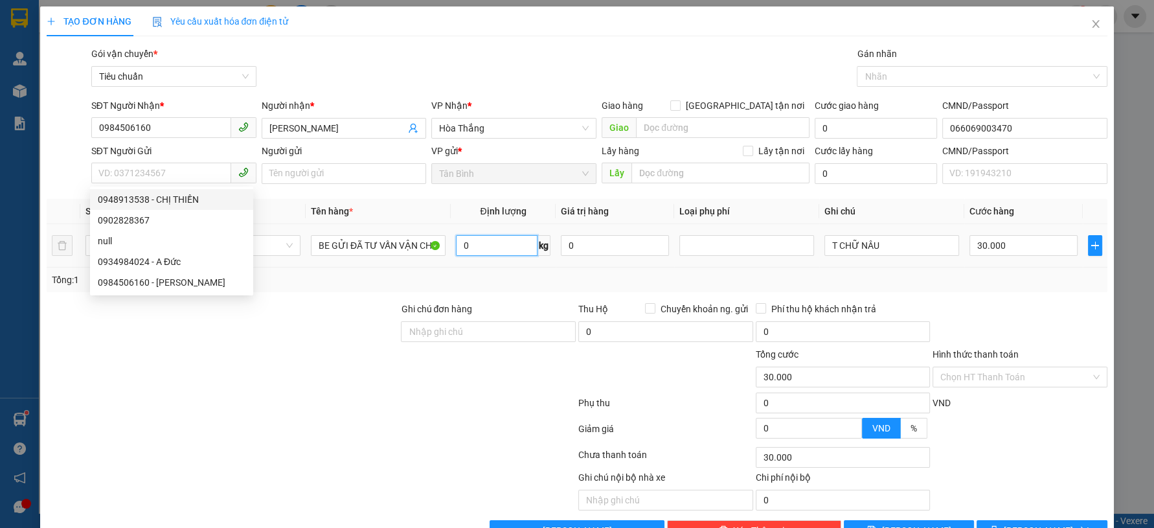
click at [477, 245] on input "0" at bounding box center [497, 245] width 82 height 21
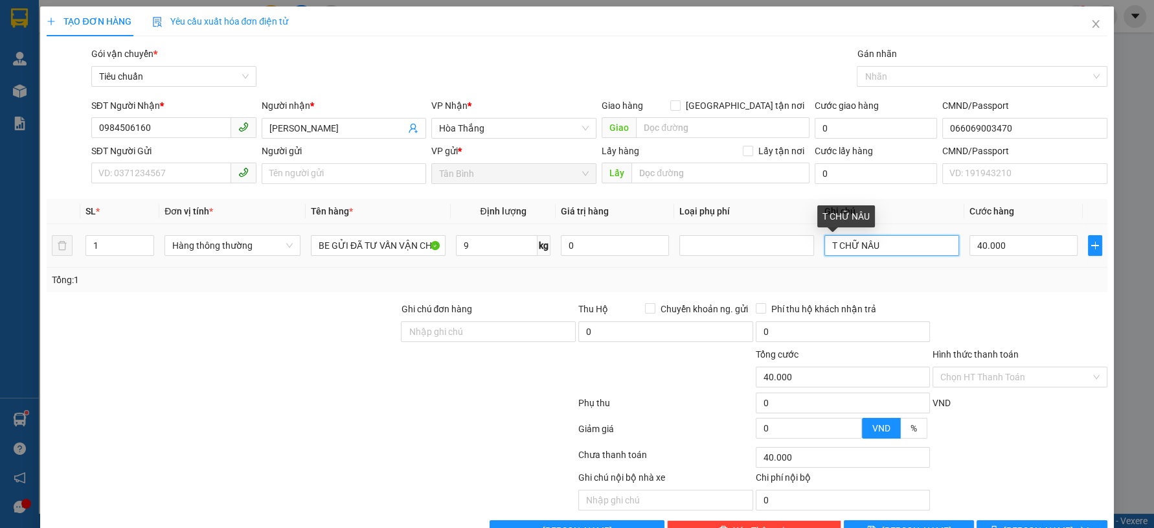
drag, startPoint x: 874, startPoint y: 246, endPoint x: 852, endPoint y: 250, distance: 22.4
click at [852, 250] on input "T CHỮ NÂU" at bounding box center [892, 245] width 135 height 21
click at [1023, 315] on div at bounding box center [1019, 324] width 177 height 45
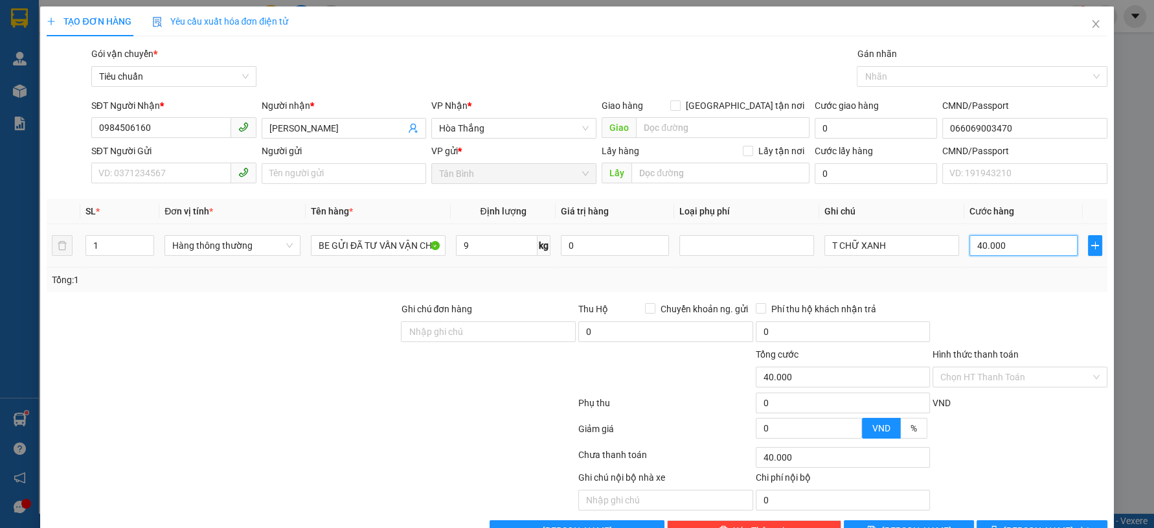
click at [1005, 238] on input "40.000" at bounding box center [1024, 245] width 108 height 21
click at [1023, 330] on div at bounding box center [1019, 324] width 177 height 45
click at [1040, 520] on button "[PERSON_NAME] và In" at bounding box center [1042, 530] width 130 height 21
click at [1031, 520] on button "[PERSON_NAME] và In" at bounding box center [1042, 530] width 130 height 21
click at [1025, 523] on span "[PERSON_NAME] và In" at bounding box center [1049, 530] width 91 height 14
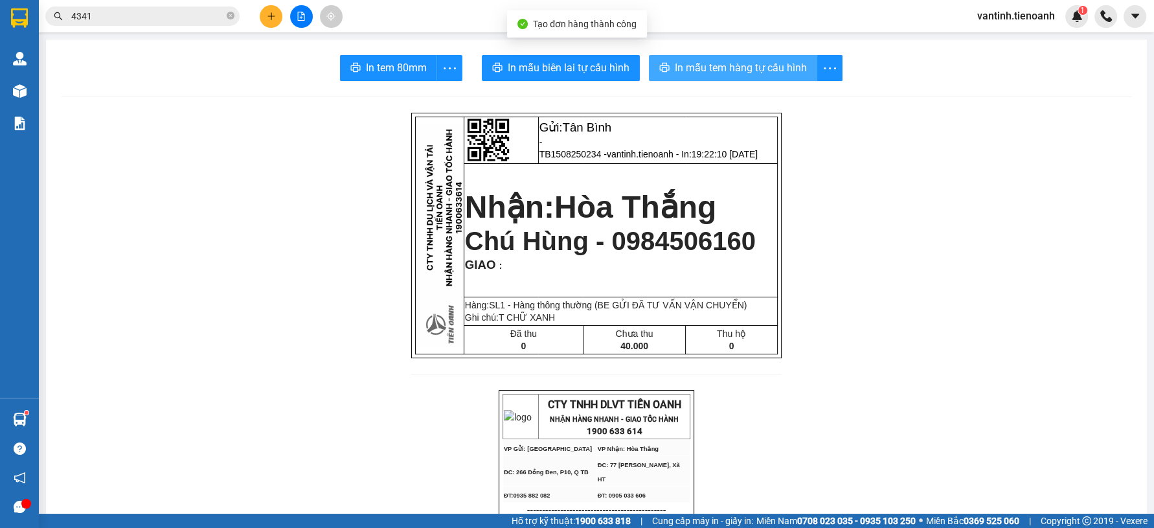
click at [761, 65] on span "In mẫu tem hàng tự cấu hình" at bounding box center [741, 68] width 132 height 16
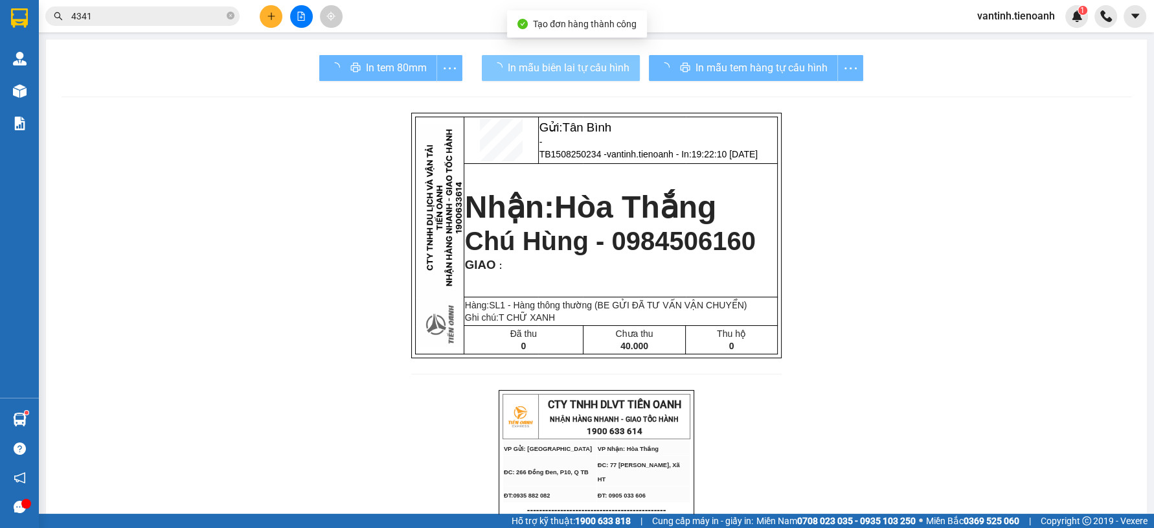
click at [478, 67] on div "In tem 80mm In mẫu biên lai tự cấu hình In mẫu tem hàng tự cấu hình" at bounding box center [597, 68] width 1070 height 26
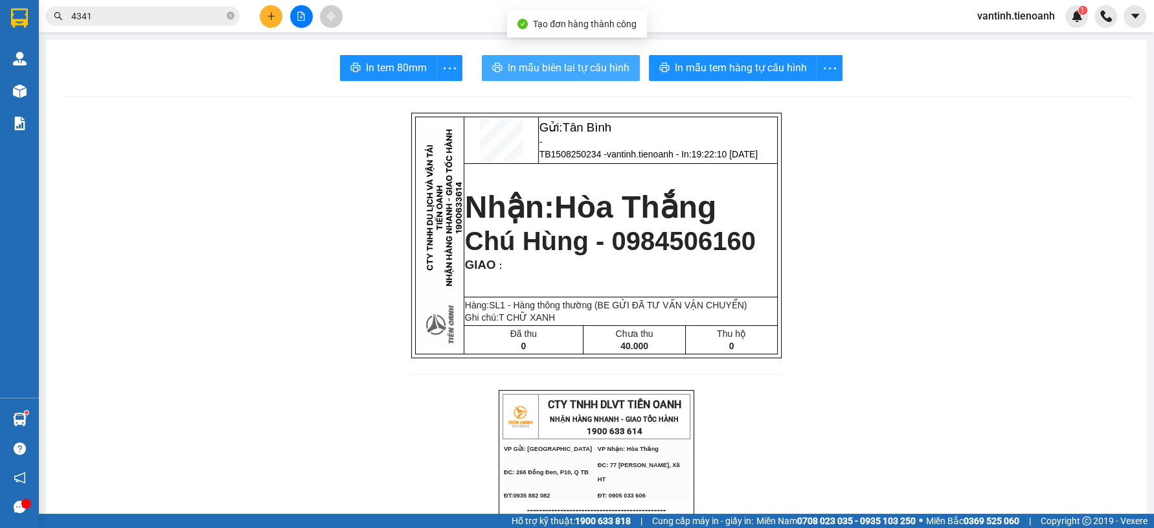
click at [530, 68] on span "In mẫu biên lai tự cấu hình" at bounding box center [569, 68] width 122 height 16
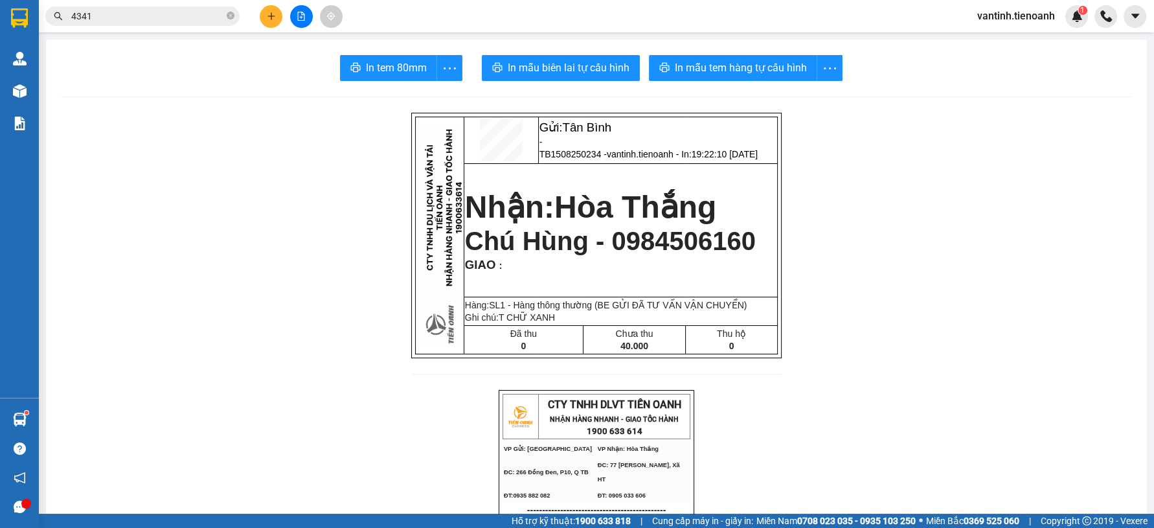
drag, startPoint x: 148, startPoint y: 149, endPoint x: 159, endPoint y: 141, distance: 13.5
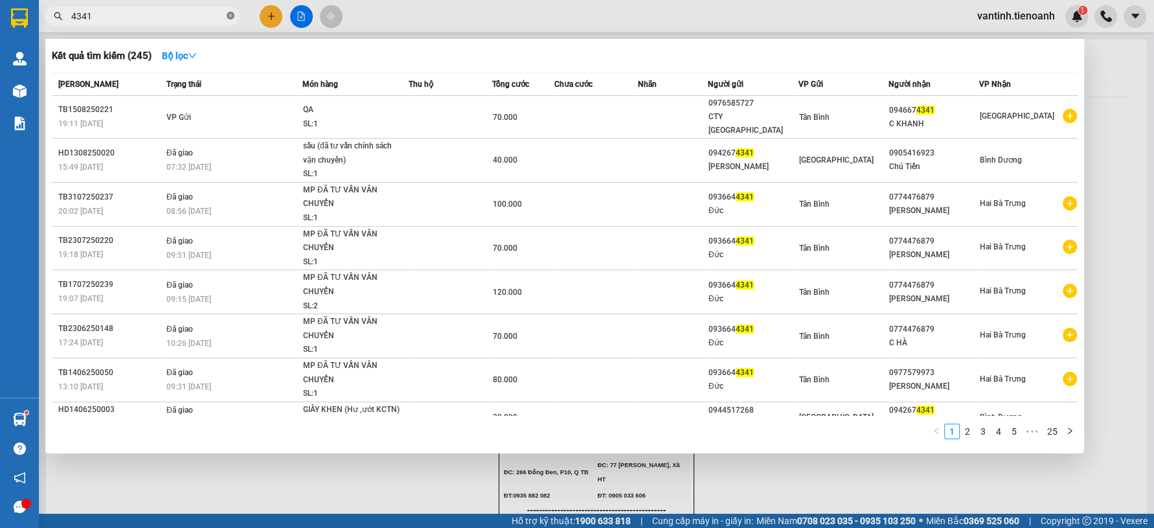
click at [230, 17] on icon "close-circle" at bounding box center [231, 16] width 8 height 8
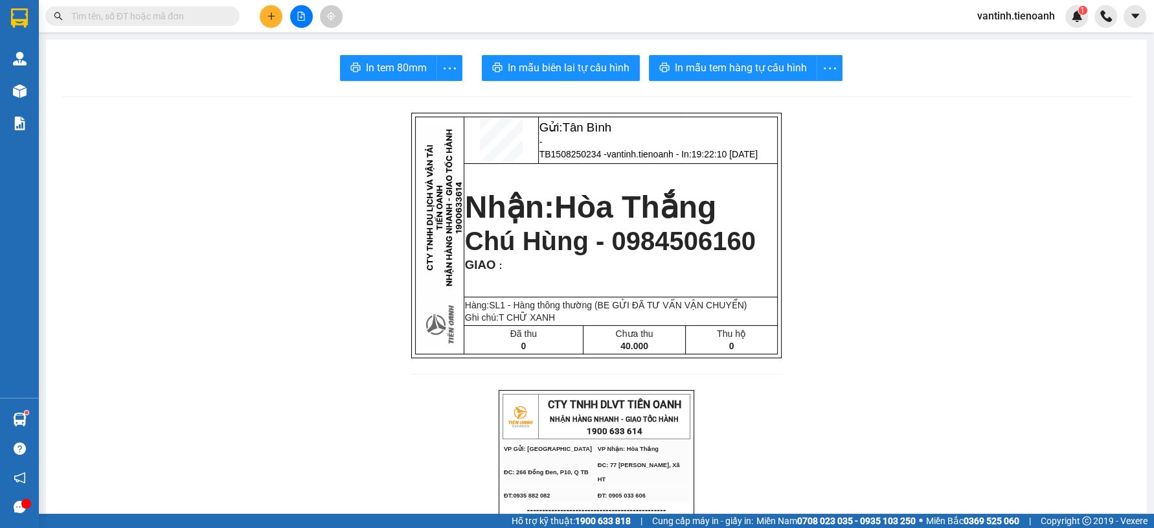
drag, startPoint x: 239, startPoint y: 70, endPoint x: 292, endPoint y: 16, distance: 75.6
click at [239, 69] on div "In tem 80mm In mẫu biên lai tự cấu hình In mẫu tem hàng tự cấu hình" at bounding box center [597, 68] width 1070 height 26
click at [292, 16] on button at bounding box center [301, 16] width 23 height 23
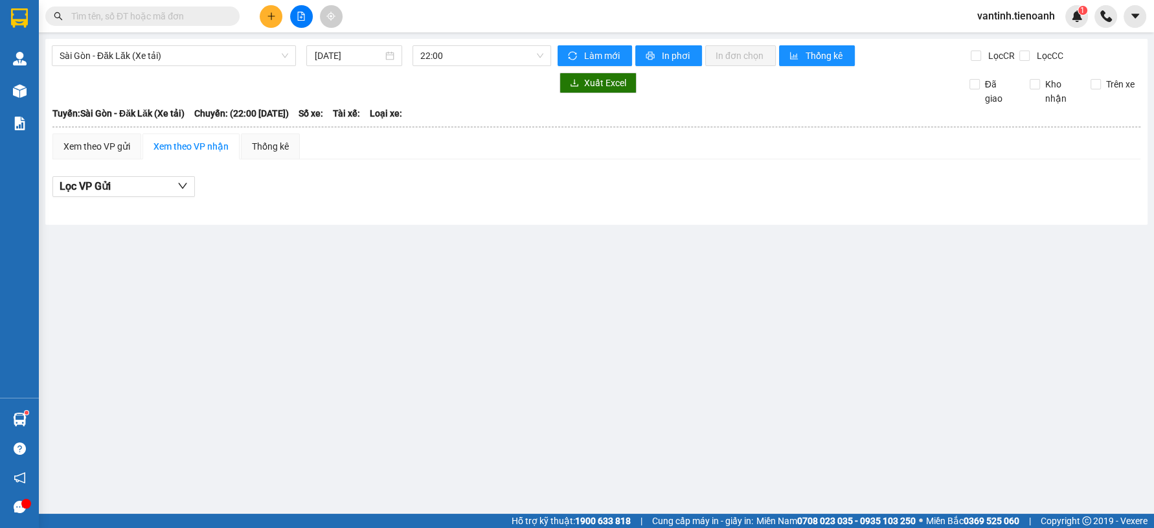
click at [262, 19] on button at bounding box center [271, 16] width 23 height 23
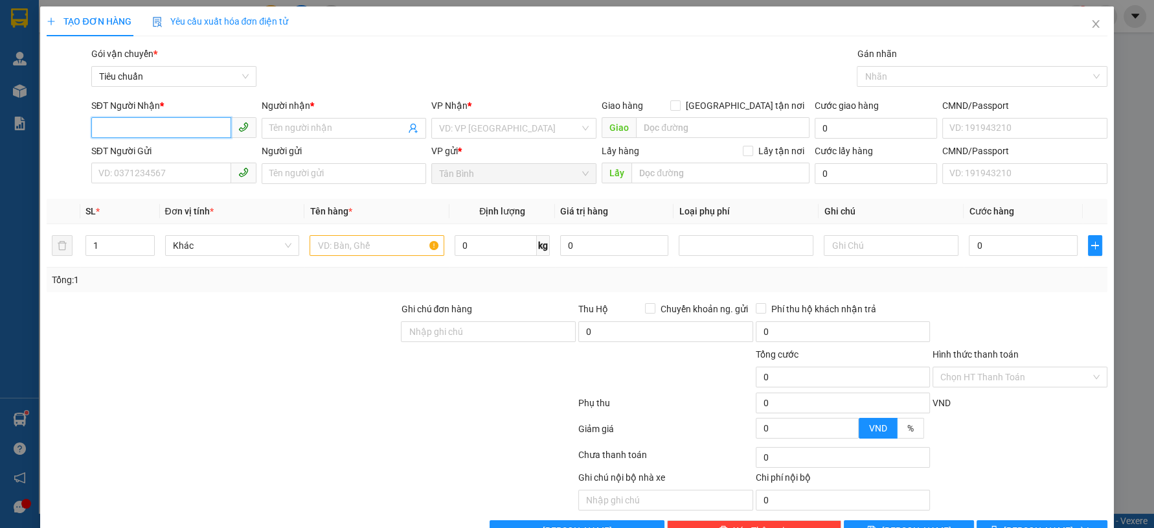
click at [153, 133] on input "SĐT Người Nhận *" at bounding box center [161, 127] width 140 height 21
click at [157, 128] on input "0964956768" at bounding box center [161, 127] width 140 height 21
click at [168, 154] on div "0964956768 - A Thật" at bounding box center [172, 154] width 148 height 14
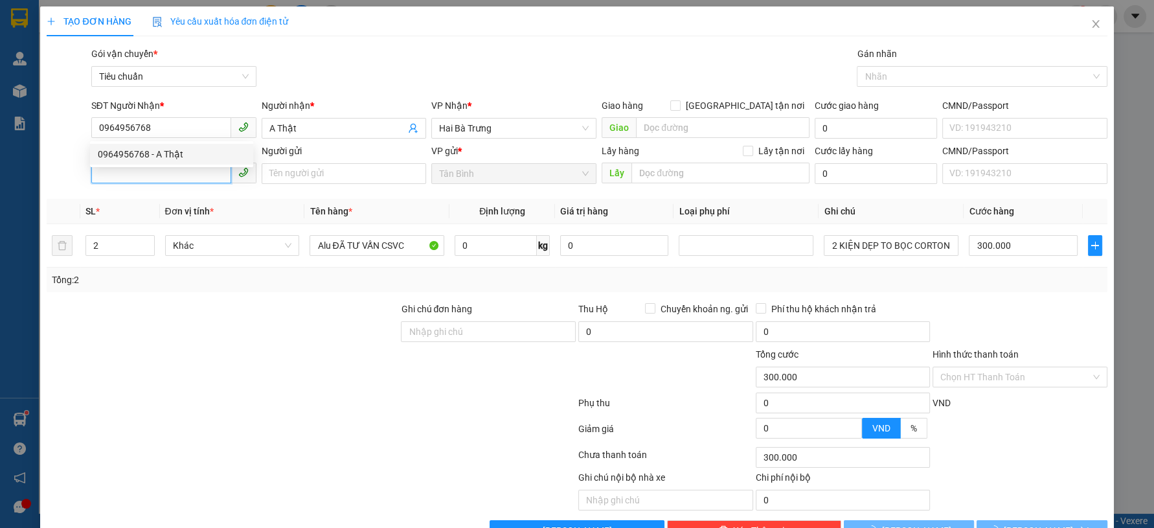
drag, startPoint x: 172, startPoint y: 174, endPoint x: 178, endPoint y: 177, distance: 7.6
click at [172, 175] on input "SĐT Người Gửi" at bounding box center [161, 173] width 140 height 21
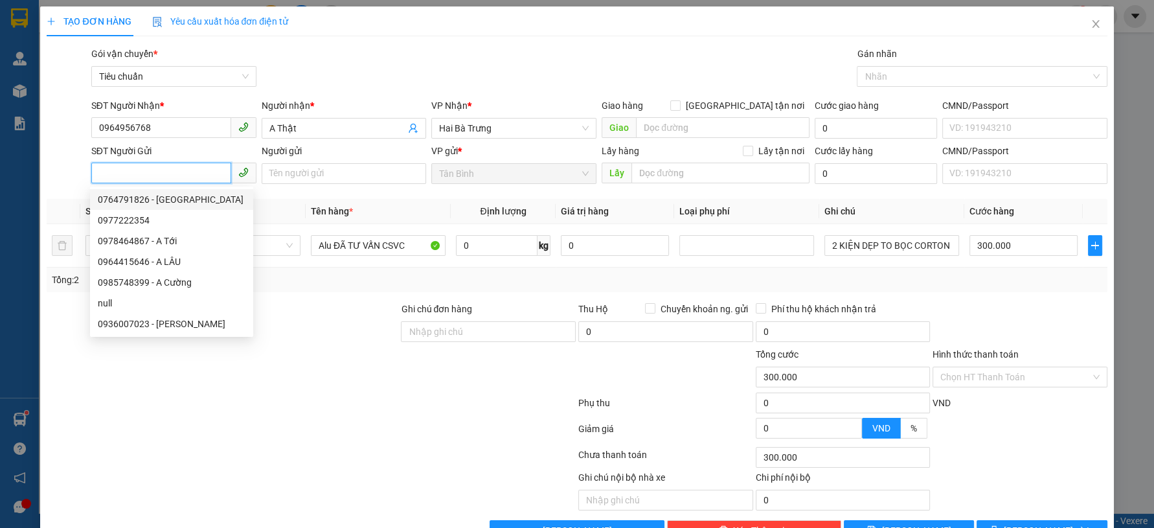
click at [190, 199] on div "0764791826 - Sao Việt" at bounding box center [172, 199] width 148 height 14
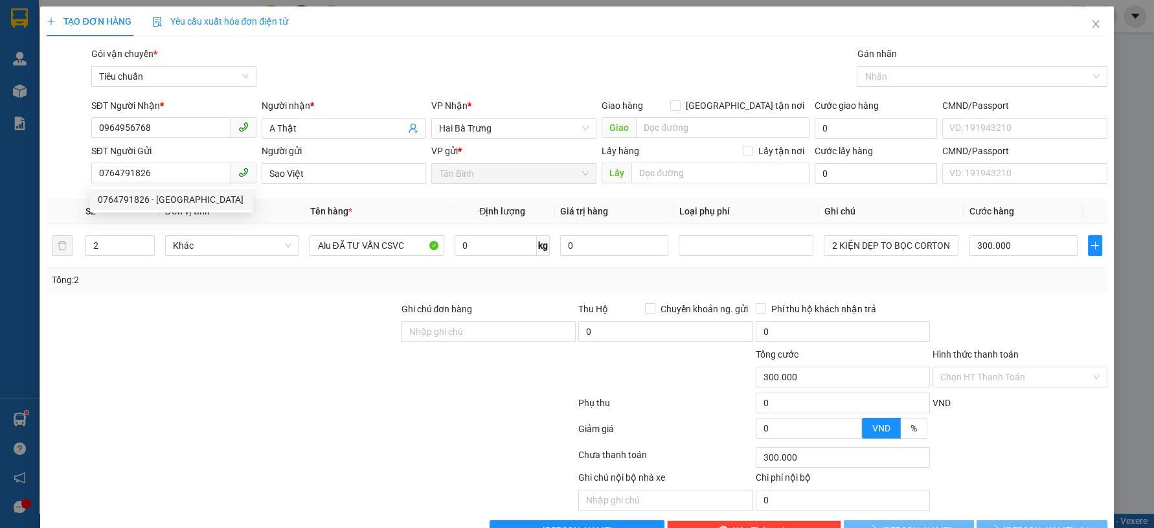
drag, startPoint x: 288, startPoint y: 349, endPoint x: 283, endPoint y: 332, distance: 18.1
click at [286, 349] on div at bounding box center [222, 369] width 354 height 45
click at [145, 249] on icon "down" at bounding box center [147, 250] width 4 height 3
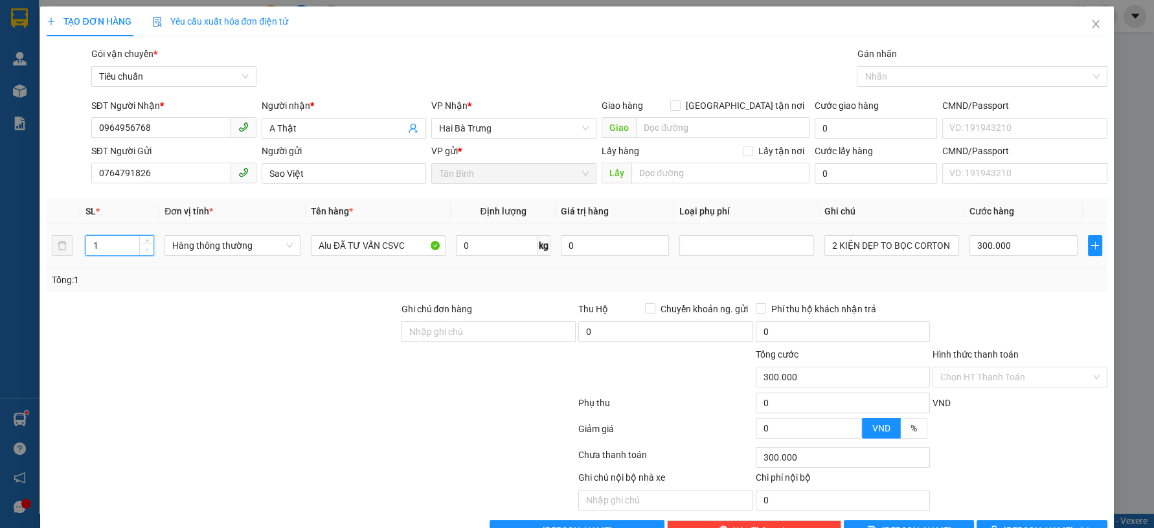
click at [145, 249] on icon "down" at bounding box center [147, 250] width 4 height 3
drag, startPoint x: 205, startPoint y: 313, endPoint x: 831, endPoint y: 277, distance: 627.4
click at [207, 311] on div at bounding box center [222, 324] width 354 height 45
click at [859, 251] on input "2 KIỆN DẸP TO BỌC CORTON" at bounding box center [892, 245] width 135 height 21
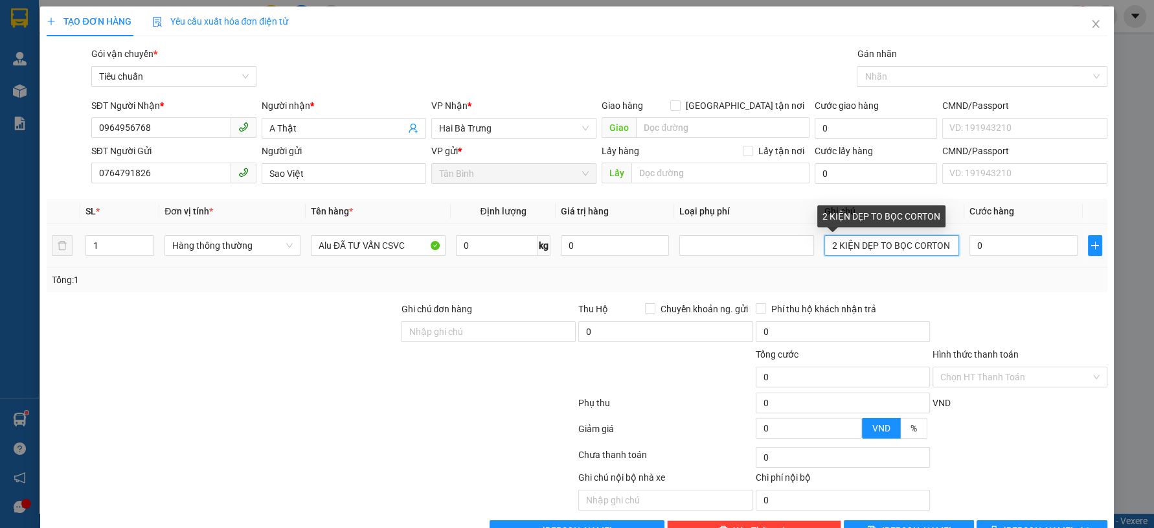
click at [859, 251] on input "2 KIỆN DẸP TO BỌC CORTON" at bounding box center [892, 245] width 135 height 21
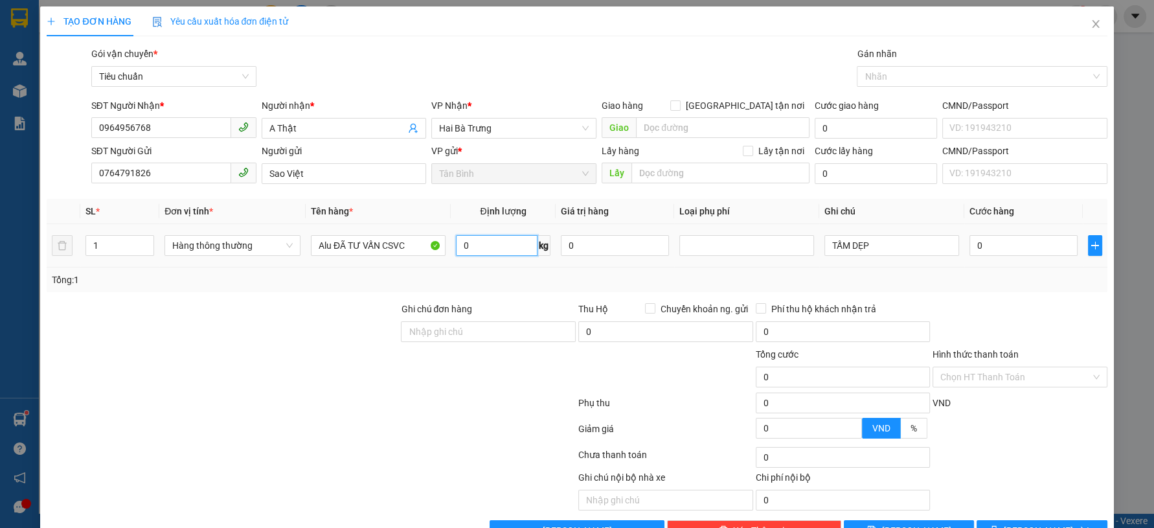
click at [479, 254] on input "0" at bounding box center [497, 245] width 82 height 21
click at [990, 247] on input "0" at bounding box center [1024, 245] width 108 height 21
click at [1008, 290] on div "Tổng: 1" at bounding box center [577, 280] width 1060 height 25
click at [1020, 325] on div at bounding box center [1019, 324] width 177 height 45
click at [1018, 520] on button "[PERSON_NAME] và In" at bounding box center [1042, 530] width 130 height 21
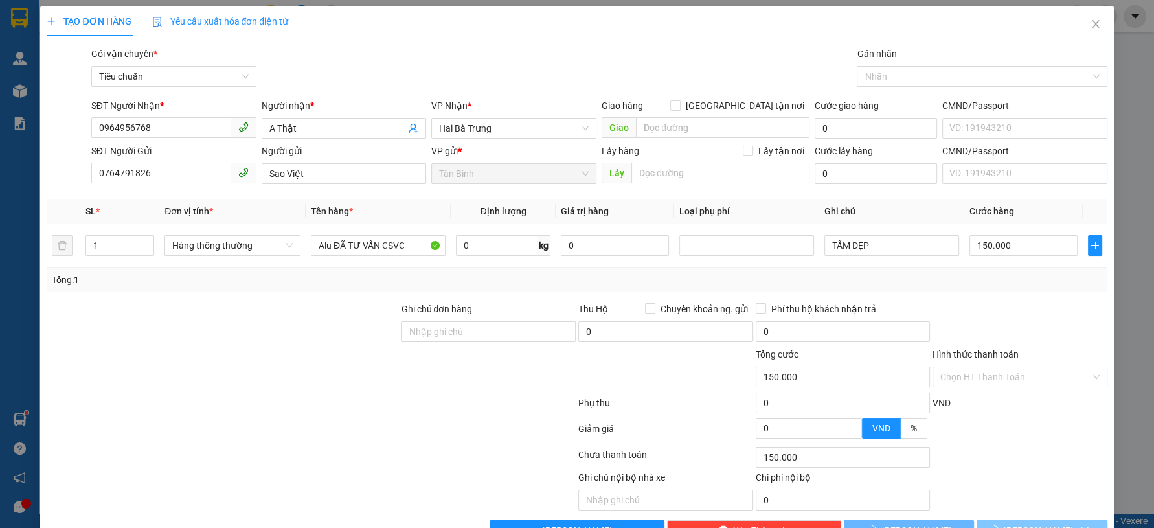
click at [1004, 525] on span "loading" at bounding box center [997, 529] width 14 height 9
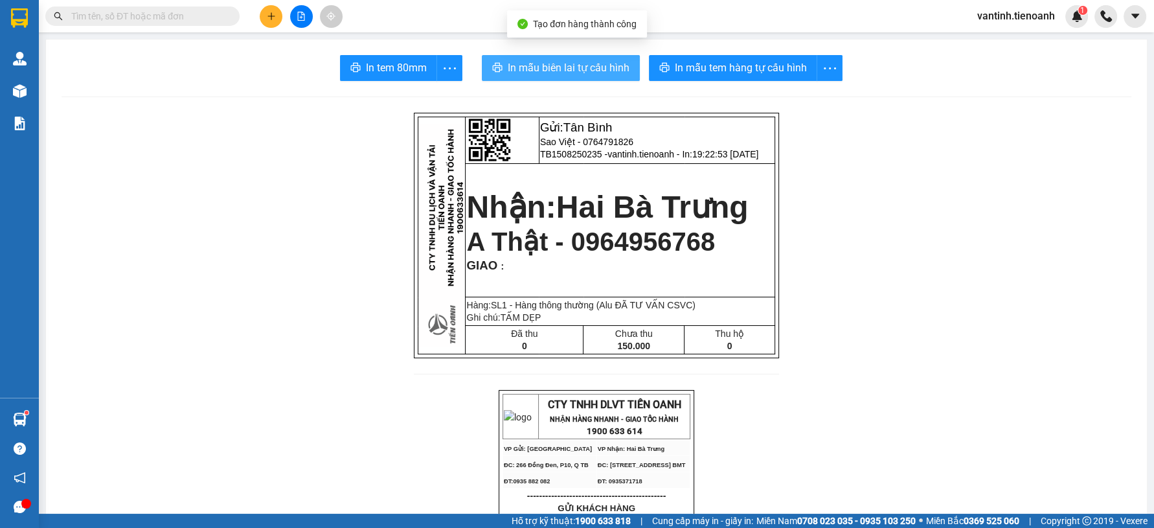
click at [597, 69] on span "In mẫu biên lai tự cấu hình" at bounding box center [569, 68] width 122 height 16
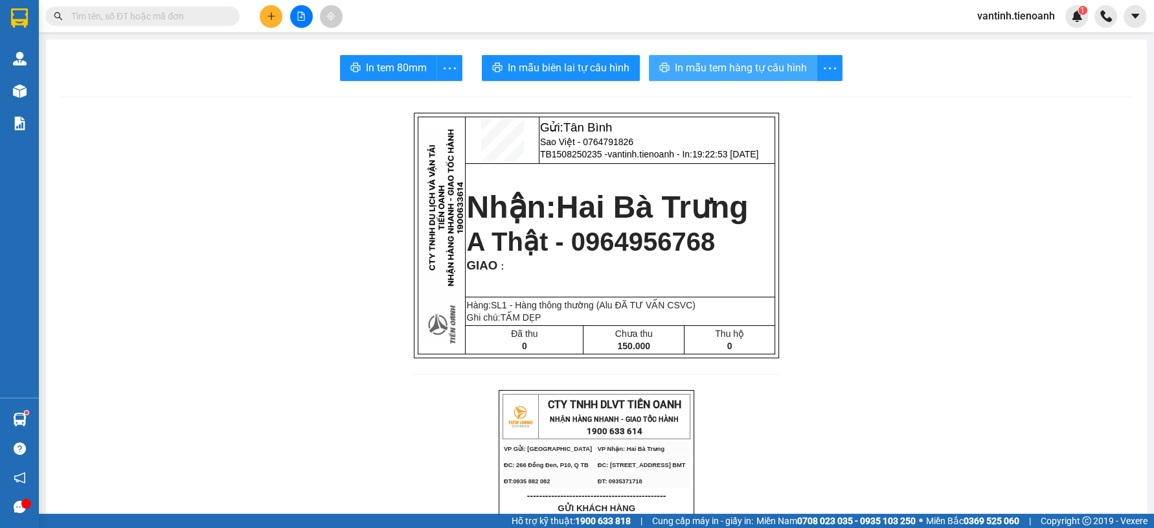
click at [742, 58] on button "In mẫu tem hàng tự cấu hình" at bounding box center [733, 68] width 168 height 26
click at [275, 17] on button at bounding box center [271, 16] width 23 height 23
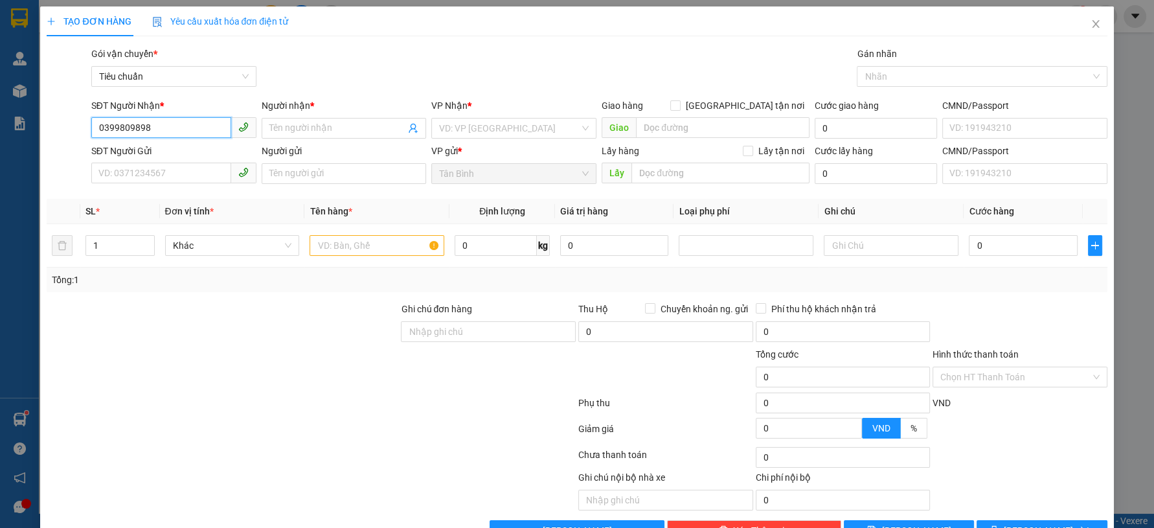
click at [163, 130] on input "0399809898" at bounding box center [161, 127] width 140 height 21
click at [167, 131] on input "0399809898" at bounding box center [161, 127] width 140 height 21
click at [290, 128] on input "Người nhận *" at bounding box center [337, 128] width 137 height 14
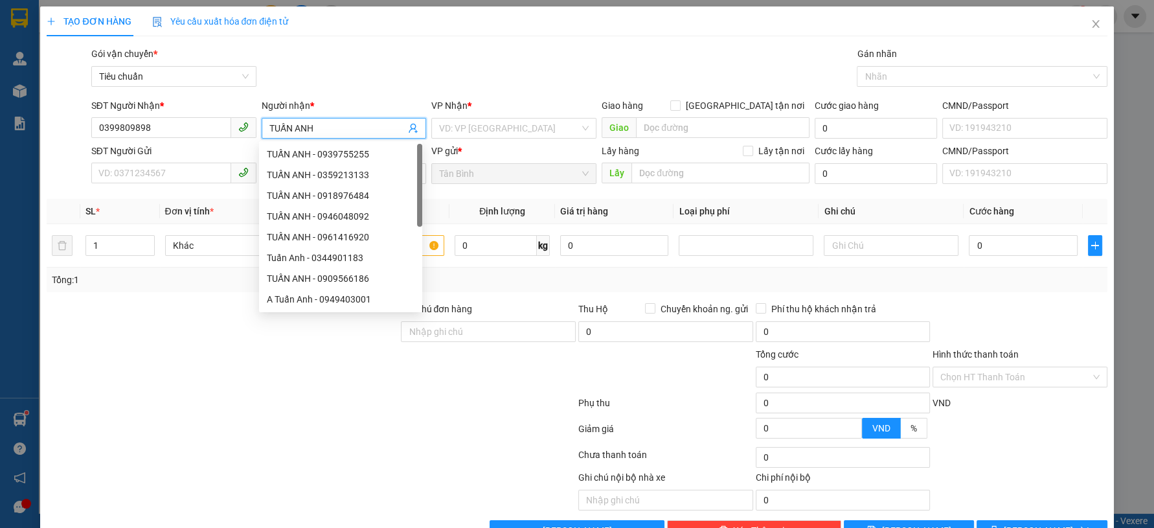
click at [468, 157] on div "VP gửi *" at bounding box center [513, 153] width 165 height 19
click at [478, 136] on input "search" at bounding box center [509, 128] width 141 height 19
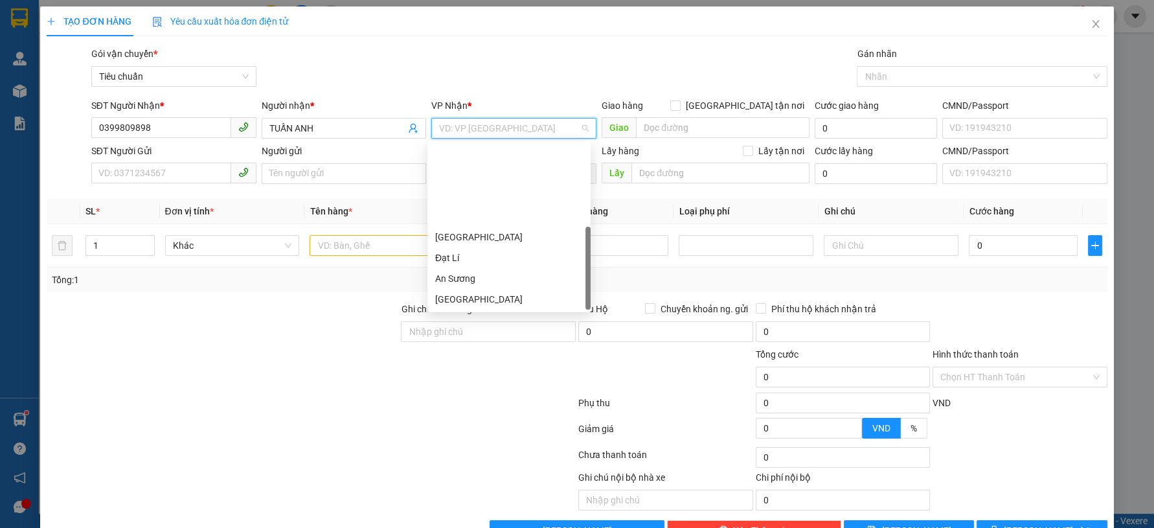
click at [488, 313] on div "Hai Bà Trưng" at bounding box center [509, 320] width 148 height 14
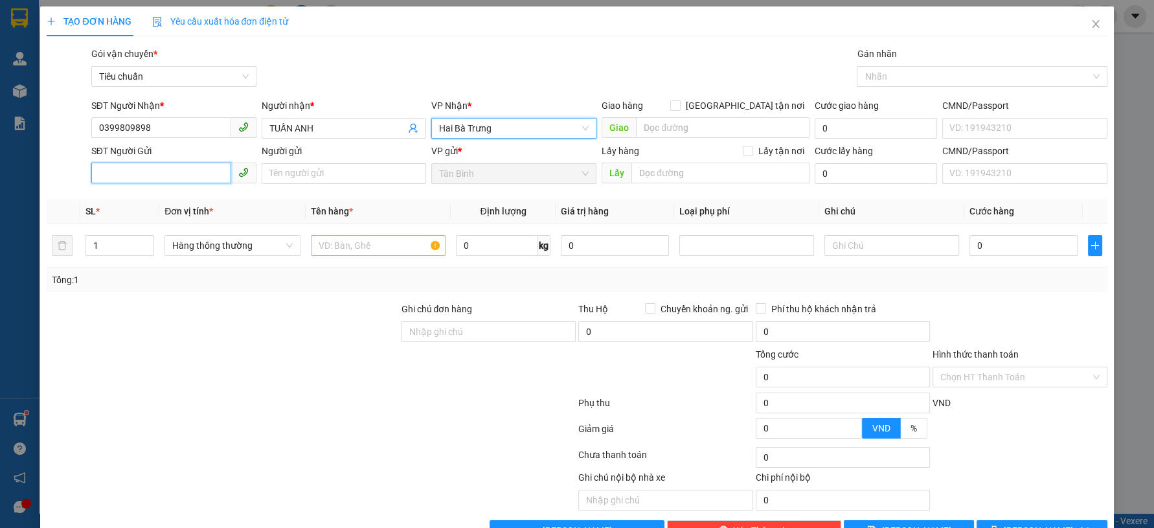
click at [182, 182] on input "SĐT Người Gửi" at bounding box center [161, 173] width 140 height 21
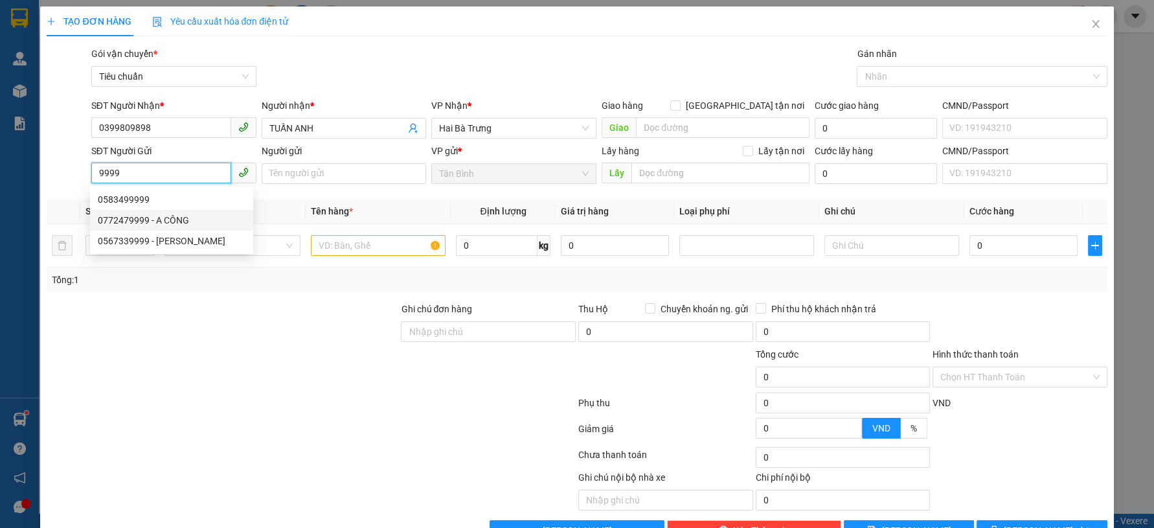
drag, startPoint x: 170, startPoint y: 216, endPoint x: 188, endPoint y: 299, distance: 84.7
click at [170, 216] on div "0772479999 - A CÔNG" at bounding box center [172, 220] width 148 height 14
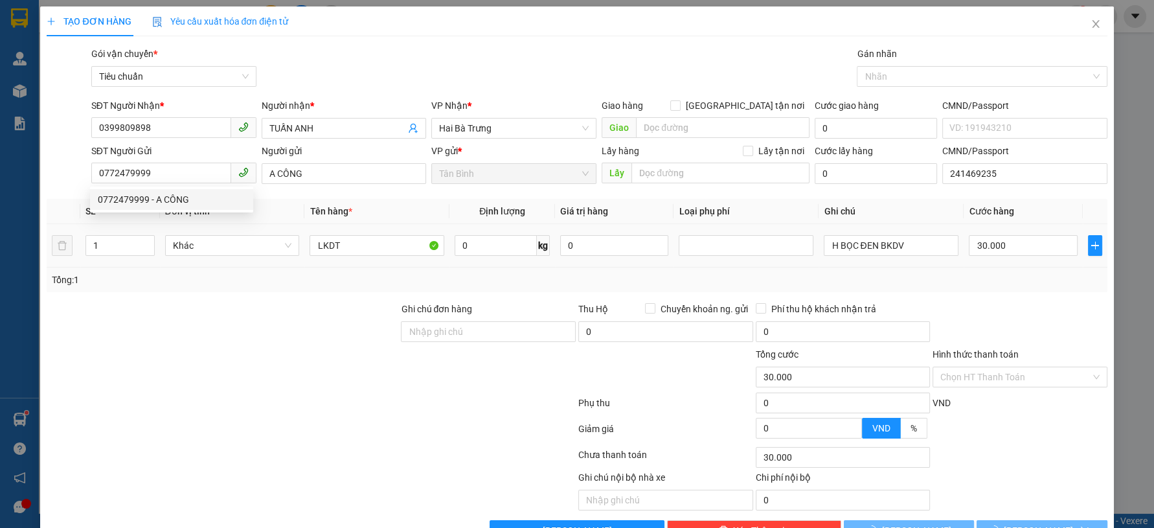
click at [188, 299] on div "Transit Pickup Surcharge Ids Transit Deliver Surcharge Ids Transit Deliver Surc…" at bounding box center [577, 294] width 1060 height 494
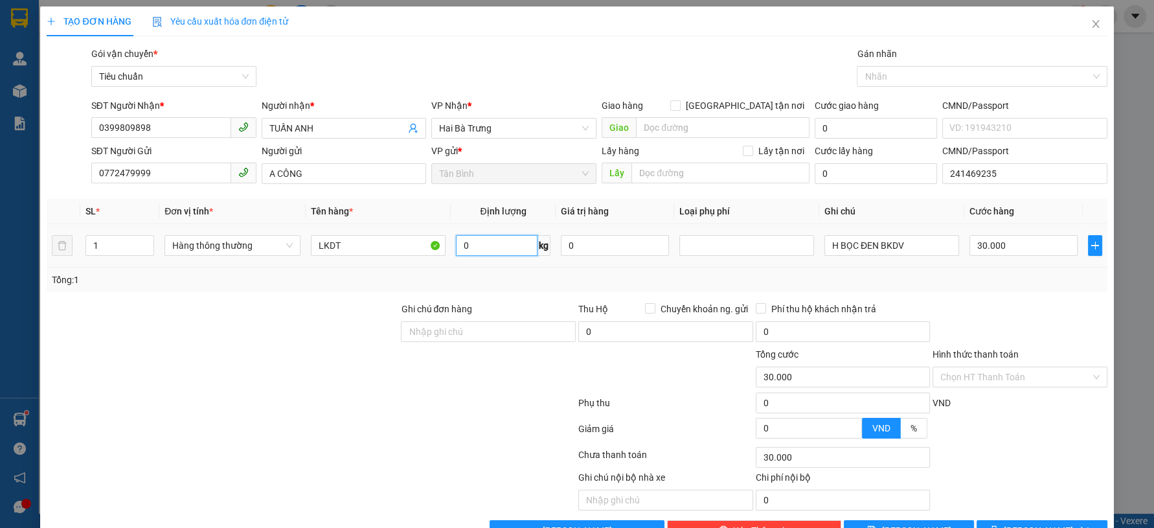
click at [506, 244] on input "0" at bounding box center [497, 245] width 82 height 21
drag, startPoint x: 900, startPoint y: 243, endPoint x: 714, endPoint y: 272, distance: 188.2
click at [725, 273] on div "SL * Đơn vị tính * Tên hàng * Định lượng Giá trị hàng Loại phụ phí Ghi chú Cước…" at bounding box center [577, 245] width 1060 height 93
click at [992, 286] on div "Tổng: 1" at bounding box center [577, 280] width 1060 height 25
click at [999, 525] on icon "printer" at bounding box center [994, 529] width 9 height 9
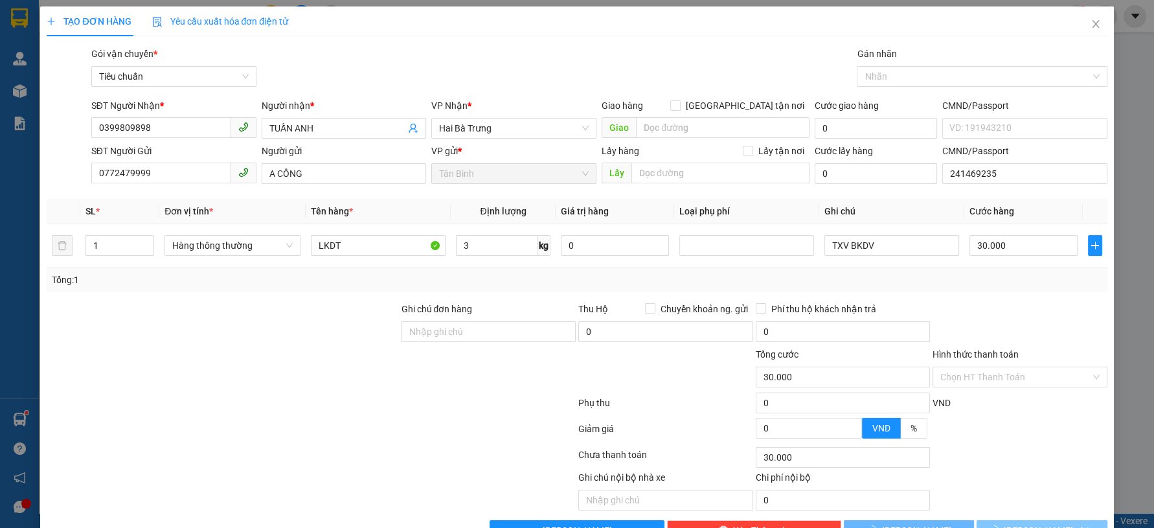
click at [1000, 525] on icon "loading" at bounding box center [994, 530] width 11 height 11
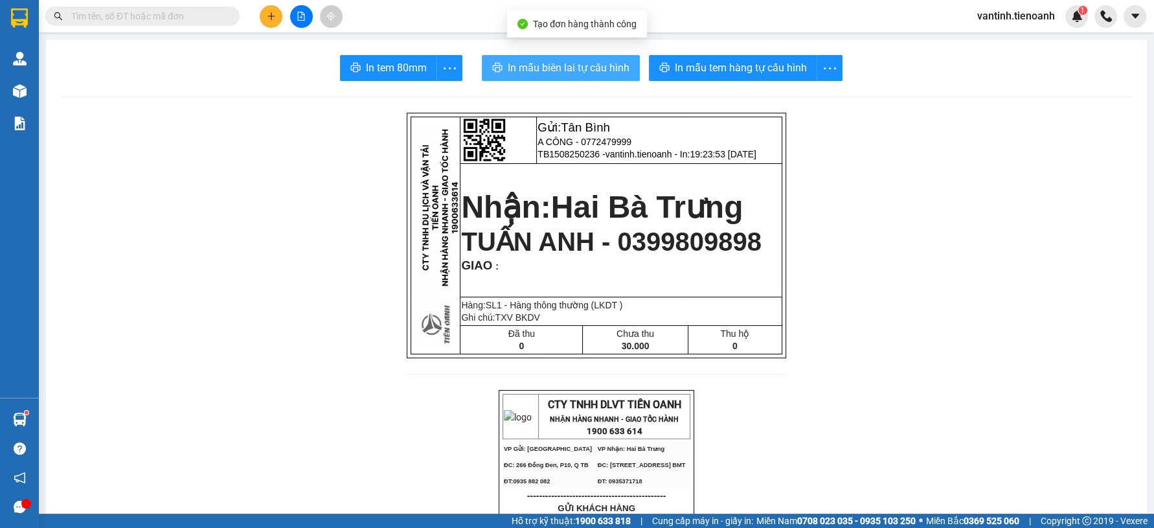
click at [580, 78] on button "In mẫu biên lai tự cấu hình" at bounding box center [561, 68] width 158 height 26
click at [582, 77] on button "In mẫu biên lai tự cấu hình" at bounding box center [561, 68] width 158 height 26
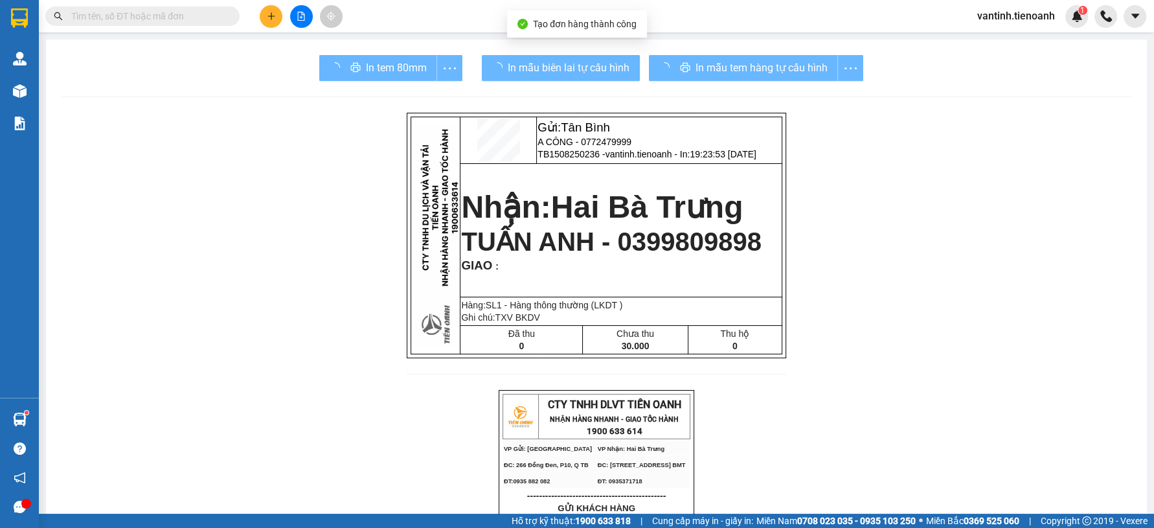
drag, startPoint x: 871, startPoint y: 461, endPoint x: 792, endPoint y: 324, distance: 158.1
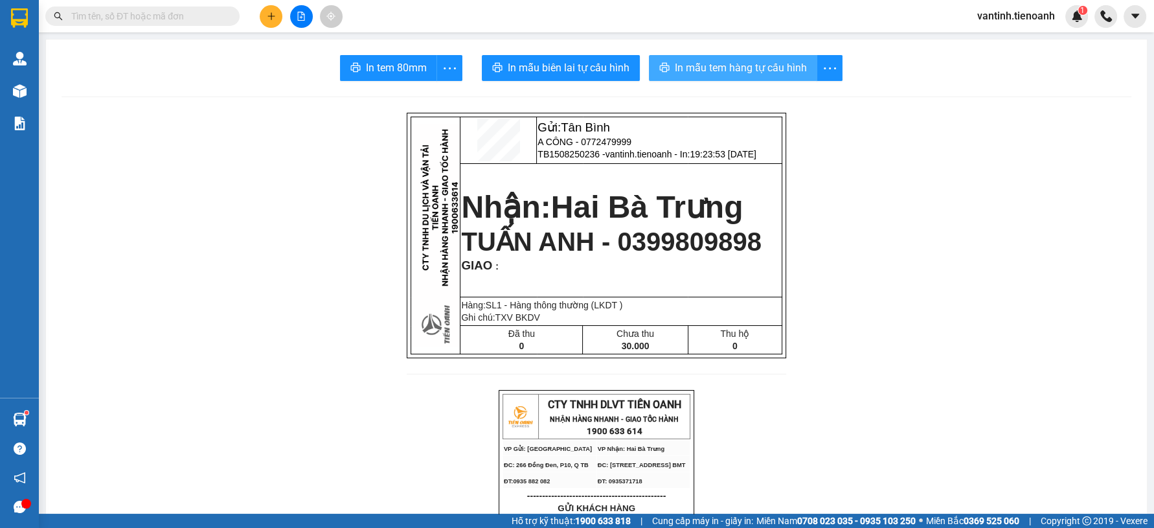
click at [722, 70] on span "In mẫu tem hàng tự cấu hình" at bounding box center [741, 68] width 132 height 16
click at [268, 16] on icon "plus" at bounding box center [271, 16] width 9 height 9
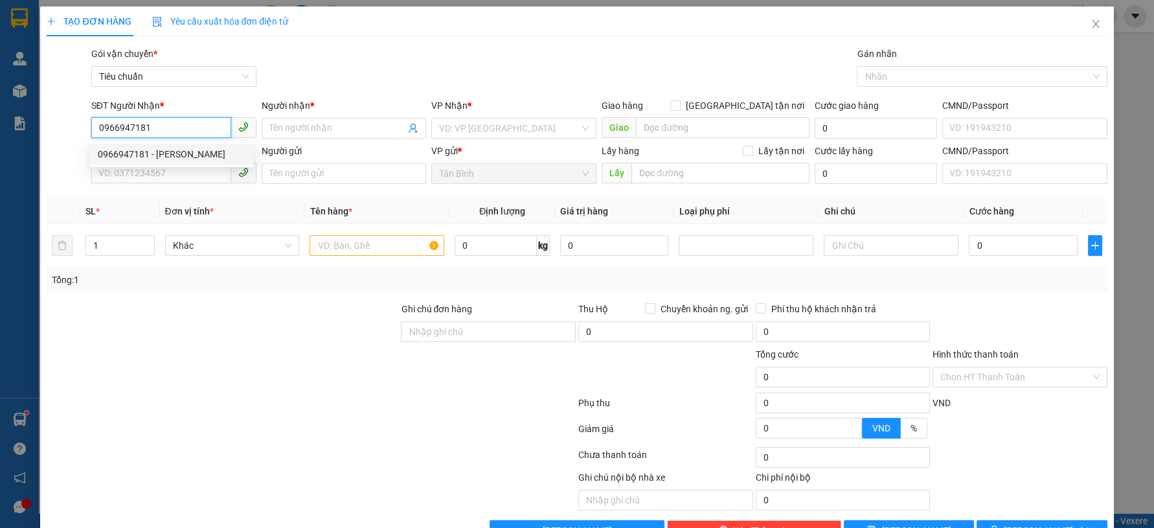
click at [168, 155] on div "0966947181 - C Ngọc" at bounding box center [172, 154] width 148 height 14
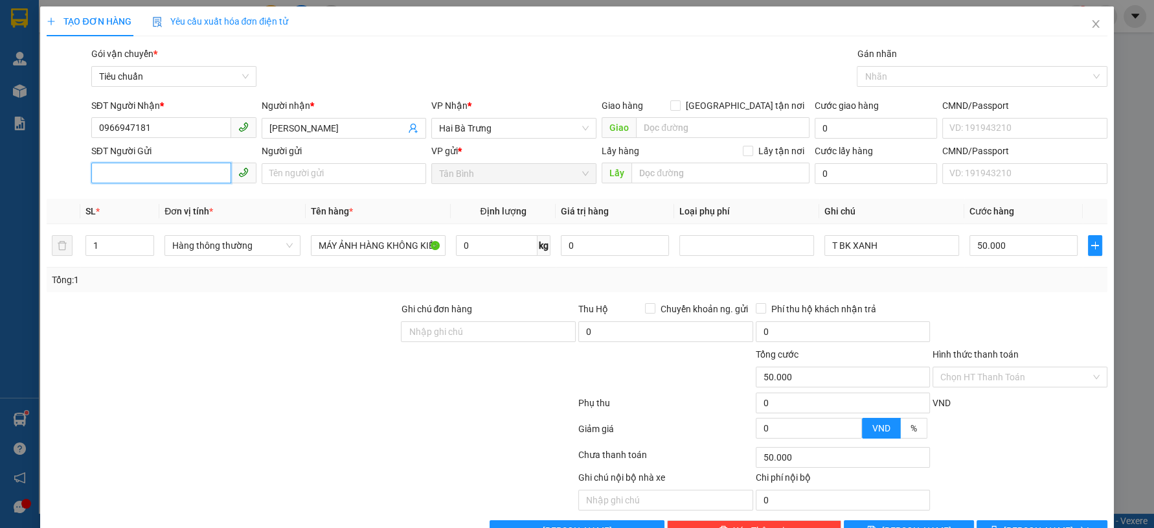
click at [177, 178] on input "SĐT Người Gửi" at bounding box center [161, 173] width 140 height 21
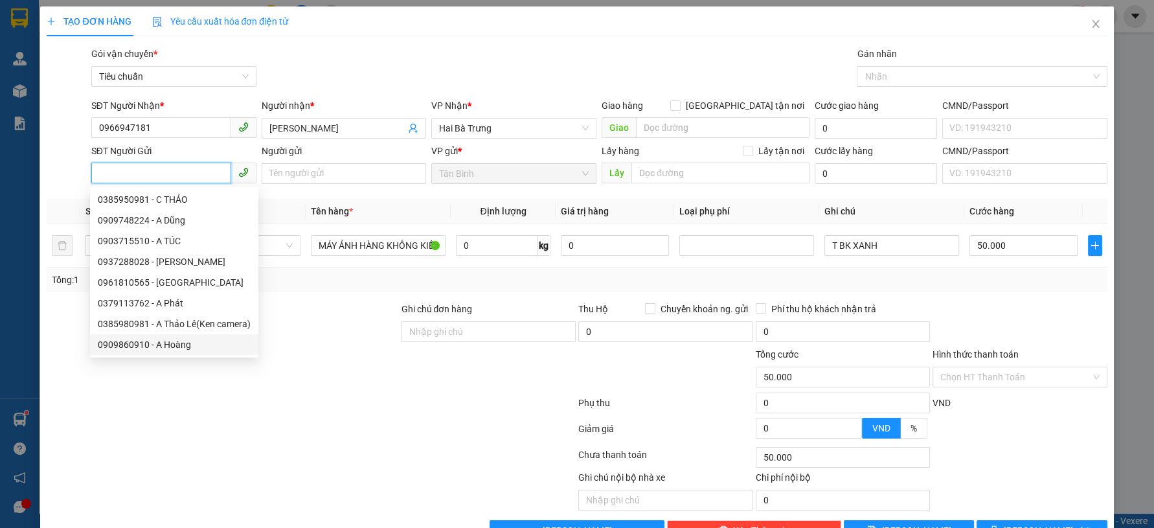
drag, startPoint x: 171, startPoint y: 345, endPoint x: 226, endPoint y: 410, distance: 85.5
click at [171, 345] on div "0909860910 - A Hoàng" at bounding box center [174, 344] width 153 height 14
click at [226, 410] on div at bounding box center [311, 406] width 532 height 26
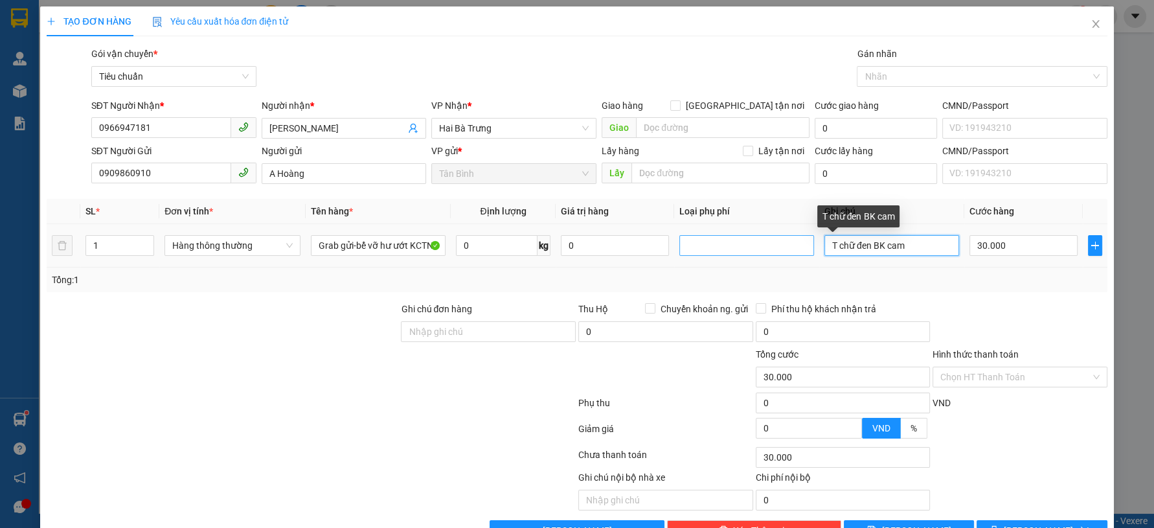
drag, startPoint x: 865, startPoint y: 249, endPoint x: 716, endPoint y: 254, distance: 149.1
click at [717, 254] on tr "1 Hàng thông thường Grab gửi-bể vỡ hư ướt KCTN 0 kg 0 T chữ đen BK cam 30.000" at bounding box center [577, 245] width 1060 height 43
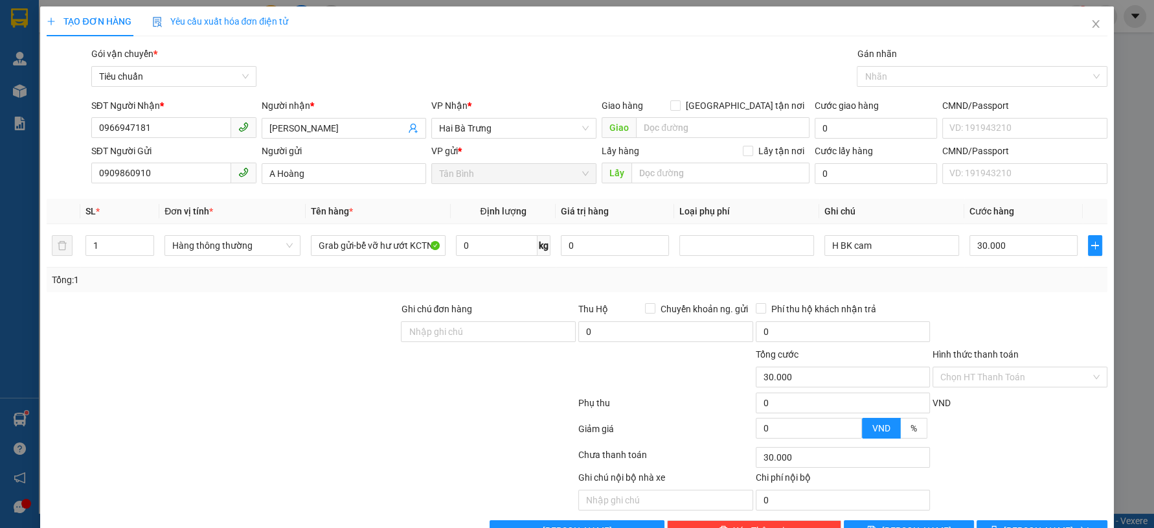
drag, startPoint x: 918, startPoint y: 279, endPoint x: 983, endPoint y: 276, distance: 64.2
click at [940, 279] on div "Tổng: 1" at bounding box center [577, 280] width 1050 height 14
click at [1029, 244] on input "30.000" at bounding box center [1024, 245] width 108 height 21
click at [1012, 319] on div at bounding box center [1019, 324] width 177 height 45
click at [1023, 523] on span "[PERSON_NAME] và In" at bounding box center [1049, 530] width 91 height 14
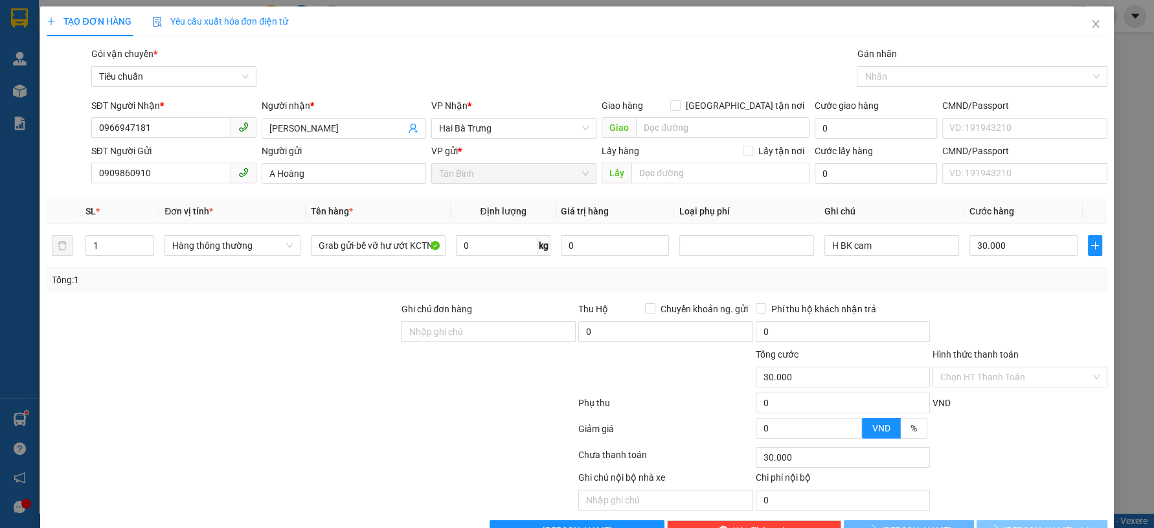
drag, startPoint x: 1023, startPoint y: 489, endPoint x: 1004, endPoint y: 476, distance: 23.4
click at [1023, 523] on span "[PERSON_NAME] và In" at bounding box center [1049, 530] width 91 height 14
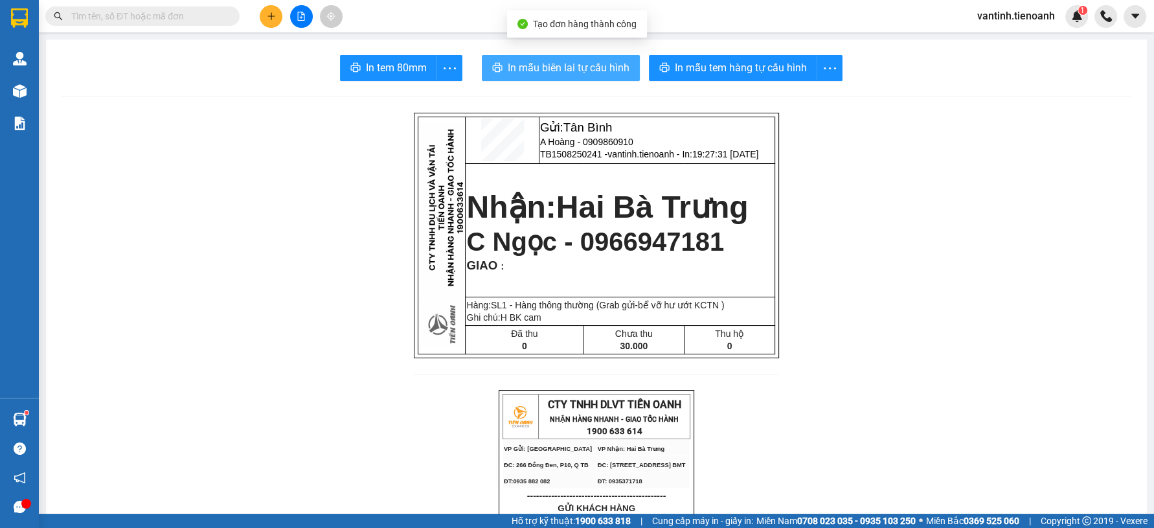
click at [547, 69] on span "In mẫu biên lai tự cấu hình" at bounding box center [569, 68] width 122 height 16
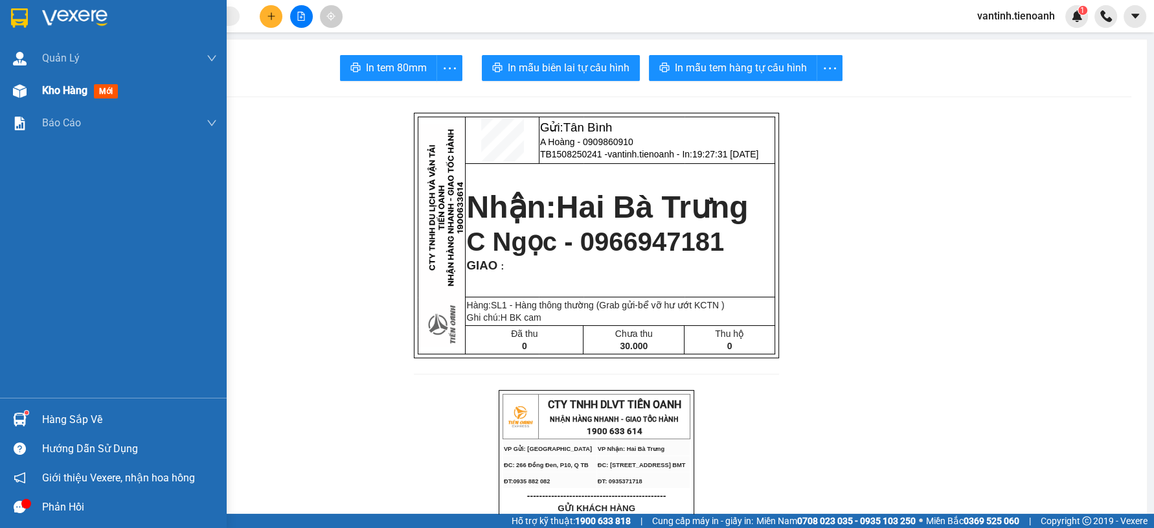
click at [69, 93] on span "Kho hàng" at bounding box center [64, 90] width 45 height 12
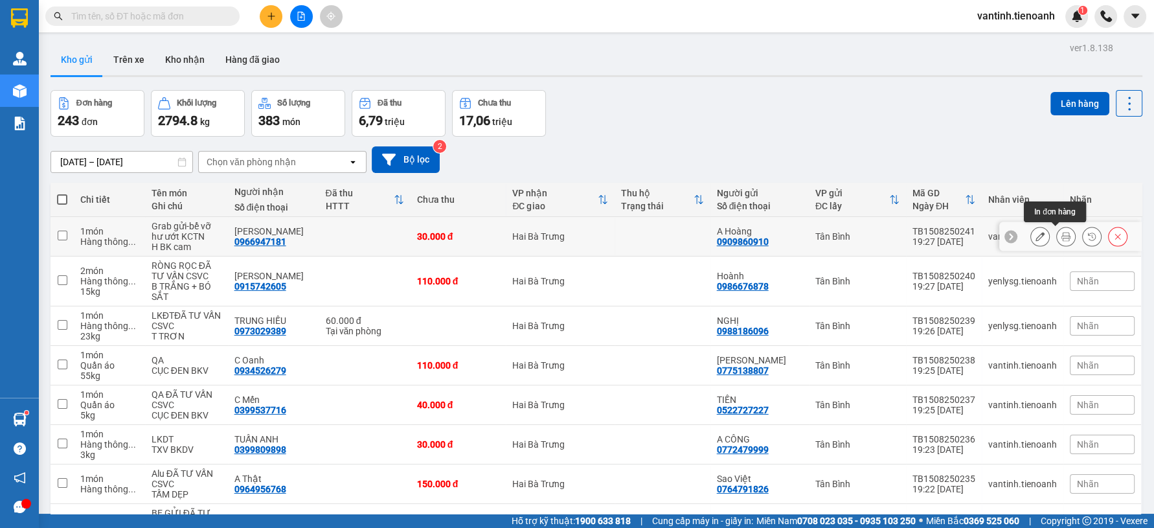
click at [1036, 236] on icon at bounding box center [1040, 236] width 9 height 9
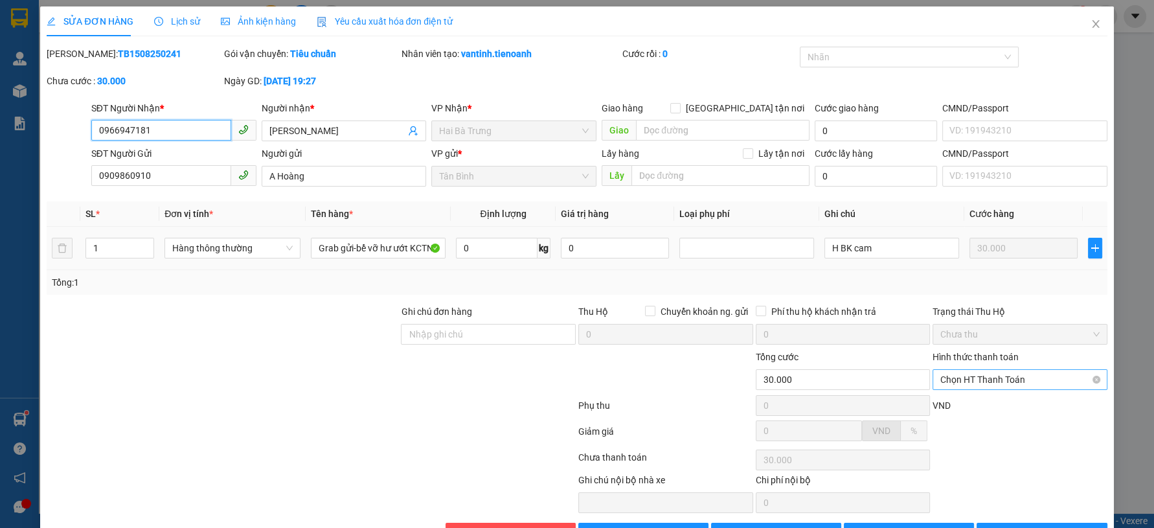
click at [992, 370] on span "Chọn HT Thanh Toán" at bounding box center [1019, 379] width 159 height 19
click at [974, 398] on div "Tại văn phòng" at bounding box center [1010, 405] width 157 height 14
click at [999, 527] on icon "printer" at bounding box center [994, 532] width 9 height 9
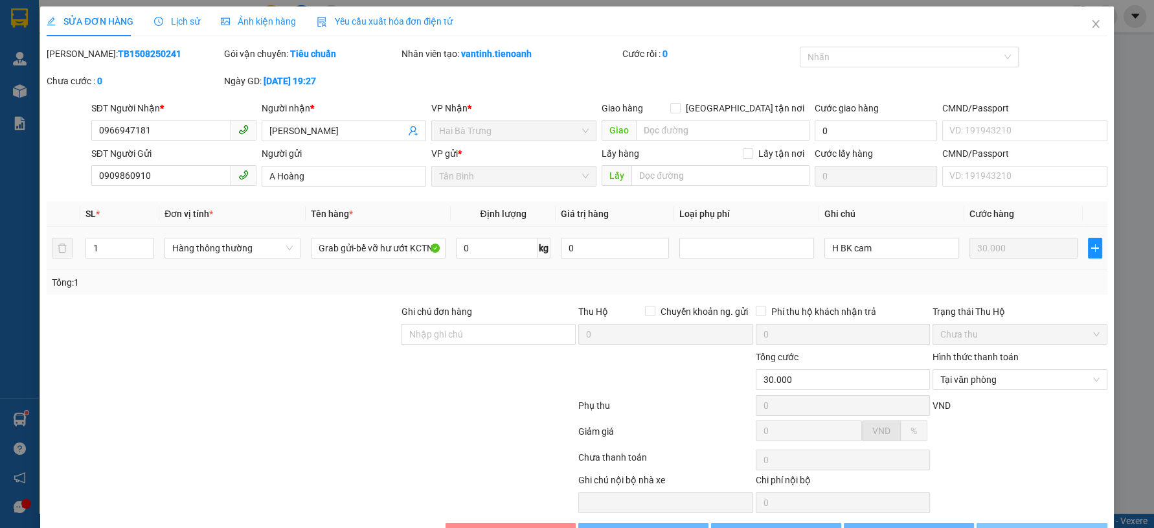
click at [984, 482] on div "Total Paid Fee 0 Total UnPaid Fee 30.000 Cash Collection Total Fee Mã ĐH: TB150…" at bounding box center [577, 295] width 1060 height 497
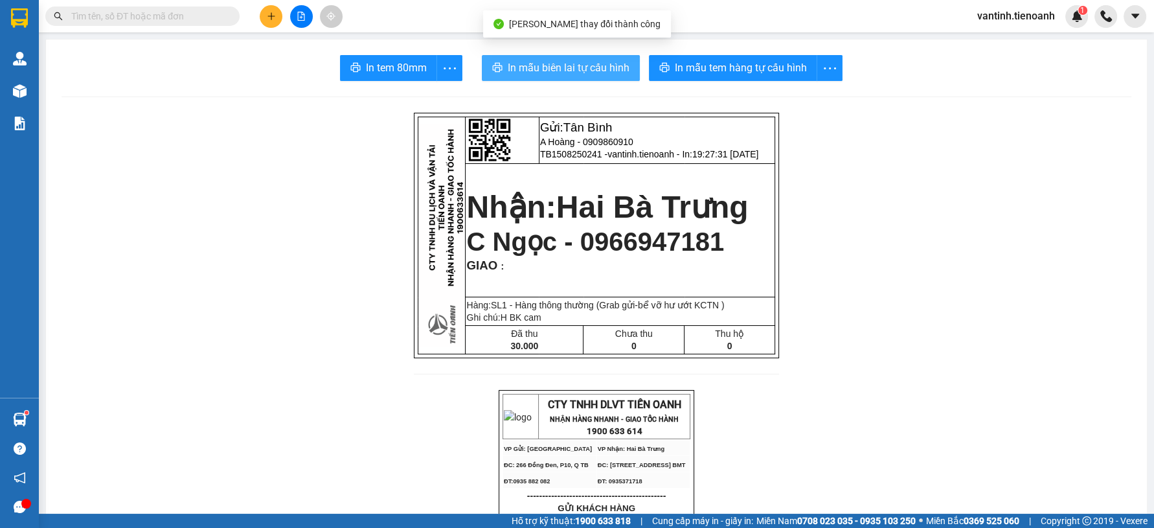
click at [591, 76] on button "In mẫu biên lai tự cấu hình" at bounding box center [561, 68] width 158 height 26
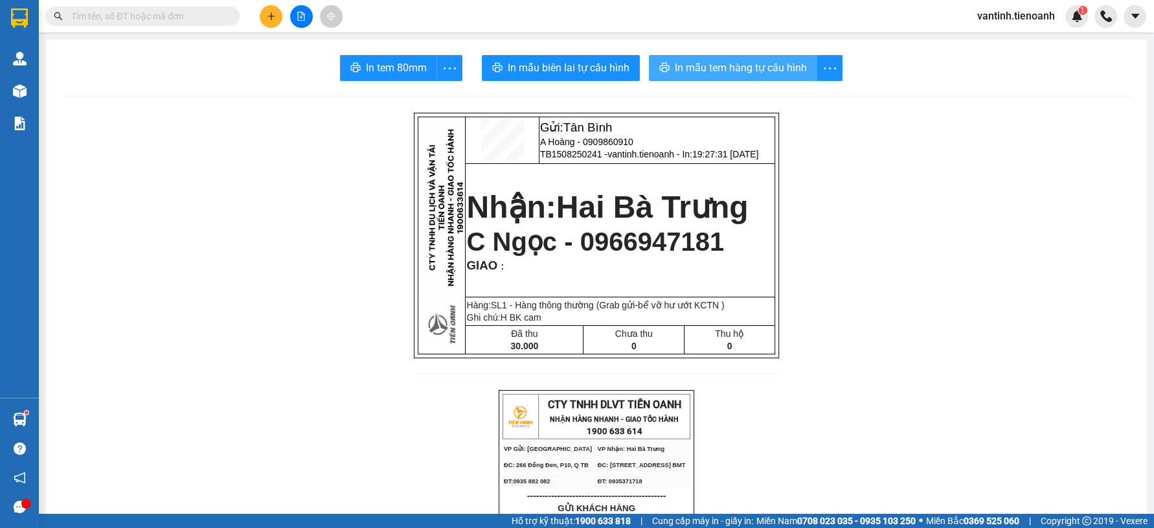
click at [729, 73] on span "In mẫu tem hàng tự cấu hình" at bounding box center [741, 68] width 132 height 16
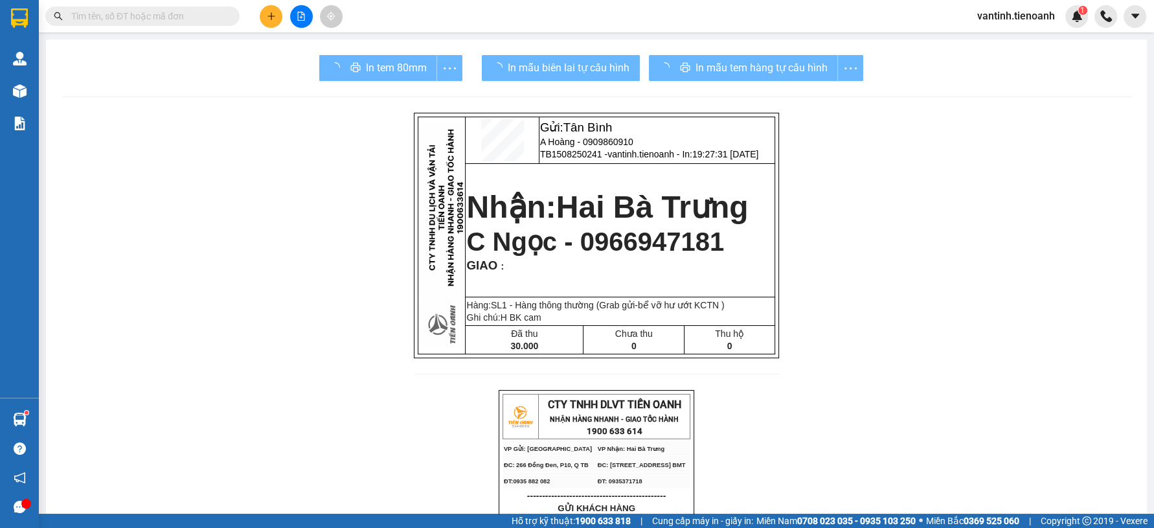
drag, startPoint x: 874, startPoint y: 454, endPoint x: 858, endPoint y: 416, distance: 41.5
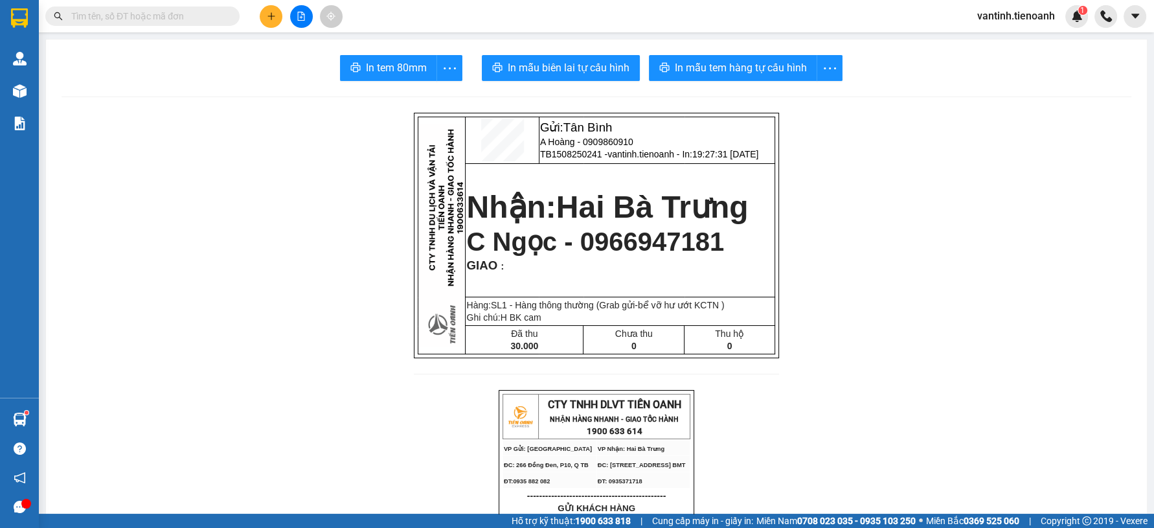
click at [263, 21] on button at bounding box center [271, 16] width 23 height 23
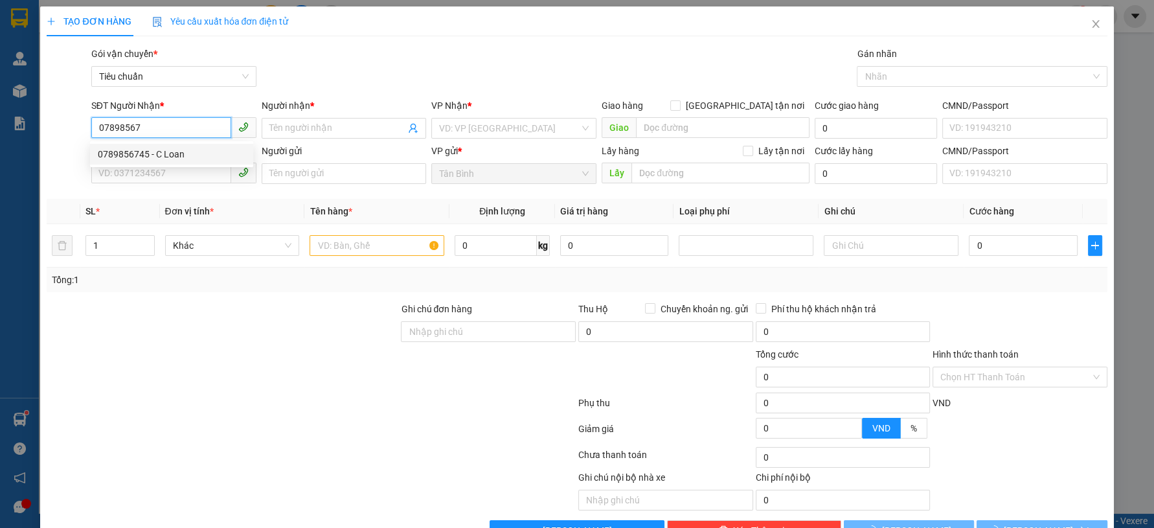
click at [179, 150] on div "0789856745 - C Loan" at bounding box center [172, 154] width 148 height 14
click at [174, 170] on input "SĐT Người Gửi" at bounding box center [161, 173] width 140 height 21
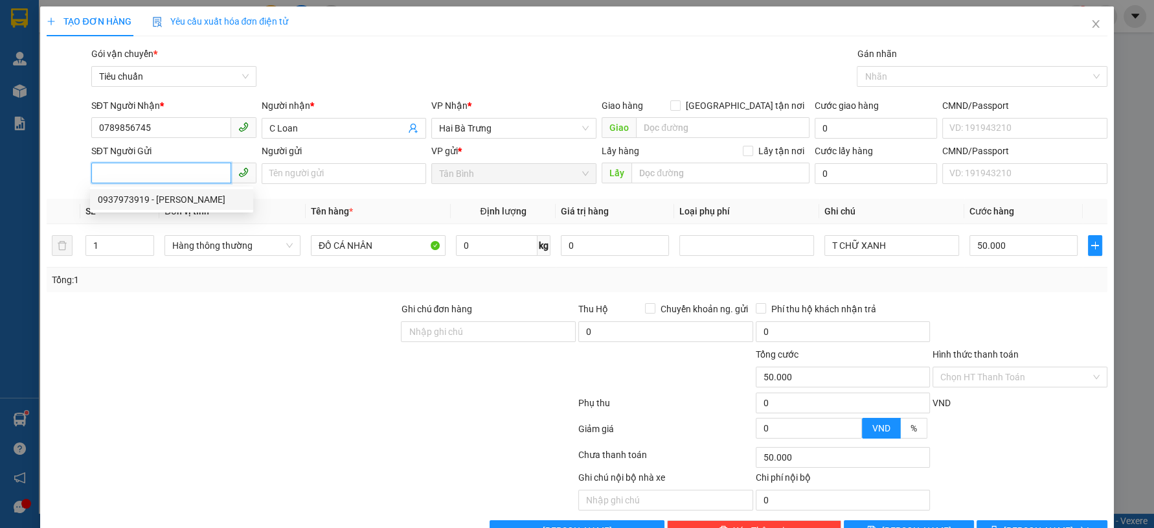
click at [185, 199] on div "0937973919 - C Phượng" at bounding box center [172, 199] width 148 height 14
click at [216, 297] on div "Transit Pickup Surcharge Ids Transit Deliver Surcharge Ids Transit Deliver Surc…" at bounding box center [577, 294] width 1060 height 494
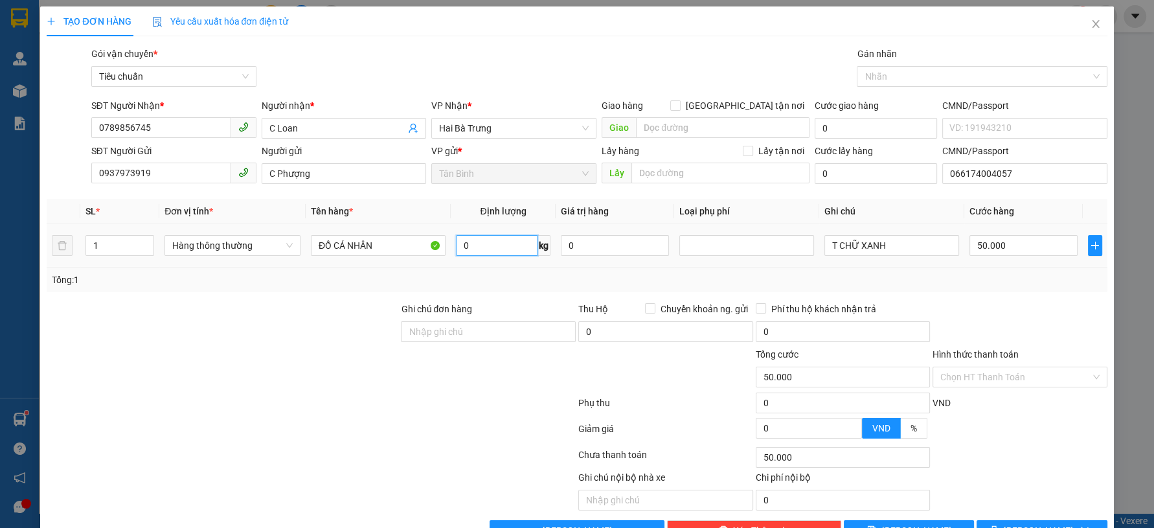
click at [506, 244] on input "0" at bounding box center [497, 245] width 82 height 21
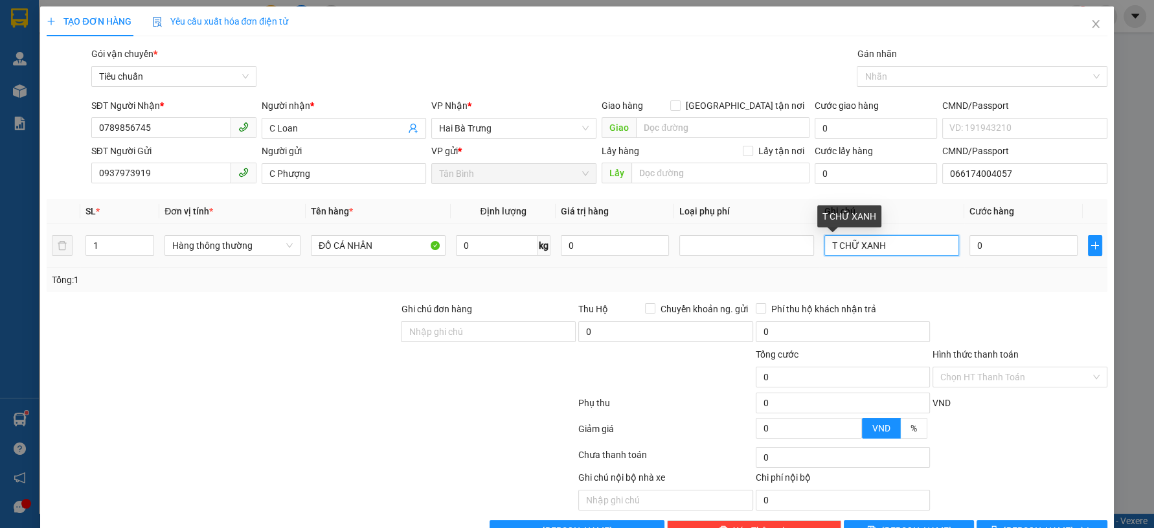
drag, startPoint x: 863, startPoint y: 253, endPoint x: 851, endPoint y: 253, distance: 12.3
click at [851, 253] on input "T CHỮ XANH" at bounding box center [892, 245] width 135 height 21
drag, startPoint x: 952, startPoint y: 251, endPoint x: 972, endPoint y: 254, distance: 20.9
click at [953, 251] on td "T CHỮ ĐEN" at bounding box center [891, 245] width 145 height 43
click at [999, 305] on div at bounding box center [1019, 324] width 177 height 45
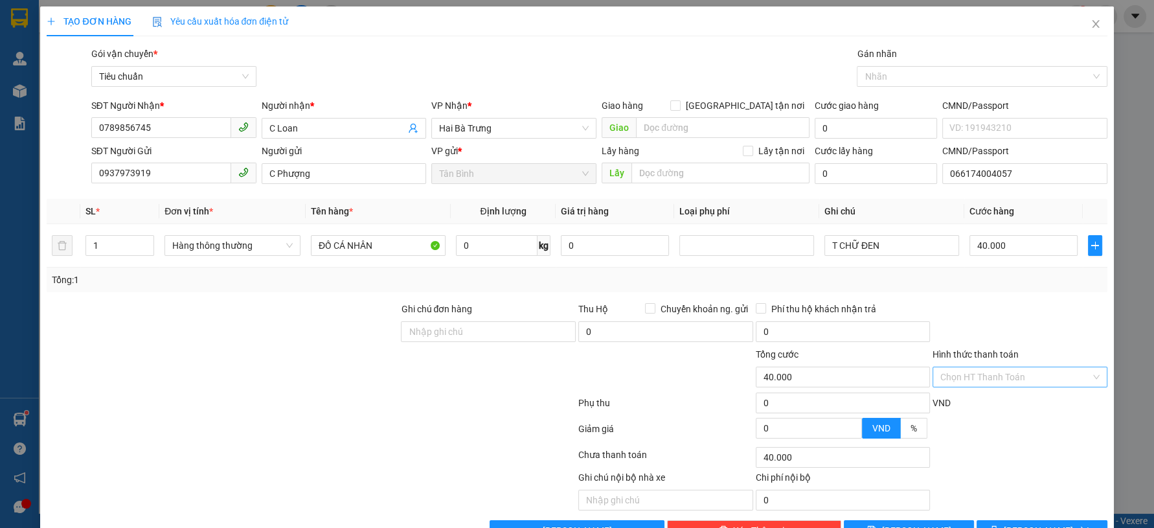
click at [992, 386] on div "Chọn HT Thanh Toán" at bounding box center [1020, 377] width 175 height 21
click at [1001, 377] on input "Hình thức thanh toán" at bounding box center [1015, 376] width 150 height 19
click at [994, 399] on div "Tại văn phòng" at bounding box center [1010, 402] width 157 height 14
click at [1023, 524] on span "[PERSON_NAME] và In" at bounding box center [1049, 530] width 91 height 14
click at [1025, 521] on button "[PERSON_NAME] và In" at bounding box center [1042, 530] width 130 height 21
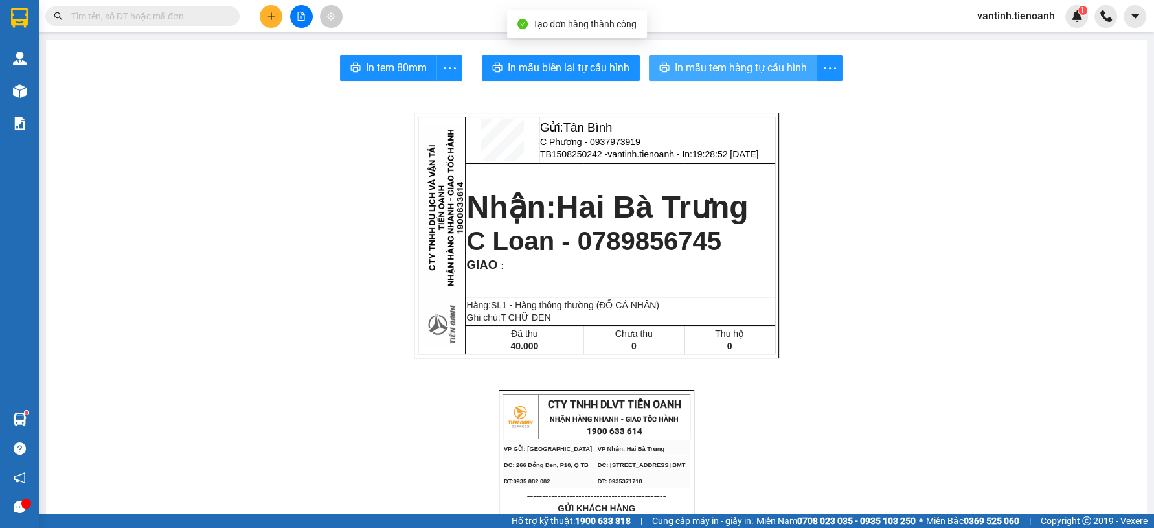
click at [733, 58] on button "In mẫu tem hàng tự cấu hình" at bounding box center [733, 68] width 168 height 26
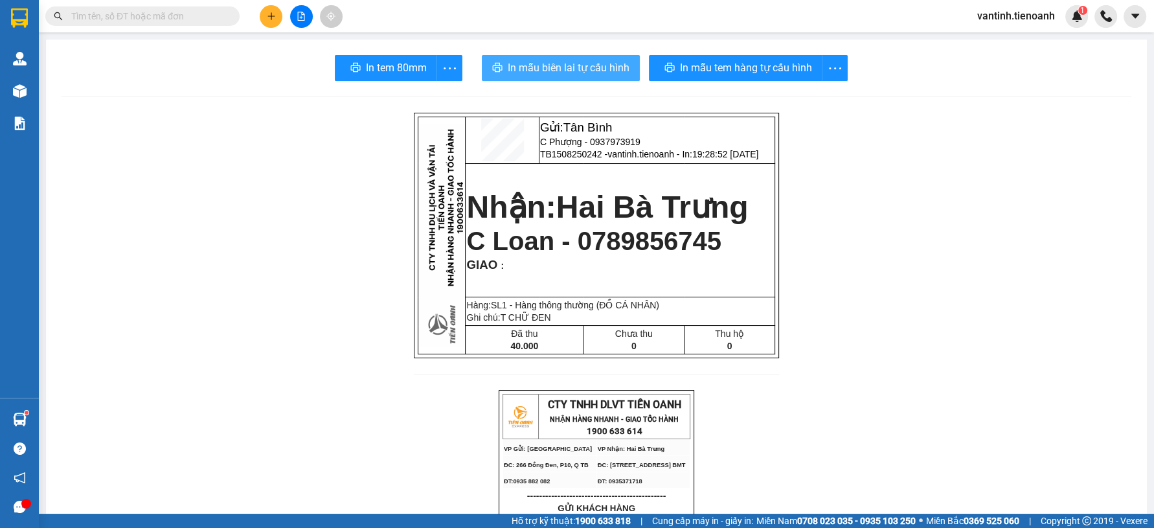
click at [554, 58] on button "In mẫu biên lai tự cấu hình" at bounding box center [561, 68] width 158 height 26
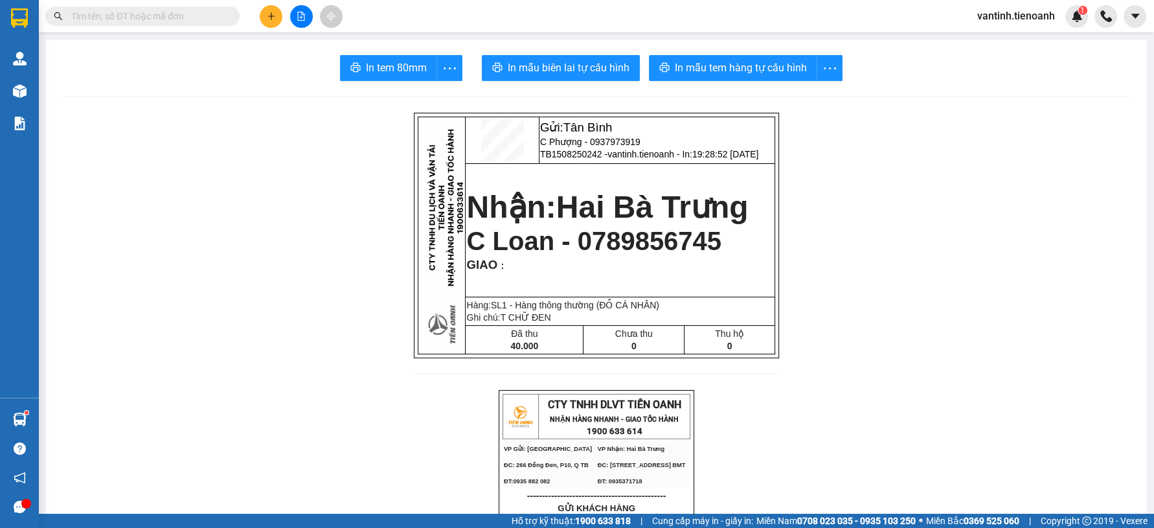
click at [185, 23] on span at bounding box center [142, 15] width 194 height 19
click at [198, 17] on input "text" at bounding box center [147, 16] width 153 height 14
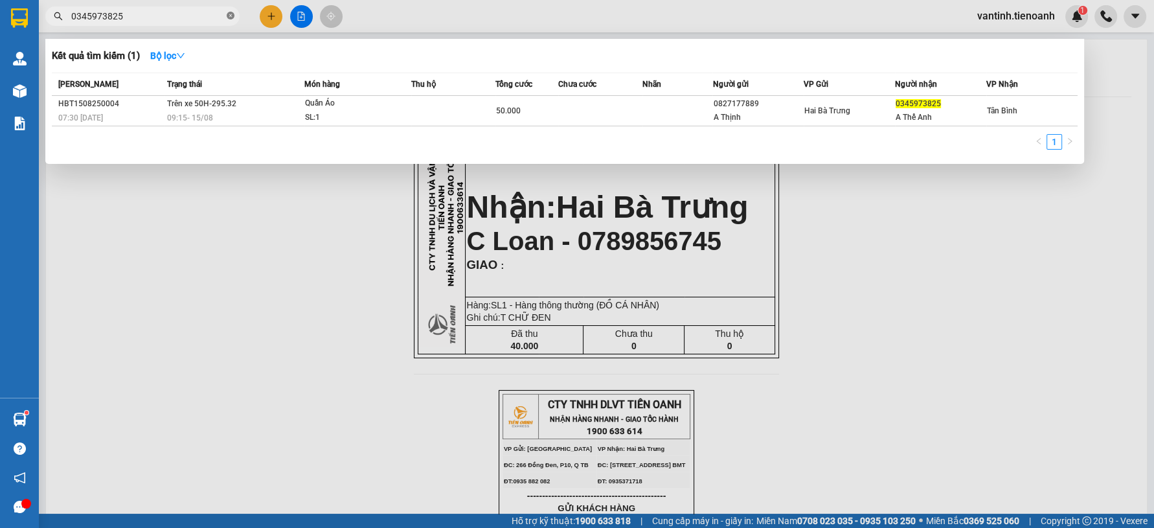
click at [227, 17] on icon "close-circle" at bounding box center [231, 16] width 8 height 8
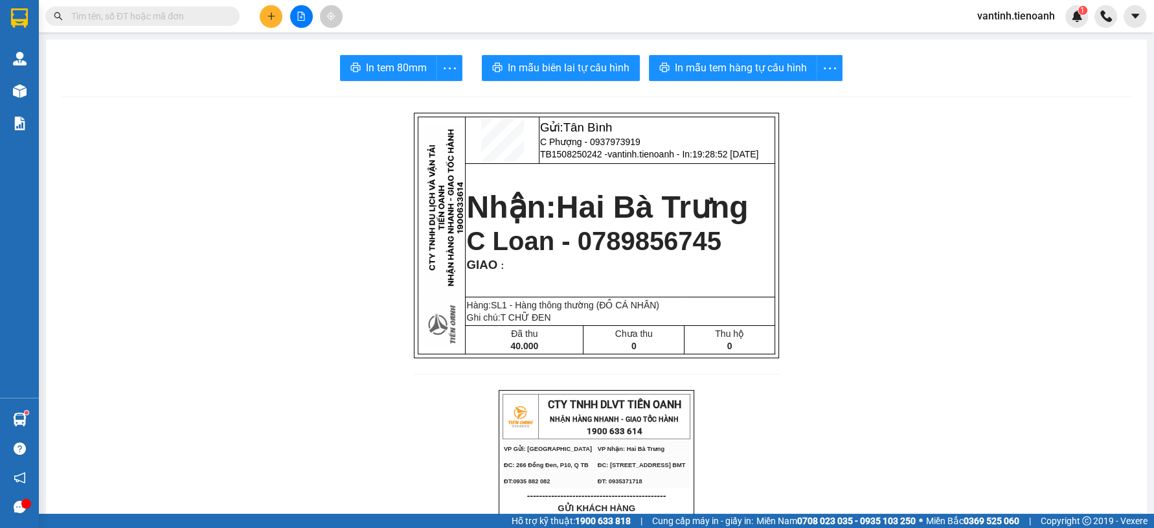
click at [202, 13] on input "text" at bounding box center [147, 16] width 153 height 14
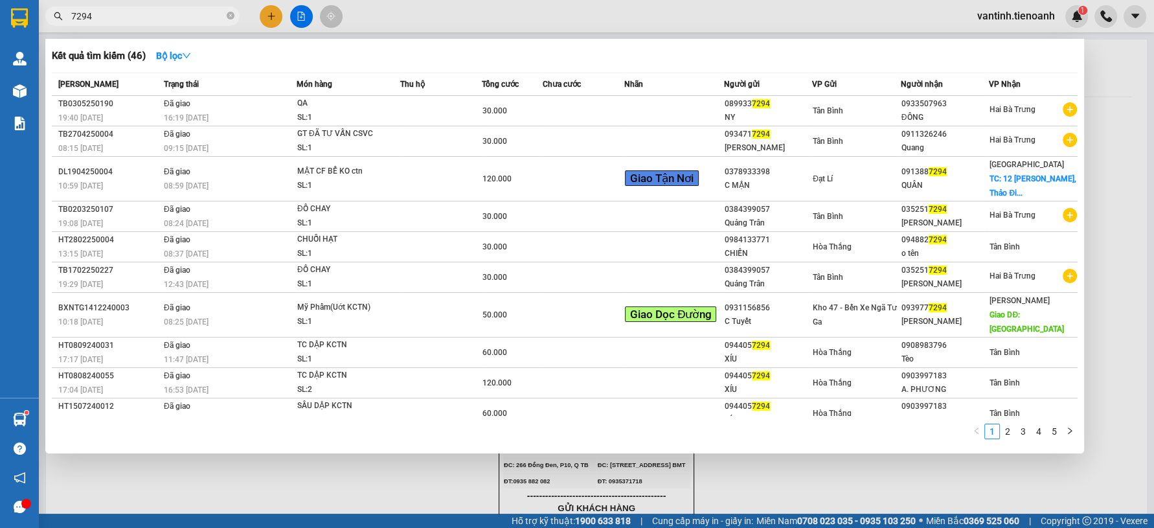
click at [177, 13] on input "7294" at bounding box center [147, 16] width 153 height 14
click at [177, 14] on input "7294" at bounding box center [147, 16] width 153 height 14
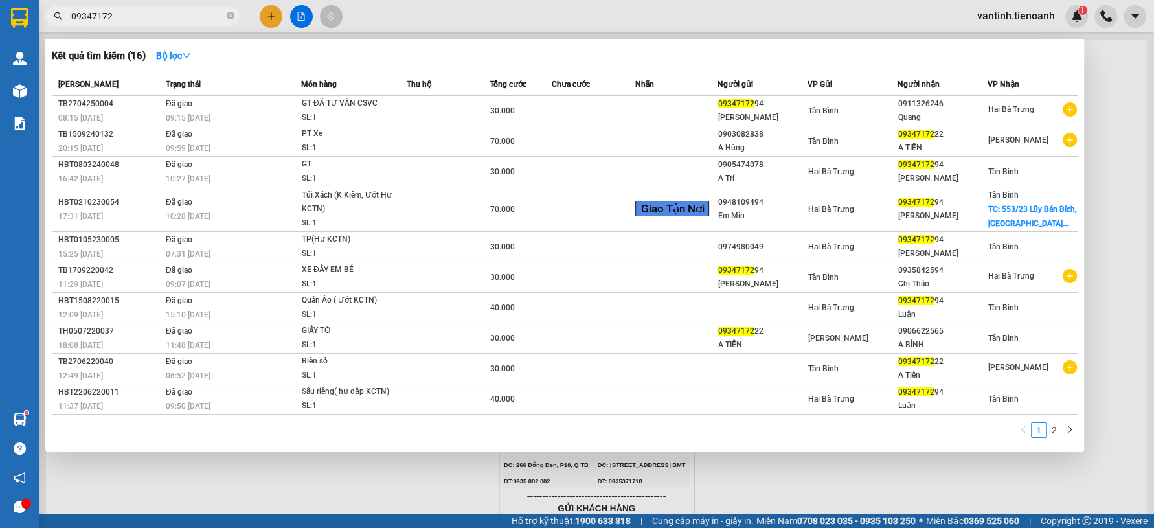
click at [269, 17] on div at bounding box center [577, 264] width 1154 height 528
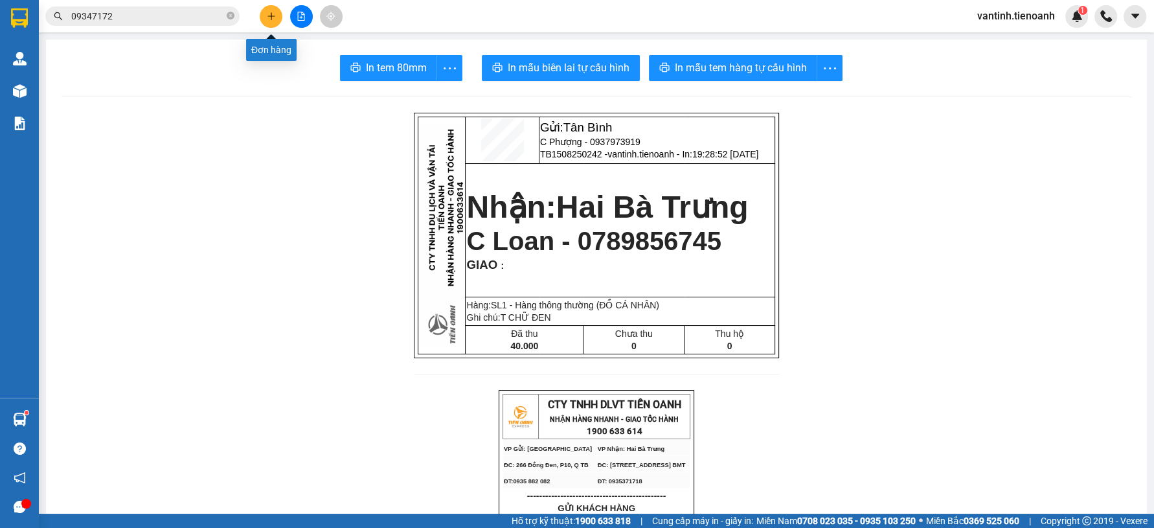
click at [271, 17] on icon "plus" at bounding box center [271, 16] width 9 height 9
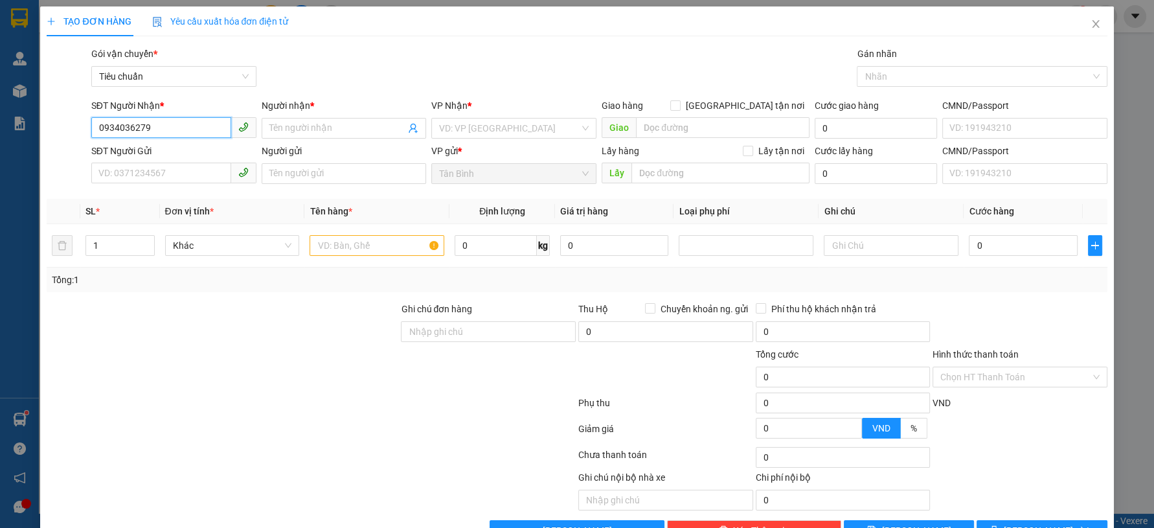
click at [170, 132] on input "0934036279" at bounding box center [161, 127] width 140 height 21
click at [165, 129] on input "6279" at bounding box center [161, 127] width 140 height 21
click at [192, 152] on div "0934526279 - C Oanh" at bounding box center [172, 154] width 148 height 14
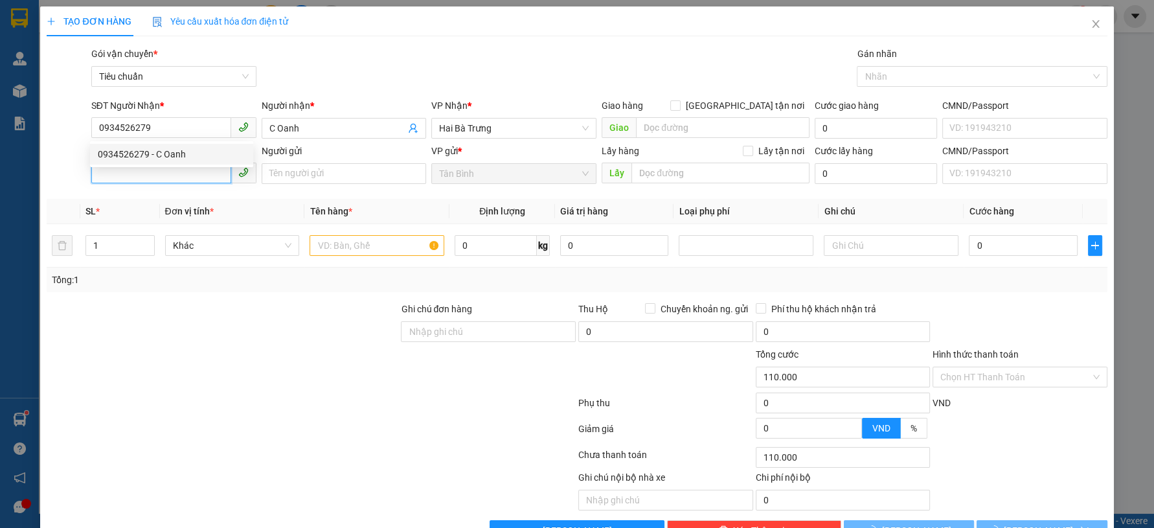
click at [167, 172] on input "SĐT Người Gửi" at bounding box center [161, 173] width 140 height 21
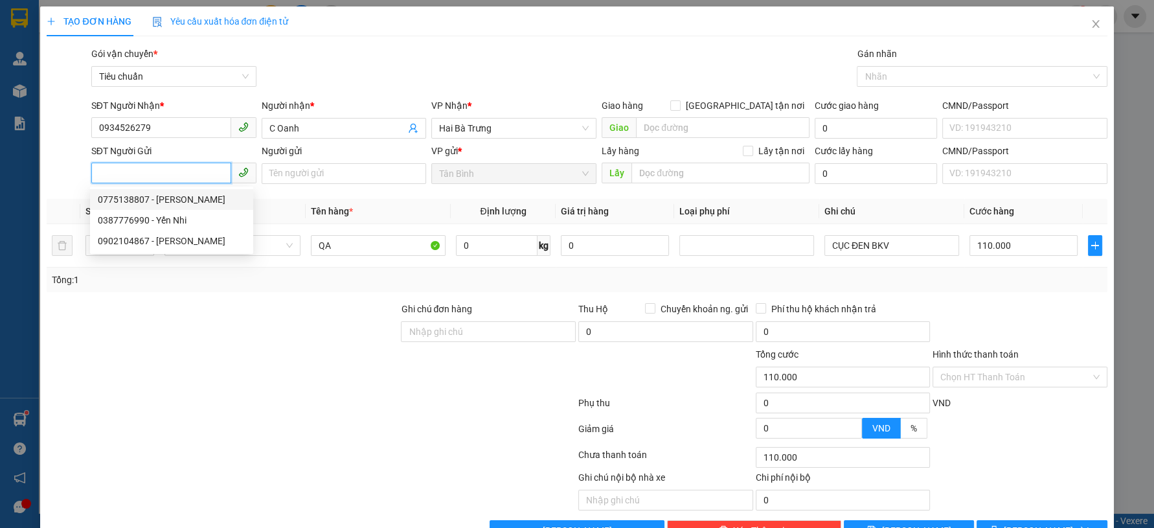
click at [199, 201] on div "0775138807 - [PERSON_NAME]" at bounding box center [172, 199] width 148 height 14
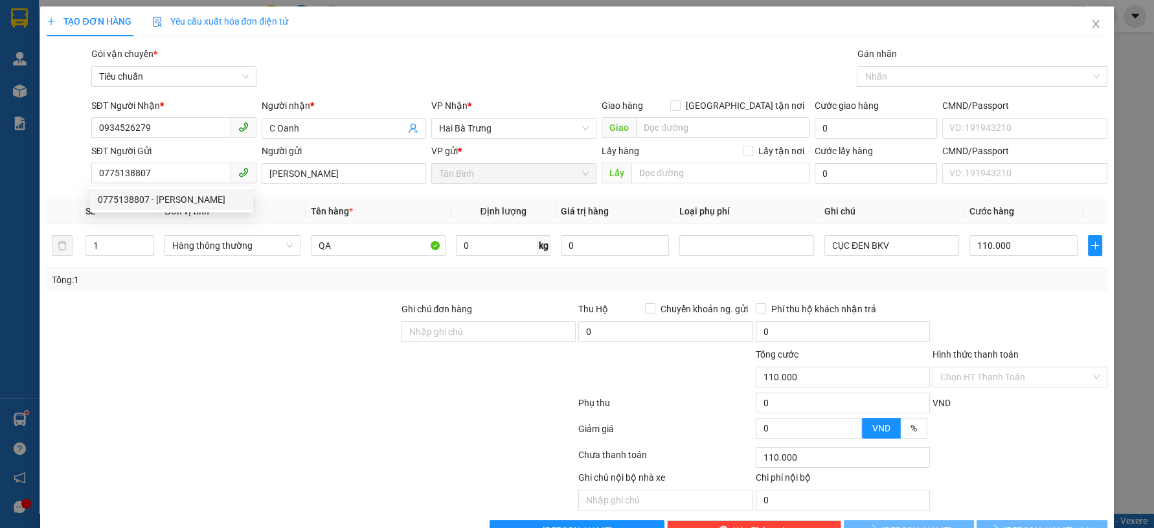
click at [236, 297] on div "Transit Pickup Surcharge Ids Transit Deliver Surcharge Ids Transit Deliver Surc…" at bounding box center [577, 294] width 1060 height 494
click at [236, 249] on span "Hàng thông thường" at bounding box center [232, 245] width 120 height 19
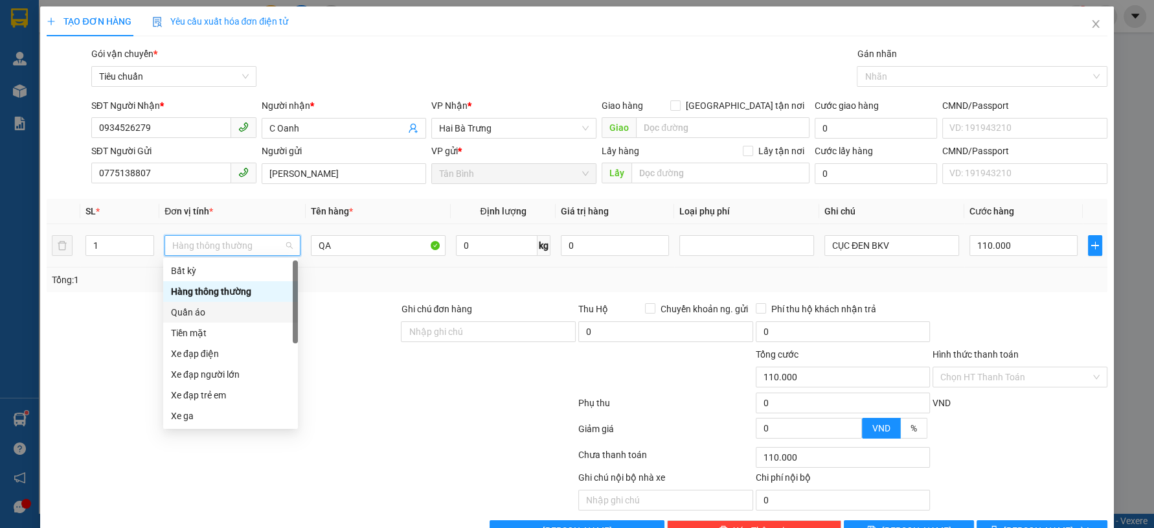
drag, startPoint x: 209, startPoint y: 310, endPoint x: 216, endPoint y: 308, distance: 7.6
click at [208, 311] on div "Quần áo" at bounding box center [230, 312] width 119 height 14
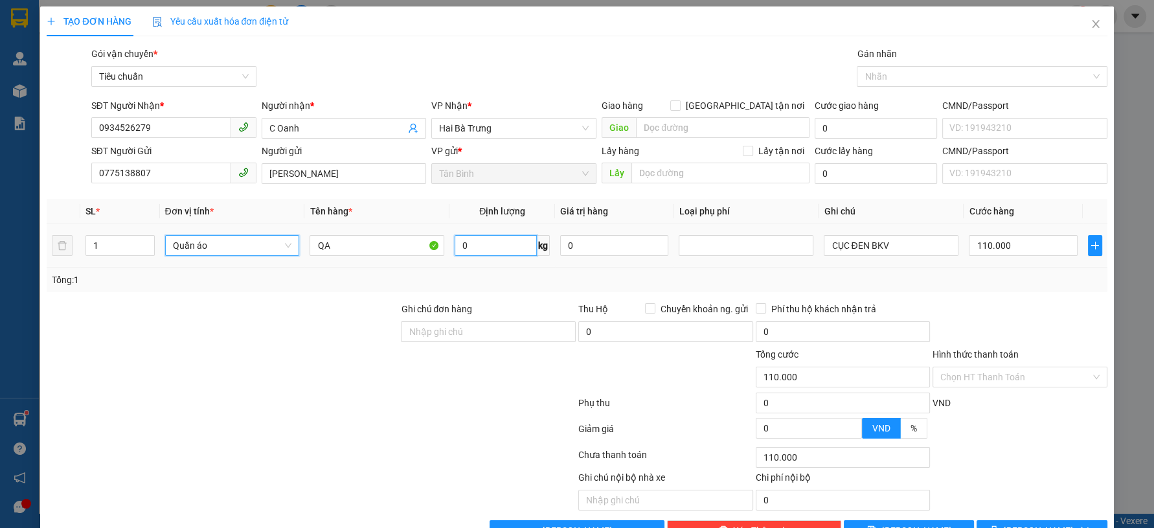
click at [503, 240] on input "0" at bounding box center [496, 245] width 82 height 21
click at [270, 364] on div at bounding box center [222, 369] width 354 height 45
click at [1032, 235] on input "101.000" at bounding box center [1023, 245] width 108 height 21
click at [1028, 259] on div "Transit Pickup Surcharge Ids Transit Deliver Surcharge Ids Transit Deliver Surc…" at bounding box center [577, 294] width 1060 height 494
click at [1042, 523] on span "[PERSON_NAME] và In" at bounding box center [1049, 530] width 91 height 14
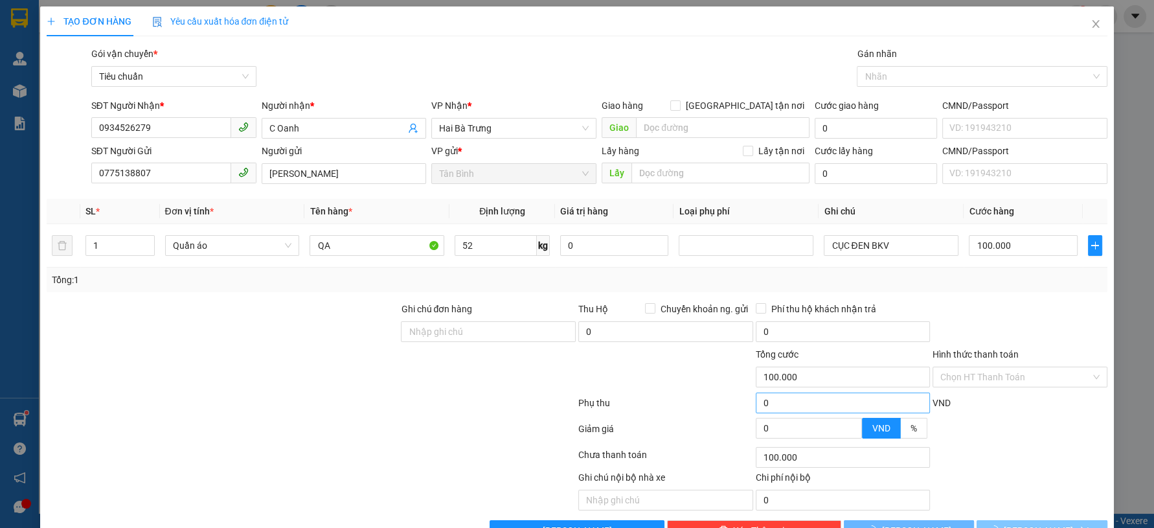
drag, startPoint x: 1037, startPoint y: 486, endPoint x: 890, endPoint y: 356, distance: 196.4
click at [1029, 481] on div "Transit Pickup Surcharge Ids Transit Deliver Surcharge Ids Transit Deliver Surc…" at bounding box center [577, 294] width 1060 height 494
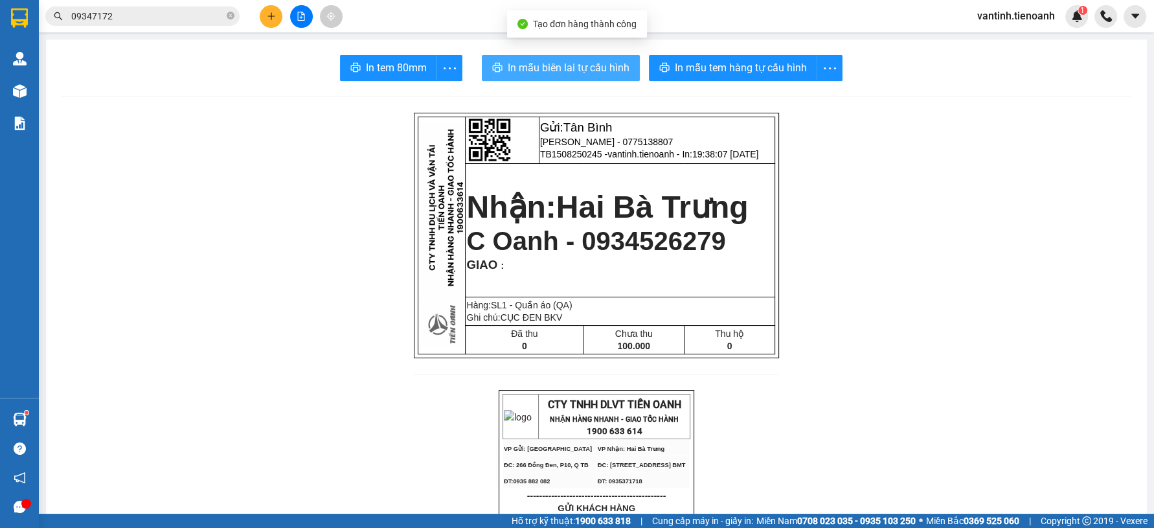
click at [562, 60] on span "In mẫu biên lai tự cấu hình" at bounding box center [569, 68] width 122 height 16
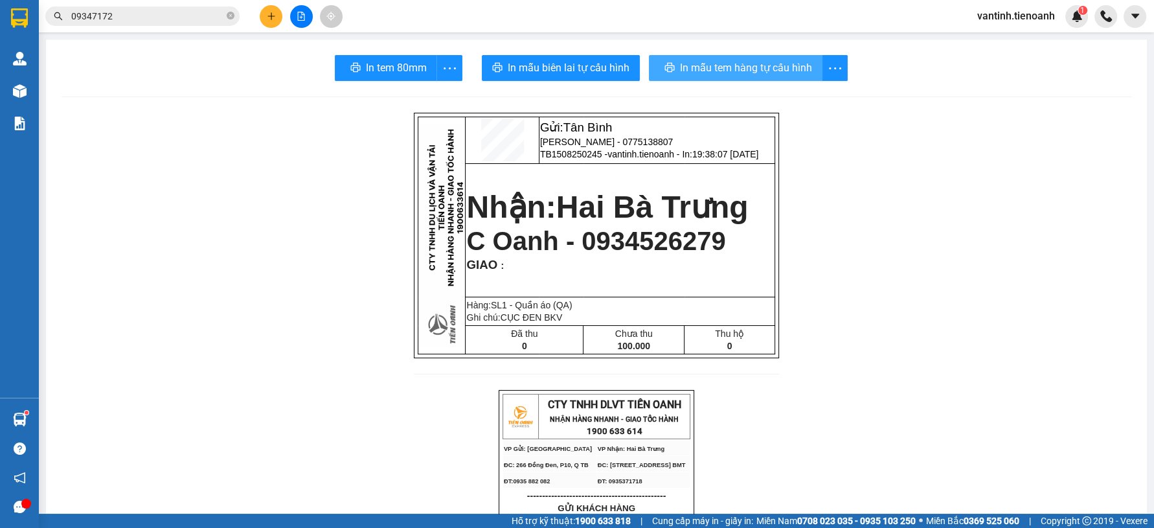
click at [747, 63] on span "In mẫu tem hàng tự cấu hình" at bounding box center [741, 68] width 132 height 16
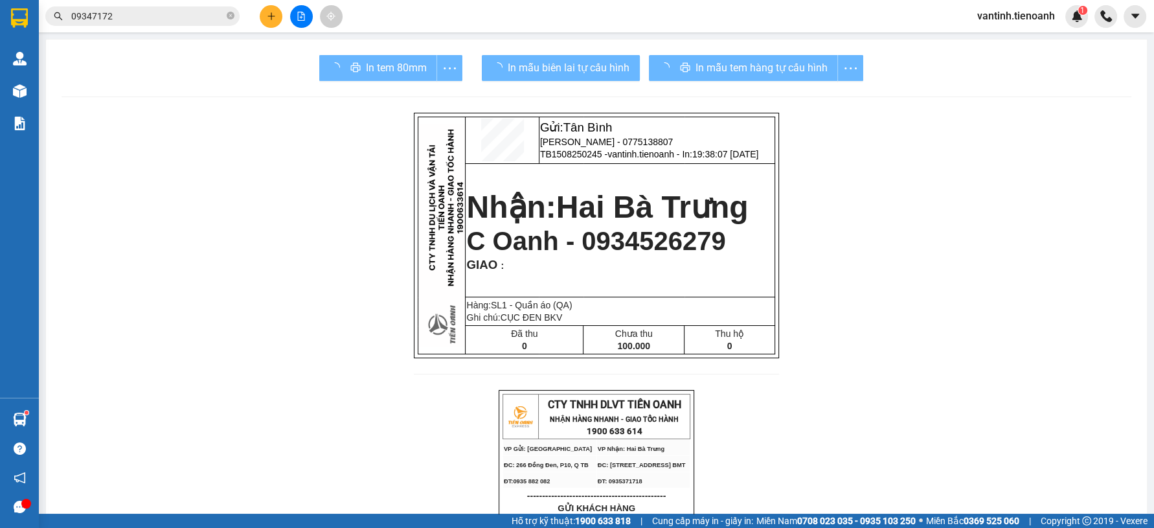
drag, startPoint x: 871, startPoint y: 456, endPoint x: 681, endPoint y: 97, distance: 406.2
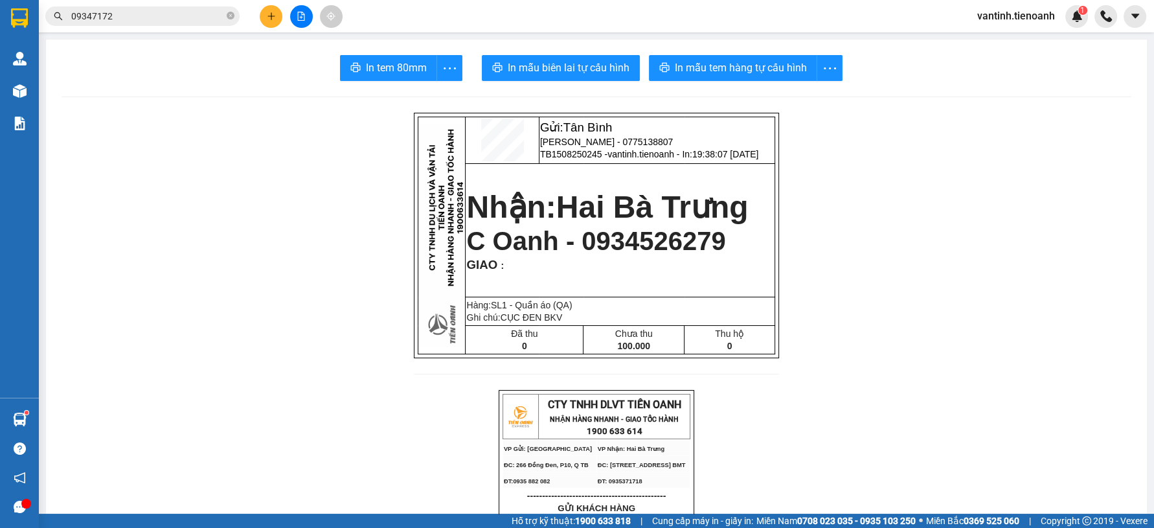
click at [270, 25] on button at bounding box center [271, 16] width 23 height 23
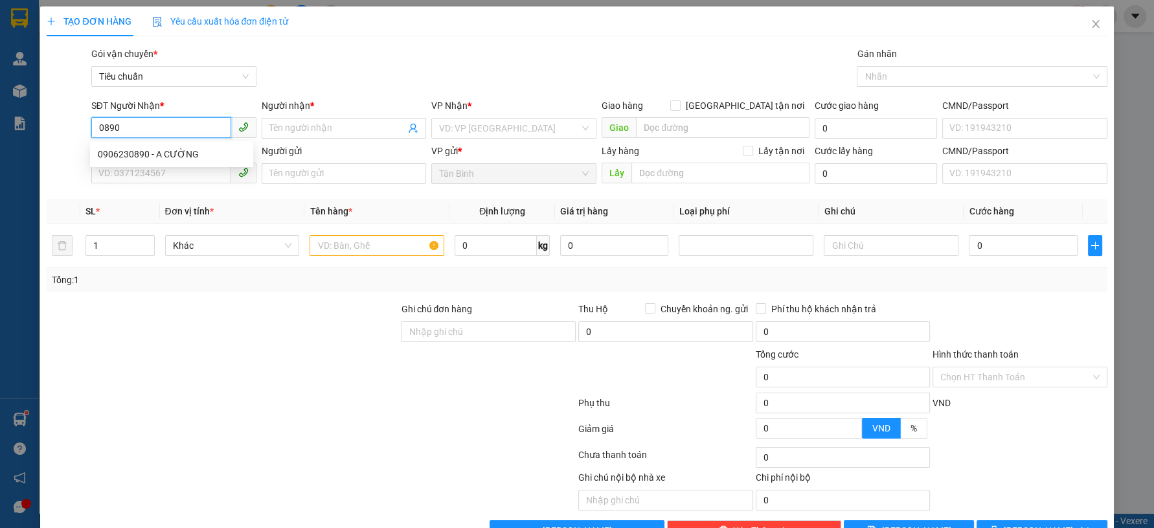
click at [192, 131] on input "0890" at bounding box center [161, 127] width 140 height 21
click at [187, 161] on div "0906230890 - A CƯỜNG" at bounding box center [171, 154] width 163 height 21
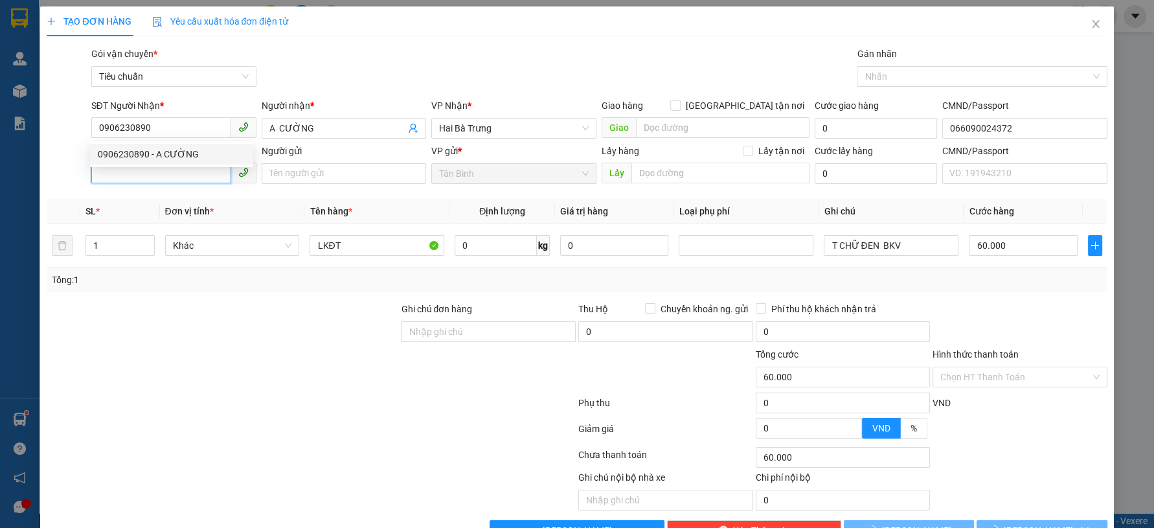
click at [188, 172] on input "SĐT Người Gửi" at bounding box center [161, 173] width 140 height 21
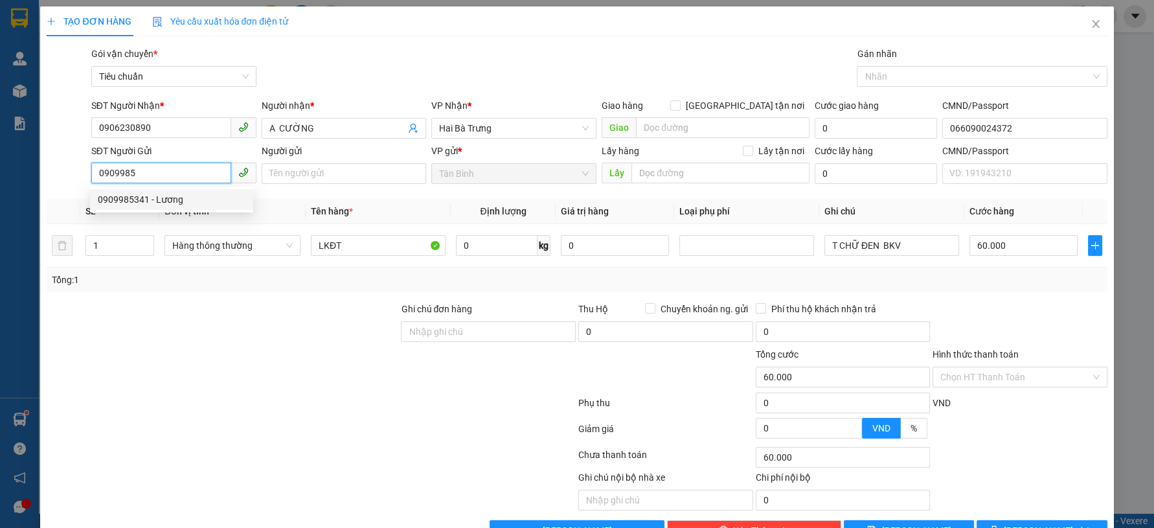
click at [169, 195] on div "0909985341 - Lương" at bounding box center [172, 199] width 148 height 14
click at [280, 316] on div at bounding box center [222, 324] width 354 height 45
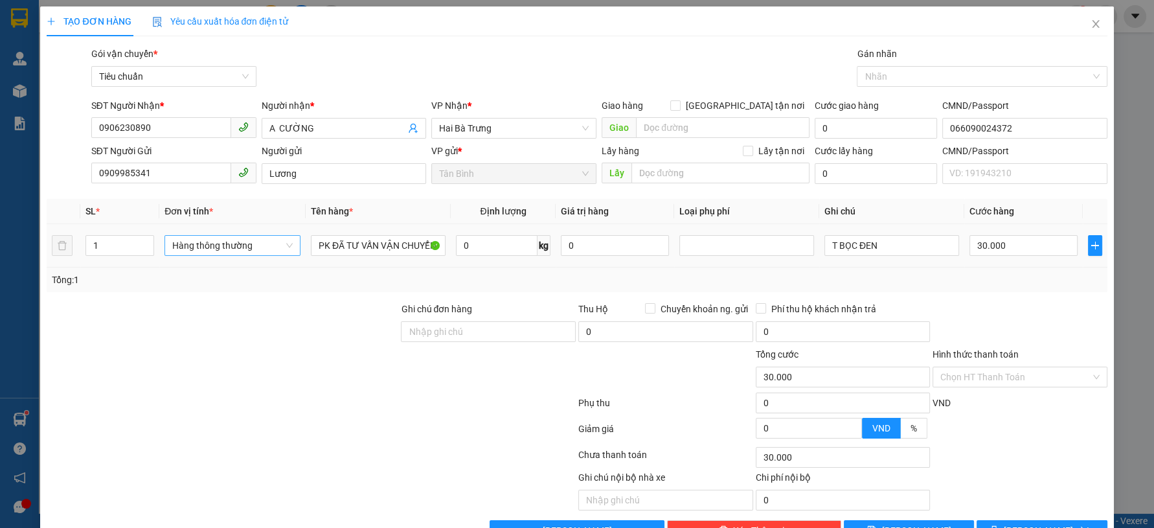
click at [266, 238] on span "Hàng thông thường" at bounding box center [232, 245] width 120 height 19
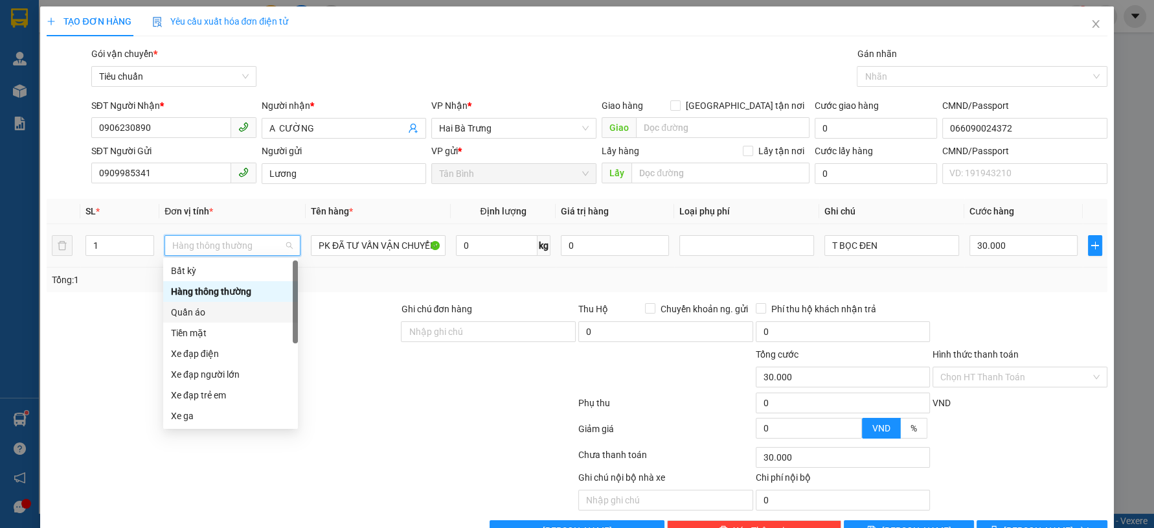
click at [207, 310] on div "Quần áo" at bounding box center [230, 312] width 119 height 14
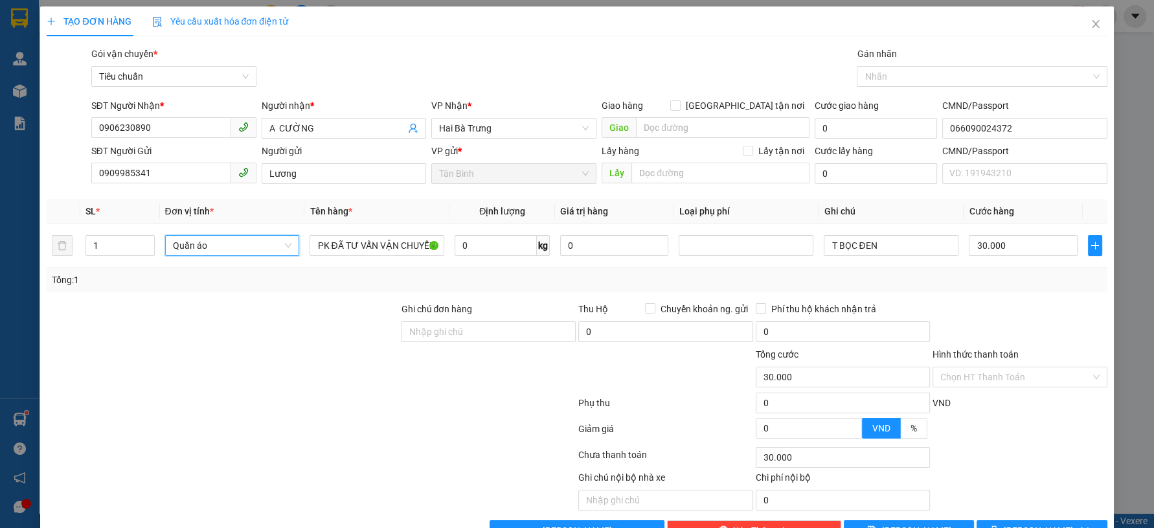
click at [360, 291] on div "Transit Pickup Surcharge Ids Transit Deliver Surcharge Ids Transit Deliver Surc…" at bounding box center [577, 294] width 1060 height 494
drag, startPoint x: 893, startPoint y: 242, endPoint x: 800, endPoint y: 252, distance: 93.8
click at [800, 252] on tr "1 Quần áo PK ĐÃ TƯ VẤN VẬN CHUYỂN 0 kg 0 T BỌC ĐEN 0" at bounding box center [577, 245] width 1060 height 43
click at [975, 245] on input "0" at bounding box center [1023, 245] width 108 height 21
drag, startPoint x: 963, startPoint y: 245, endPoint x: 249, endPoint y: 252, distance: 713.8
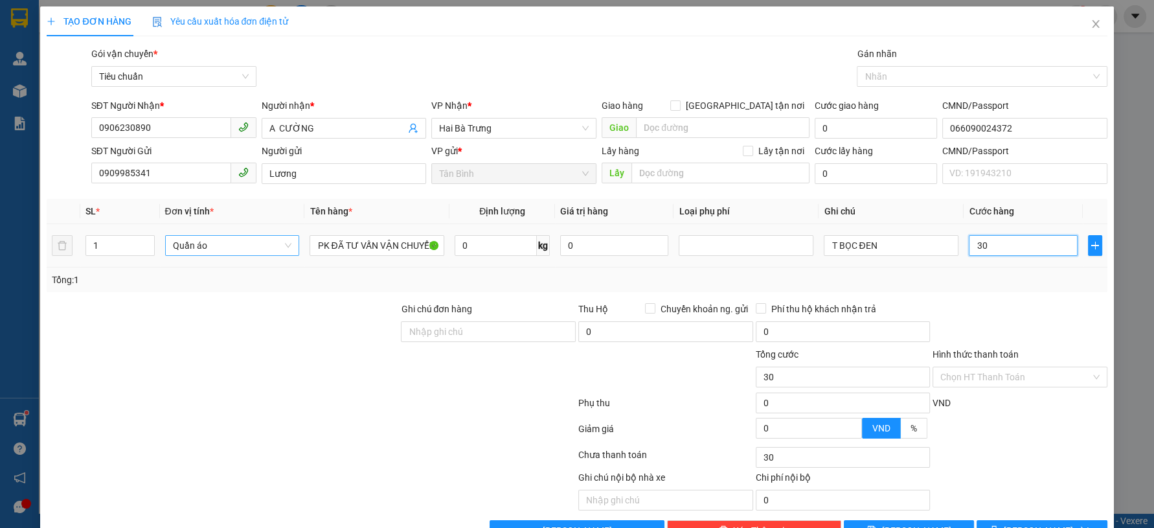
click at [253, 249] on span "Quần áo" at bounding box center [232, 245] width 119 height 19
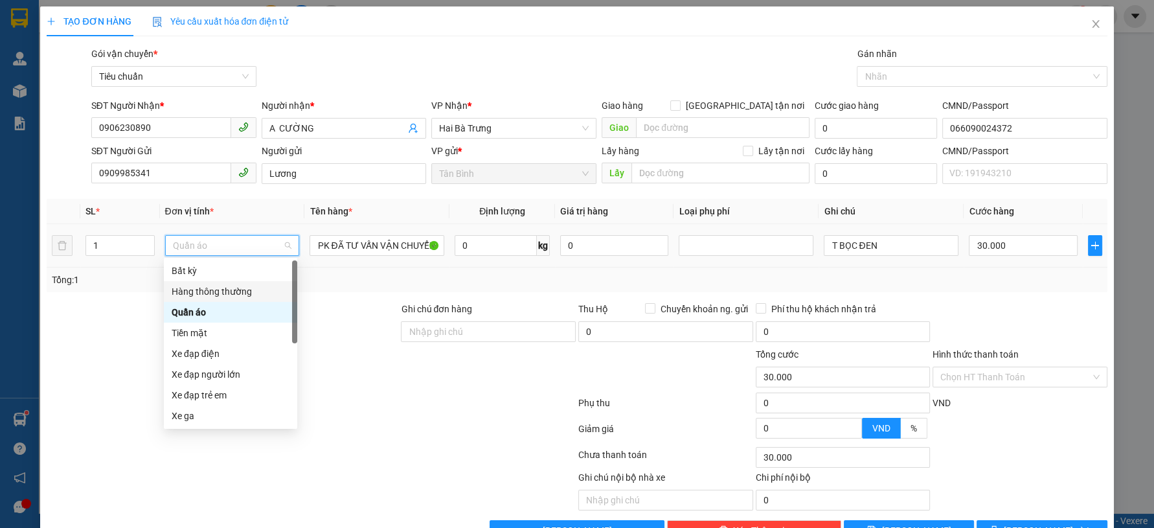
click at [215, 291] on div "Hàng thông thường" at bounding box center [231, 291] width 118 height 14
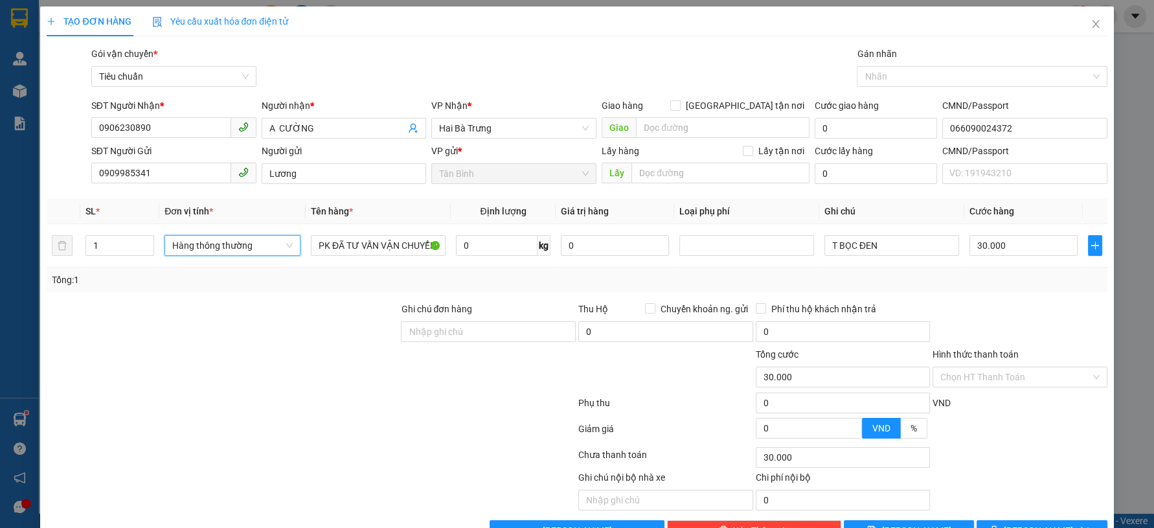
drag, startPoint x: 919, startPoint y: 290, endPoint x: 933, endPoint y: 289, distance: 14.3
click at [928, 290] on div "Tổng: 1" at bounding box center [577, 280] width 1060 height 25
click at [976, 275] on div "Tổng: 1" at bounding box center [577, 280] width 1050 height 14
click at [1003, 240] on input "0" at bounding box center [1024, 245] width 108 height 21
click at [999, 292] on div "Transit Pickup Surcharge Ids Transit Deliver Surcharge Ids Transit Deliver Surc…" at bounding box center [577, 294] width 1060 height 494
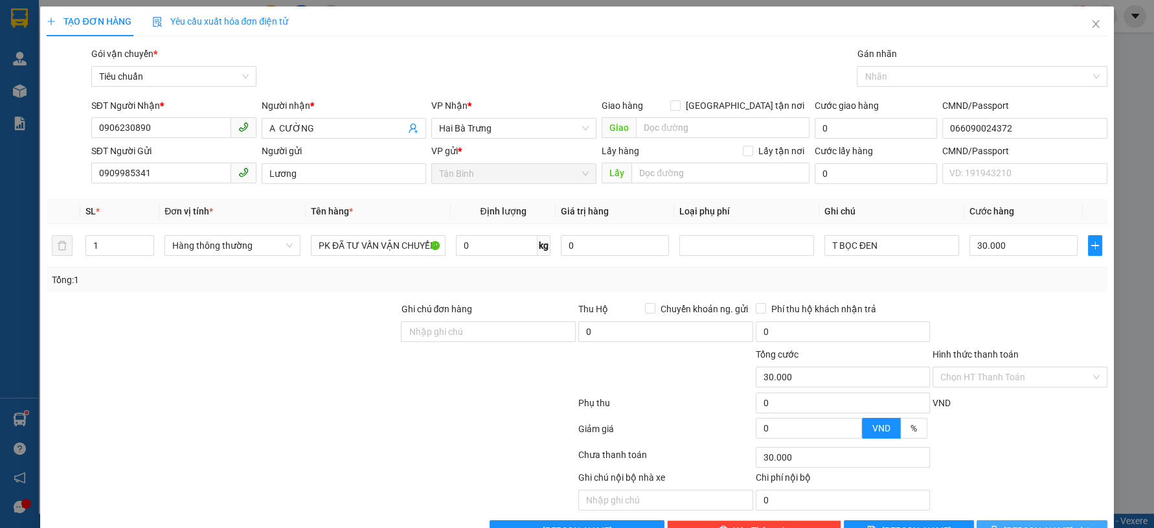
click at [1022, 523] on span "[PERSON_NAME] và In" at bounding box center [1049, 530] width 91 height 14
click at [1004, 523] on span "button" at bounding box center [997, 530] width 14 height 14
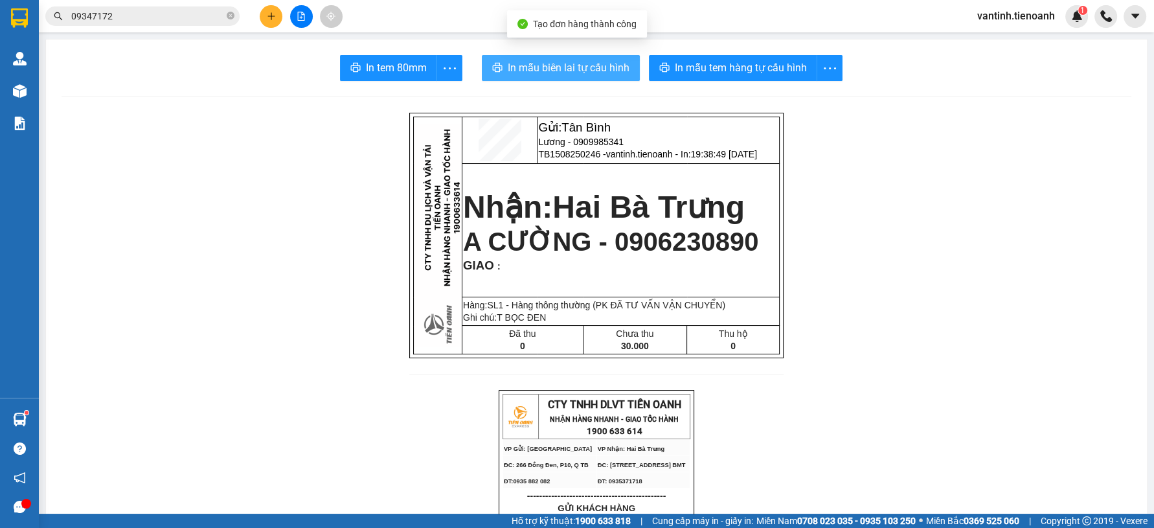
click at [583, 71] on span "In mẫu biên lai tự cấu hình" at bounding box center [569, 68] width 122 height 16
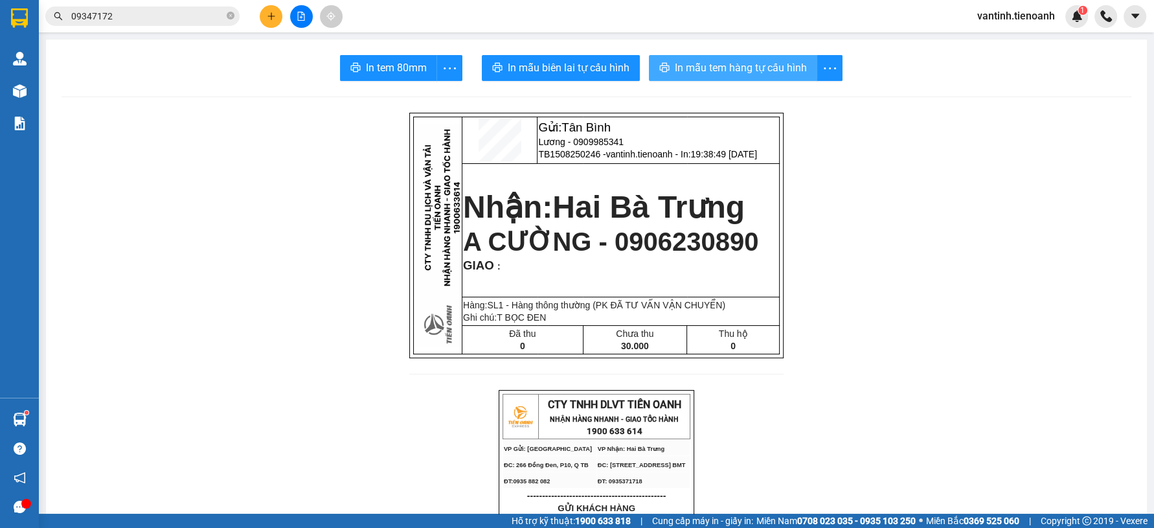
click at [721, 60] on span "In mẫu tem hàng tự cấu hình" at bounding box center [741, 68] width 132 height 16
drag, startPoint x: 992, startPoint y: 371, endPoint x: 812, endPoint y: 368, distance: 180.1
click at [171, 20] on input "09347172" at bounding box center [147, 16] width 153 height 14
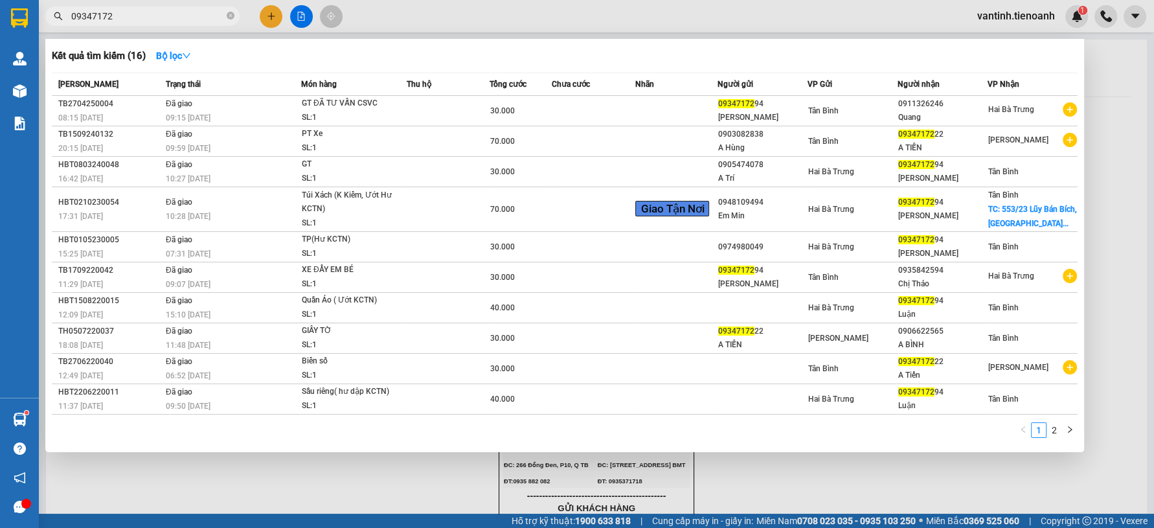
click at [171, 20] on input "09347172" at bounding box center [147, 16] width 153 height 14
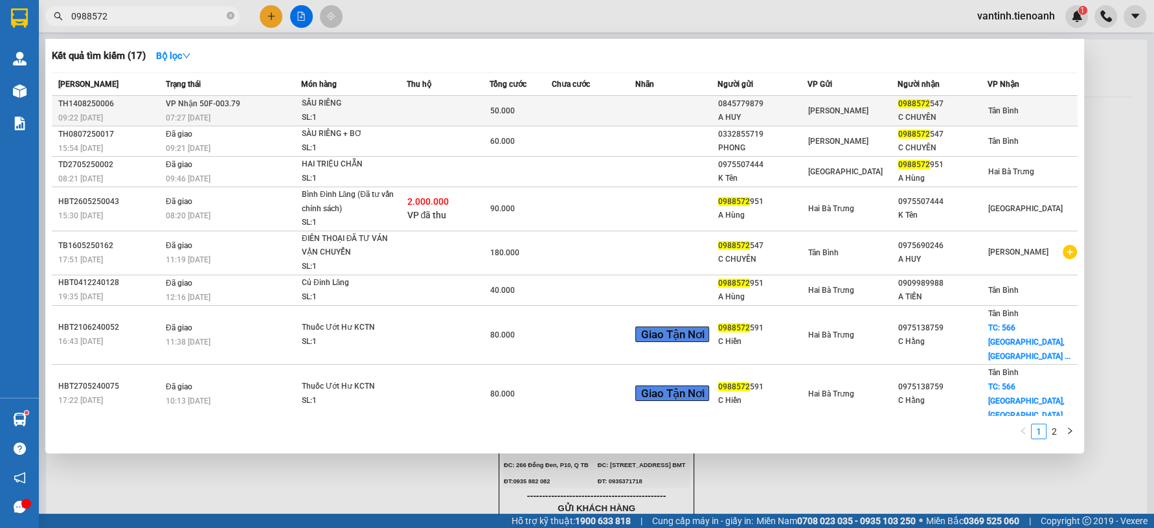
click at [332, 100] on div "SẦU RIÊNG" at bounding box center [350, 104] width 97 height 14
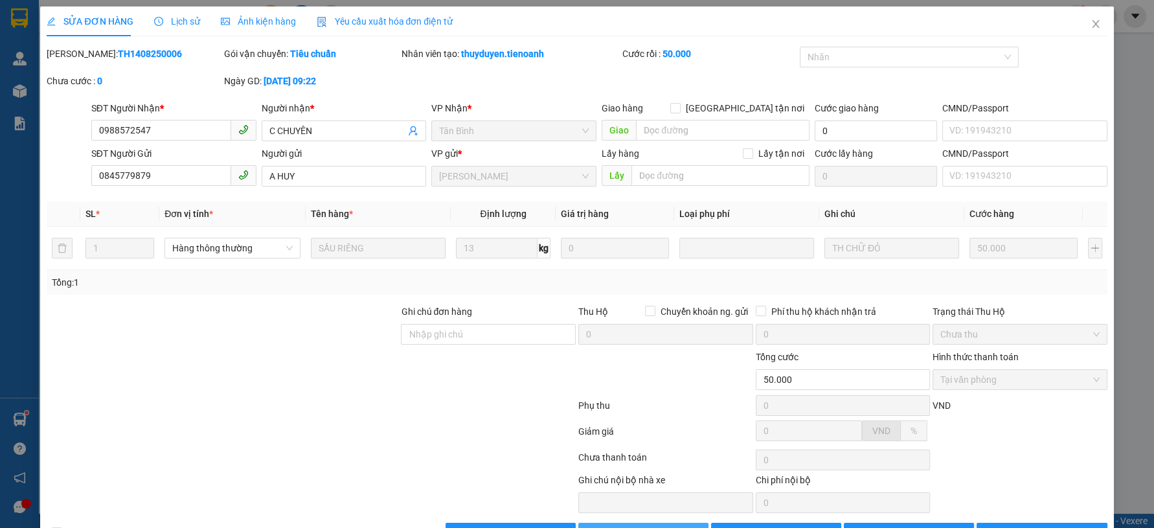
click at [640, 526] on span "Giao hàng" at bounding box center [650, 533] width 41 height 14
click at [632, 526] on span "Giao hàng" at bounding box center [650, 533] width 41 height 14
click at [373, 473] on div at bounding box center [467, 493] width 222 height 40
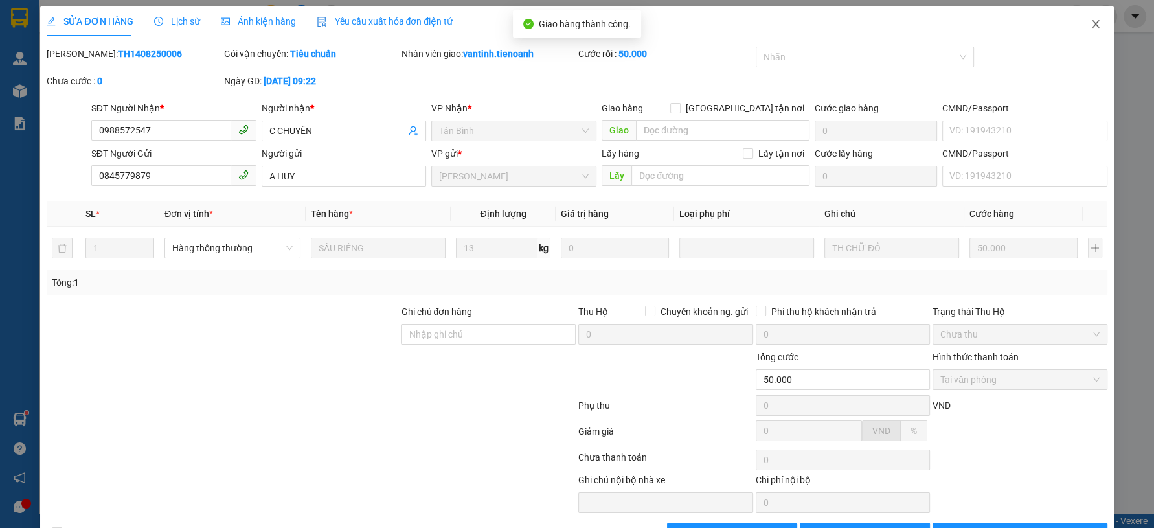
click at [1091, 28] on icon "close" at bounding box center [1096, 24] width 10 height 10
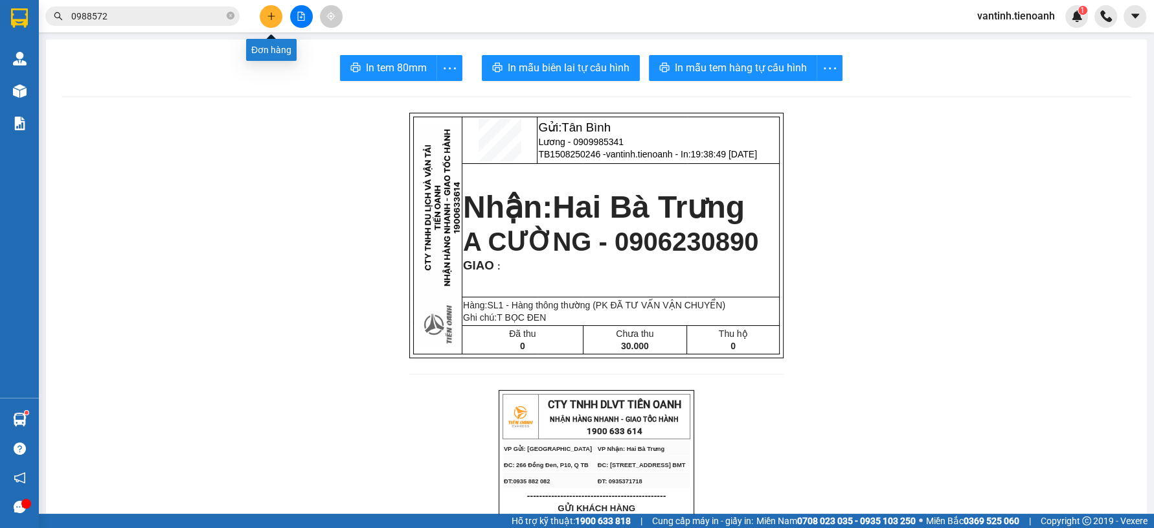
click at [265, 19] on button at bounding box center [271, 16] width 23 height 23
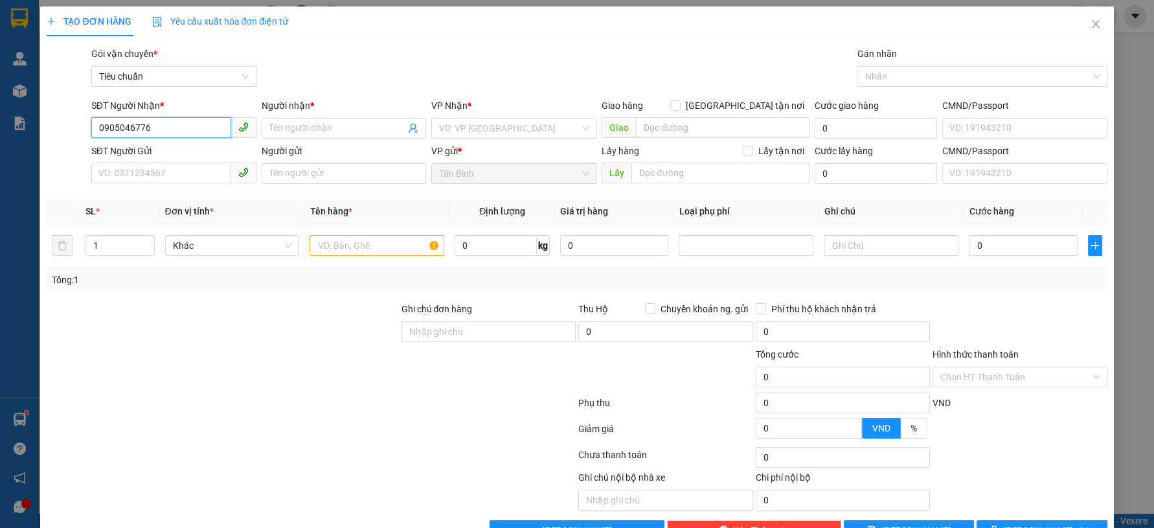
click at [175, 133] on input "0905046776" at bounding box center [161, 127] width 140 height 21
click at [177, 159] on div "0905046776 - C PHƯƠNG" at bounding box center [172, 154] width 148 height 14
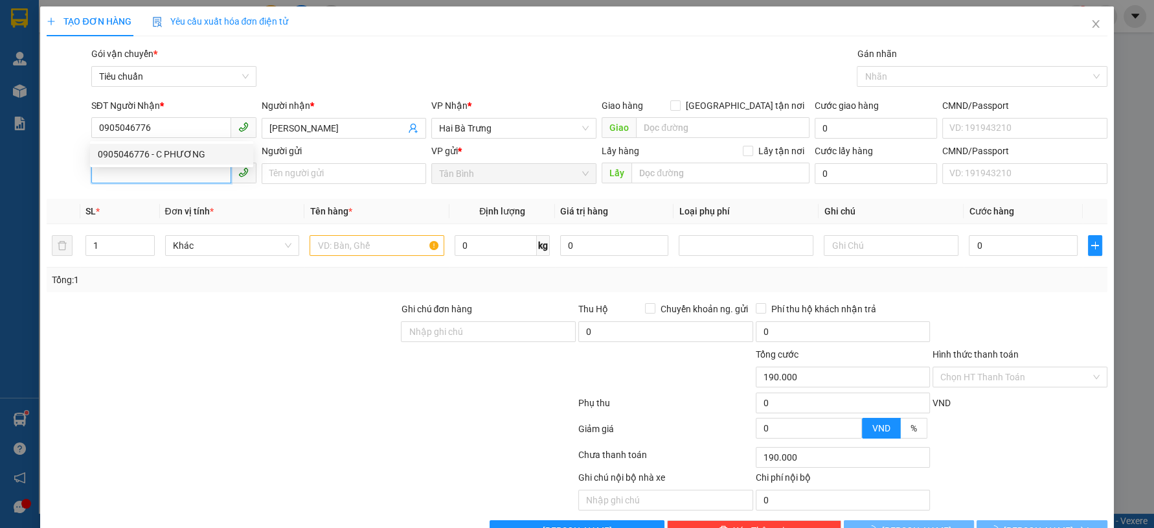
click at [176, 174] on input "SĐT Người Gửi" at bounding box center [161, 173] width 140 height 21
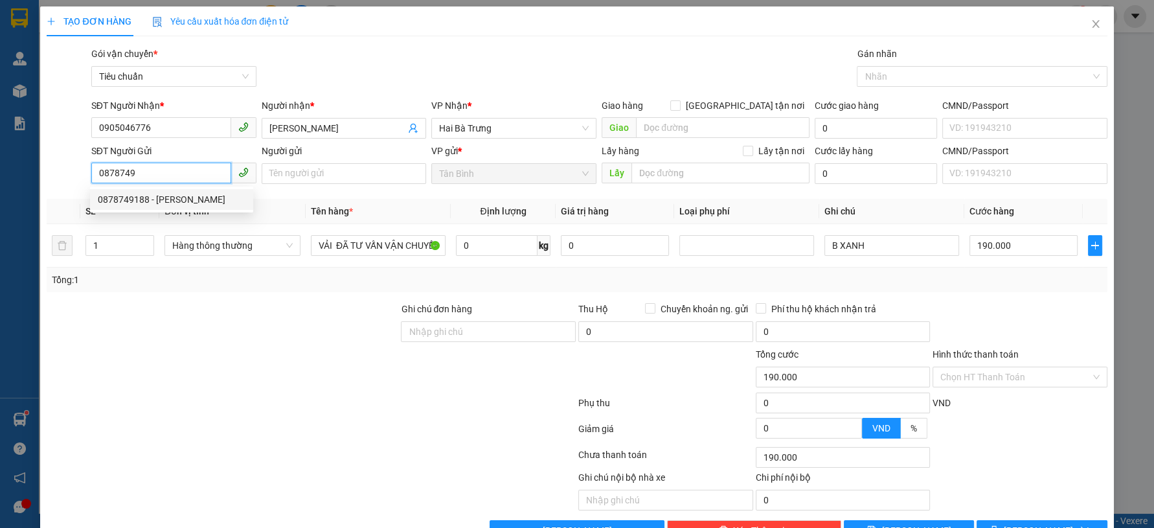
click at [176, 198] on div "0878749188 - C Tiên" at bounding box center [172, 199] width 148 height 14
click at [216, 302] on div at bounding box center [222, 324] width 354 height 45
click at [218, 307] on div at bounding box center [222, 324] width 354 height 45
drag, startPoint x: 240, startPoint y: 284, endPoint x: 261, endPoint y: 273, distance: 24.0
click at [240, 283] on div "Tổng: 3" at bounding box center [249, 280] width 394 height 14
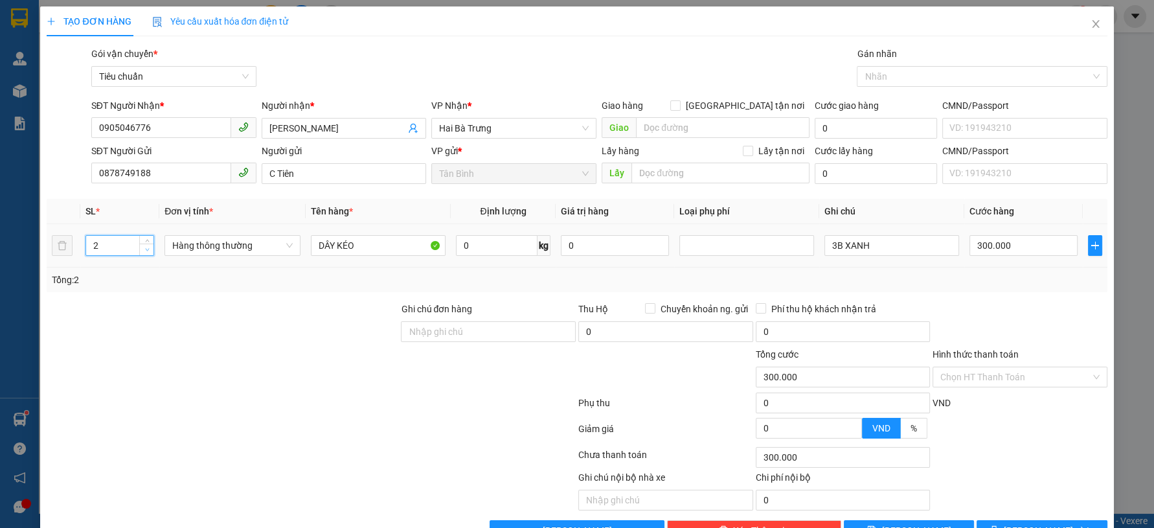
click at [144, 253] on span "Decrease Value" at bounding box center [146, 250] width 14 height 12
click at [146, 253] on span "Decrease Value" at bounding box center [146, 250] width 14 height 12
drag, startPoint x: 164, startPoint y: 294, endPoint x: 461, endPoint y: 253, distance: 300.2
click at [168, 293] on div "Transit Pickup Surcharge Ids Transit Deliver Surcharge Ids Transit Deliver Surc…" at bounding box center [577, 294] width 1060 height 494
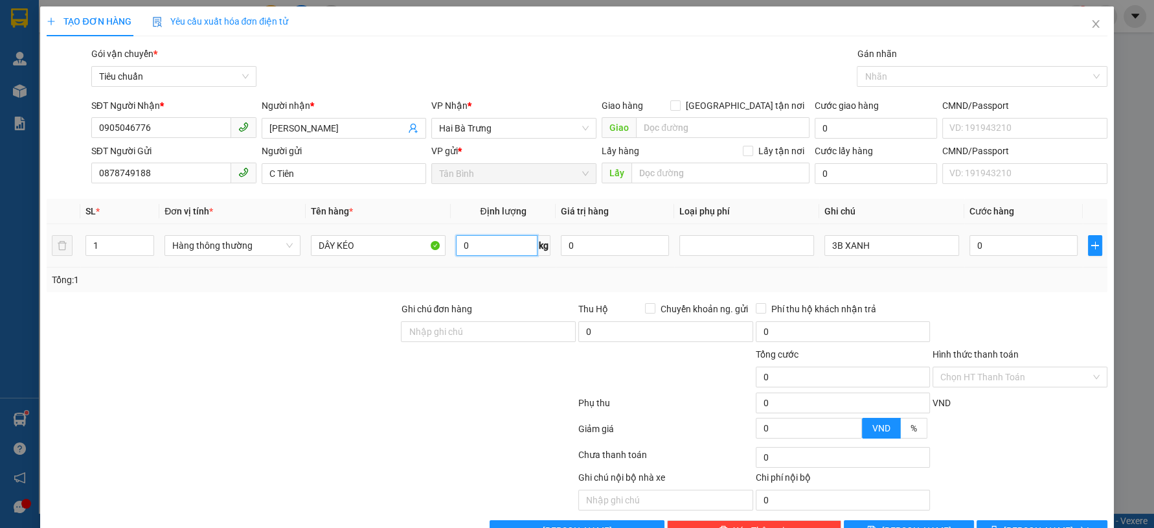
click at [479, 242] on input "0" at bounding box center [497, 245] width 82 height 21
click at [241, 240] on span "Hàng thông thường" at bounding box center [232, 245] width 120 height 19
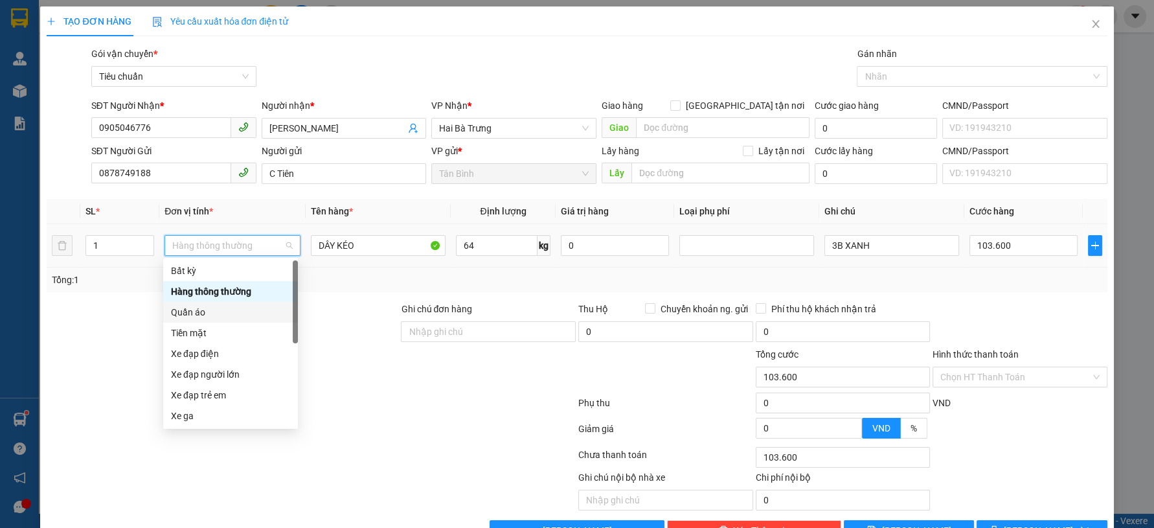
click at [198, 310] on div "Quần áo" at bounding box center [230, 312] width 119 height 14
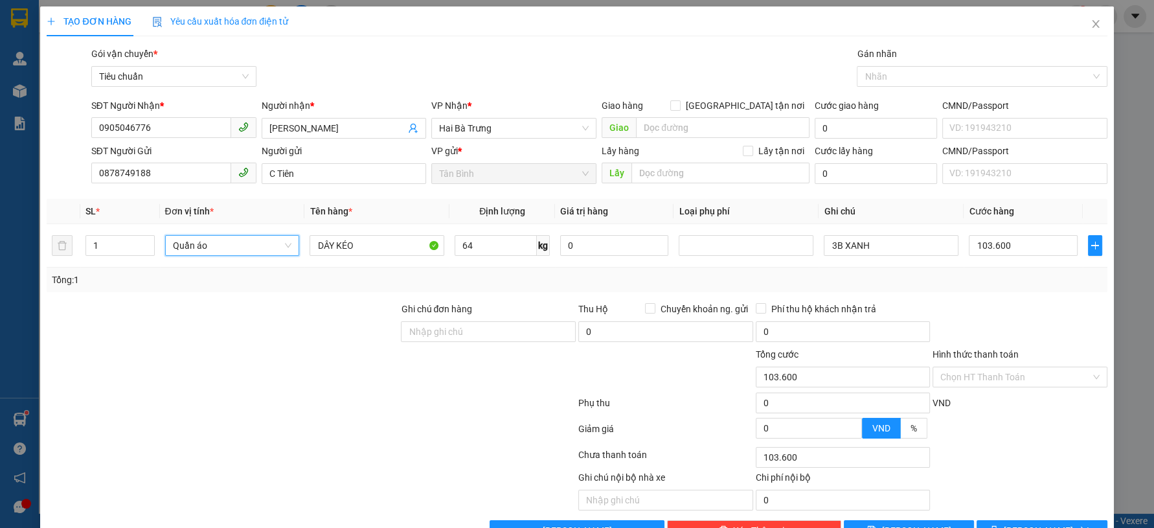
click at [846, 273] on div "Tổng: 1" at bounding box center [577, 280] width 1050 height 14
drag, startPoint x: 828, startPoint y: 247, endPoint x: 796, endPoint y: 259, distance: 34.6
click at [801, 257] on tr "1 Quần áo DÂY KÉO 64 kg 0 3B XANH 137.000" at bounding box center [577, 245] width 1060 height 43
drag, startPoint x: 962, startPoint y: 295, endPoint x: 975, endPoint y: 279, distance: 20.7
click at [970, 285] on div "Transit Pickup Surcharge Ids Transit Deliver Surcharge Ids Transit Deliver Surc…" at bounding box center [577, 294] width 1060 height 494
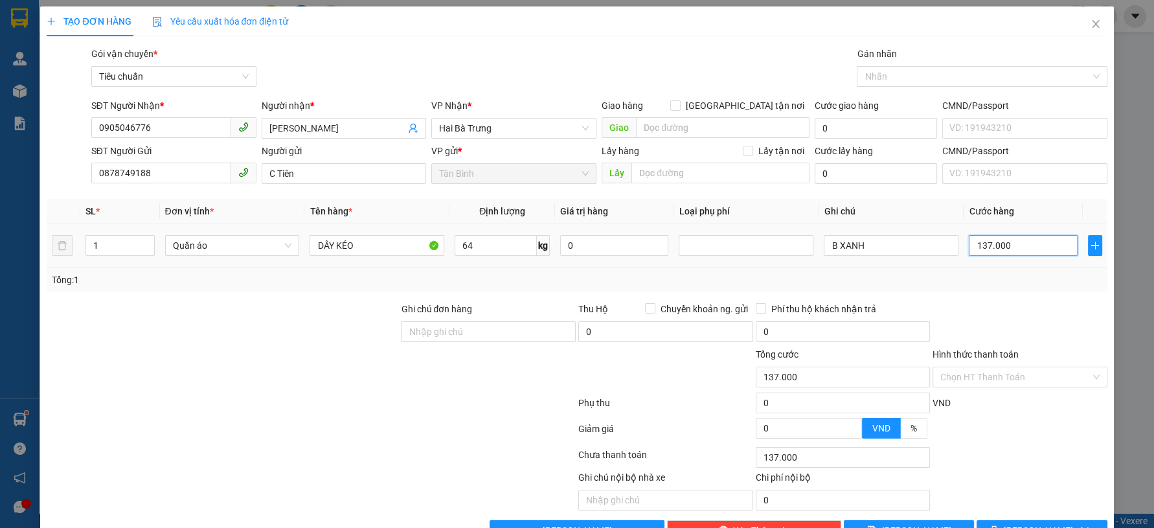
click at [1023, 245] on input "137.000" at bounding box center [1023, 245] width 108 height 21
click at [1036, 300] on div "Transit Pickup Surcharge Ids Transit Deliver Surcharge Ids Transit Deliver Surc…" at bounding box center [577, 294] width 1060 height 494
click at [1016, 520] on button "[PERSON_NAME] và In" at bounding box center [1042, 530] width 130 height 21
click at [1004, 525] on span "loading" at bounding box center [997, 529] width 14 height 9
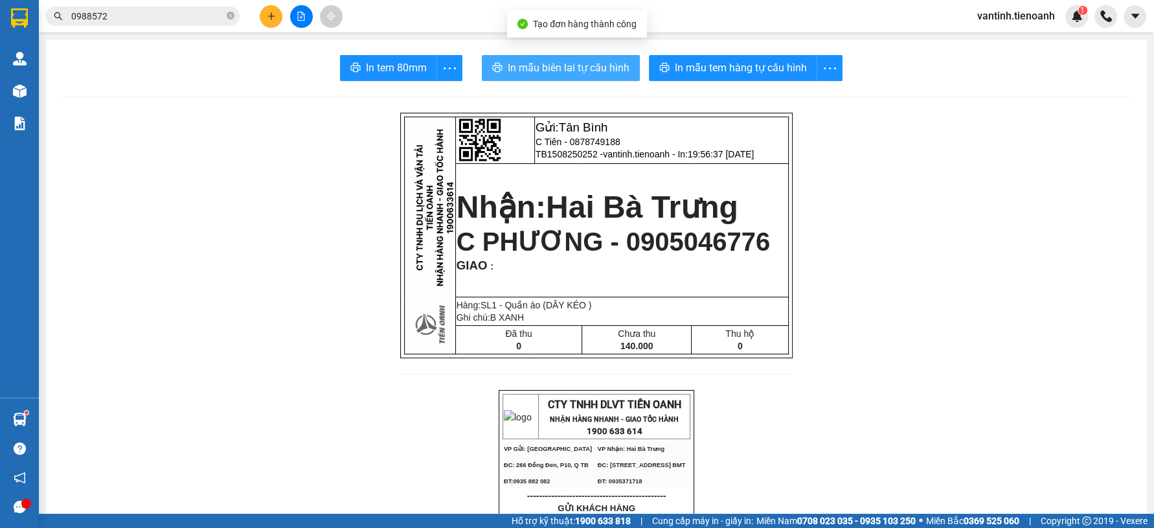
click at [606, 64] on span "In mẫu biên lai tự cấu hình" at bounding box center [569, 68] width 122 height 16
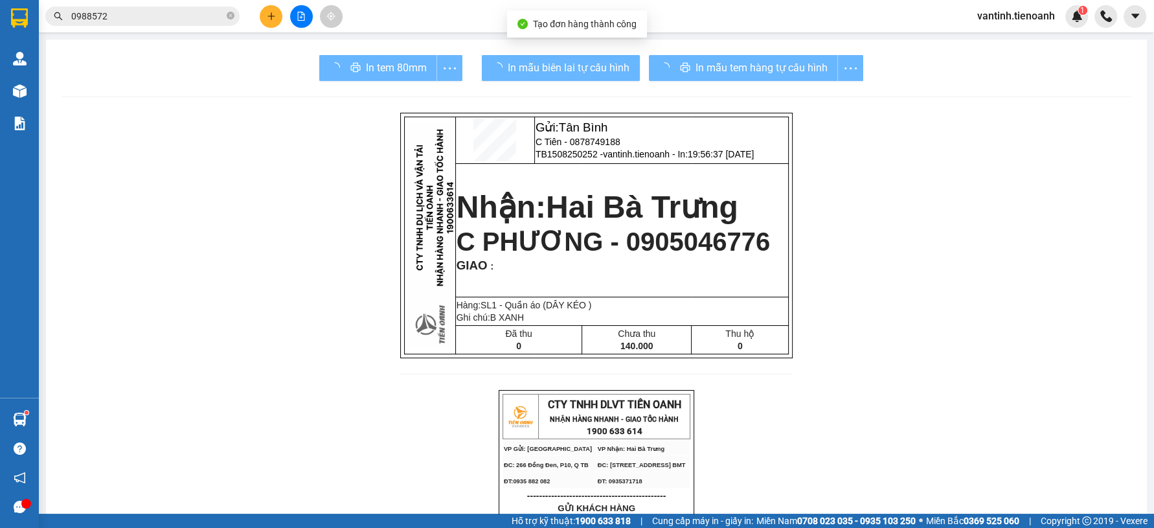
drag, startPoint x: 661, startPoint y: 74, endPoint x: 803, endPoint y: 207, distance: 194.7
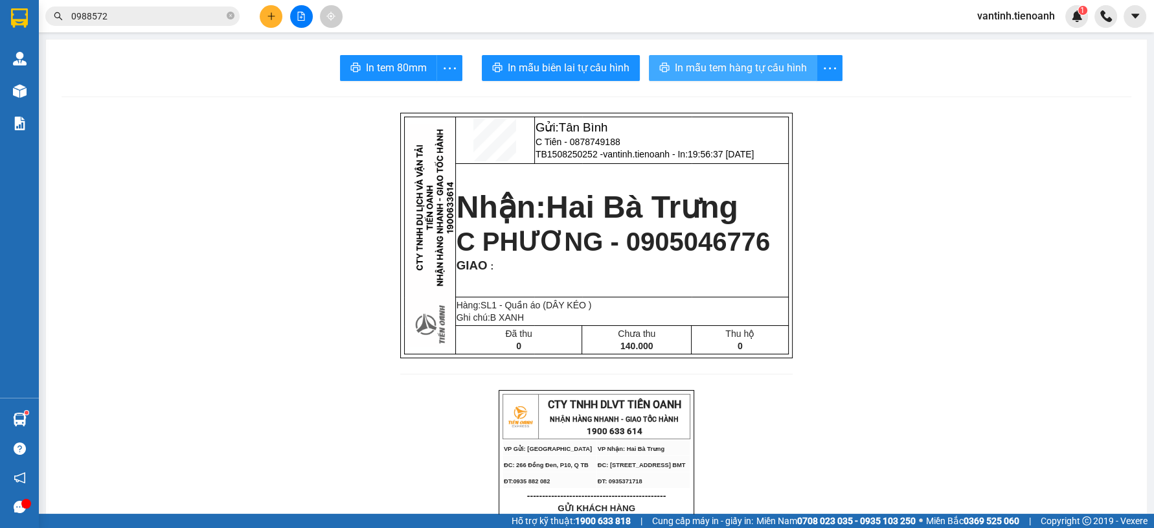
click at [755, 67] on span "In mẫu tem hàng tự cấu hình" at bounding box center [741, 68] width 132 height 16
drag, startPoint x: 257, startPoint y: 315, endPoint x: 248, endPoint y: 284, distance: 31.8
click at [231, 18] on icon "close-circle" at bounding box center [231, 16] width 8 height 8
